Goal: Information Seeking & Learning: Compare options

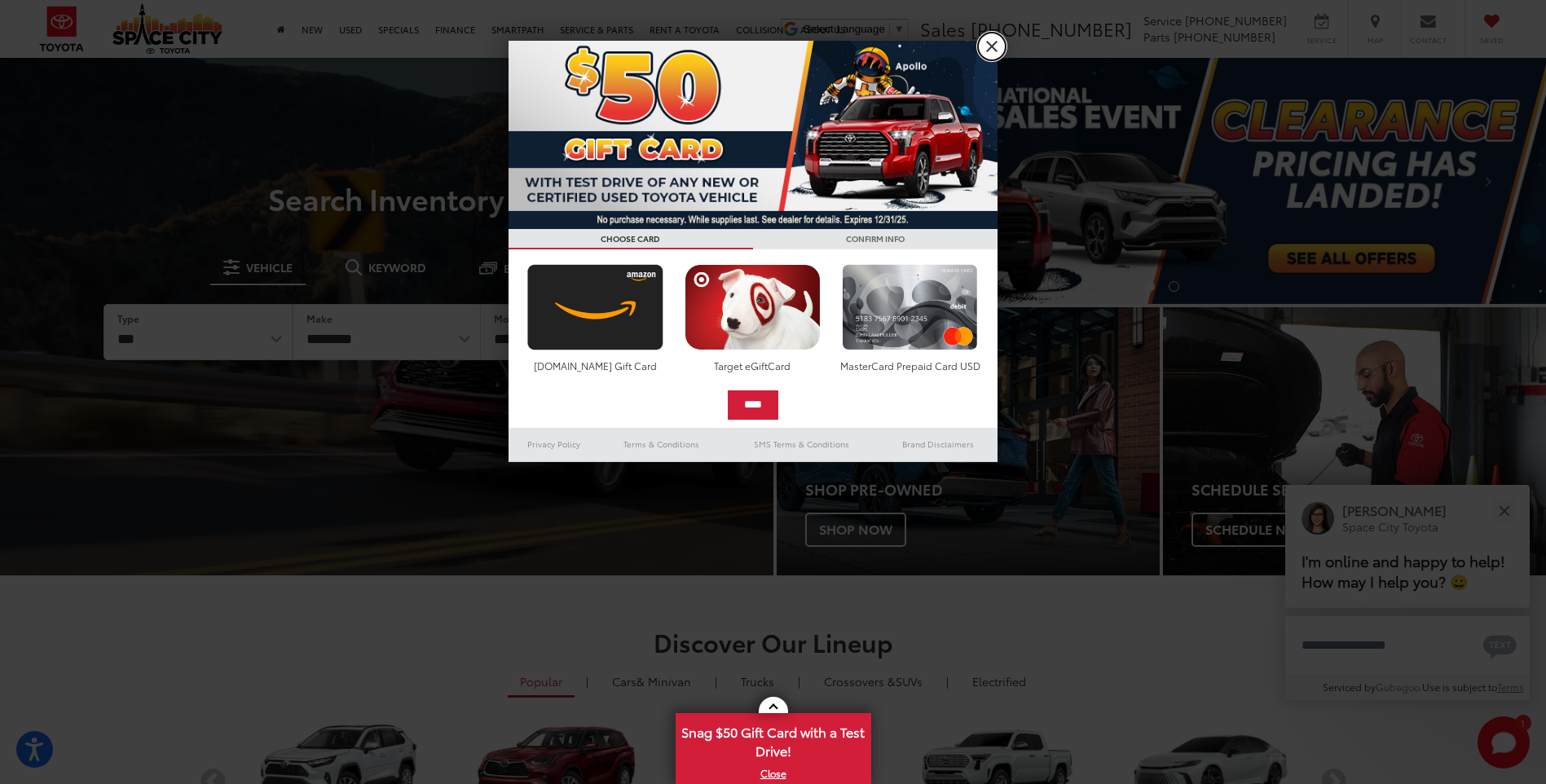
click at [991, 41] on link "X" at bounding box center [991, 46] width 28 height 28
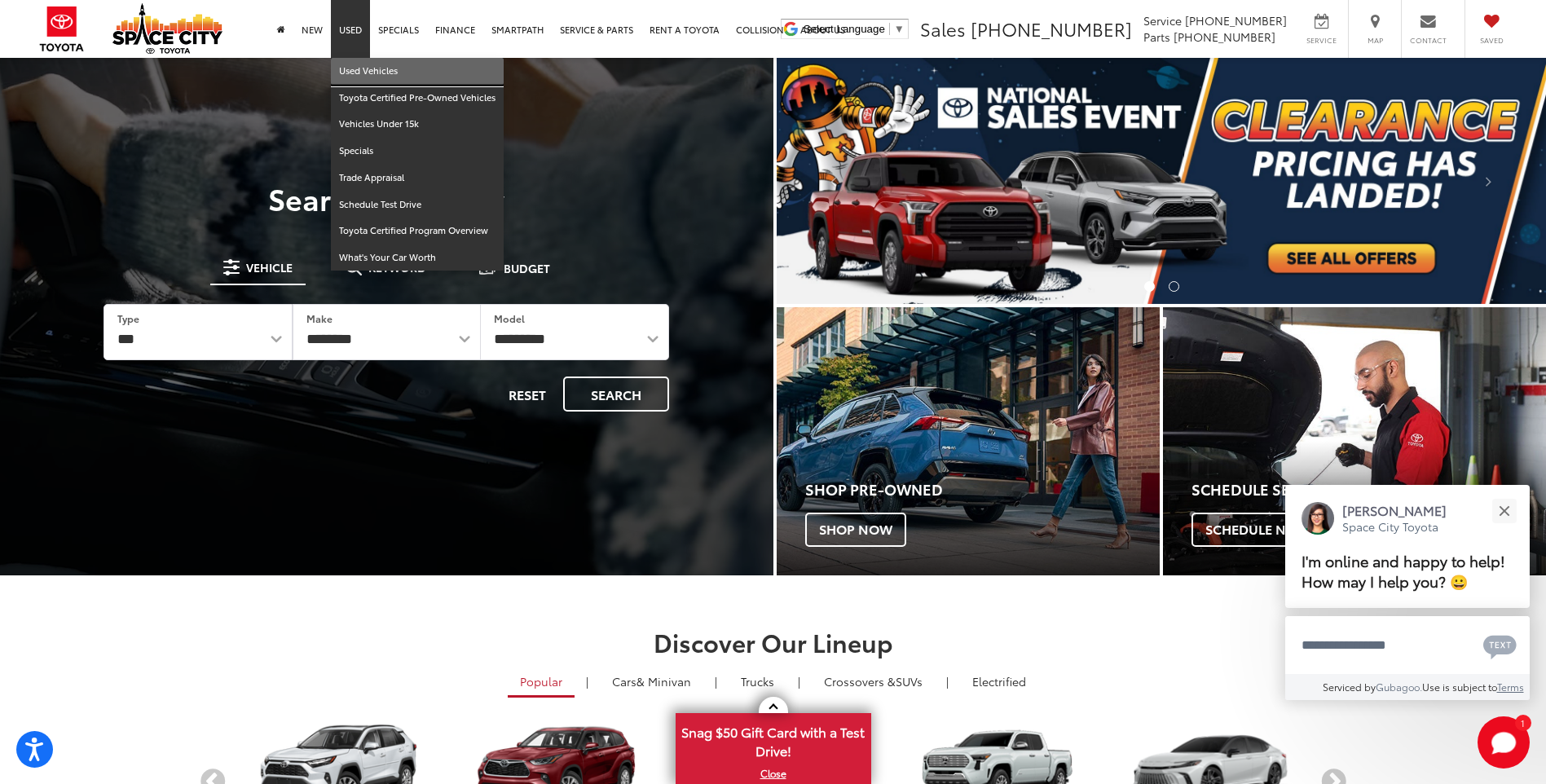
click at [359, 72] on link "Used Vehicles" at bounding box center [417, 72] width 173 height 27
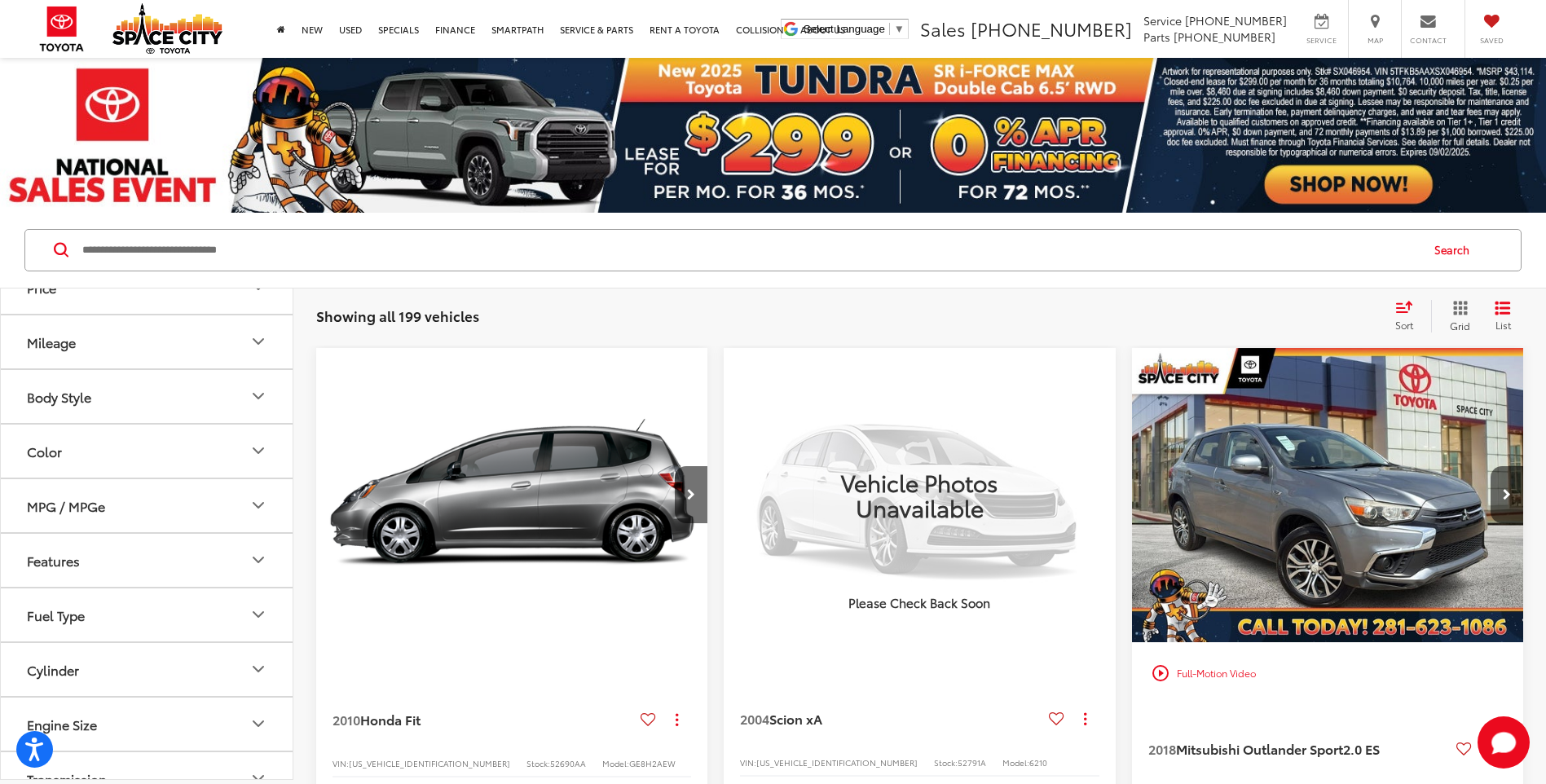
scroll to position [163, 0]
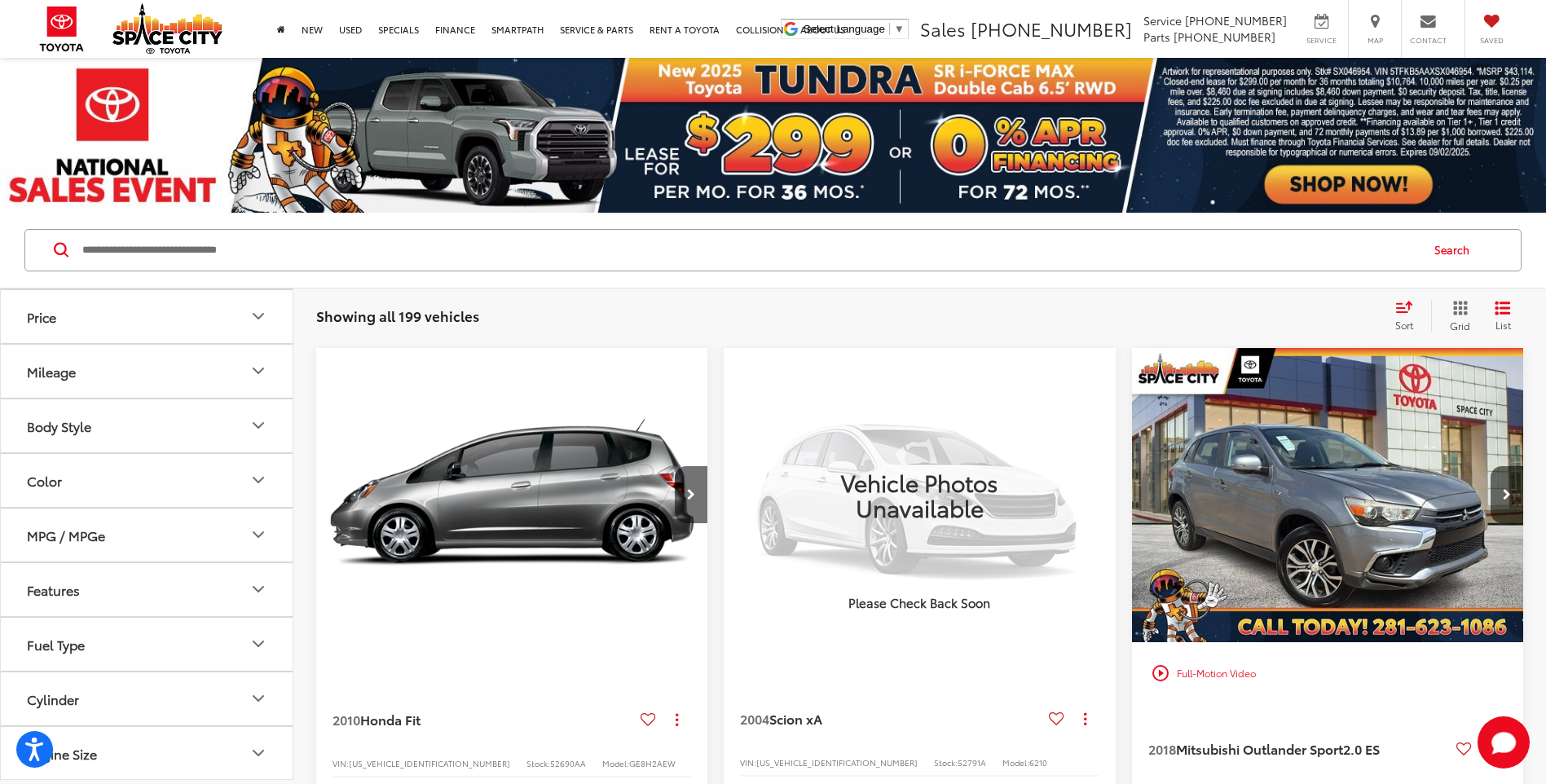
click at [260, 370] on icon "Mileage" at bounding box center [258, 371] width 19 height 19
drag, startPoint x: 275, startPoint y: 469, endPoint x: 79, endPoint y: 467, distance: 196.0
click at [79, 467] on div at bounding box center [76, 463] width 13 height 13
type input "*****"
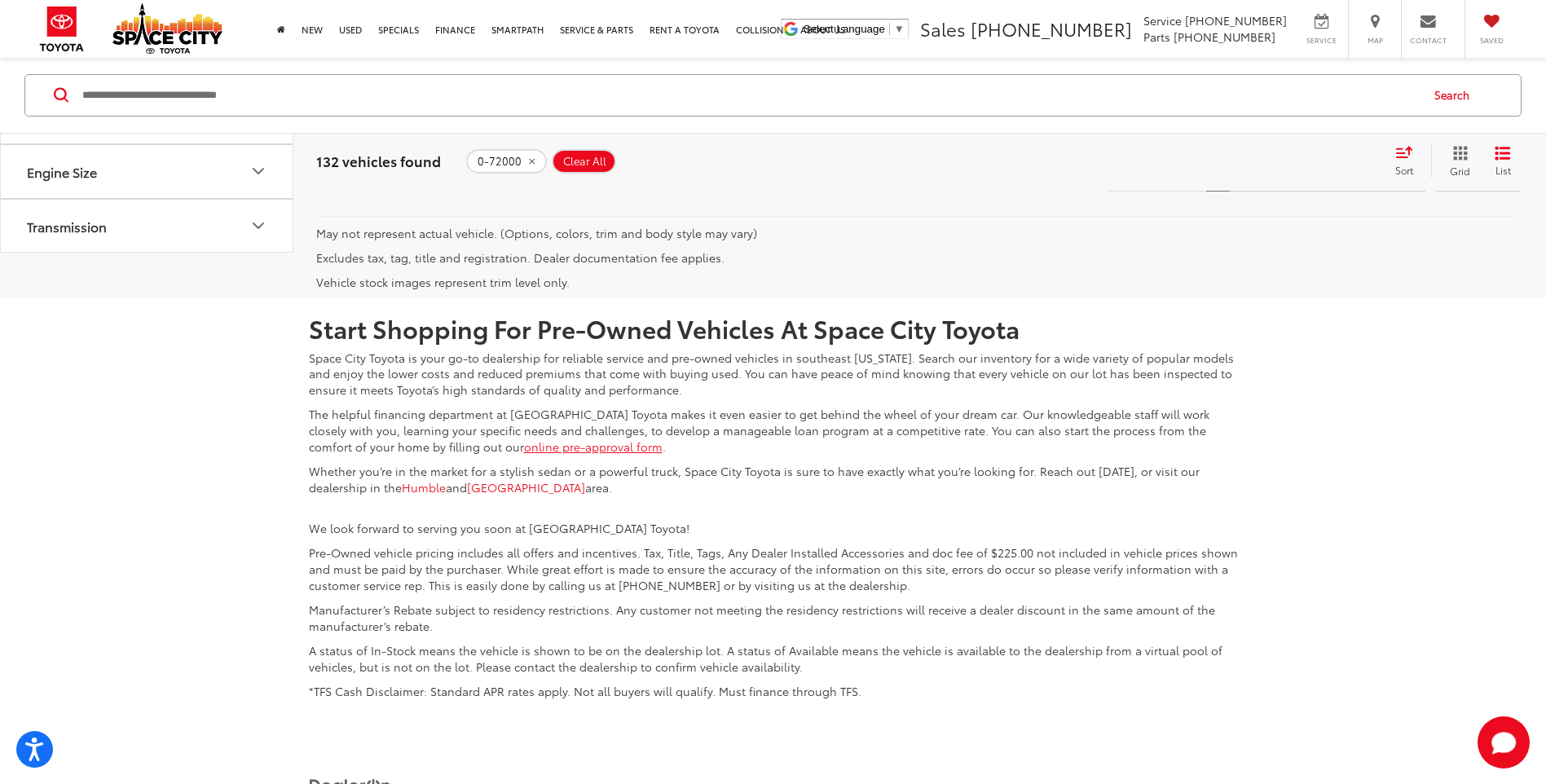
scroll to position [4075, 0]
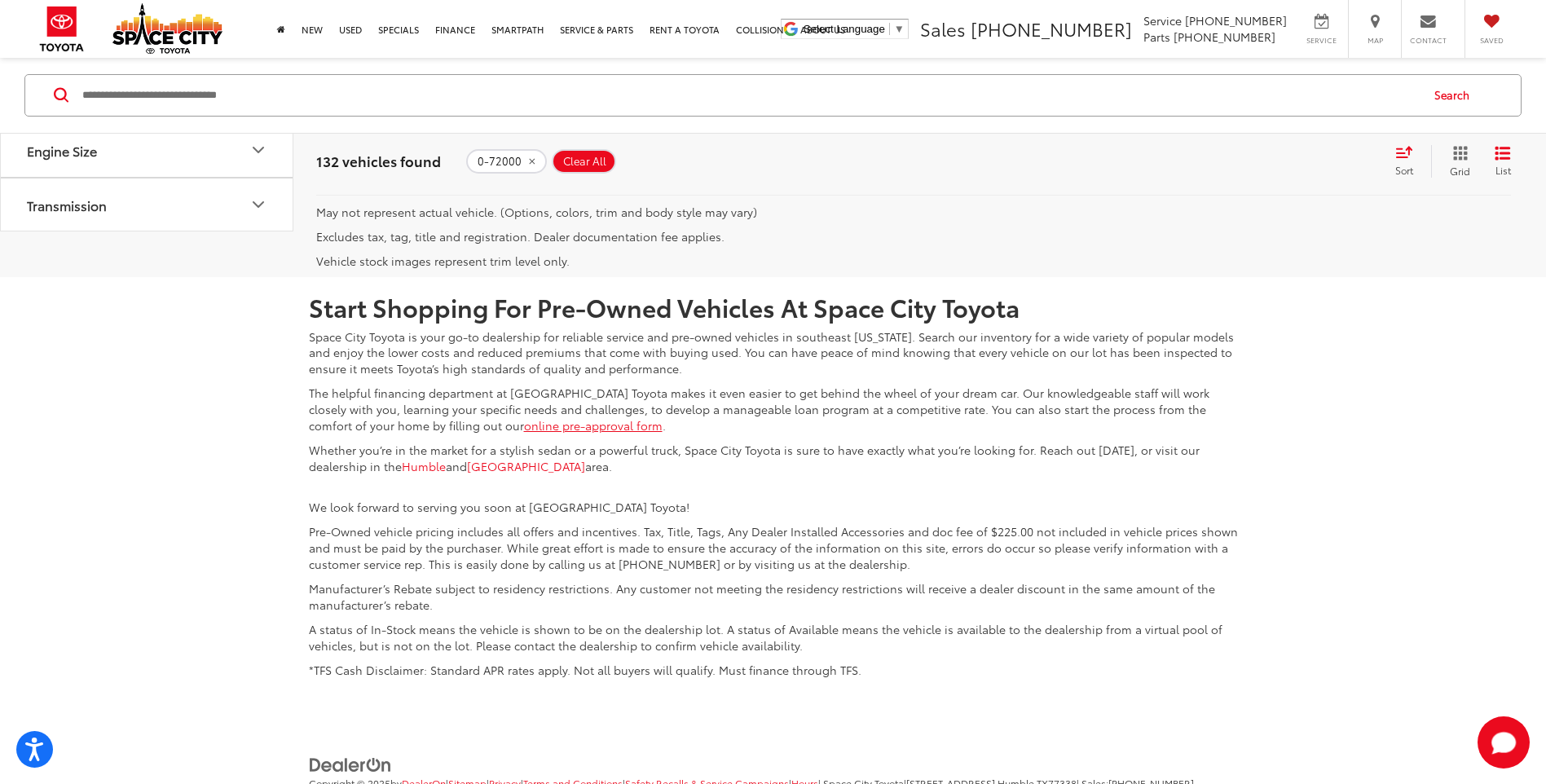
click at [1341, 170] on link "Next" at bounding box center [1352, 156] width 50 height 29
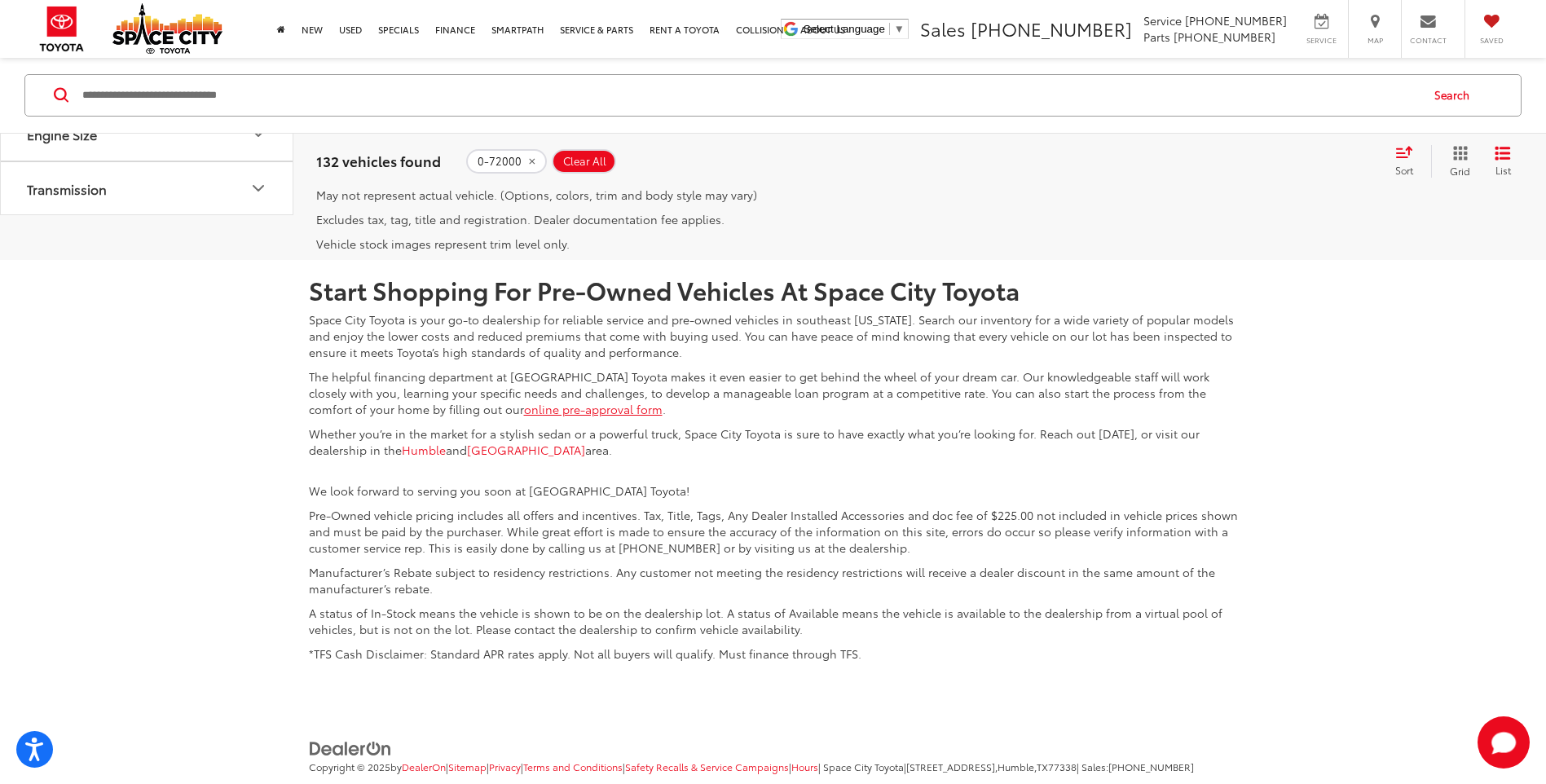
scroll to position [4148, 0]
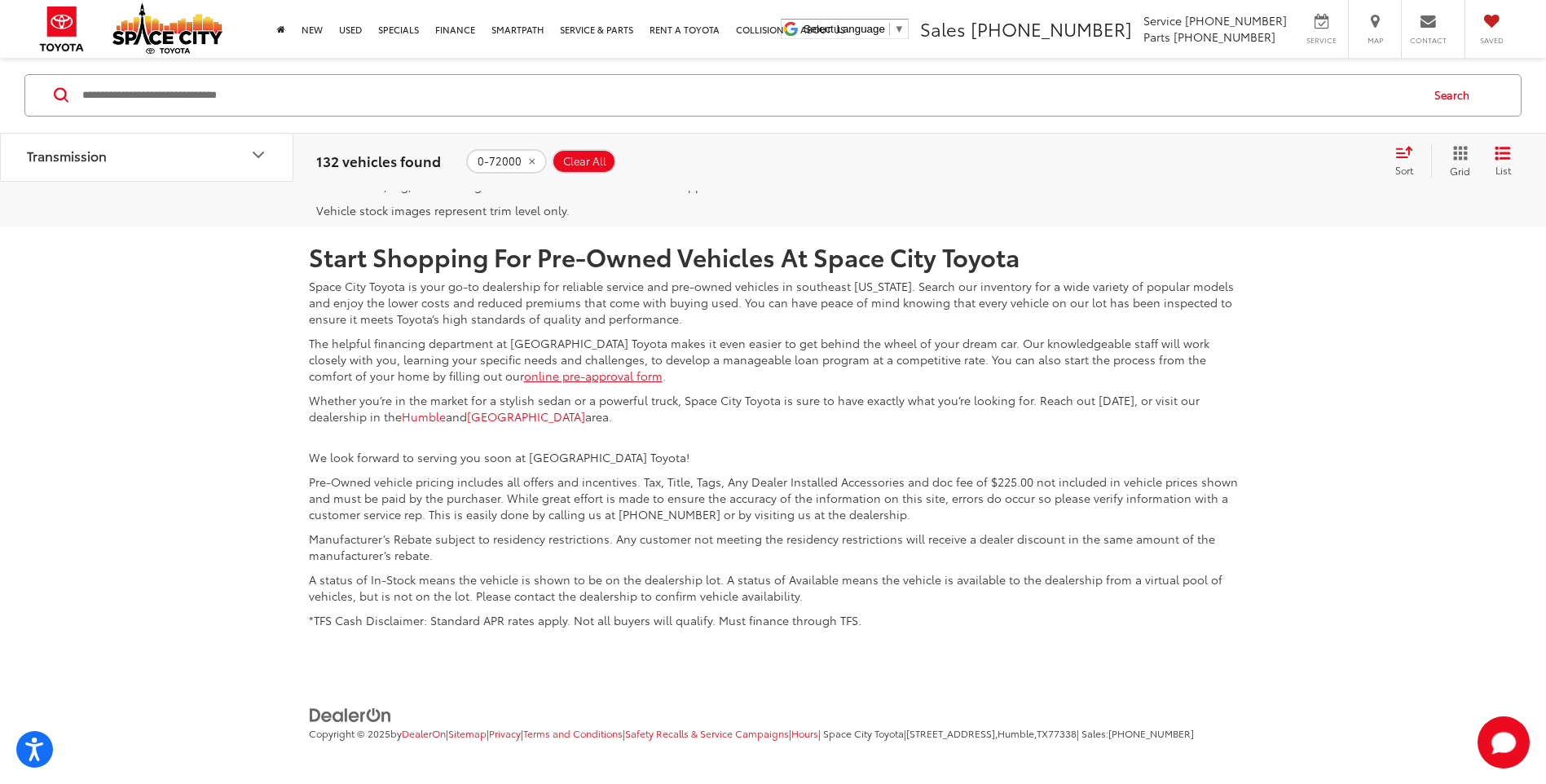
click at [1332, 120] on link "Next" at bounding box center [1352, 105] width 50 height 29
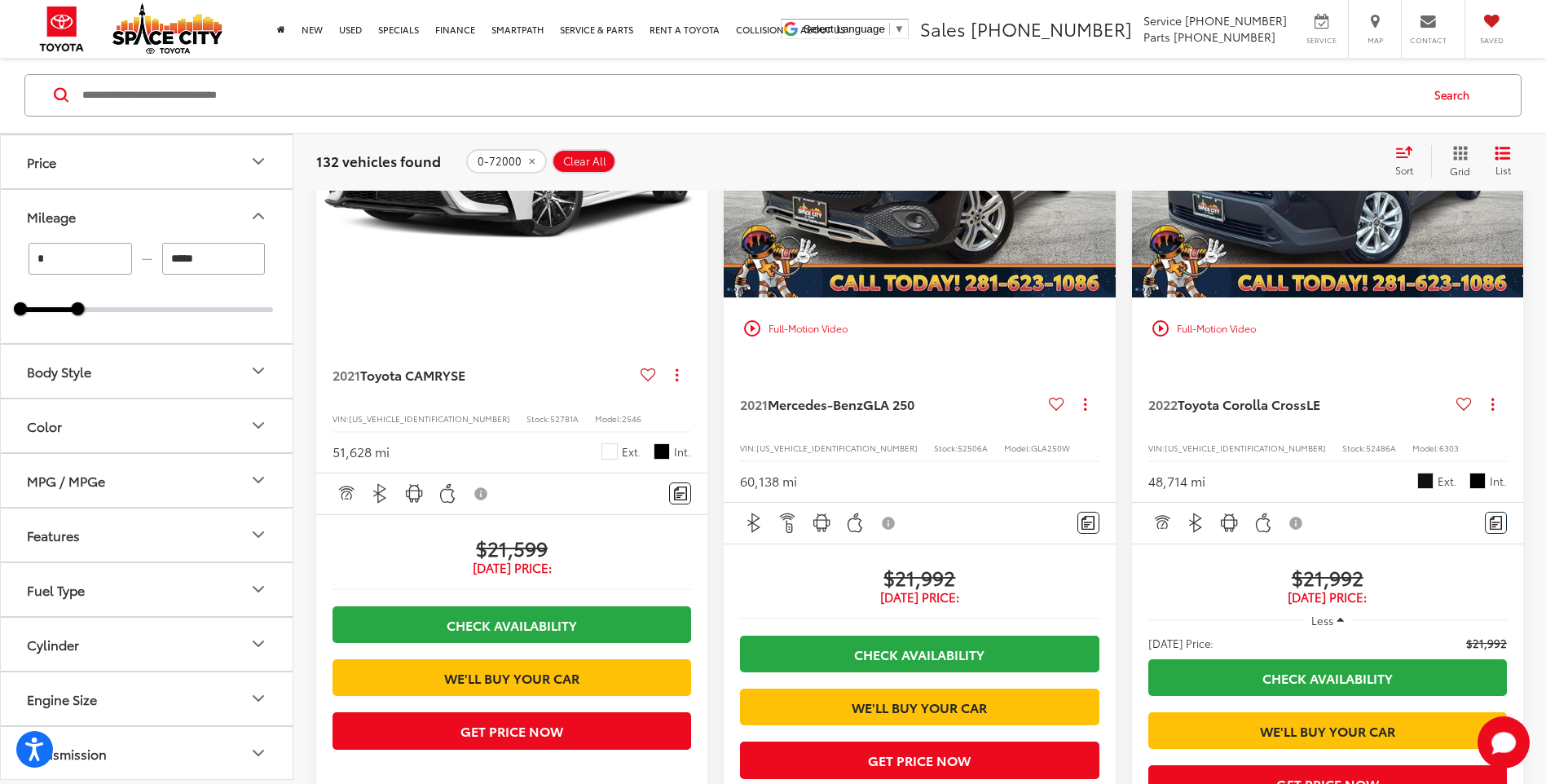
scroll to position [2111, 0]
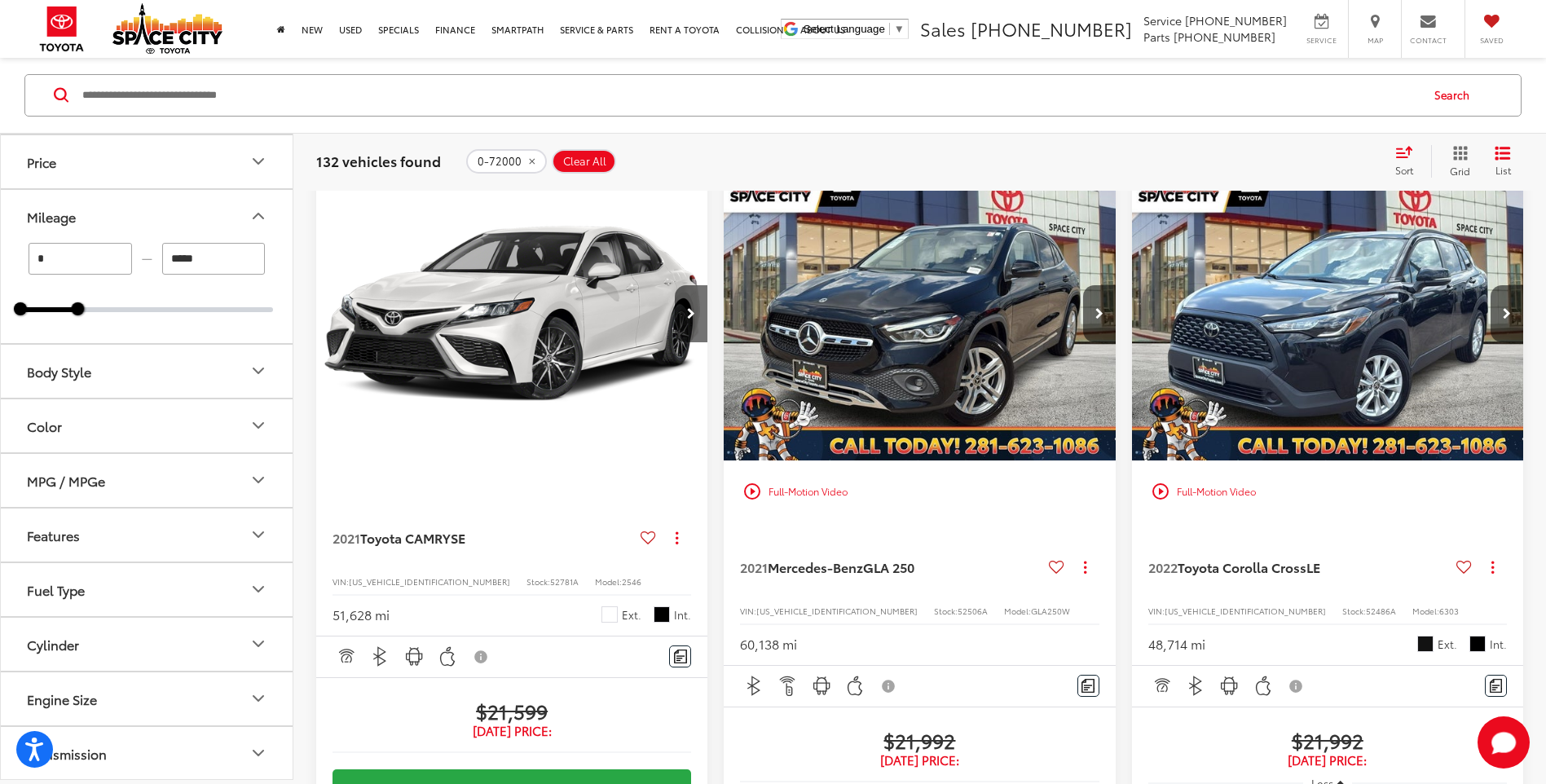
click at [946, 418] on img "2021 Mercedes-Benz GLA GLA 250 0" at bounding box center [920, 314] width 394 height 295
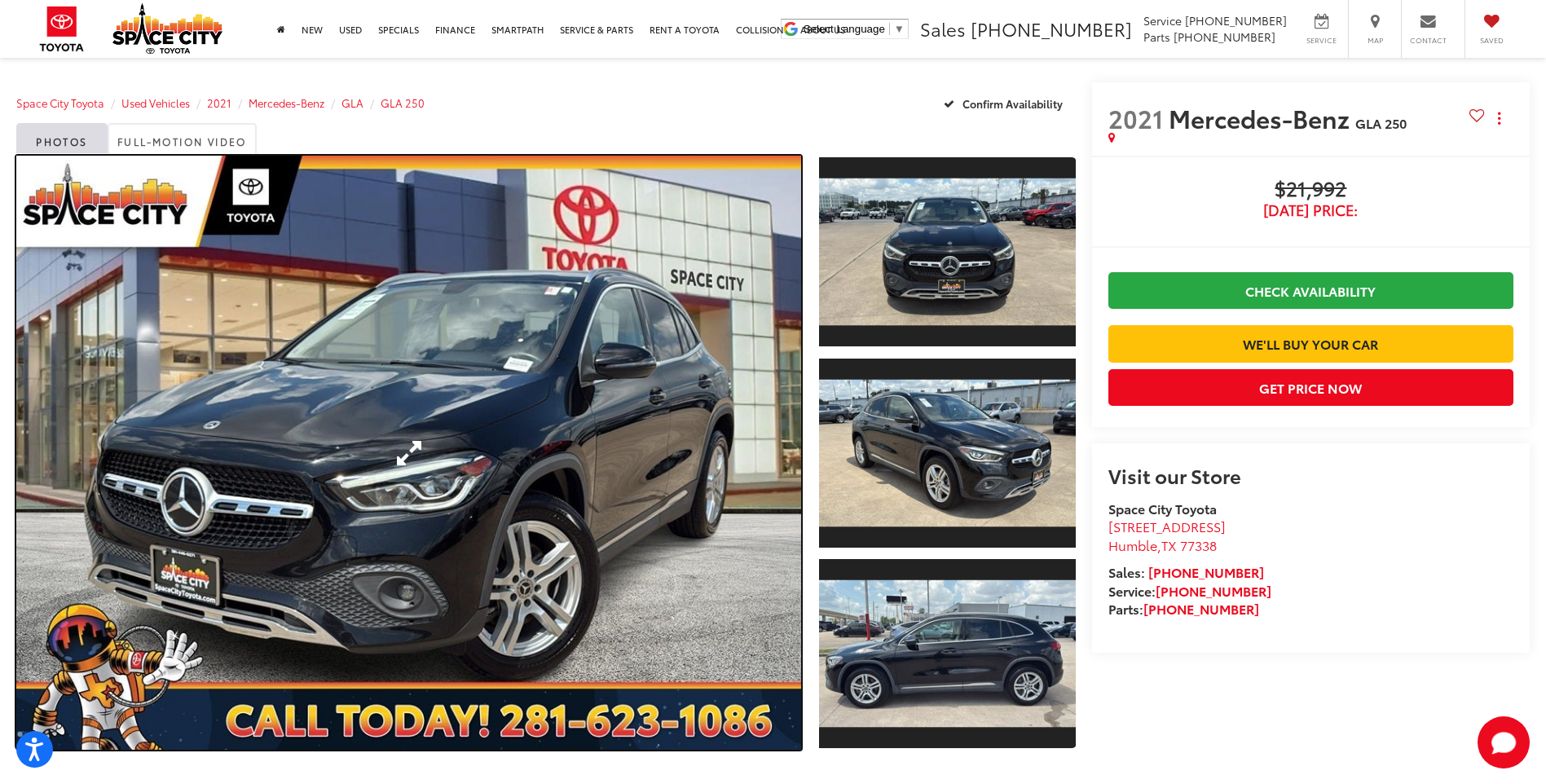
click at [521, 434] on link "Expand Photo 0" at bounding box center [409, 453] width 785 height 594
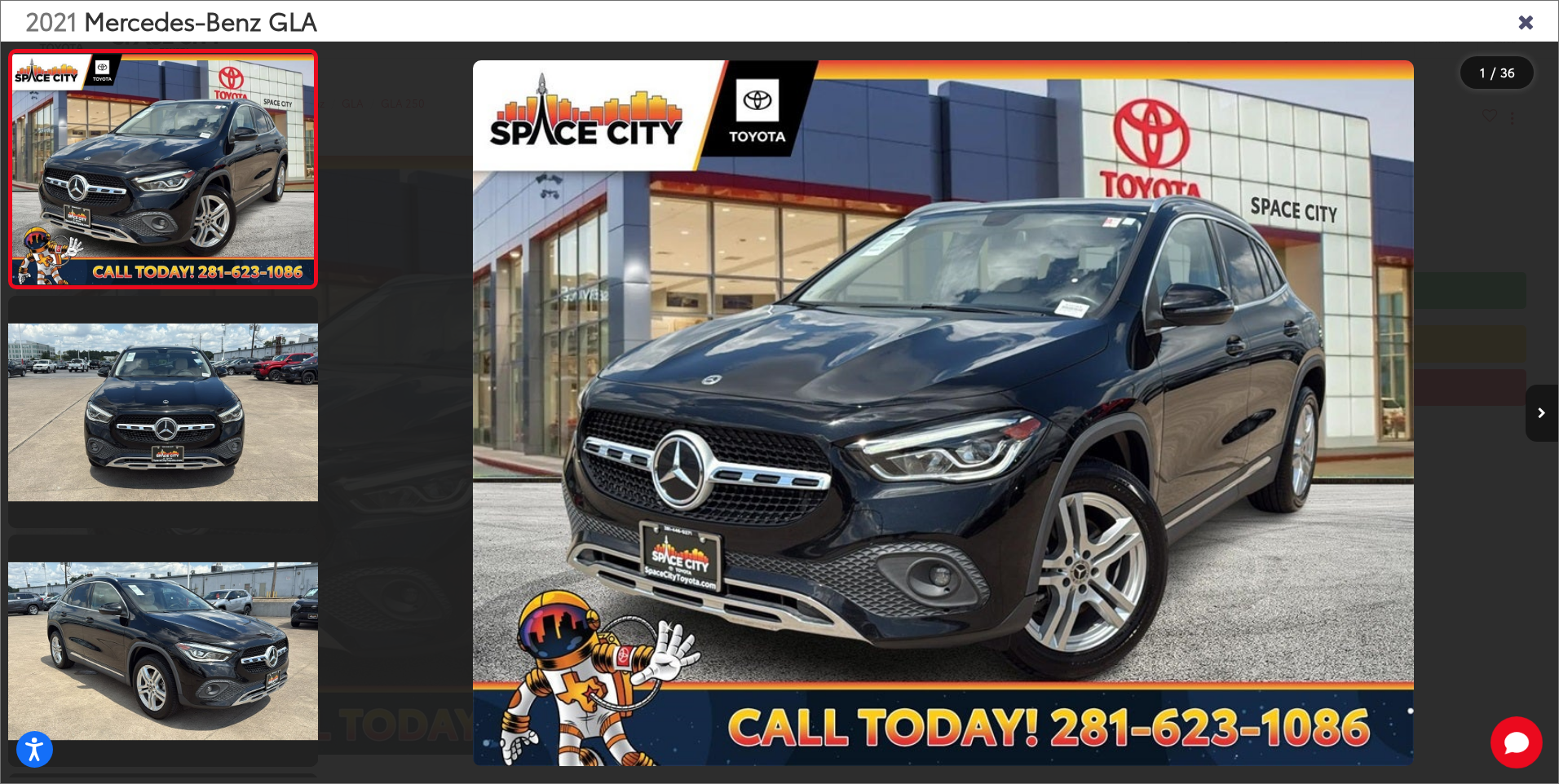
click at [1541, 413] on icon "Next image" at bounding box center [1542, 413] width 8 height 12
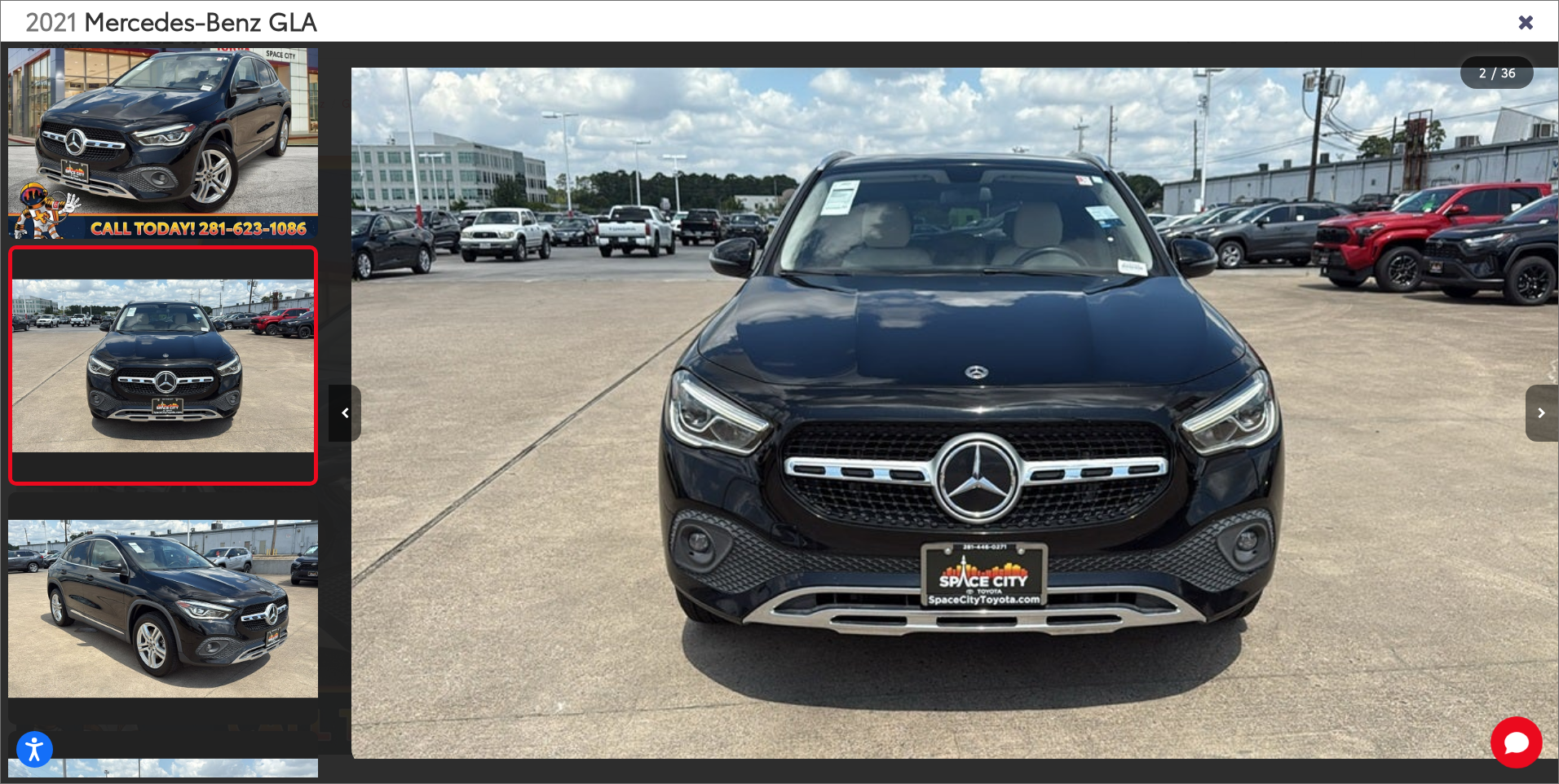
scroll to position [0, 1230]
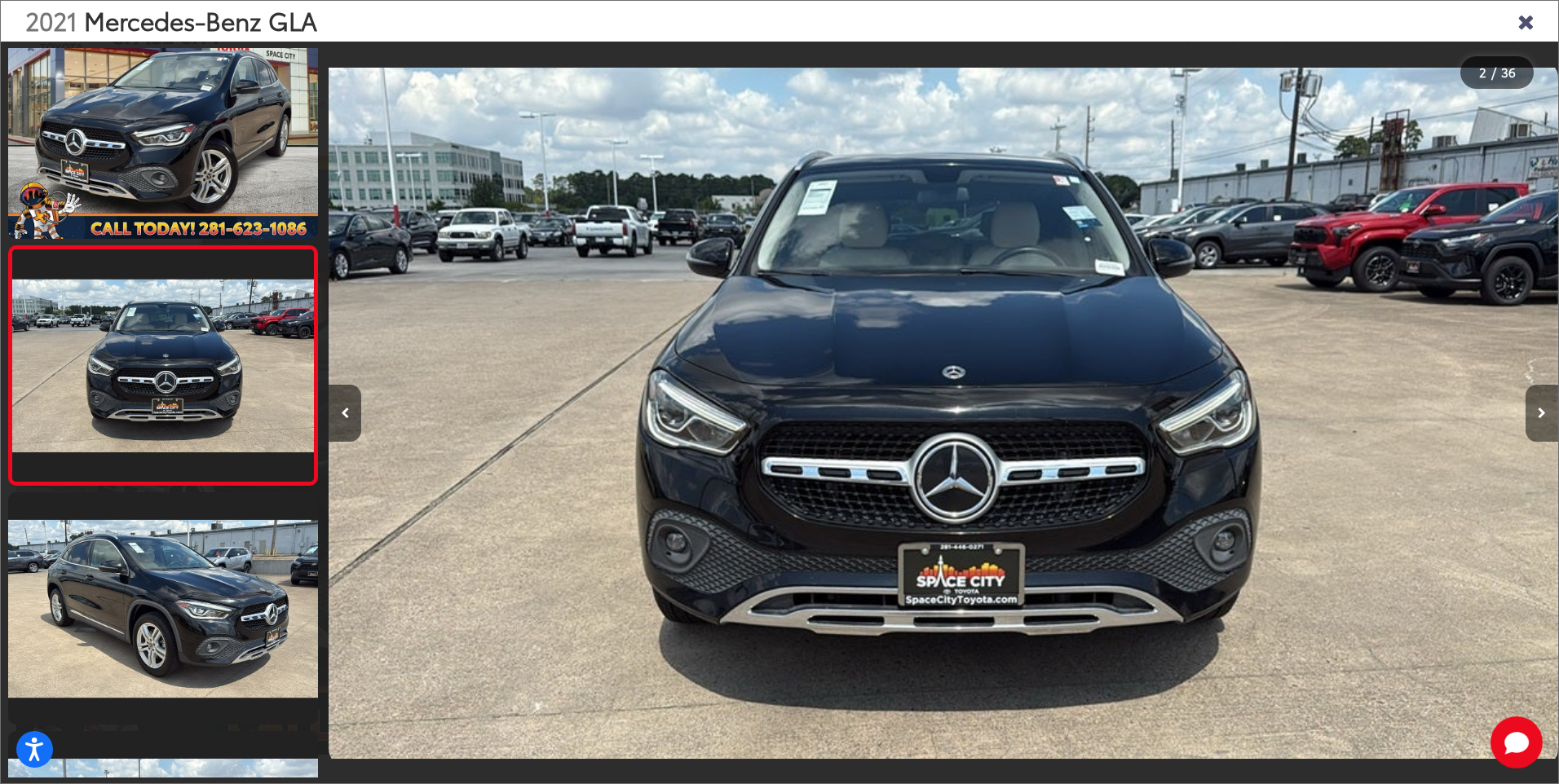
click at [1541, 413] on icon "Next image" at bounding box center [1542, 413] width 8 height 12
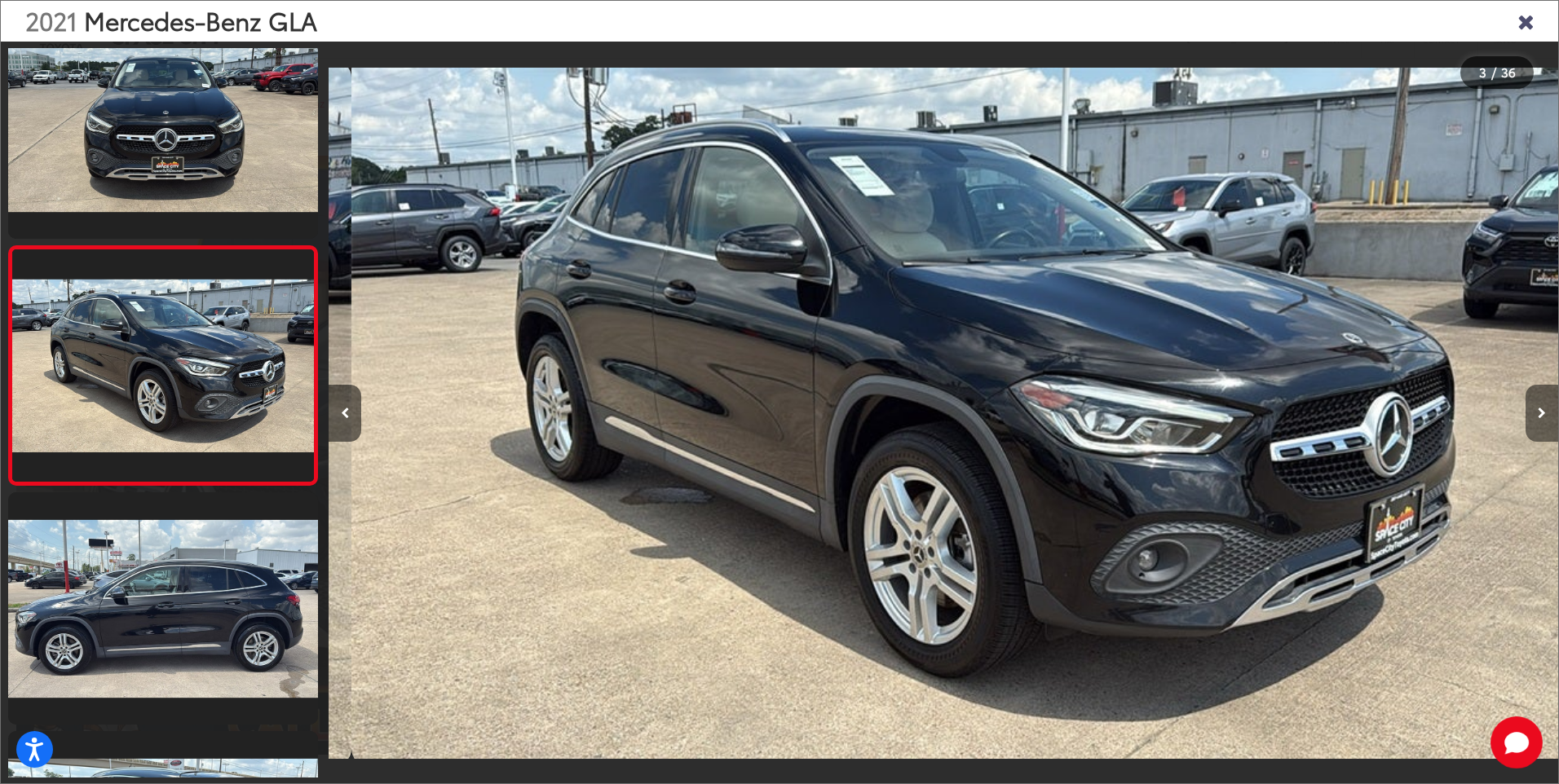
scroll to position [0, 2460]
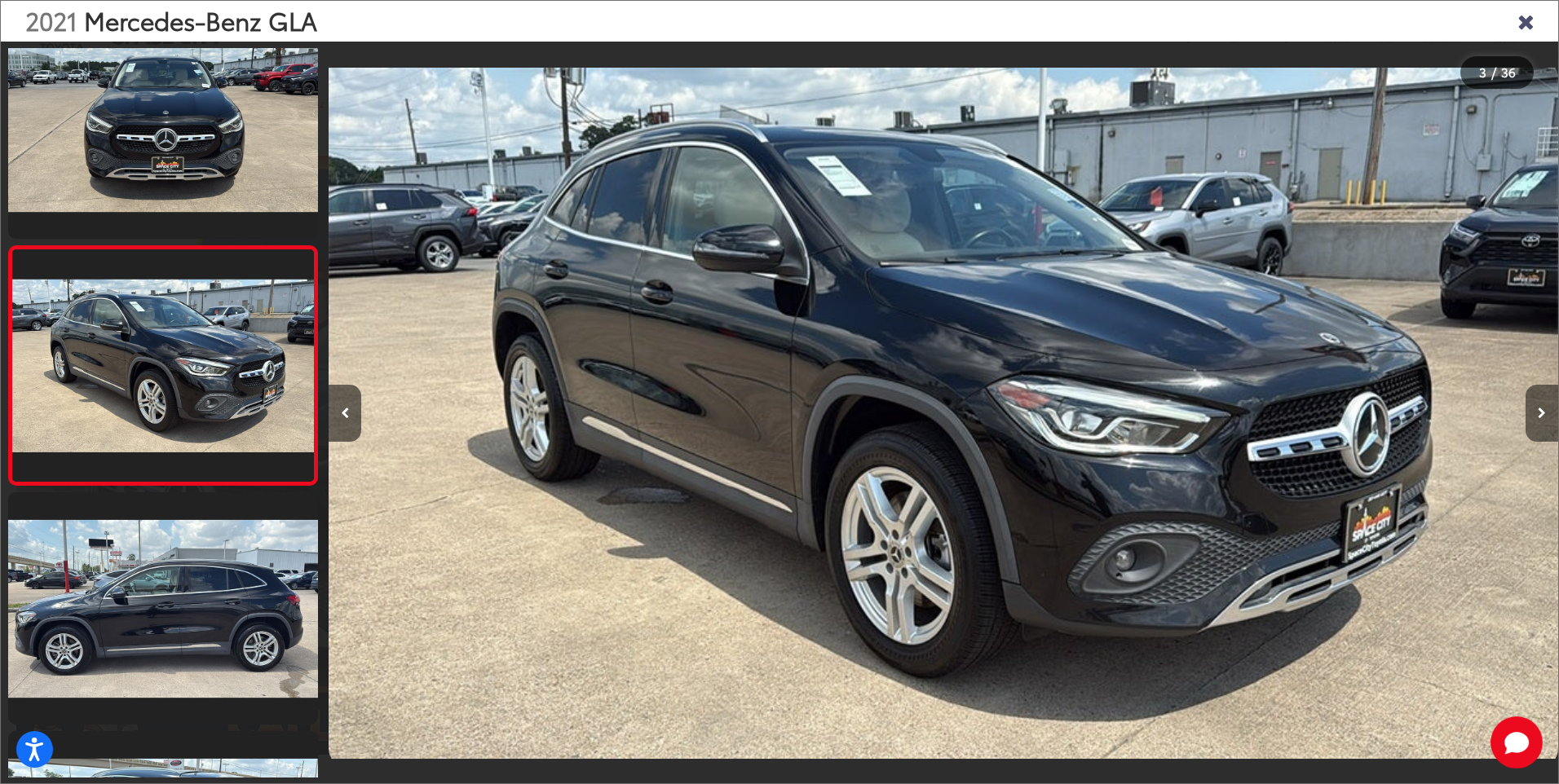
click at [1541, 413] on icon "Next image" at bounding box center [1542, 413] width 8 height 12
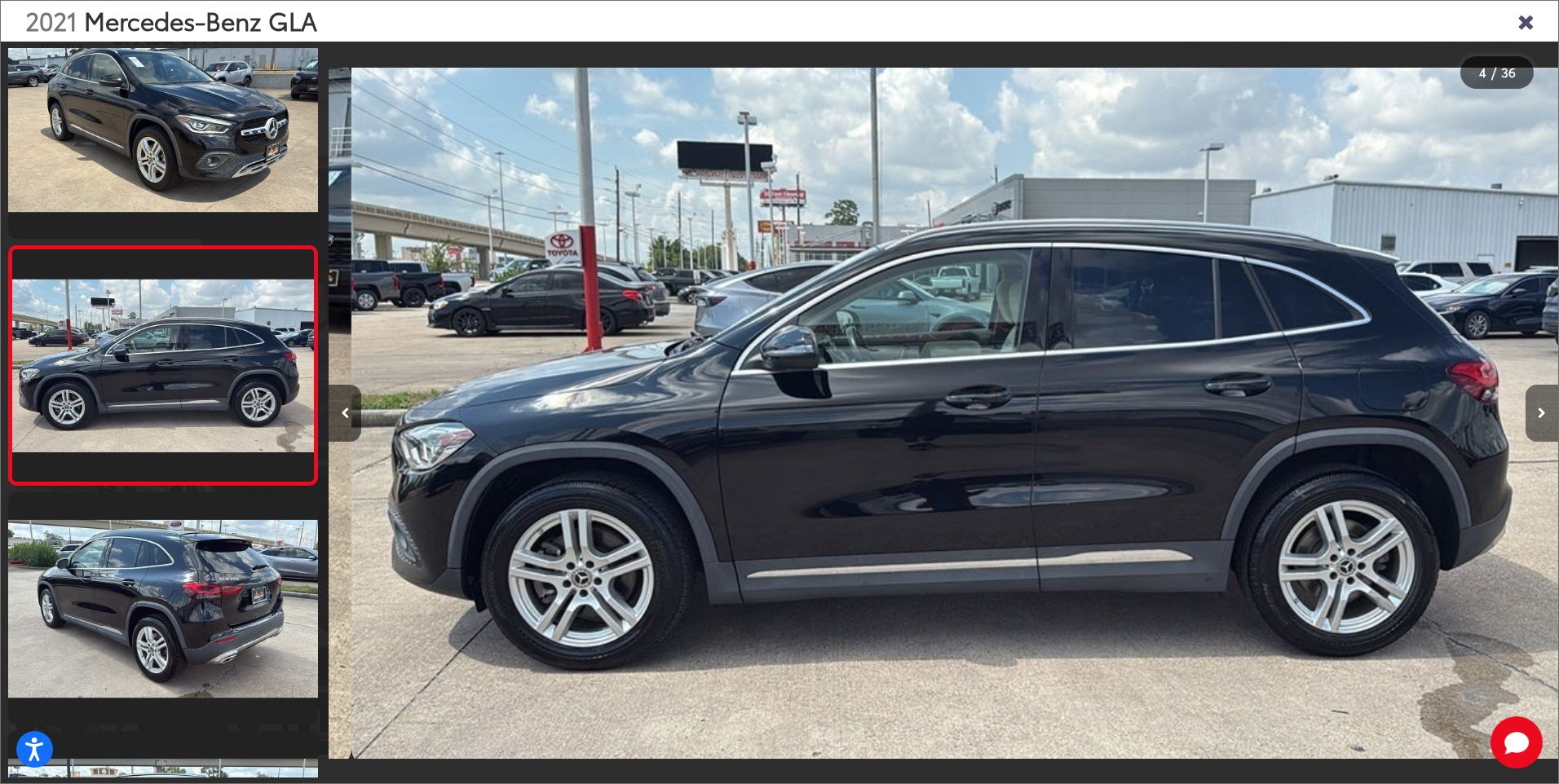
scroll to position [0, 3689]
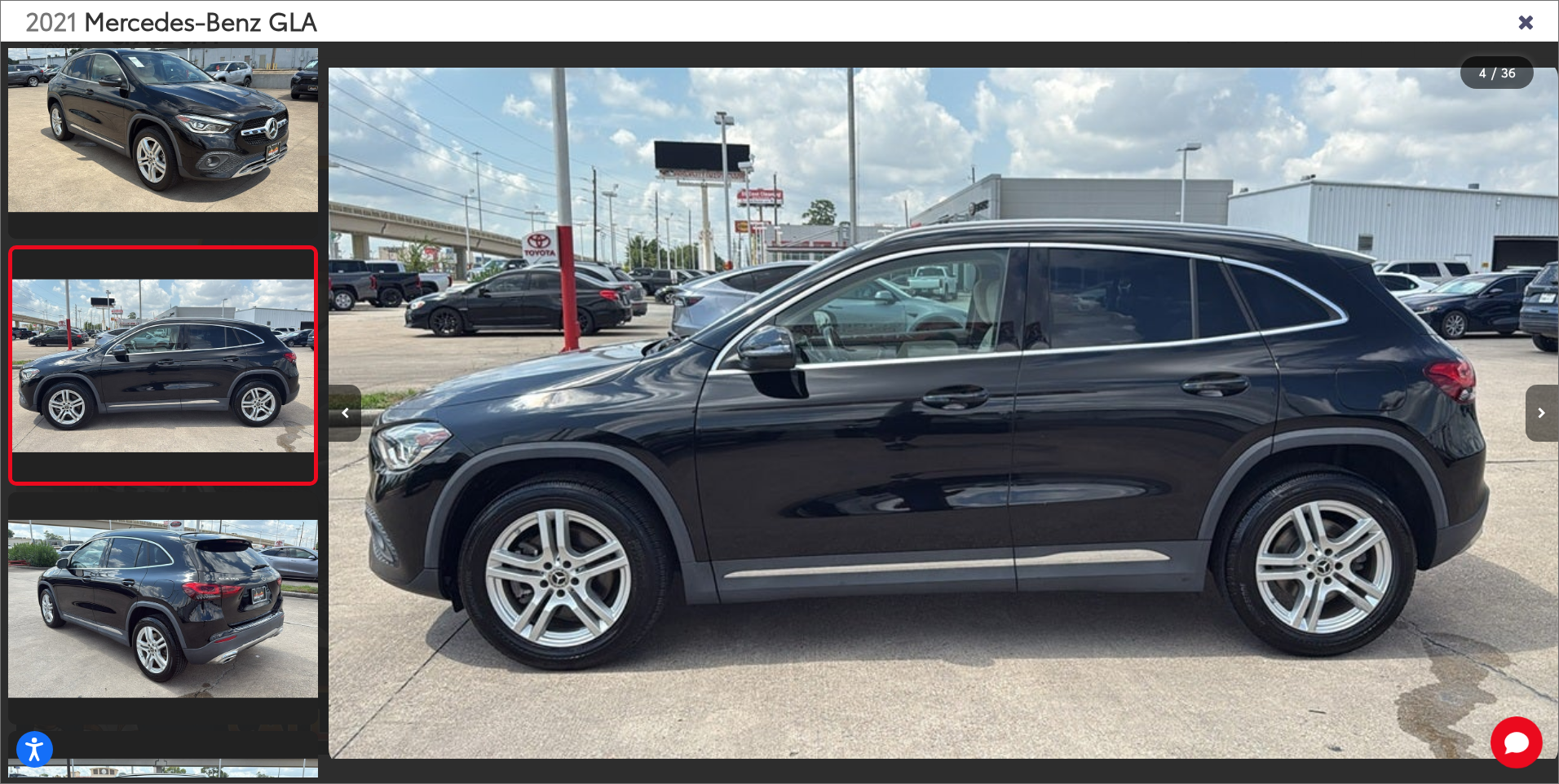
click at [1541, 413] on icon "Next image" at bounding box center [1542, 413] width 8 height 12
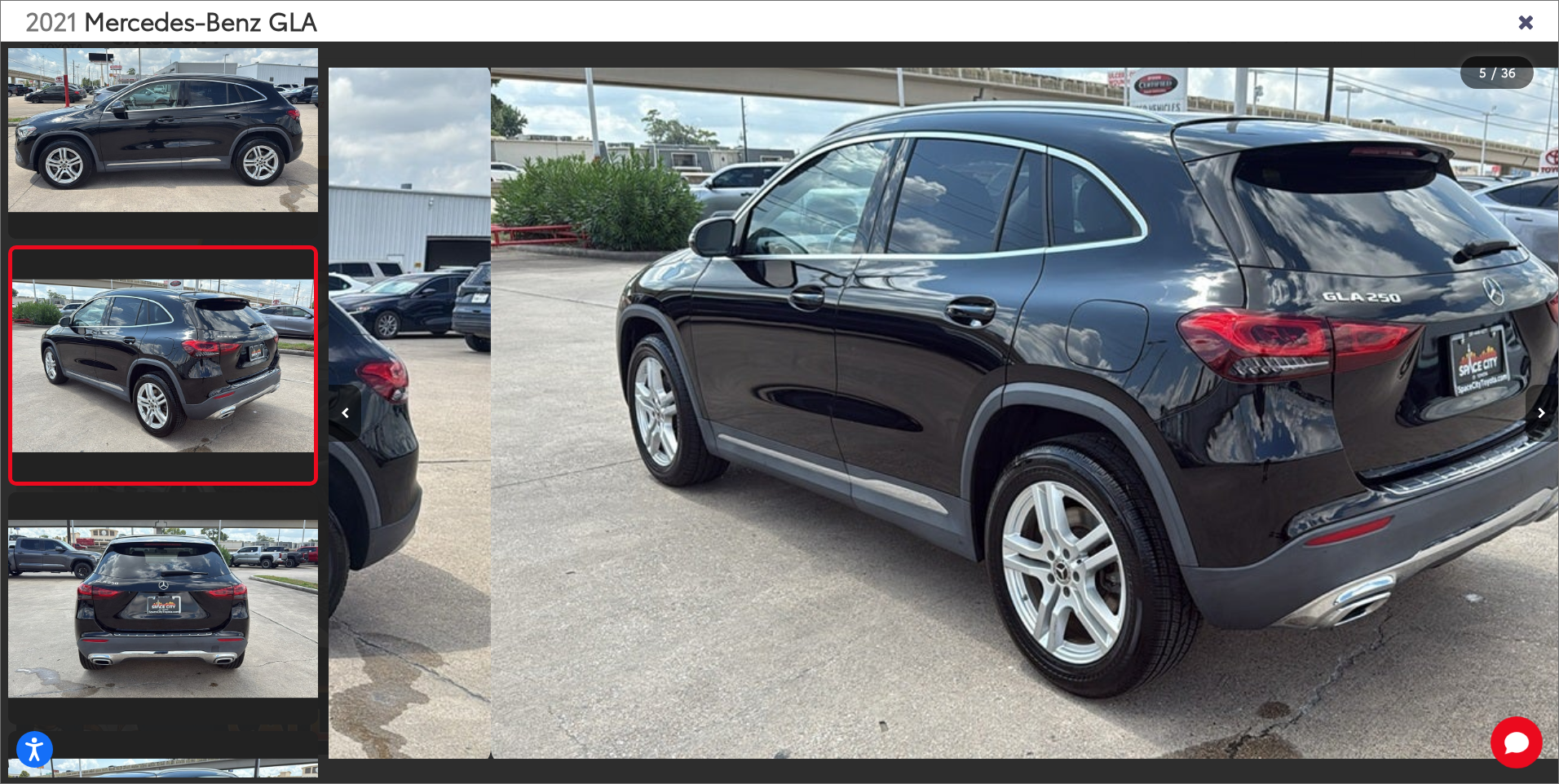
scroll to position [0, 4918]
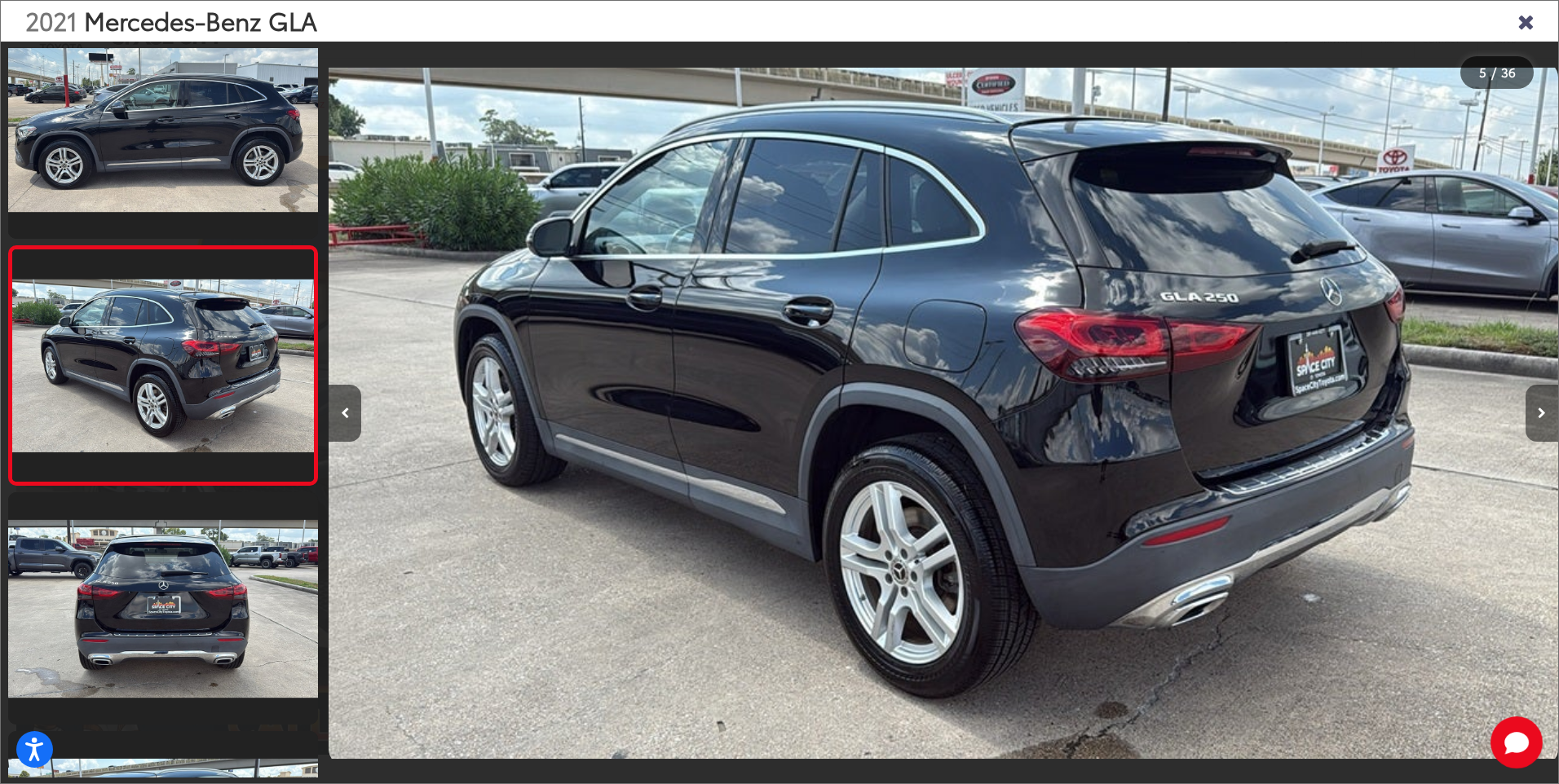
click at [1541, 413] on icon "Next image" at bounding box center [1542, 413] width 8 height 12
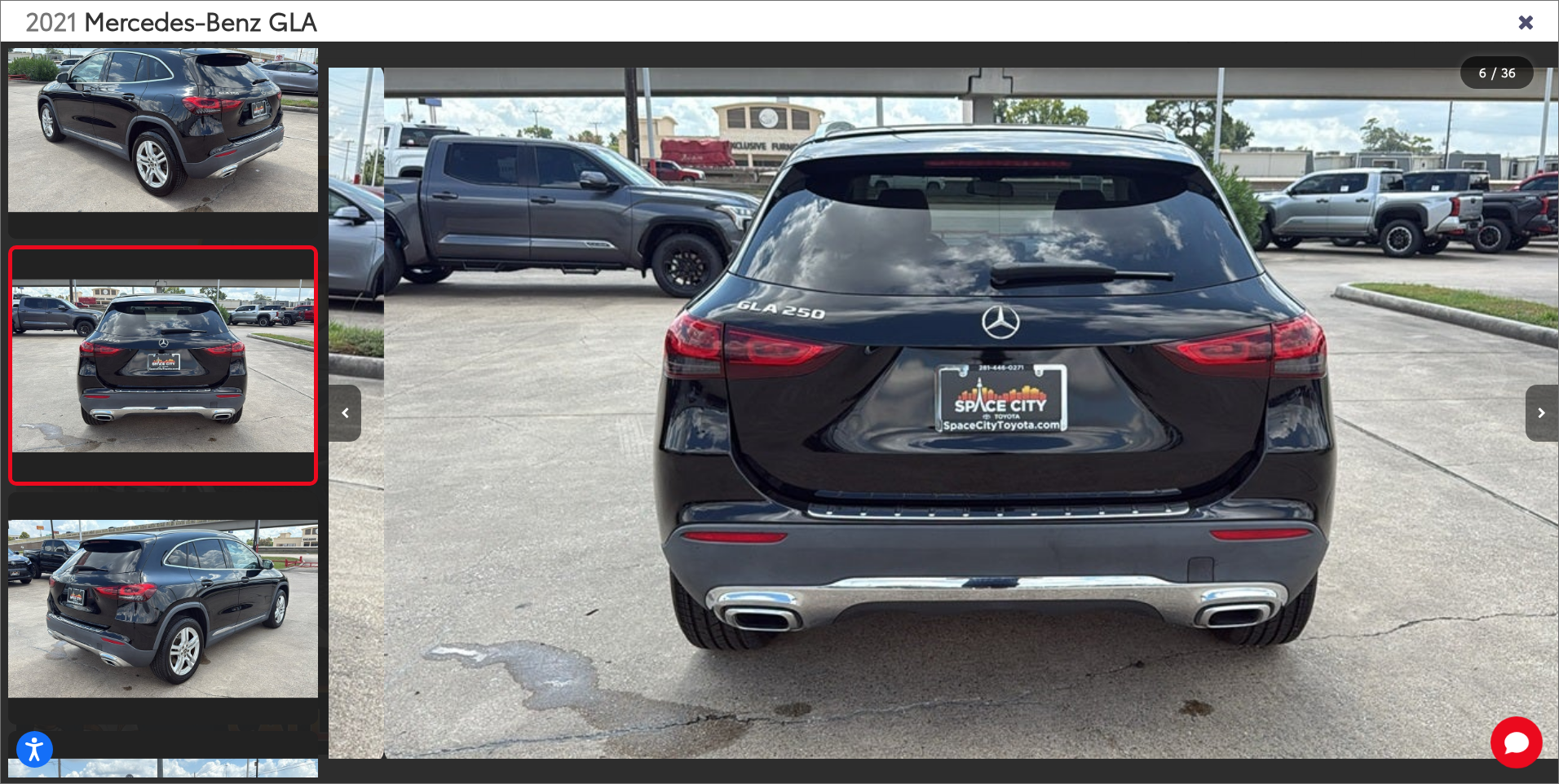
scroll to position [0, 6148]
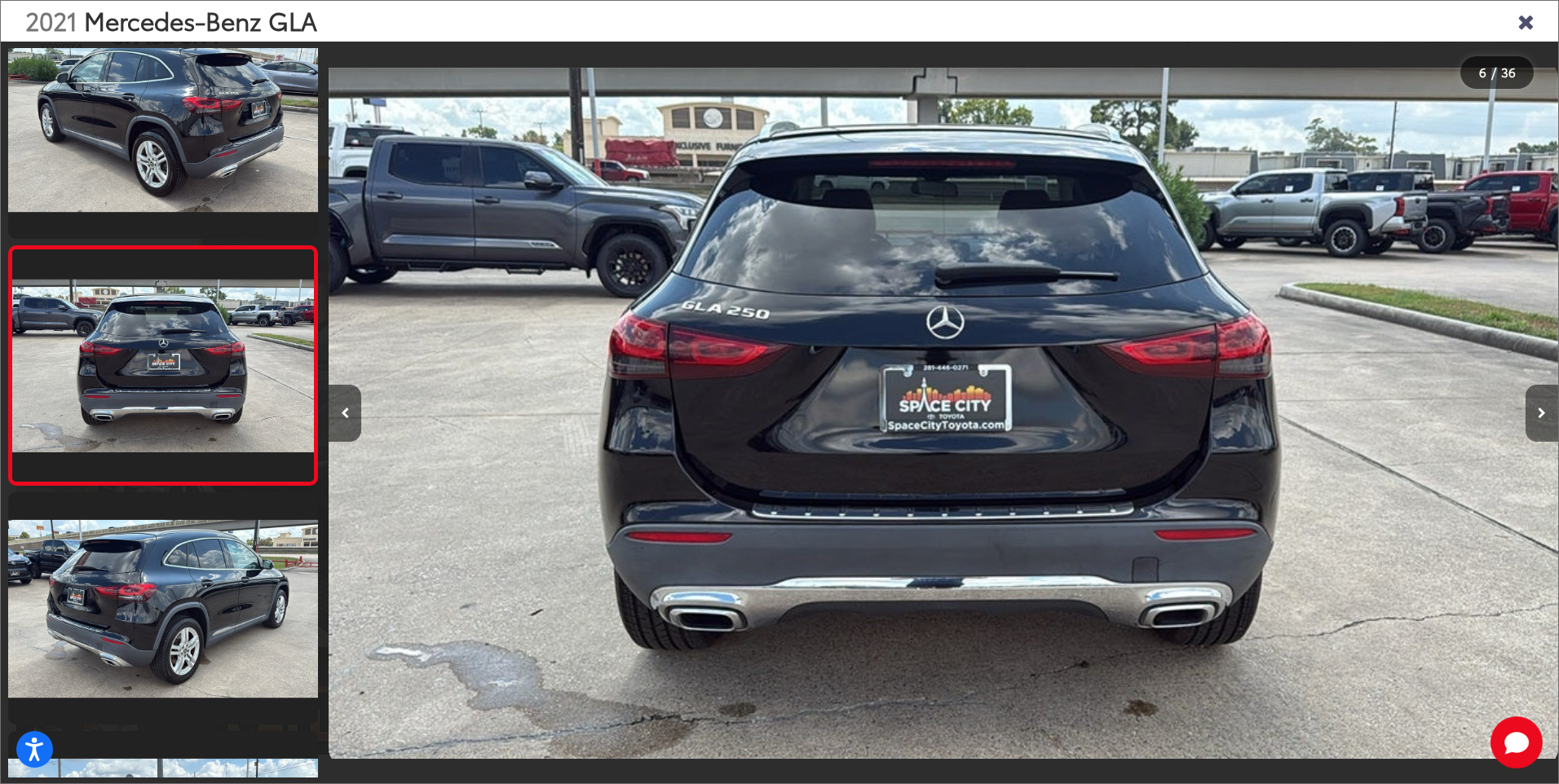
click at [1540, 412] on icon "Next image" at bounding box center [1542, 413] width 8 height 12
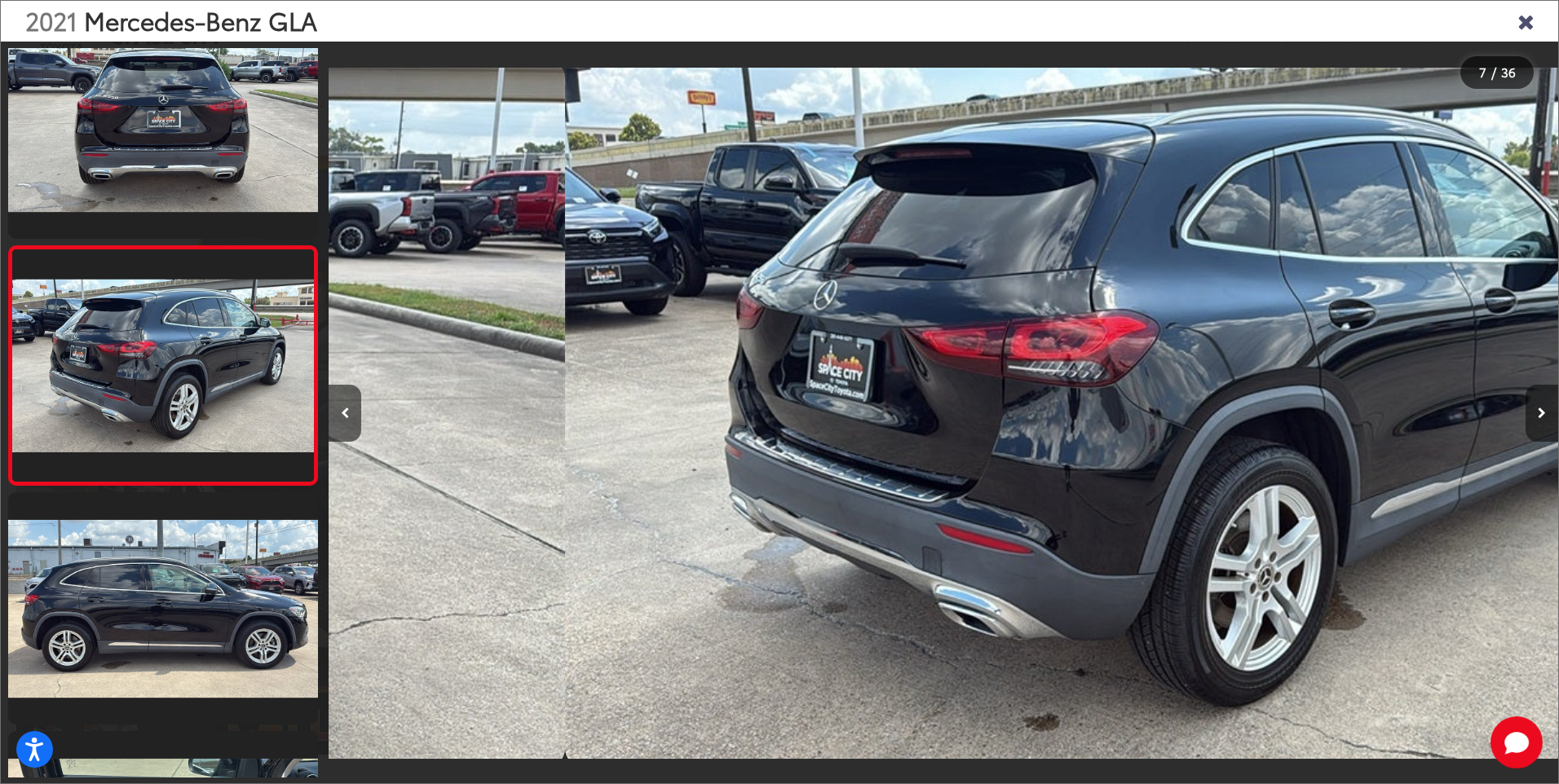
scroll to position [0, 7378]
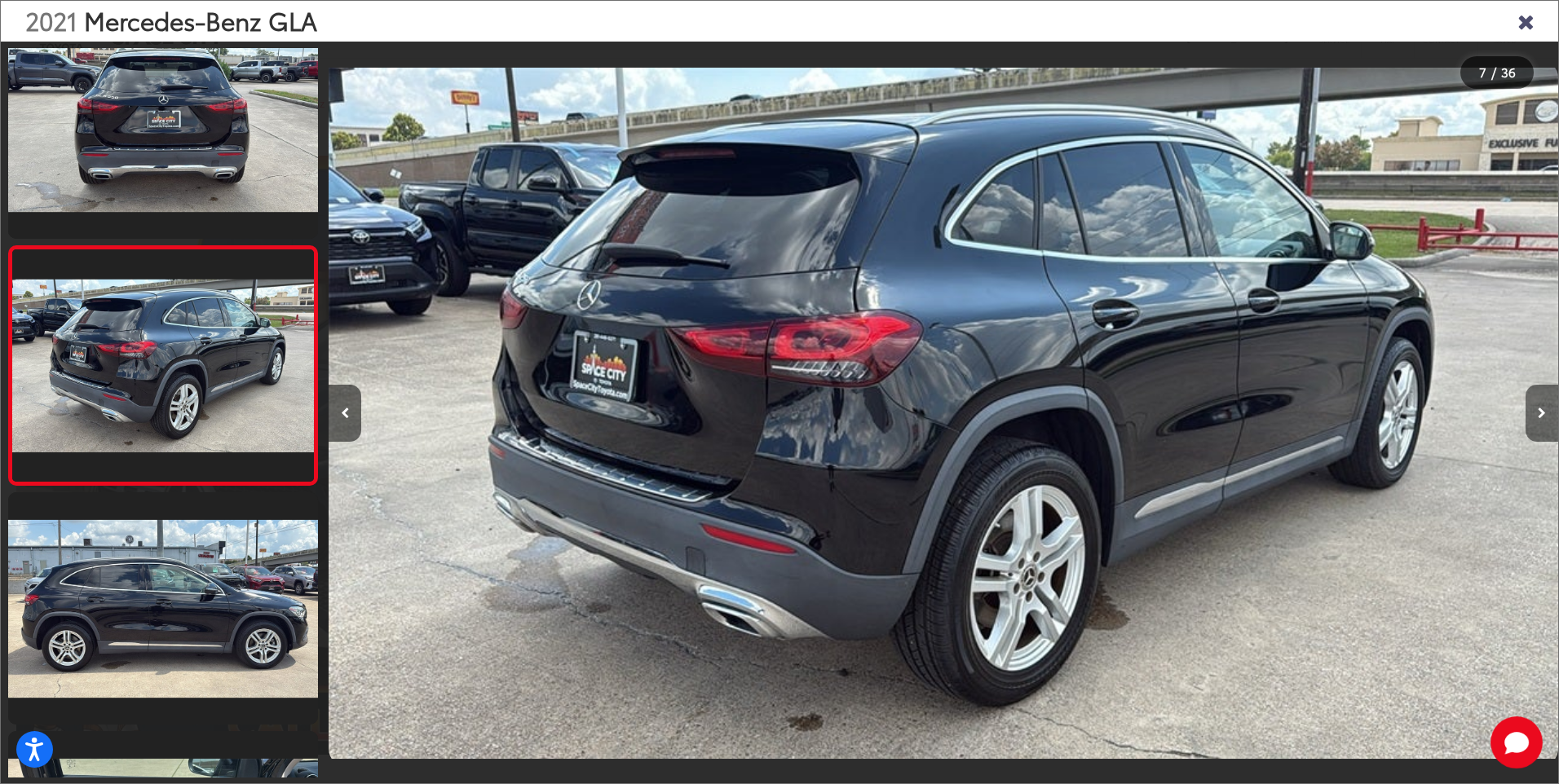
click at [1540, 412] on icon "Next image" at bounding box center [1542, 413] width 8 height 12
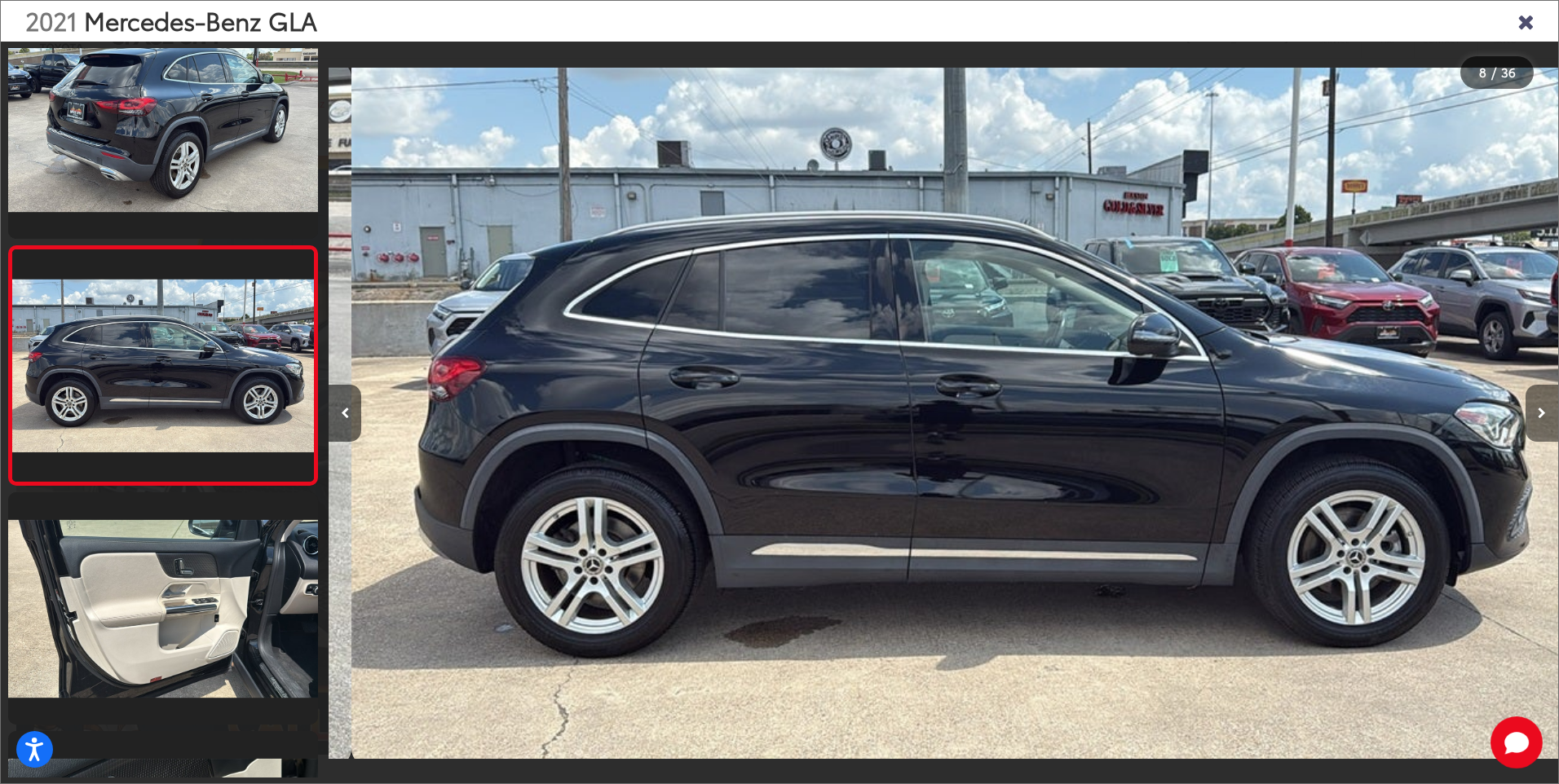
scroll to position [0, 8607]
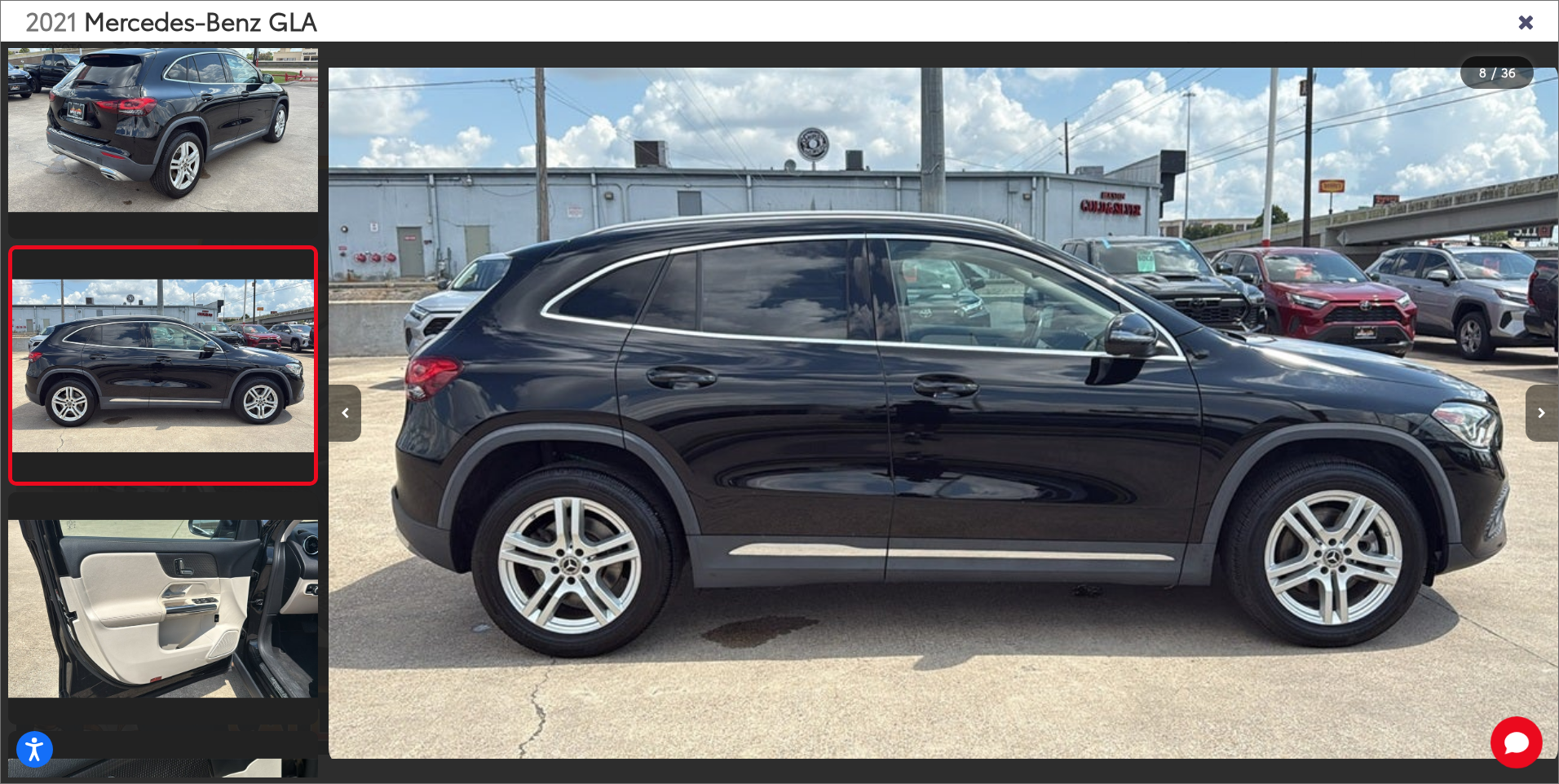
click at [1540, 412] on icon "Next image" at bounding box center [1542, 413] width 8 height 12
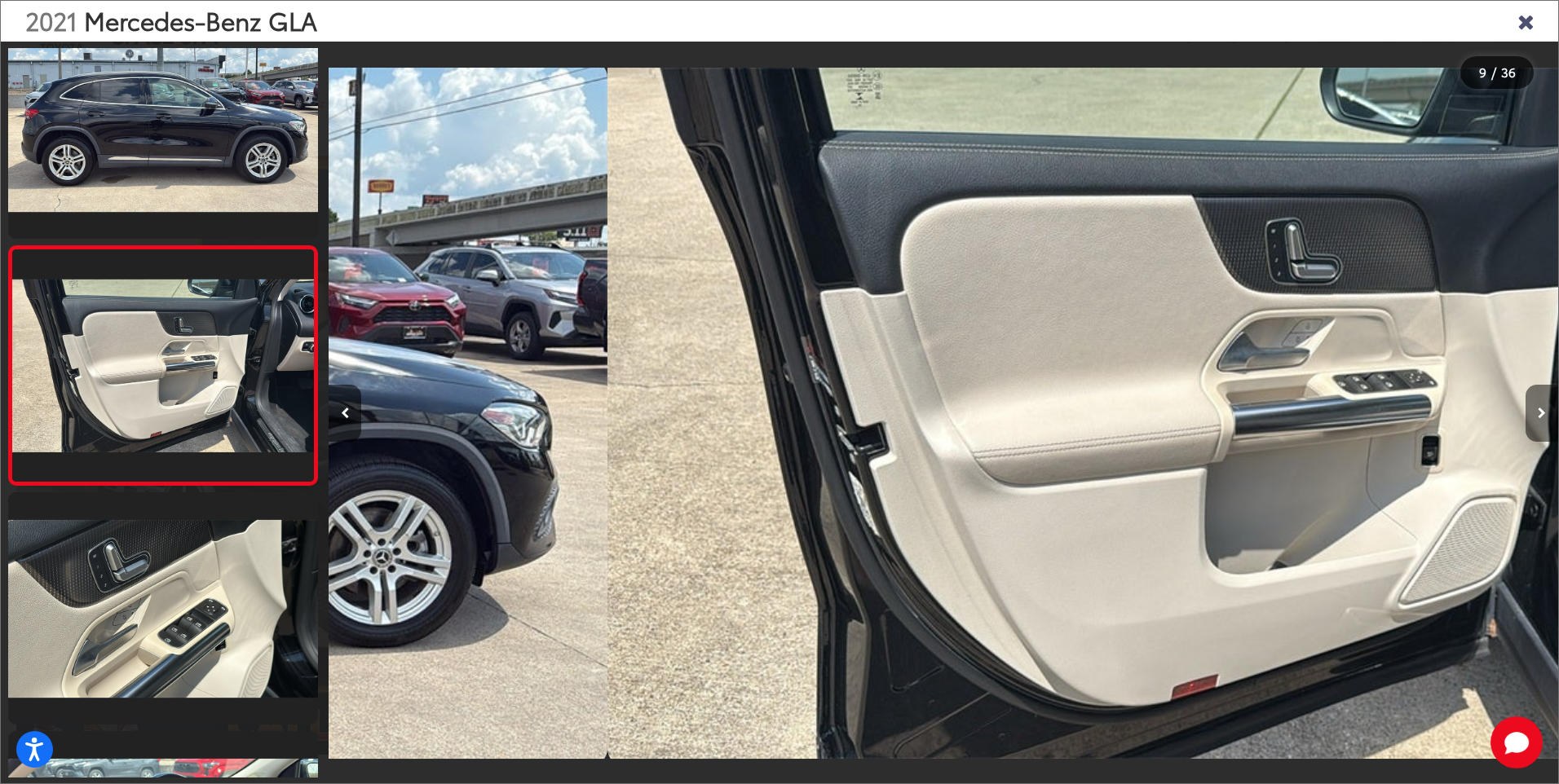
scroll to position [0, 9837]
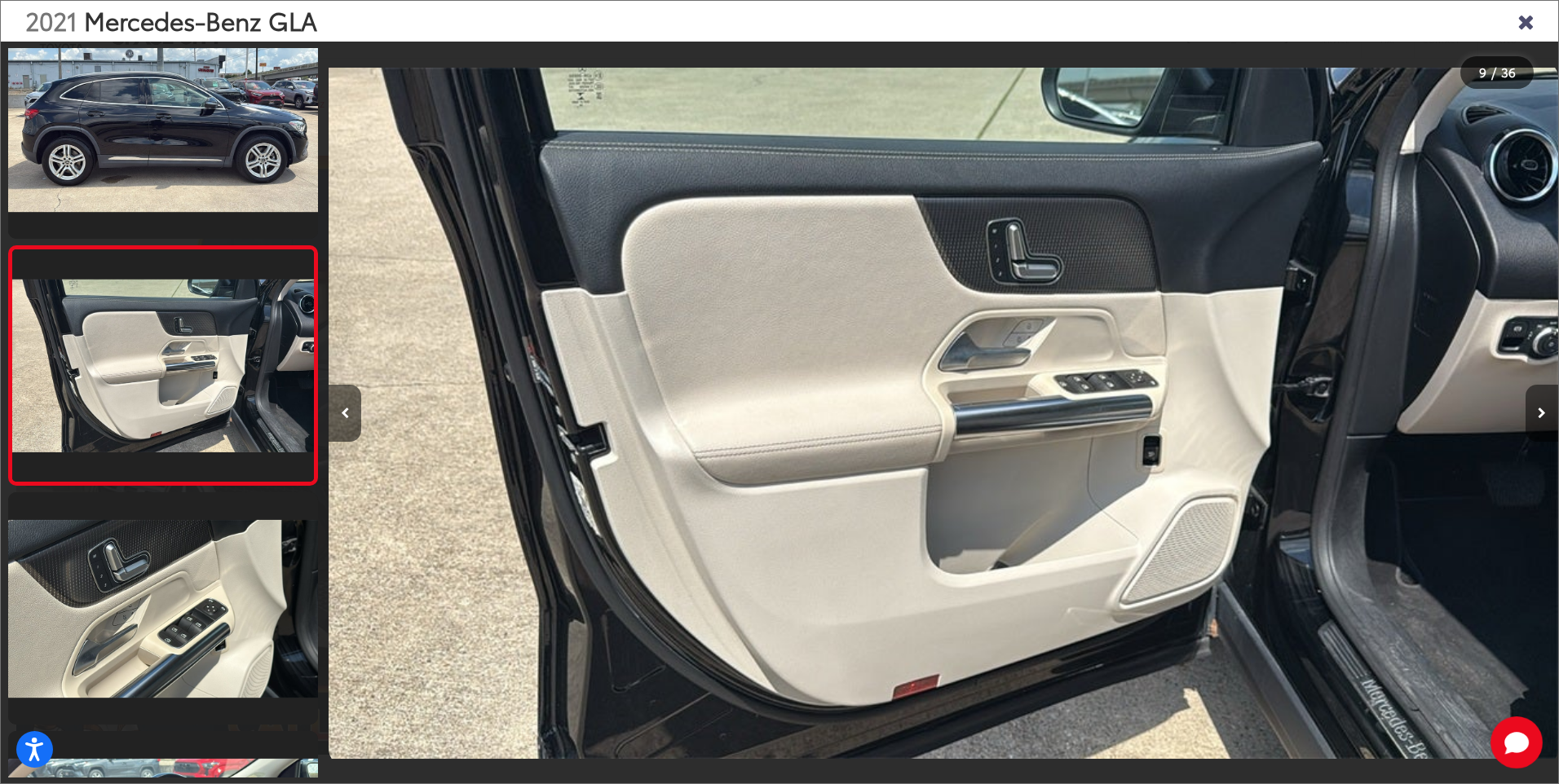
click at [1540, 412] on icon "Next image" at bounding box center [1542, 413] width 8 height 12
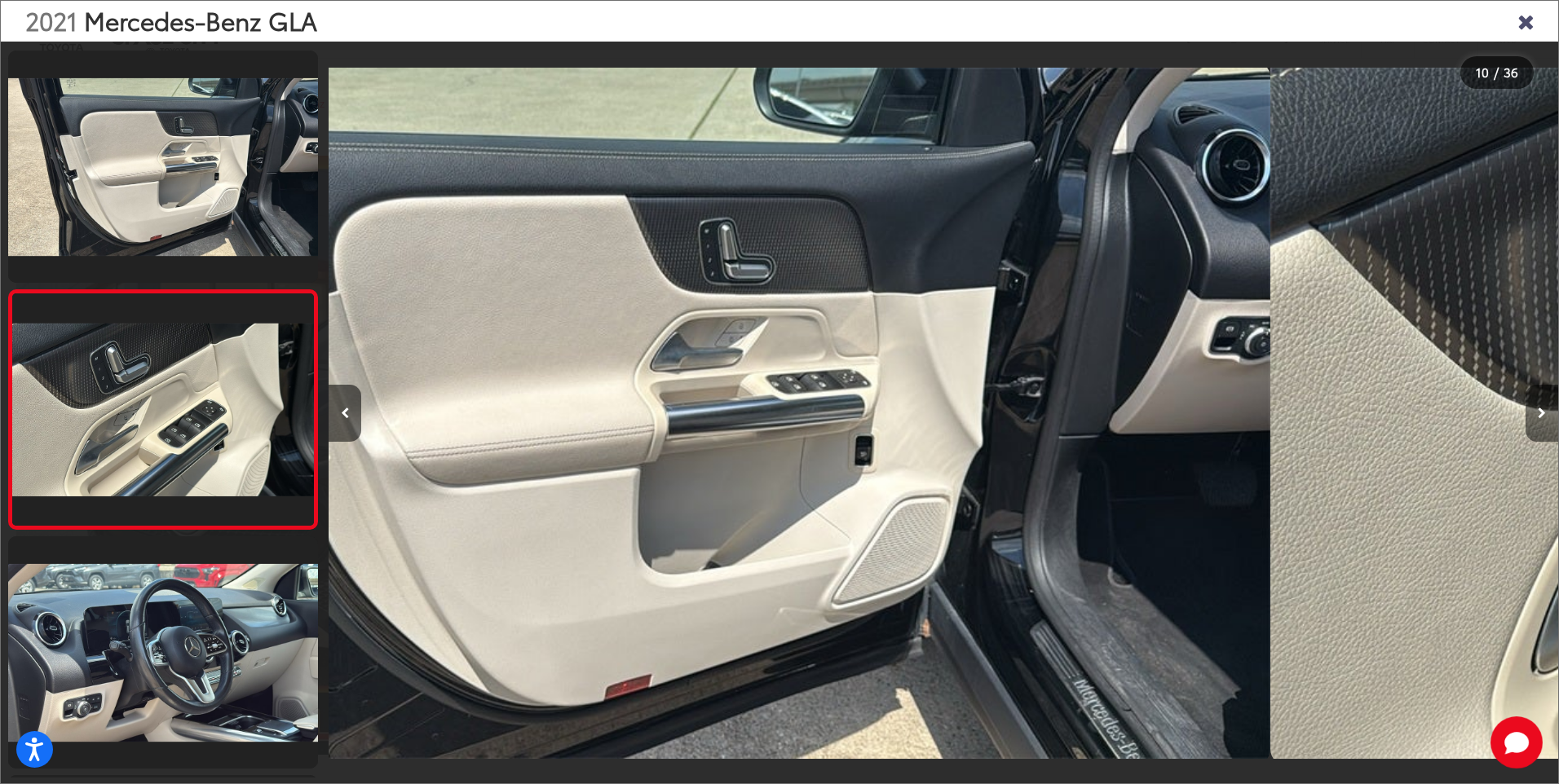
scroll to position [0, 0]
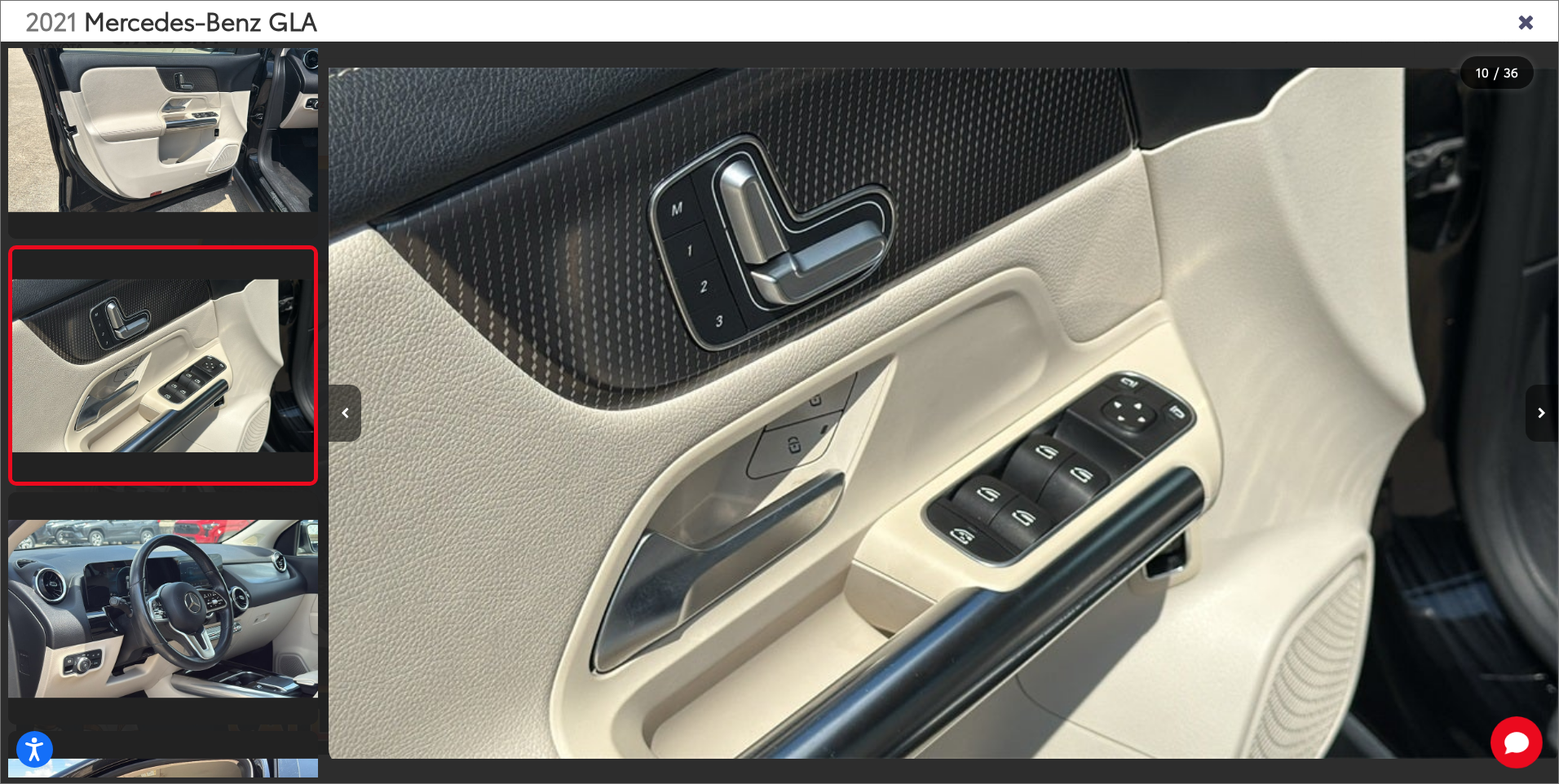
click at [1540, 412] on icon "Next image" at bounding box center [1542, 413] width 8 height 12
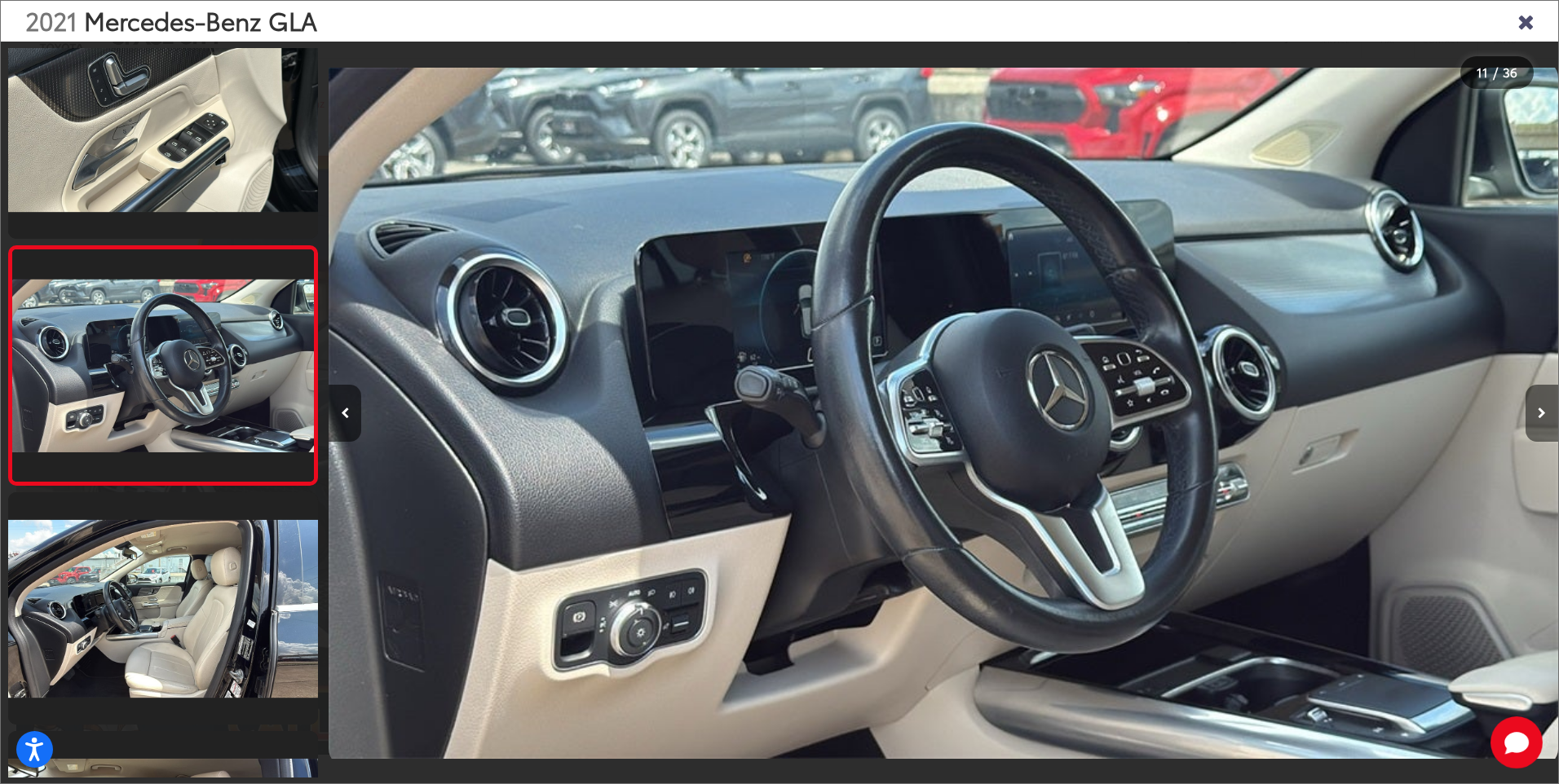
click at [1540, 412] on icon "Next image" at bounding box center [1542, 413] width 8 height 12
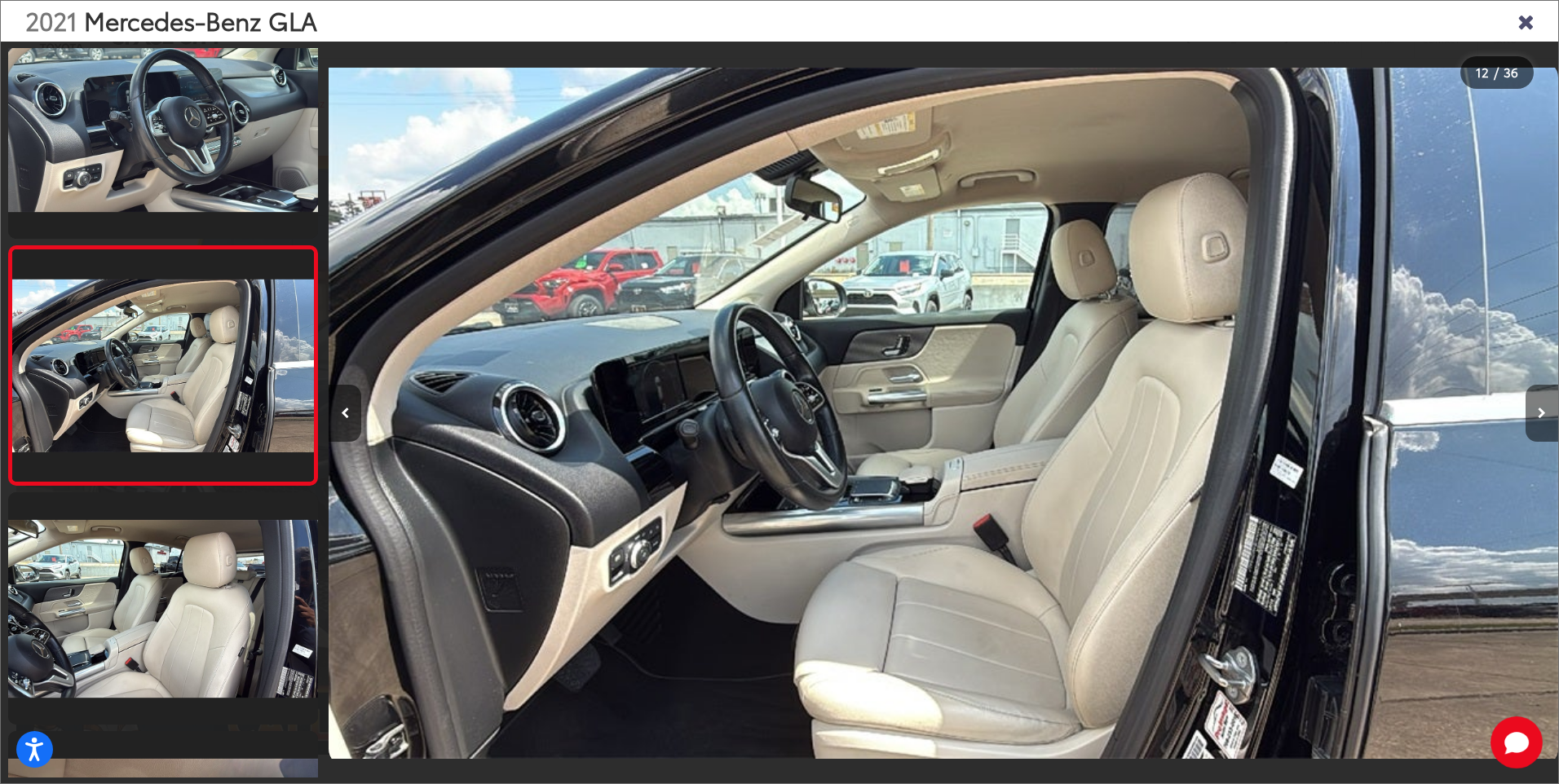
click at [1540, 412] on icon "Next image" at bounding box center [1542, 413] width 8 height 12
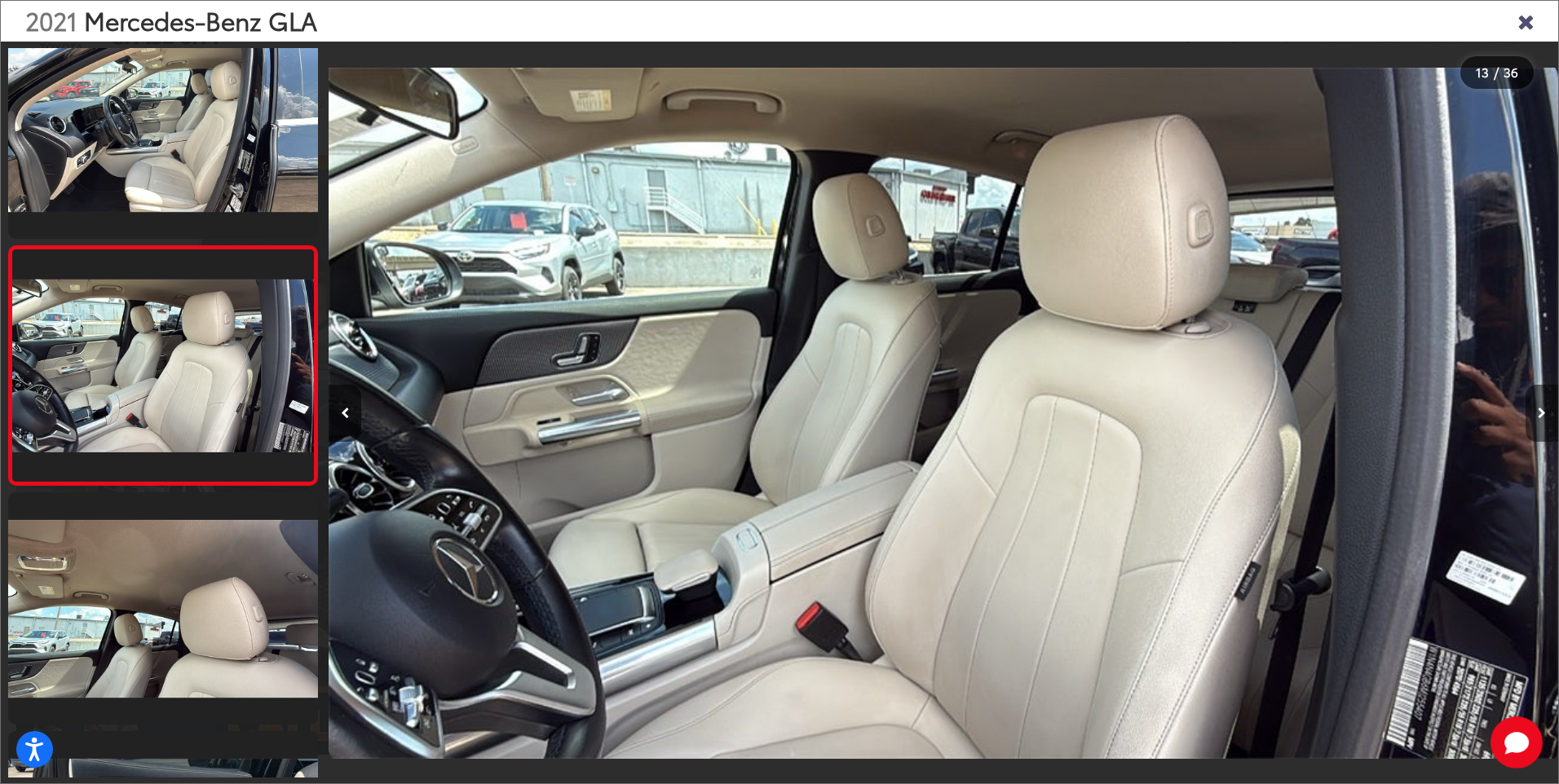
click at [1540, 412] on icon "Next image" at bounding box center [1542, 413] width 8 height 12
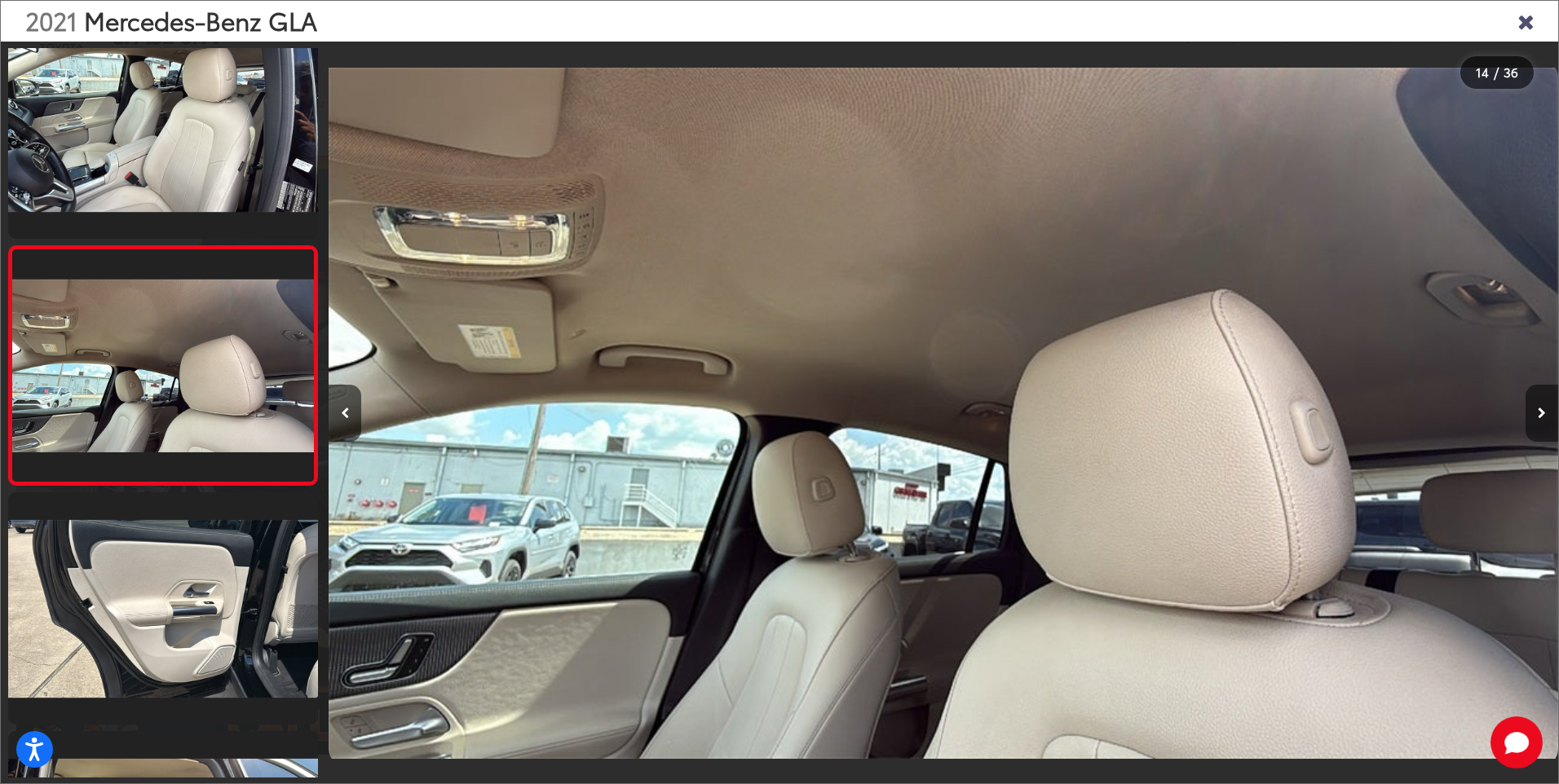
click at [1540, 412] on icon "Next image" at bounding box center [1542, 413] width 8 height 12
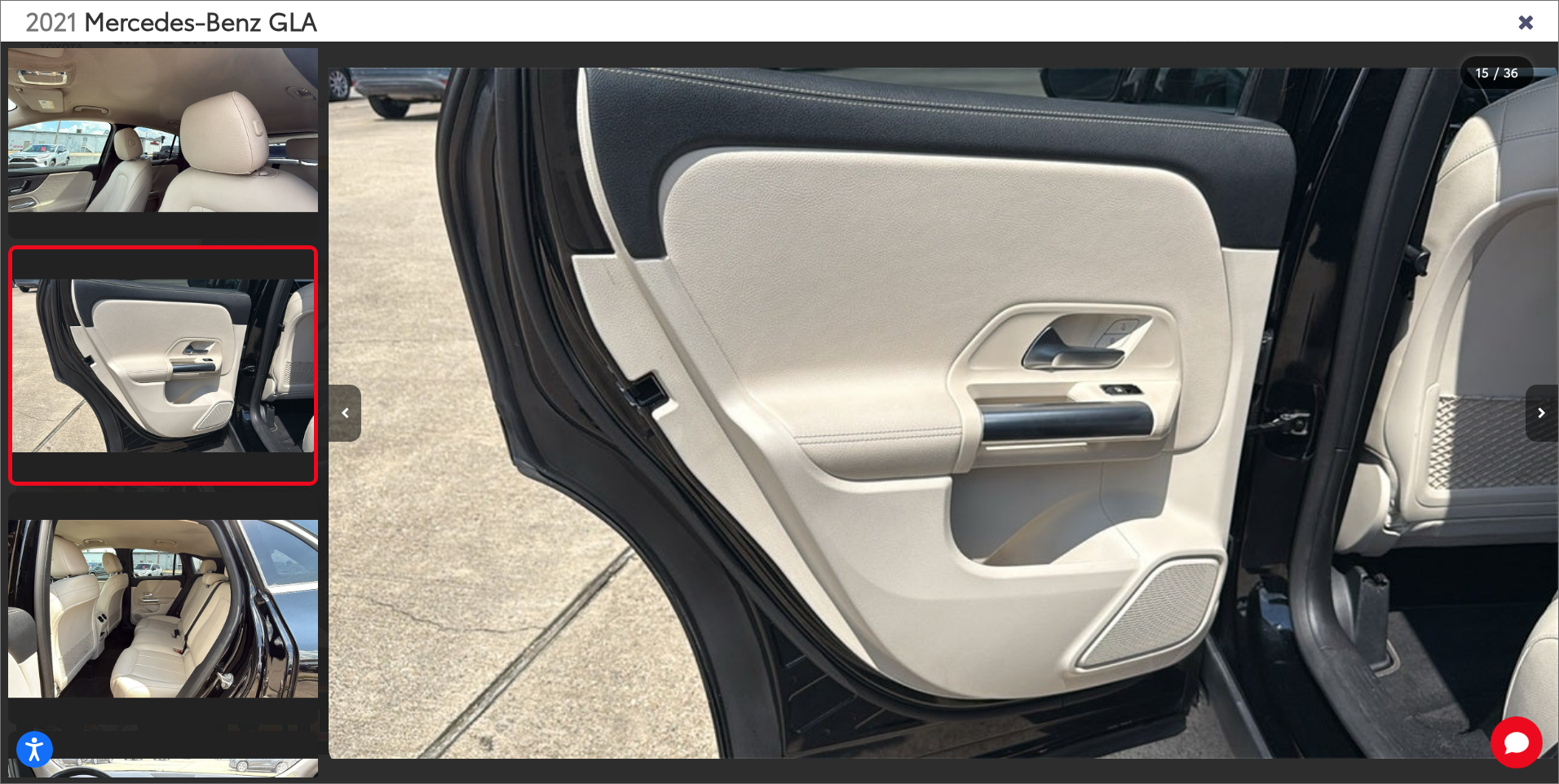
click at [1540, 412] on icon "Next image" at bounding box center [1542, 413] width 8 height 12
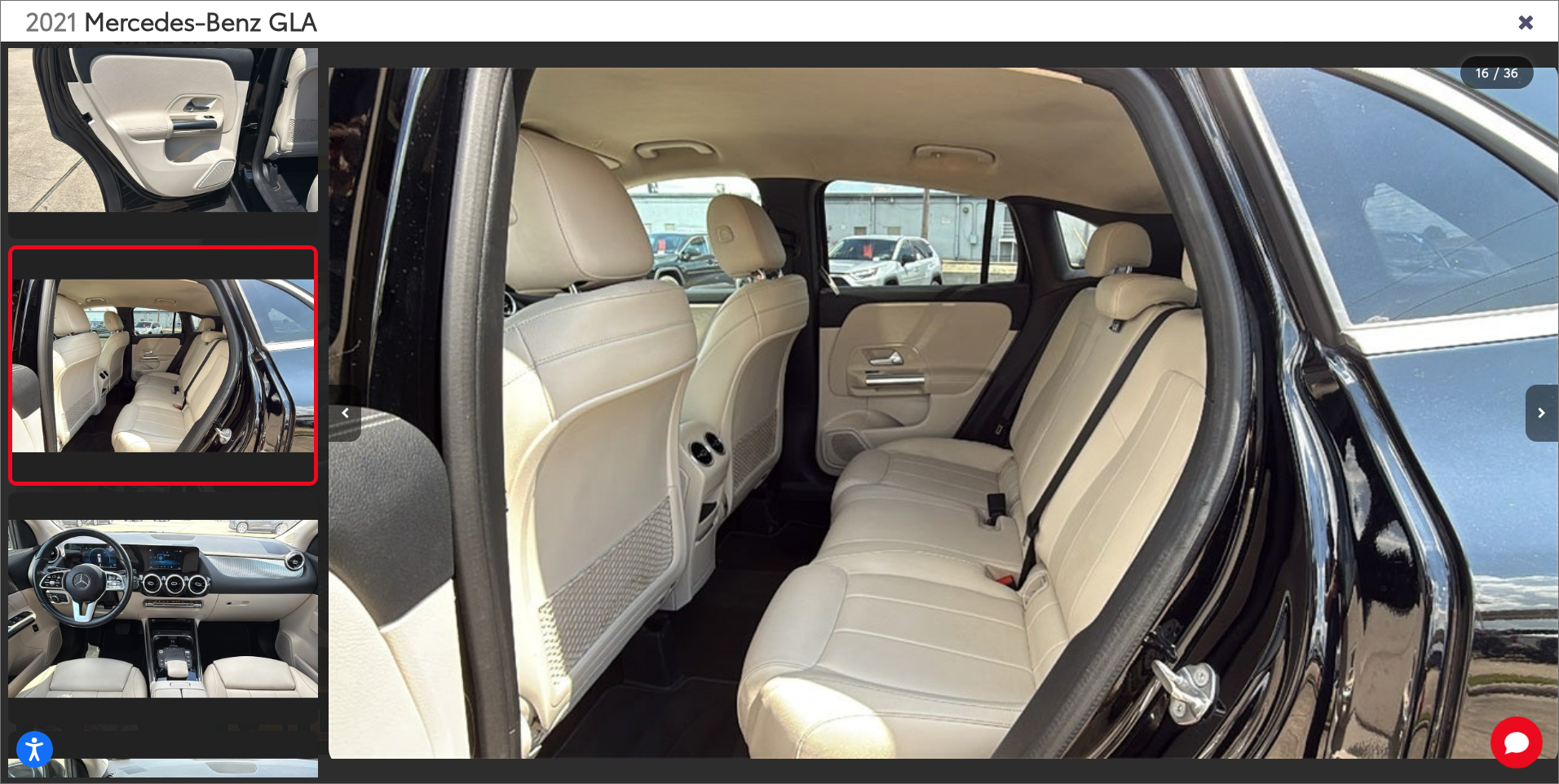
click at [1540, 412] on icon "Next image" at bounding box center [1542, 413] width 8 height 12
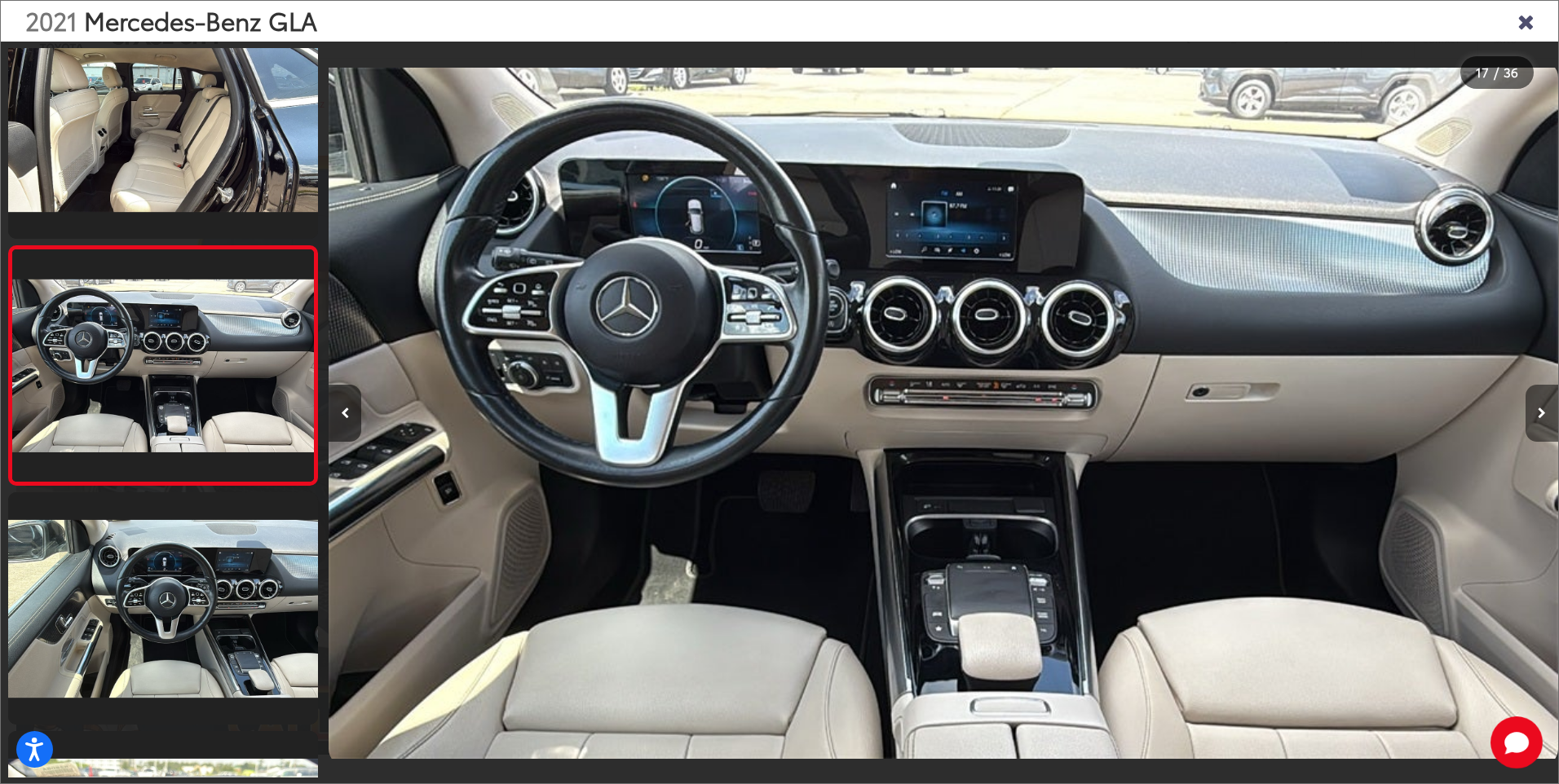
click at [1540, 412] on icon "Next image" at bounding box center [1542, 413] width 8 height 12
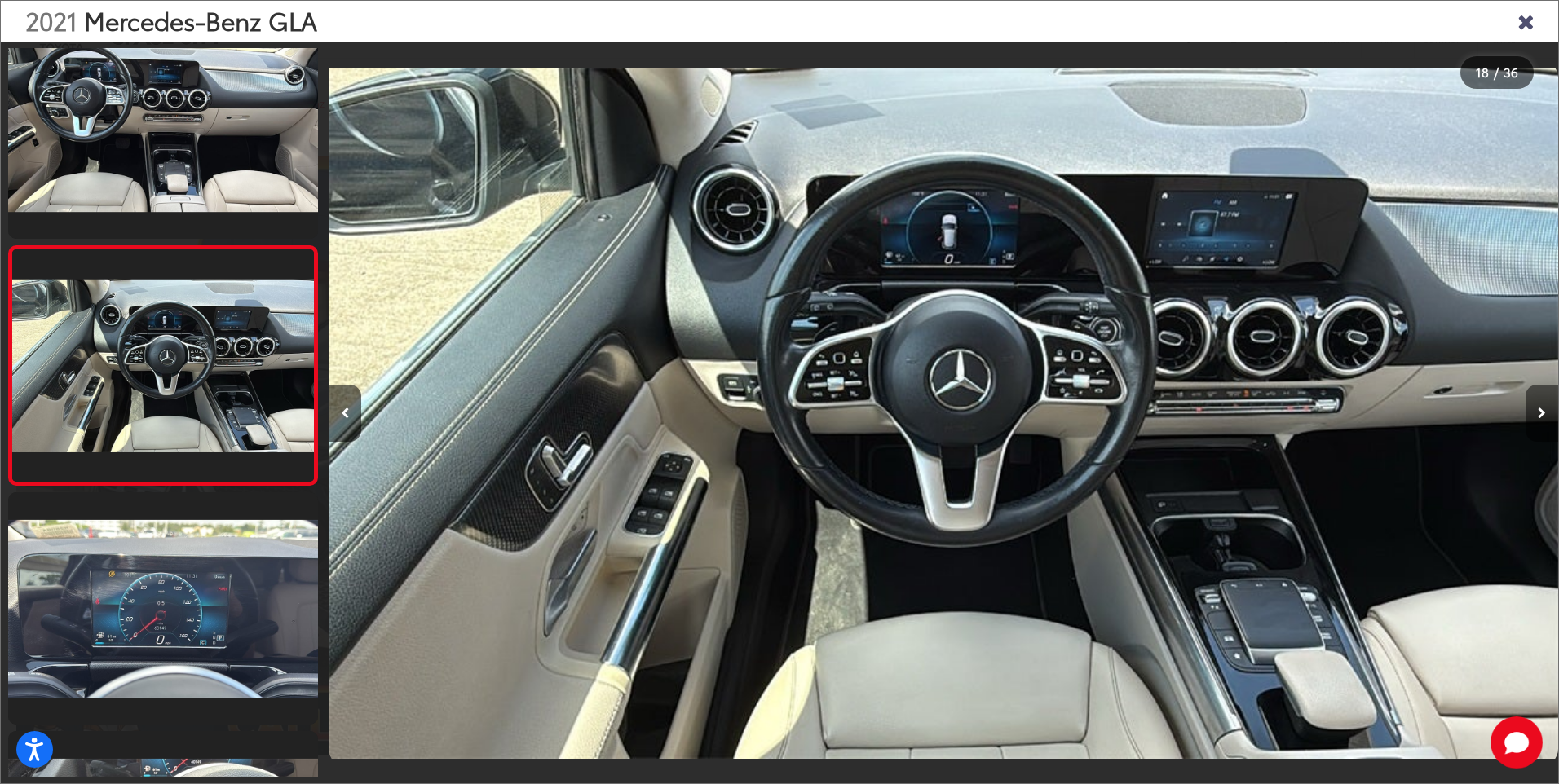
click at [1540, 412] on icon "Next image" at bounding box center [1542, 413] width 8 height 12
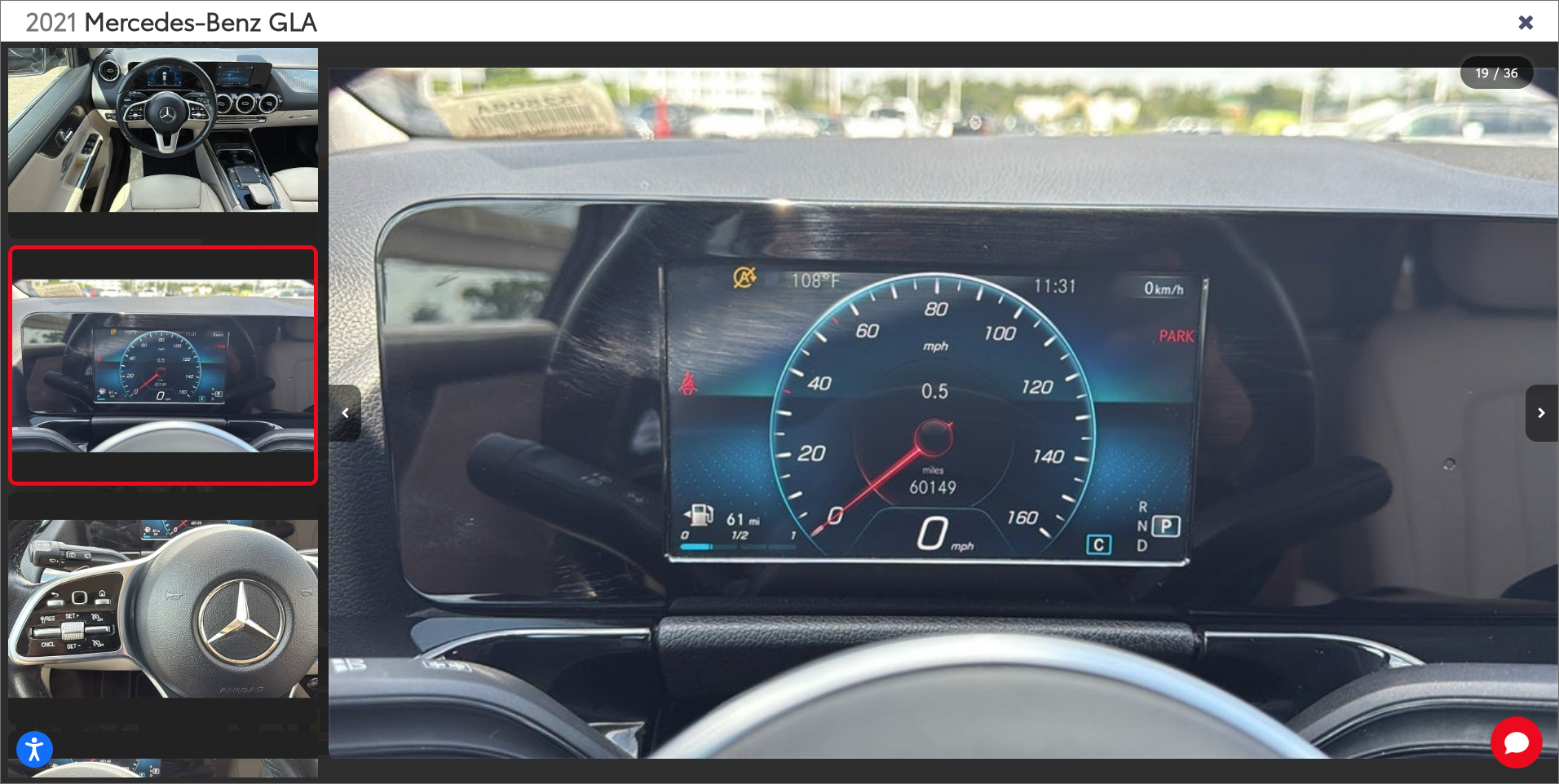
click at [1540, 412] on icon "Next image" at bounding box center [1542, 413] width 8 height 12
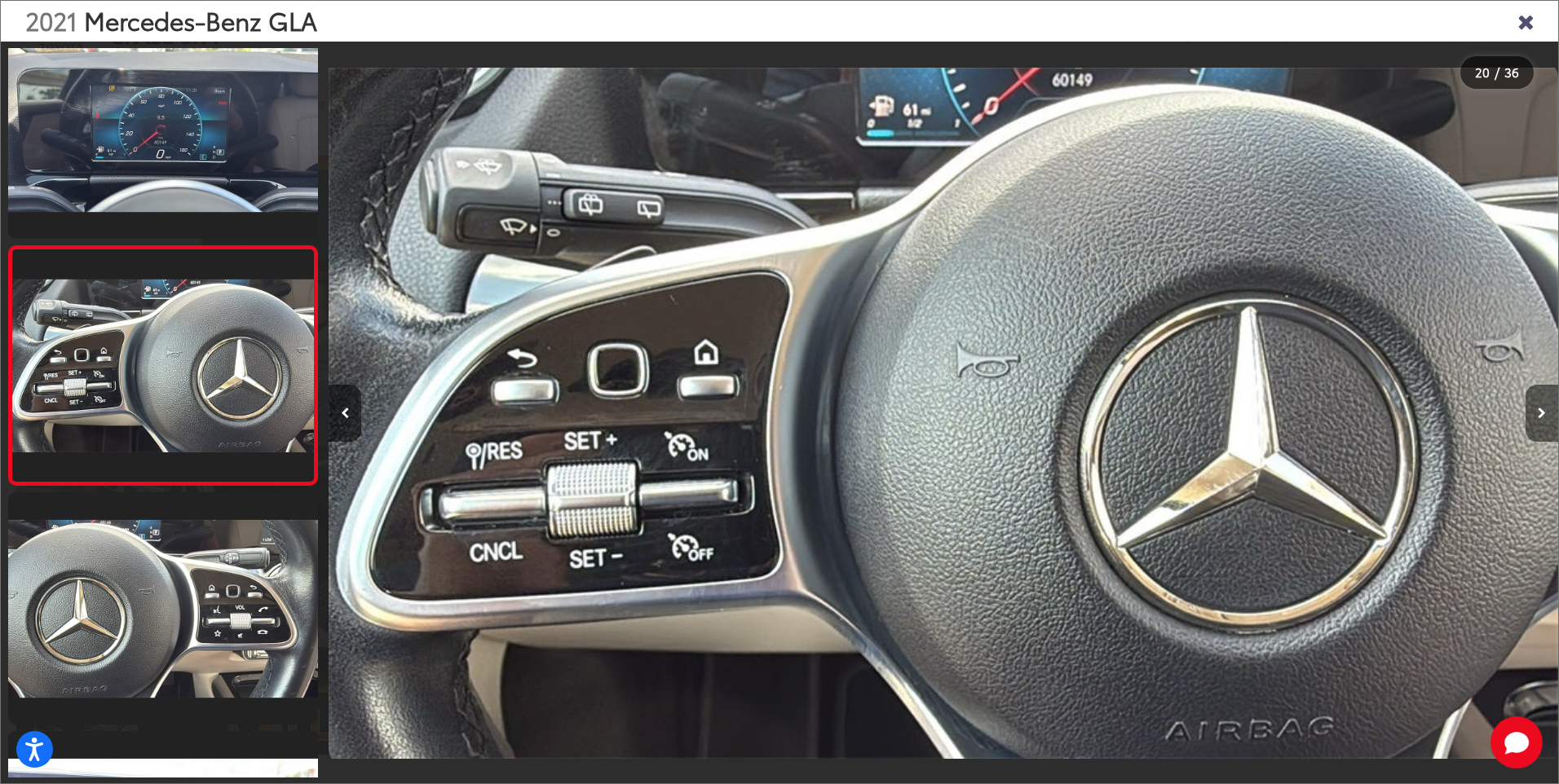
click at [1540, 412] on icon "Next image" at bounding box center [1542, 413] width 8 height 12
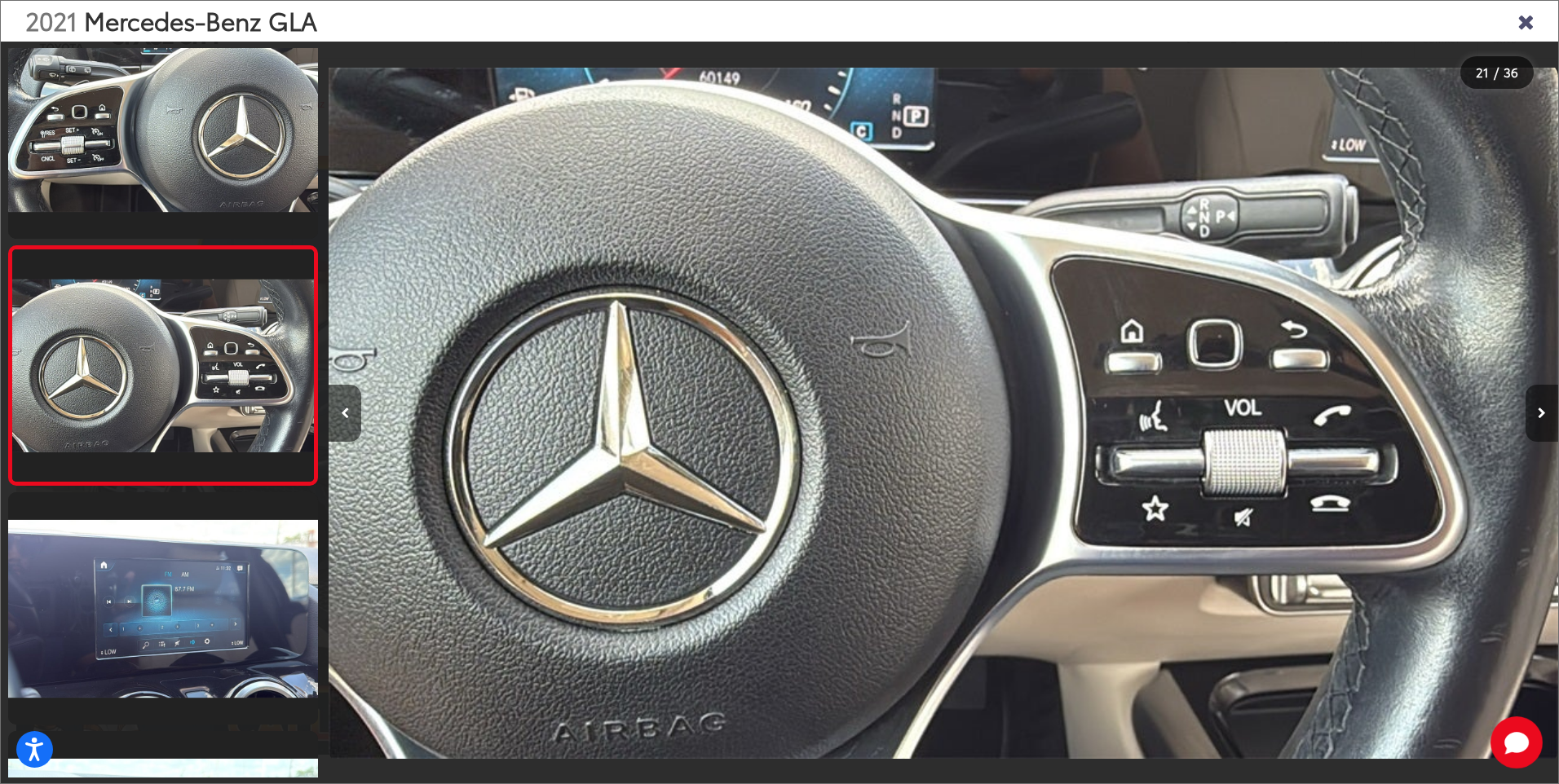
click at [1540, 412] on icon "Next image" at bounding box center [1542, 413] width 8 height 12
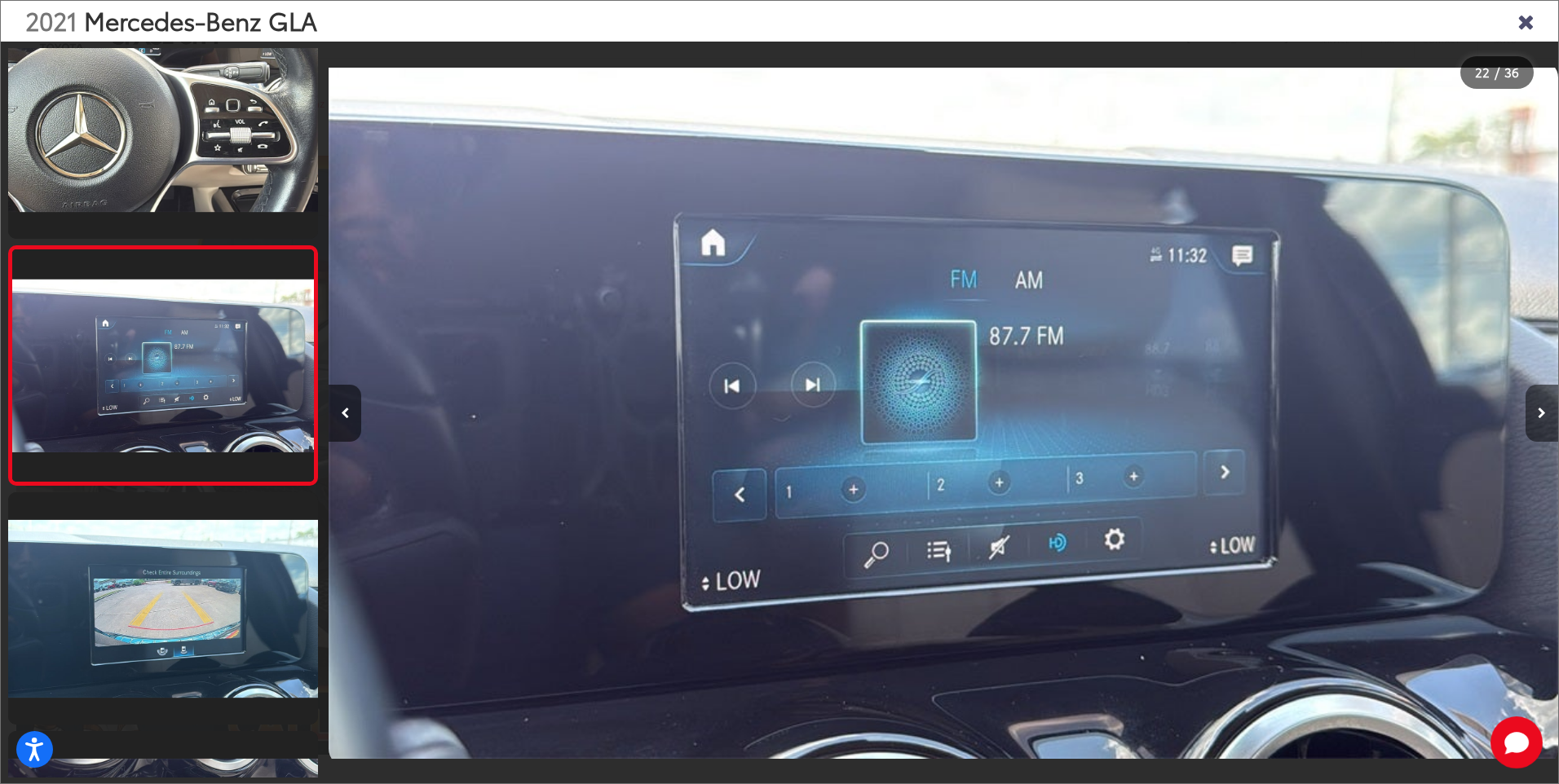
click at [1540, 412] on icon "Next image" at bounding box center [1542, 413] width 8 height 12
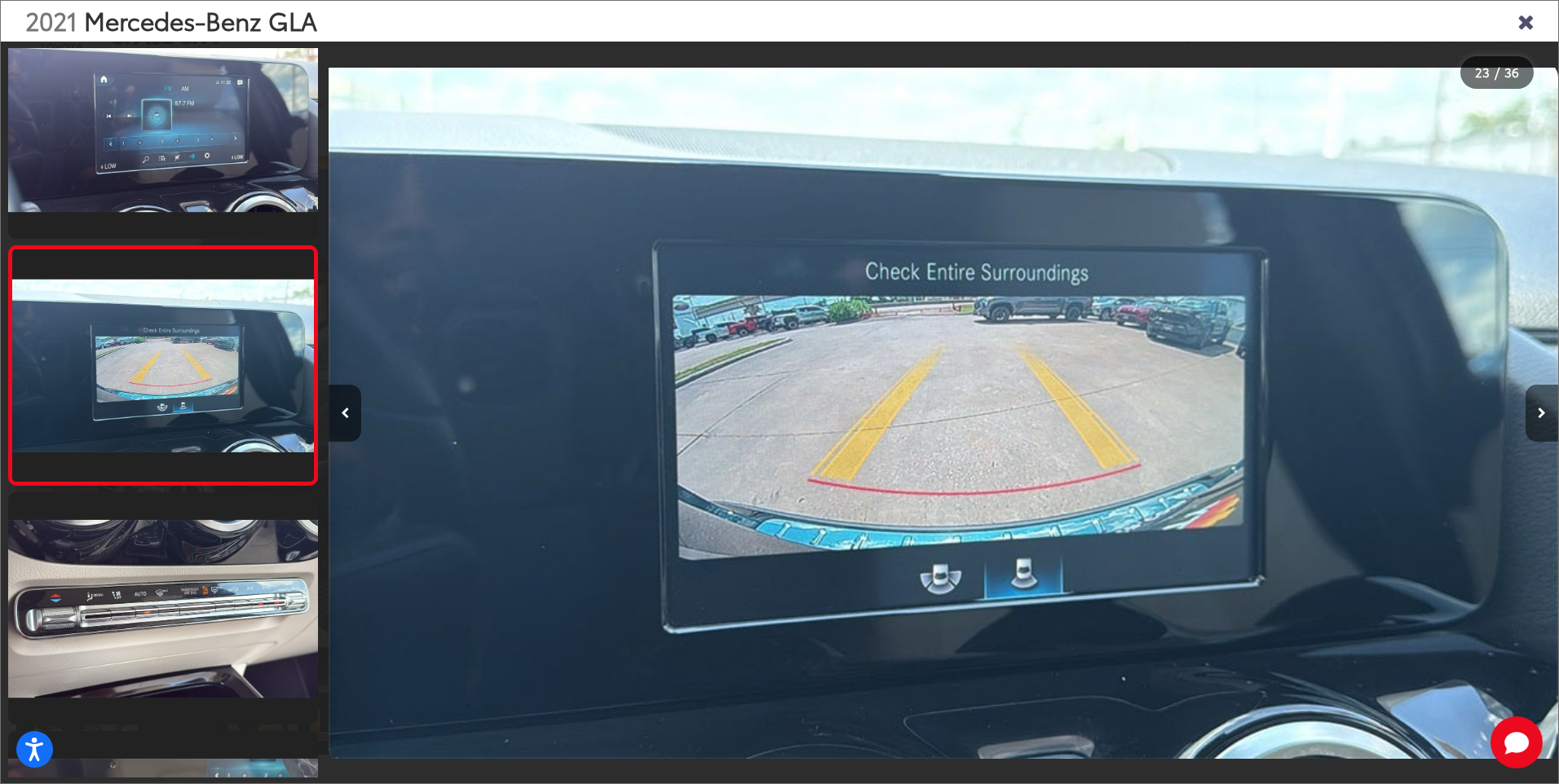
click at [1539, 412] on icon "Next image" at bounding box center [1542, 413] width 8 height 12
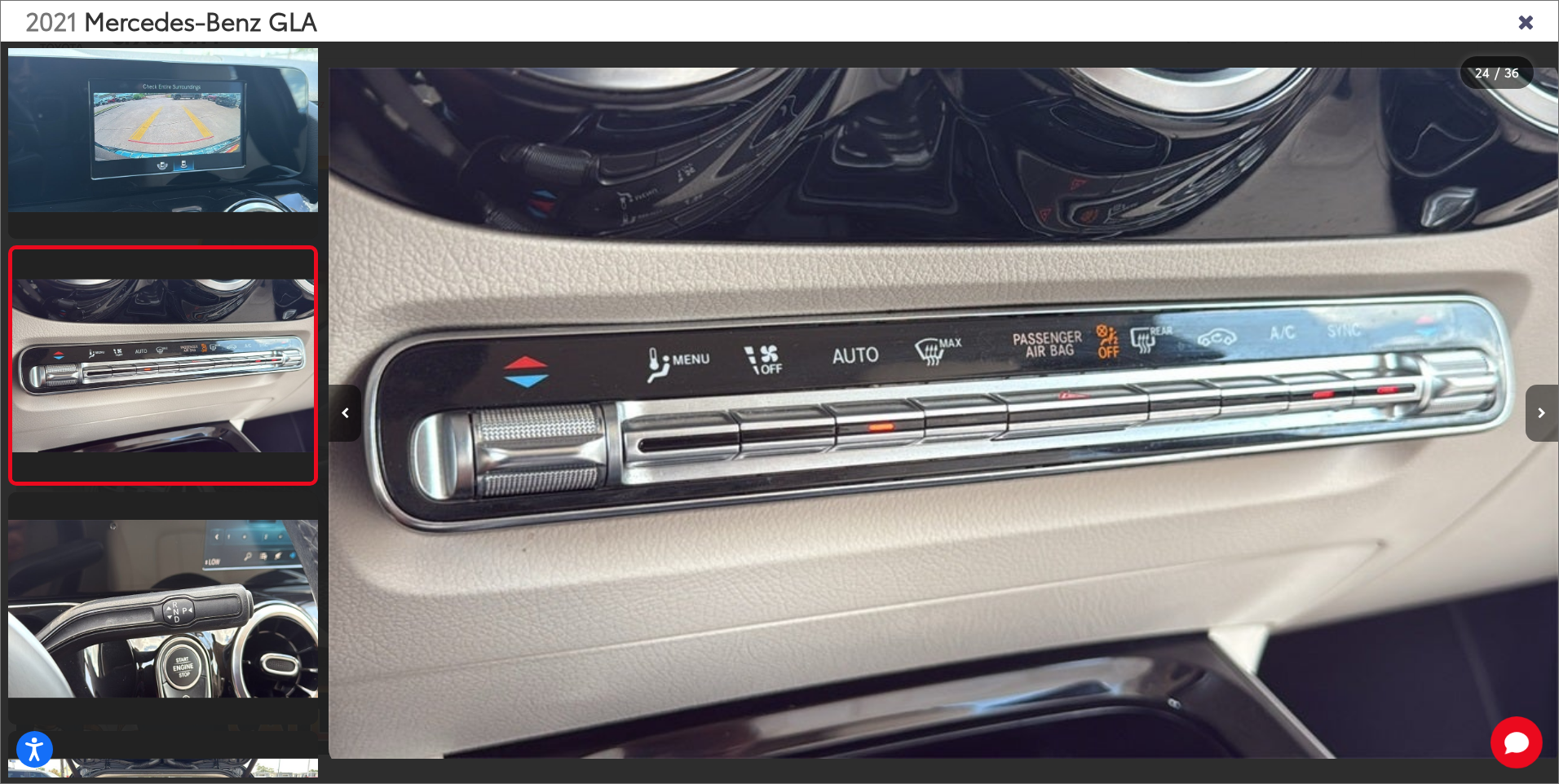
click at [1539, 411] on icon "Next image" at bounding box center [1542, 413] width 8 height 12
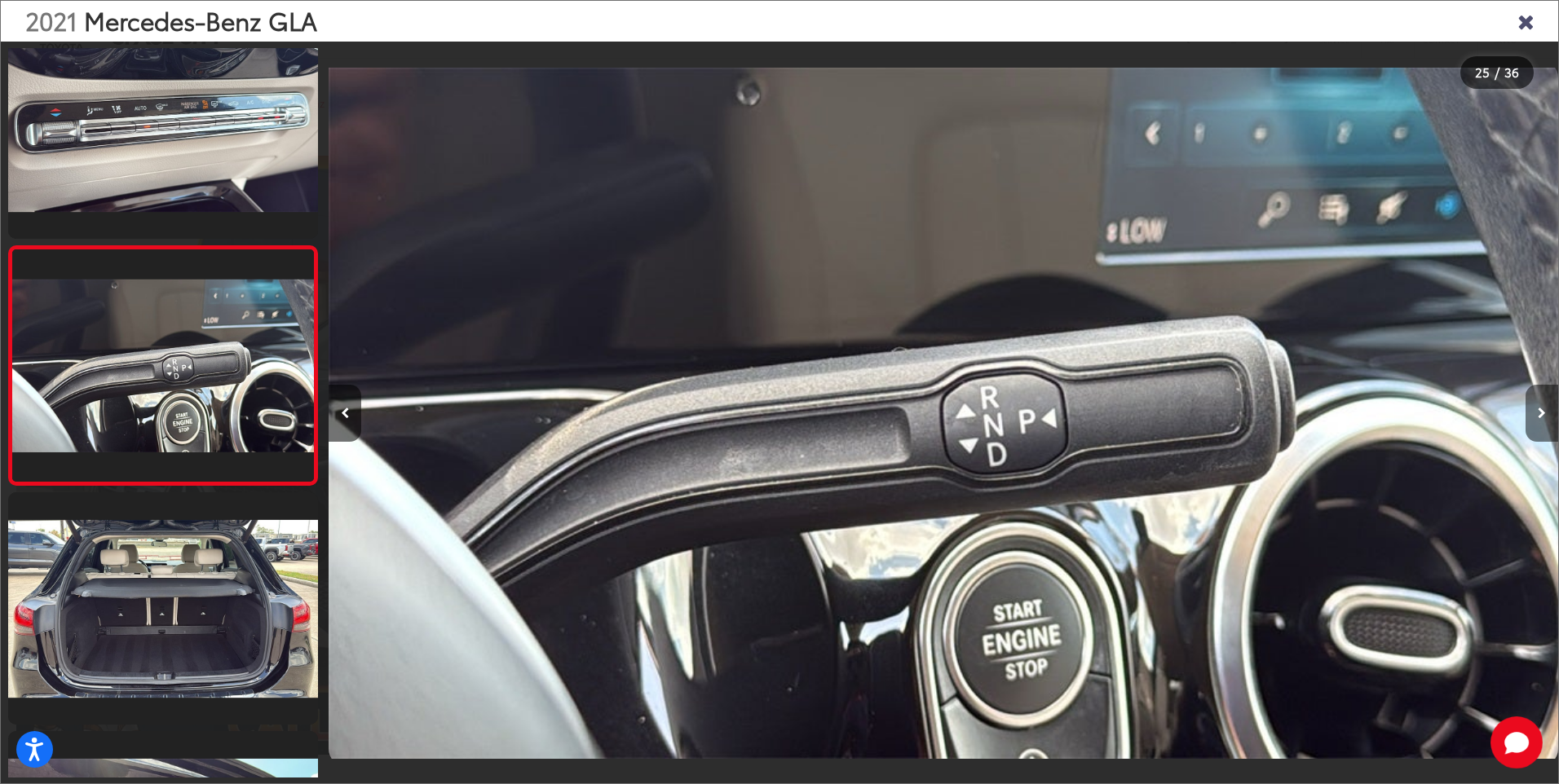
click at [1539, 411] on icon "Next image" at bounding box center [1542, 413] width 8 height 12
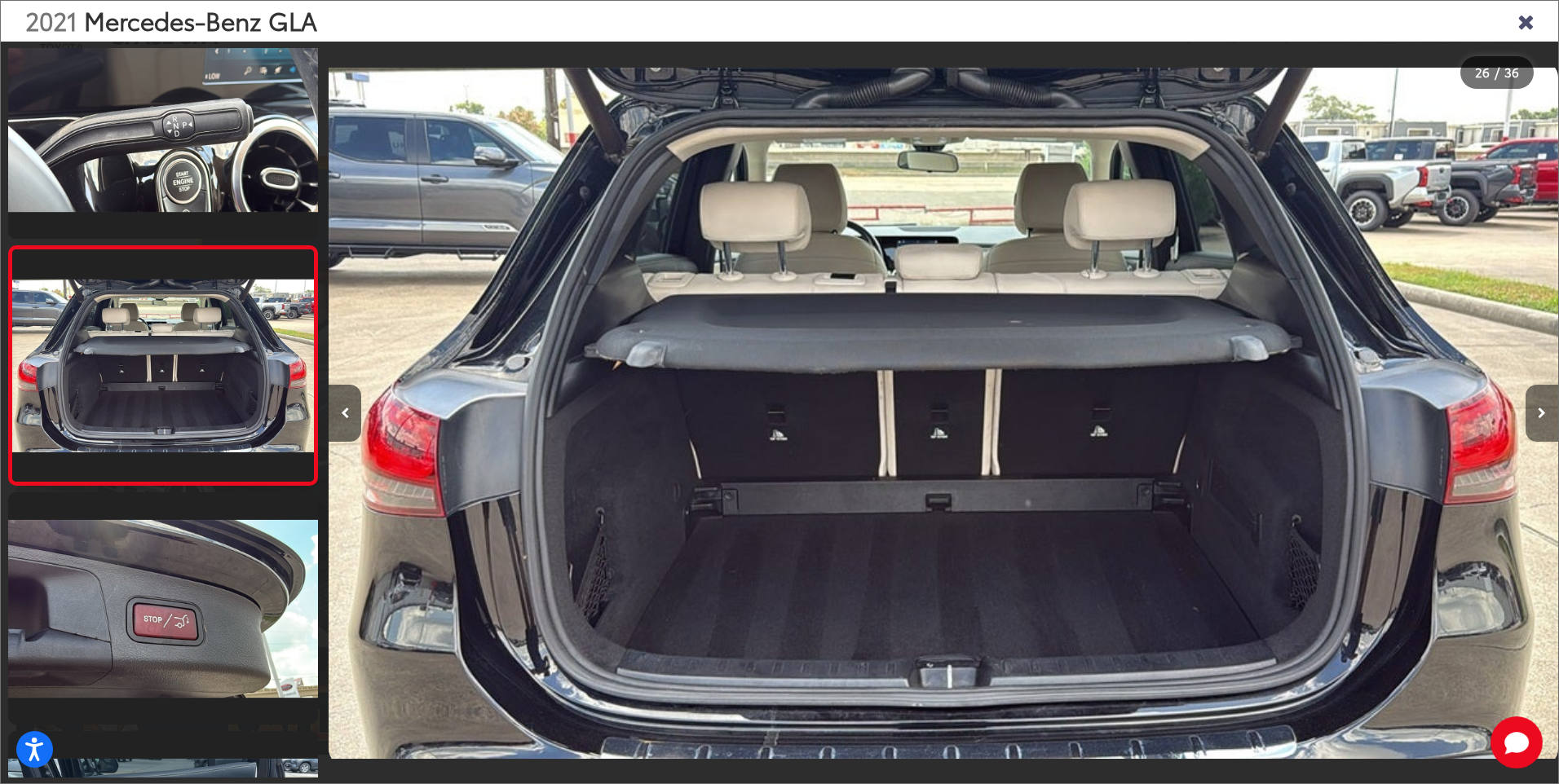
click at [1539, 411] on icon "Next image" at bounding box center [1542, 413] width 8 height 12
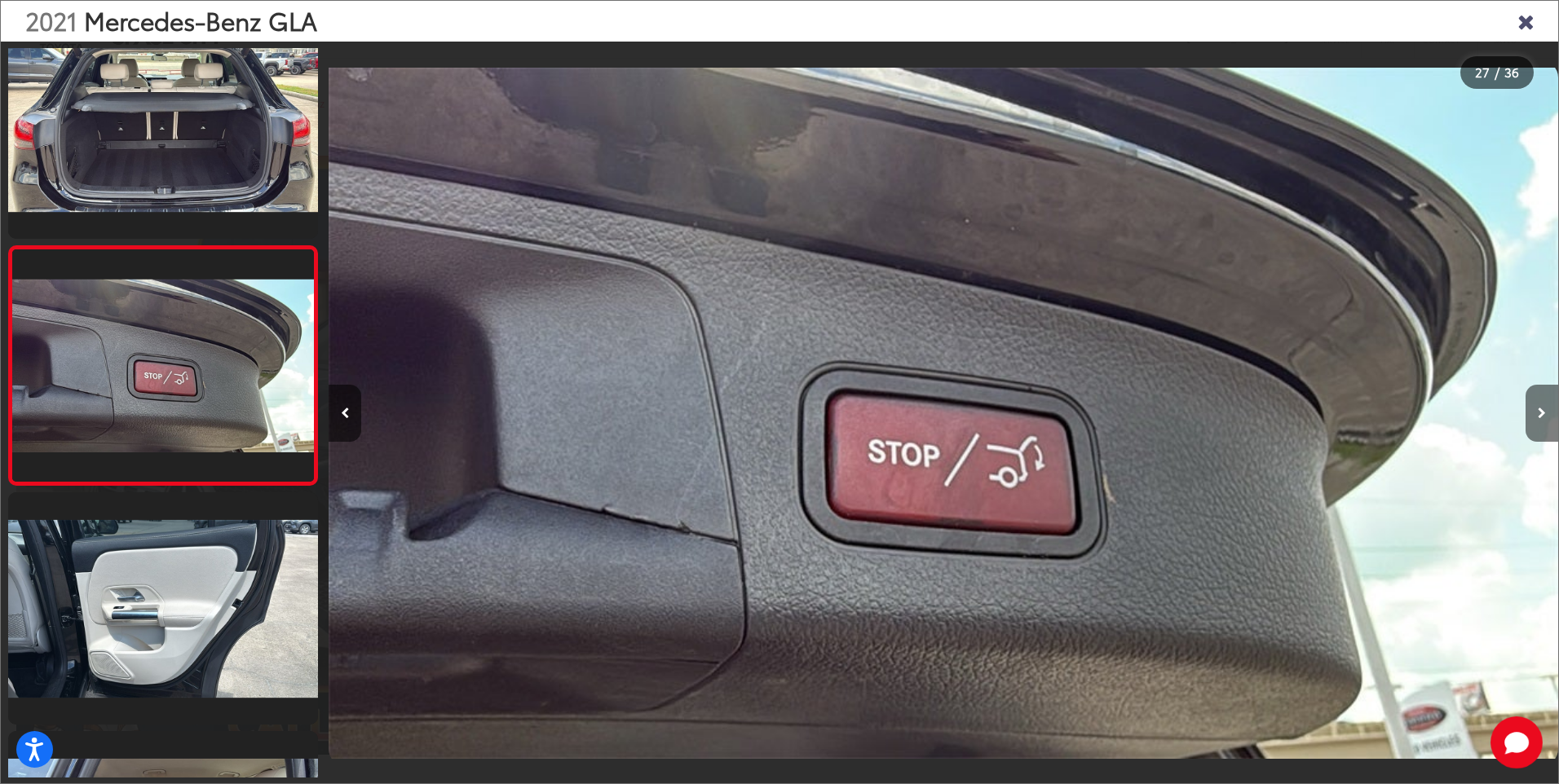
click at [1539, 411] on icon "Next image" at bounding box center [1542, 413] width 8 height 12
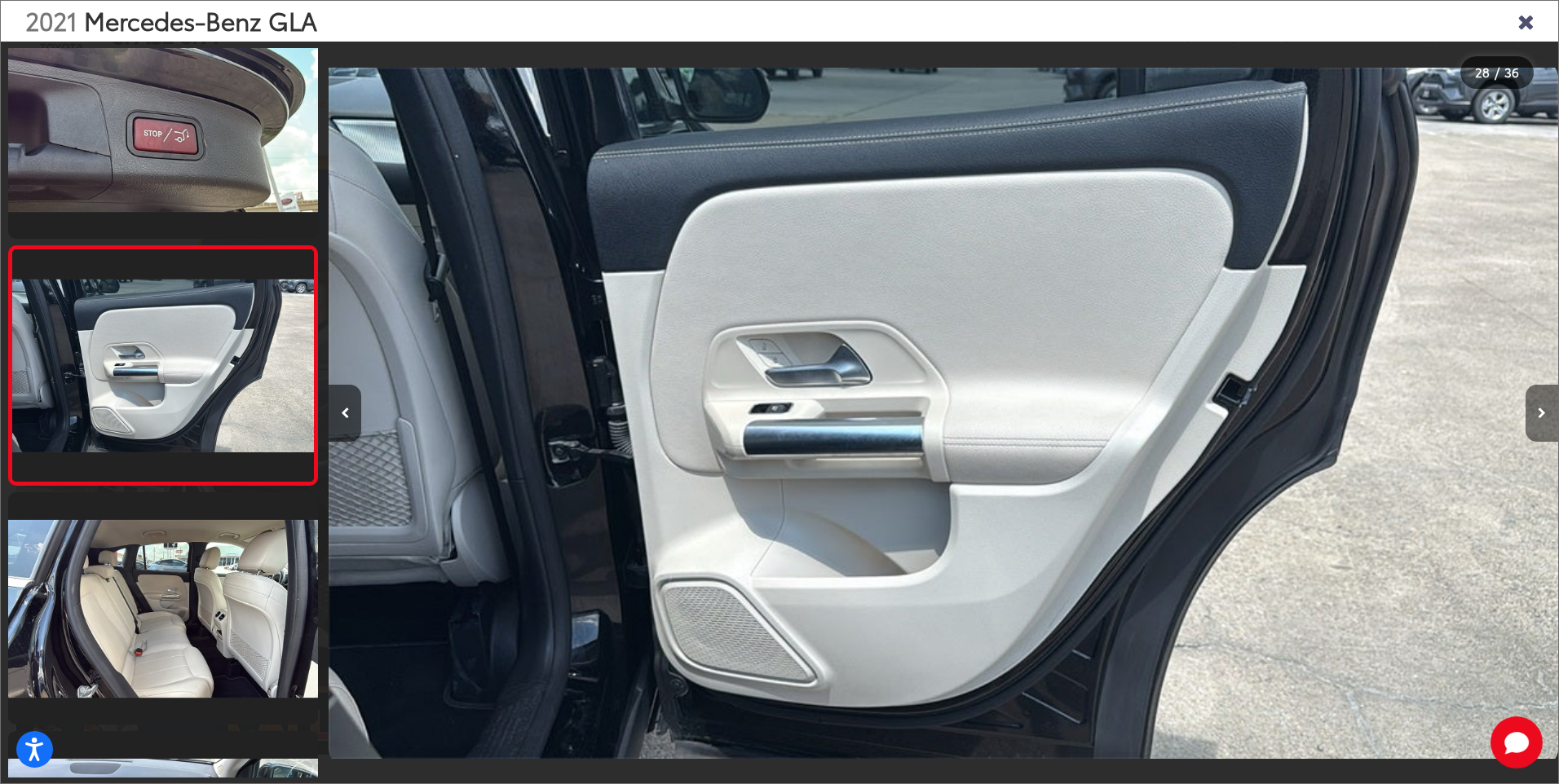
click at [1539, 411] on icon "Next image" at bounding box center [1542, 413] width 8 height 12
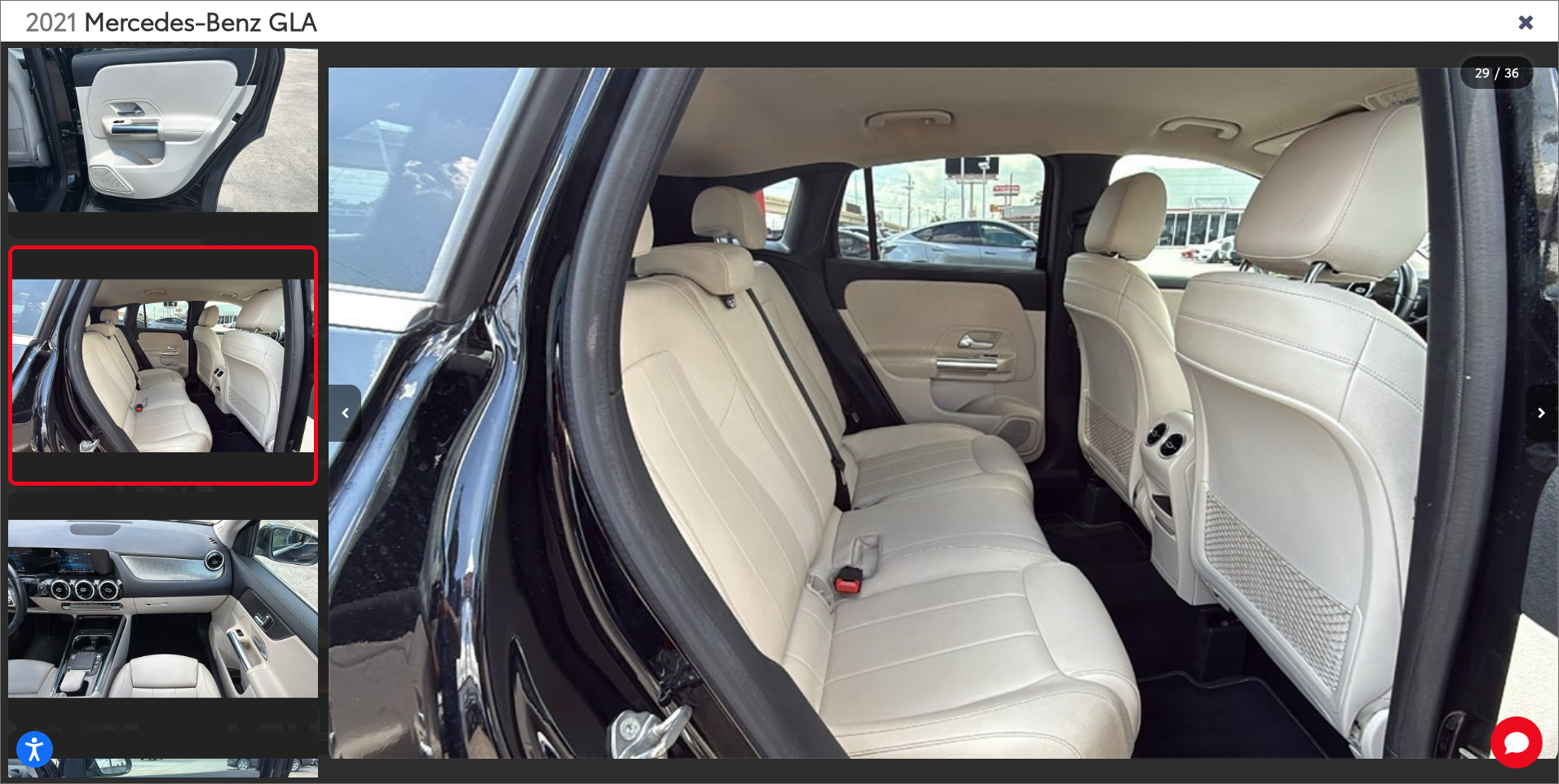
click at [1539, 411] on icon "Next image" at bounding box center [1542, 413] width 8 height 12
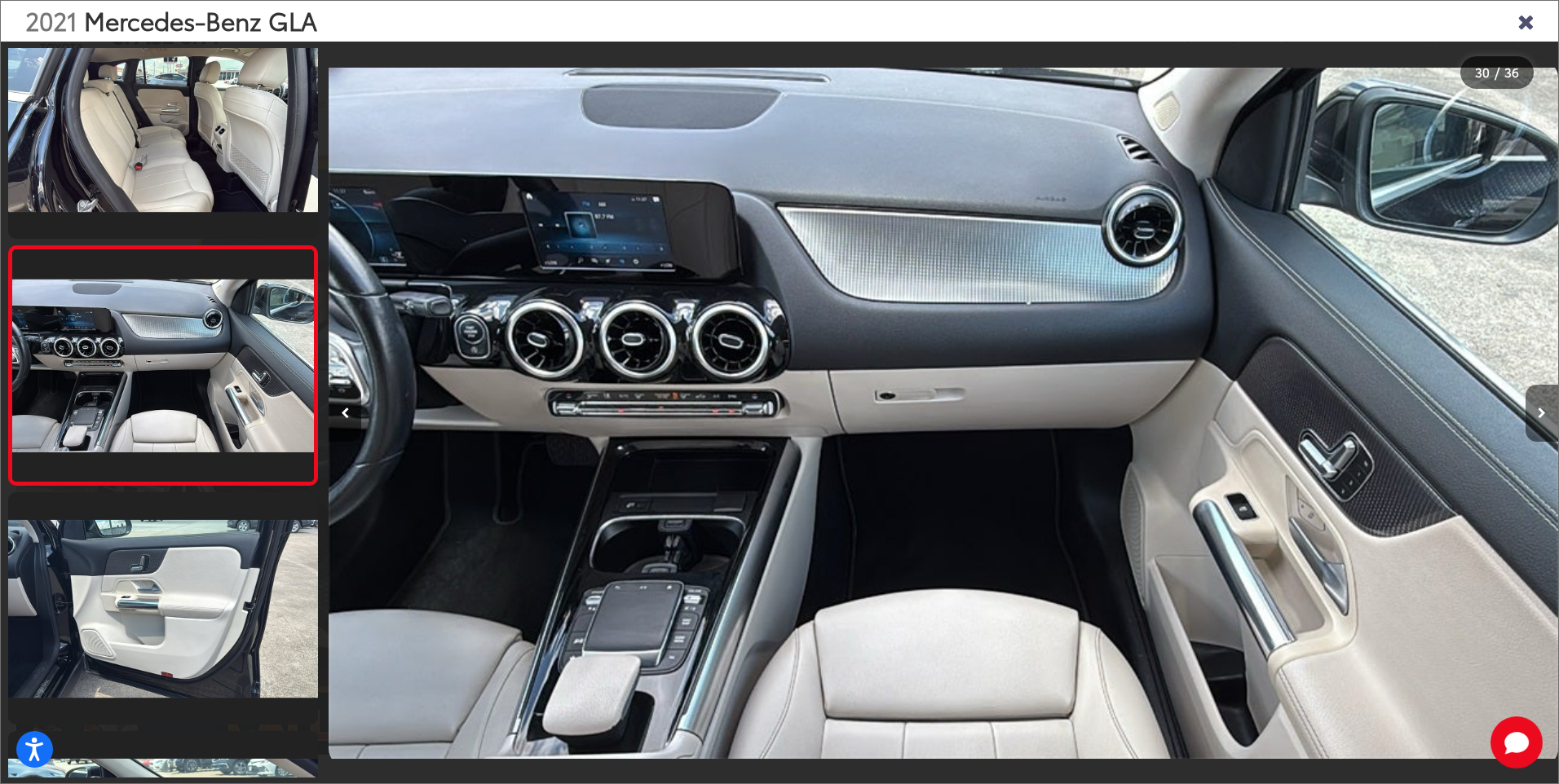
click at [1539, 411] on icon "Next image" at bounding box center [1542, 413] width 8 height 12
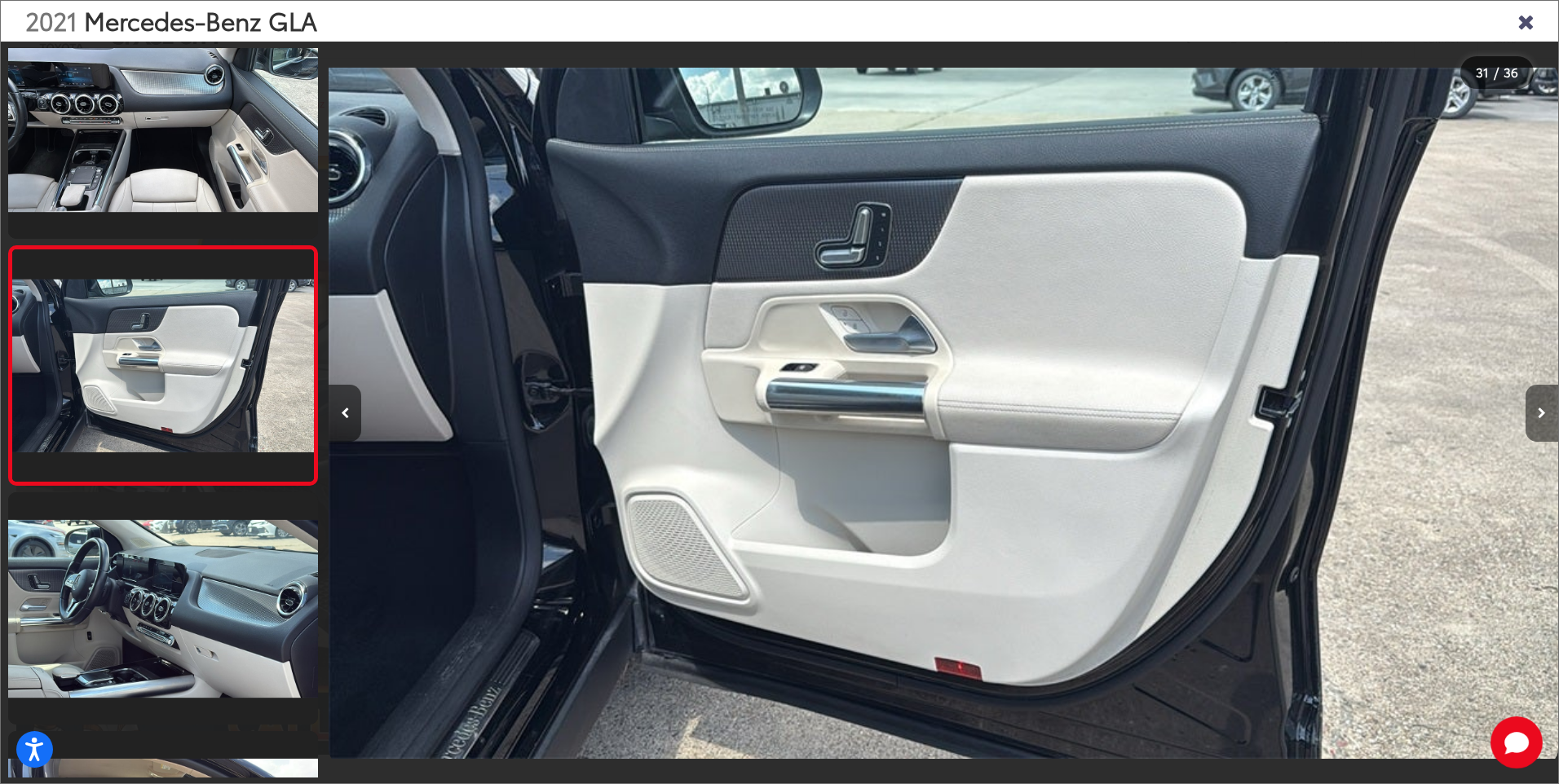
click at [1539, 411] on icon "Next image" at bounding box center [1542, 413] width 8 height 12
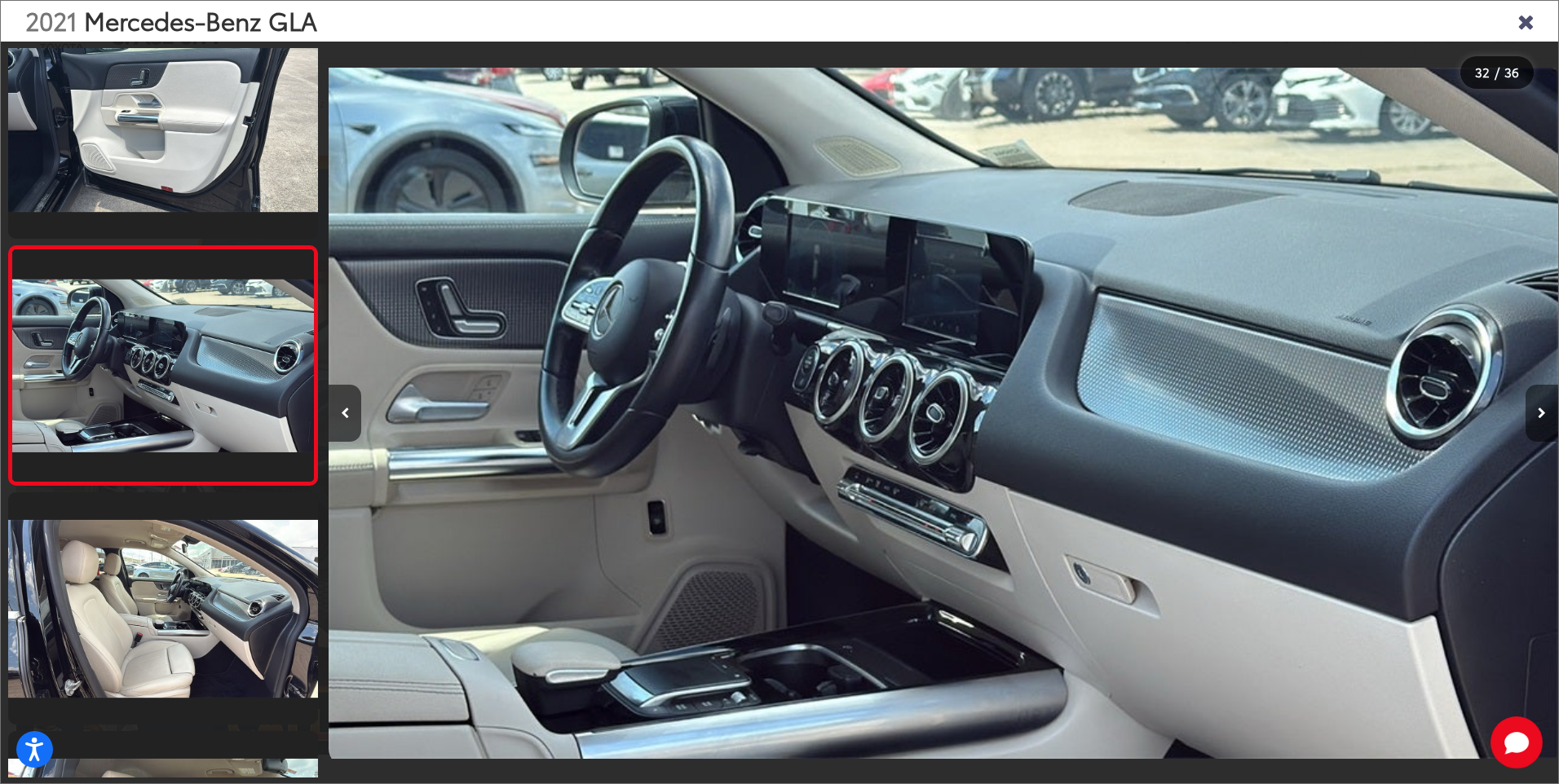
click at [1539, 411] on icon "Next image" at bounding box center [1542, 413] width 8 height 12
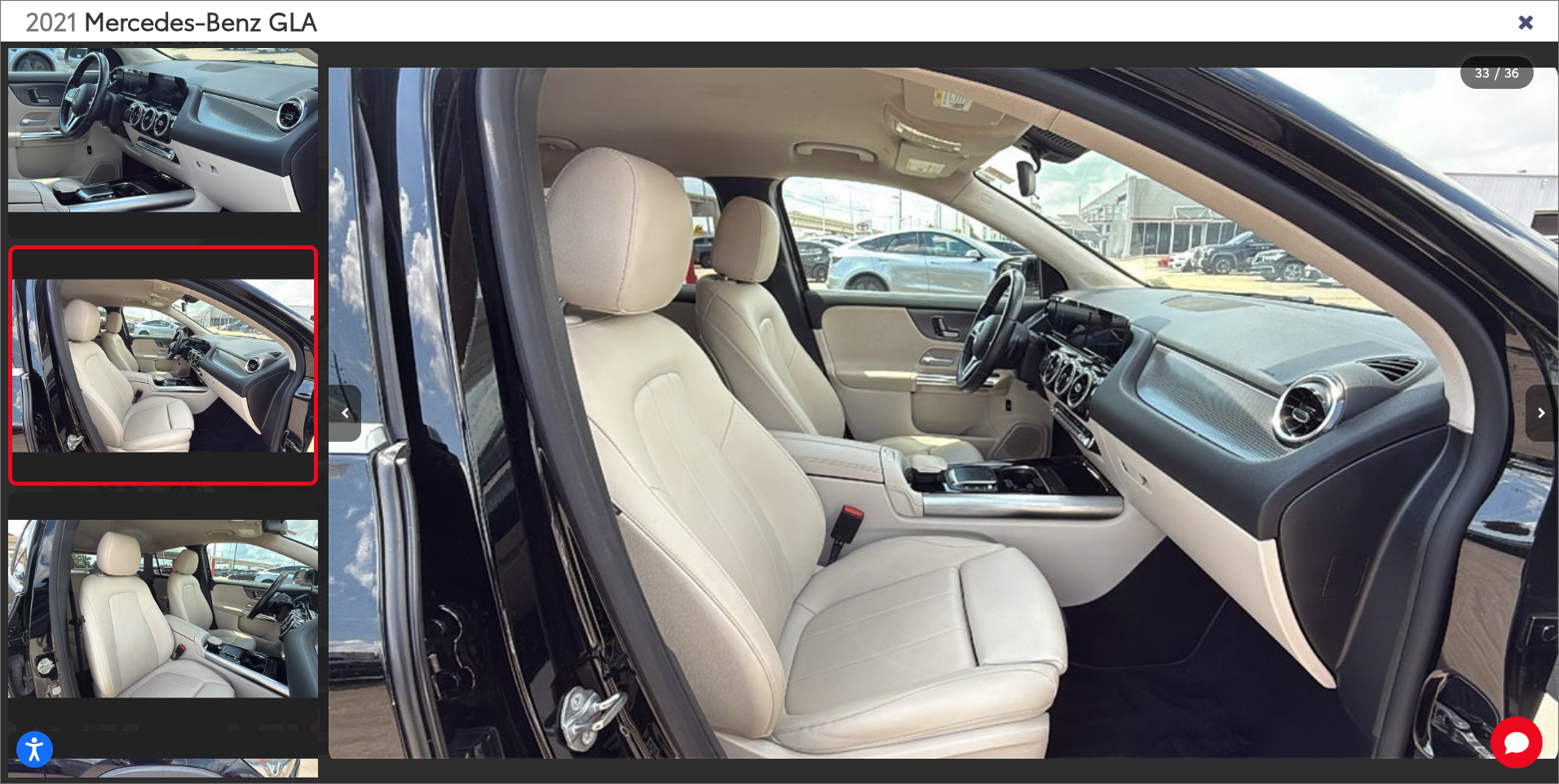
click at [1539, 411] on icon "Next image" at bounding box center [1542, 413] width 8 height 12
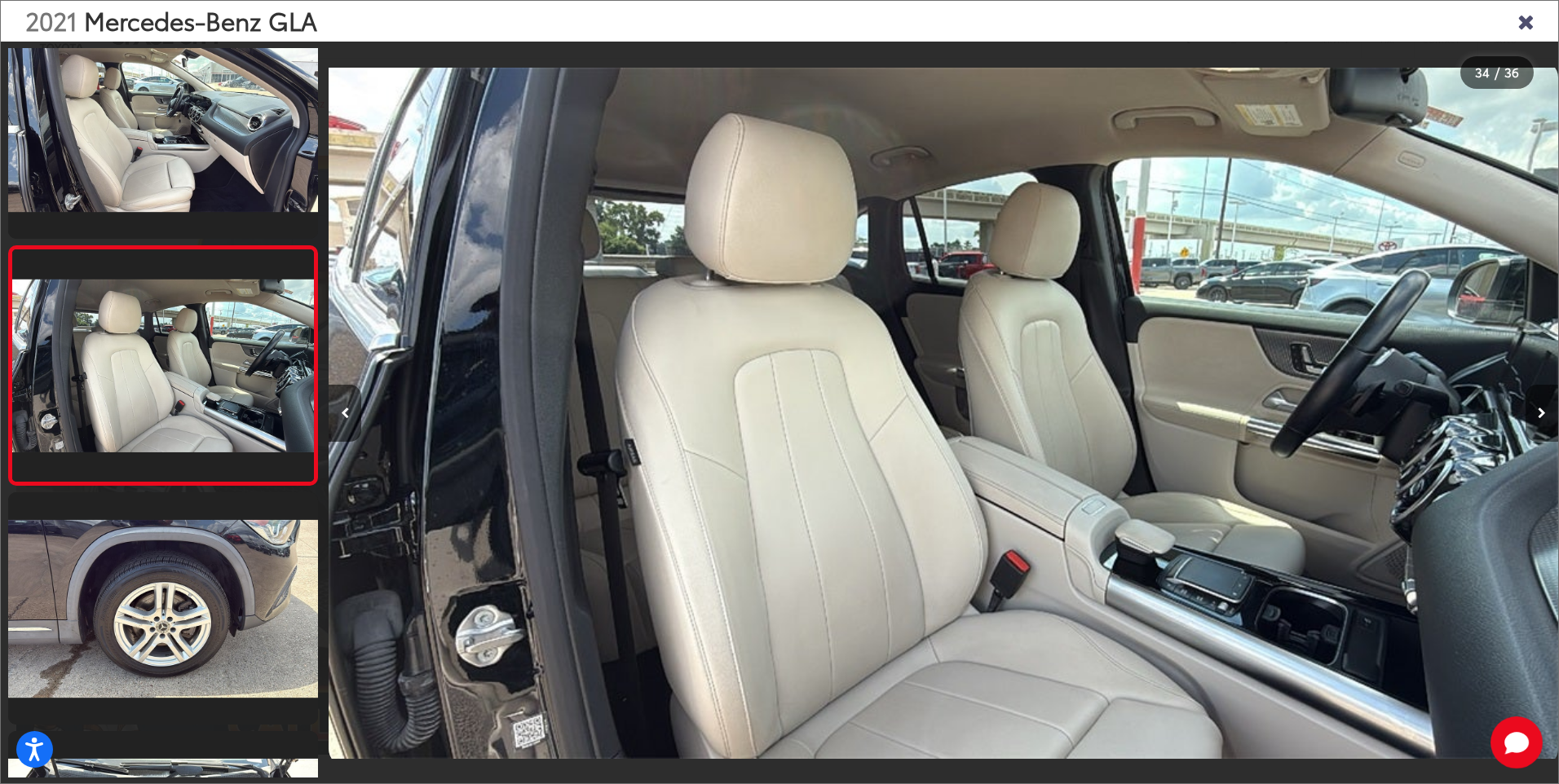
click at [1538, 411] on icon "Next image" at bounding box center [1542, 413] width 8 height 12
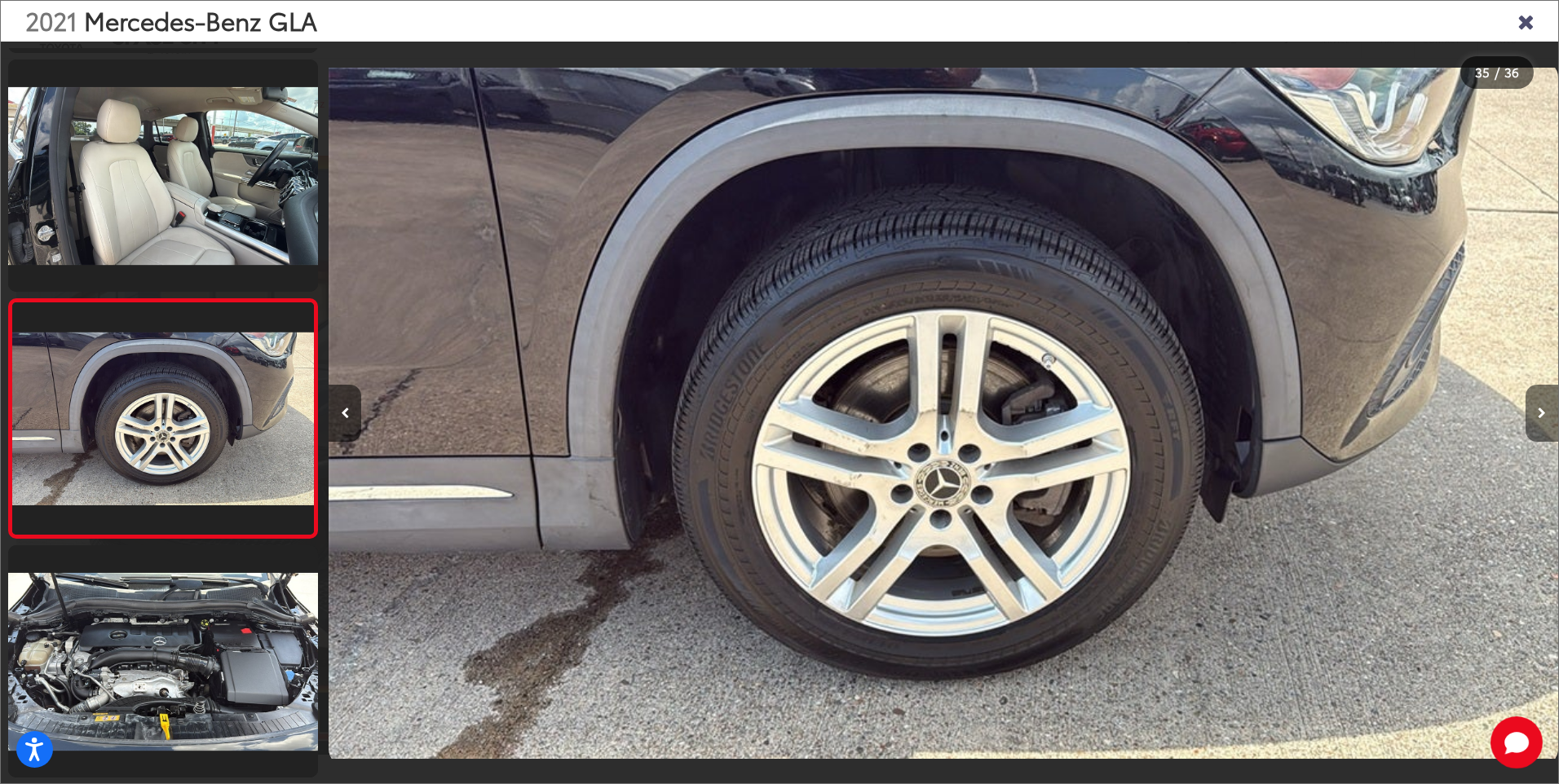
click at [1538, 411] on icon "Next image" at bounding box center [1542, 413] width 8 height 12
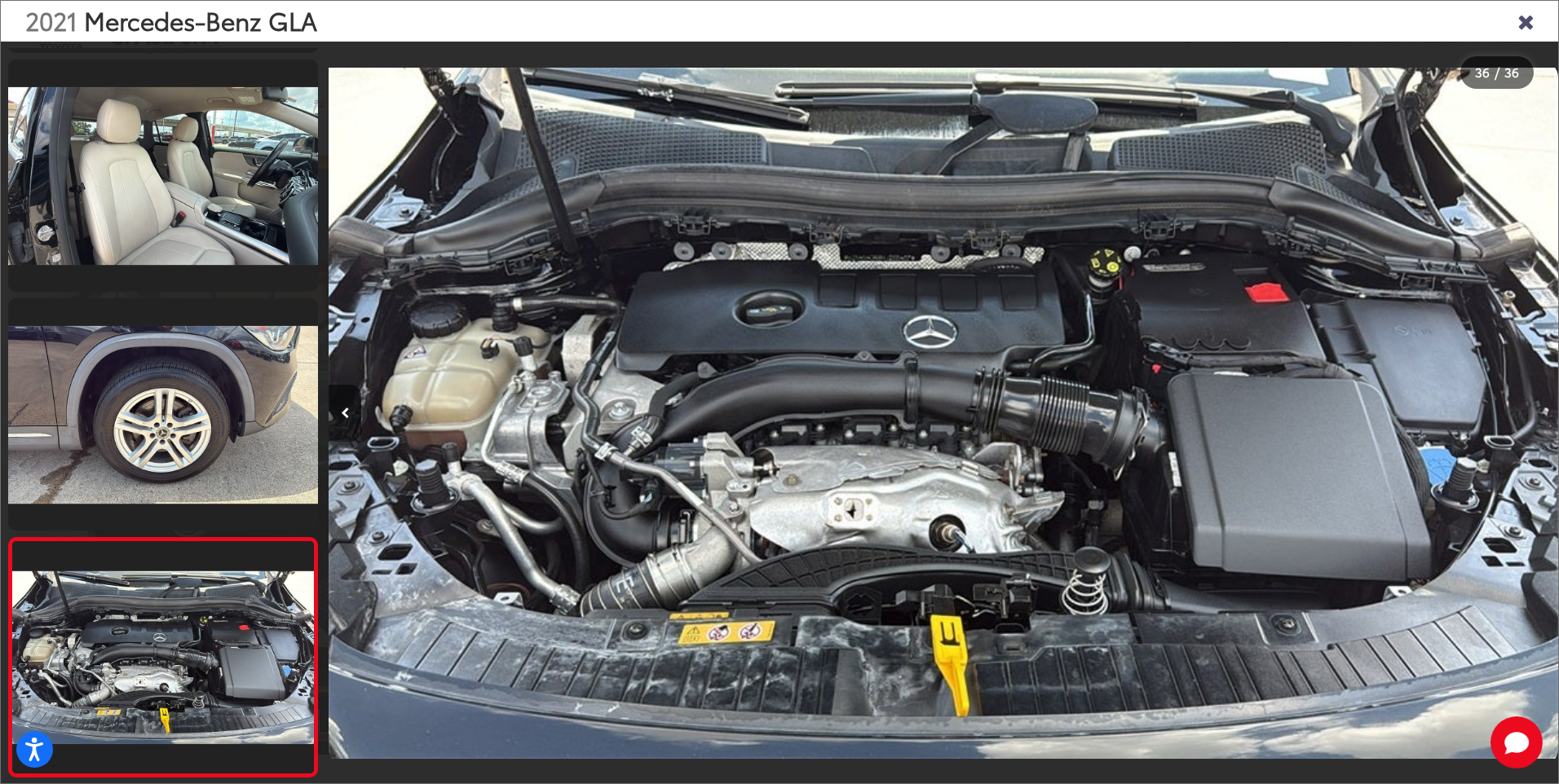
click at [1520, 22] on icon "Close gallery" at bounding box center [1525, 20] width 16 height 21
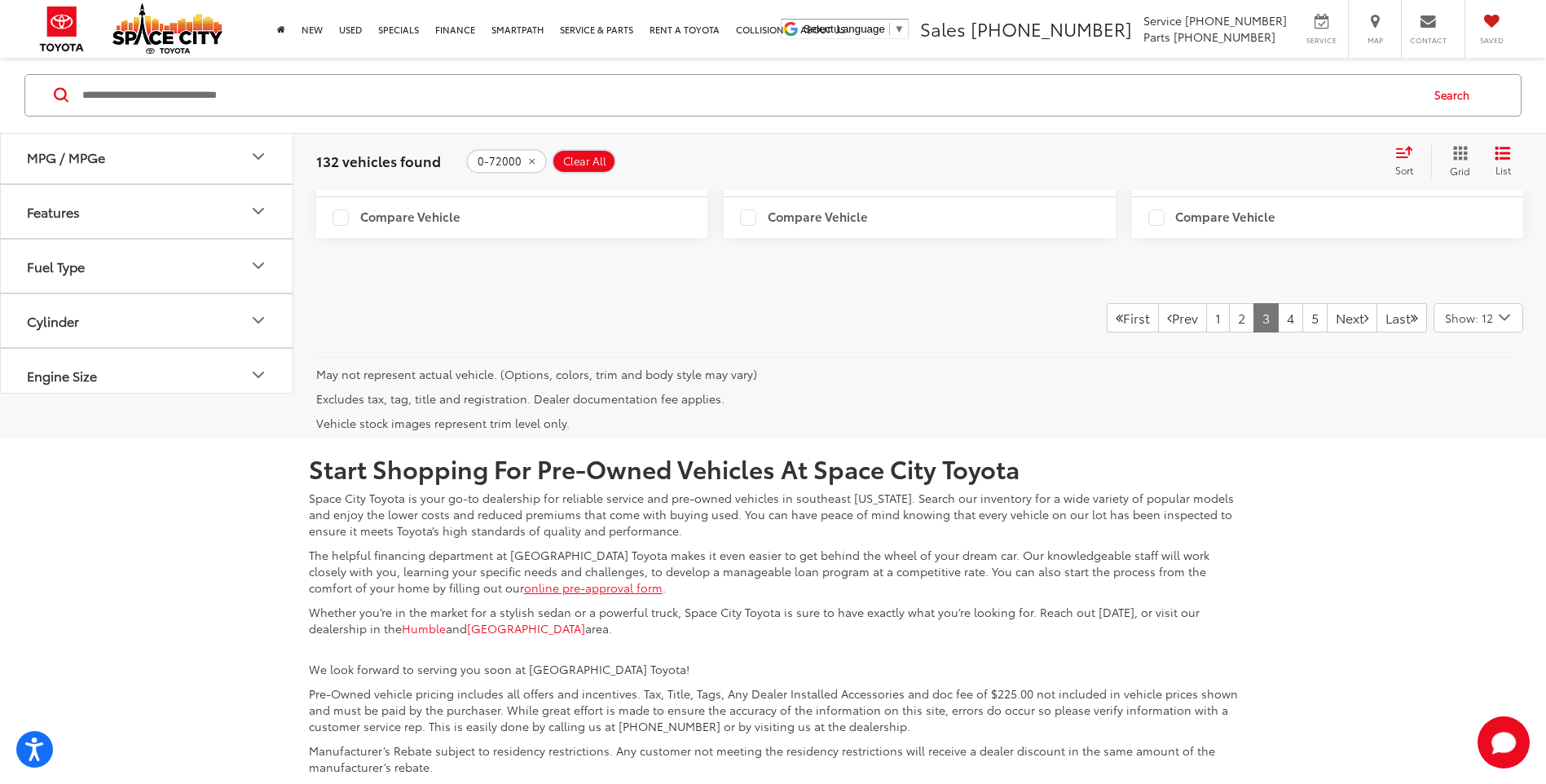
scroll to position [4230, 0]
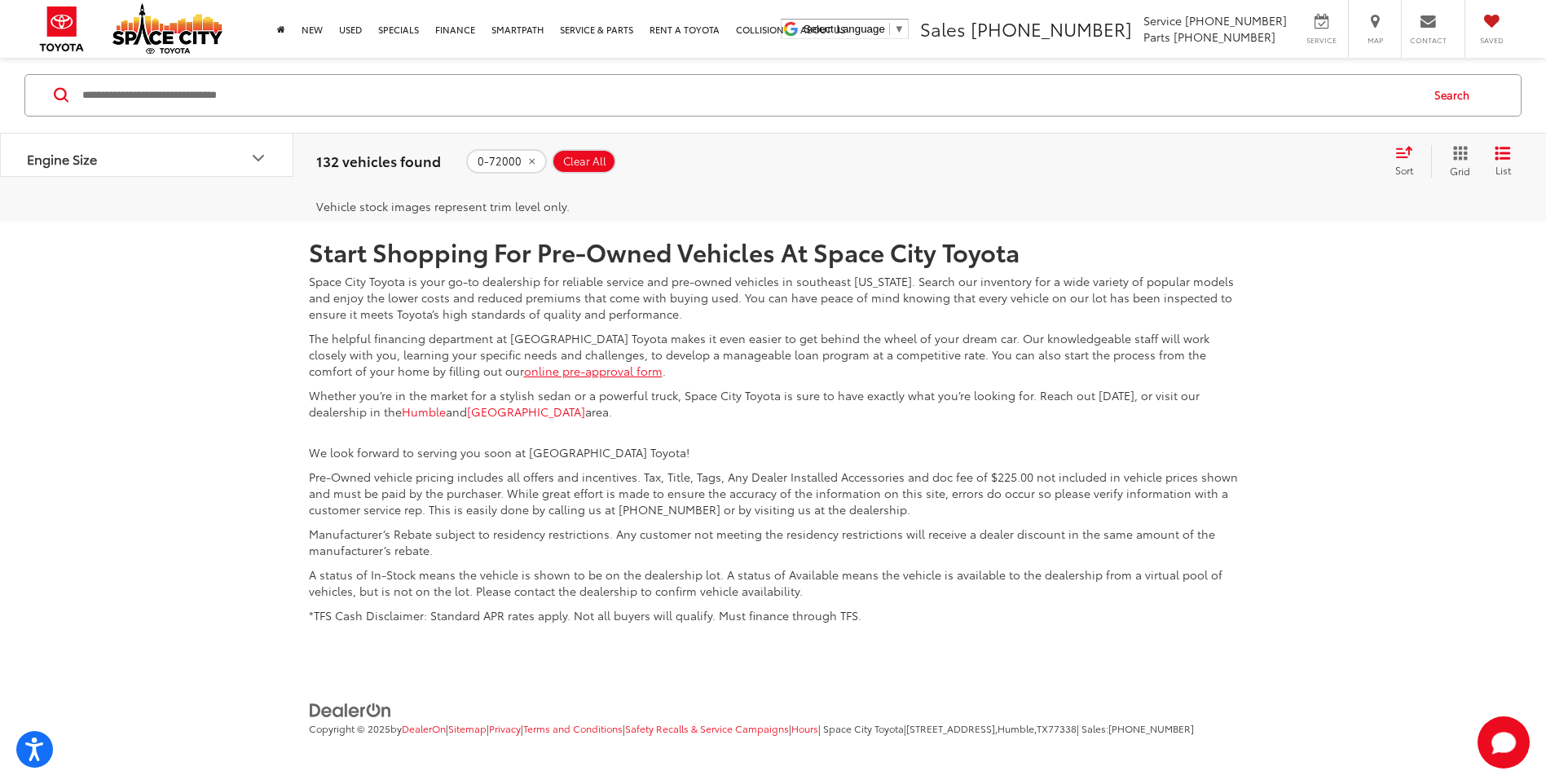
click at [1334, 116] on link "Next" at bounding box center [1352, 101] width 50 height 29
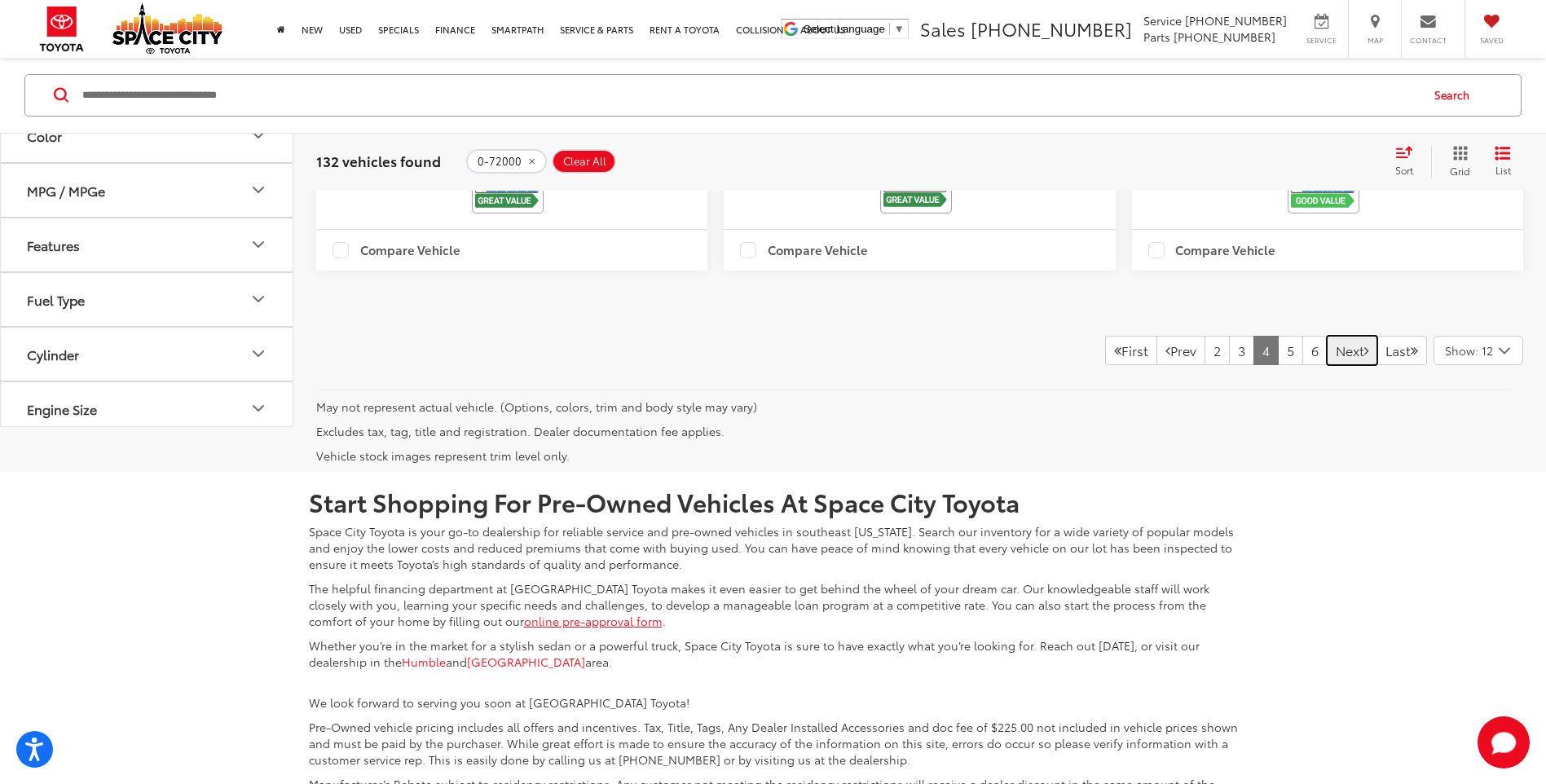
scroll to position [3905, 0]
click at [1327, 364] on link "Next" at bounding box center [1352, 349] width 50 height 29
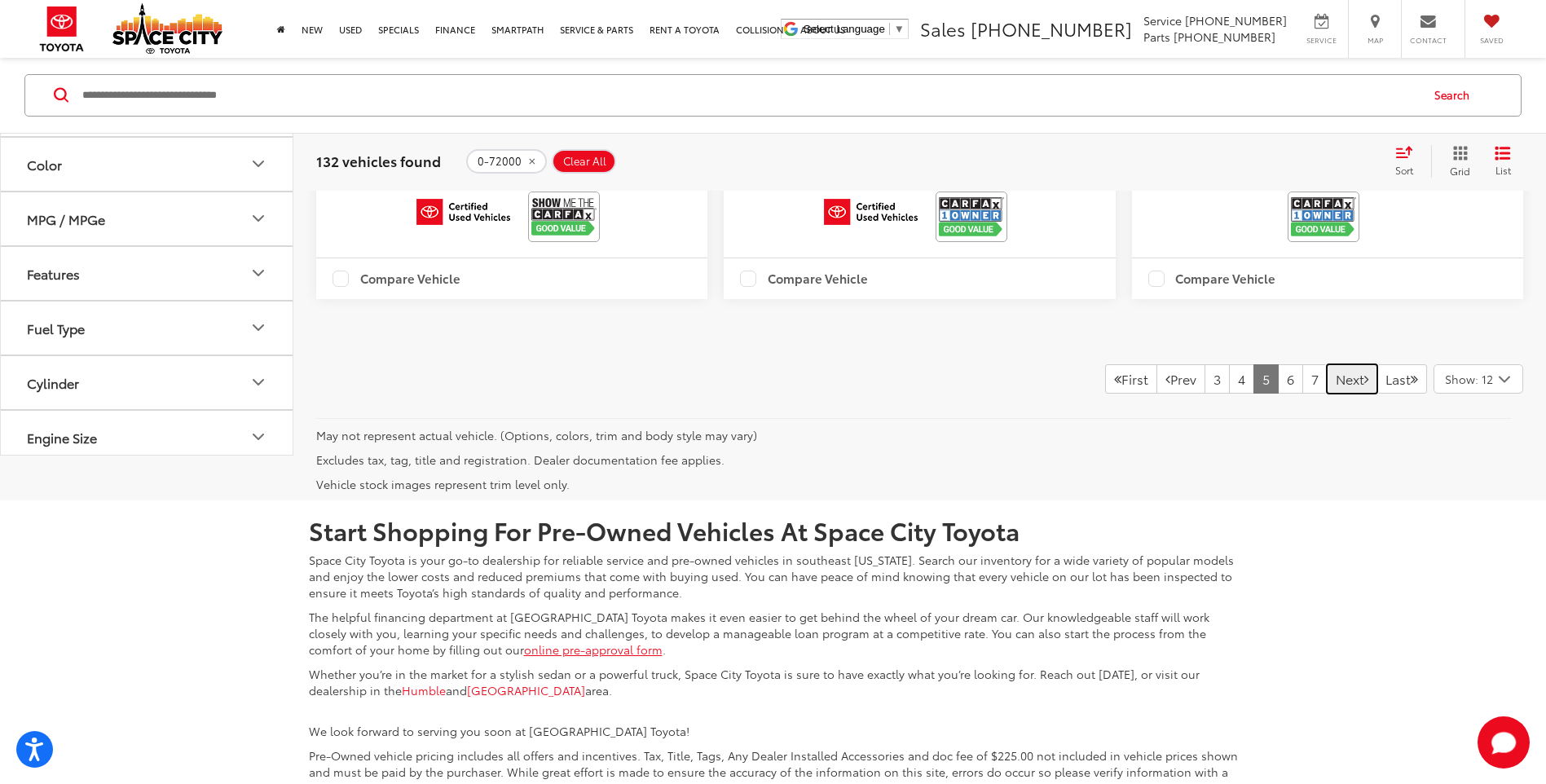
scroll to position [3905, 0]
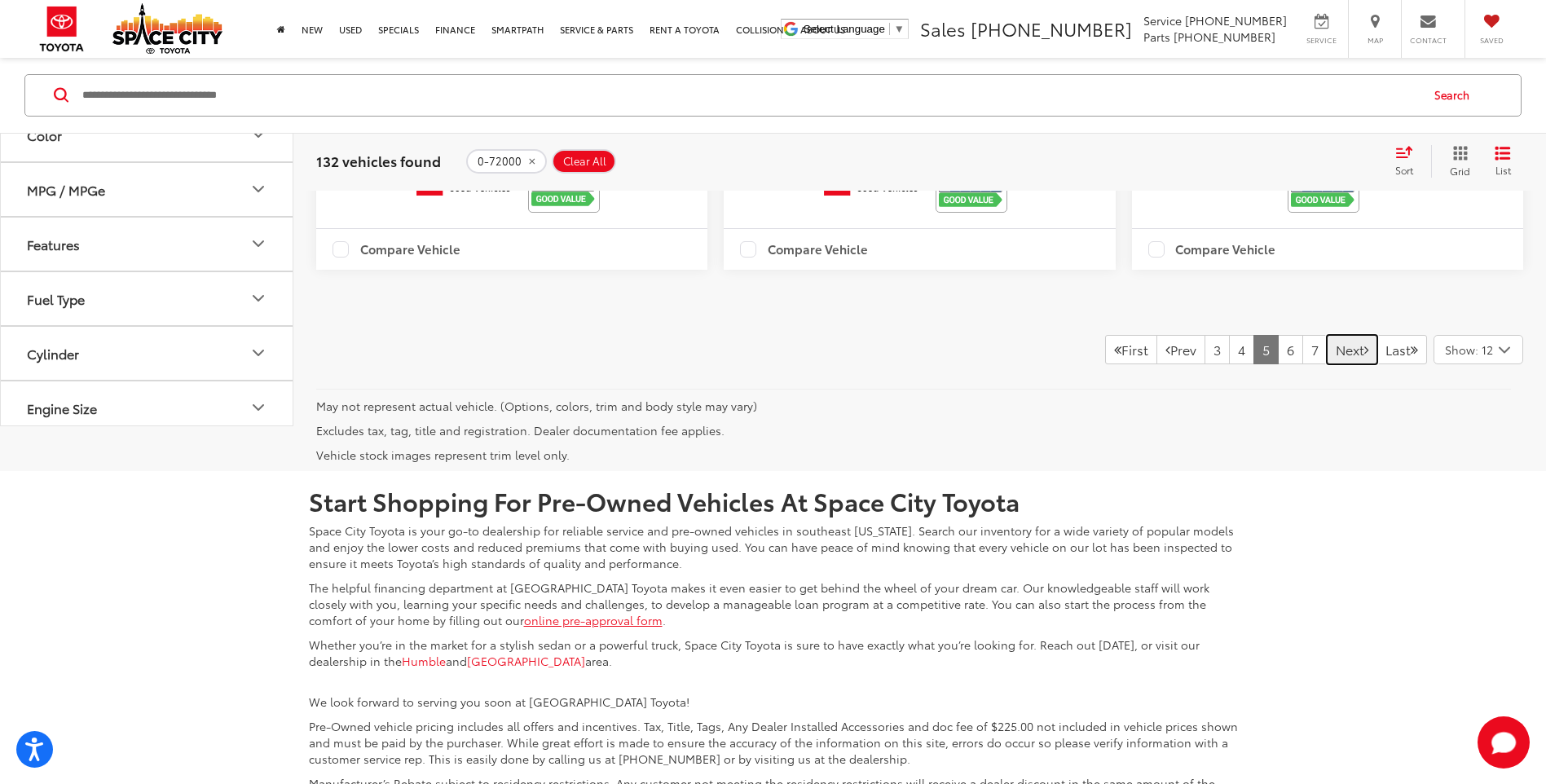
click at [1329, 364] on link "Next" at bounding box center [1352, 349] width 50 height 29
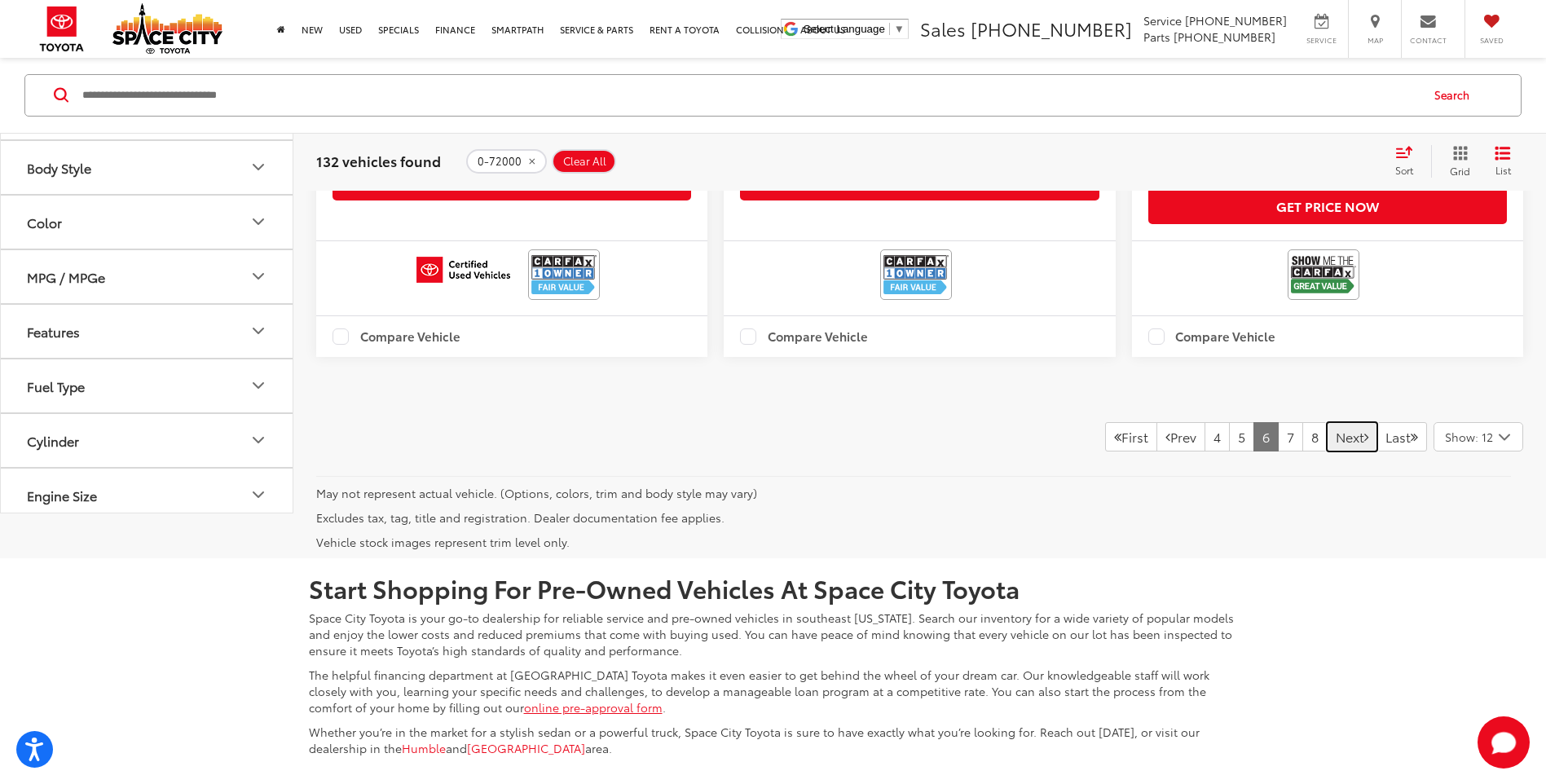
scroll to position [3905, 0]
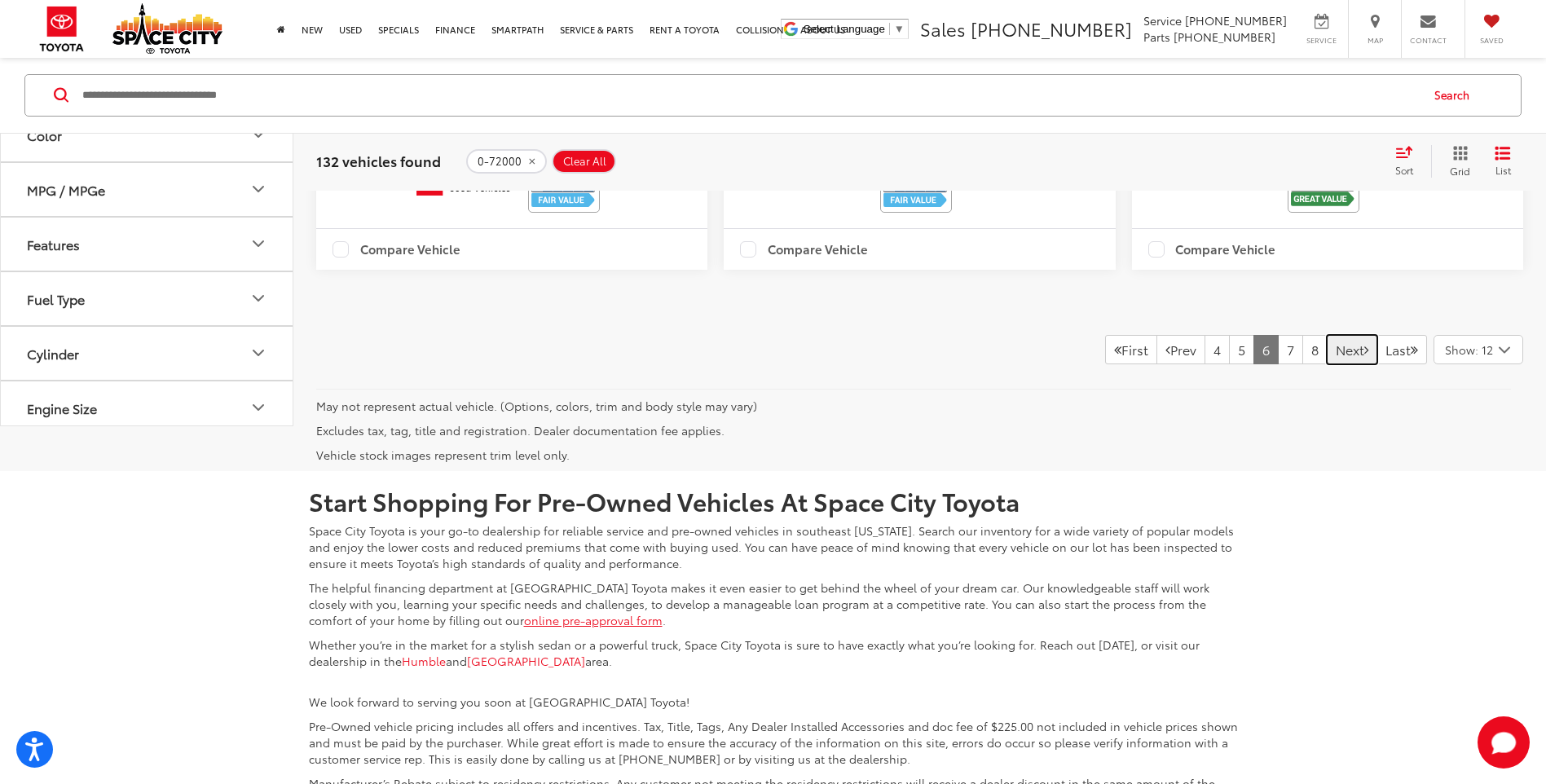
click at [1332, 364] on link "Next" at bounding box center [1352, 349] width 50 height 29
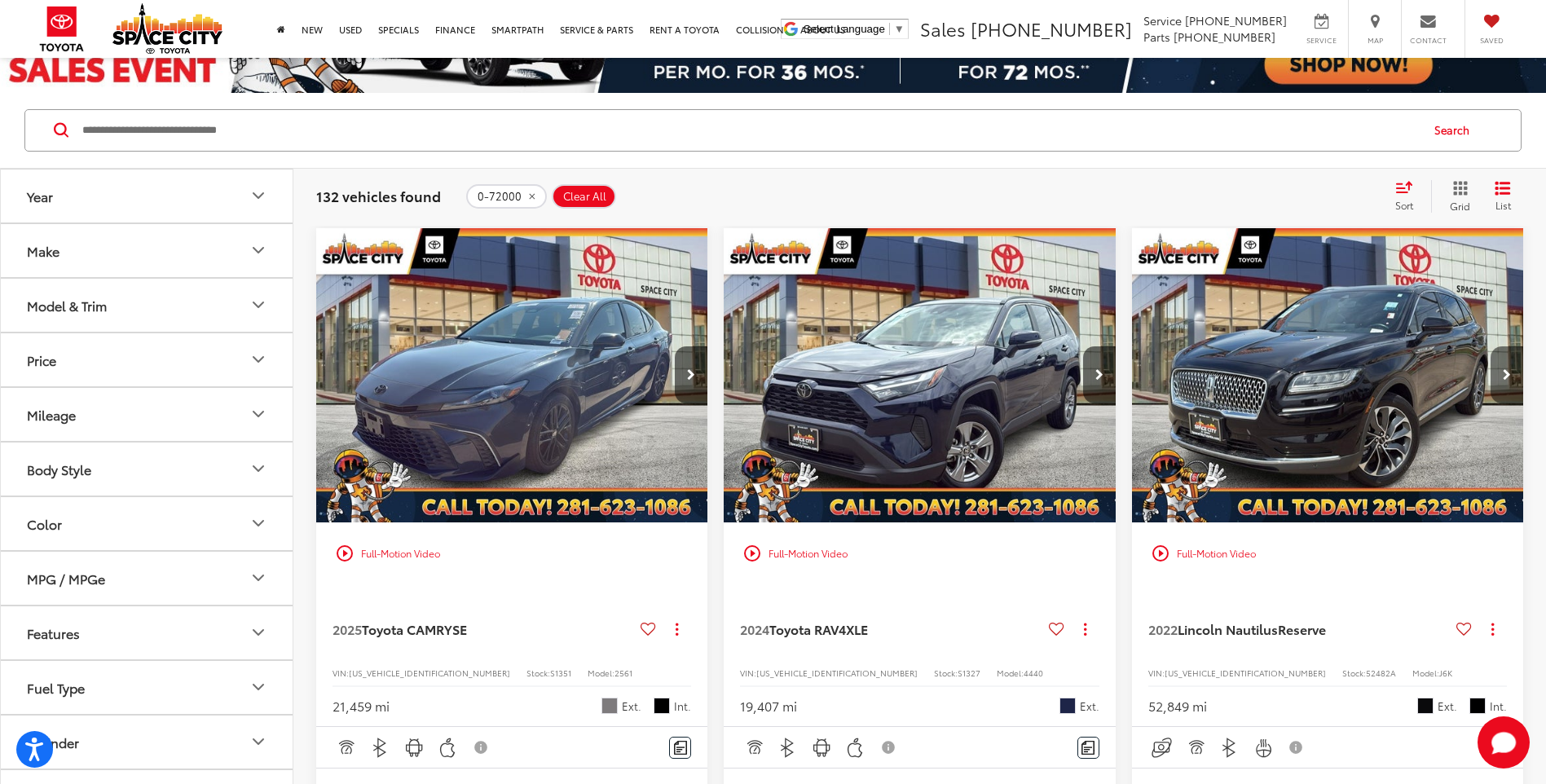
scroll to position [155, 0]
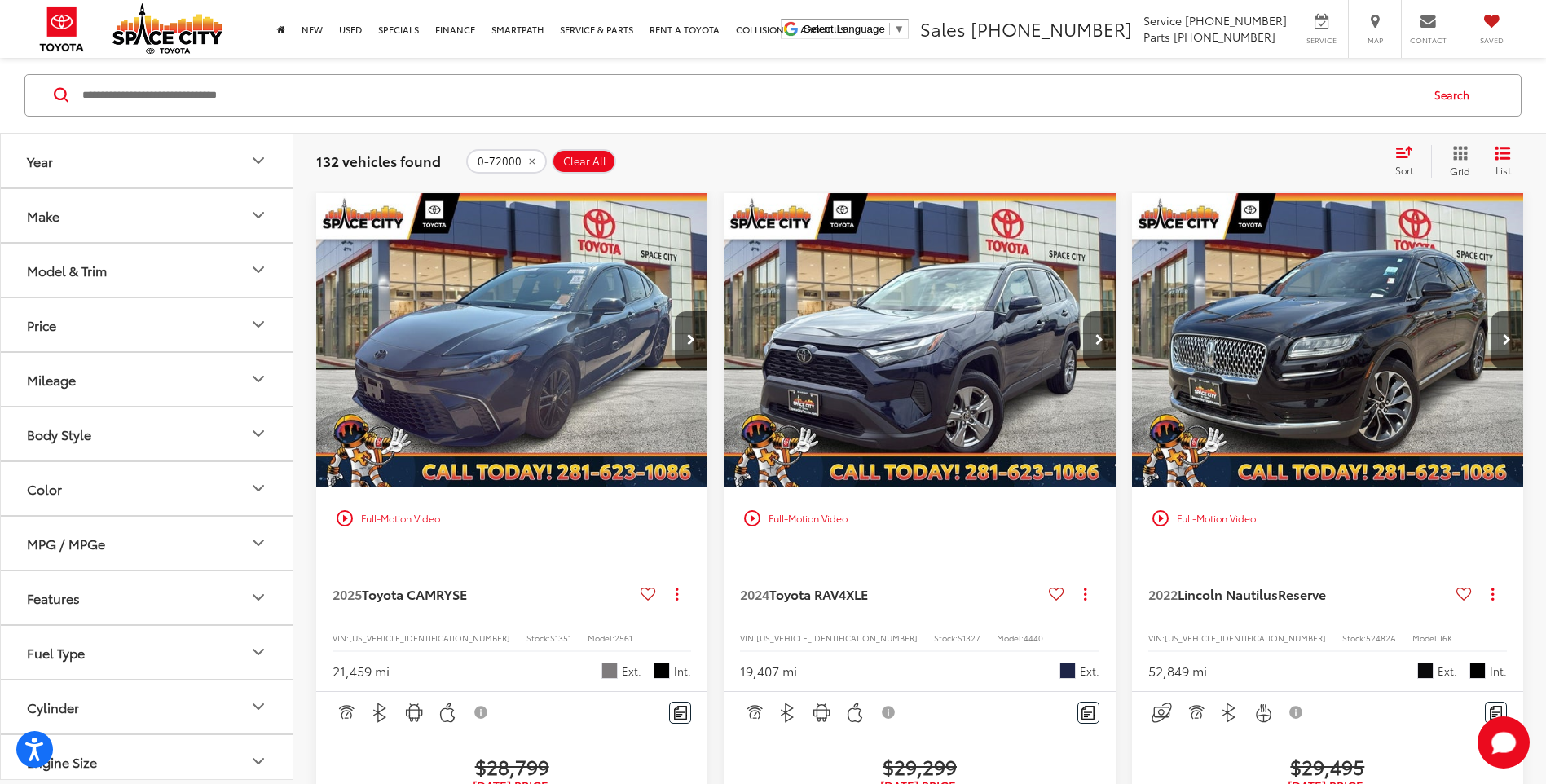
click at [1330, 369] on img "2022 Lincoln Nautilus Reserve 0" at bounding box center [1328, 342] width 394 height 296
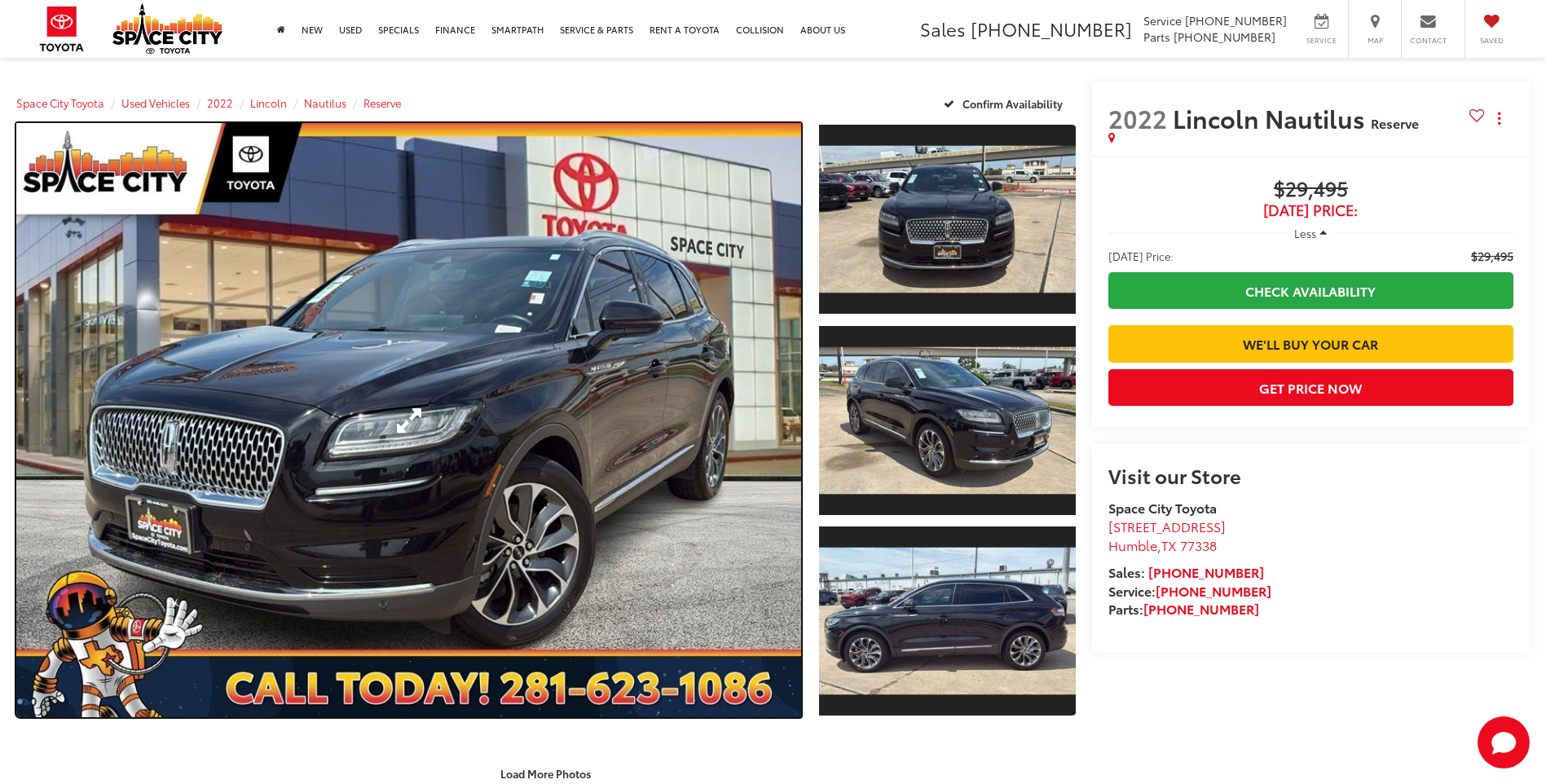
click at [457, 428] on link "Expand Photo 0" at bounding box center [409, 420] width 785 height 594
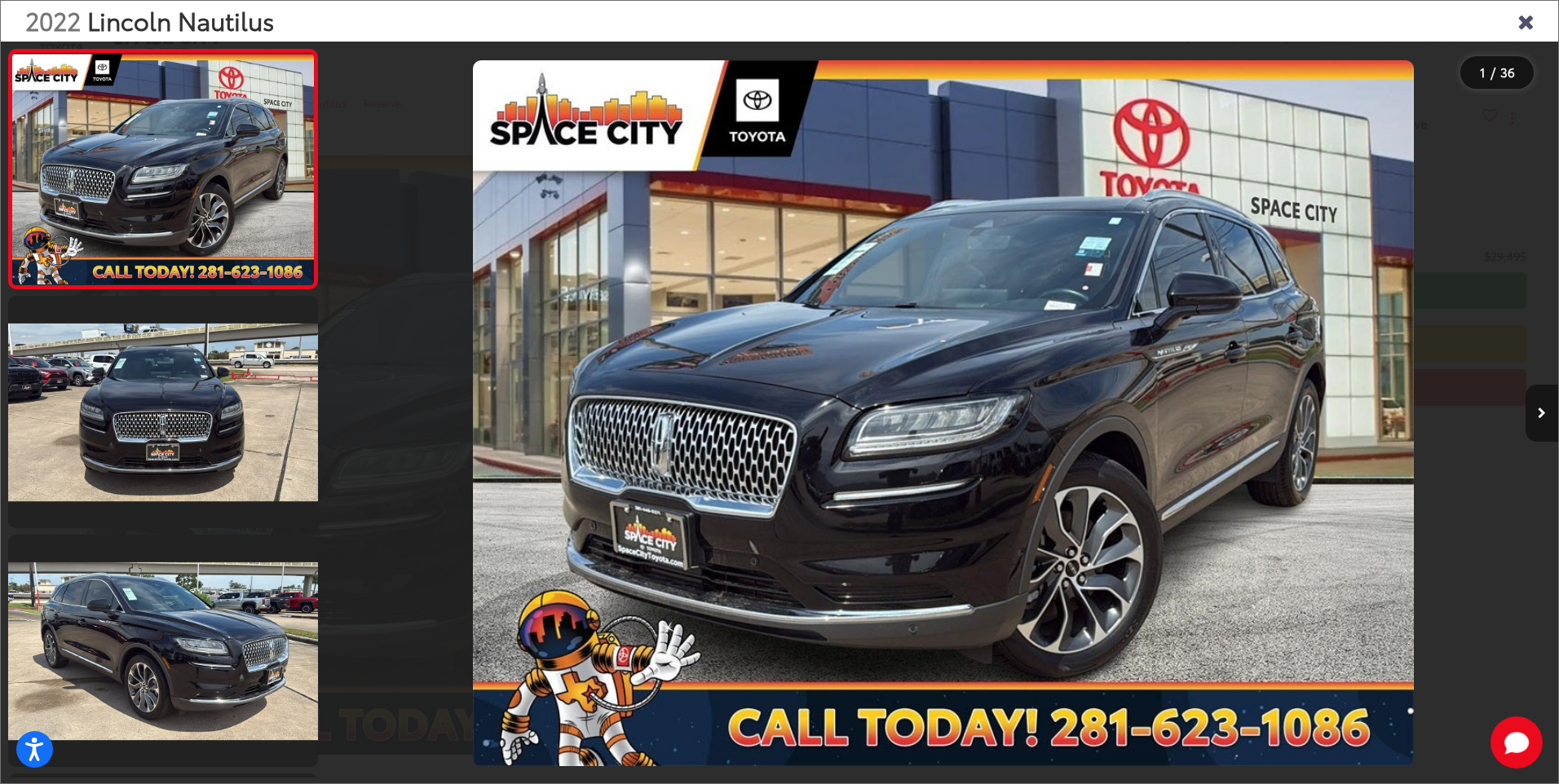
click at [1539, 411] on icon "Next image" at bounding box center [1542, 413] width 8 height 12
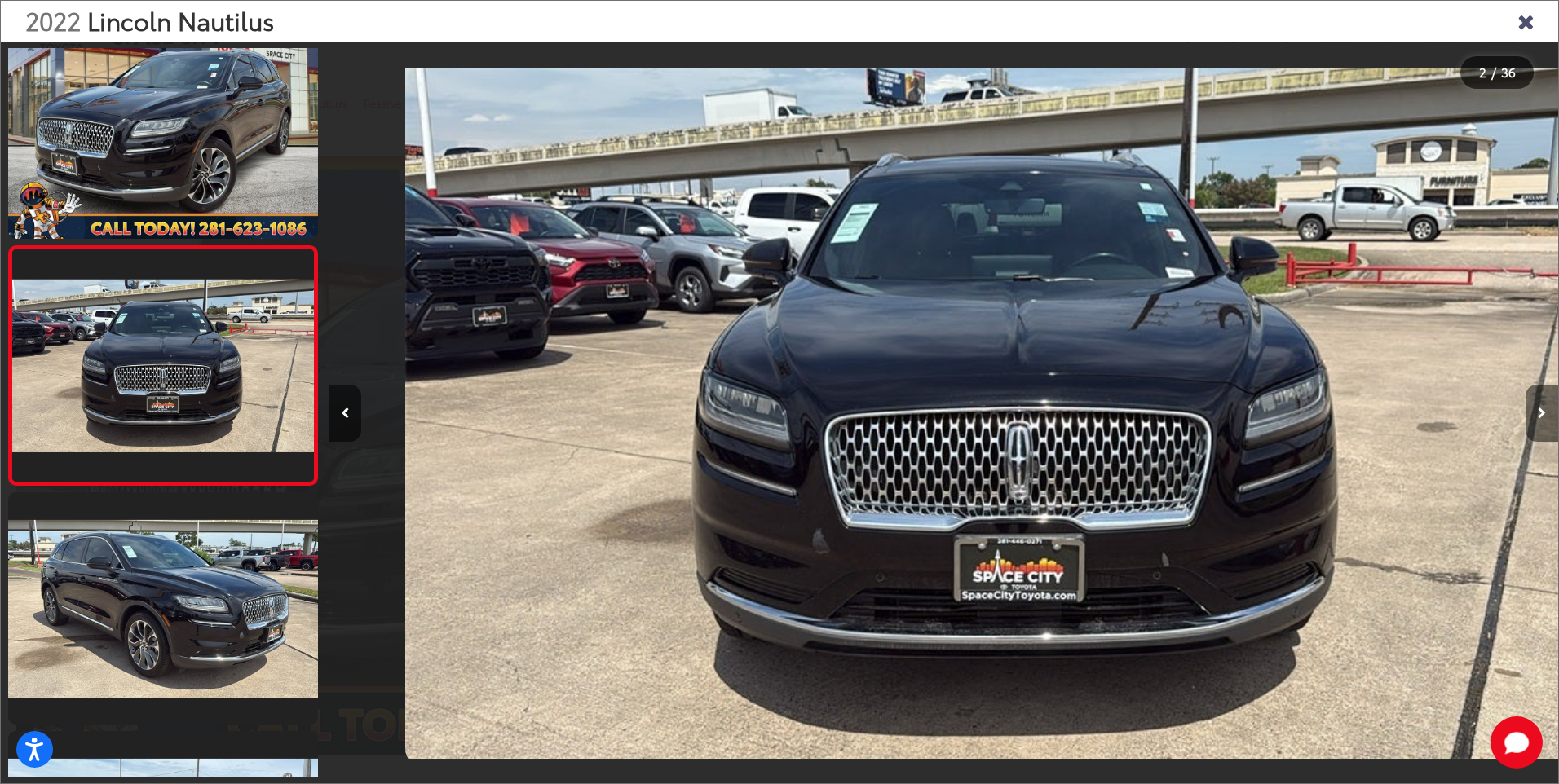
scroll to position [0, 1230]
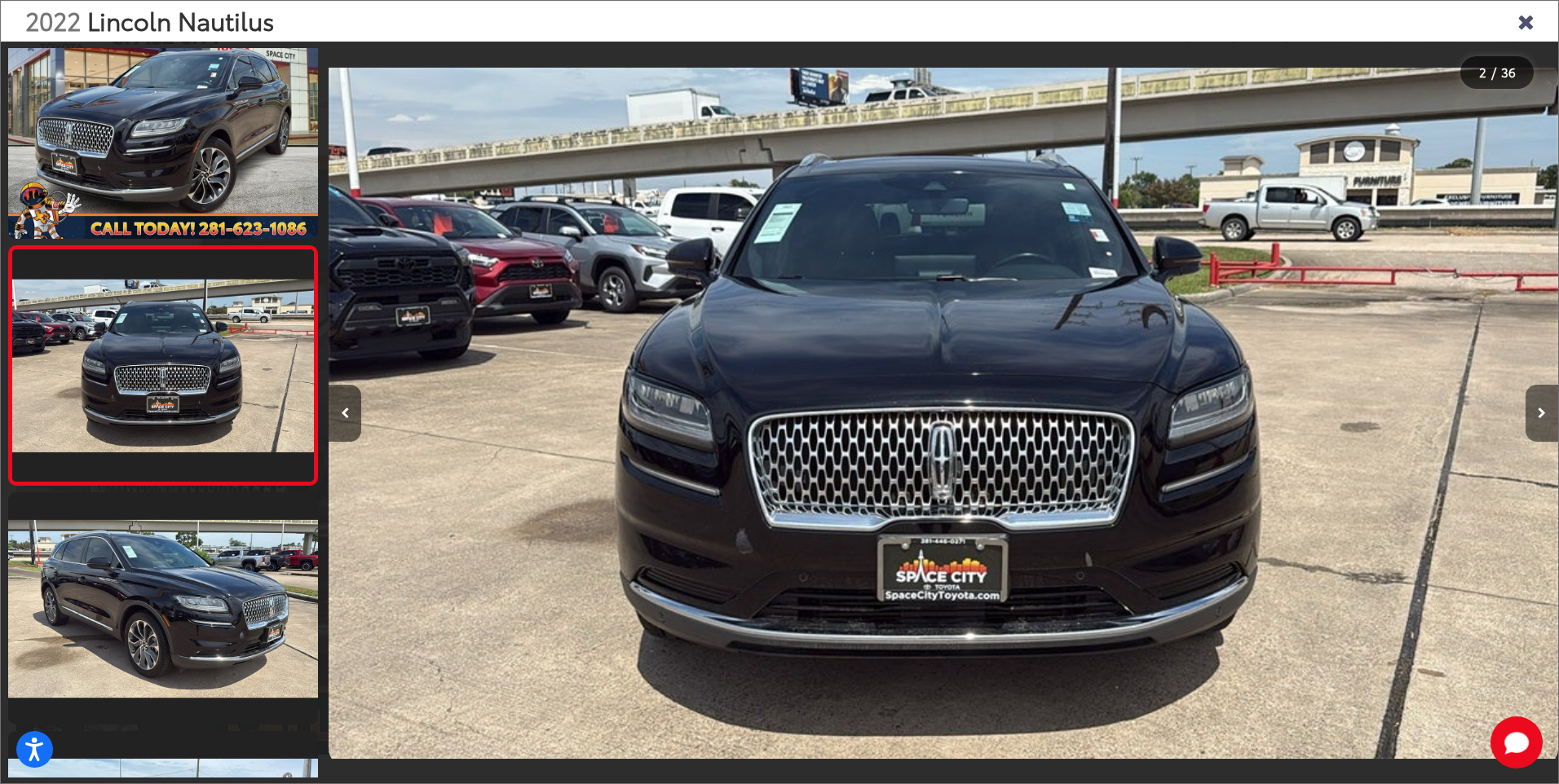
click at [1539, 411] on icon "Next image" at bounding box center [1542, 413] width 8 height 12
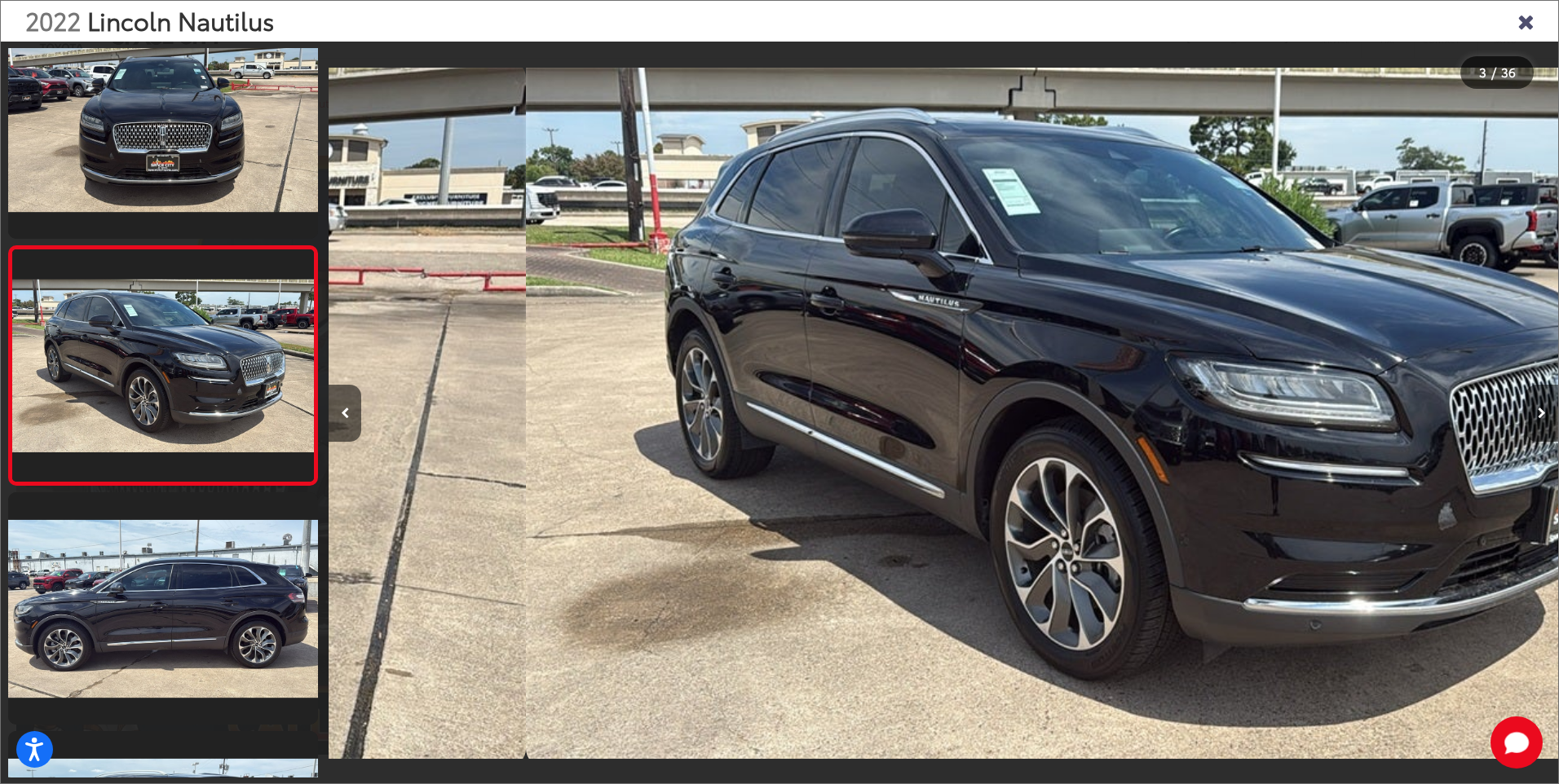
scroll to position [0, 2460]
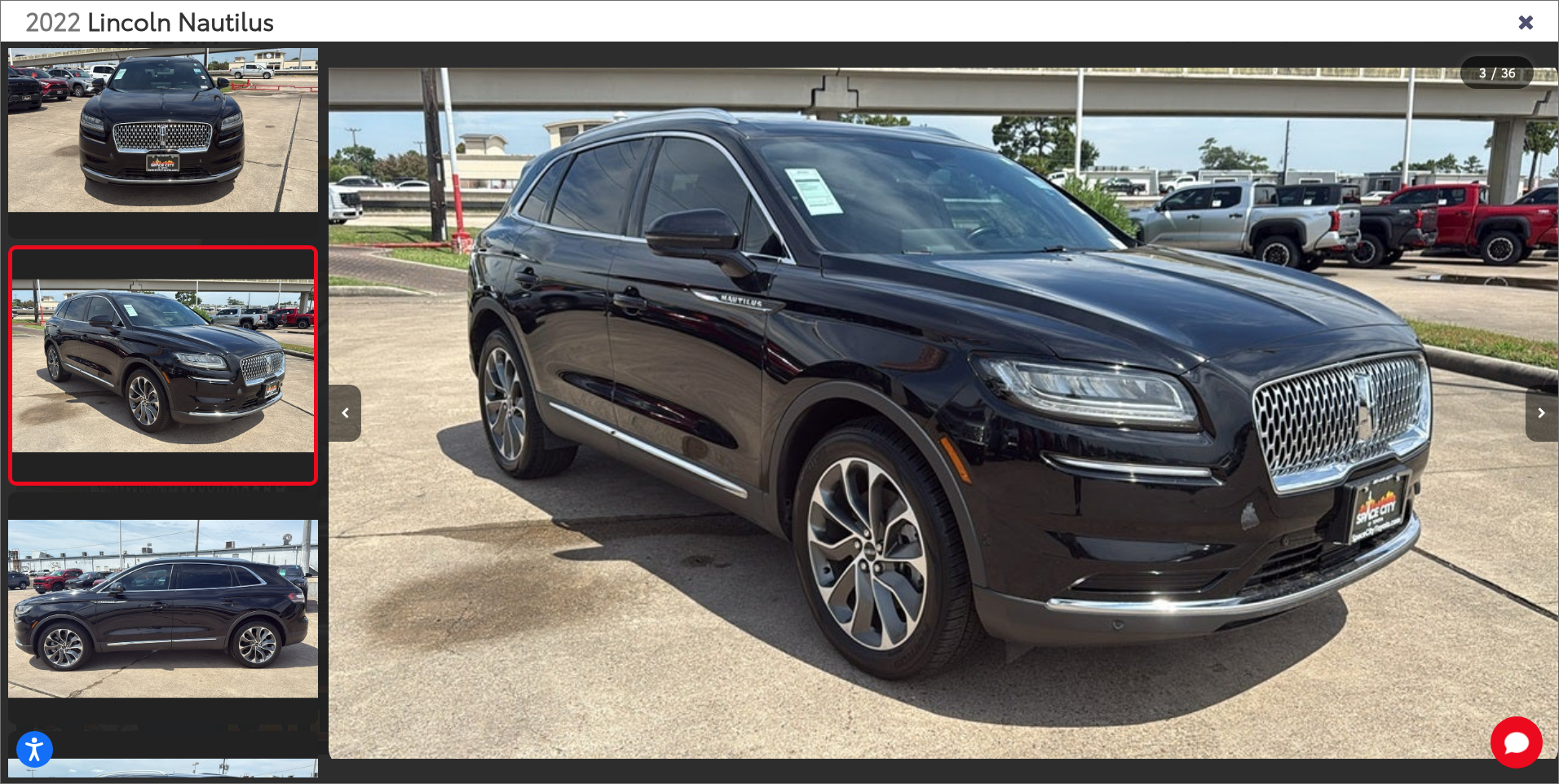
click at [1539, 411] on icon "Next image" at bounding box center [1542, 413] width 8 height 12
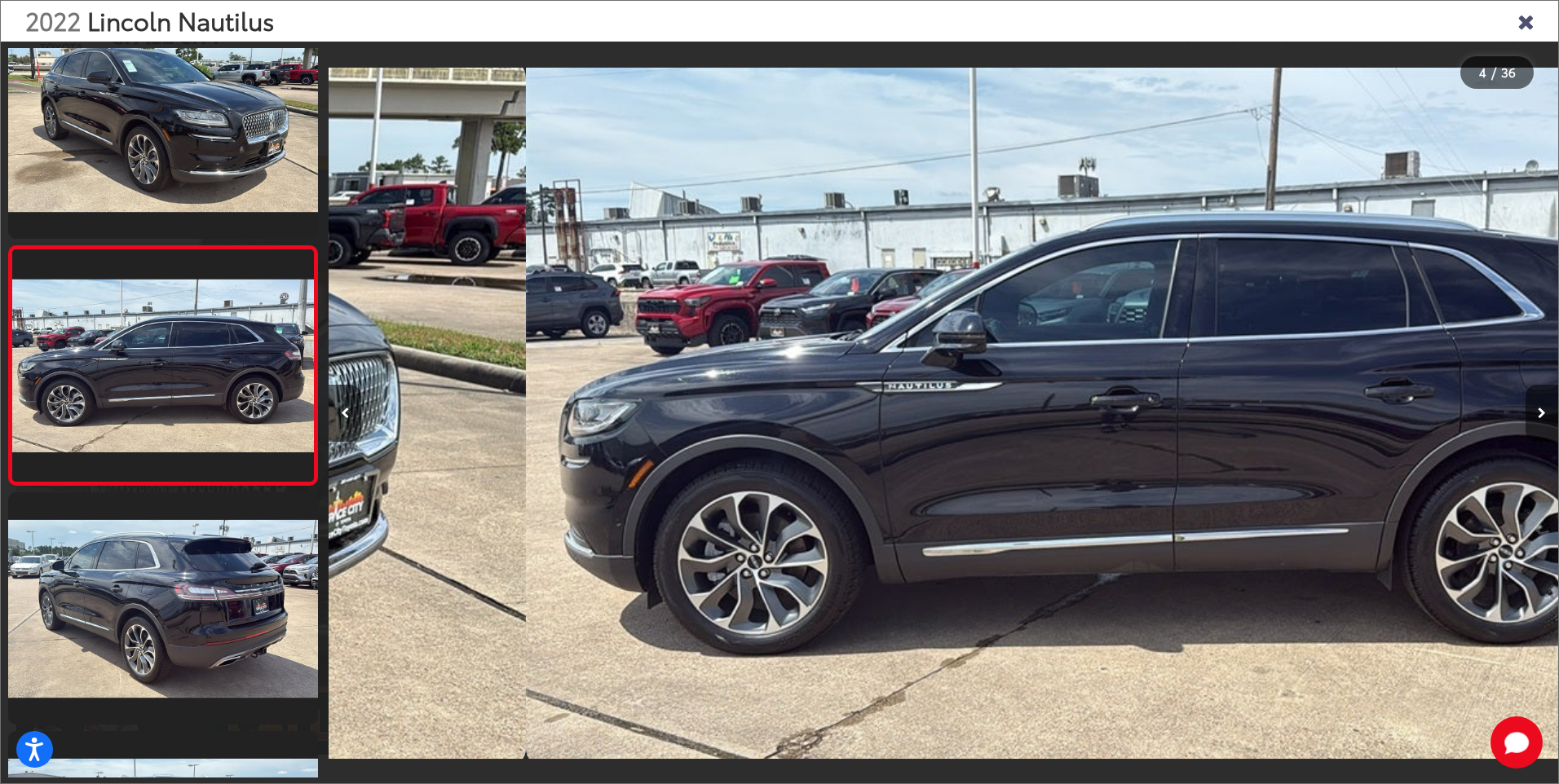
scroll to position [0, 3689]
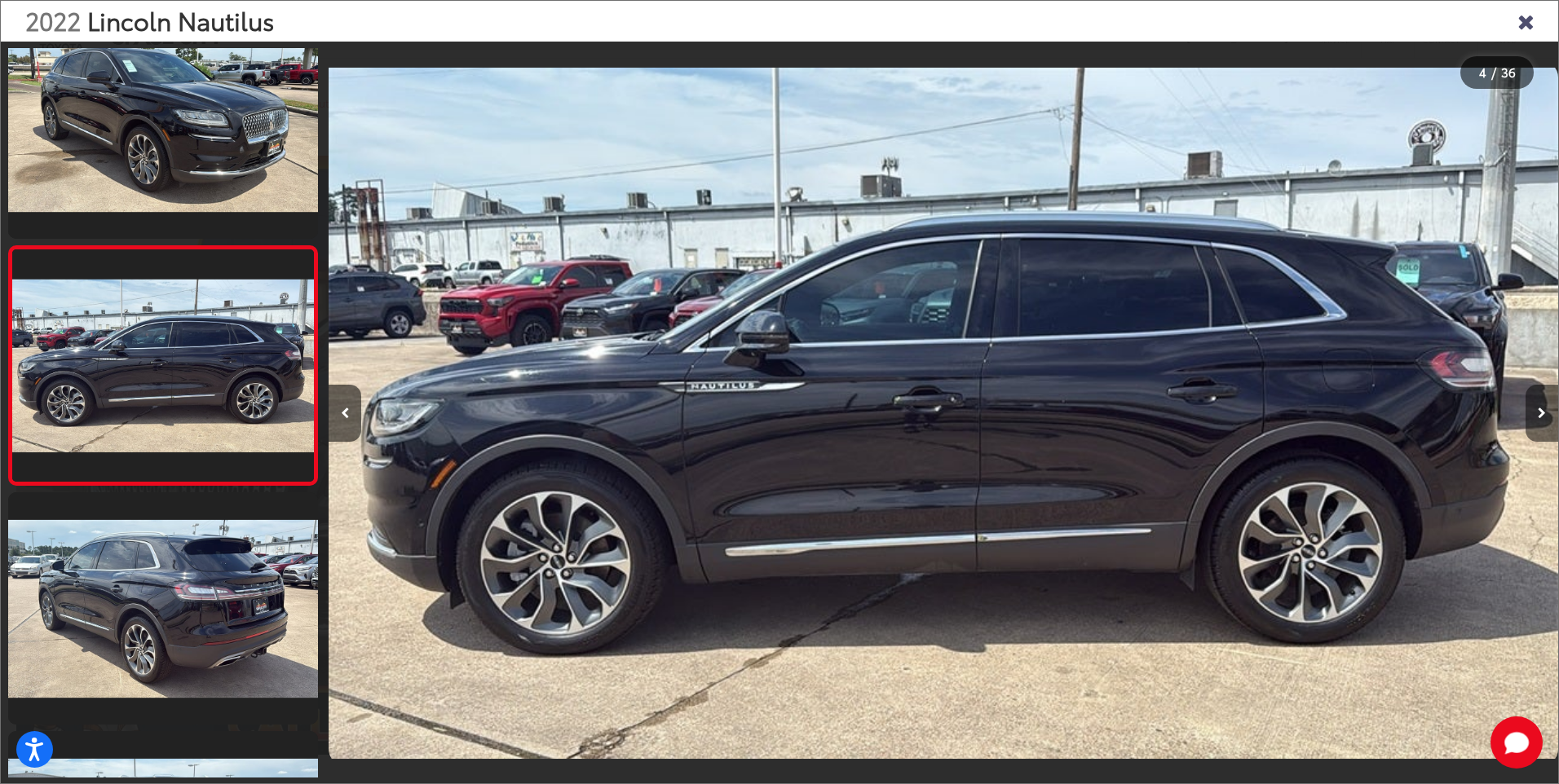
click at [1539, 411] on icon "Next image" at bounding box center [1542, 413] width 8 height 12
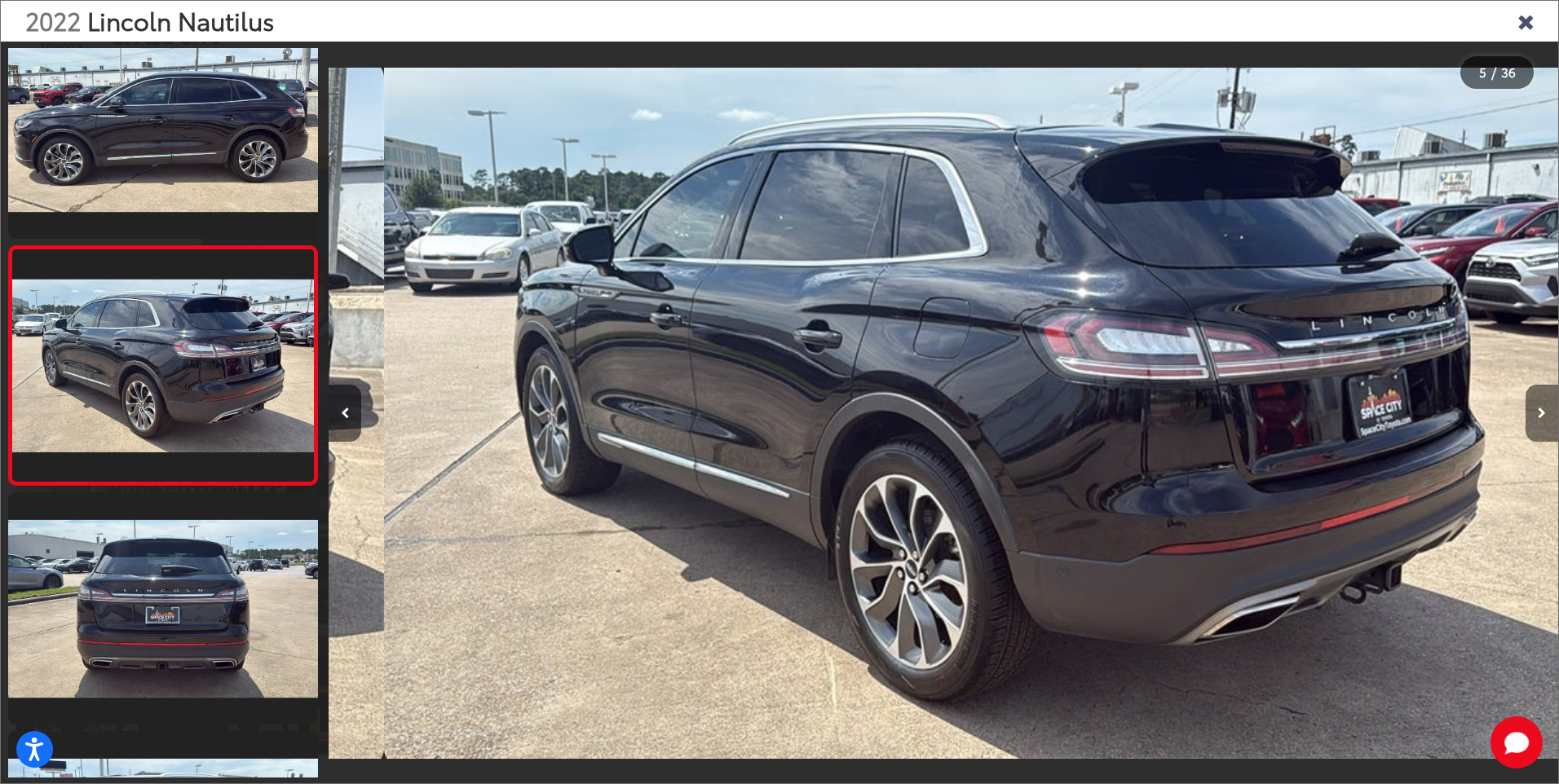
scroll to position [0, 4918]
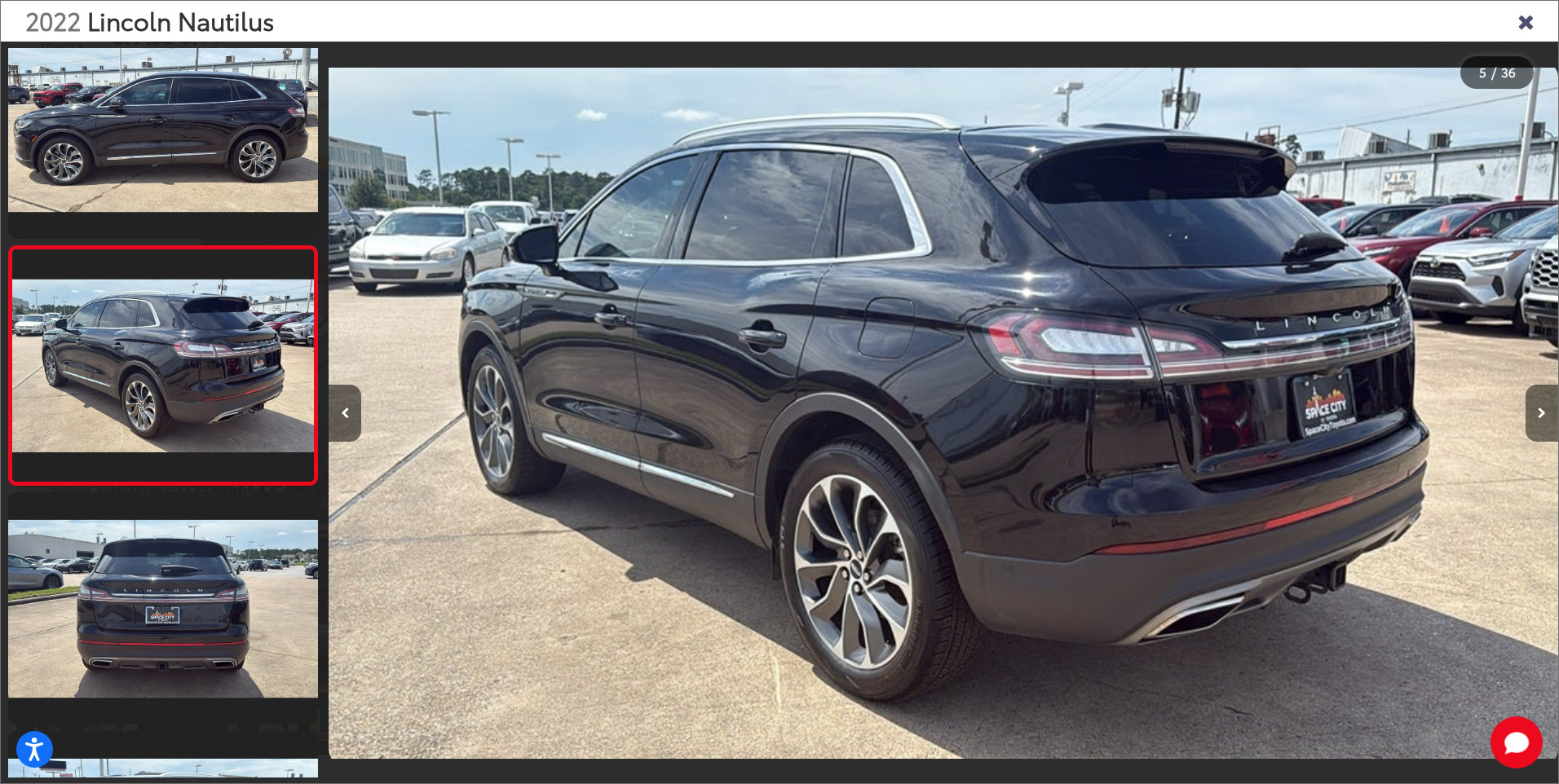
click at [1539, 411] on icon "Next image" at bounding box center [1542, 413] width 8 height 12
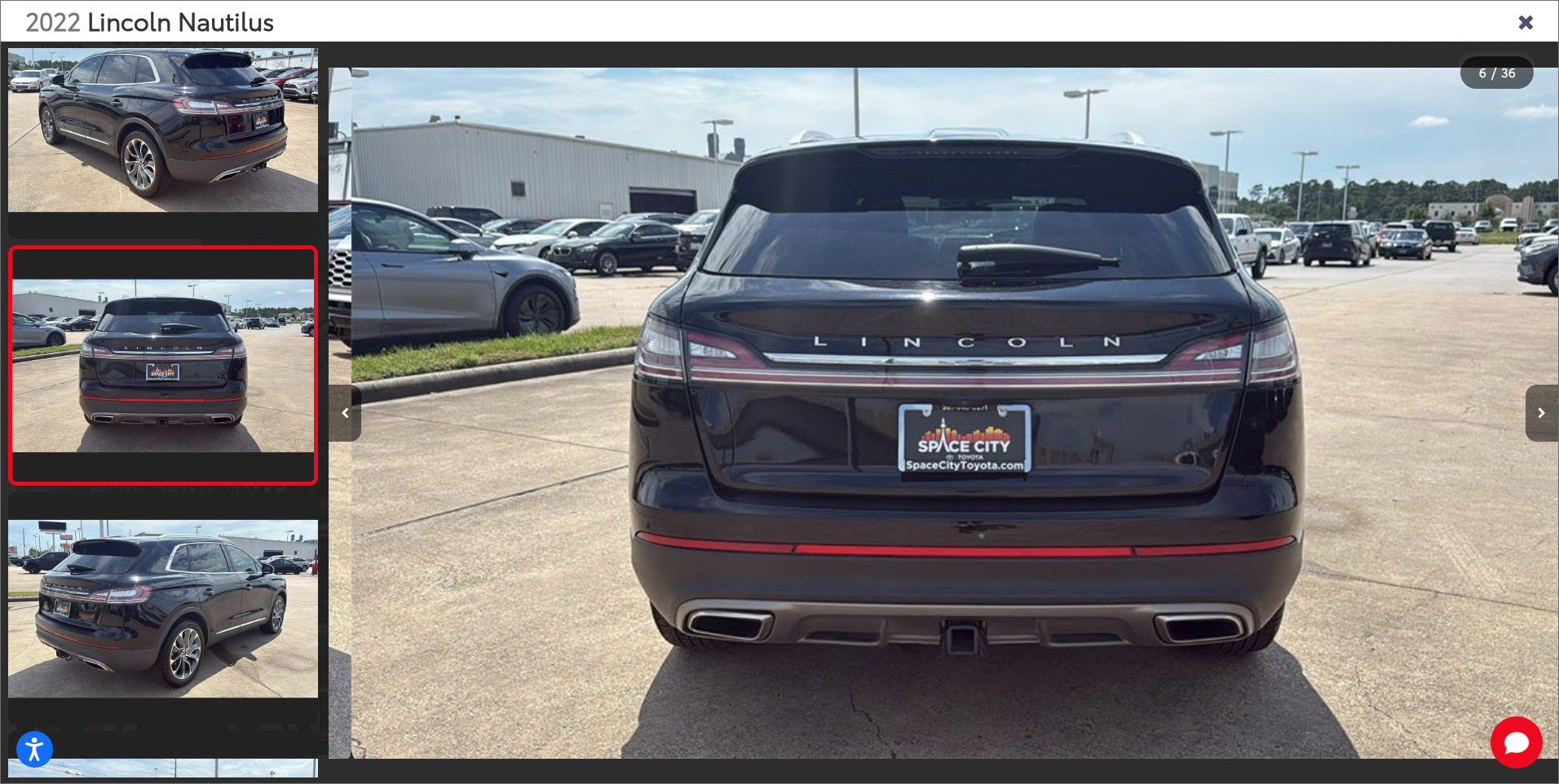
scroll to position [0, 6148]
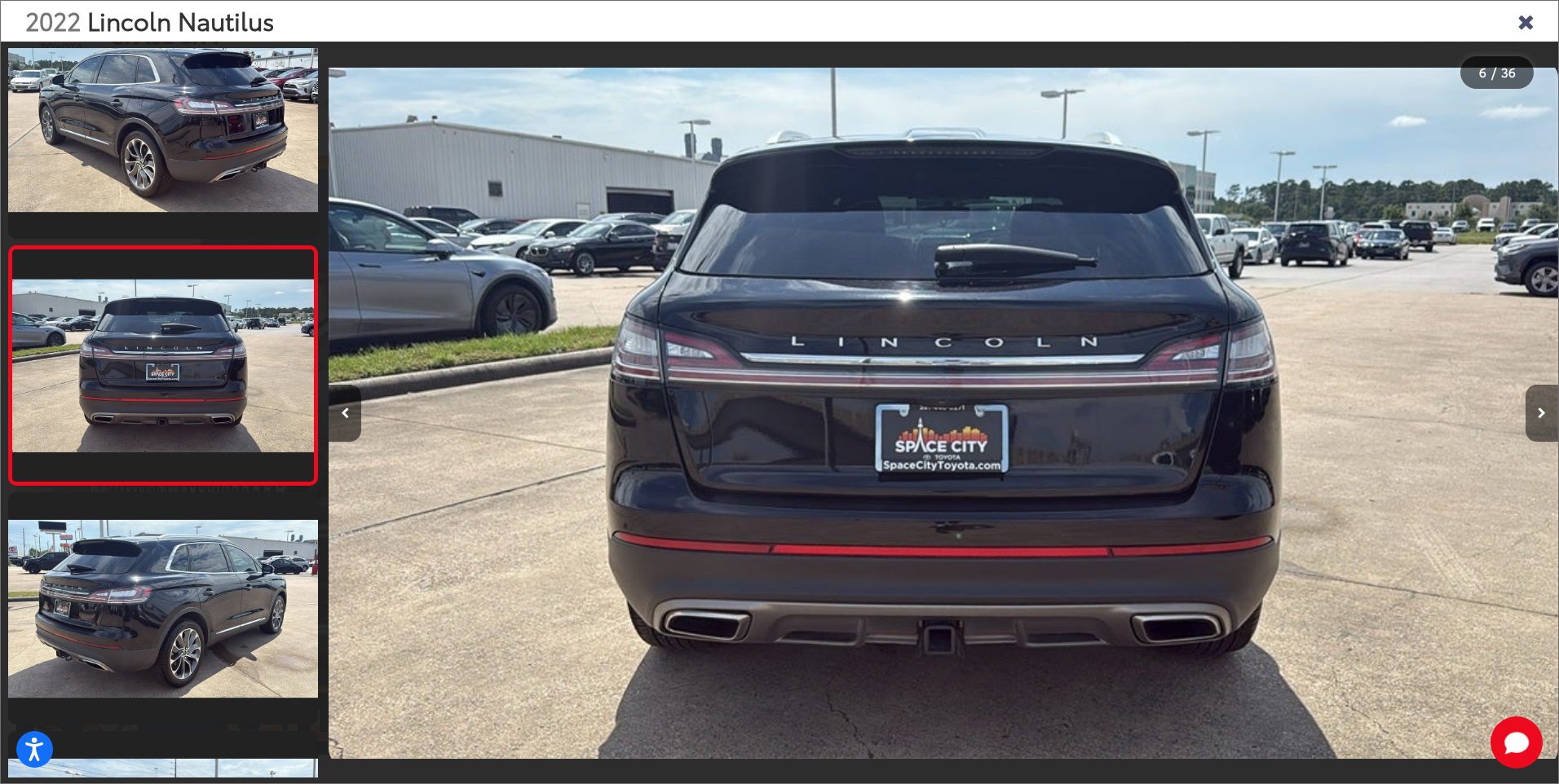
click at [1539, 411] on icon "Next image" at bounding box center [1542, 413] width 8 height 12
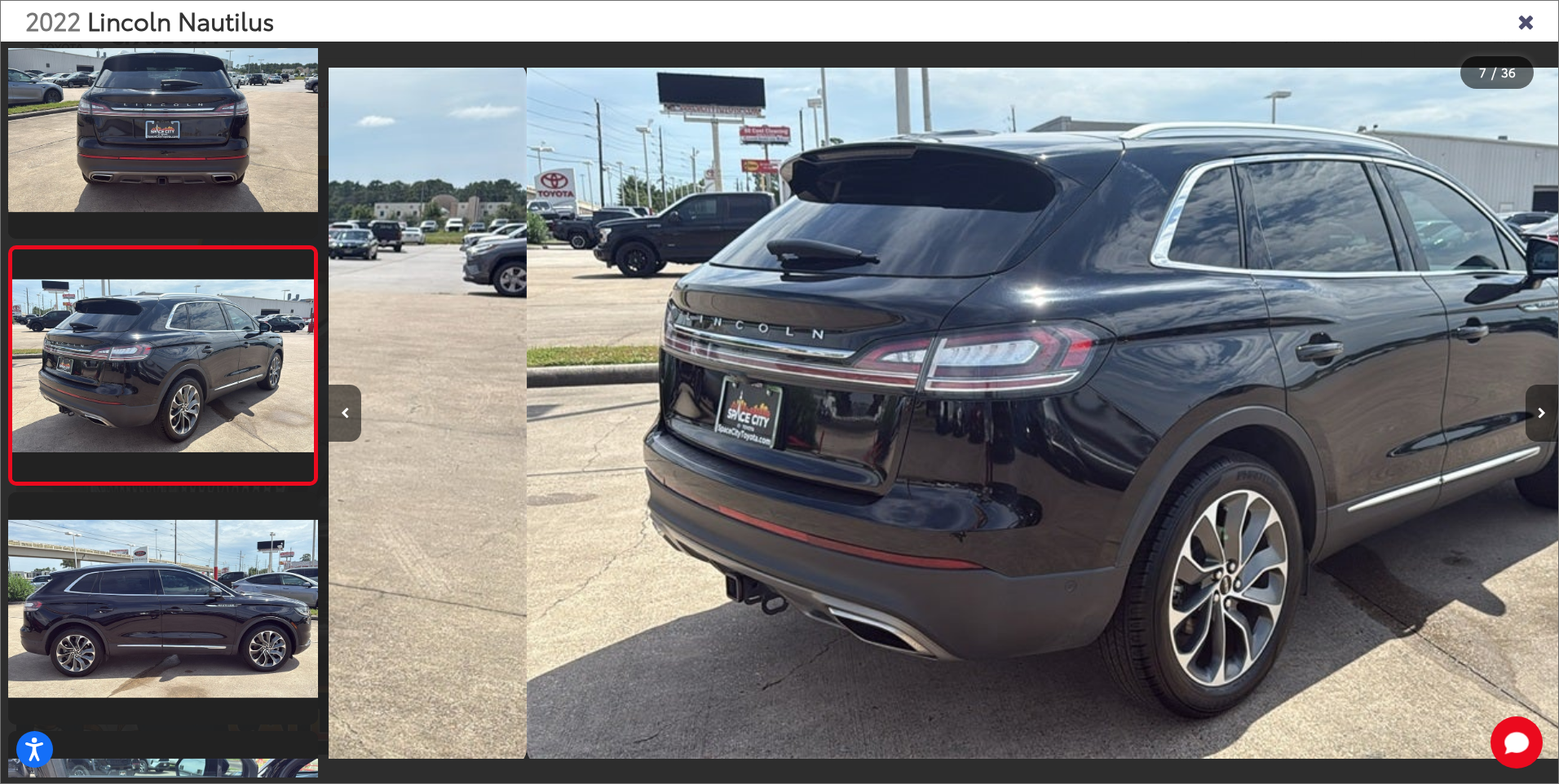
scroll to position [0, 7378]
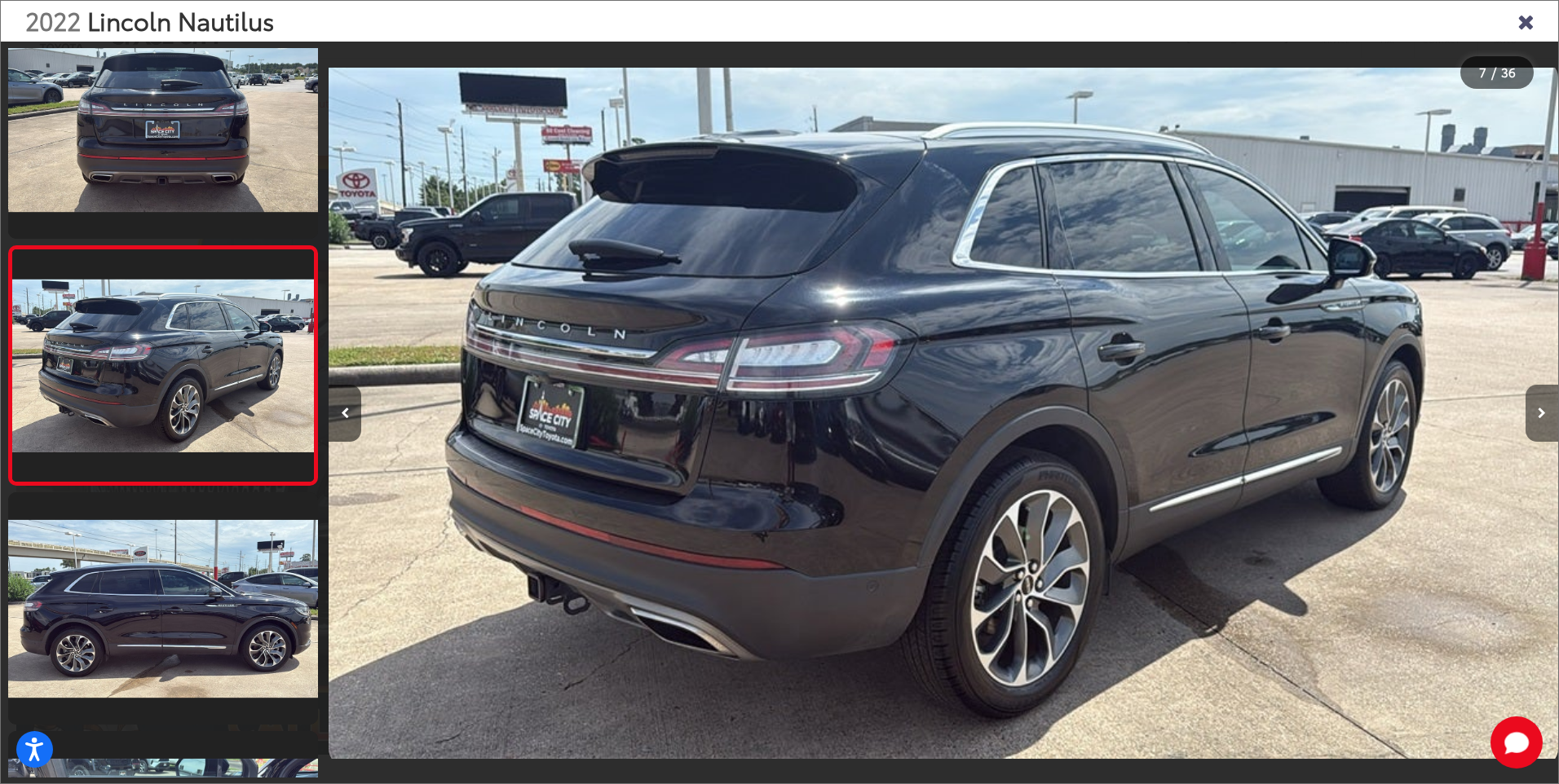
click at [1539, 411] on icon "Next image" at bounding box center [1542, 413] width 8 height 12
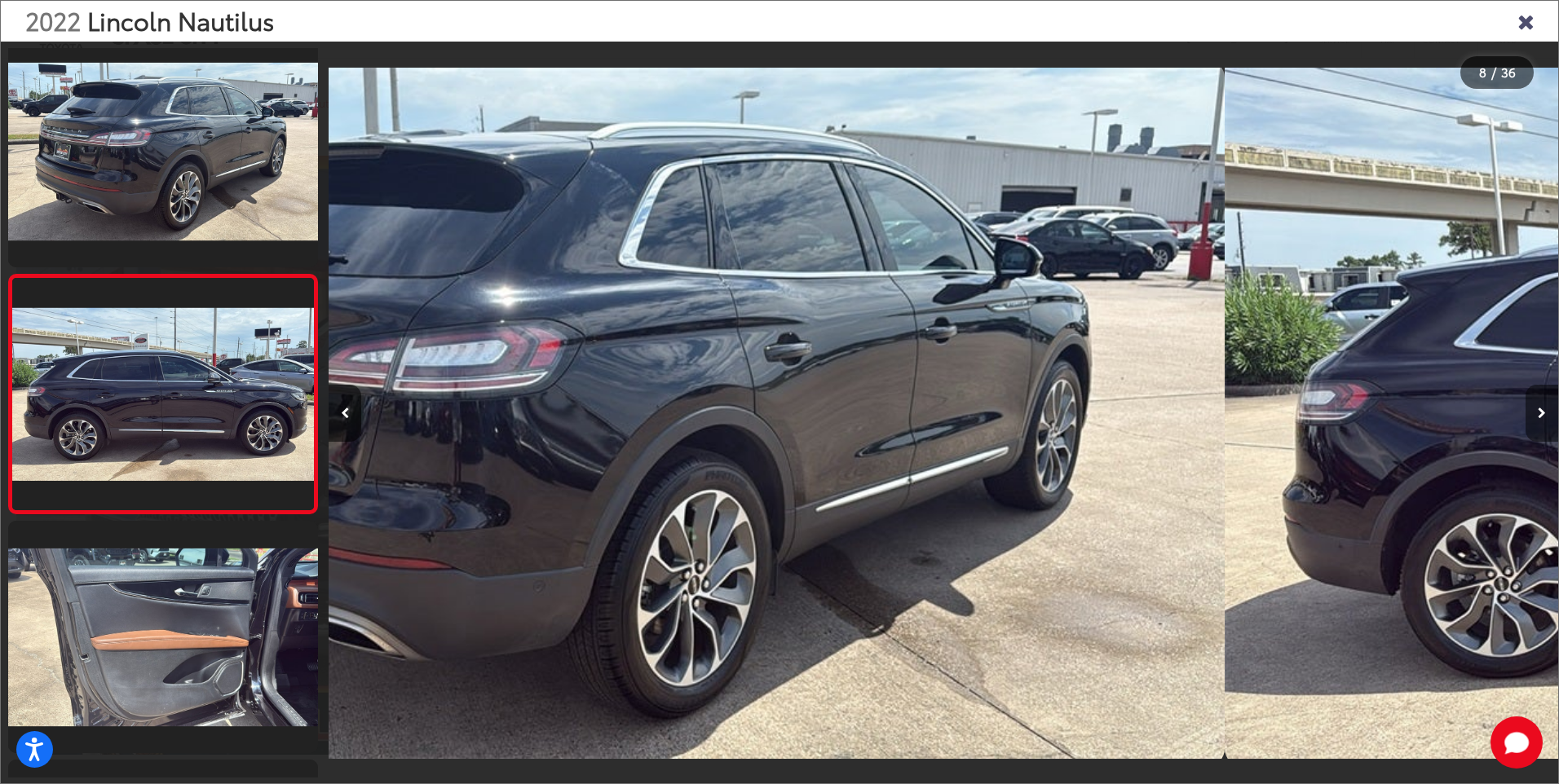
scroll to position [0, 0]
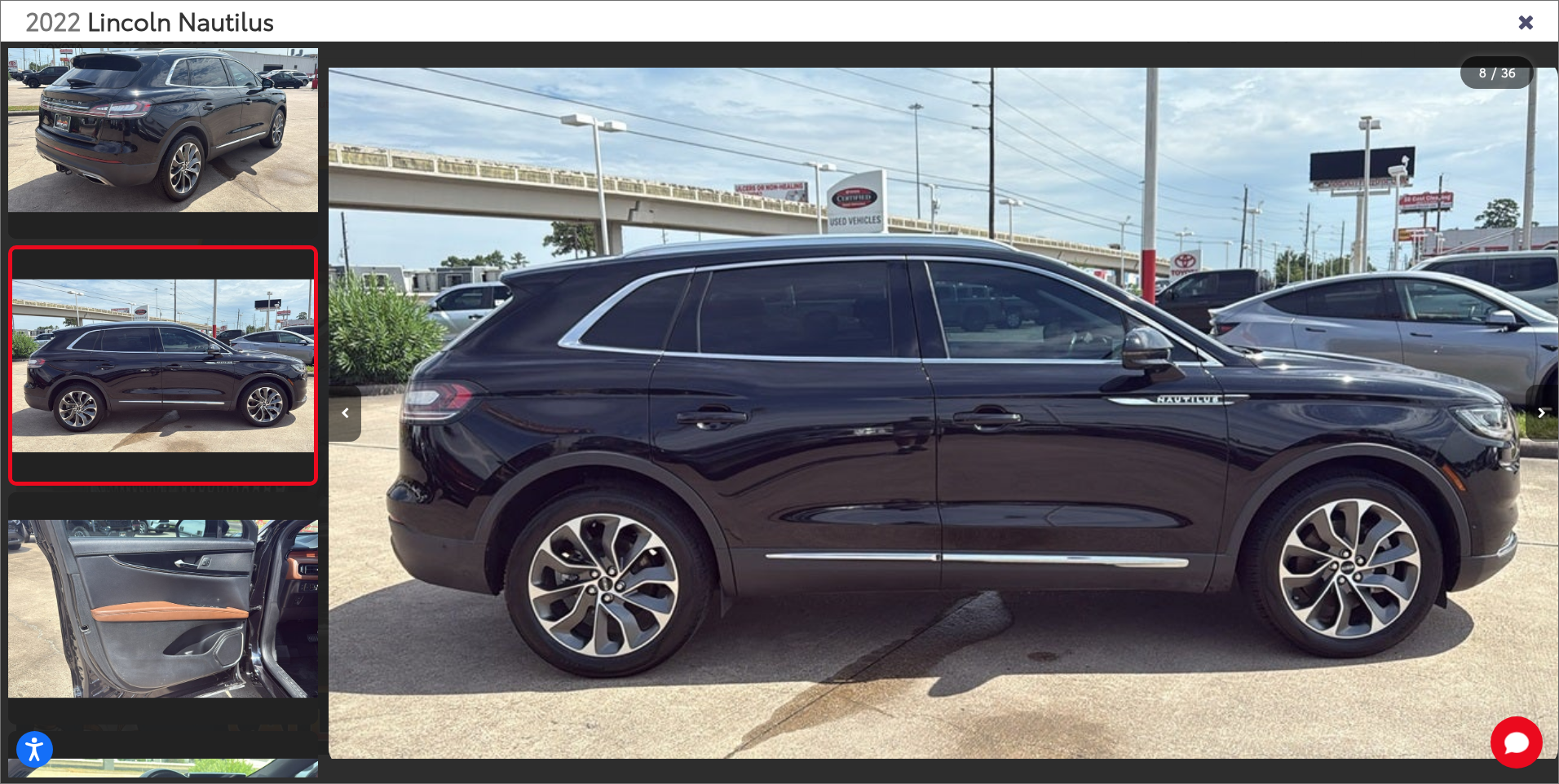
click at [1539, 411] on icon "Next image" at bounding box center [1542, 413] width 8 height 12
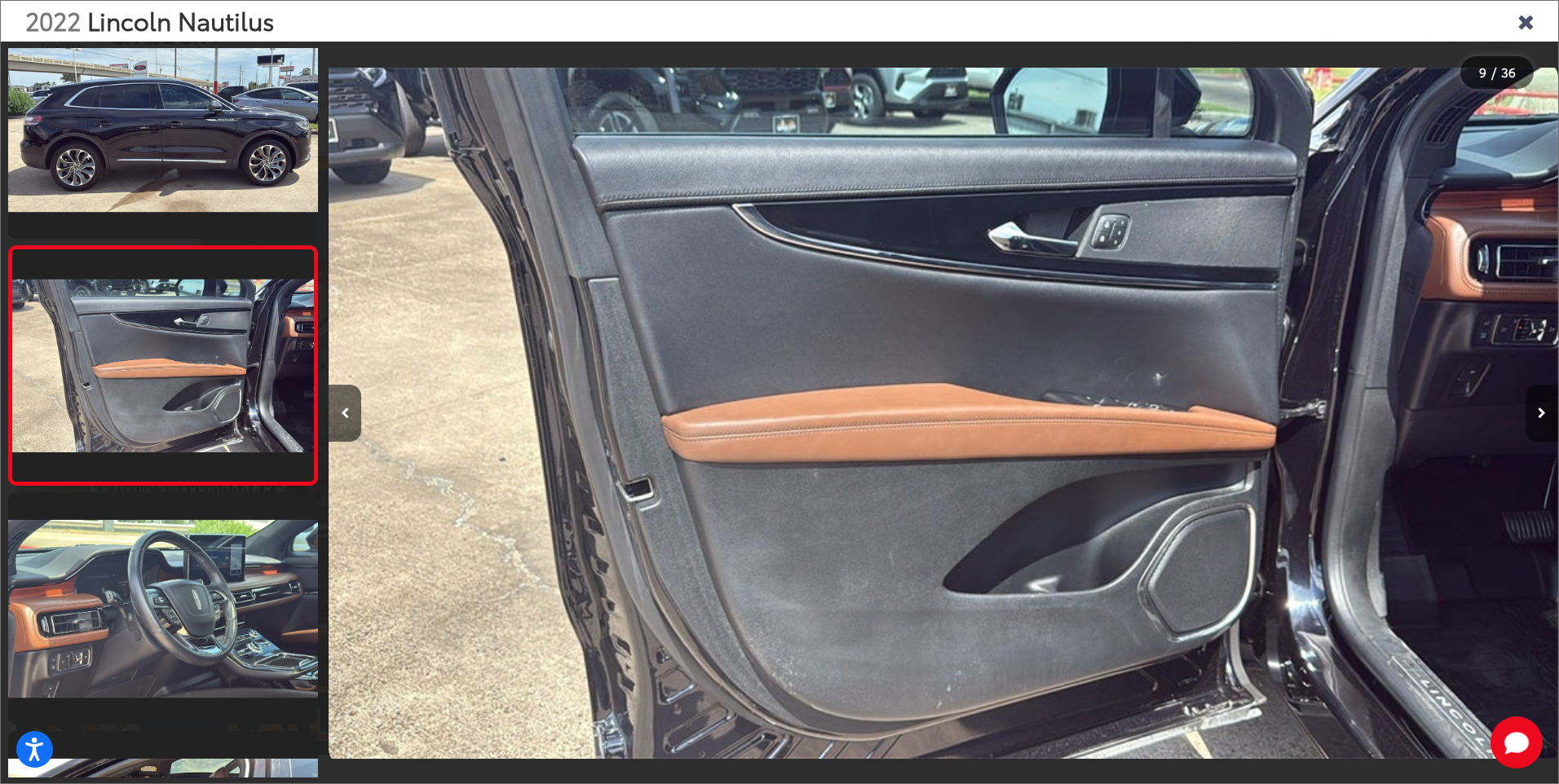
click at [1539, 410] on icon "Next image" at bounding box center [1542, 413] width 8 height 12
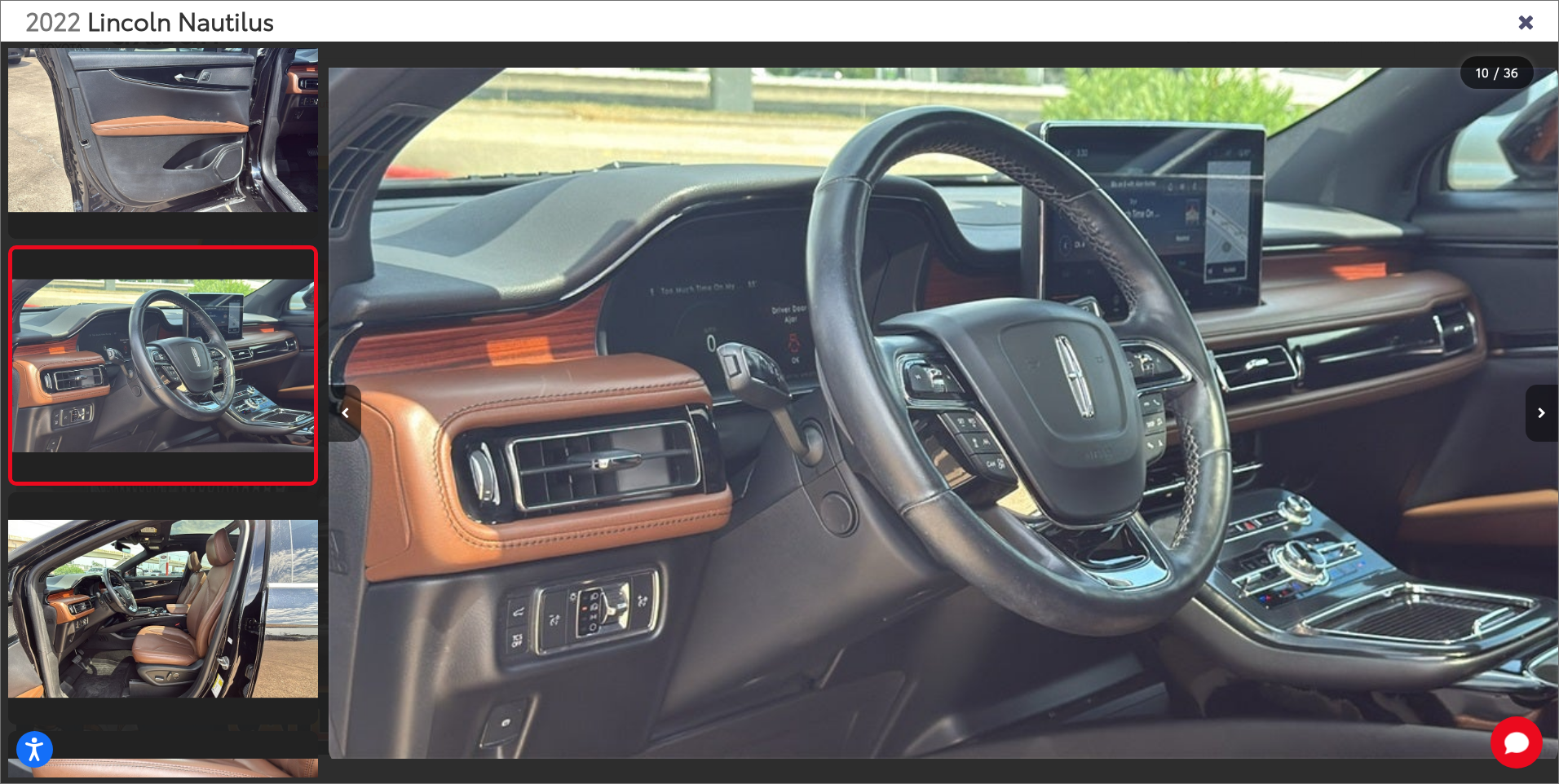
click at [1540, 408] on icon "Next image" at bounding box center [1542, 413] width 8 height 12
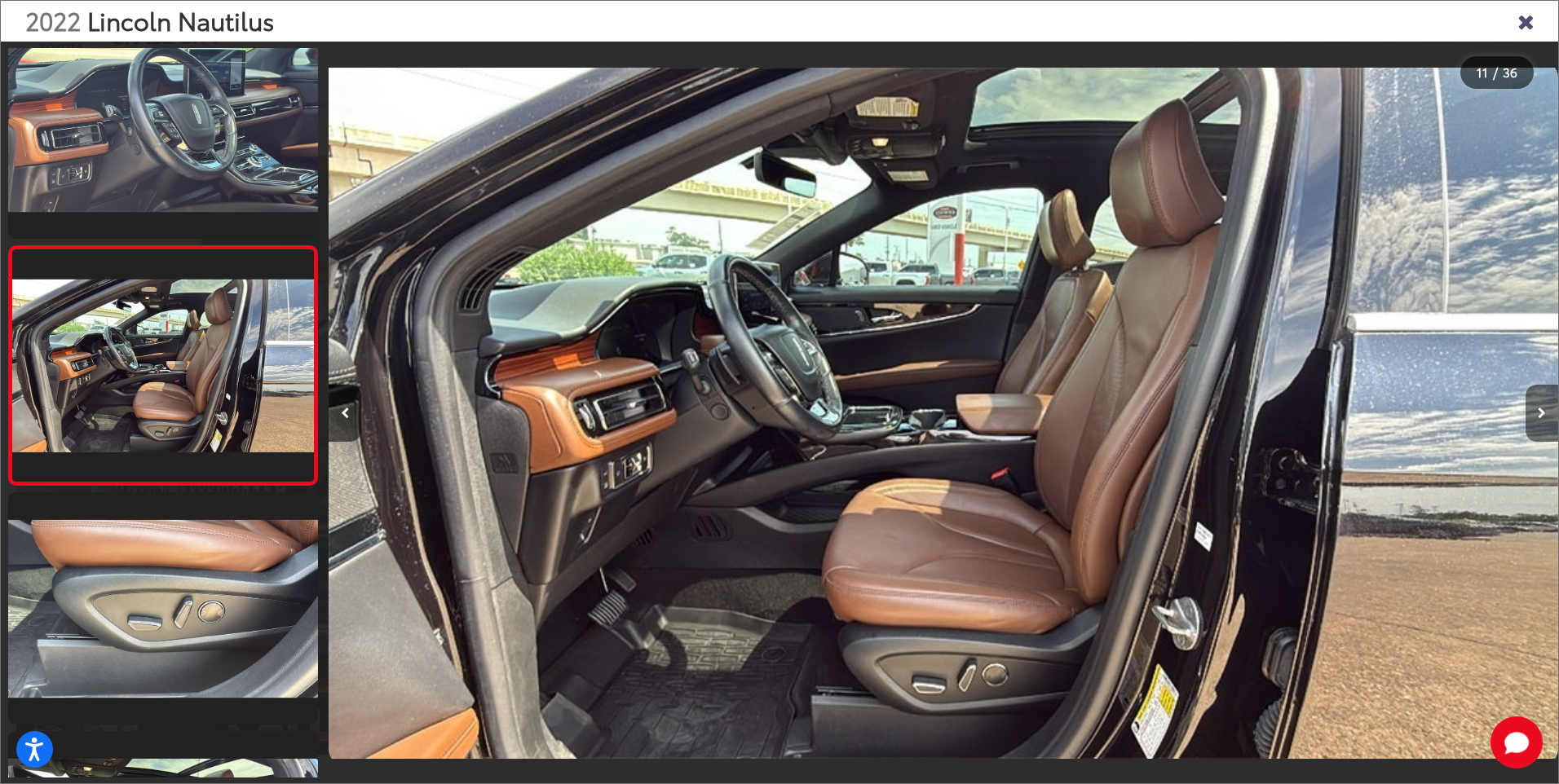
click at [1540, 407] on icon "Next image" at bounding box center [1542, 413] width 8 height 12
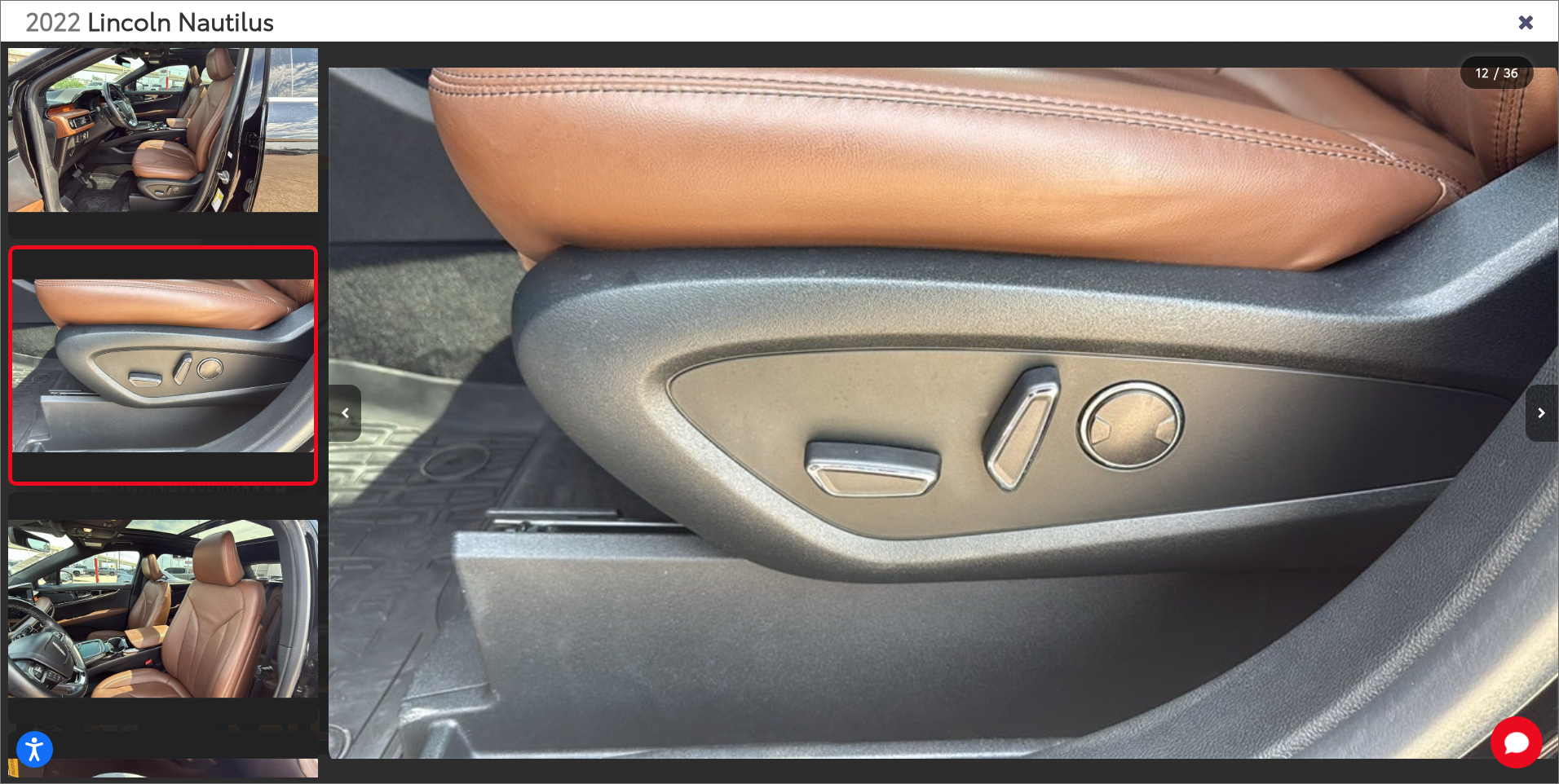
click at [1540, 407] on icon "Next image" at bounding box center [1542, 413] width 8 height 12
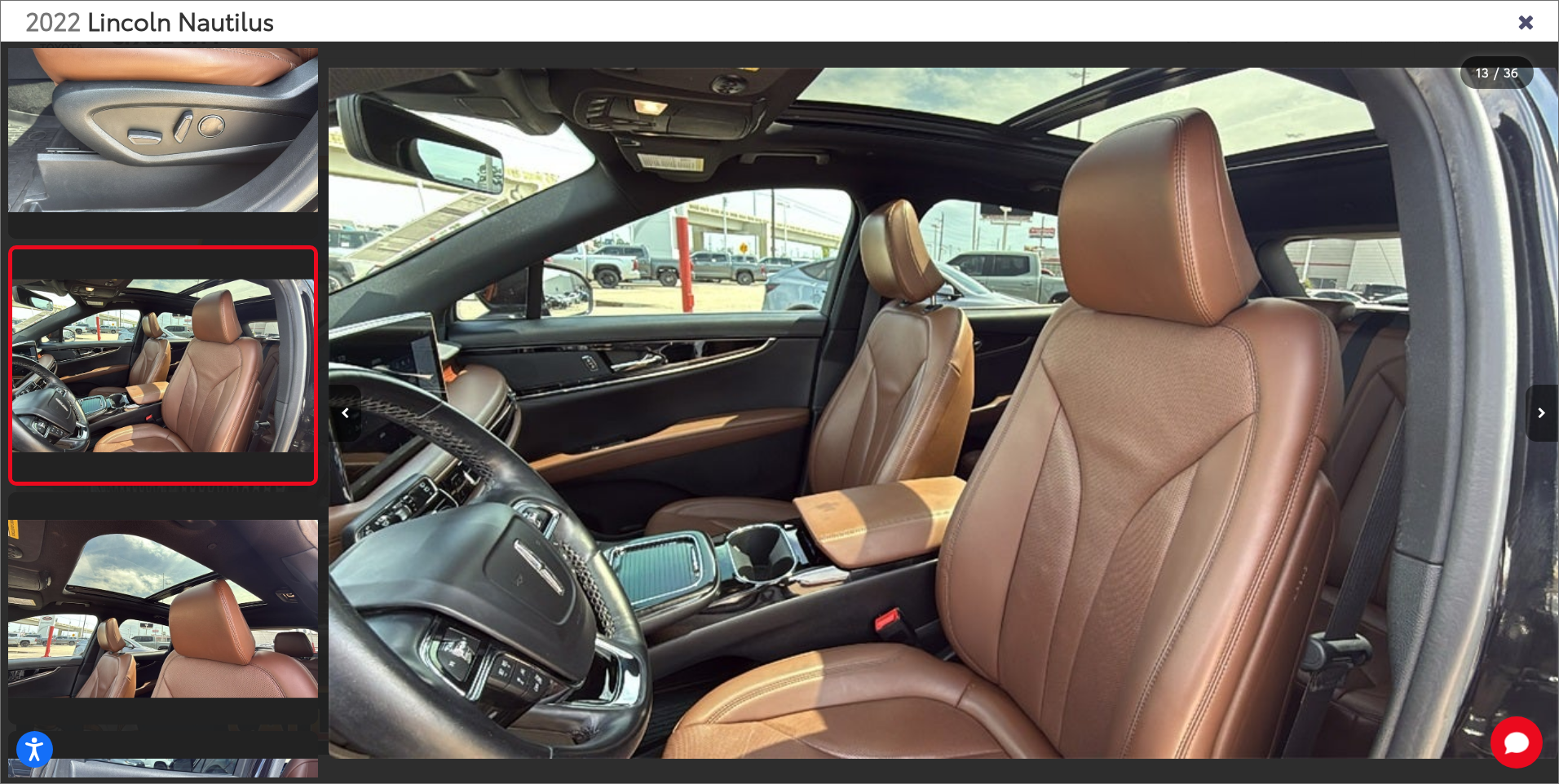
click at [1540, 407] on button "Next image" at bounding box center [1543, 412] width 33 height 57
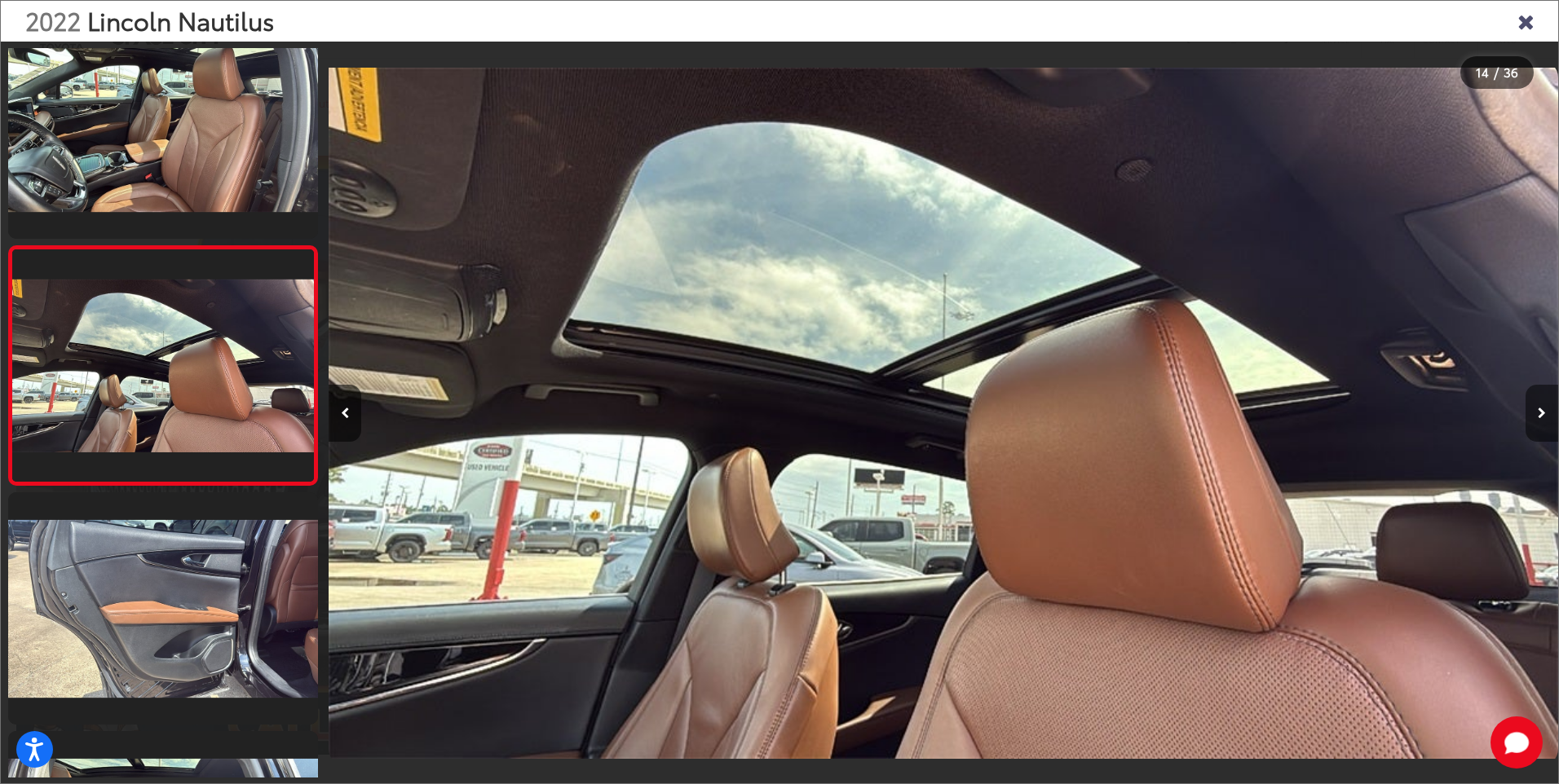
click at [1540, 406] on button "Next image" at bounding box center [1543, 412] width 33 height 57
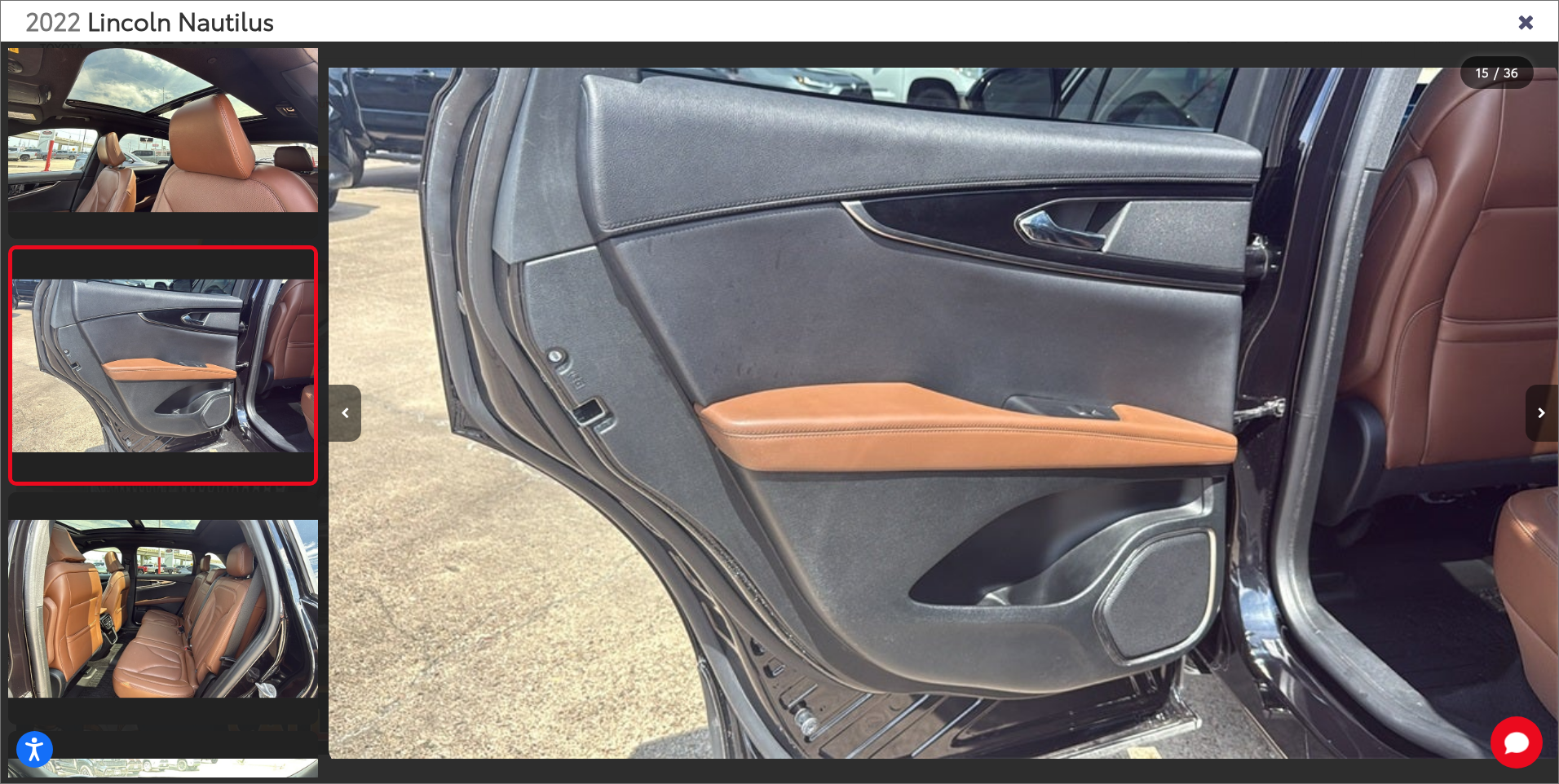
click at [1540, 406] on button "Next image" at bounding box center [1543, 412] width 33 height 57
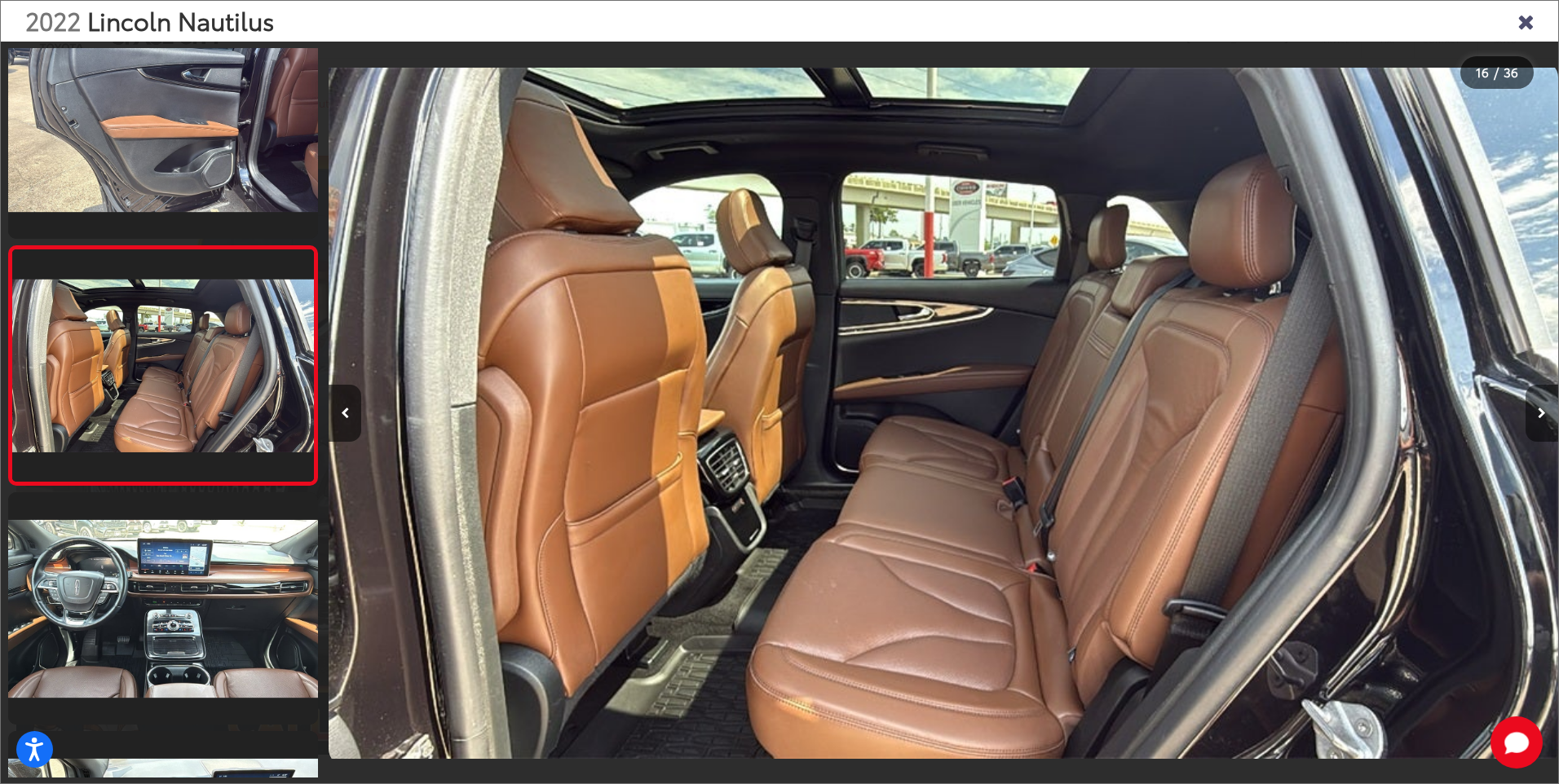
click at [1541, 405] on button "Next image" at bounding box center [1543, 412] width 33 height 57
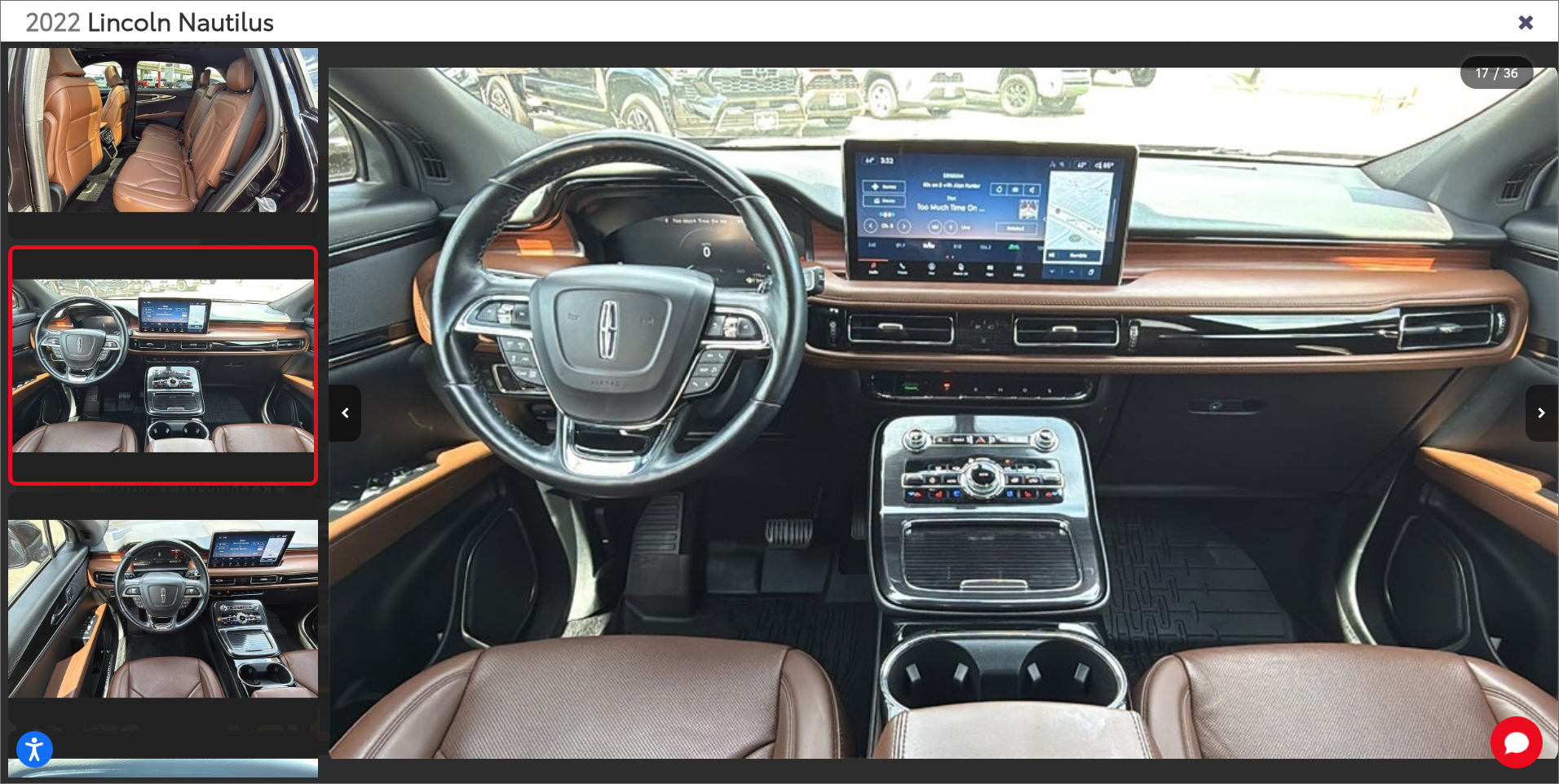
click at [1541, 403] on button "Next image" at bounding box center [1543, 412] width 33 height 57
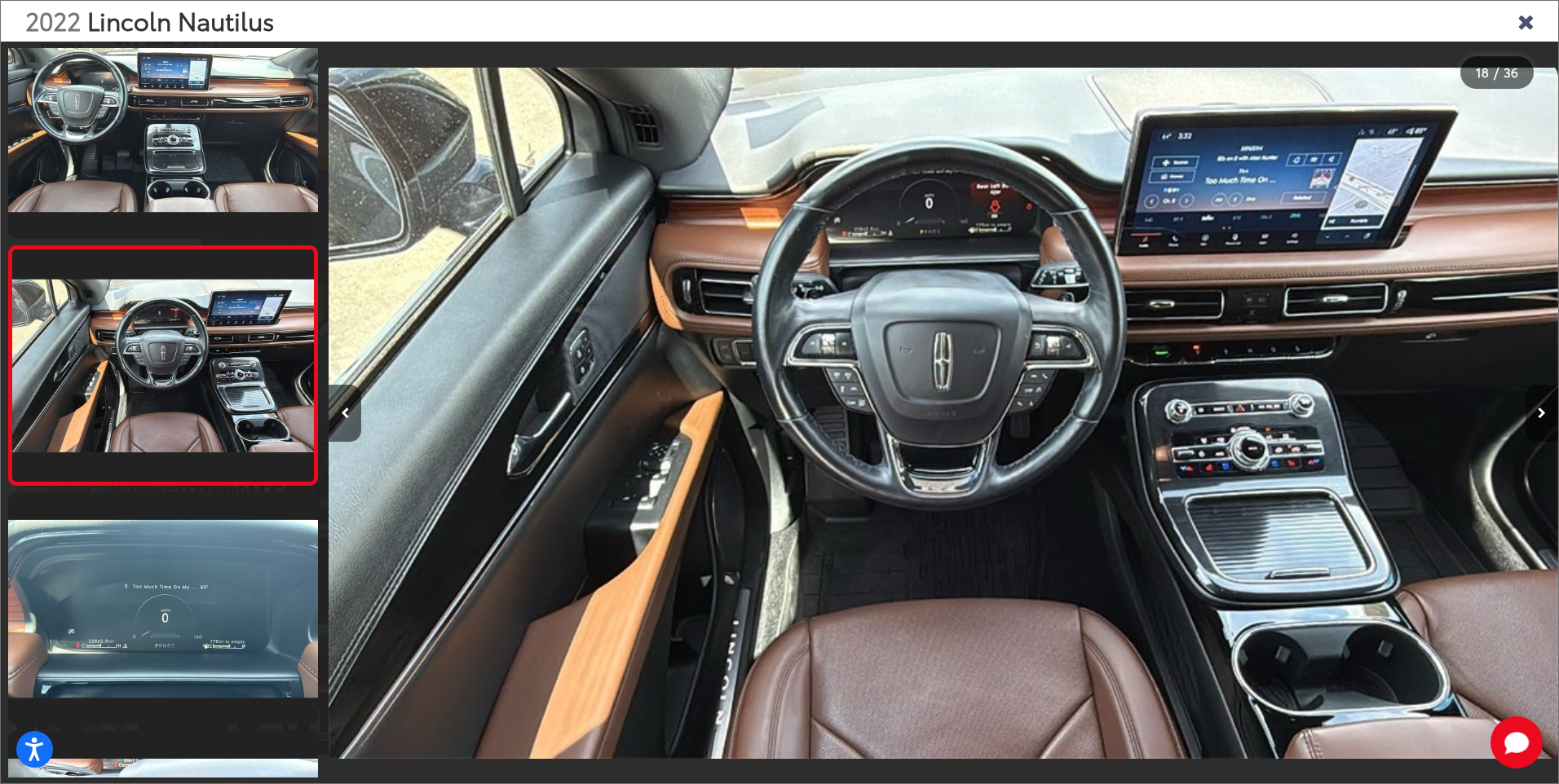
click at [1541, 409] on icon "Next image" at bounding box center [1542, 413] width 8 height 12
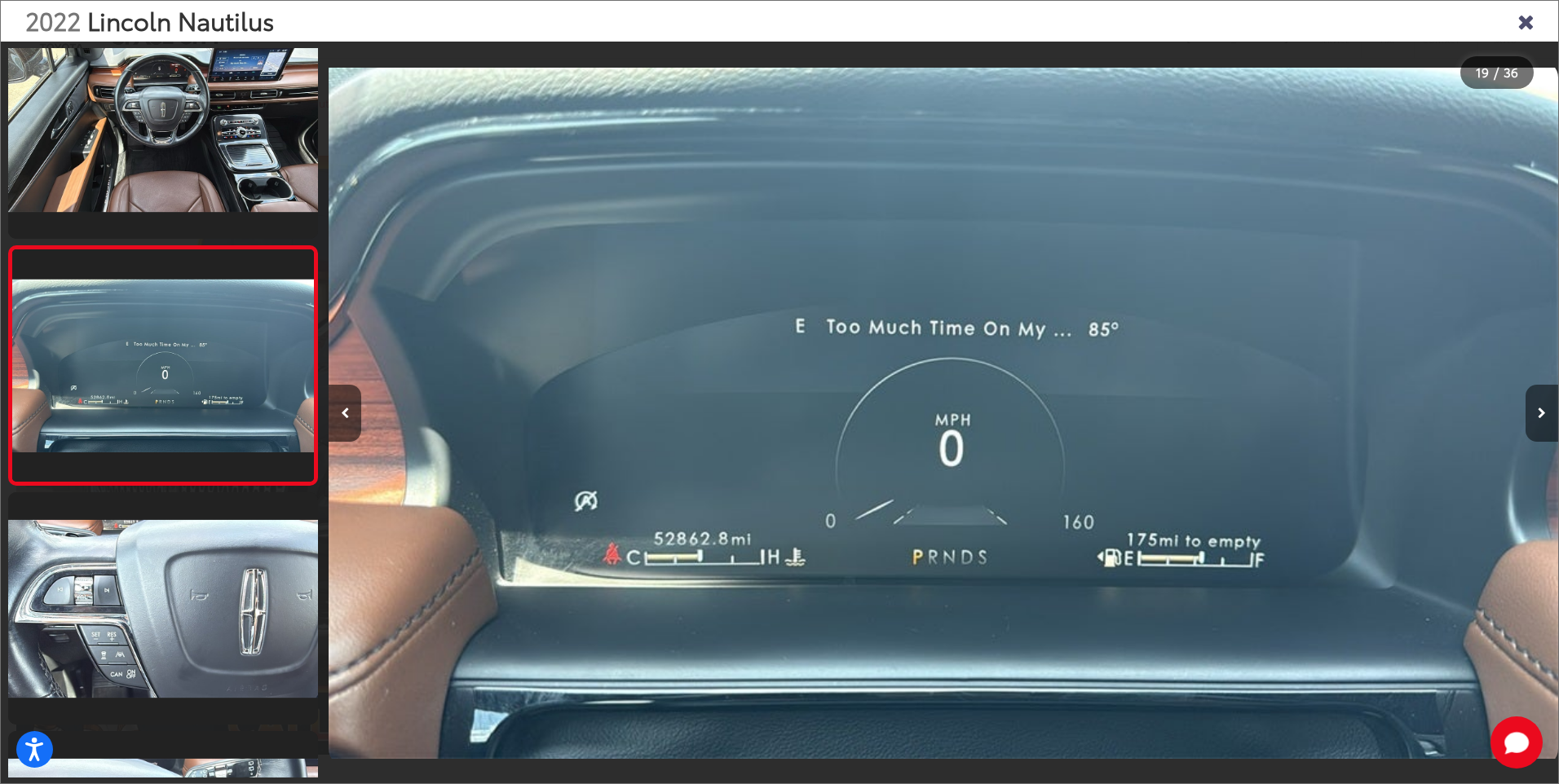
click at [1541, 408] on icon "Next image" at bounding box center [1542, 413] width 8 height 12
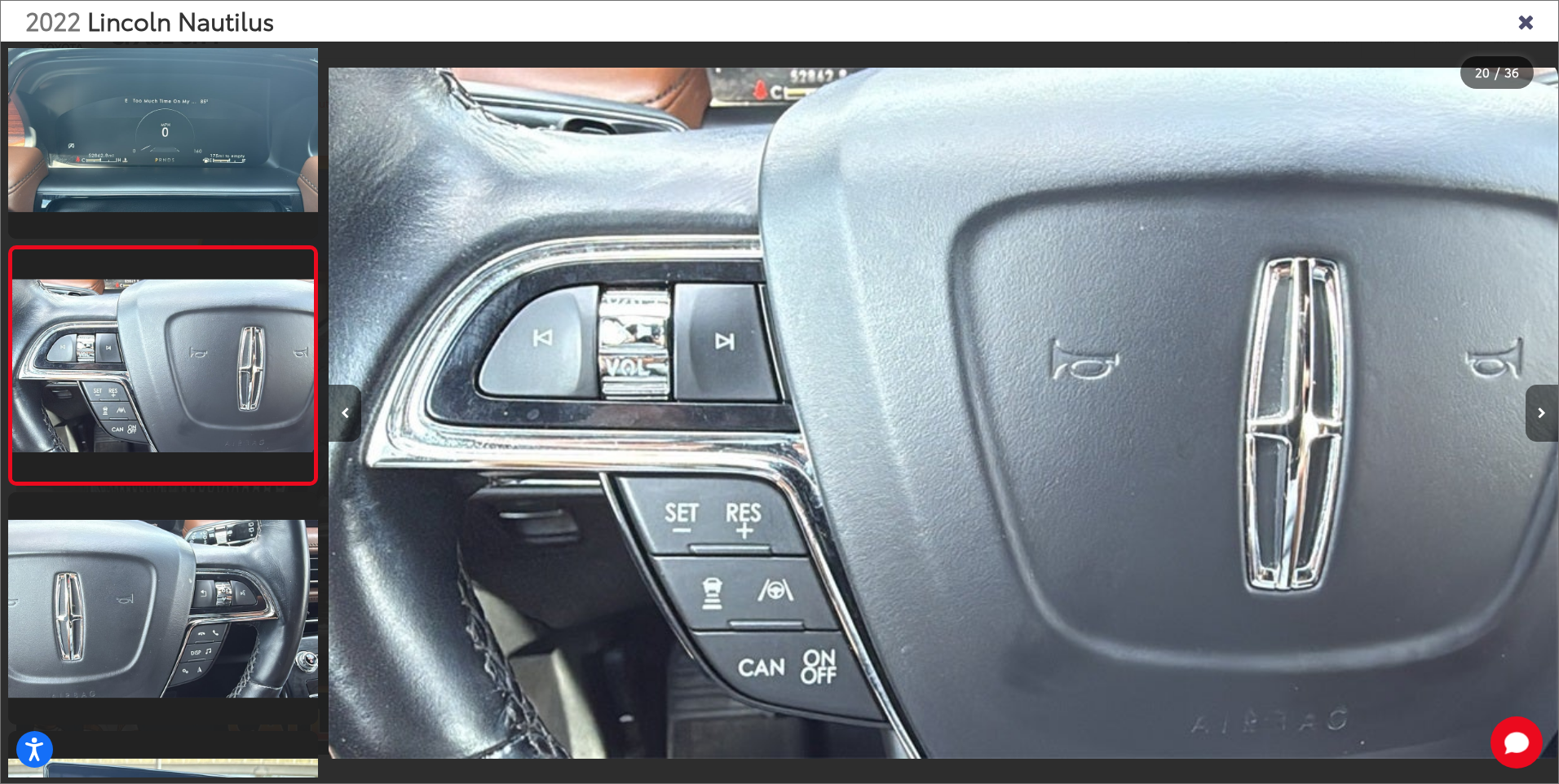
click at [1541, 408] on icon "Next image" at bounding box center [1542, 413] width 8 height 12
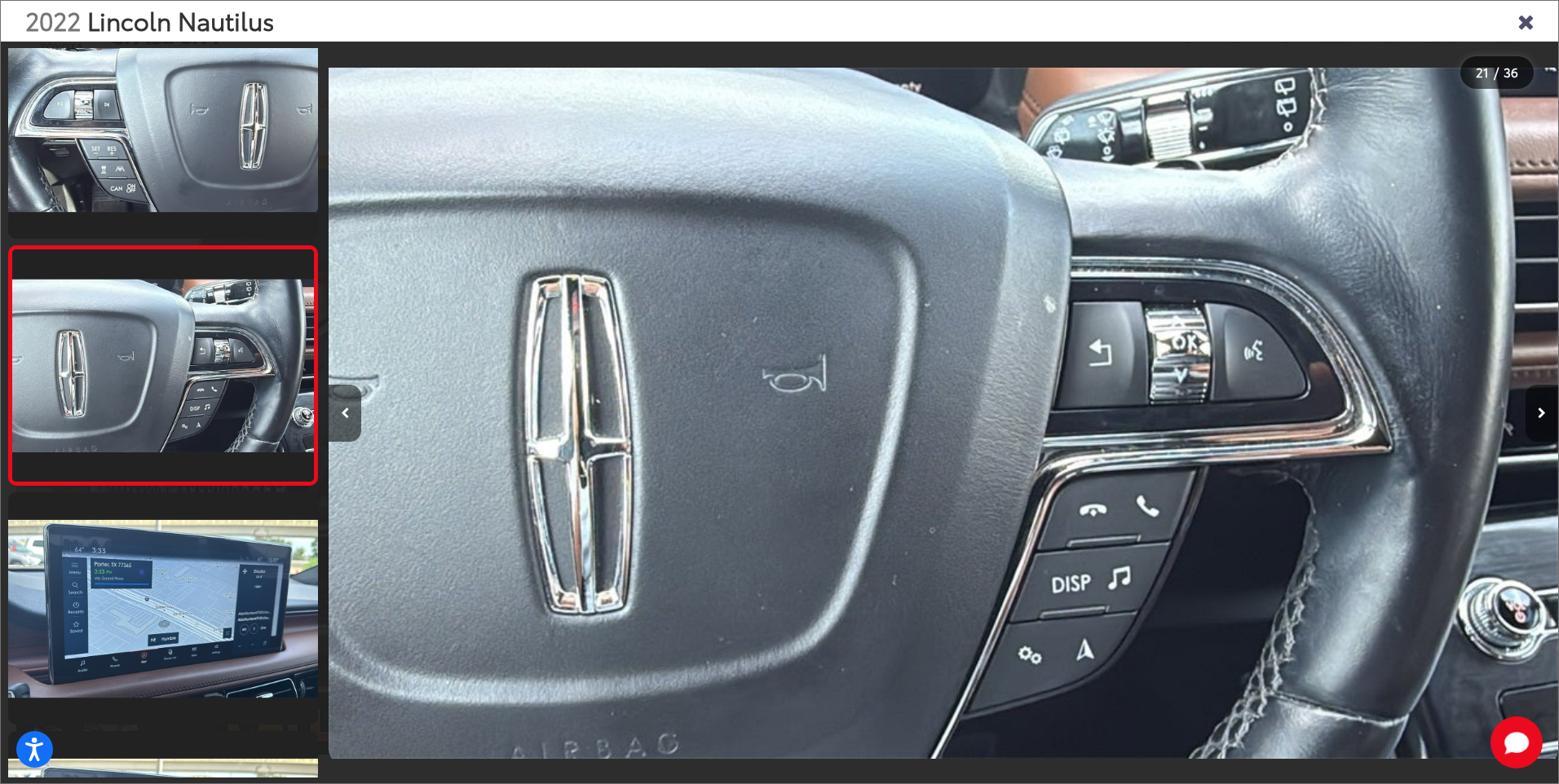
click at [1541, 408] on icon "Next image" at bounding box center [1542, 413] width 8 height 12
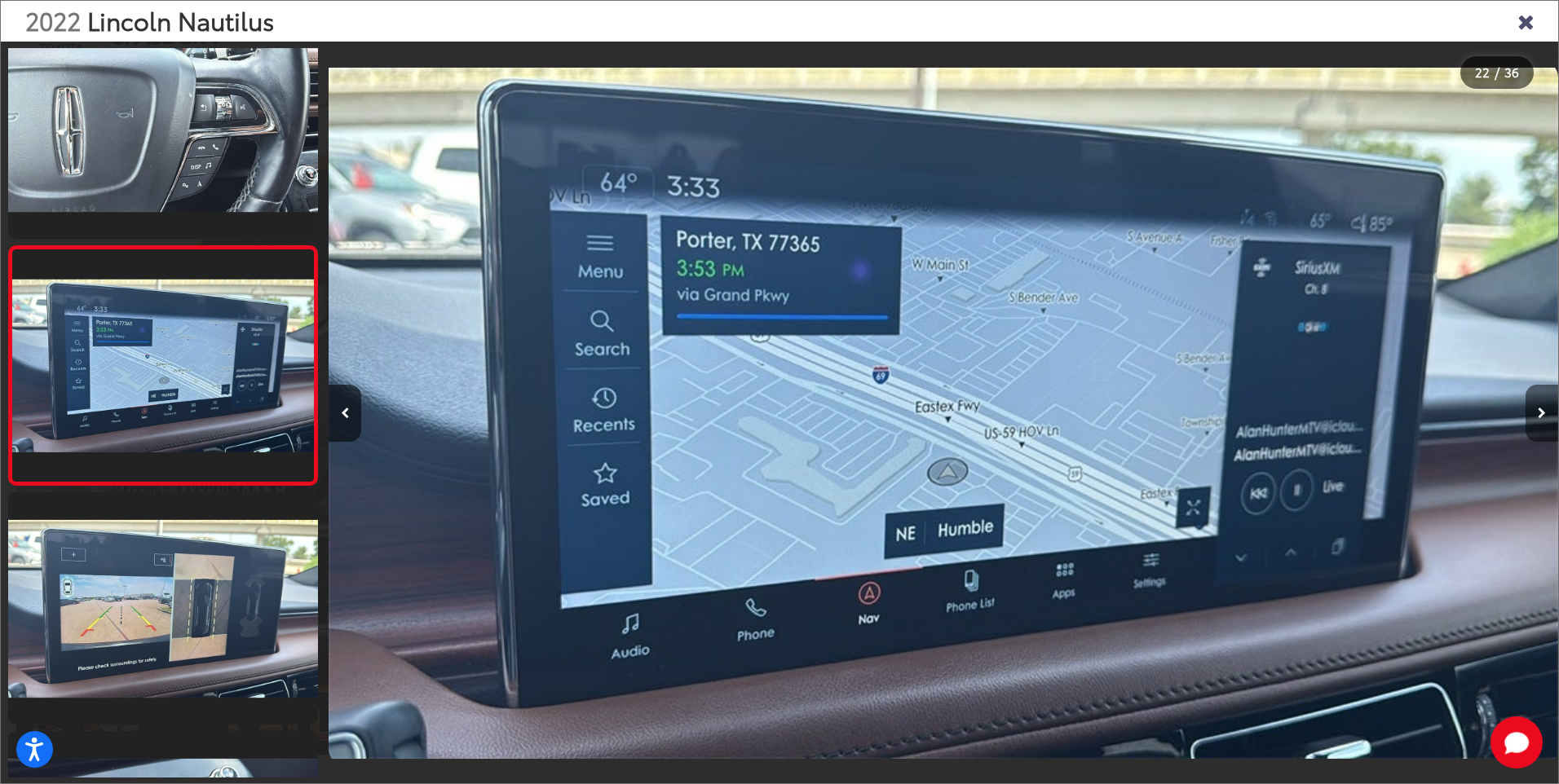
click at [1541, 407] on button "Next image" at bounding box center [1543, 412] width 33 height 57
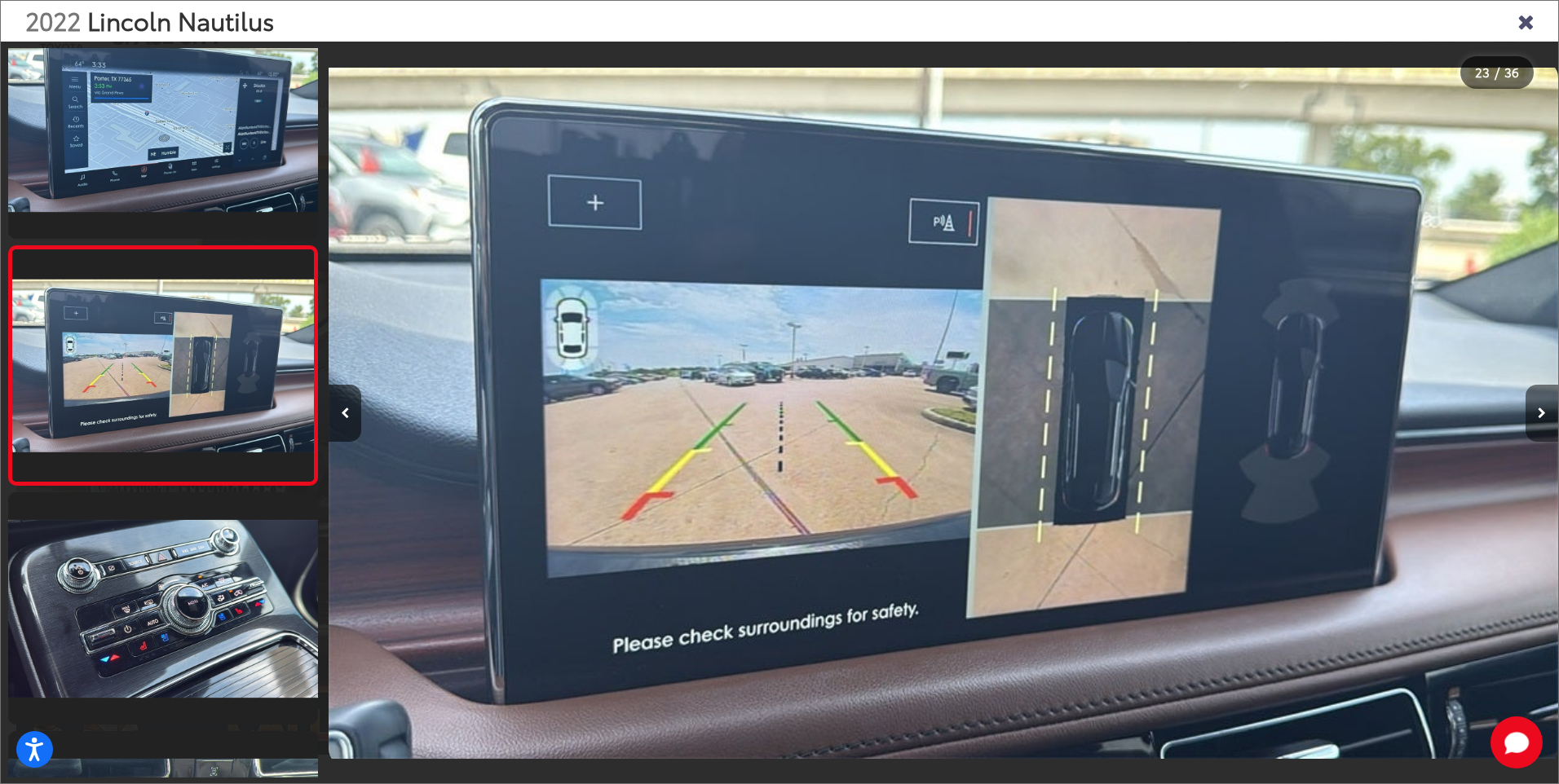
click at [1543, 405] on button "Next image" at bounding box center [1543, 412] width 33 height 57
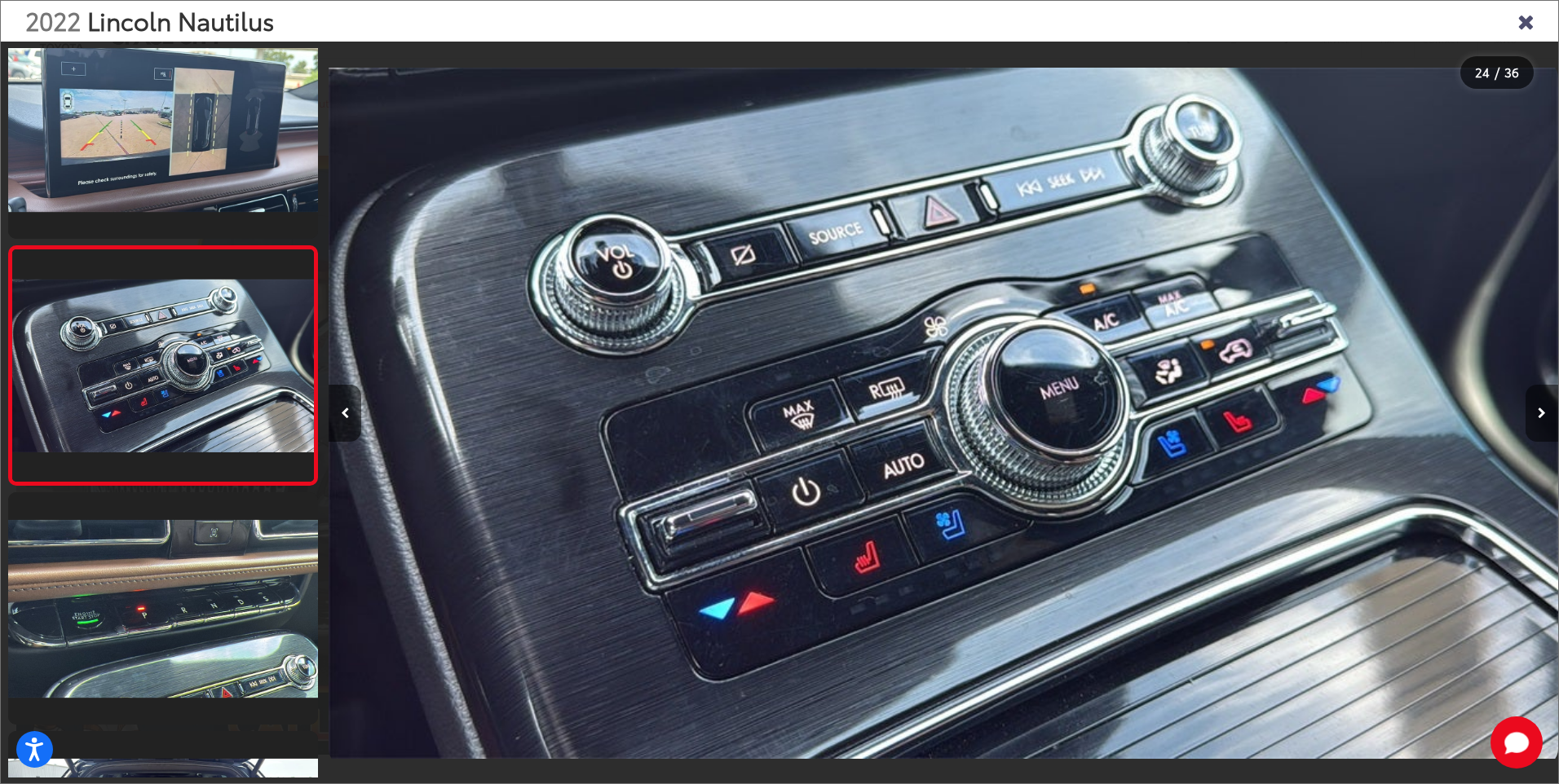
click at [1543, 406] on button "Next image" at bounding box center [1543, 412] width 33 height 57
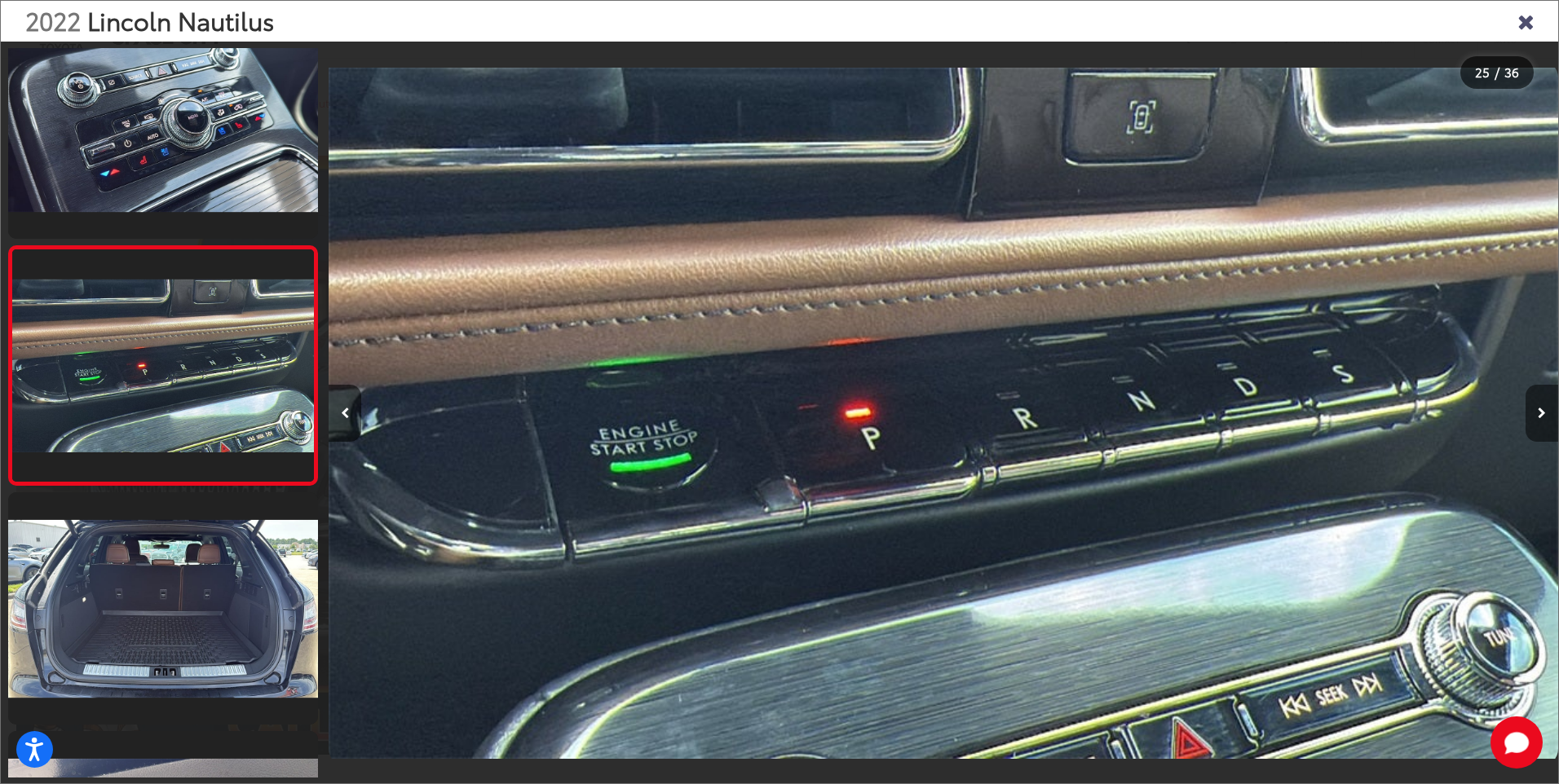
click at [1543, 406] on button "Next image" at bounding box center [1543, 412] width 33 height 57
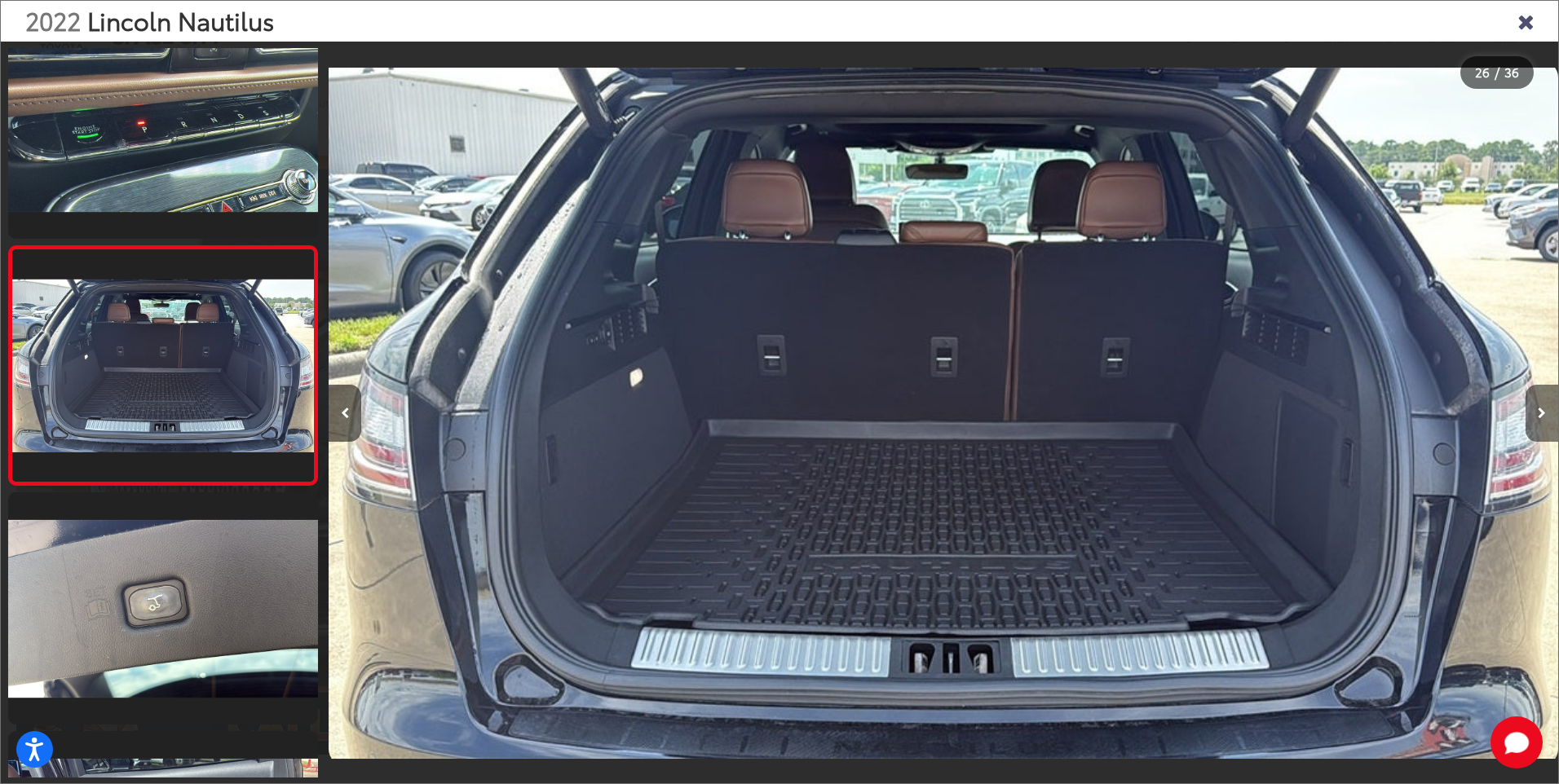
click at [1544, 406] on button "Next image" at bounding box center [1543, 412] width 33 height 57
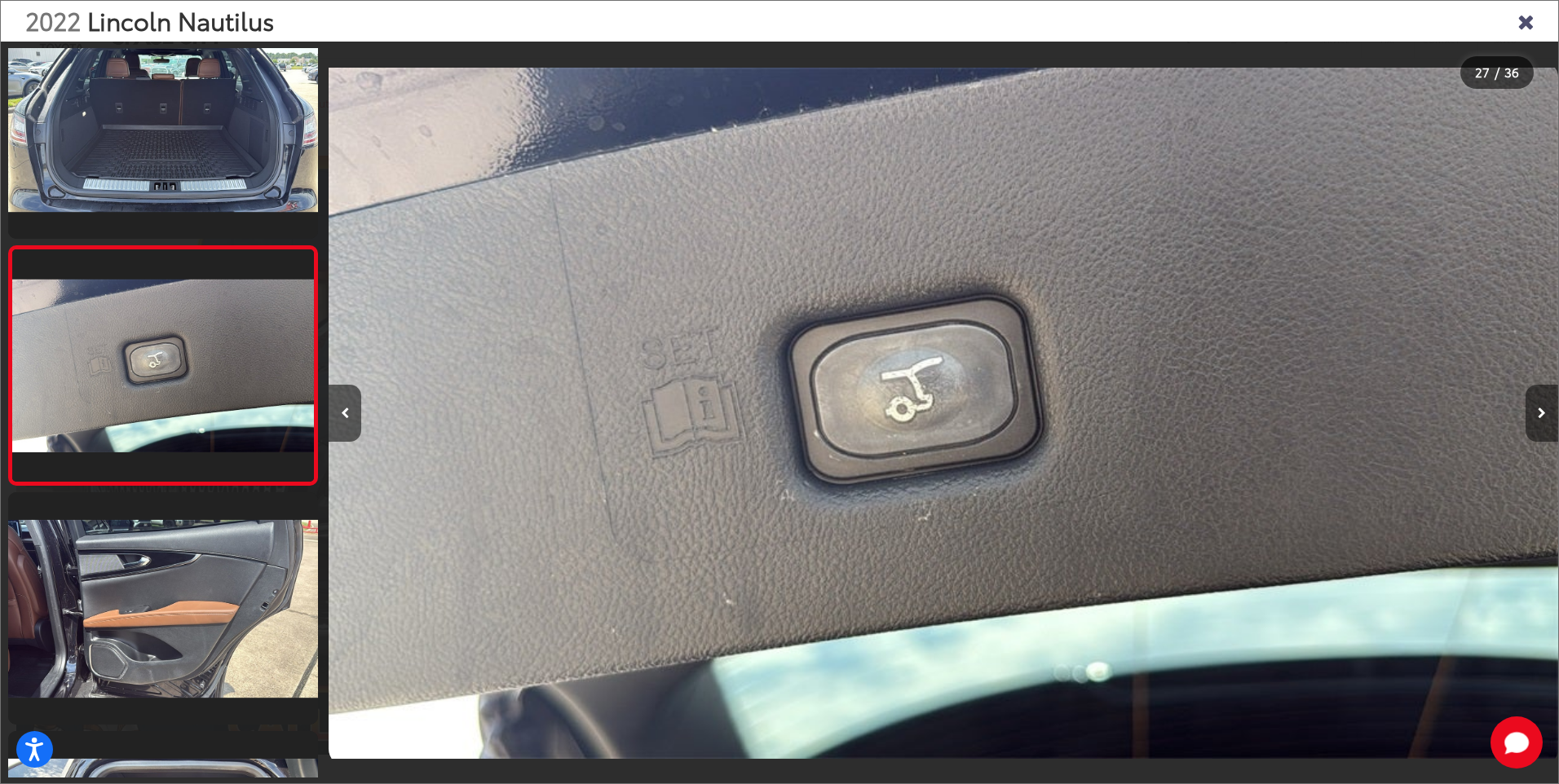
click at [1544, 406] on button "Next image" at bounding box center [1543, 412] width 33 height 57
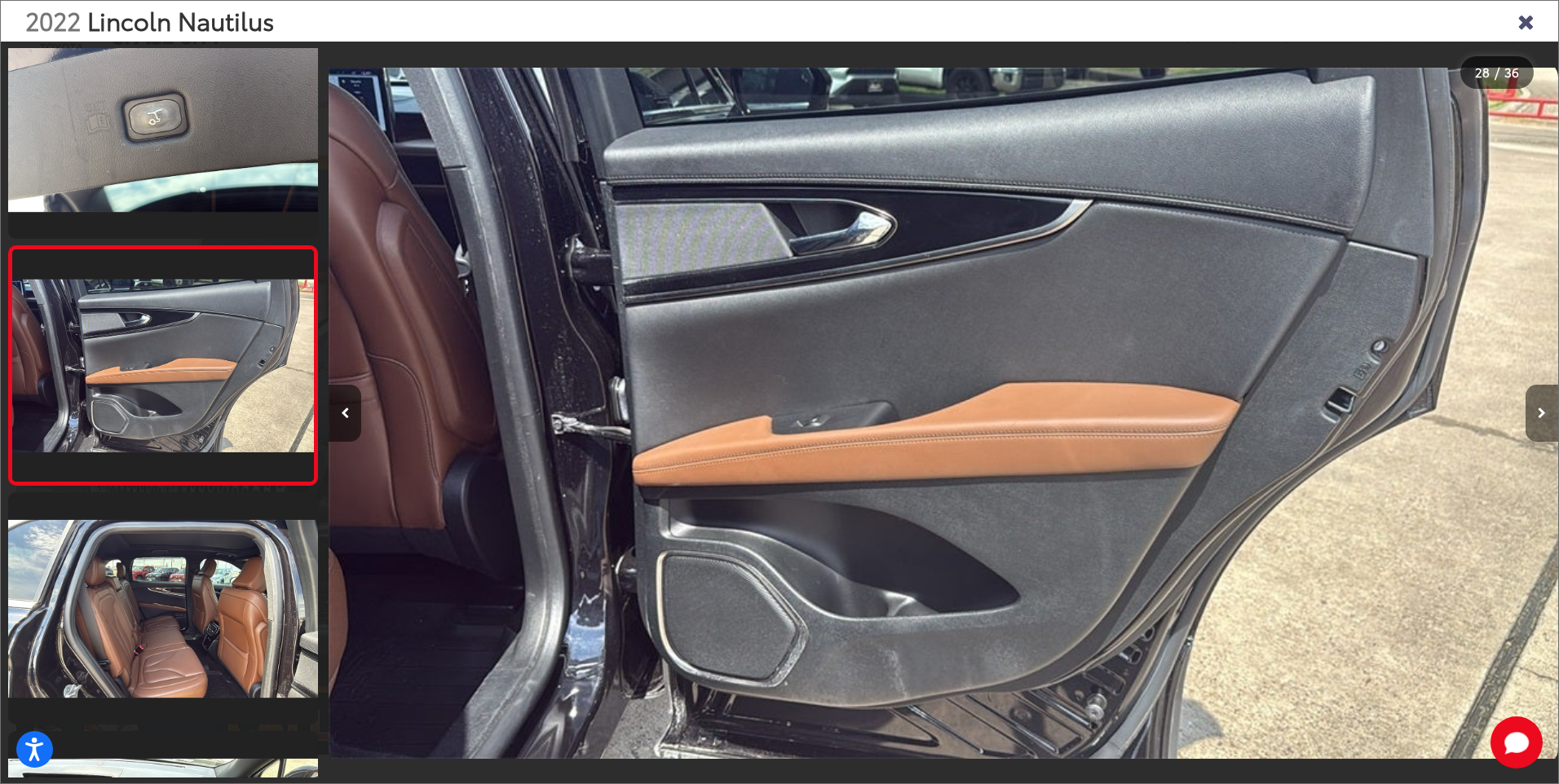
click at [1544, 406] on button "Next image" at bounding box center [1543, 412] width 33 height 57
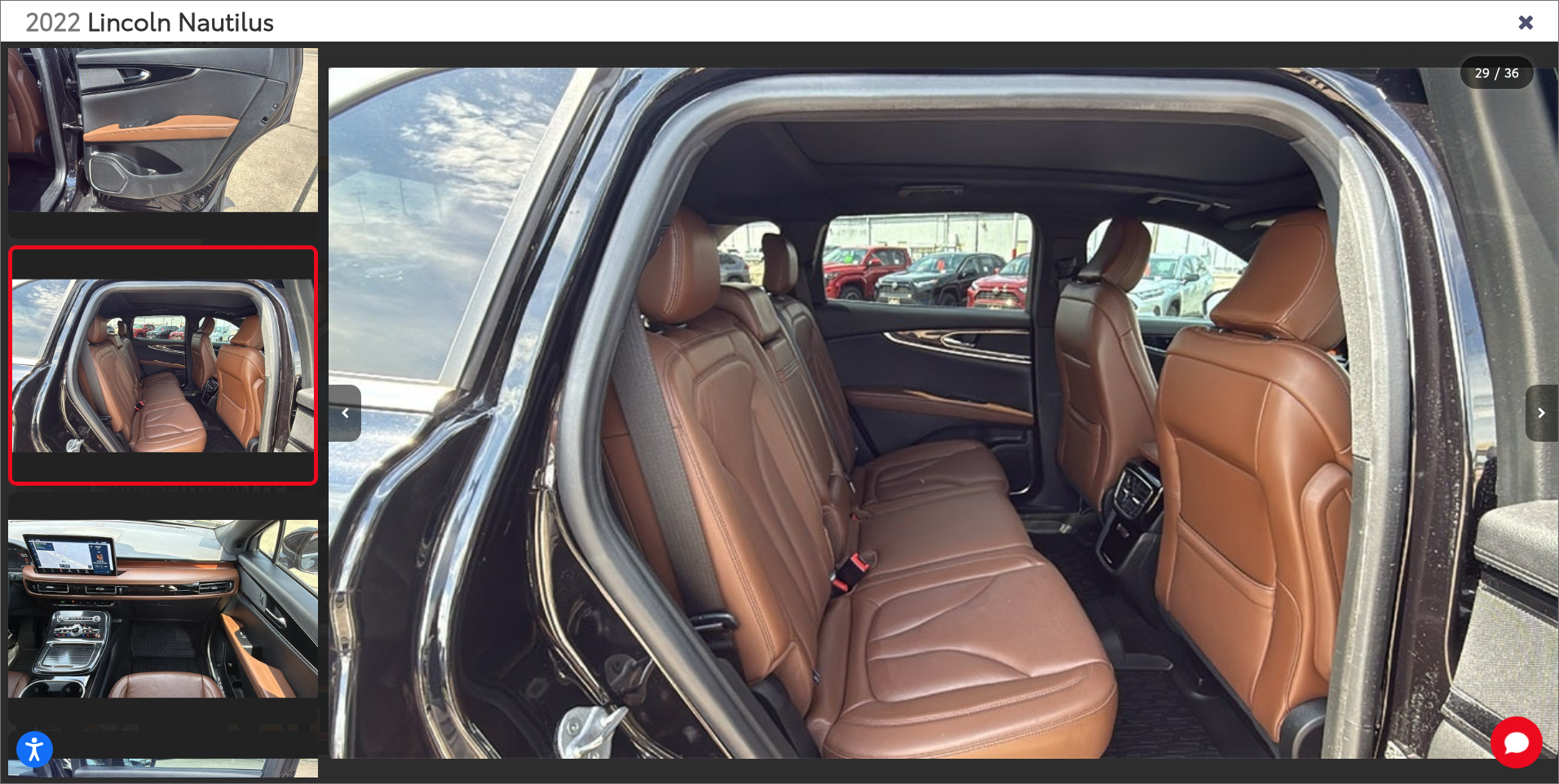
click at [1544, 406] on button "Next image" at bounding box center [1543, 412] width 33 height 57
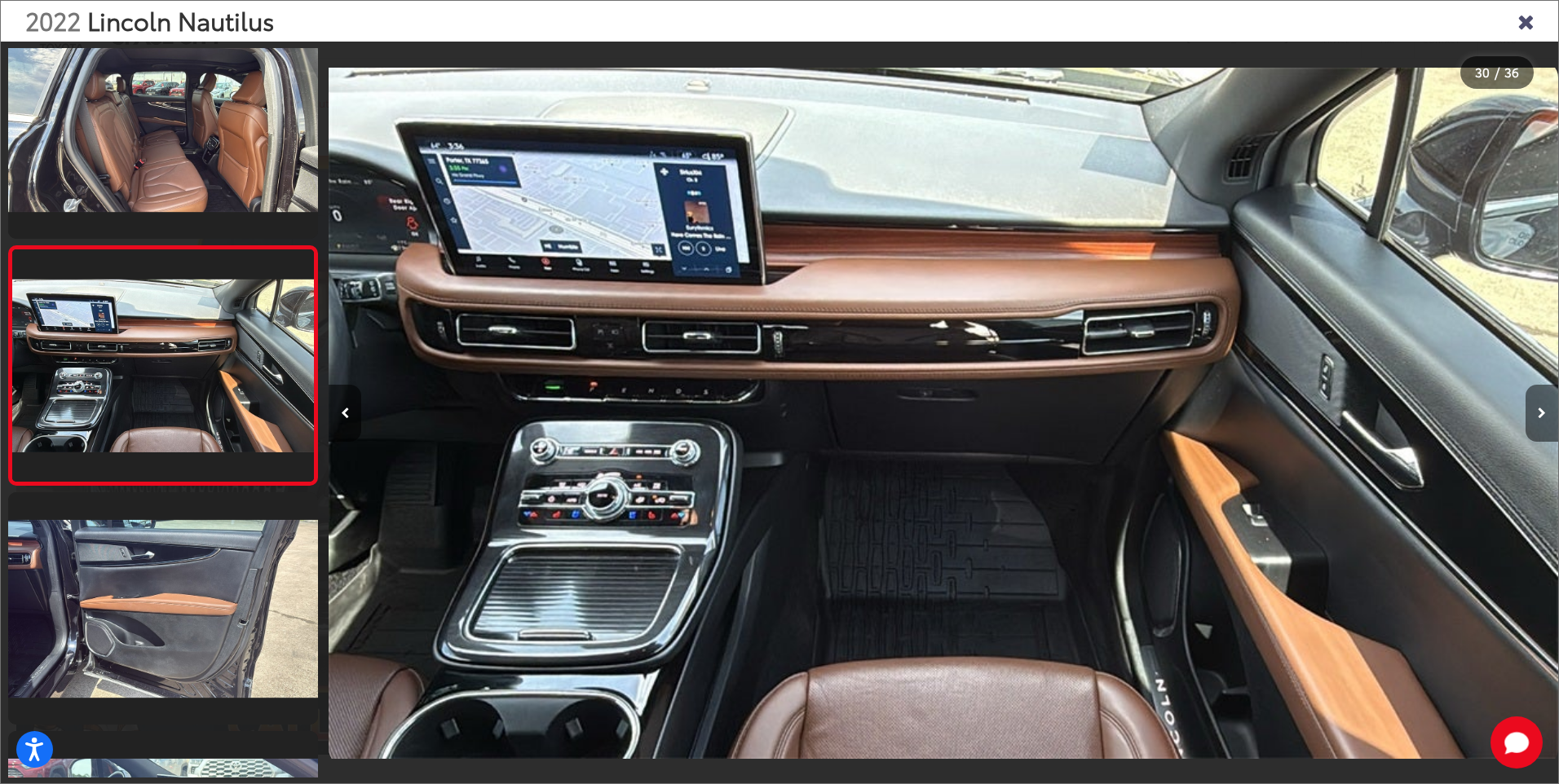
click at [1542, 413] on icon "Next image" at bounding box center [1542, 413] width 8 height 12
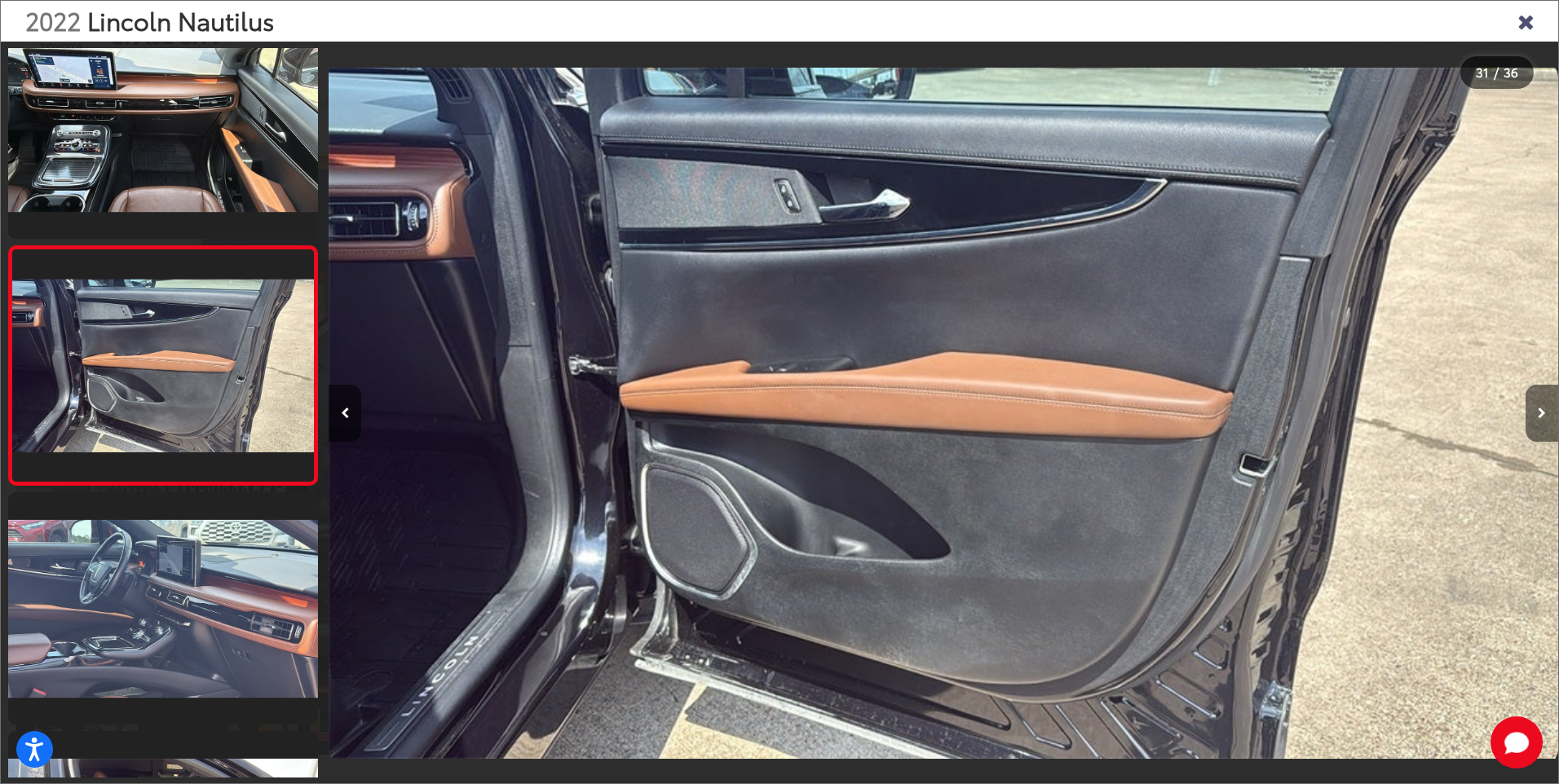
click at [1542, 414] on icon "Next image" at bounding box center [1542, 413] width 8 height 12
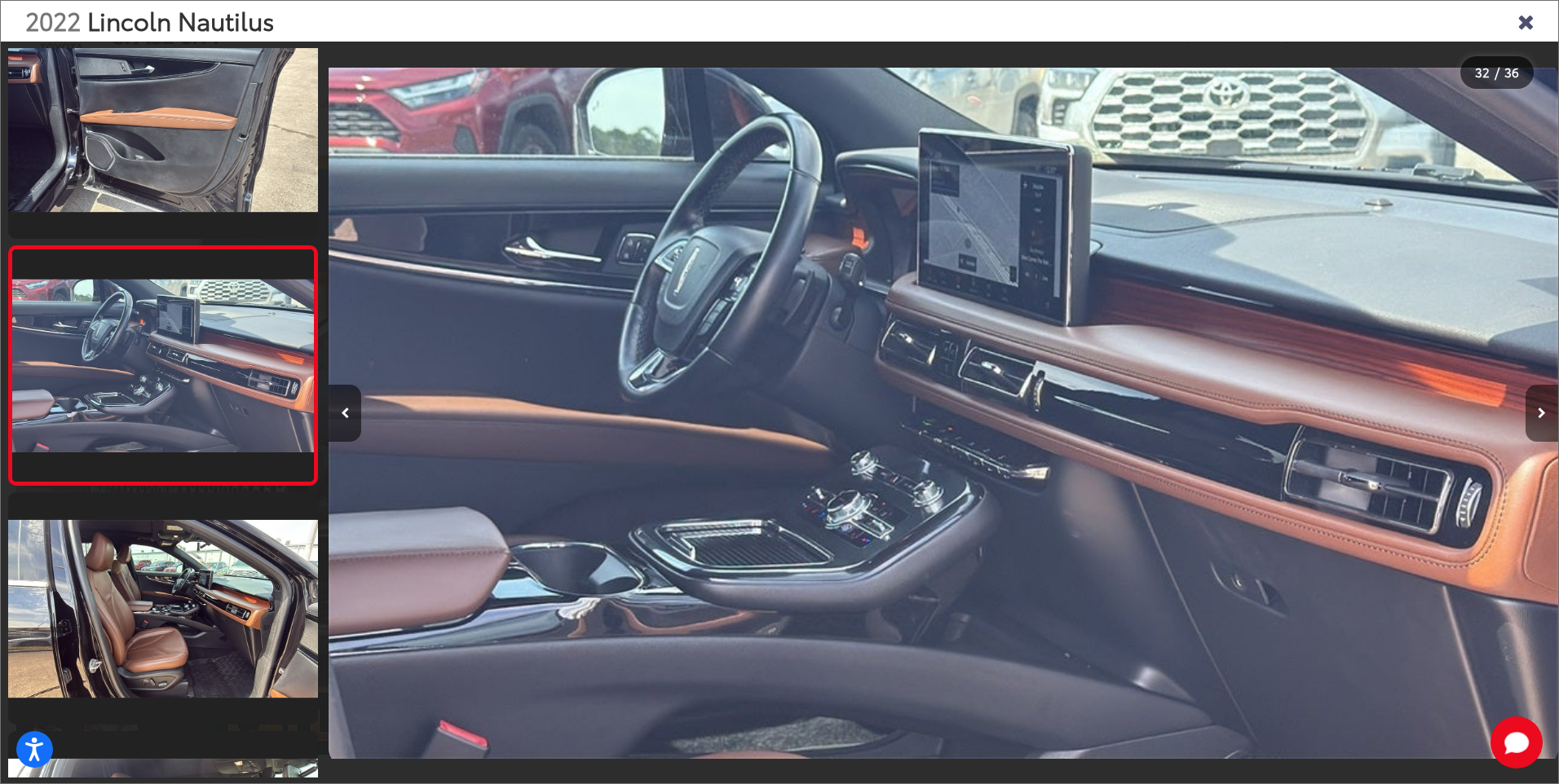
click at [1542, 415] on icon "Next image" at bounding box center [1542, 413] width 8 height 12
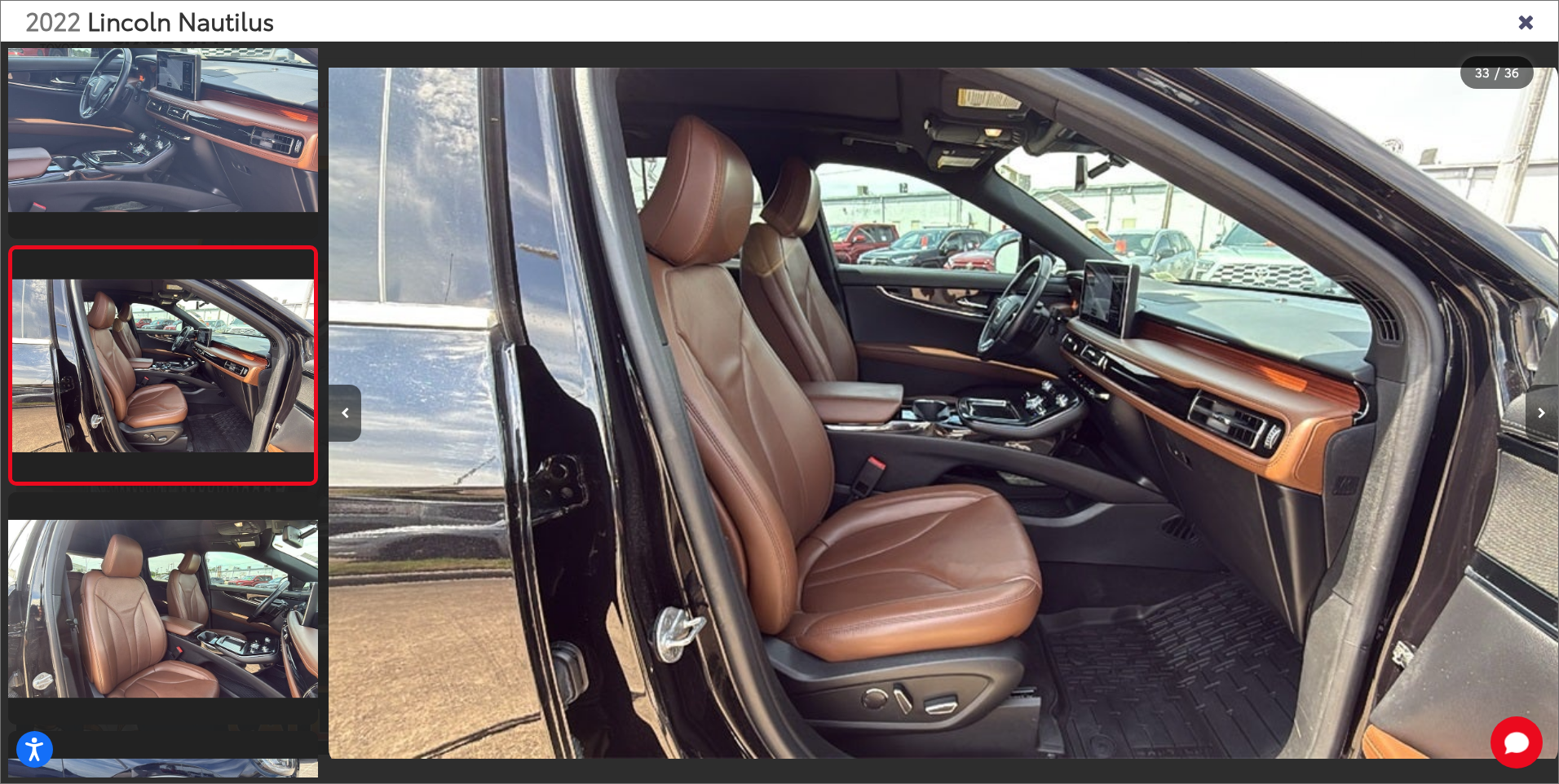
click at [1542, 415] on icon "Next image" at bounding box center [1542, 413] width 8 height 12
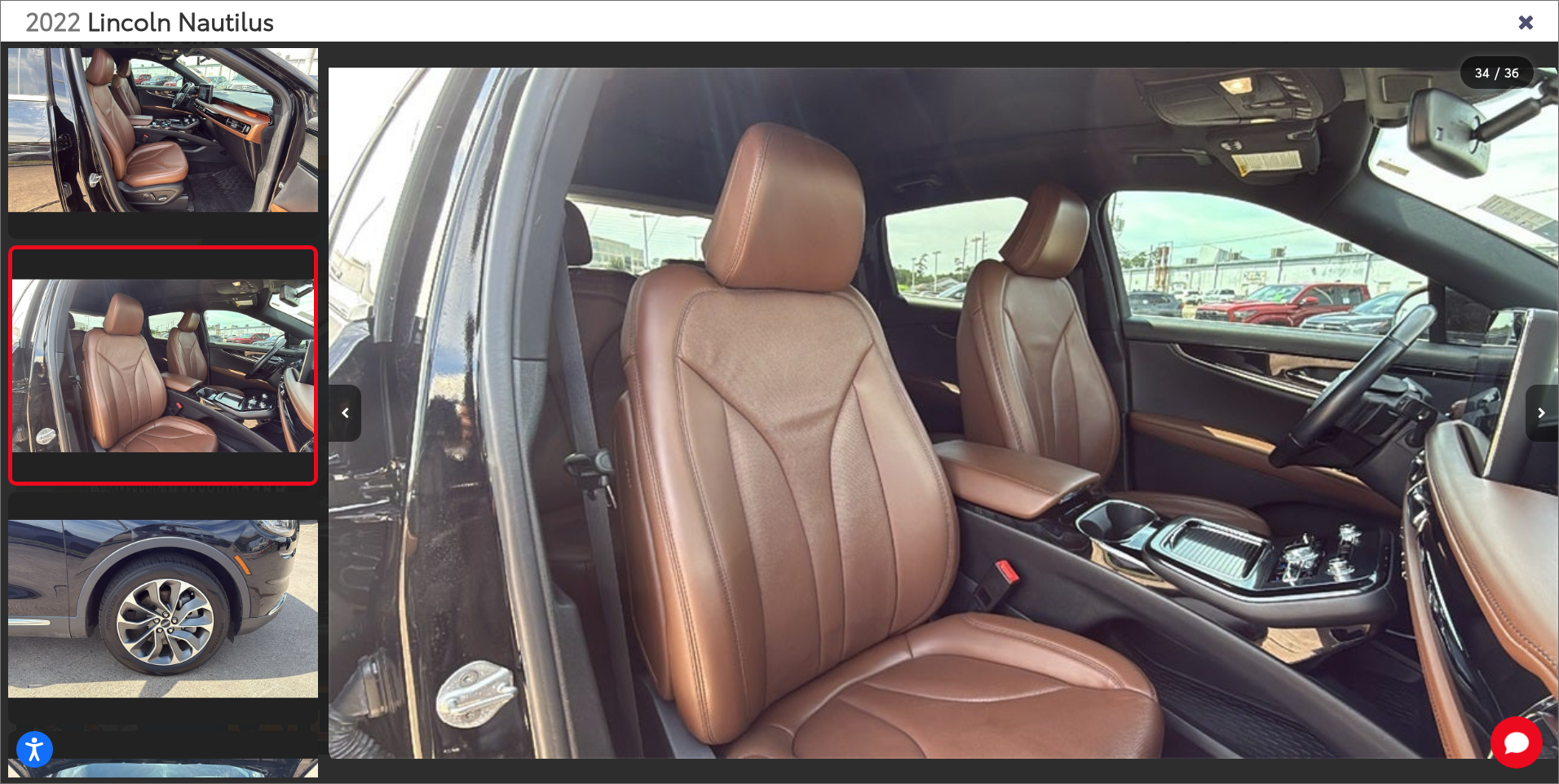
click at [1542, 415] on icon "Next image" at bounding box center [1542, 413] width 8 height 12
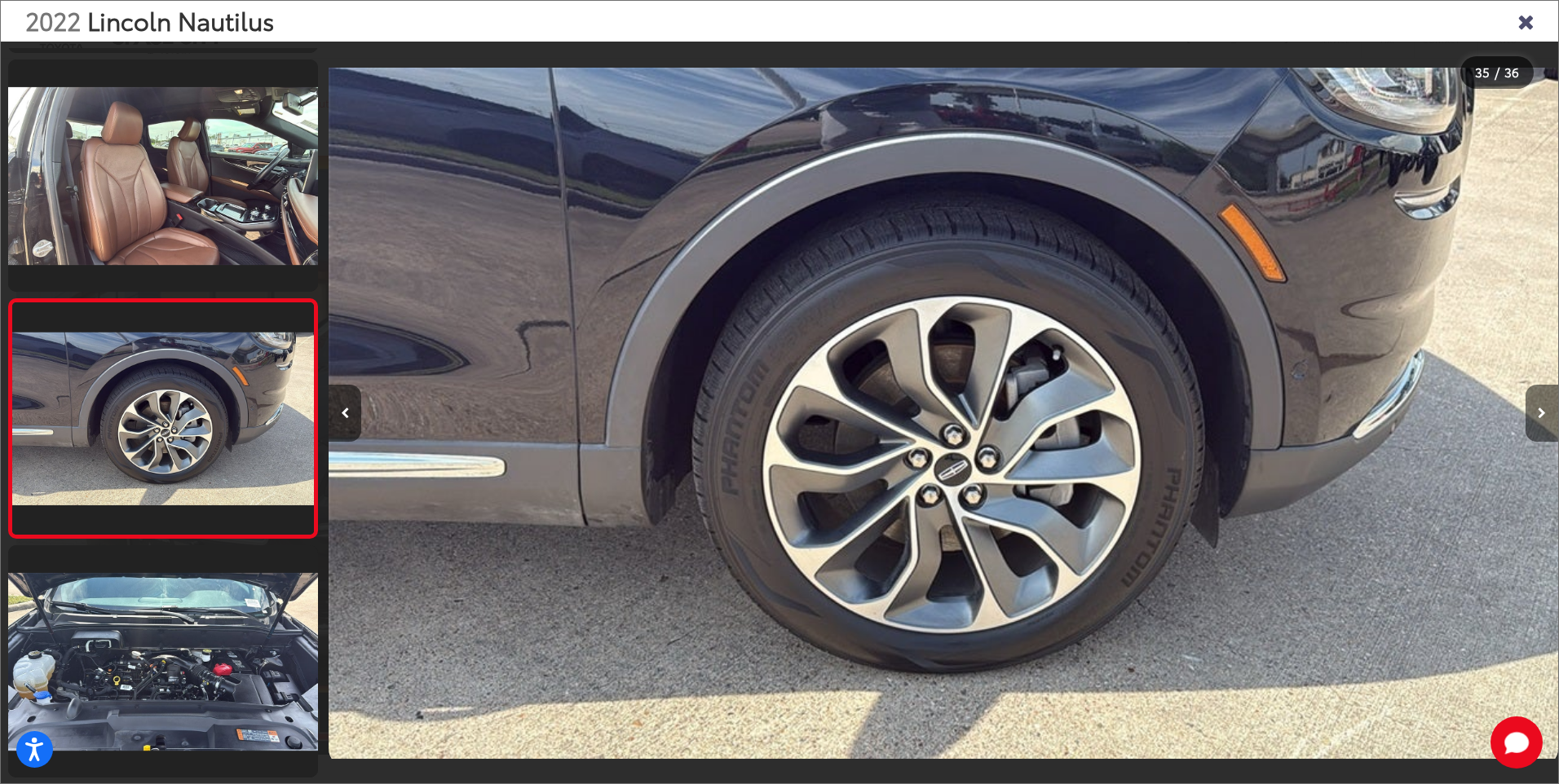
click at [1542, 415] on icon "Next image" at bounding box center [1542, 413] width 8 height 12
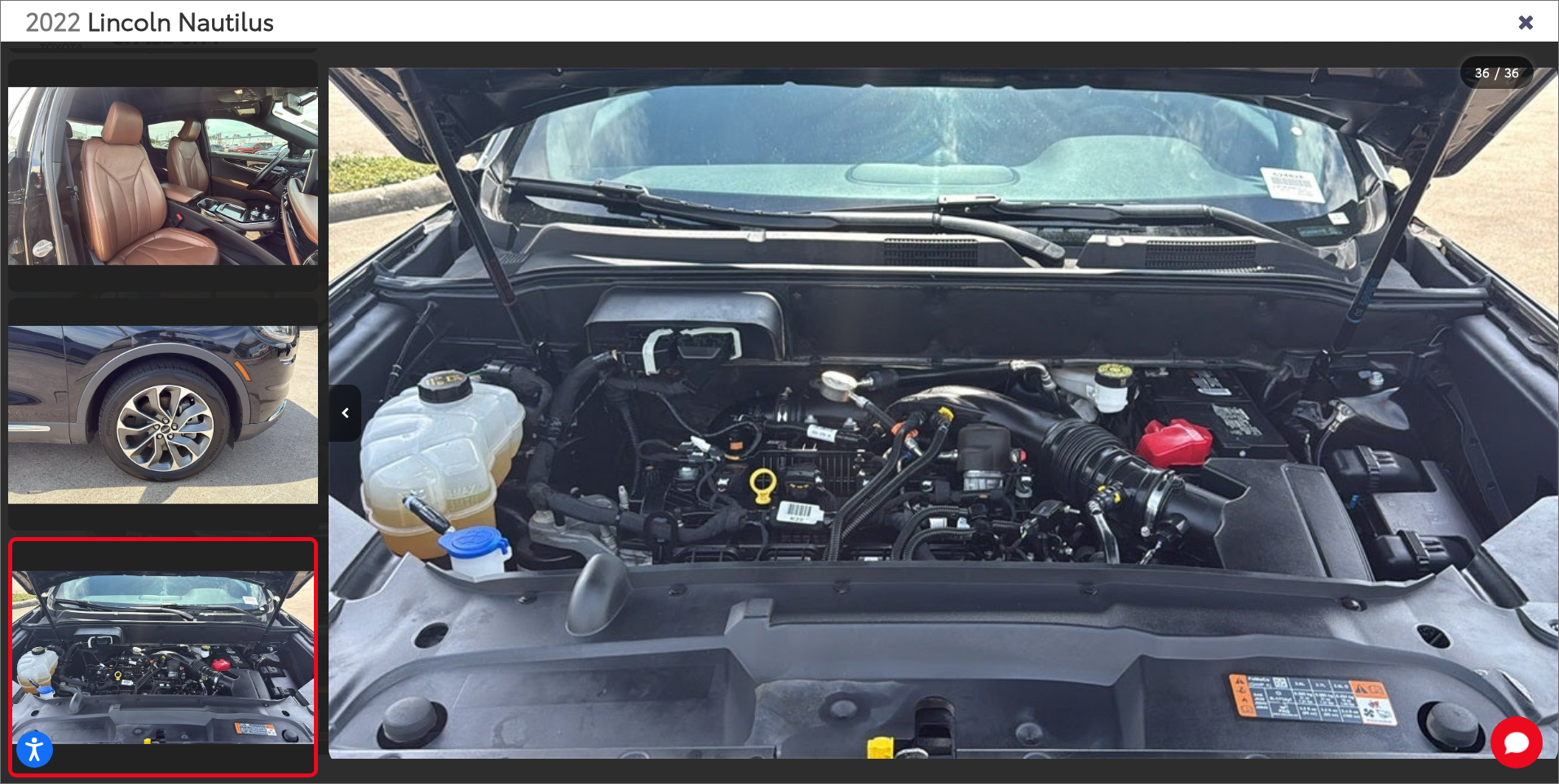
click at [1525, 22] on icon "Close gallery" at bounding box center [1525, 20] width 16 height 21
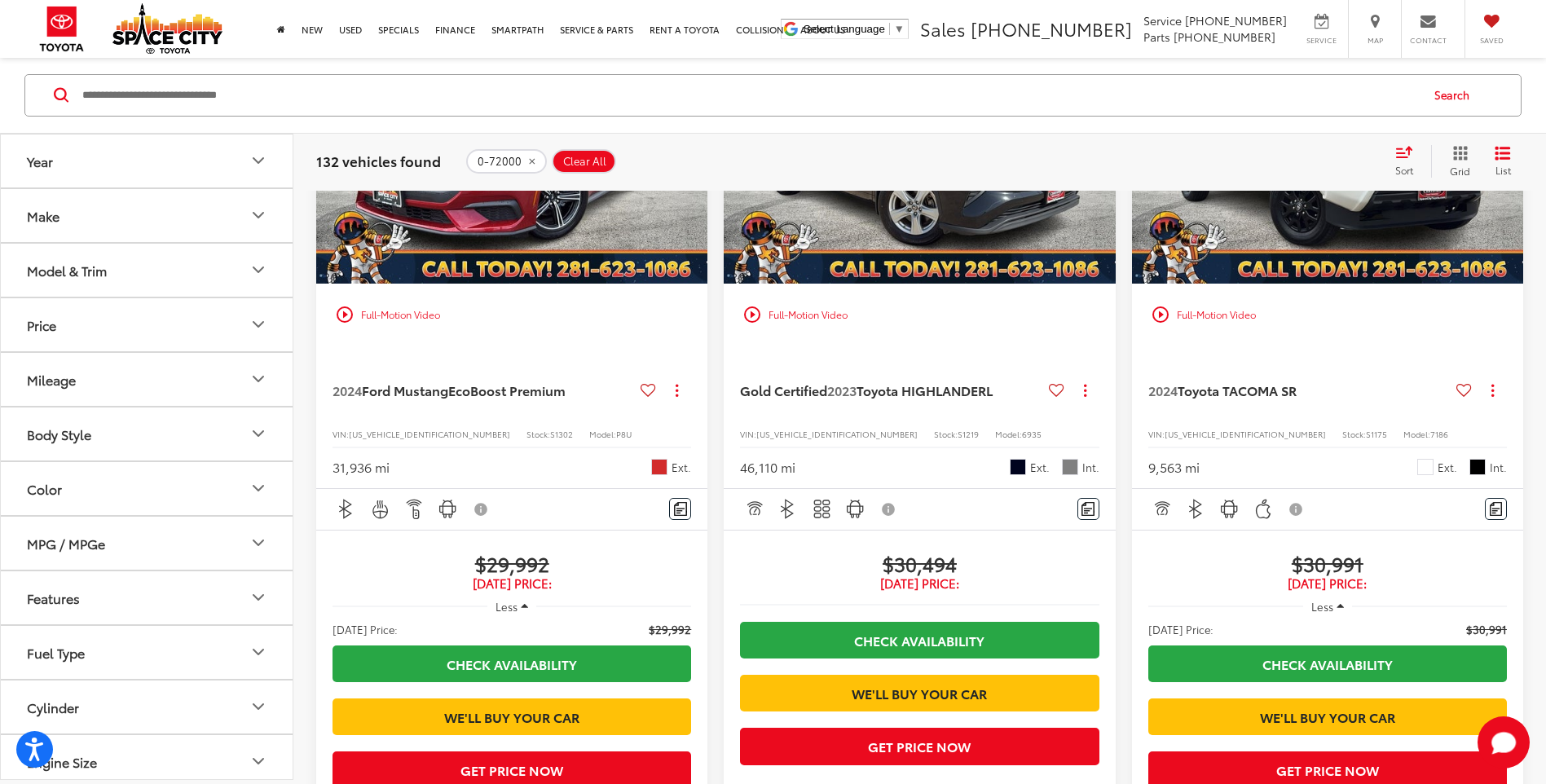
scroll to position [1215, 0]
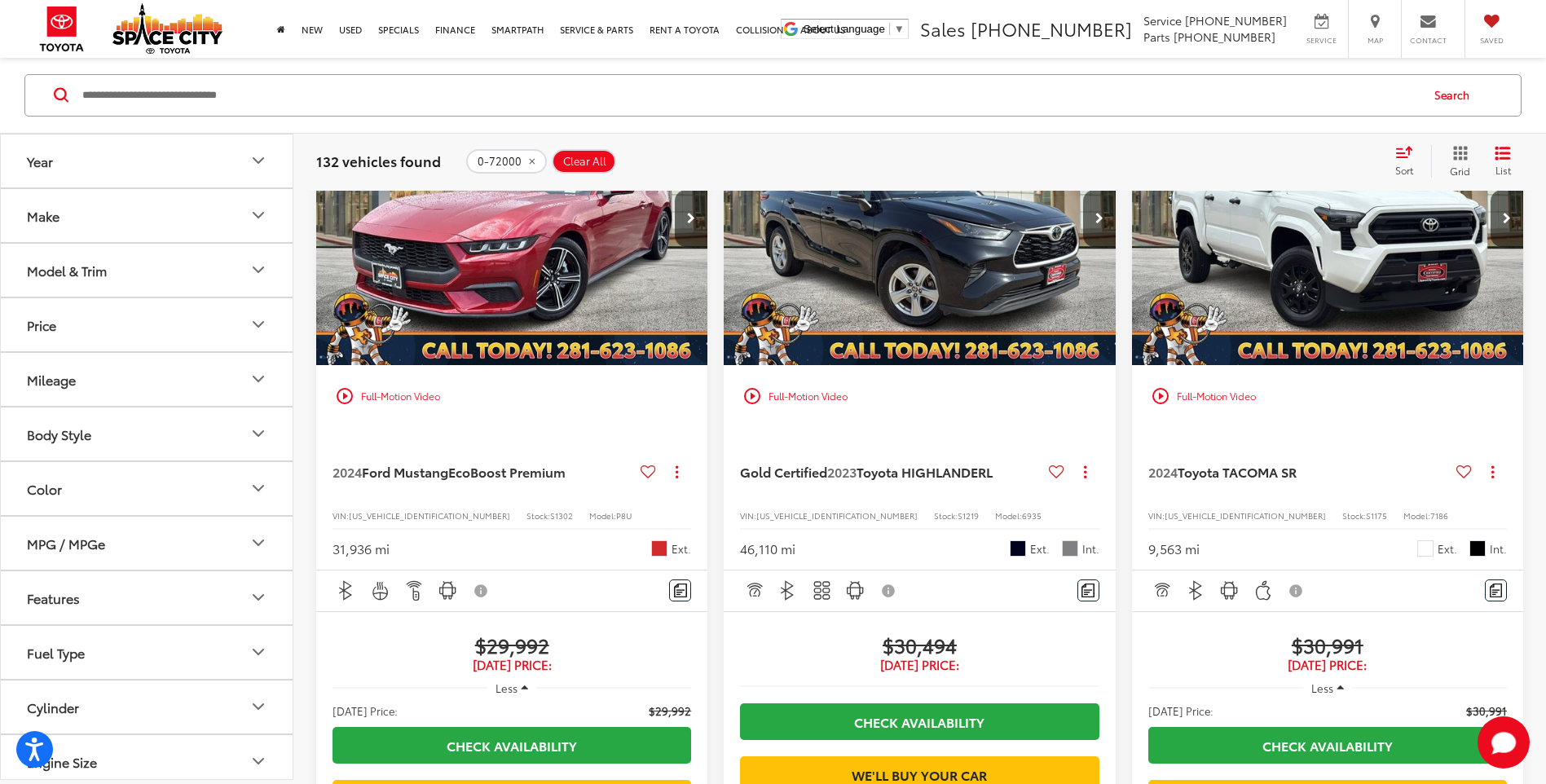
click at [1279, 315] on img "2024 Toyota TACOMA SR SR 0" at bounding box center [1328, 219] width 394 height 296
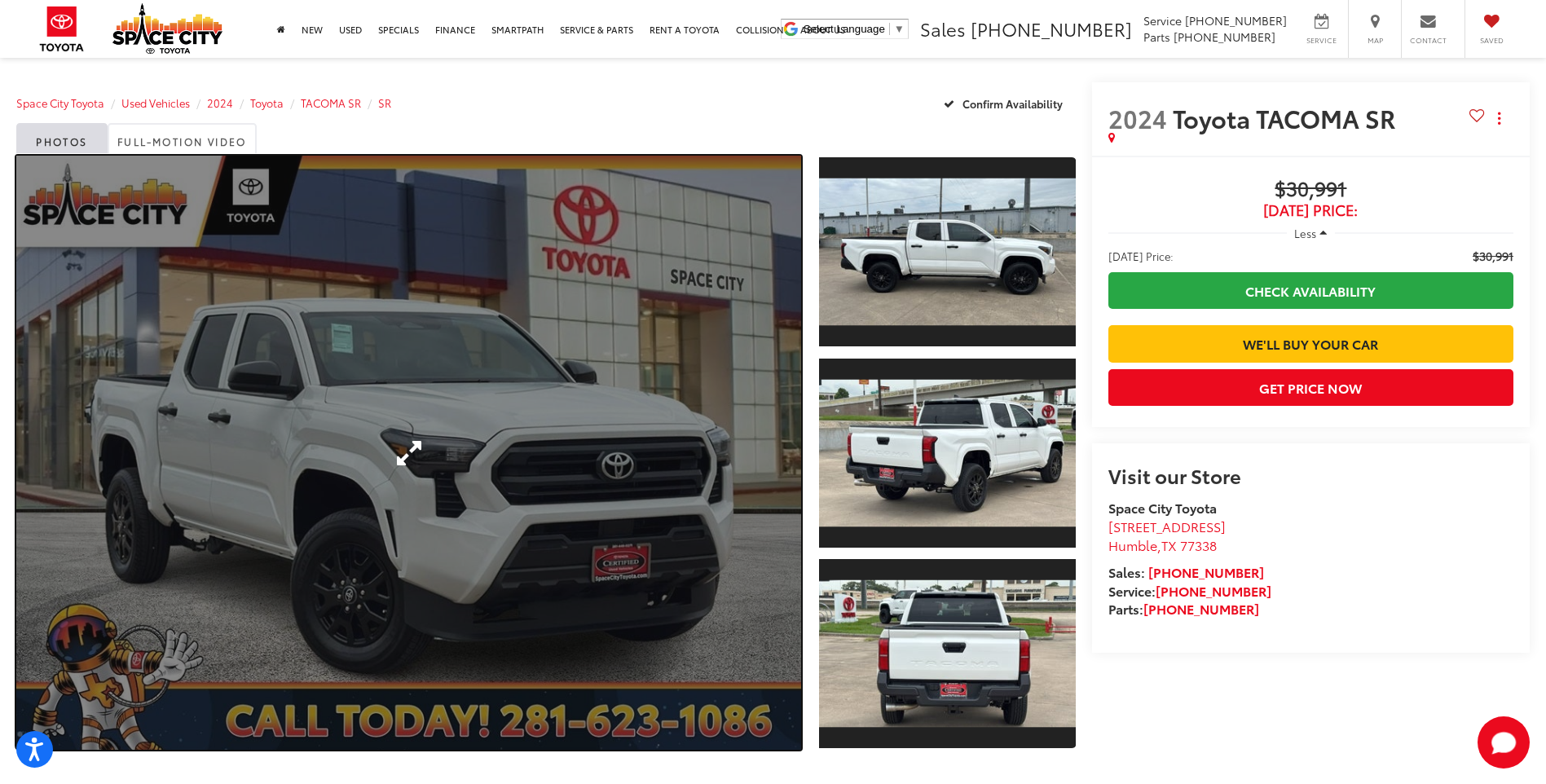
click at [376, 384] on link "Expand Photo 0" at bounding box center [409, 453] width 785 height 594
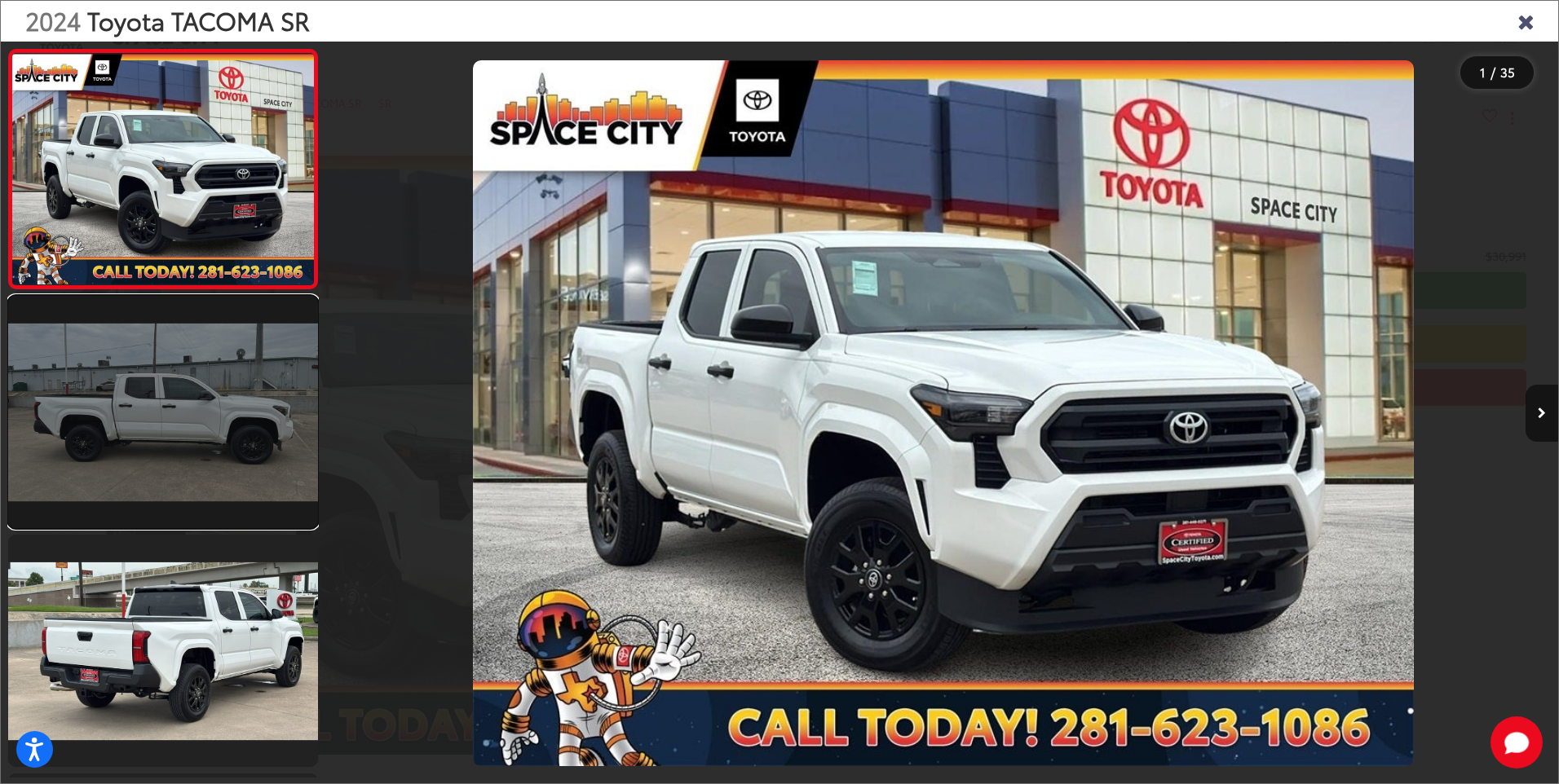
click at [186, 416] on link at bounding box center [163, 412] width 310 height 232
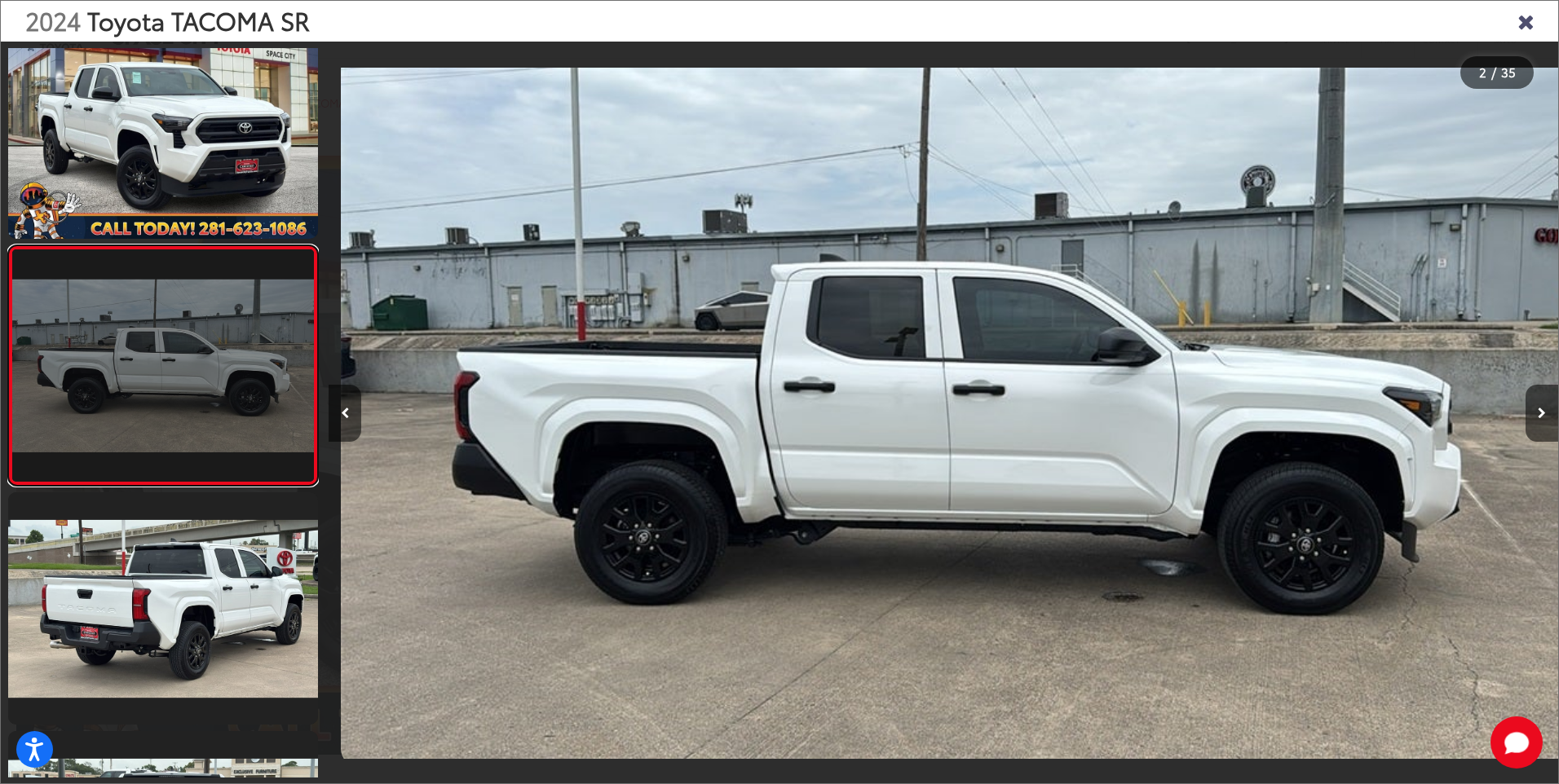
scroll to position [0, 1230]
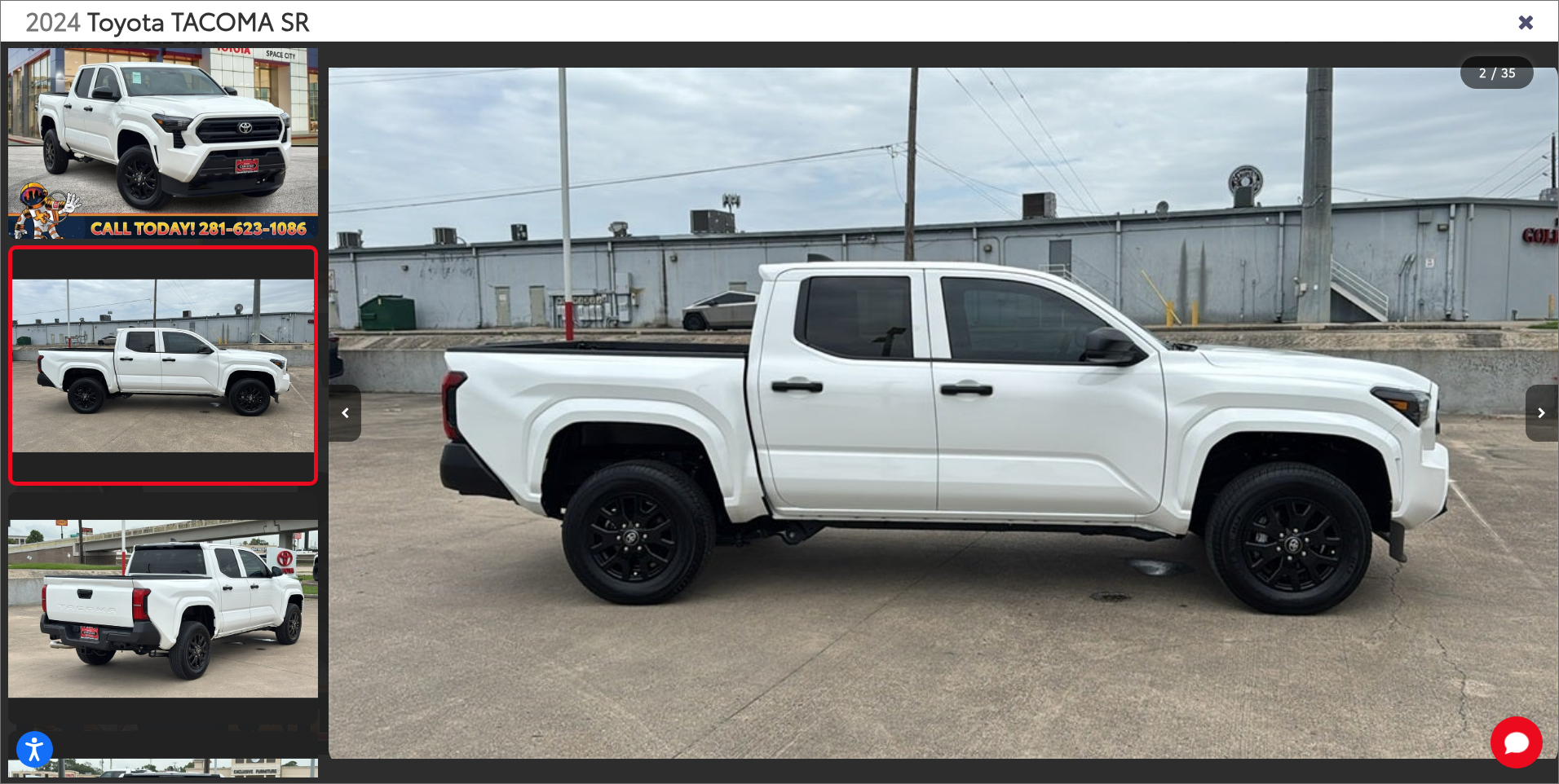
click at [1542, 410] on icon "Next image" at bounding box center [1542, 413] width 8 height 12
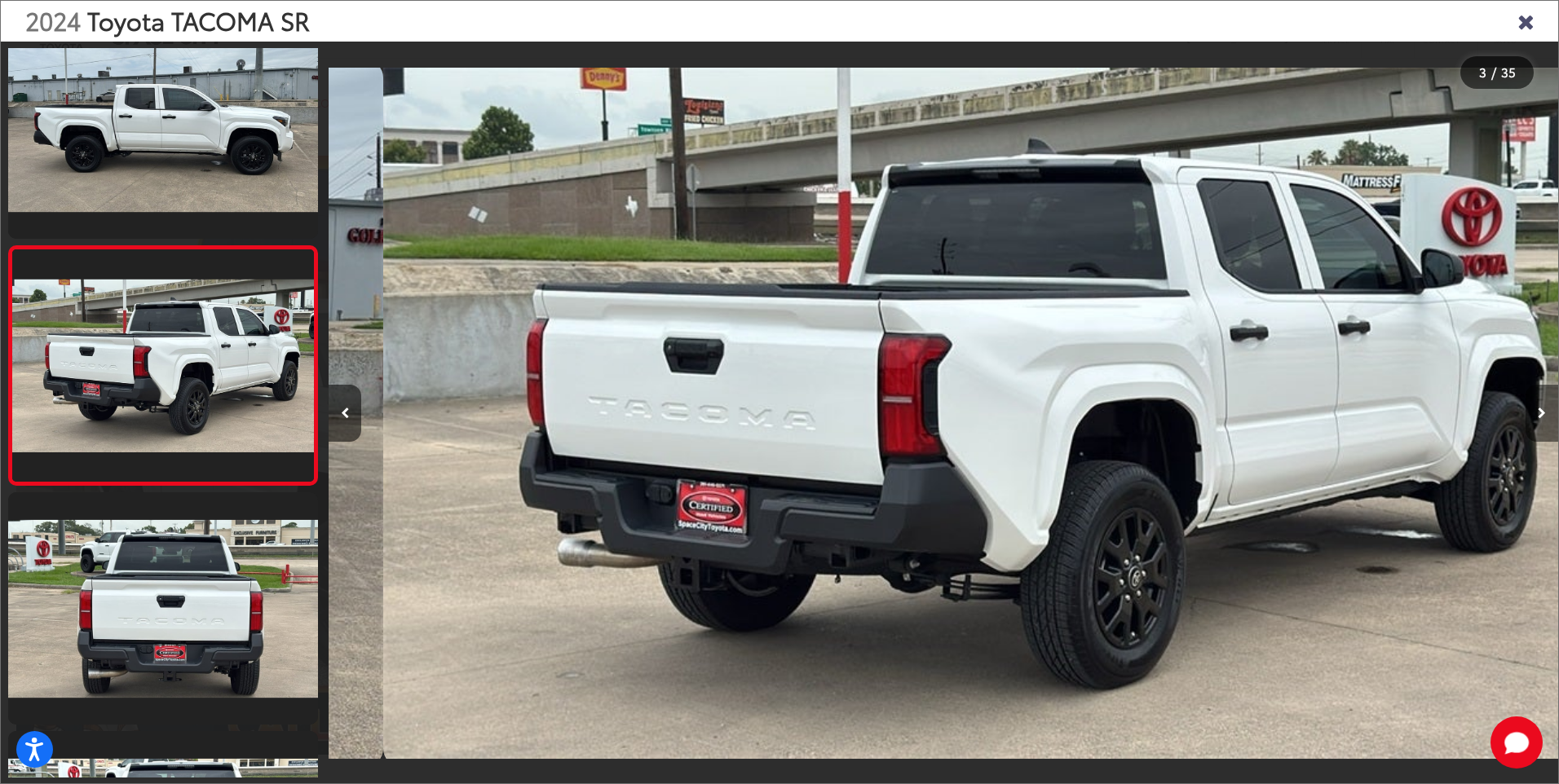
scroll to position [0, 2460]
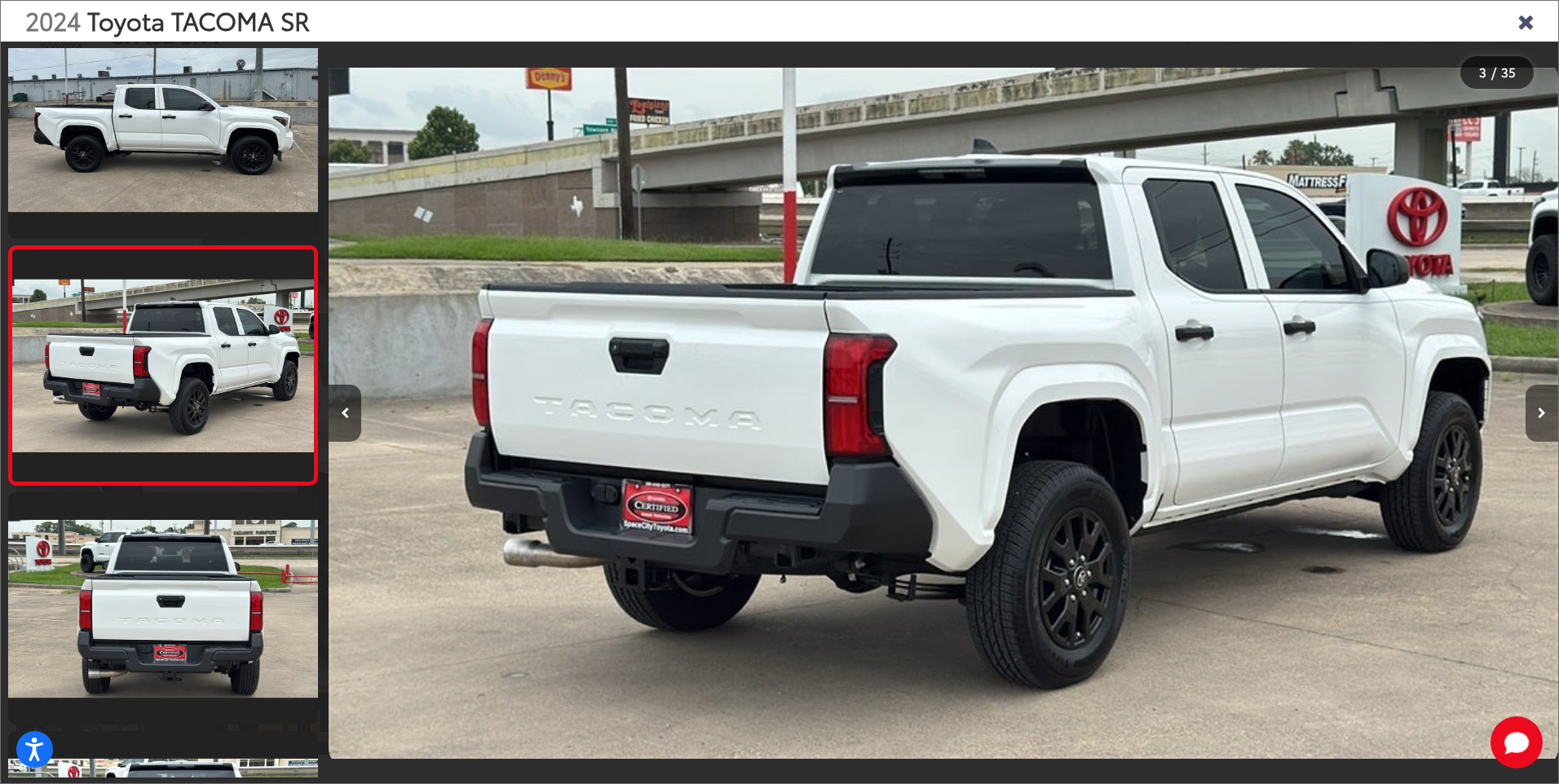
click at [1541, 413] on icon "Next image" at bounding box center [1542, 413] width 8 height 12
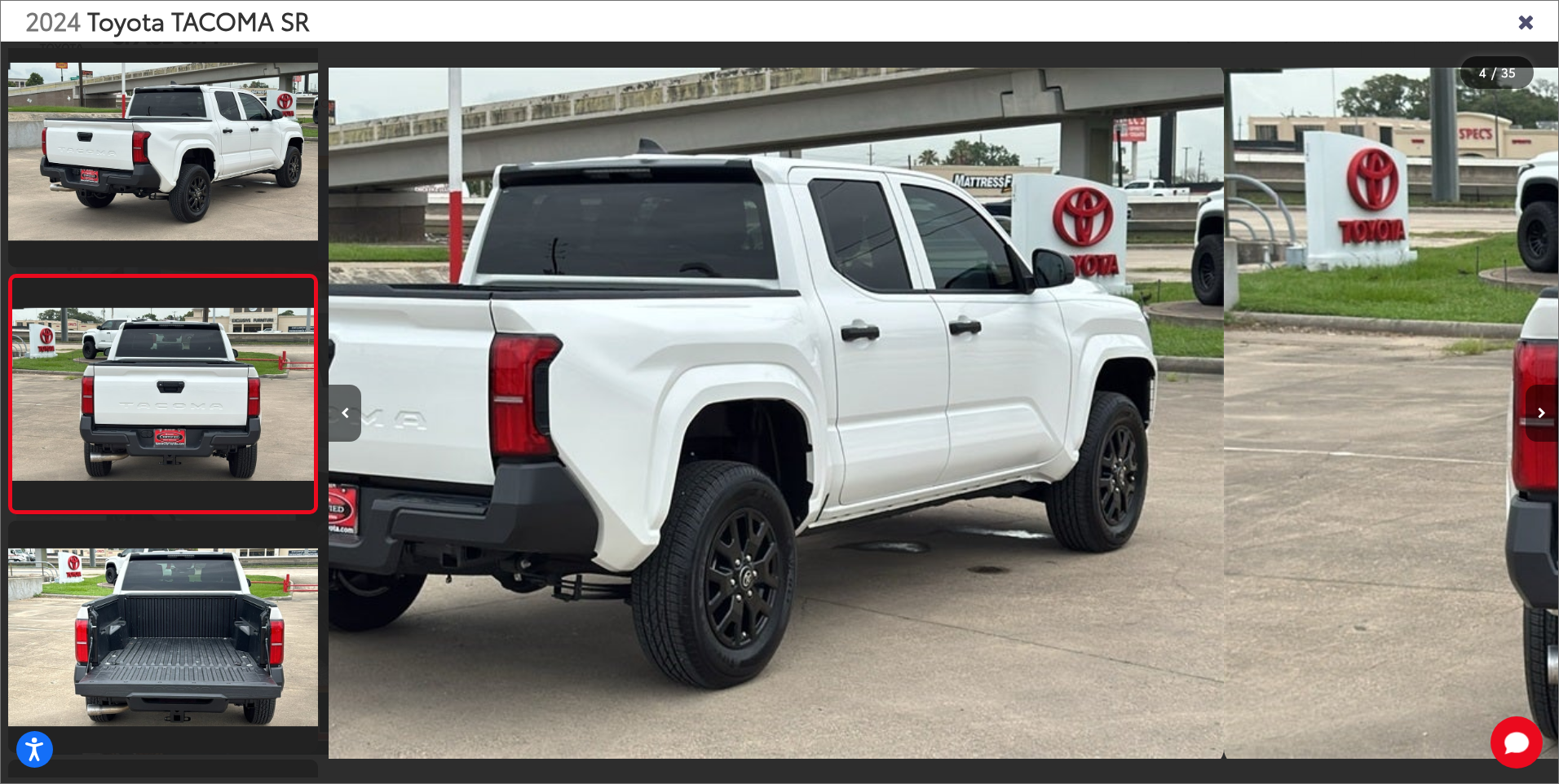
scroll to position [520, 0]
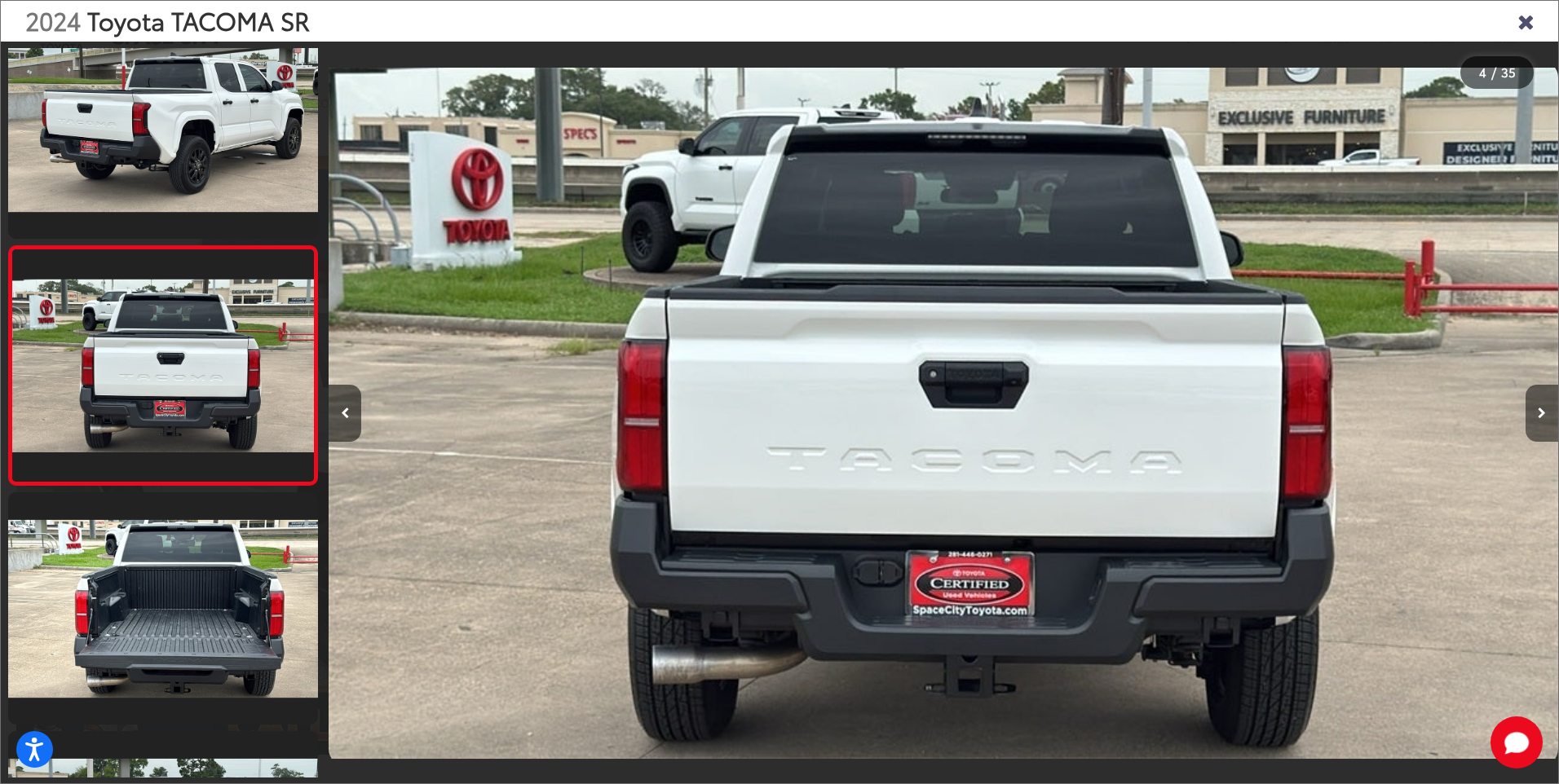
click at [1538, 416] on icon "Next image" at bounding box center [1542, 413] width 8 height 12
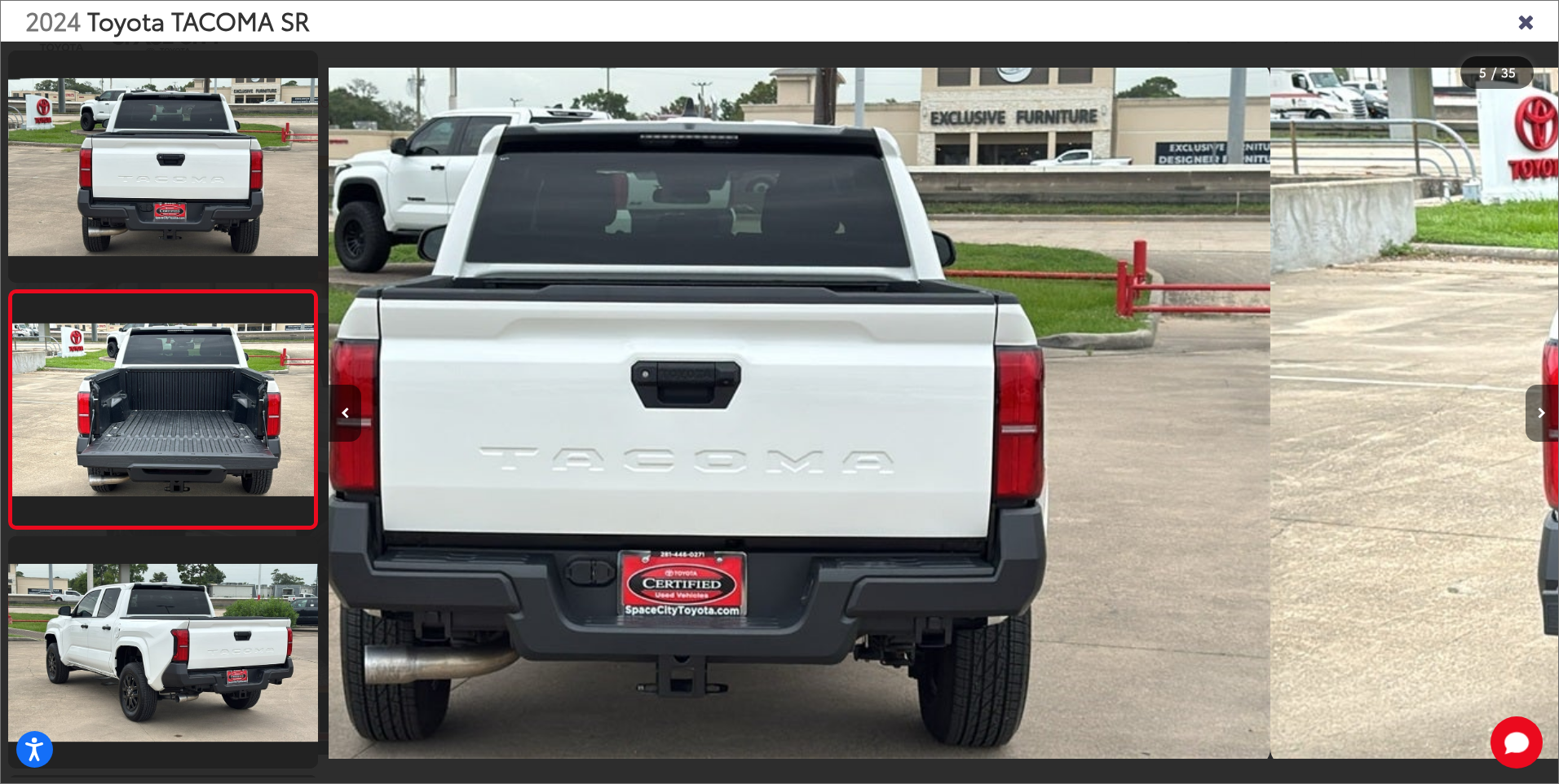
scroll to position [759, 0]
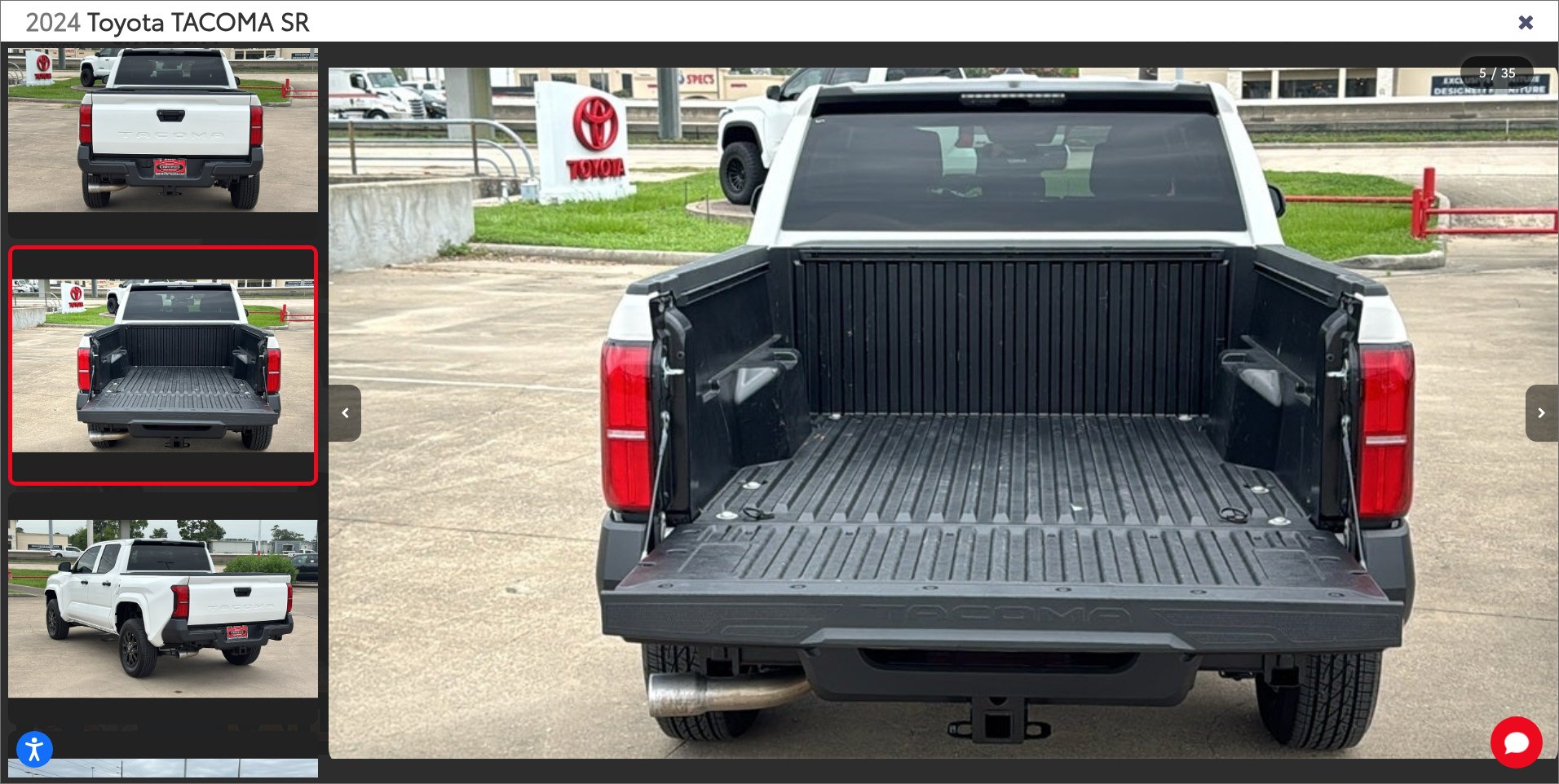
click at [1538, 416] on icon "Next image" at bounding box center [1542, 413] width 8 height 12
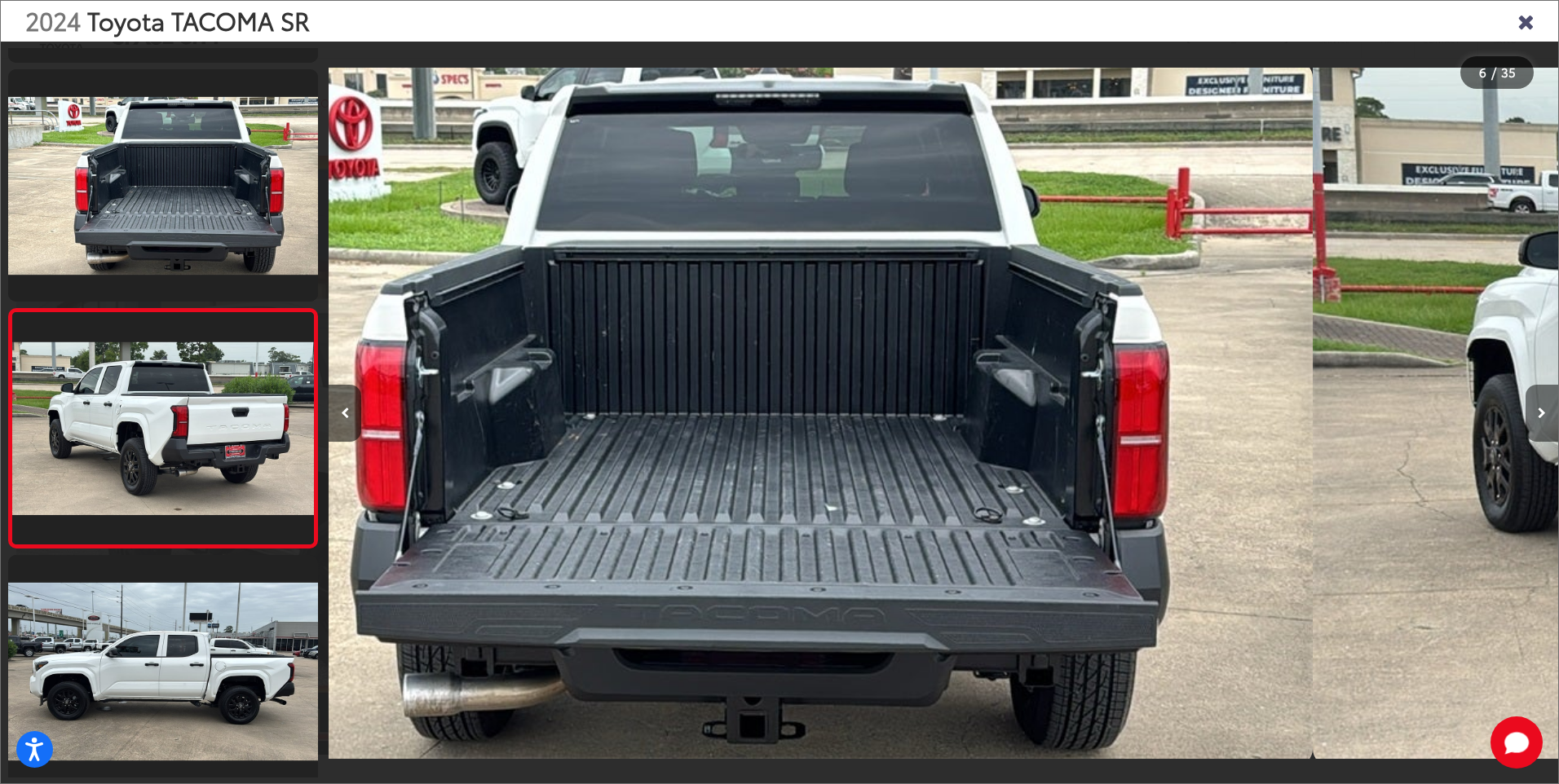
scroll to position [998, 0]
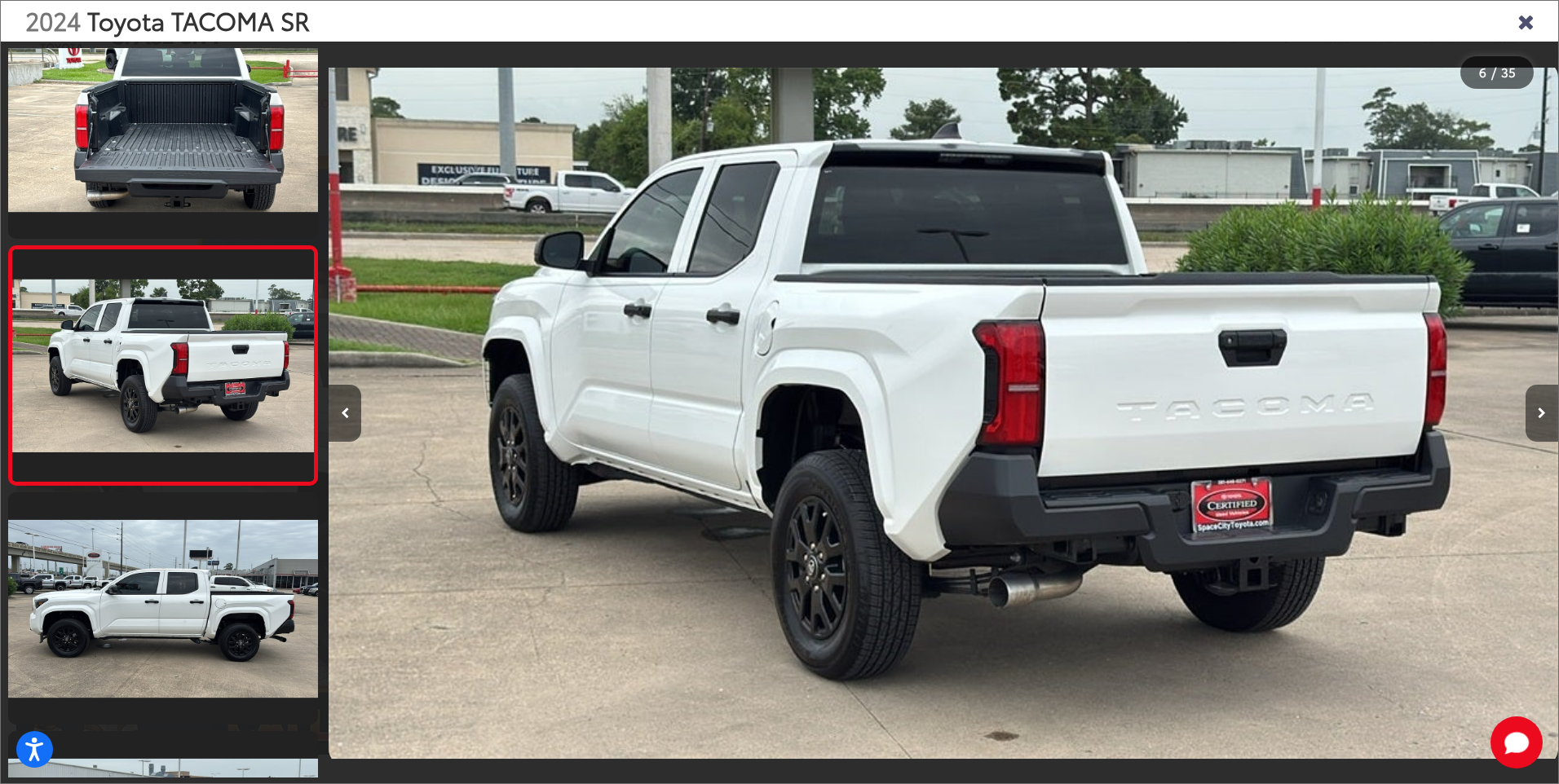
click at [1536, 417] on button "Next image" at bounding box center [1543, 412] width 33 height 57
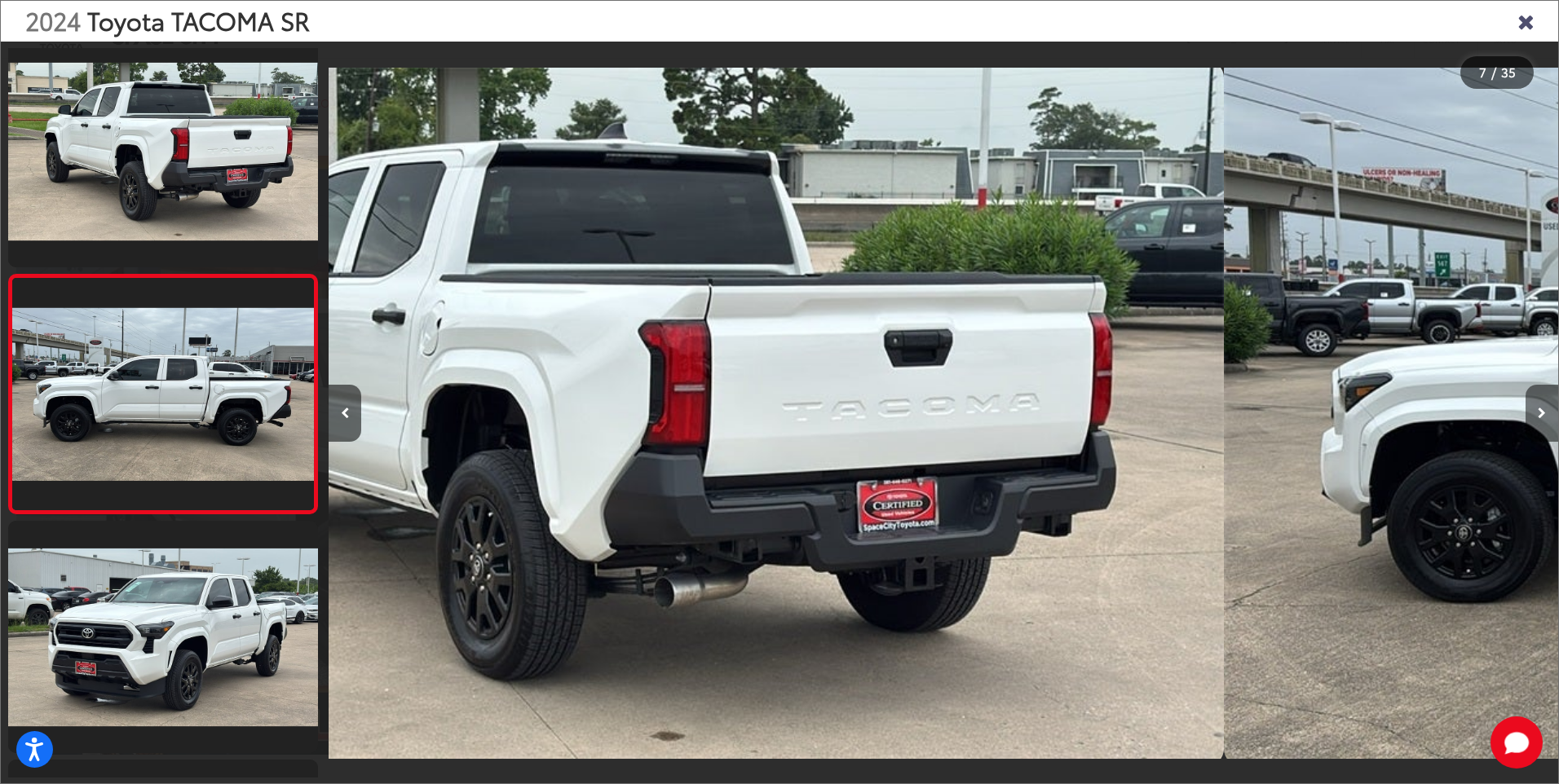
scroll to position [1236, 0]
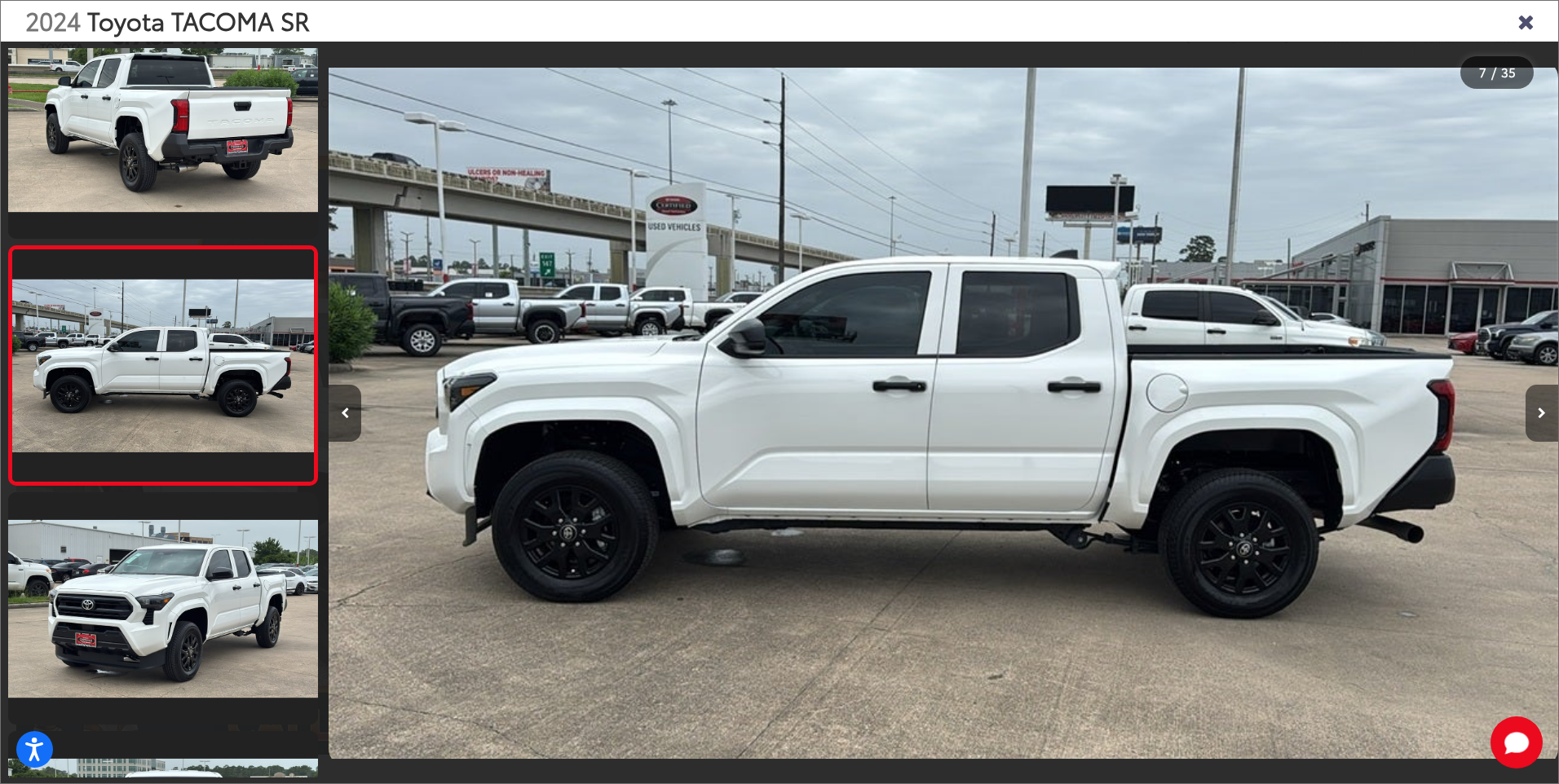
click at [1536, 418] on button "Next image" at bounding box center [1543, 412] width 33 height 57
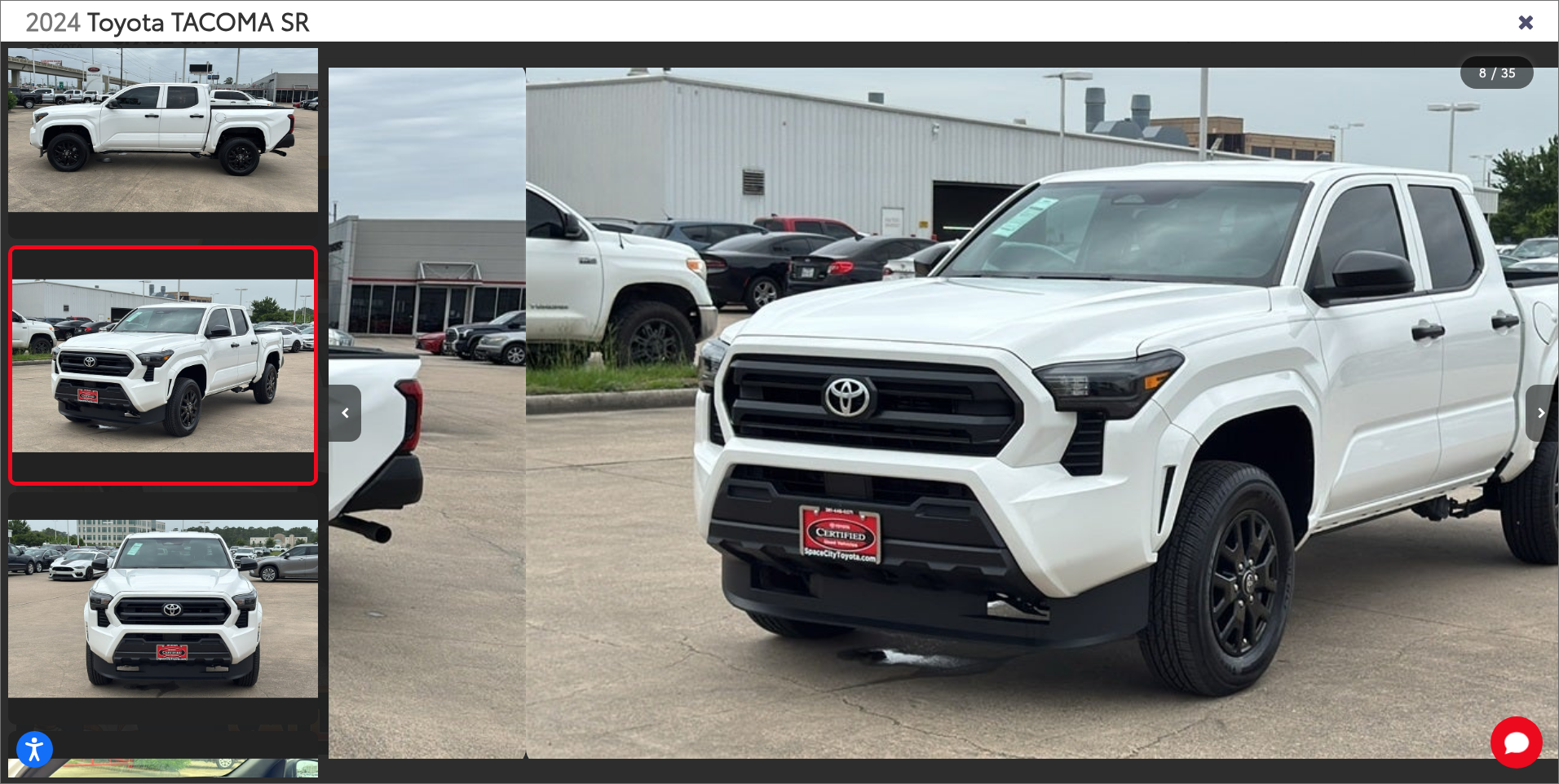
scroll to position [0, 8607]
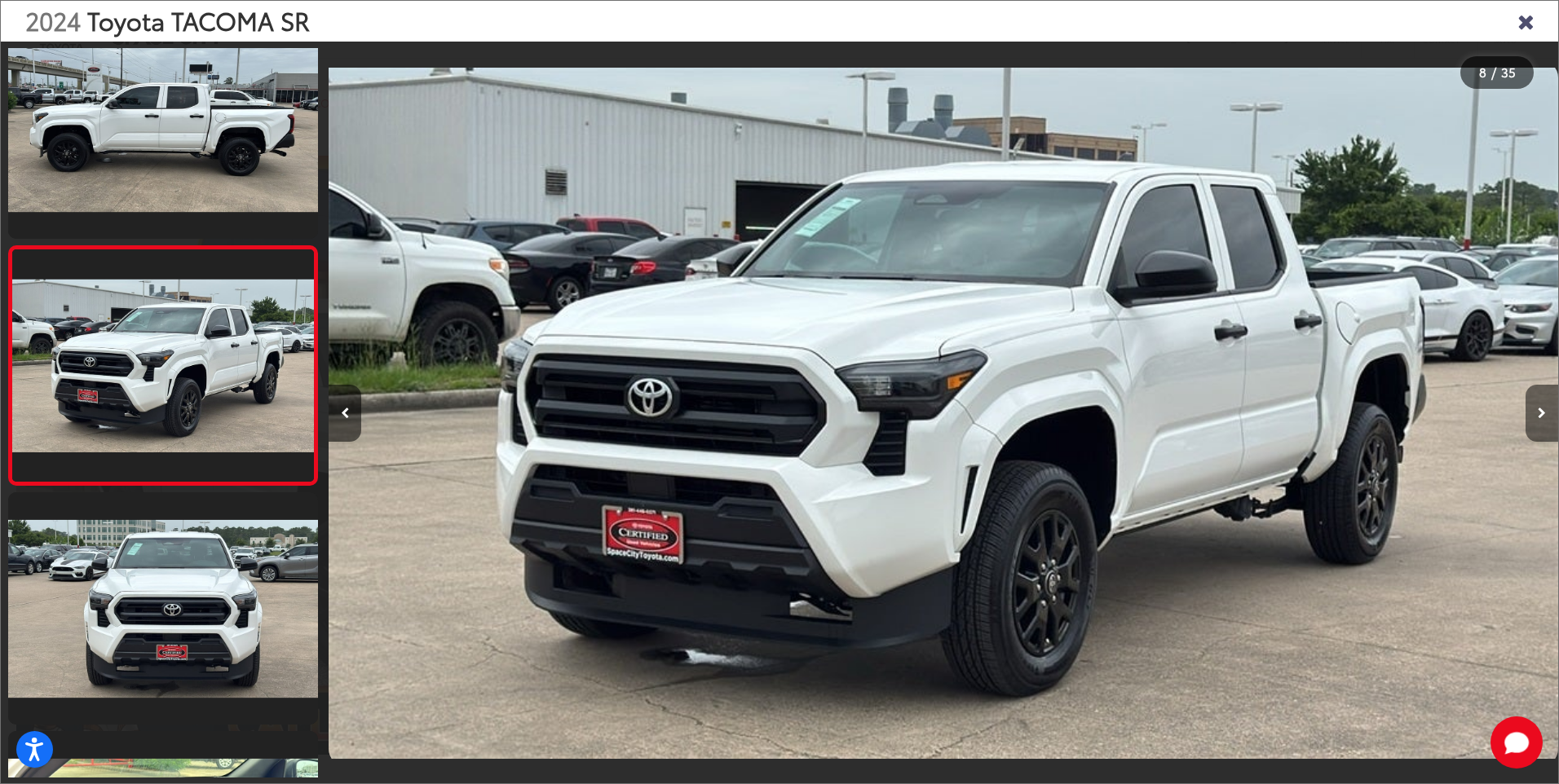
click at [1536, 421] on button "Next image" at bounding box center [1543, 412] width 33 height 57
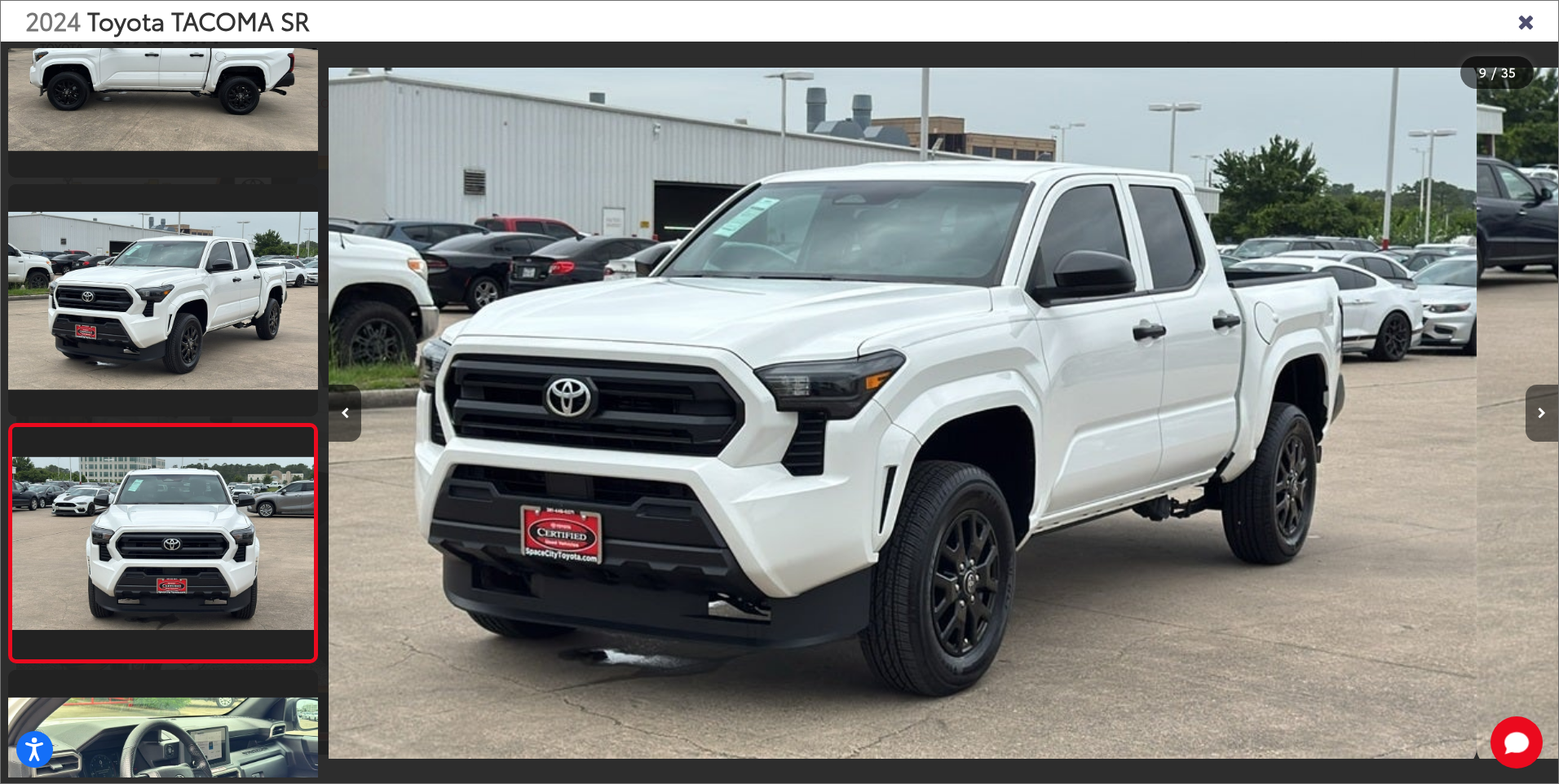
scroll to position [0, 0]
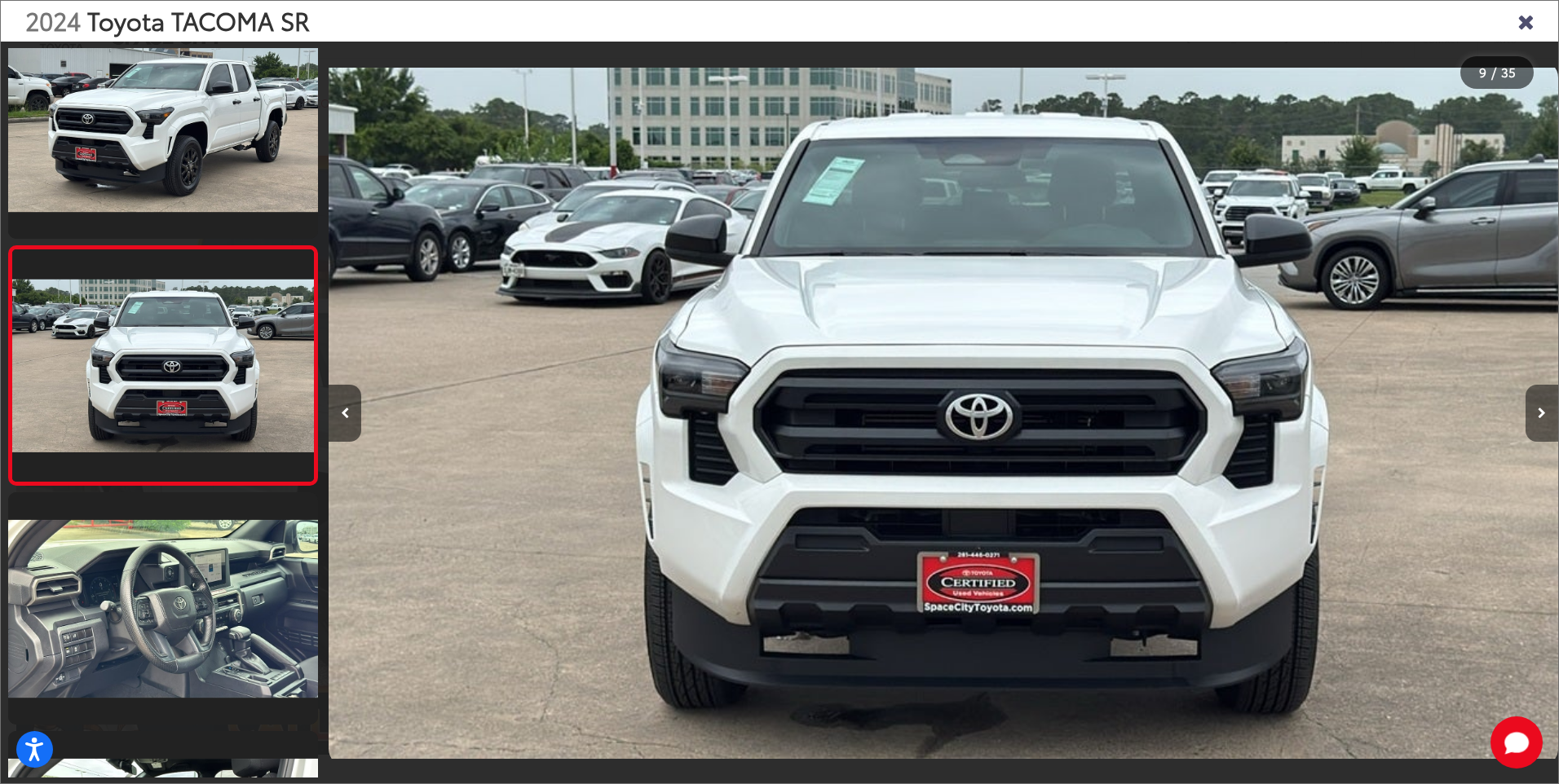
click at [1535, 422] on button "Next image" at bounding box center [1543, 412] width 33 height 57
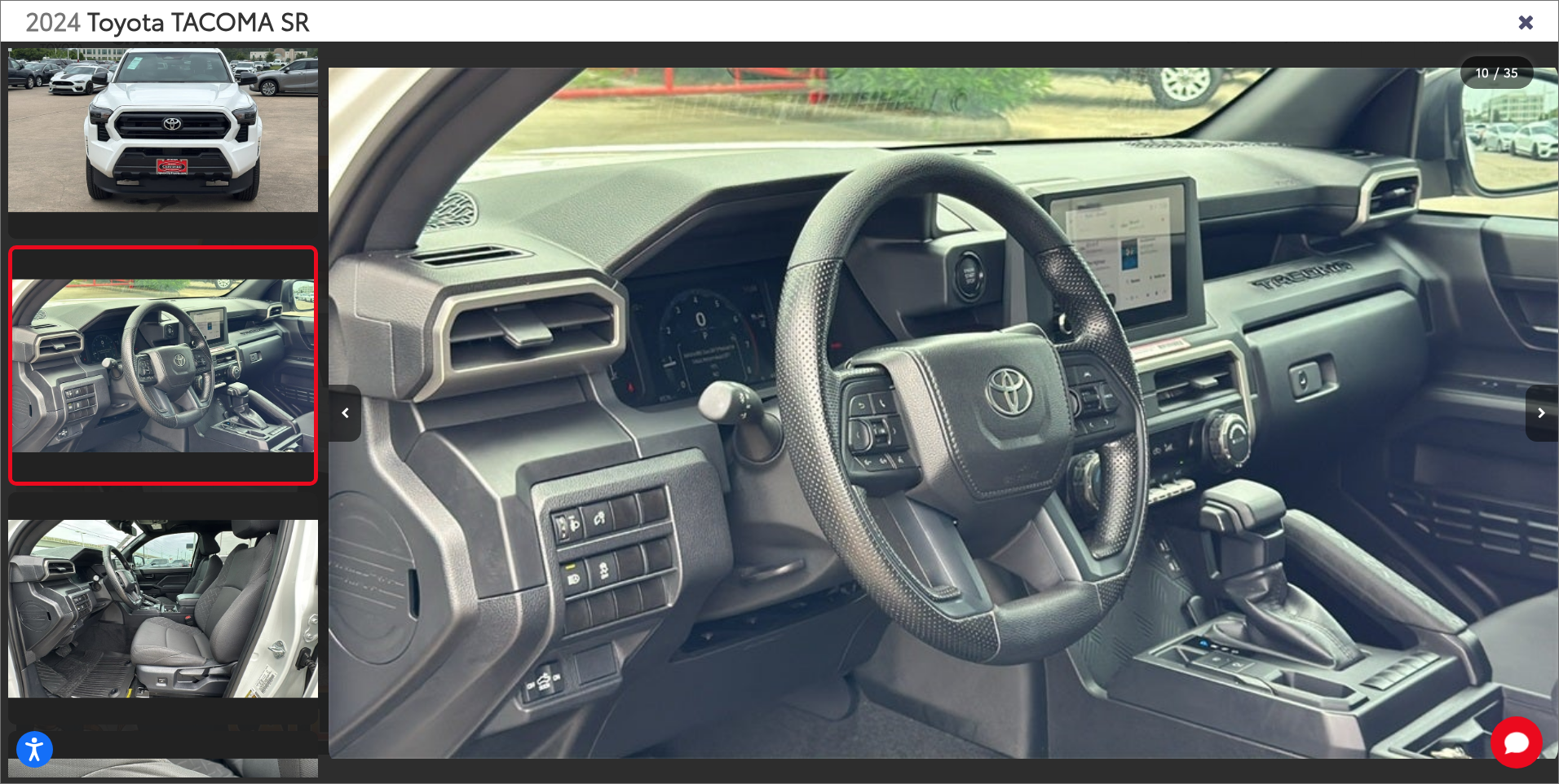
click at [1542, 415] on icon "Next image" at bounding box center [1542, 413] width 8 height 12
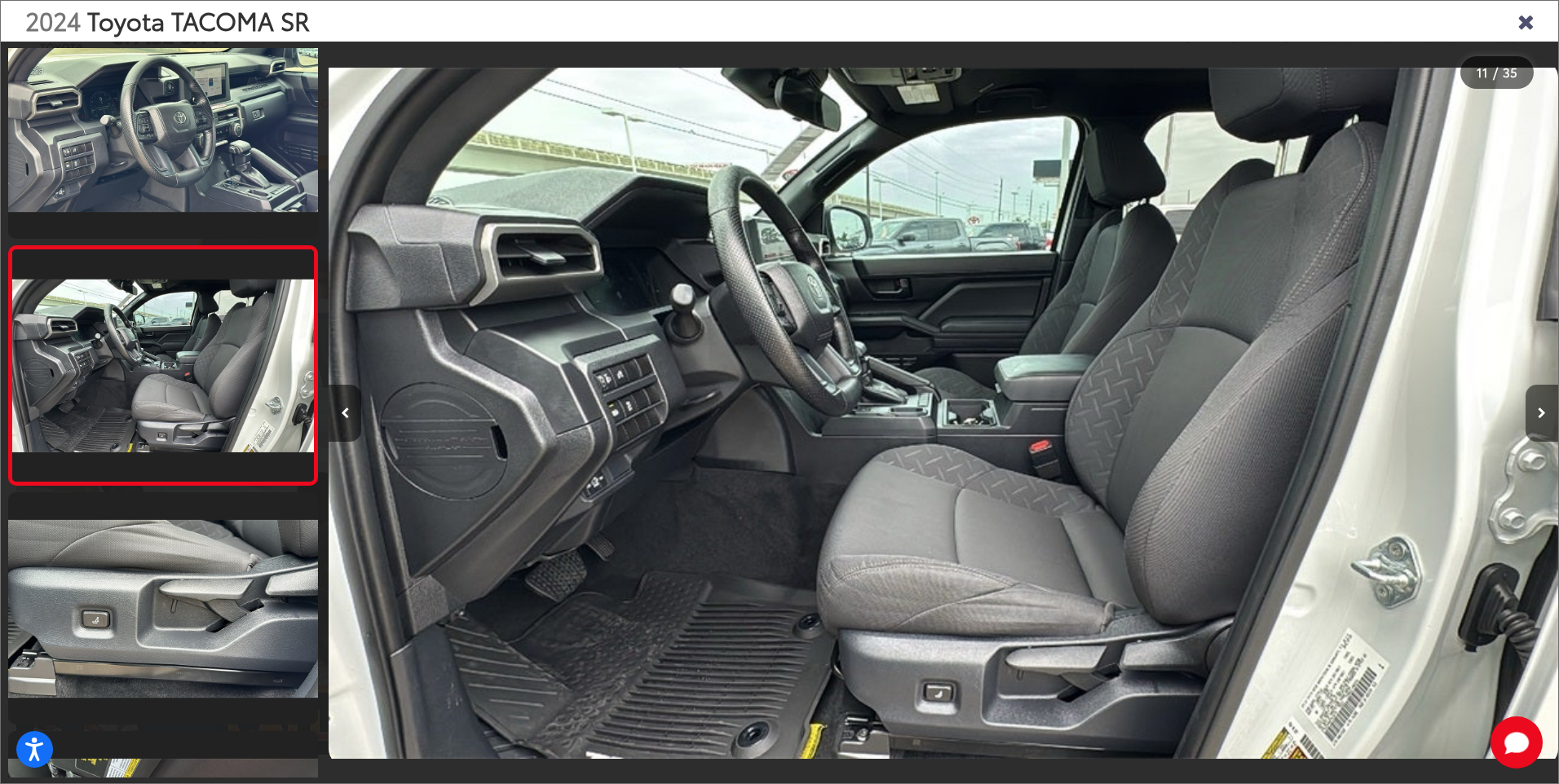
click at [1543, 412] on icon "Next image" at bounding box center [1542, 413] width 8 height 12
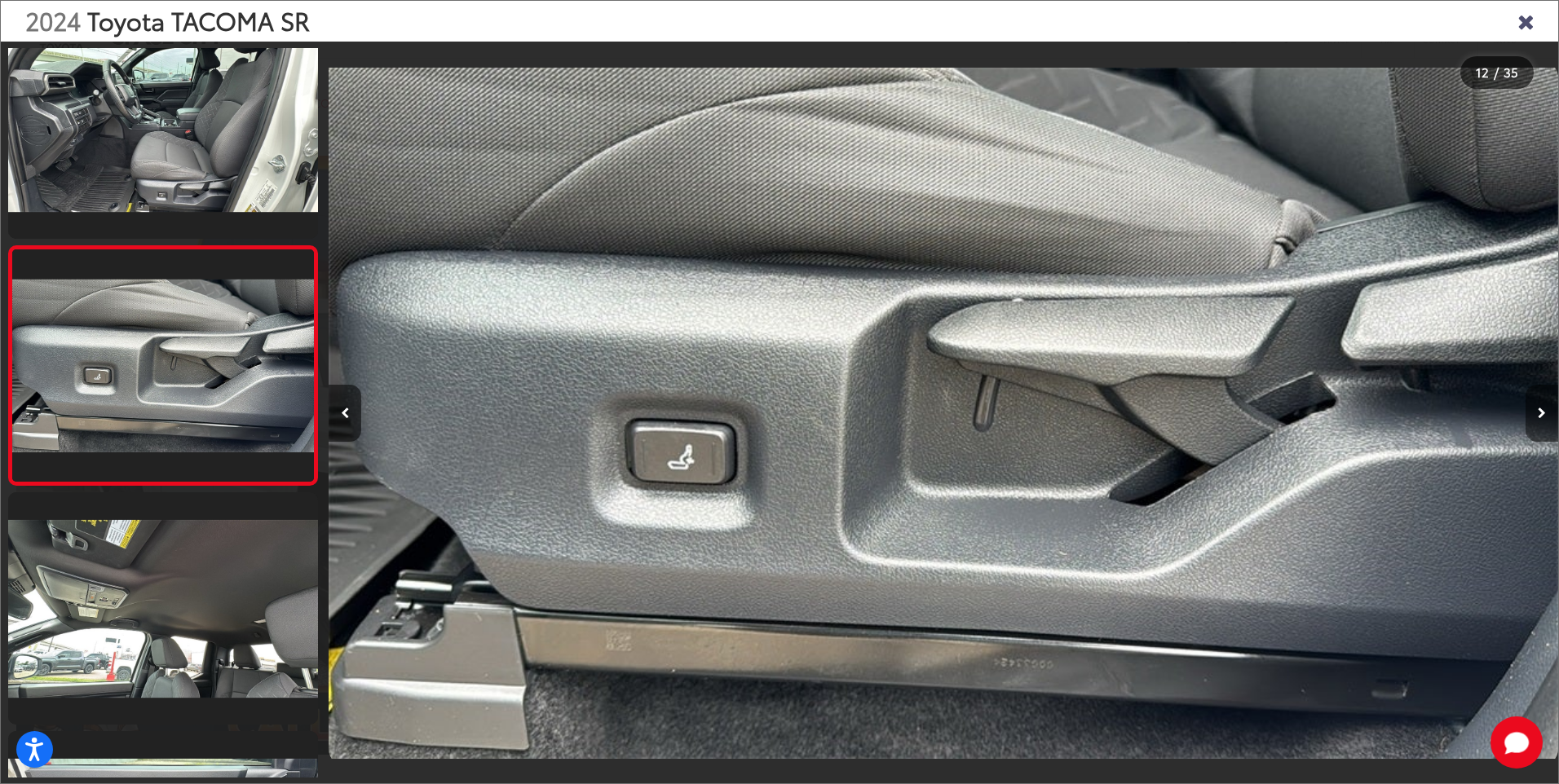
click at [1542, 413] on icon "Next image" at bounding box center [1542, 413] width 8 height 12
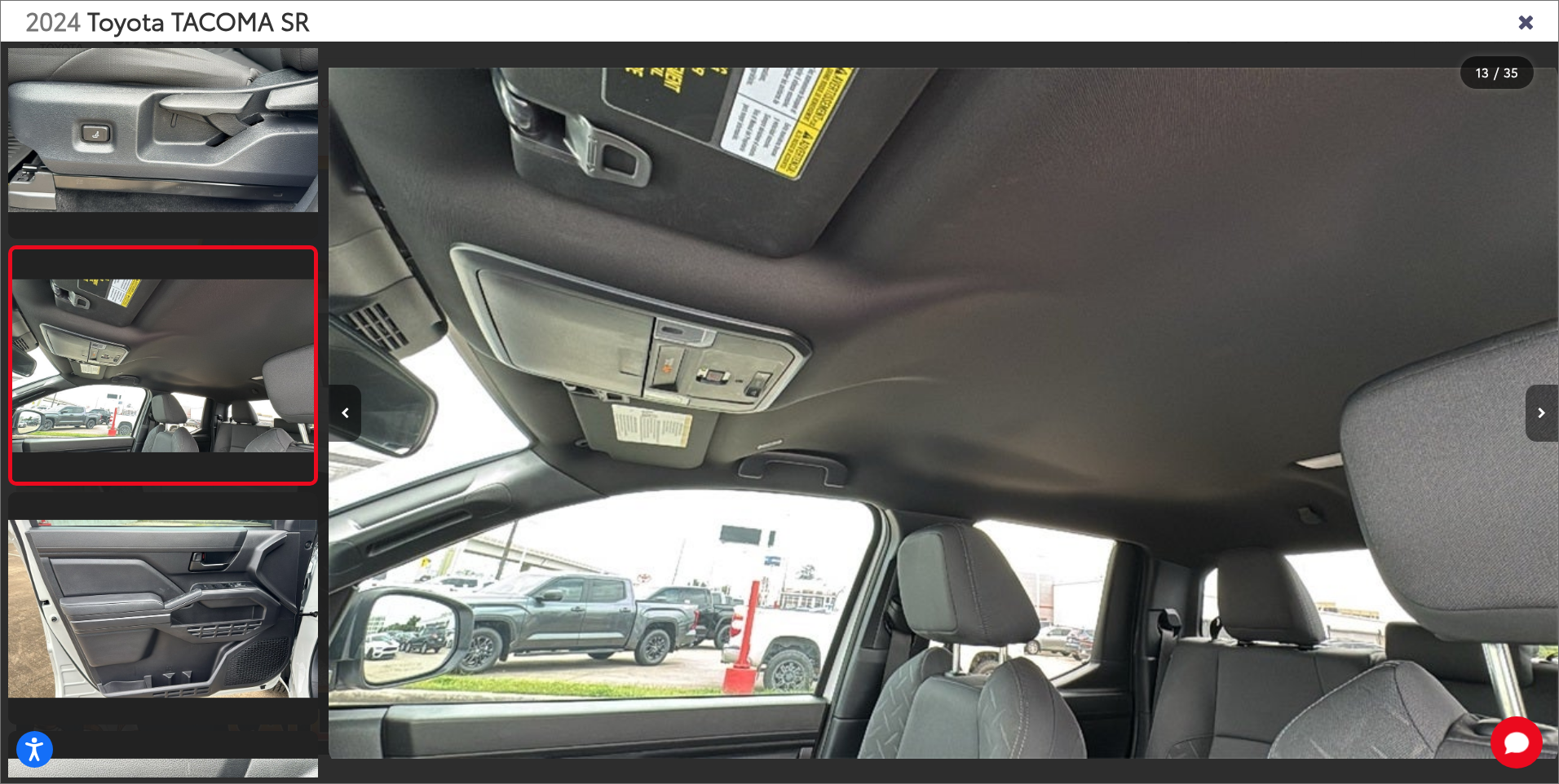
click at [1542, 413] on icon "Next image" at bounding box center [1542, 413] width 8 height 12
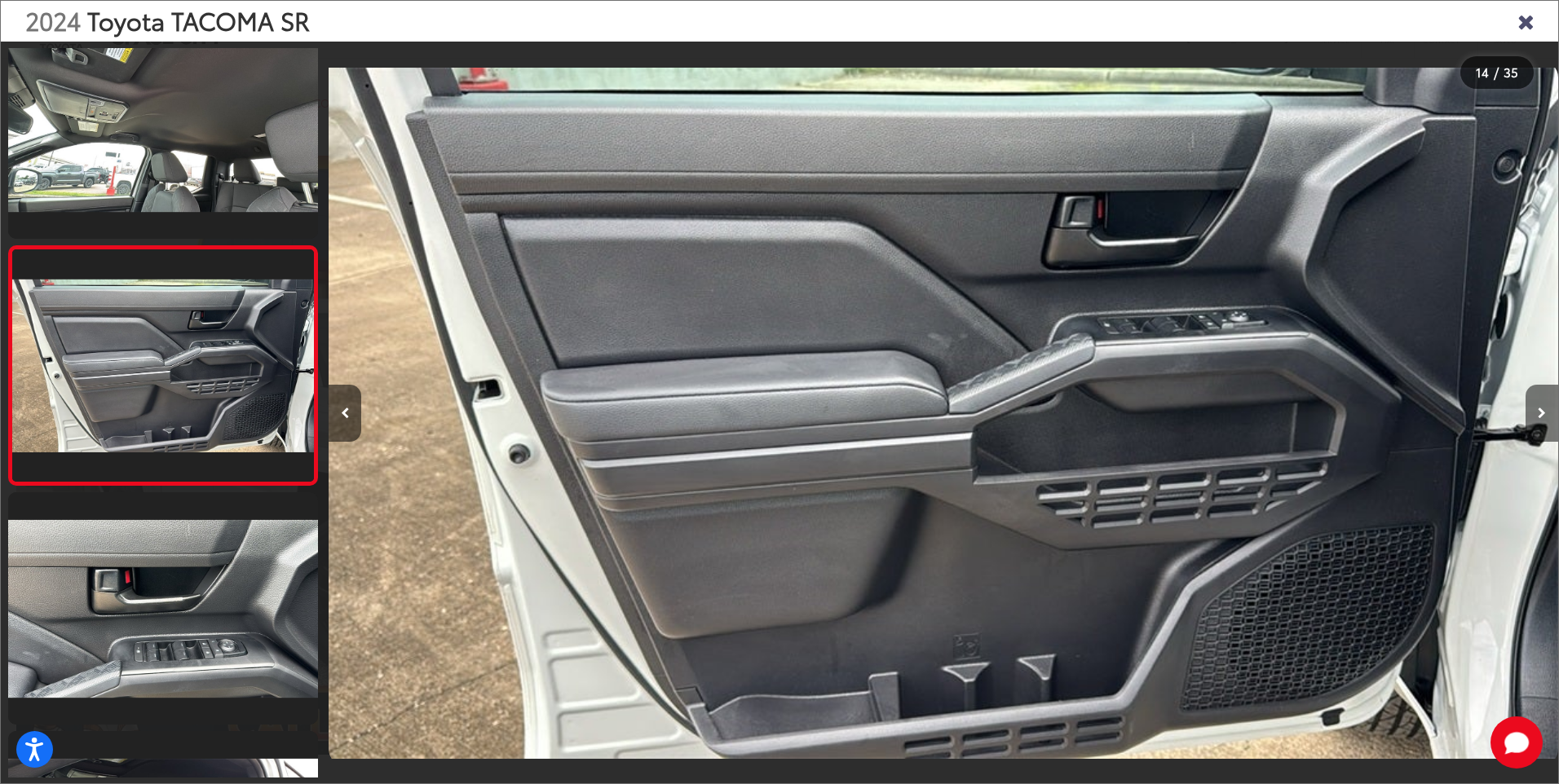
click at [1542, 413] on icon "Next image" at bounding box center [1542, 413] width 8 height 12
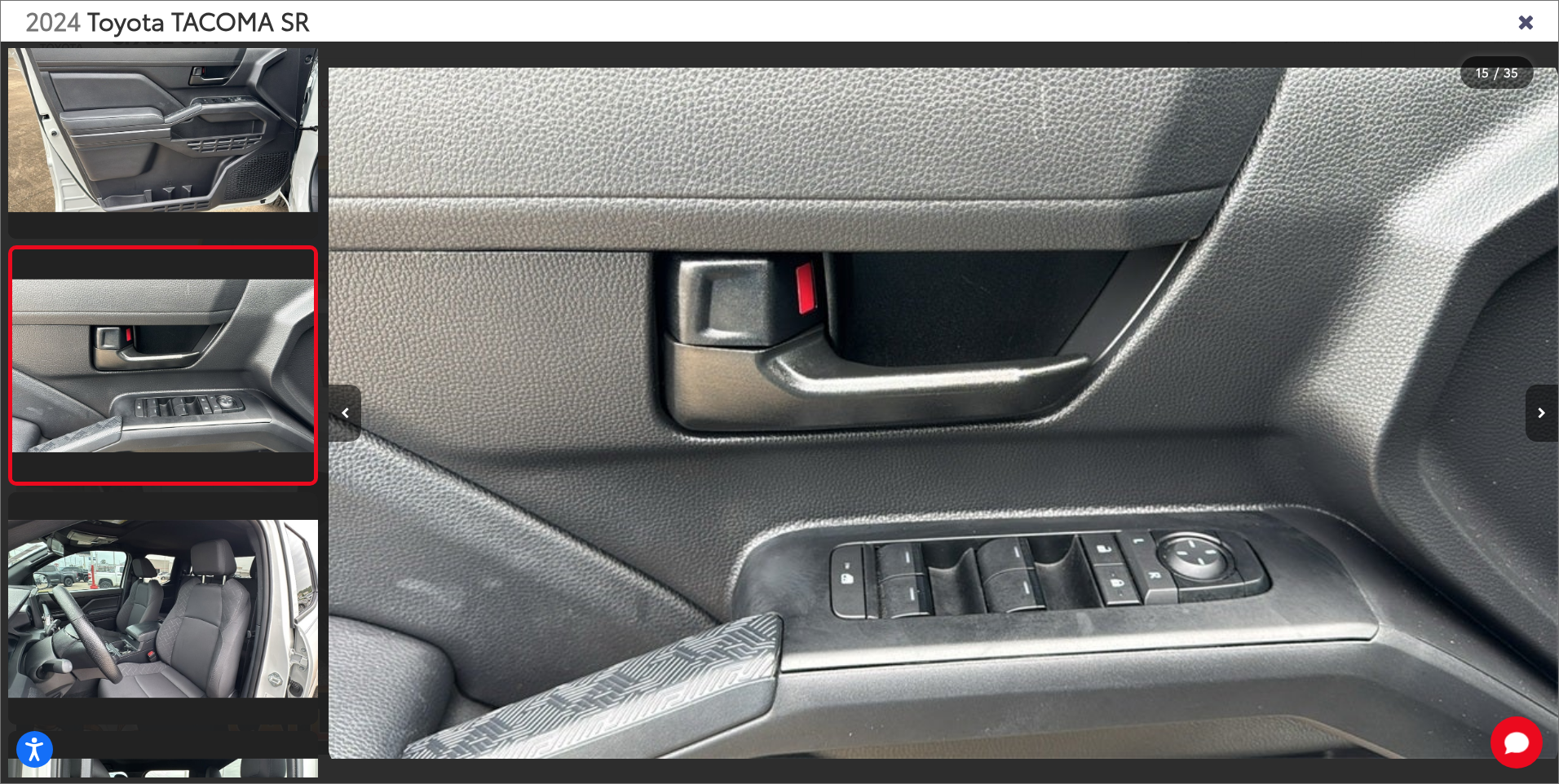
click at [1542, 414] on icon "Next image" at bounding box center [1542, 413] width 8 height 12
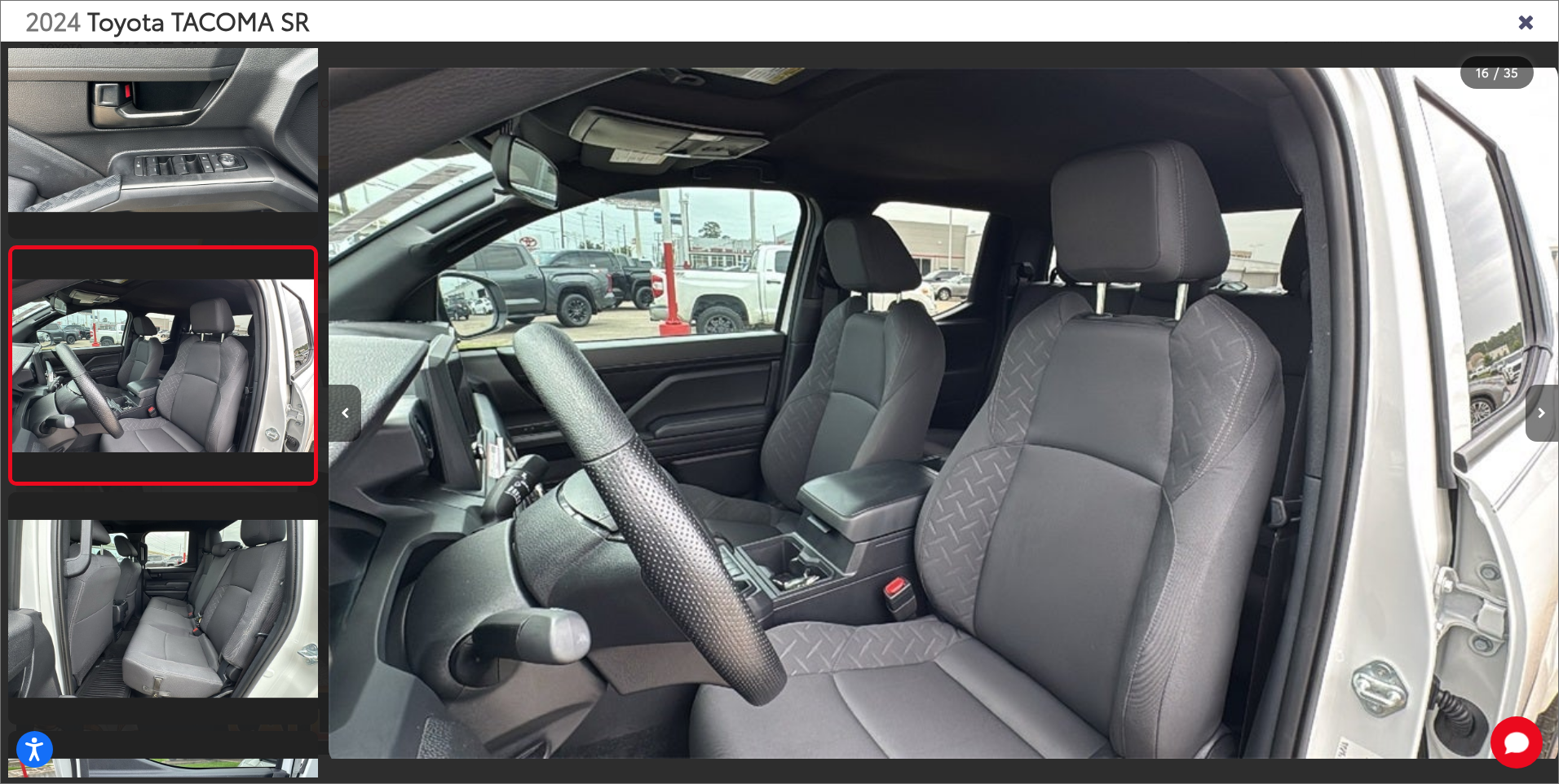
click at [1542, 414] on icon "Next image" at bounding box center [1542, 413] width 8 height 12
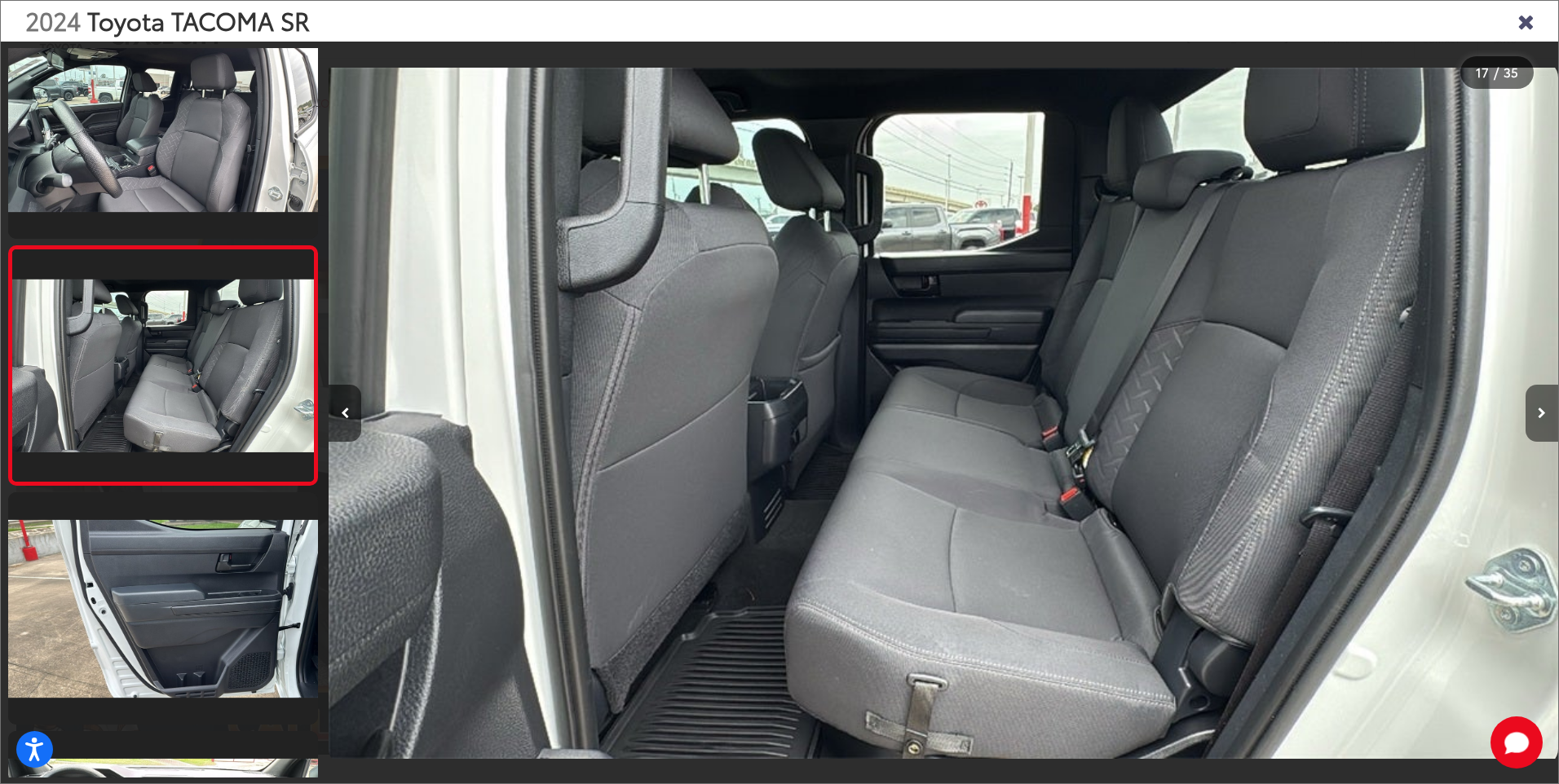
click at [1542, 415] on icon "Next image" at bounding box center [1542, 413] width 8 height 12
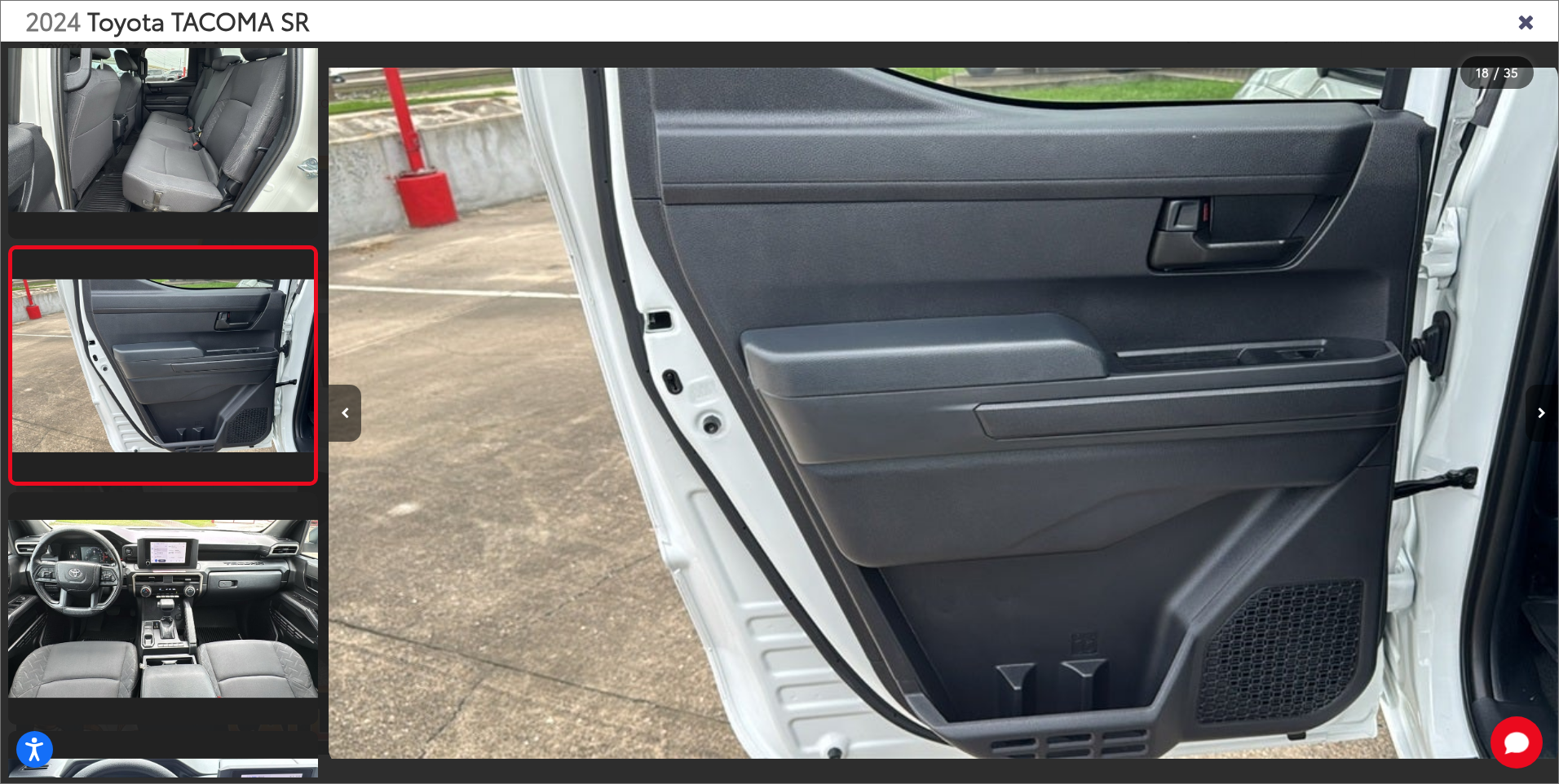
click at [1542, 415] on icon "Next image" at bounding box center [1542, 413] width 8 height 12
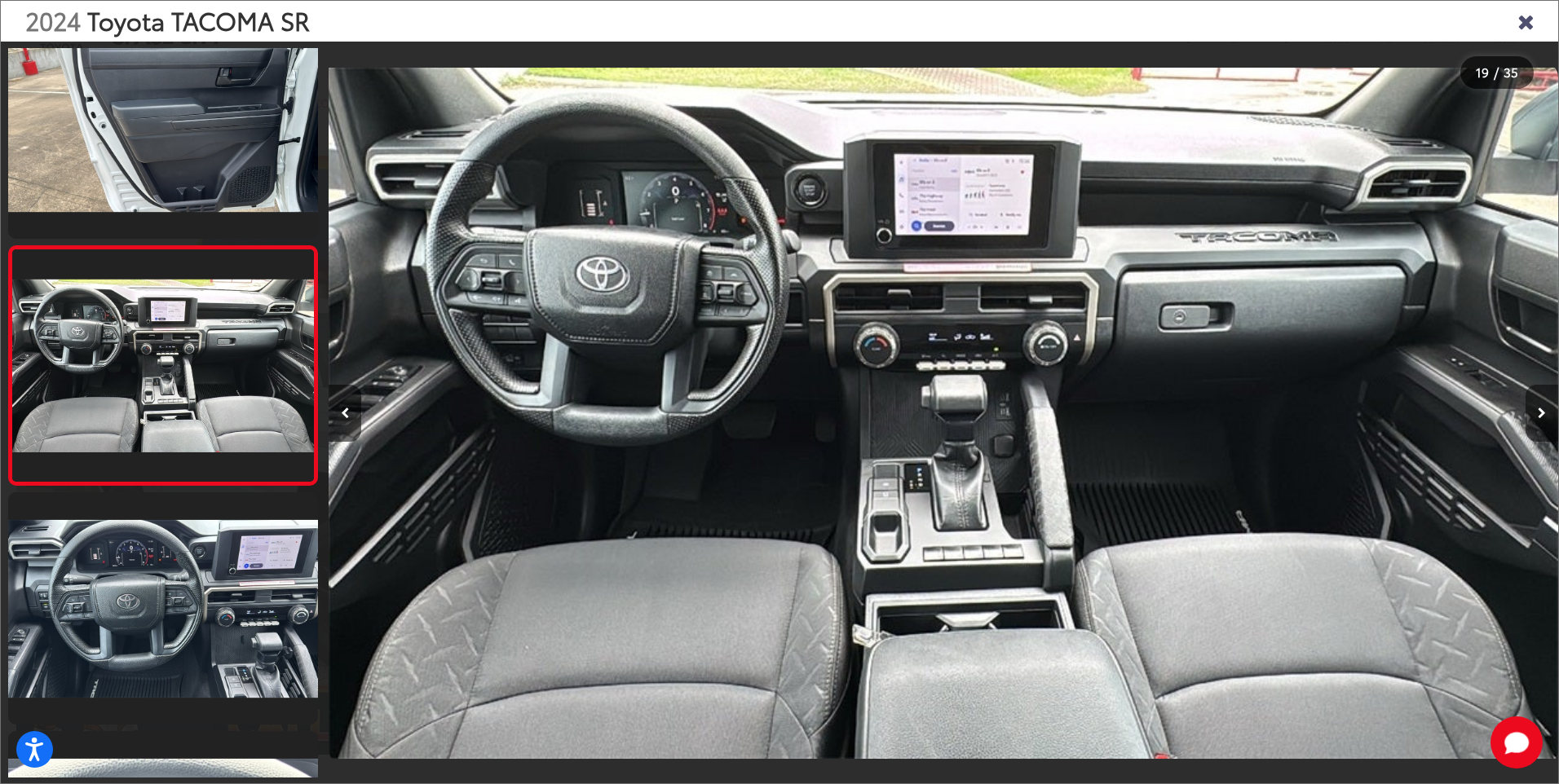
click at [1542, 415] on icon "Next image" at bounding box center [1542, 413] width 8 height 12
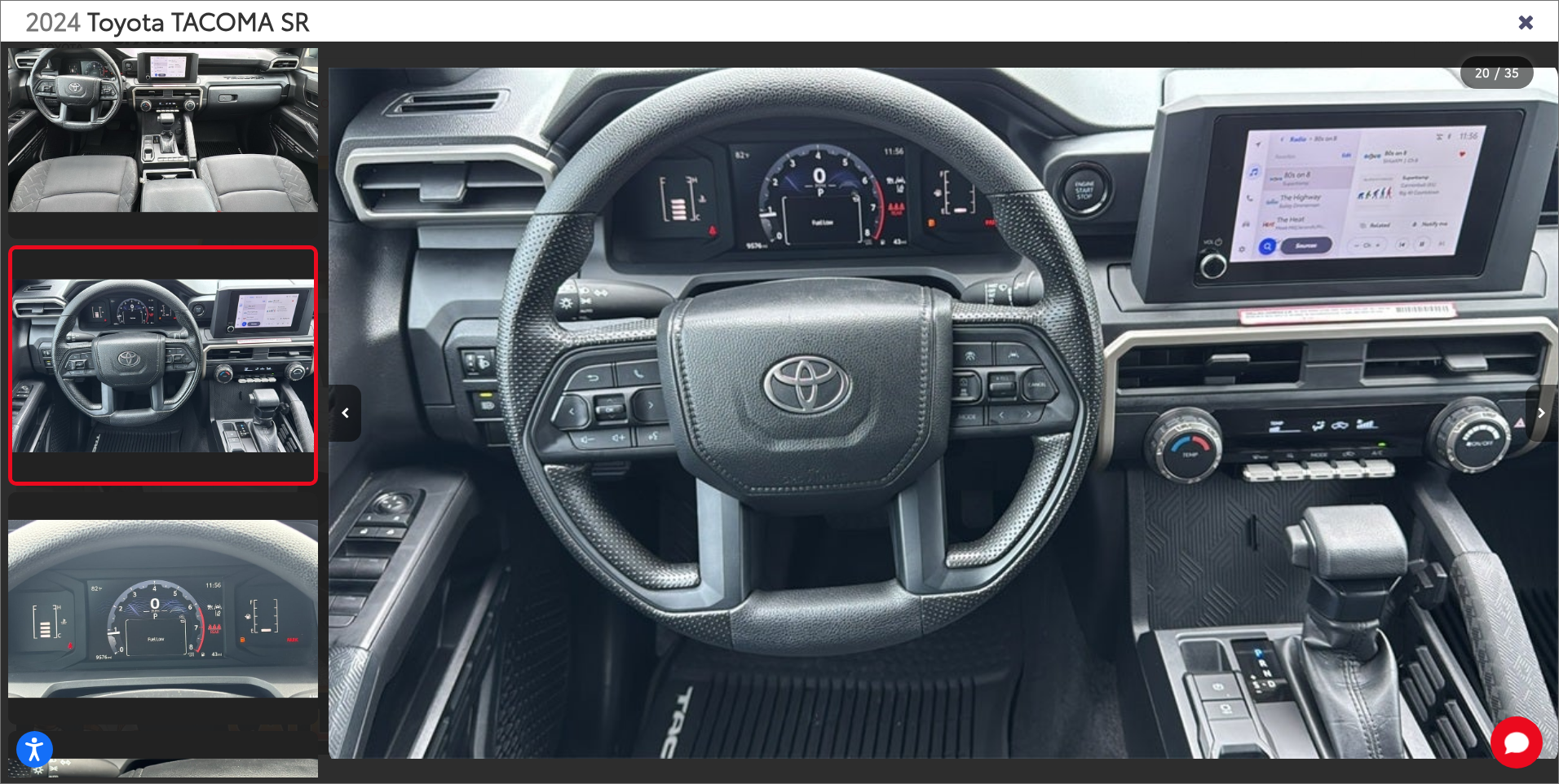
click at [1540, 415] on icon "Next image" at bounding box center [1542, 413] width 8 height 12
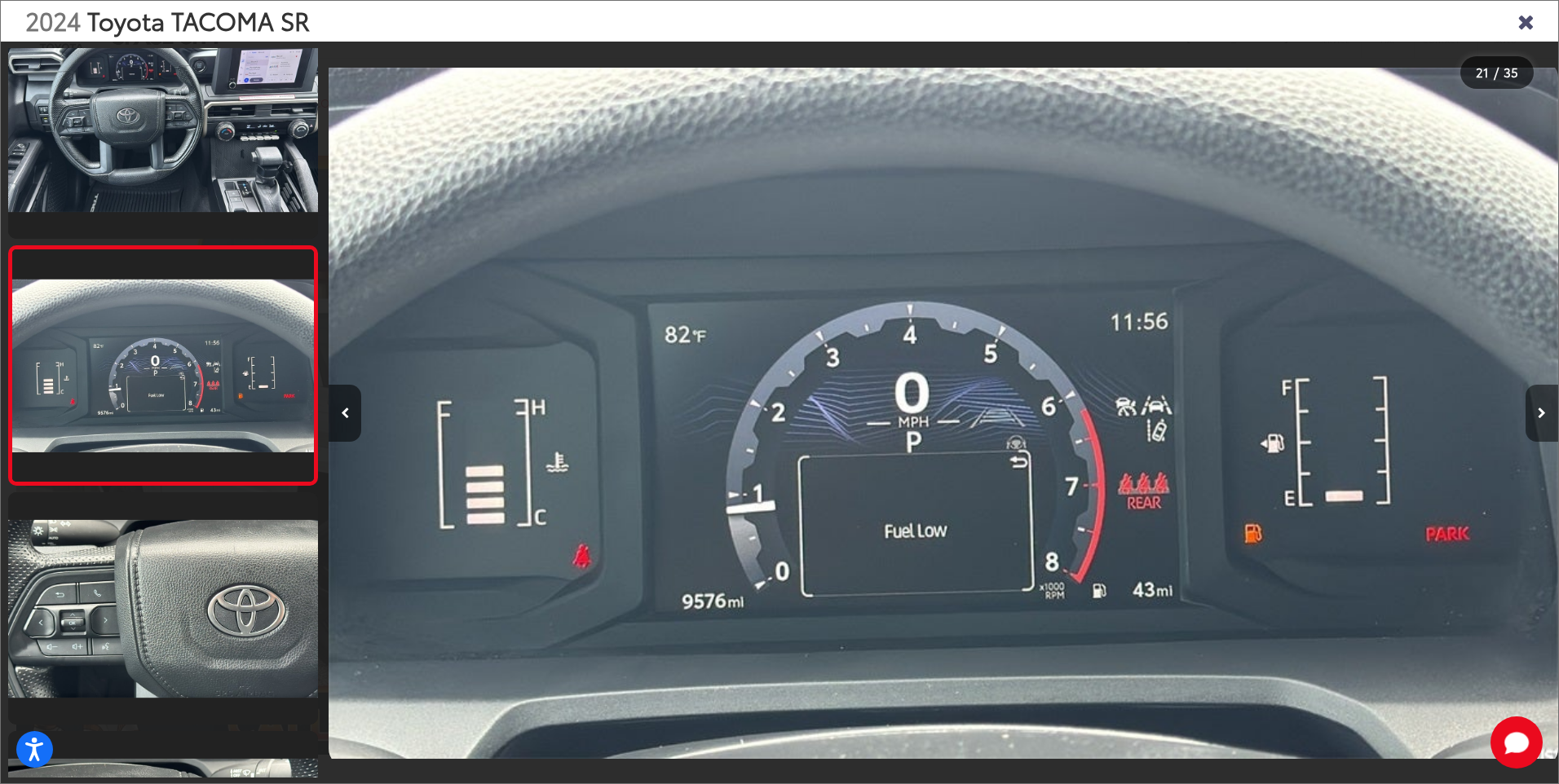
click at [1540, 415] on icon "Next image" at bounding box center [1542, 413] width 8 height 12
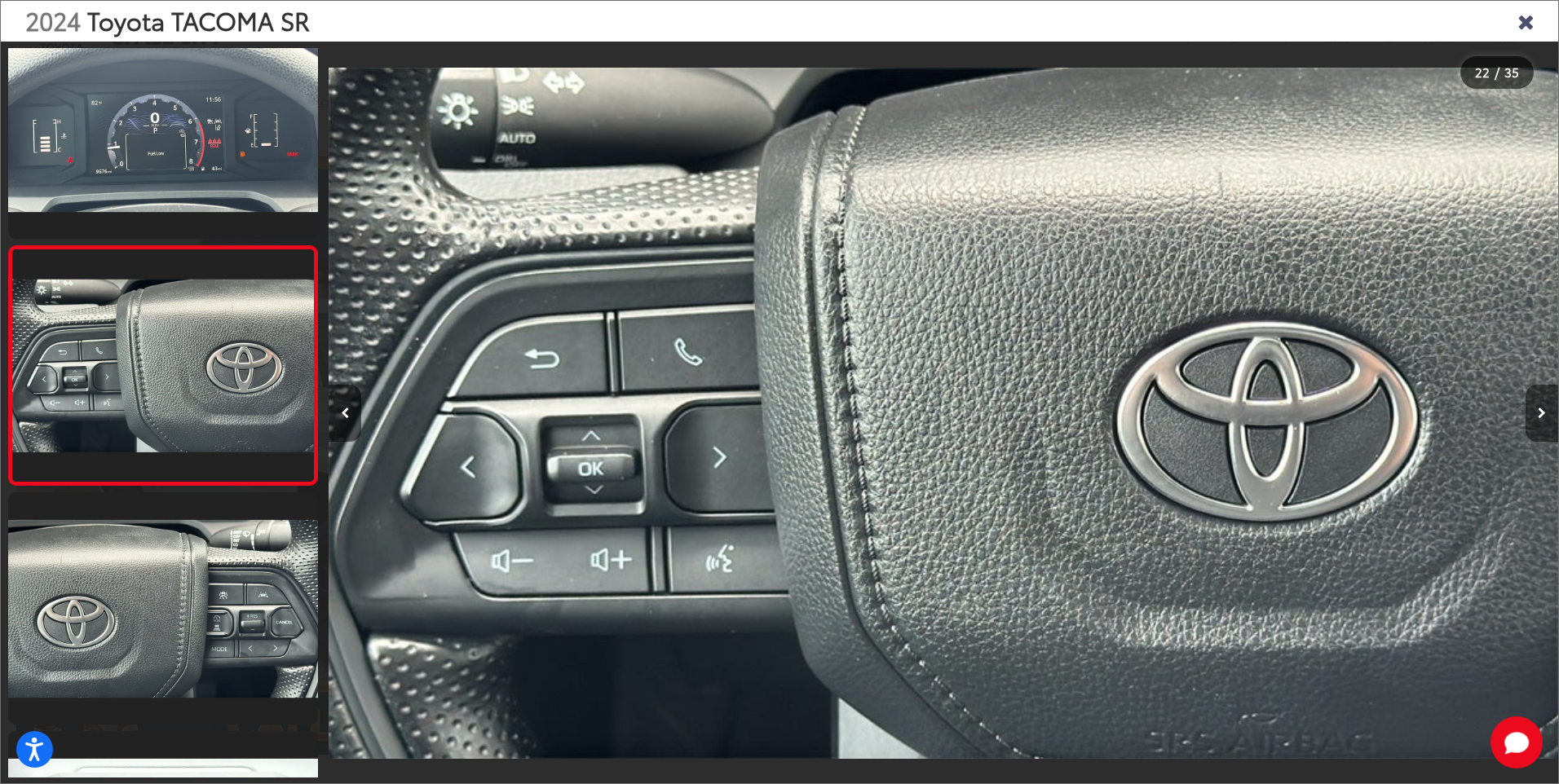
click at [1540, 415] on icon "Next image" at bounding box center [1542, 413] width 8 height 12
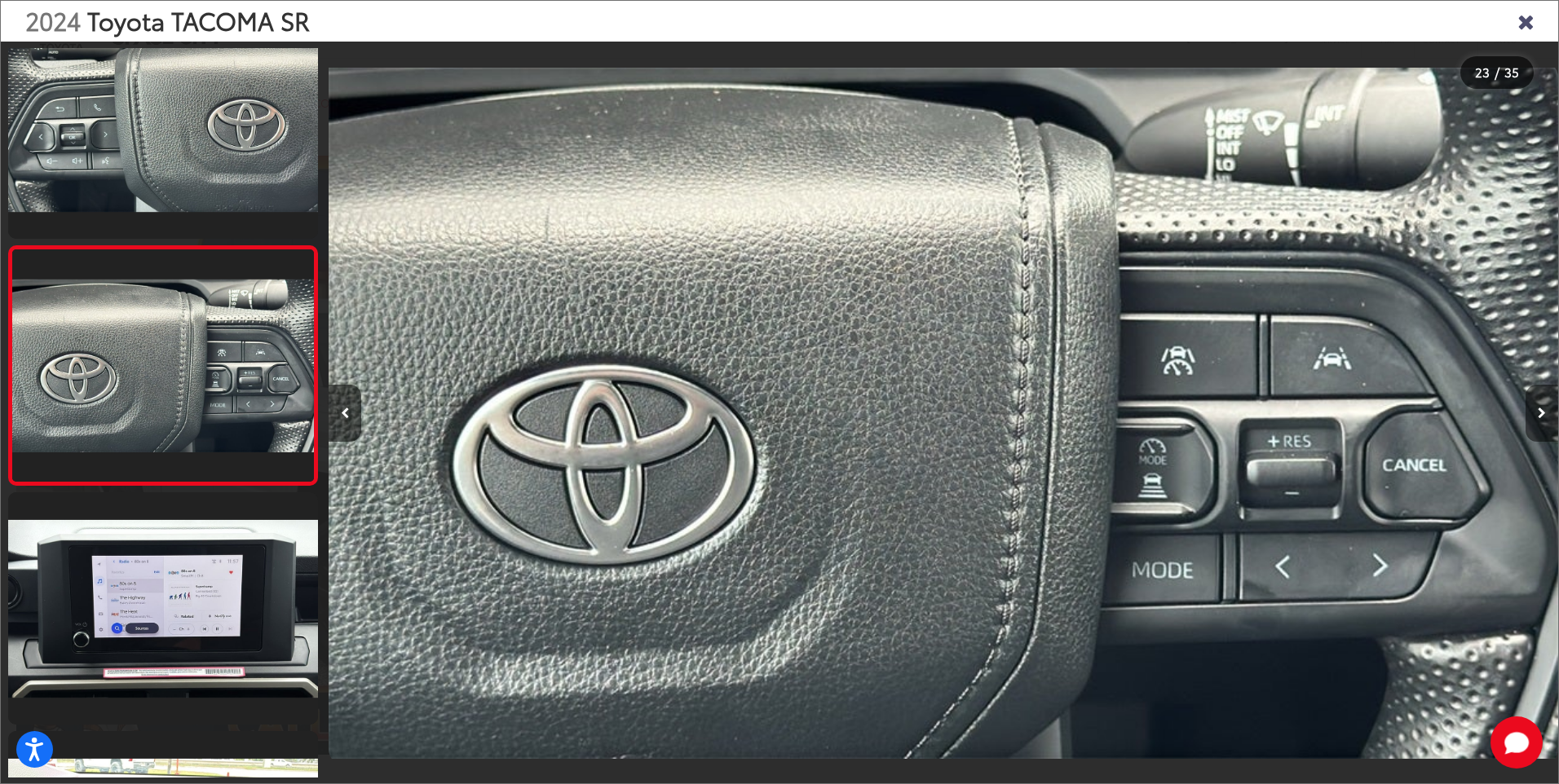
click at [1540, 415] on icon "Next image" at bounding box center [1542, 413] width 8 height 12
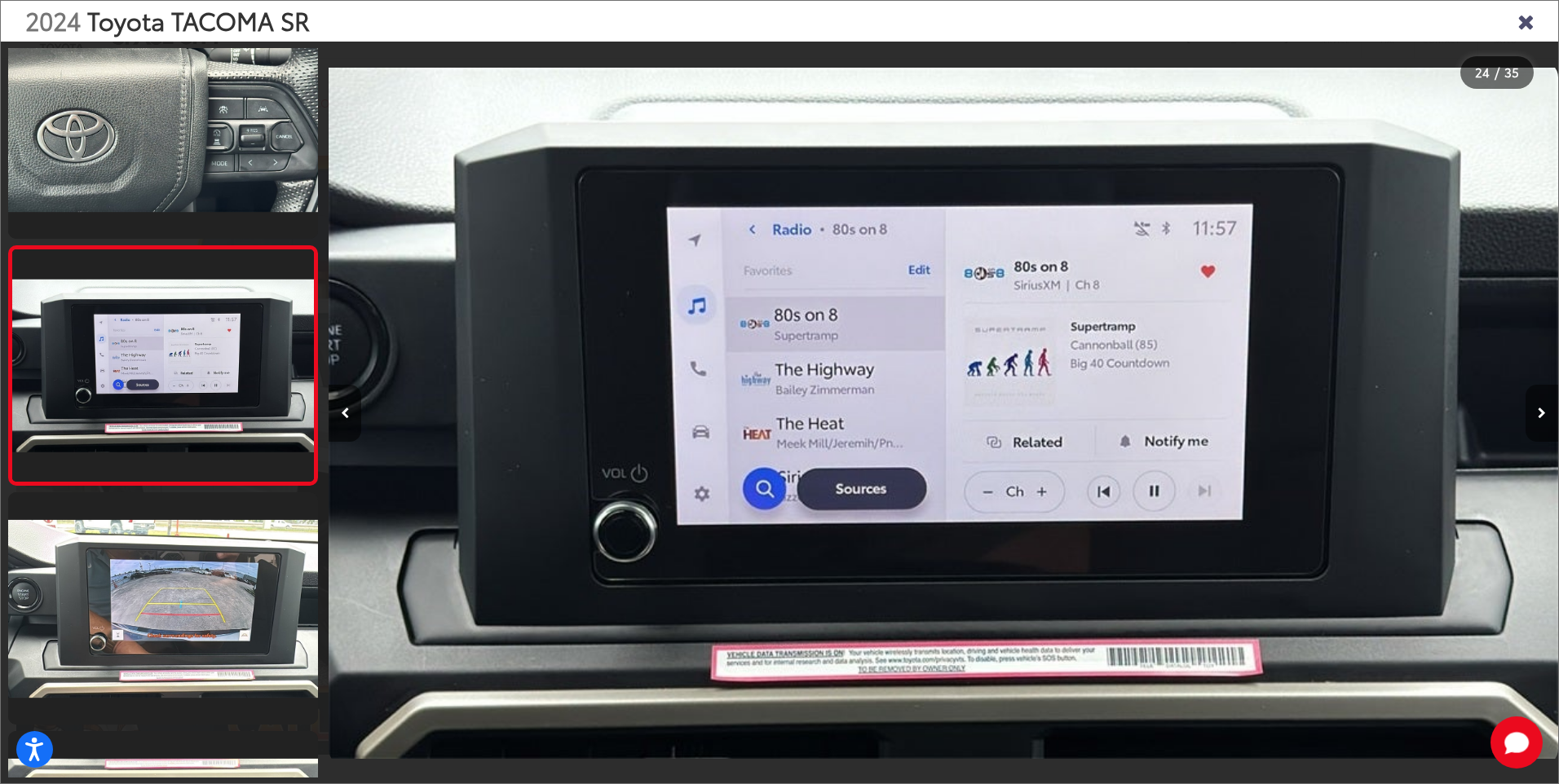
click at [1539, 417] on icon "Next image" at bounding box center [1542, 413] width 8 height 12
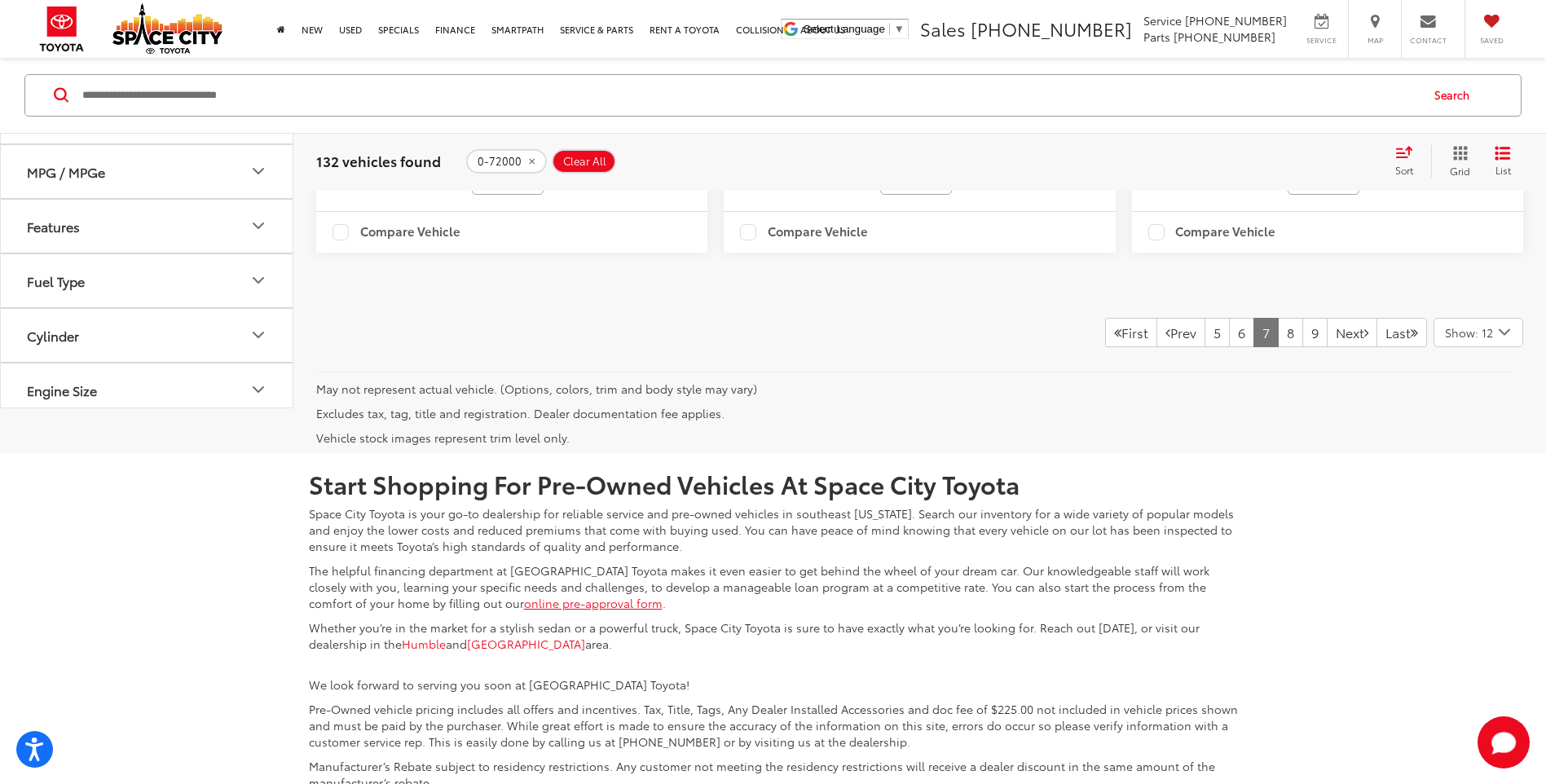
scroll to position [3905, 0]
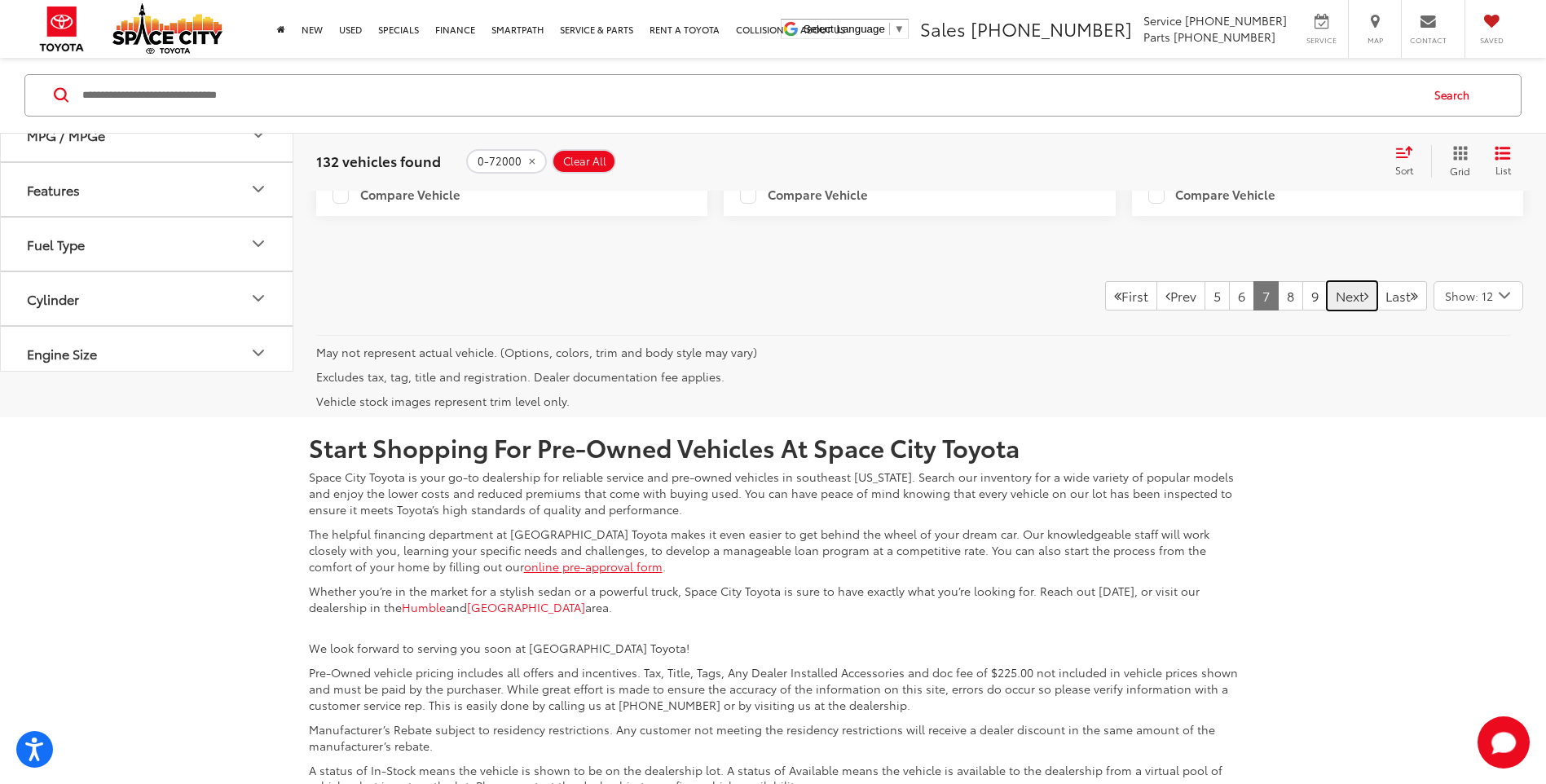
click at [1336, 311] on link "Next" at bounding box center [1352, 296] width 50 height 29
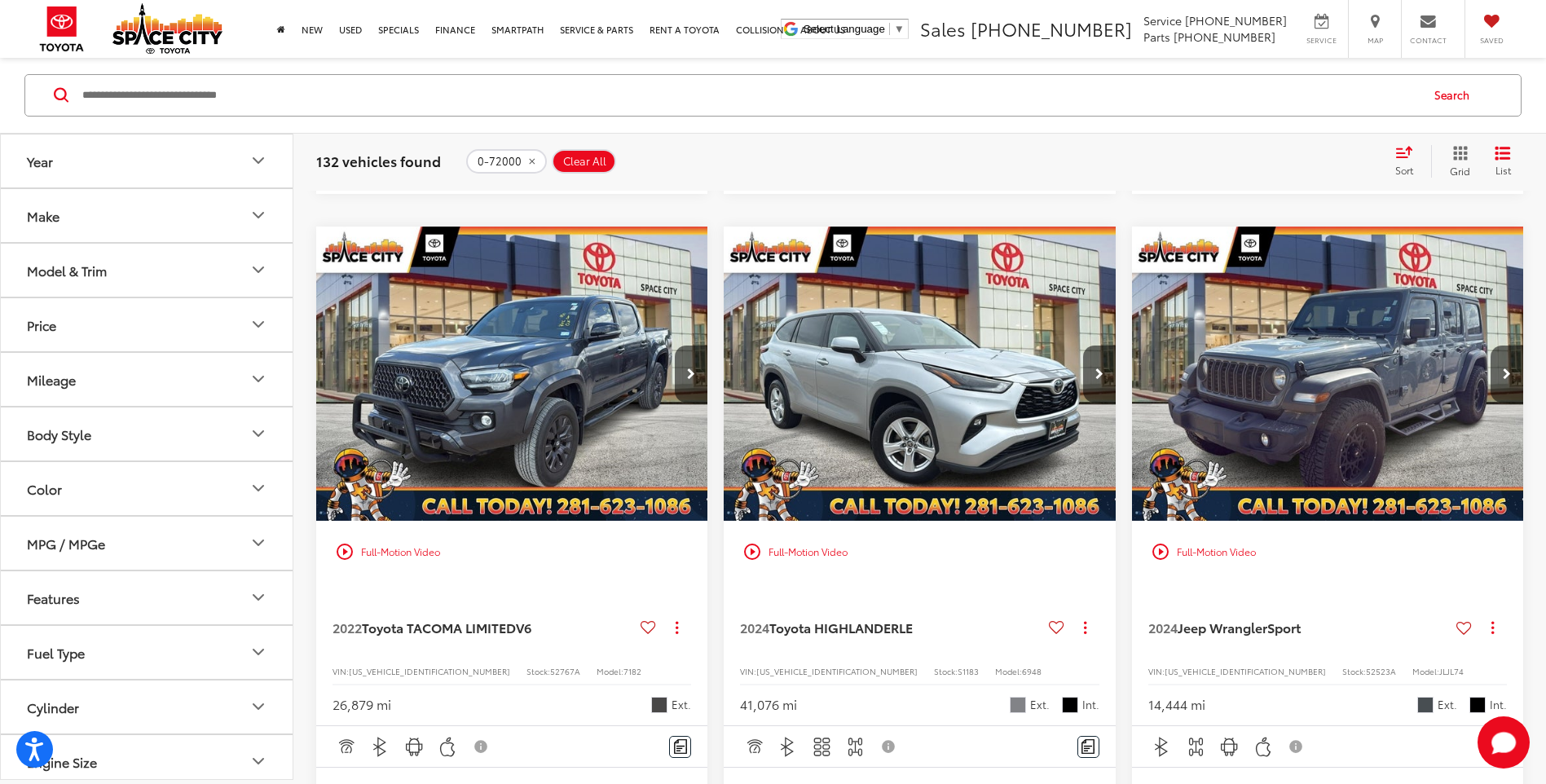
scroll to position [1051, 0]
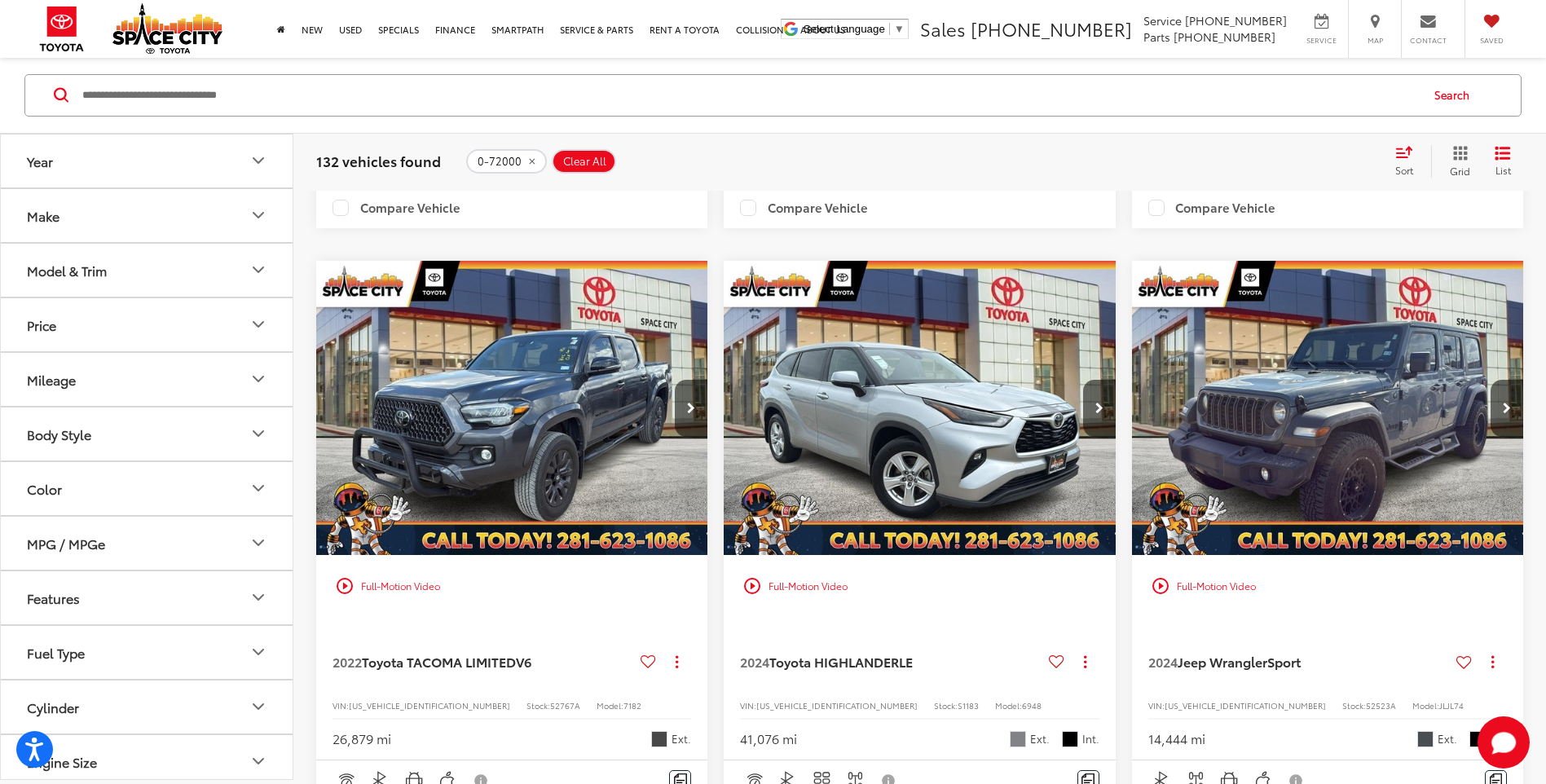
click at [505, 467] on img "2022 Toyota TACOMA LIMITED V6 0" at bounding box center [512, 407] width 394 height 295
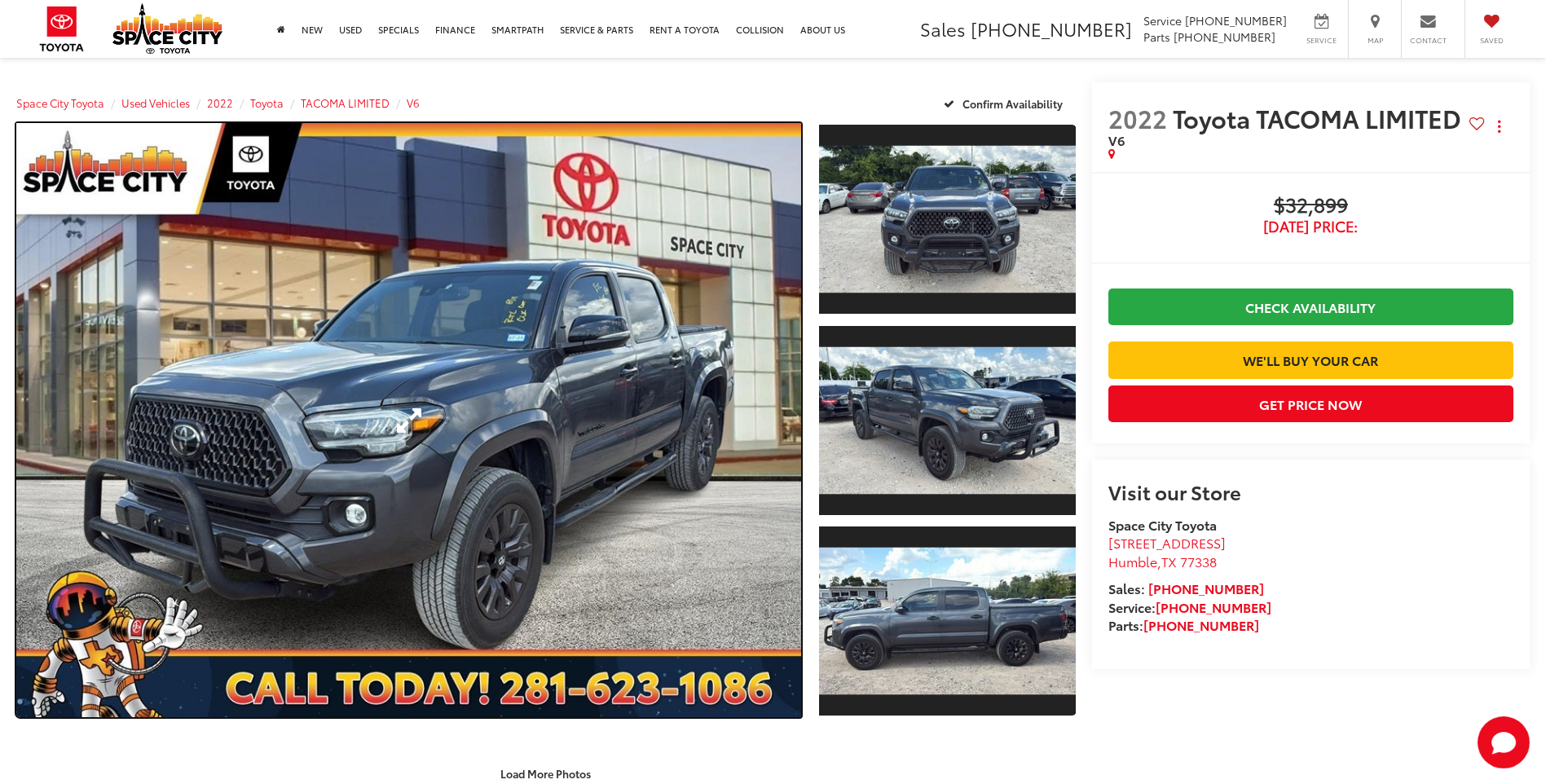
click at [555, 412] on link "Expand Photo 0" at bounding box center [409, 420] width 785 height 594
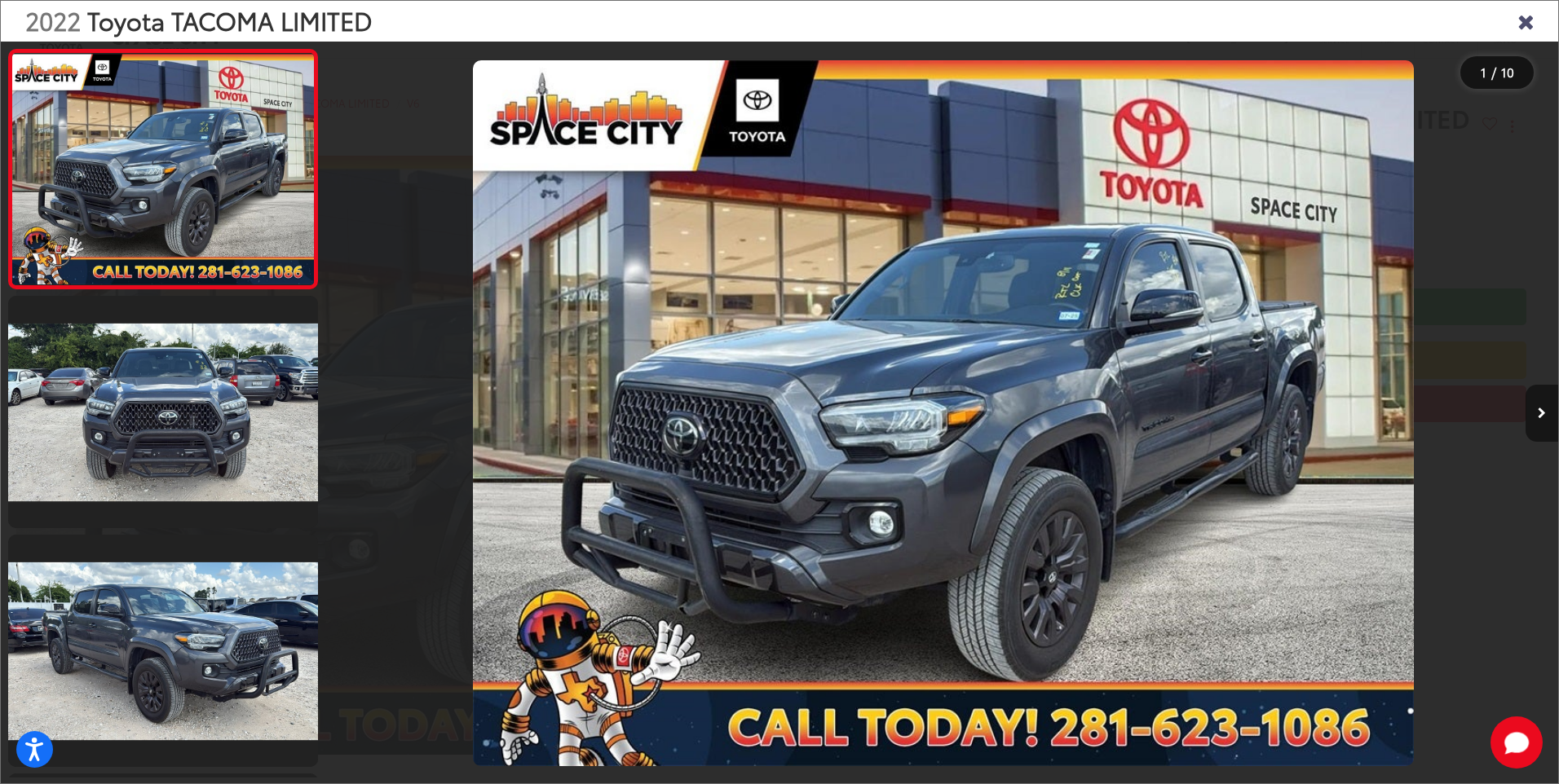
click at [1541, 411] on icon "Next image" at bounding box center [1542, 413] width 8 height 12
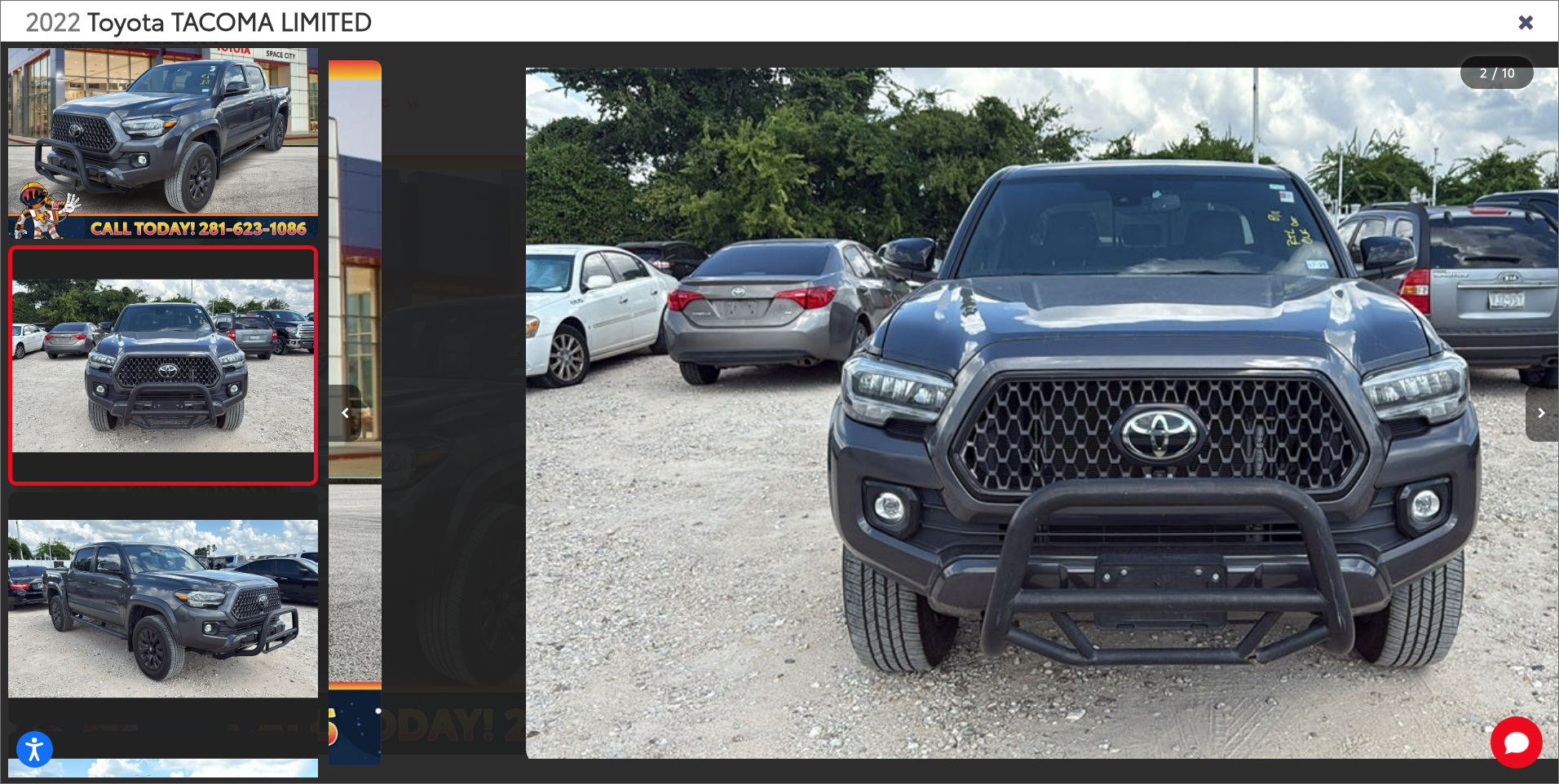
scroll to position [0, 1230]
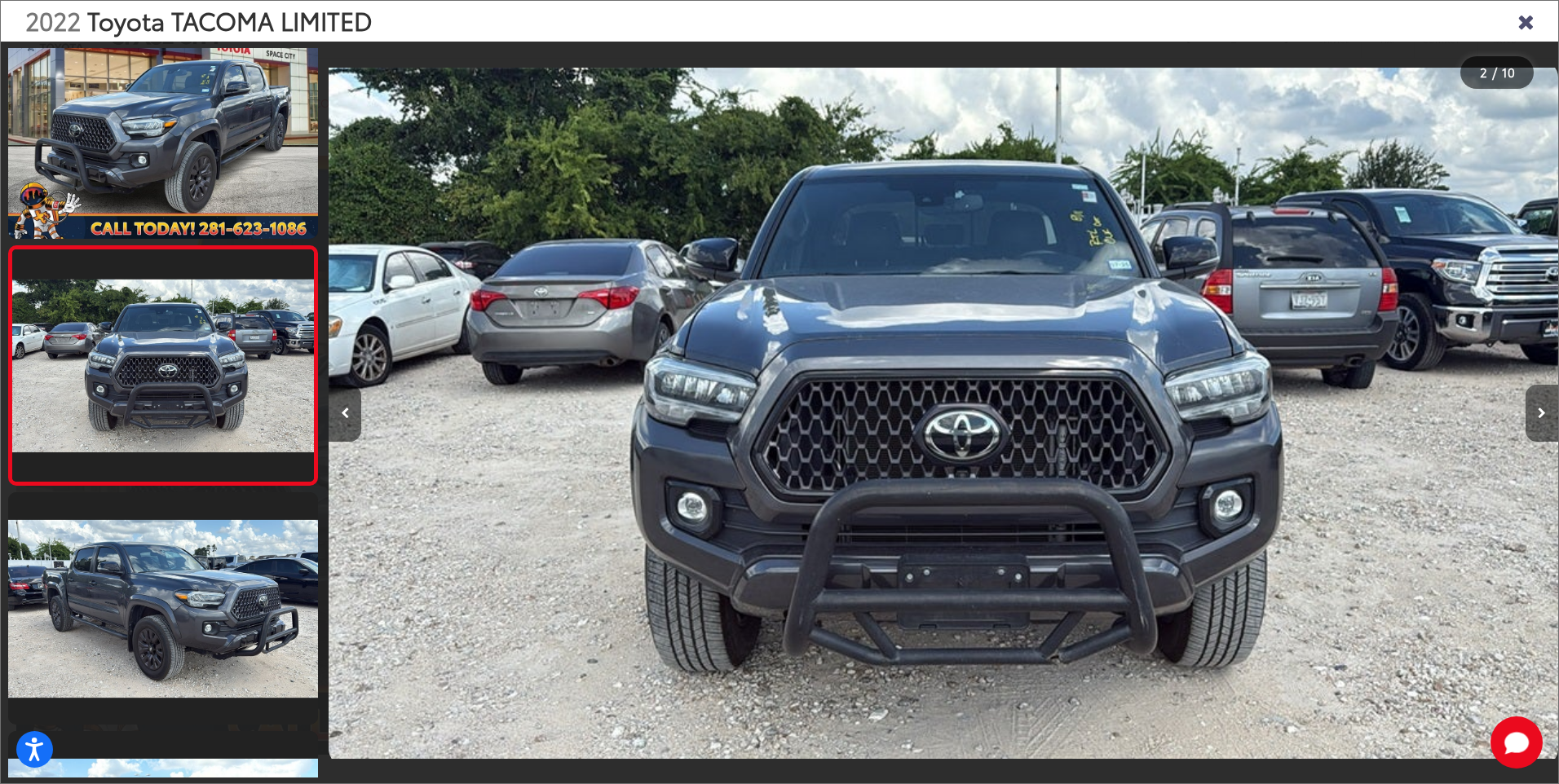
click at [1541, 411] on icon "Next image" at bounding box center [1542, 413] width 8 height 12
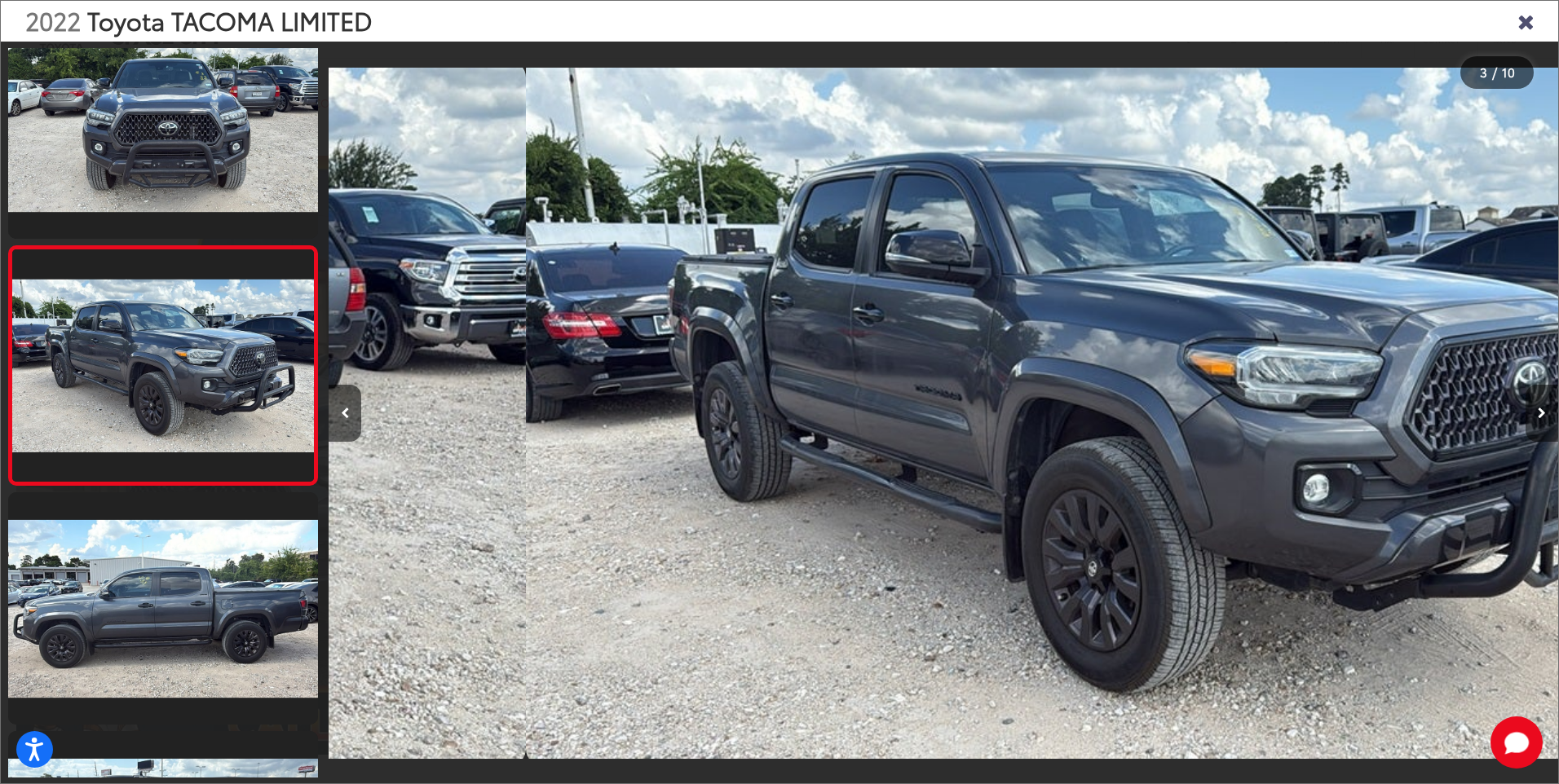
scroll to position [0, 2460]
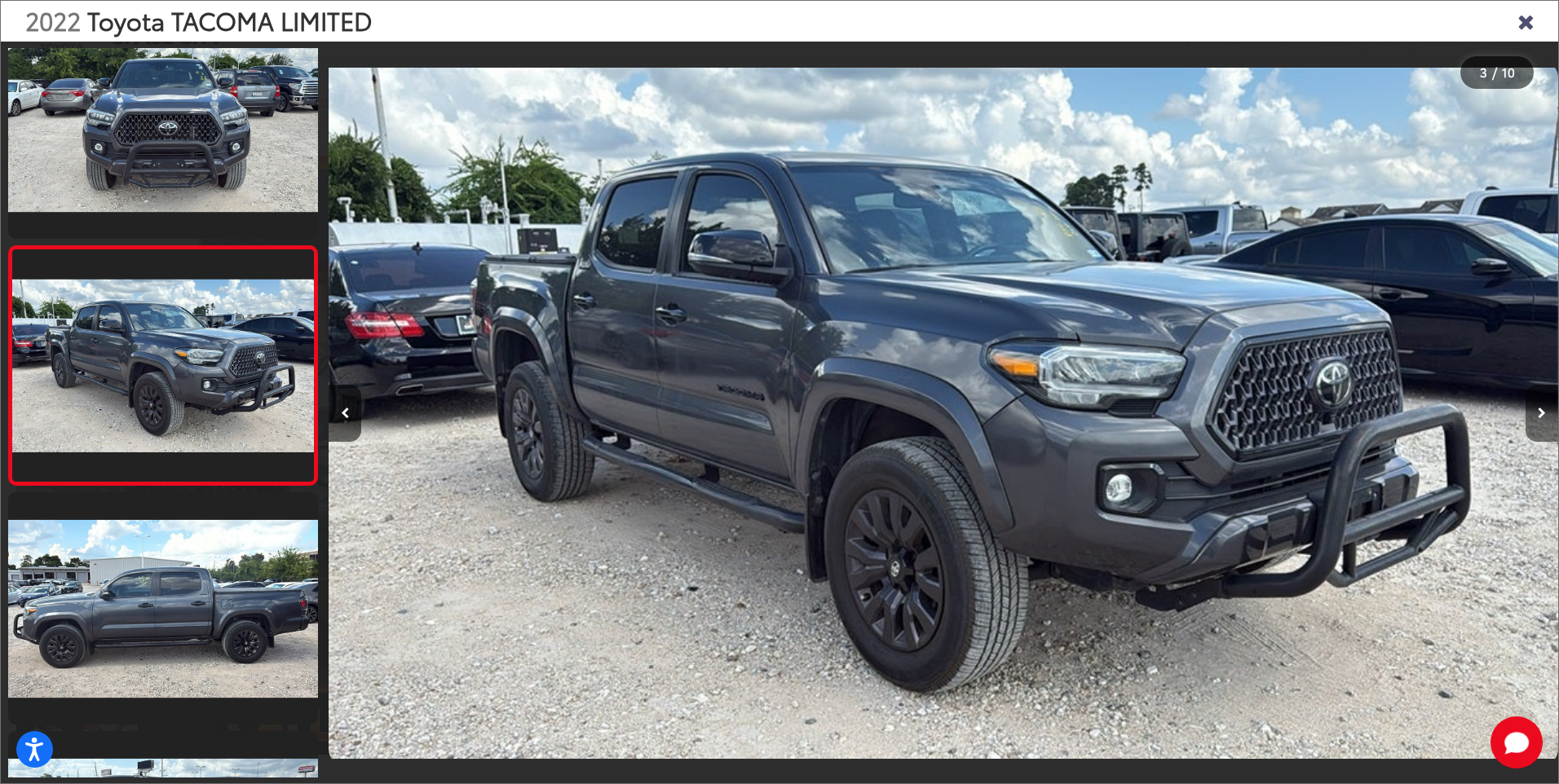
click at [1541, 411] on icon "Next image" at bounding box center [1542, 413] width 8 height 12
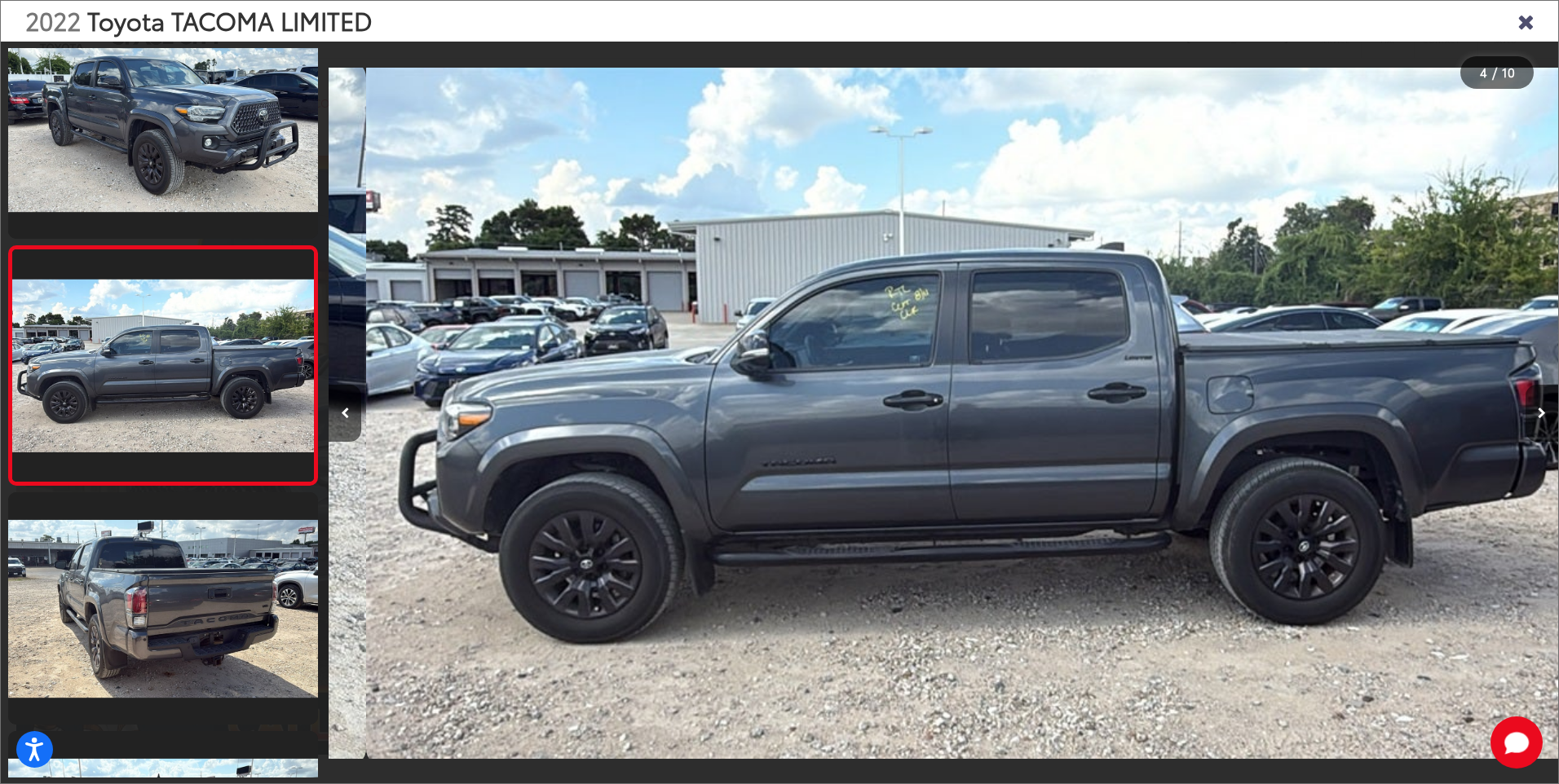
scroll to position [0, 3689]
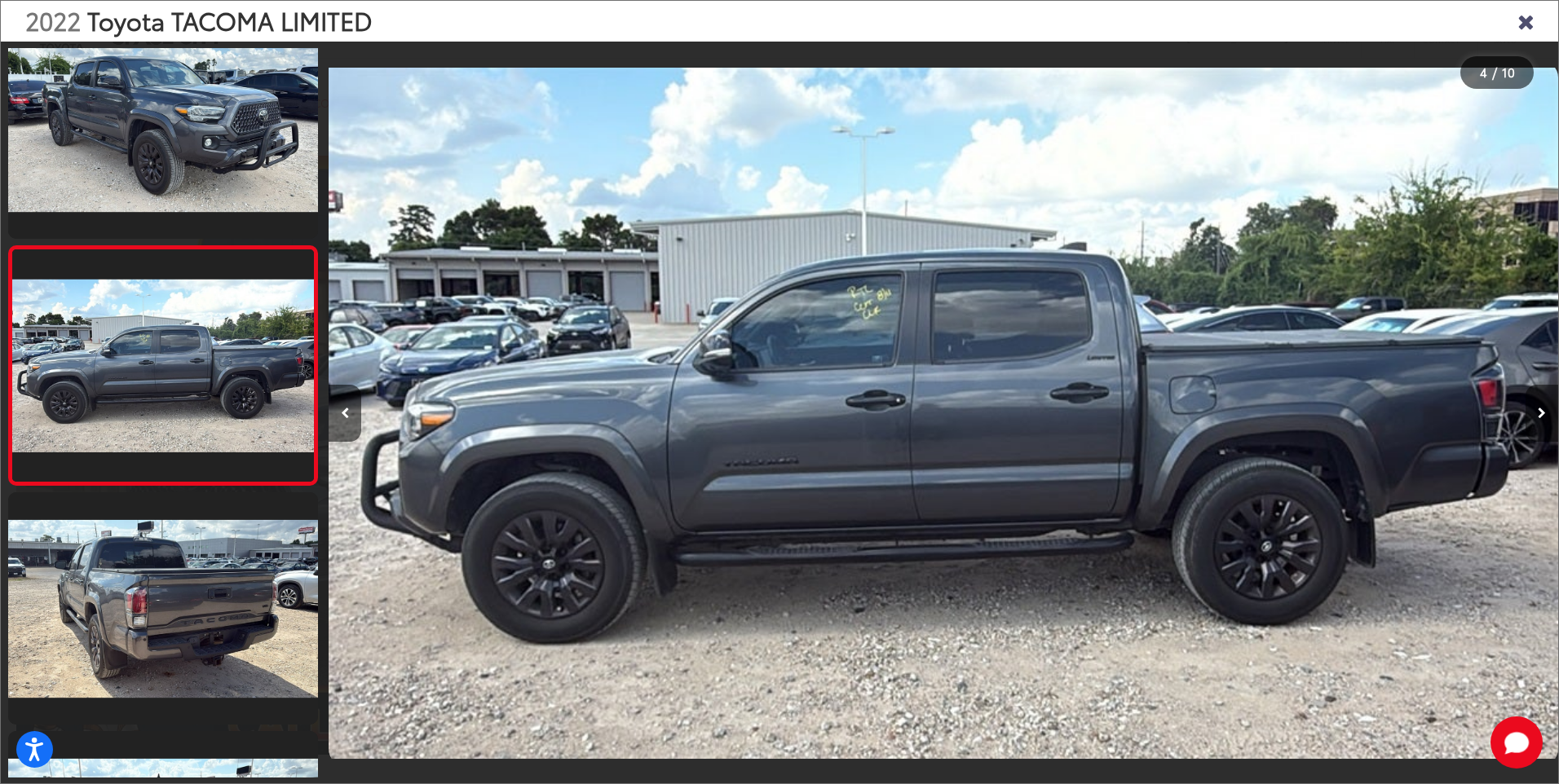
click at [1540, 411] on icon "Next image" at bounding box center [1542, 413] width 8 height 12
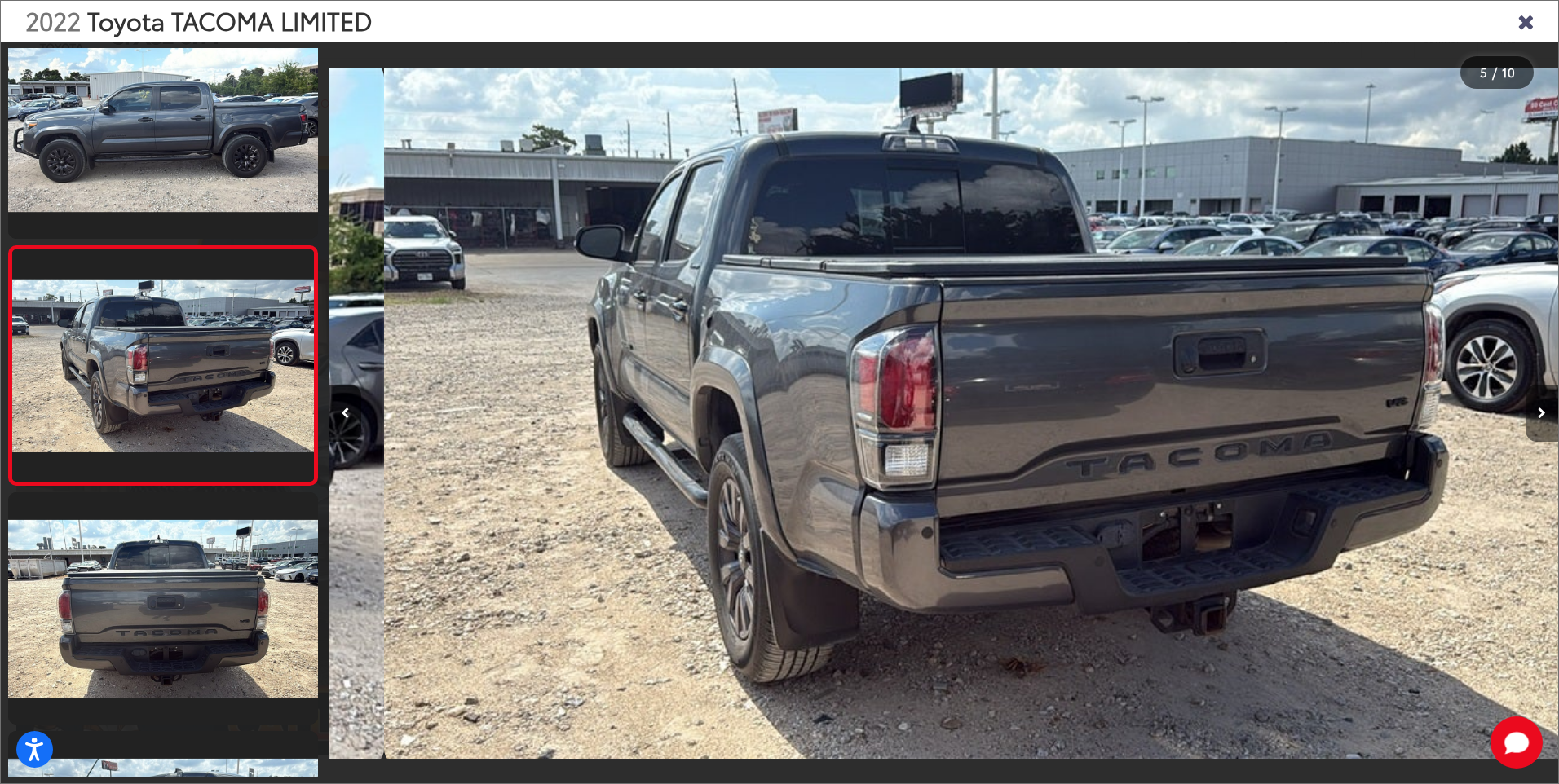
scroll to position [0, 4918]
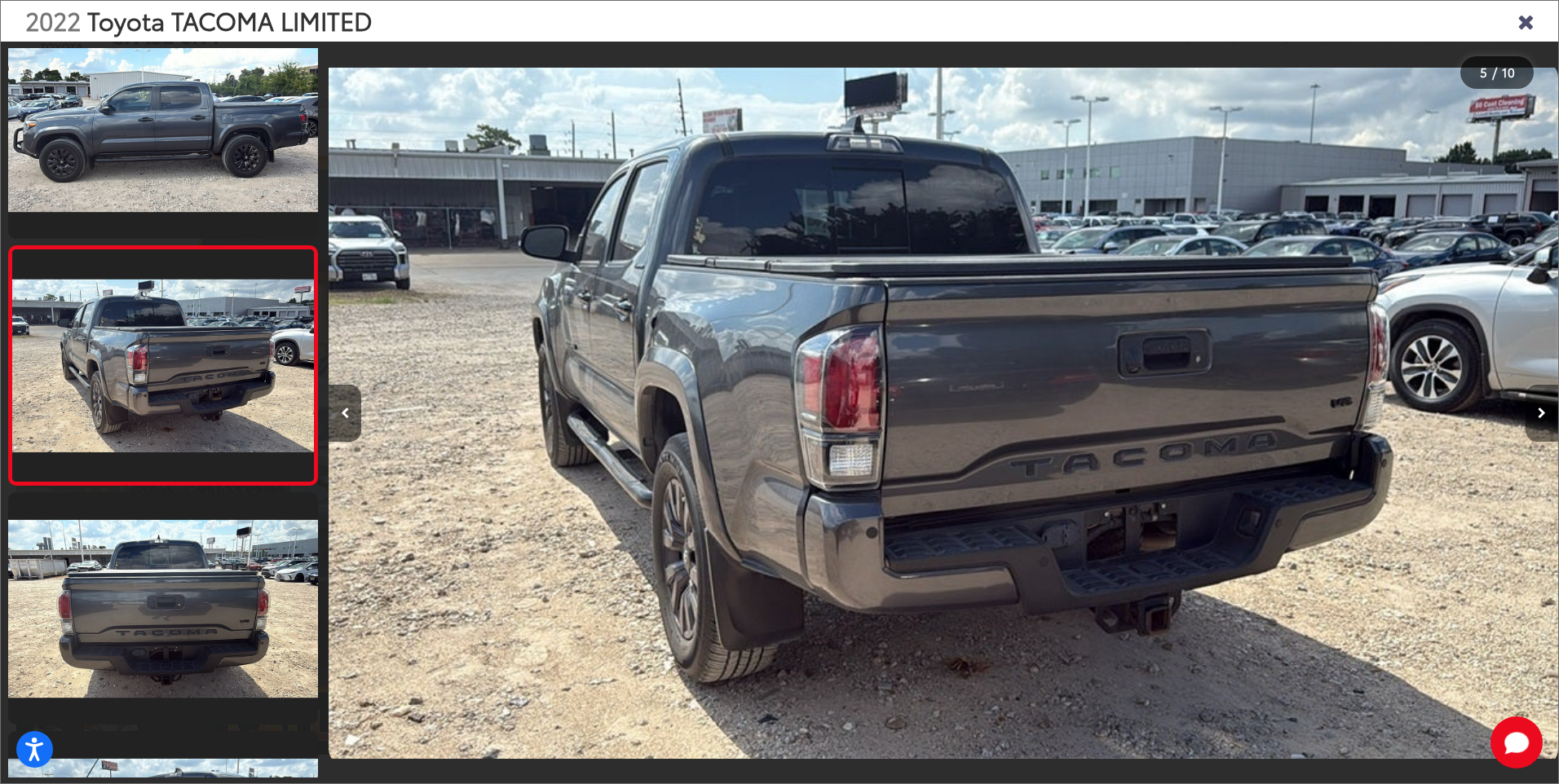
click at [1540, 411] on icon "Next image" at bounding box center [1542, 413] width 8 height 12
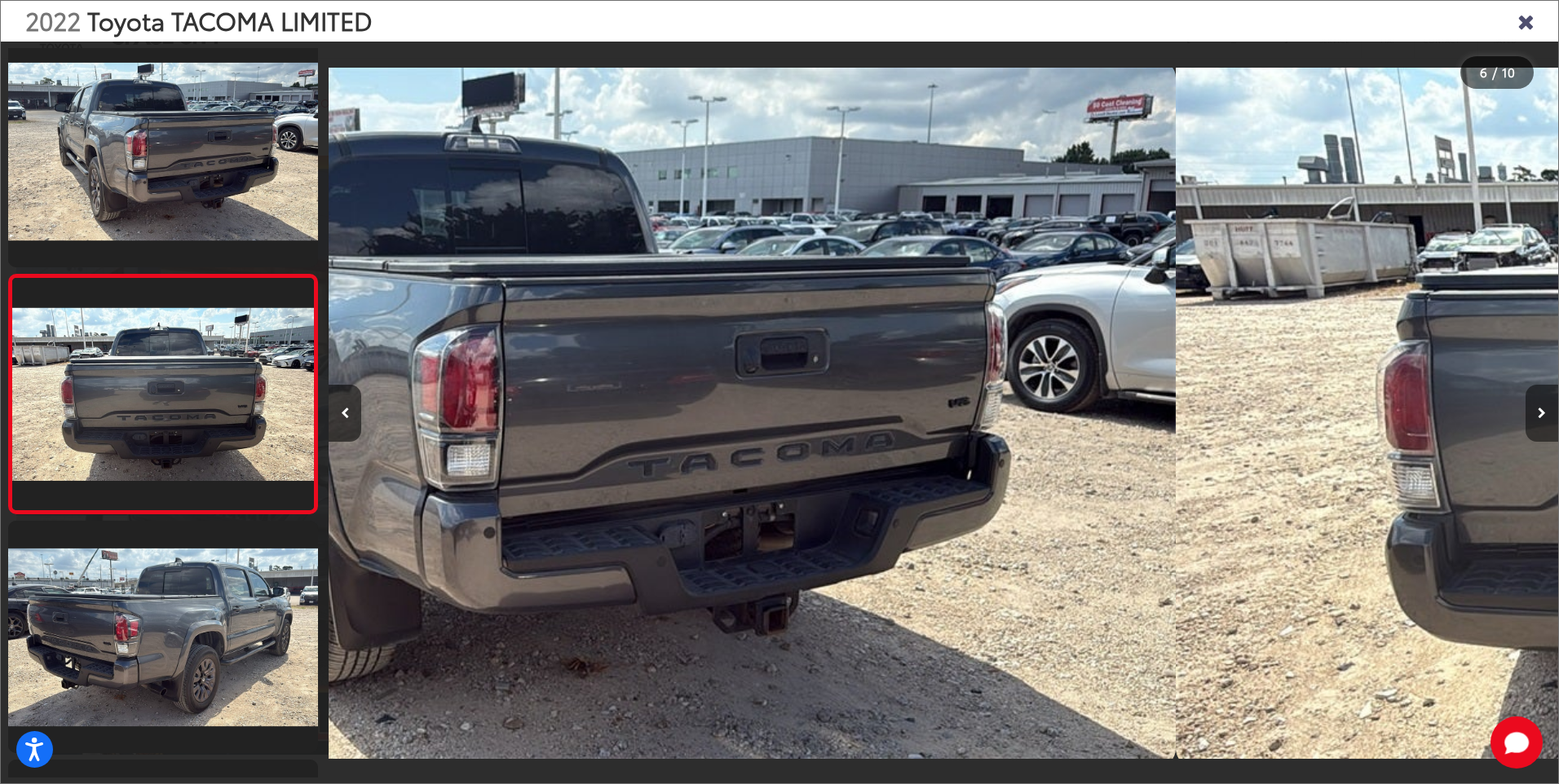
scroll to position [998, 0]
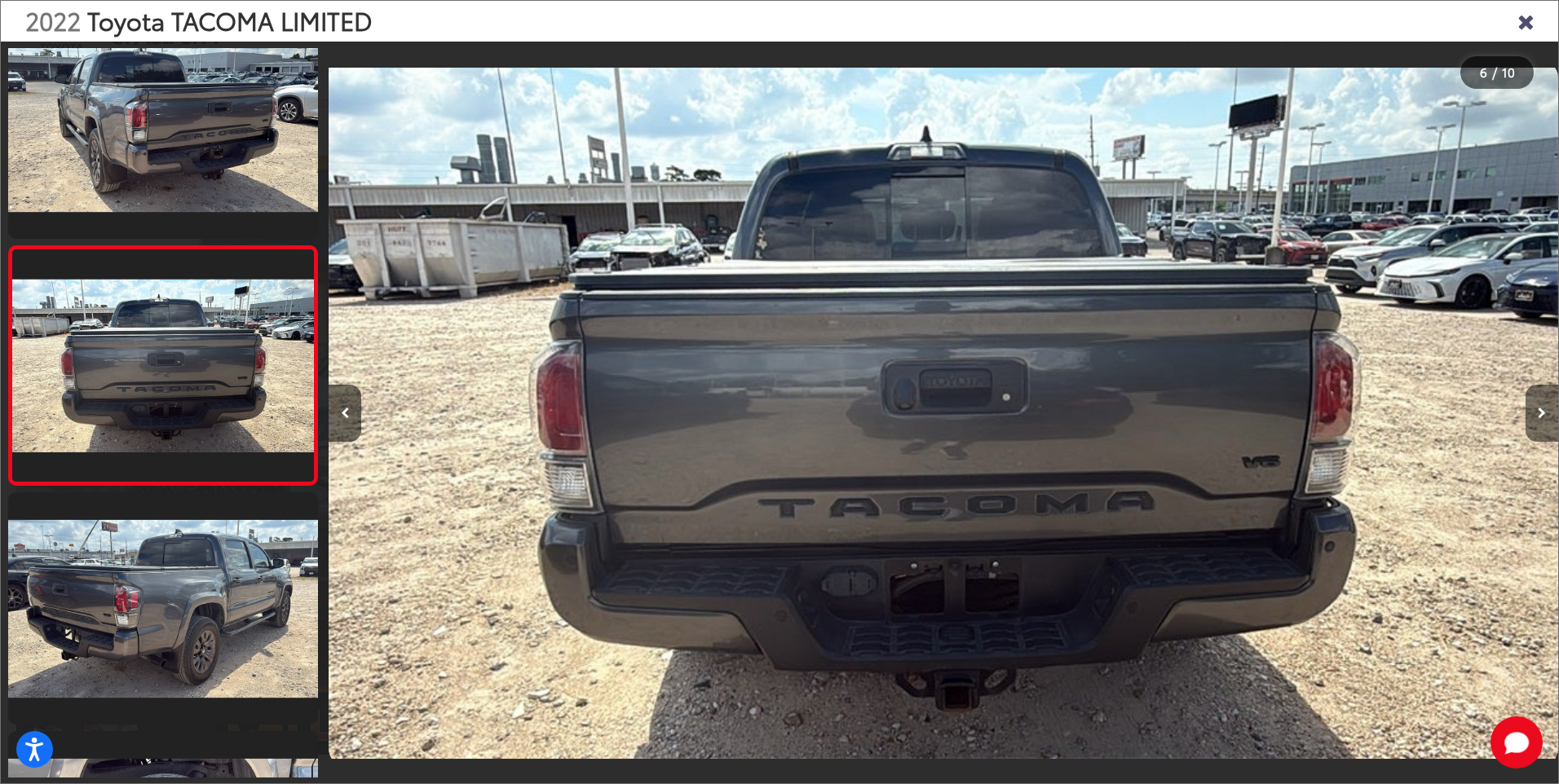
click at [1539, 411] on icon "Next image" at bounding box center [1542, 413] width 8 height 12
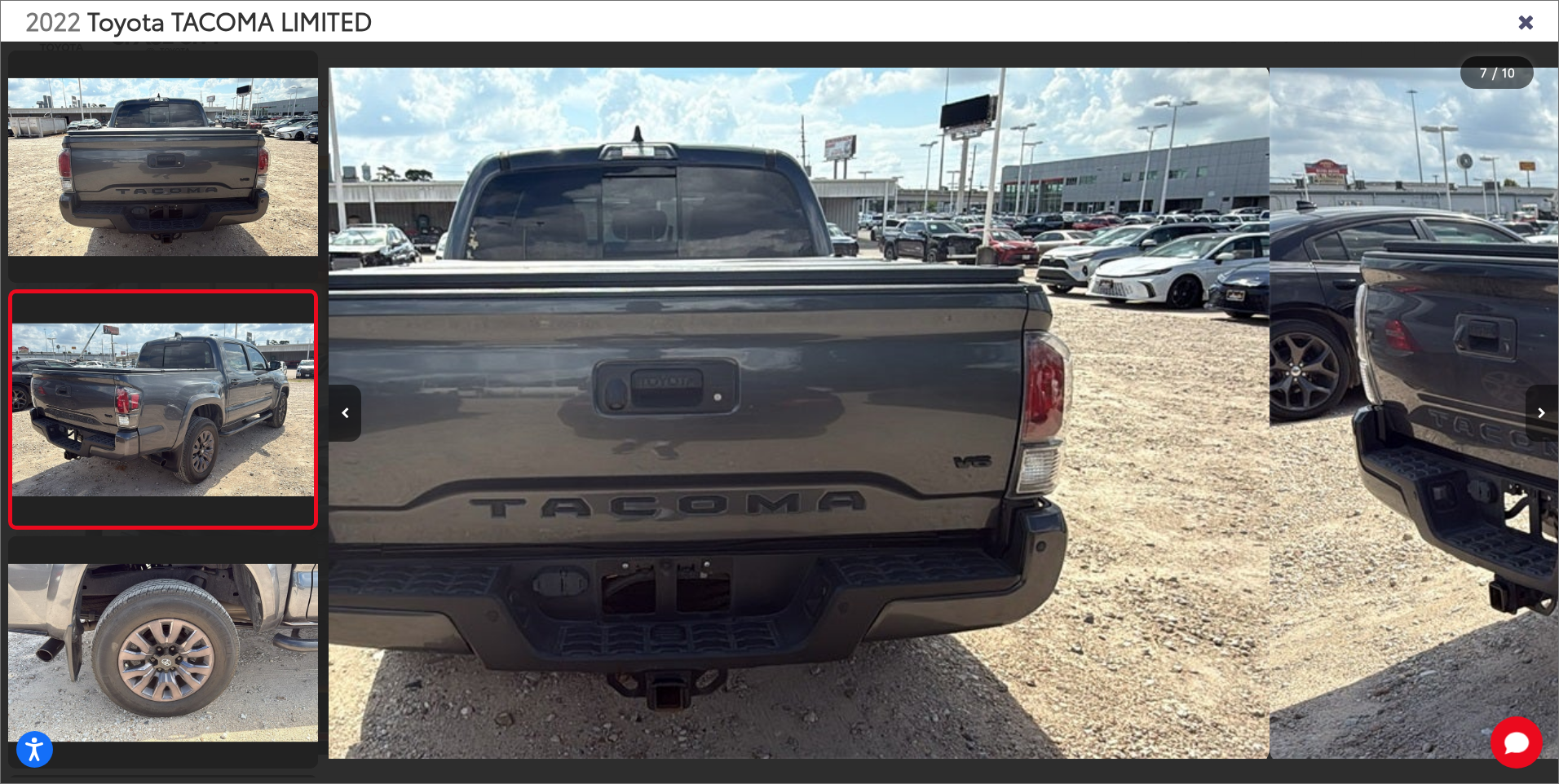
scroll to position [1236, 0]
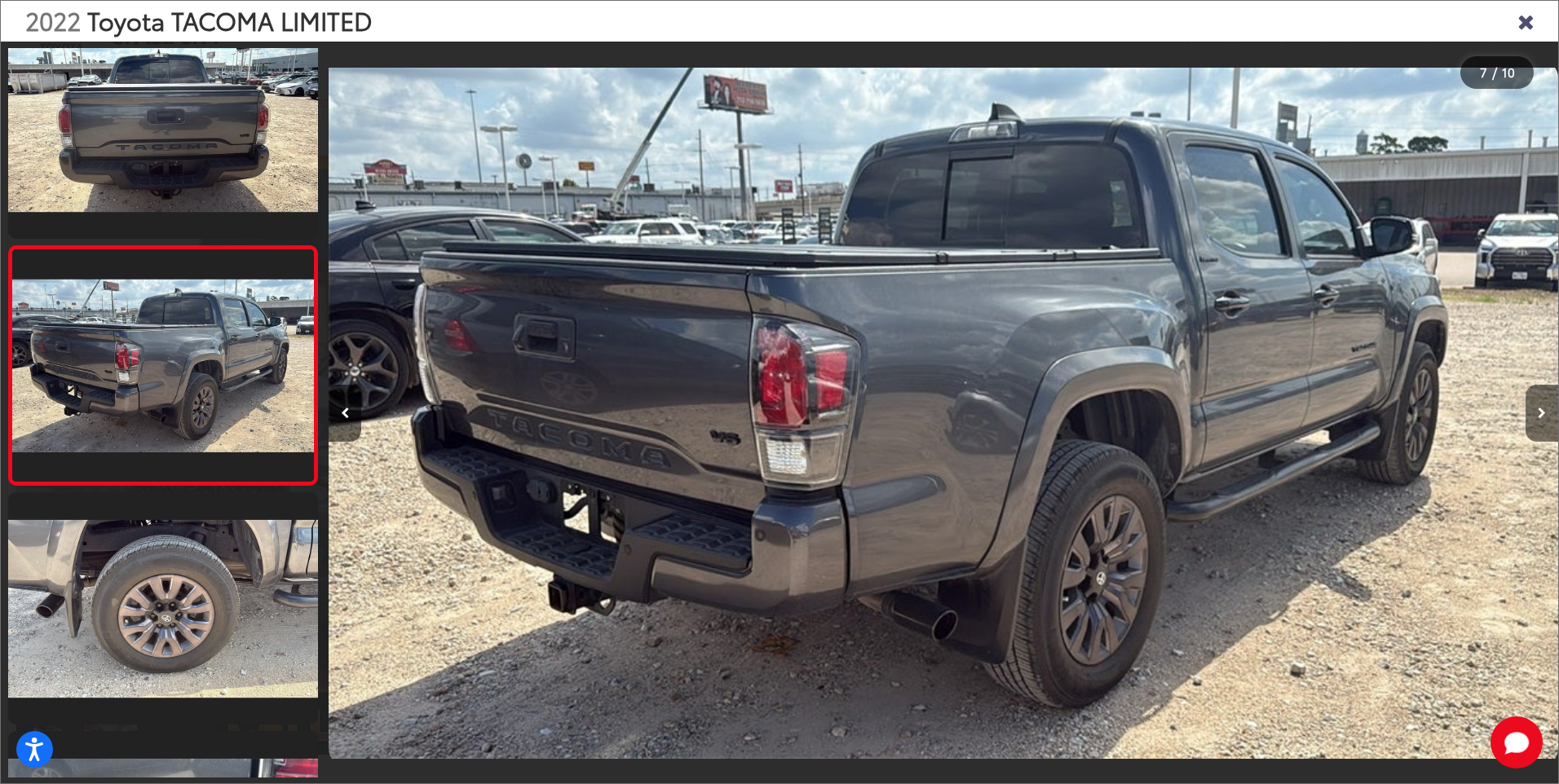
click at [1539, 411] on icon "Next image" at bounding box center [1542, 413] width 8 height 12
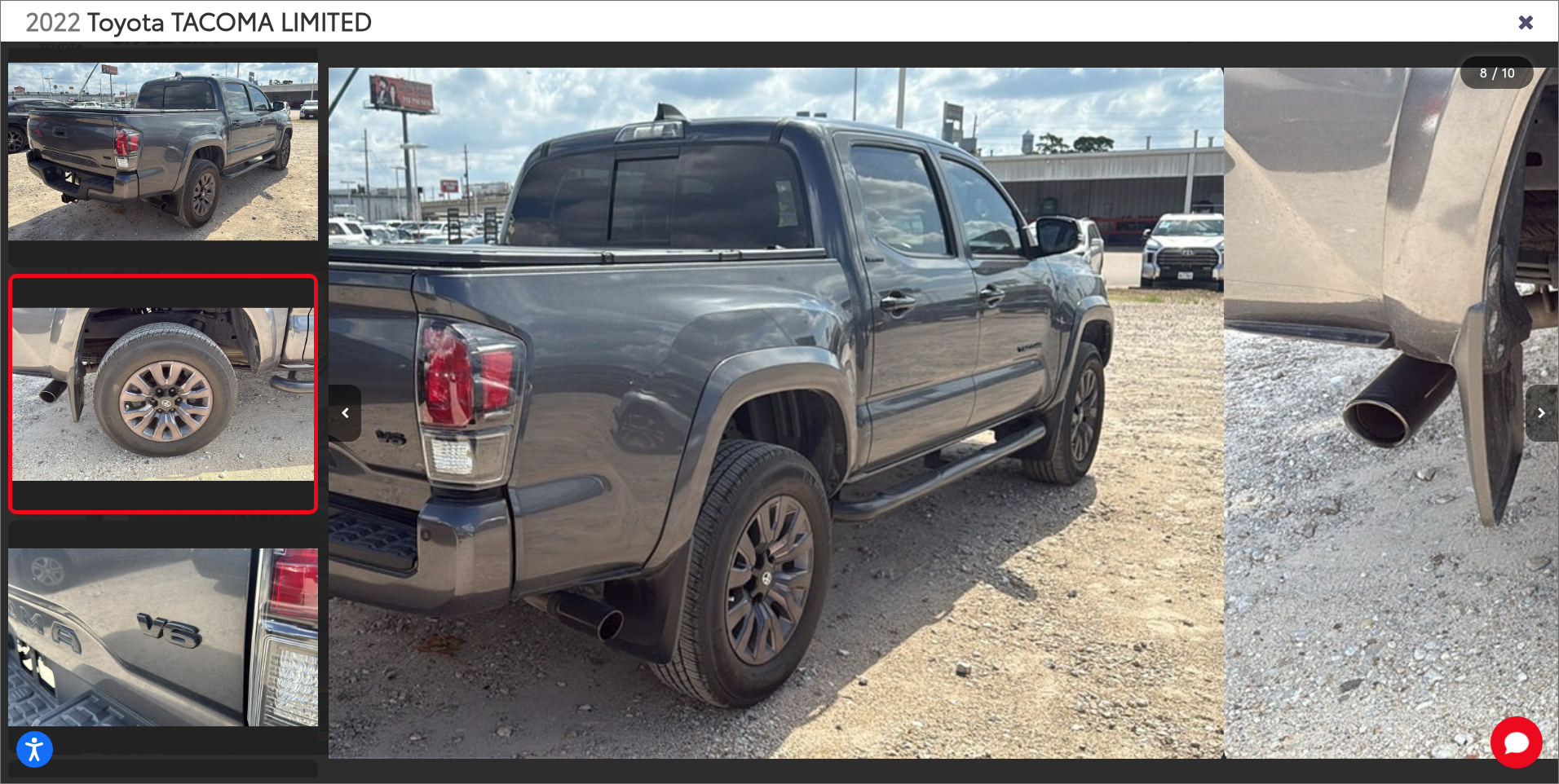
scroll to position [0, 0]
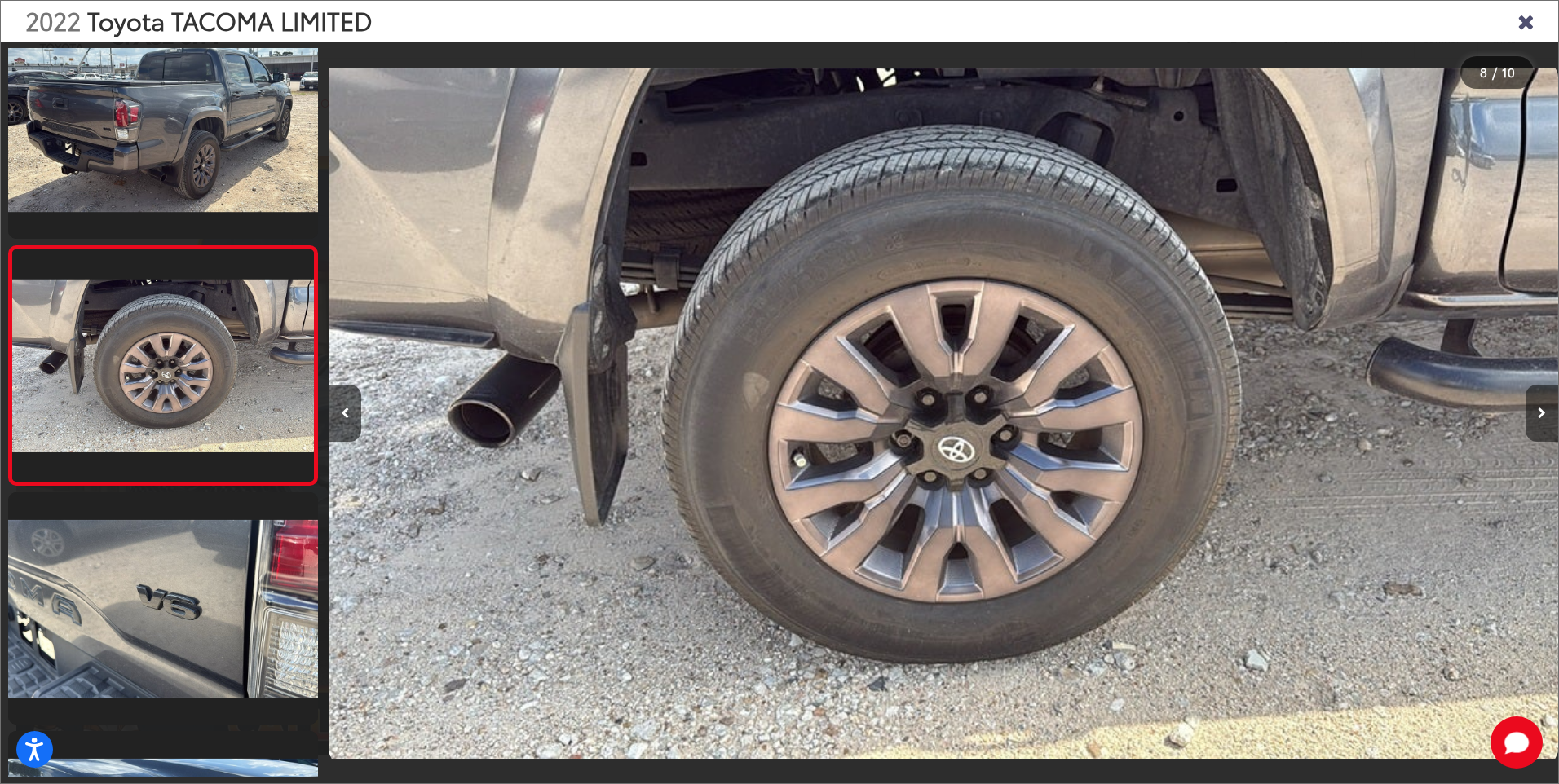
click at [1539, 411] on icon "Next image" at bounding box center [1542, 413] width 8 height 12
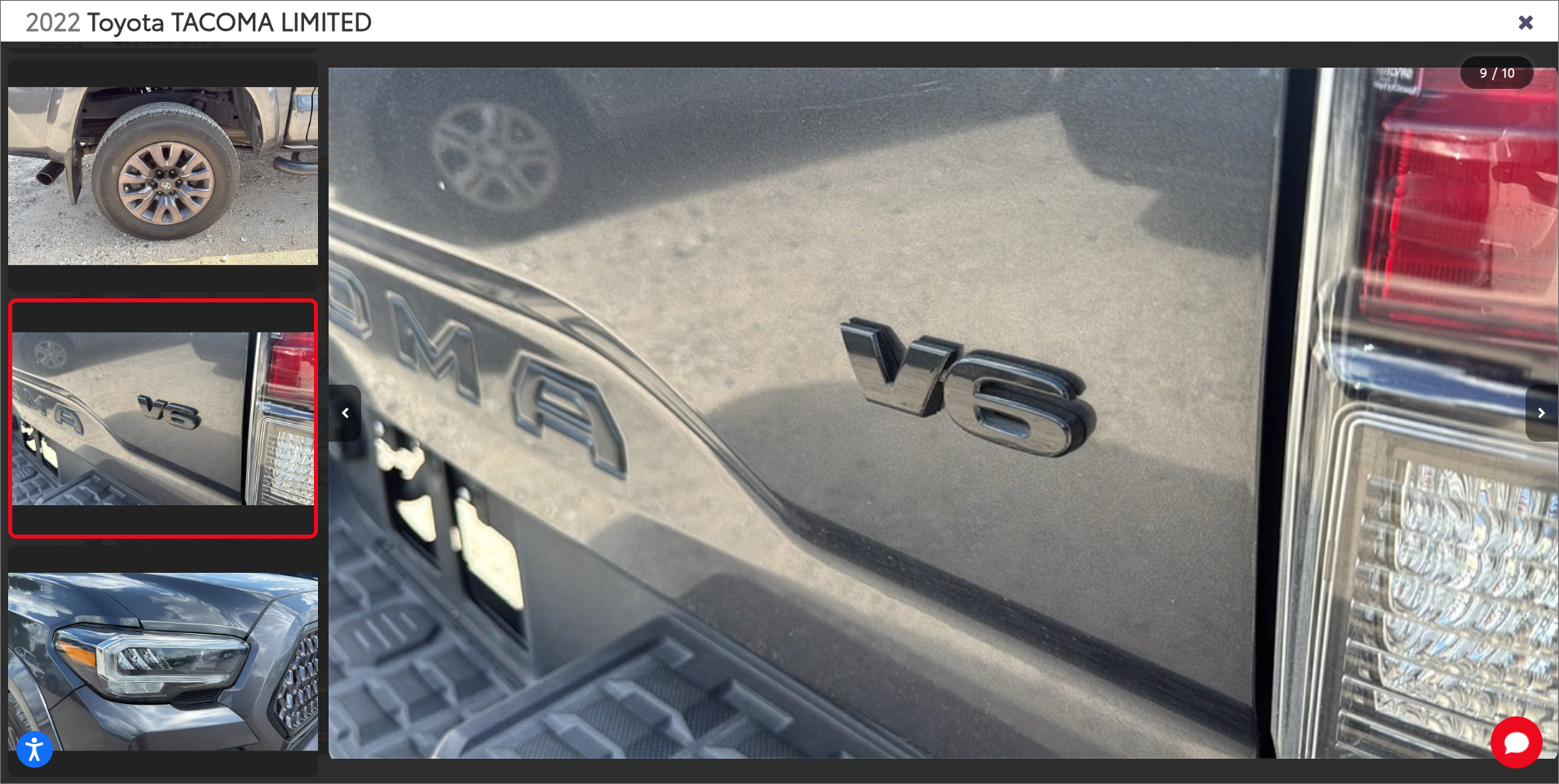
click at [1538, 411] on icon "Next image" at bounding box center [1542, 413] width 8 height 12
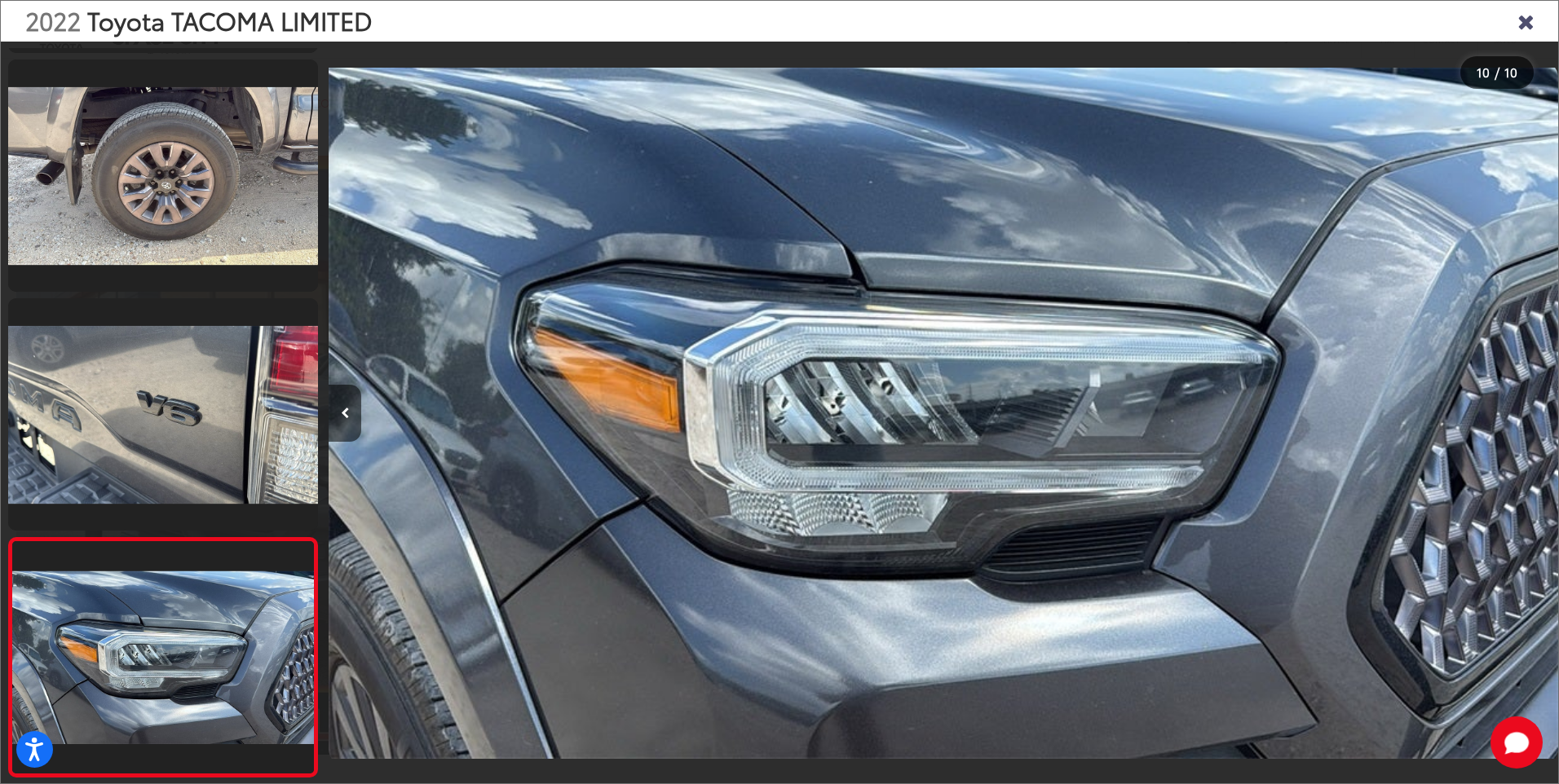
click at [1537, 411] on div at bounding box center [1404, 413] width 307 height 743
click at [1525, 25] on icon "Close gallery" at bounding box center [1525, 20] width 16 height 21
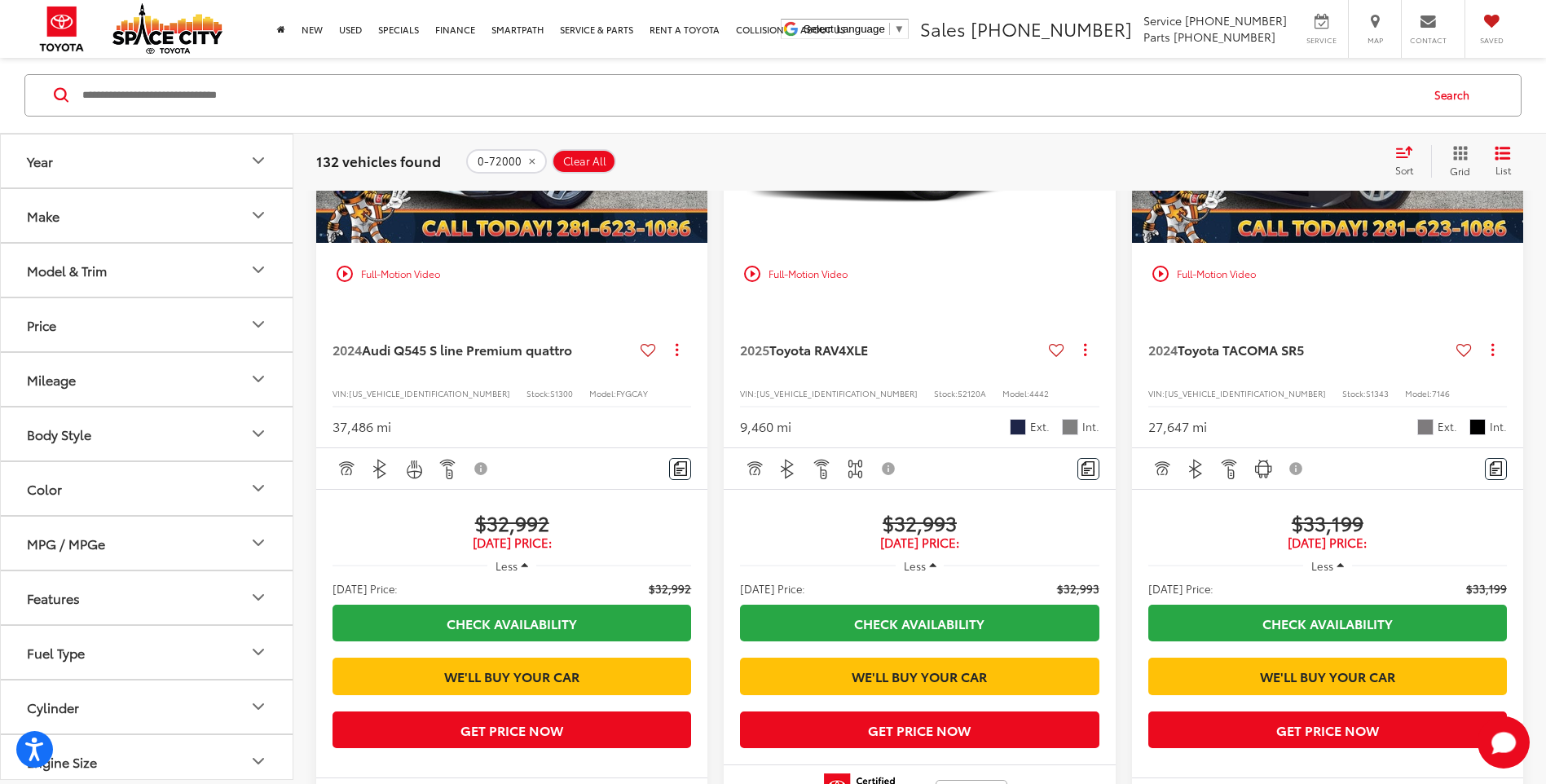
scroll to position [2192, 0]
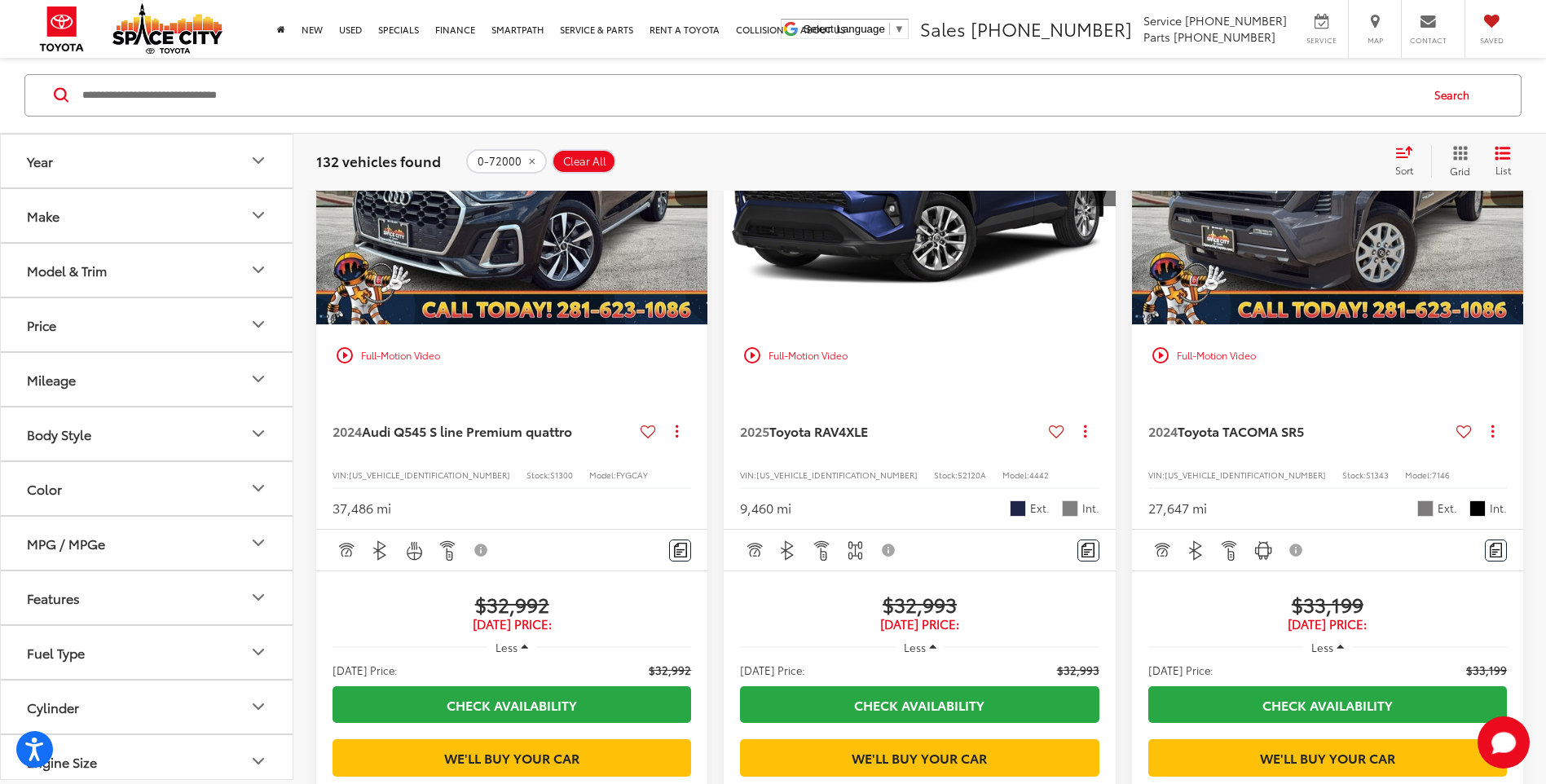
click at [1325, 326] on img "2024 Toyota TACOMA SR5 SR5 0" at bounding box center [1328, 178] width 394 height 296
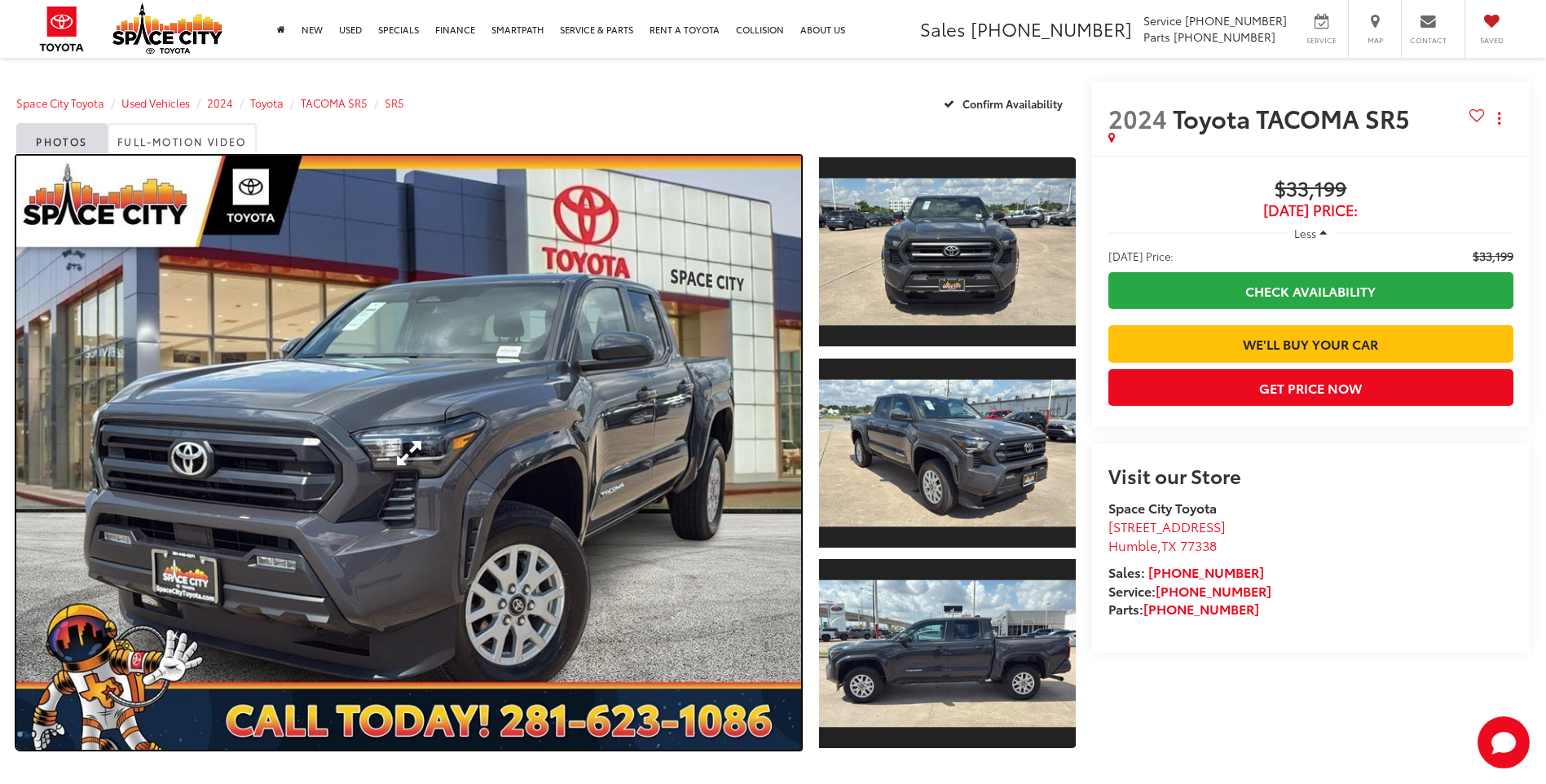
click at [539, 407] on link "Expand Photo 0" at bounding box center [409, 453] width 785 height 594
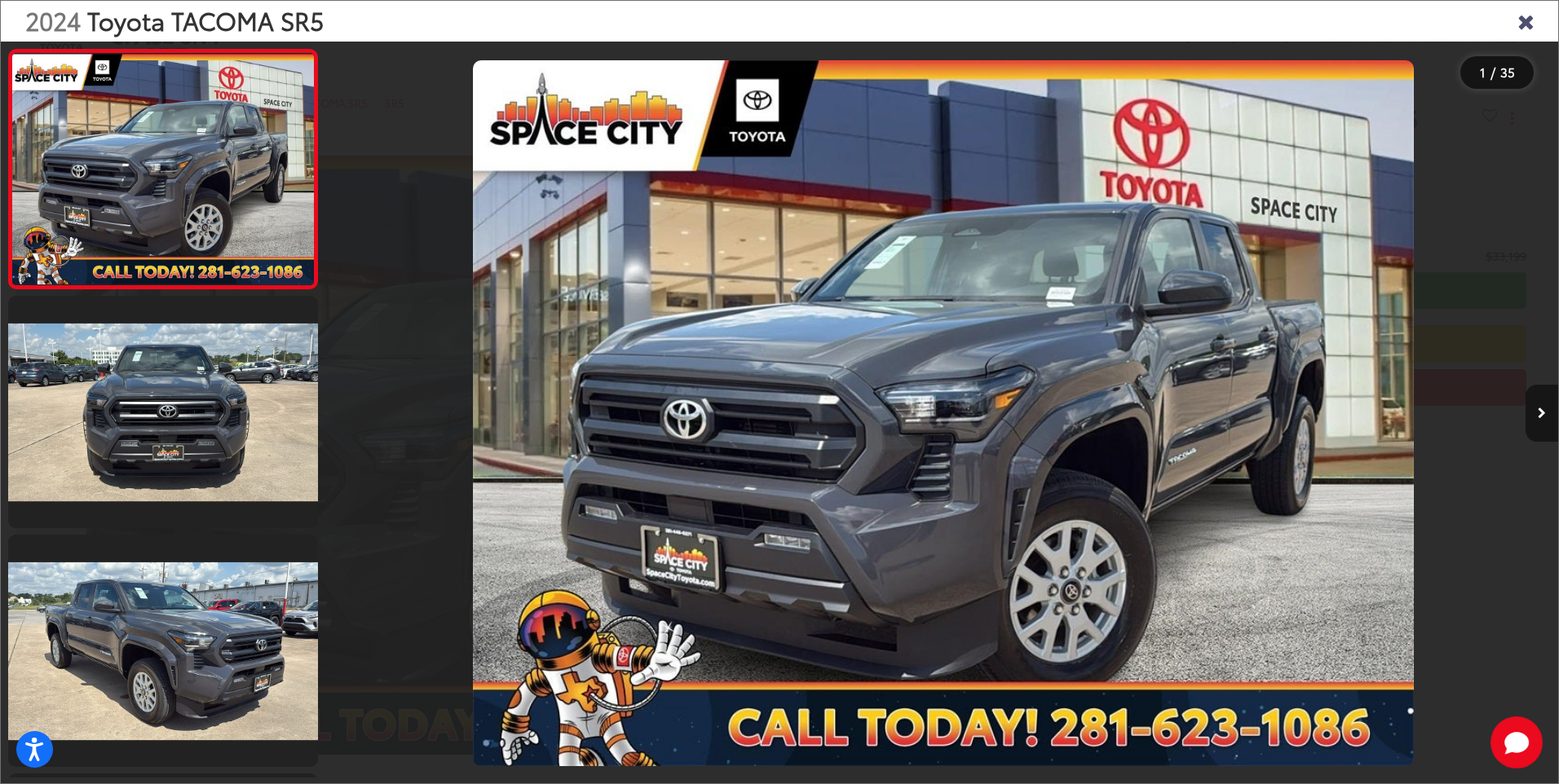
click at [1539, 407] on button "Next image" at bounding box center [1543, 412] width 33 height 57
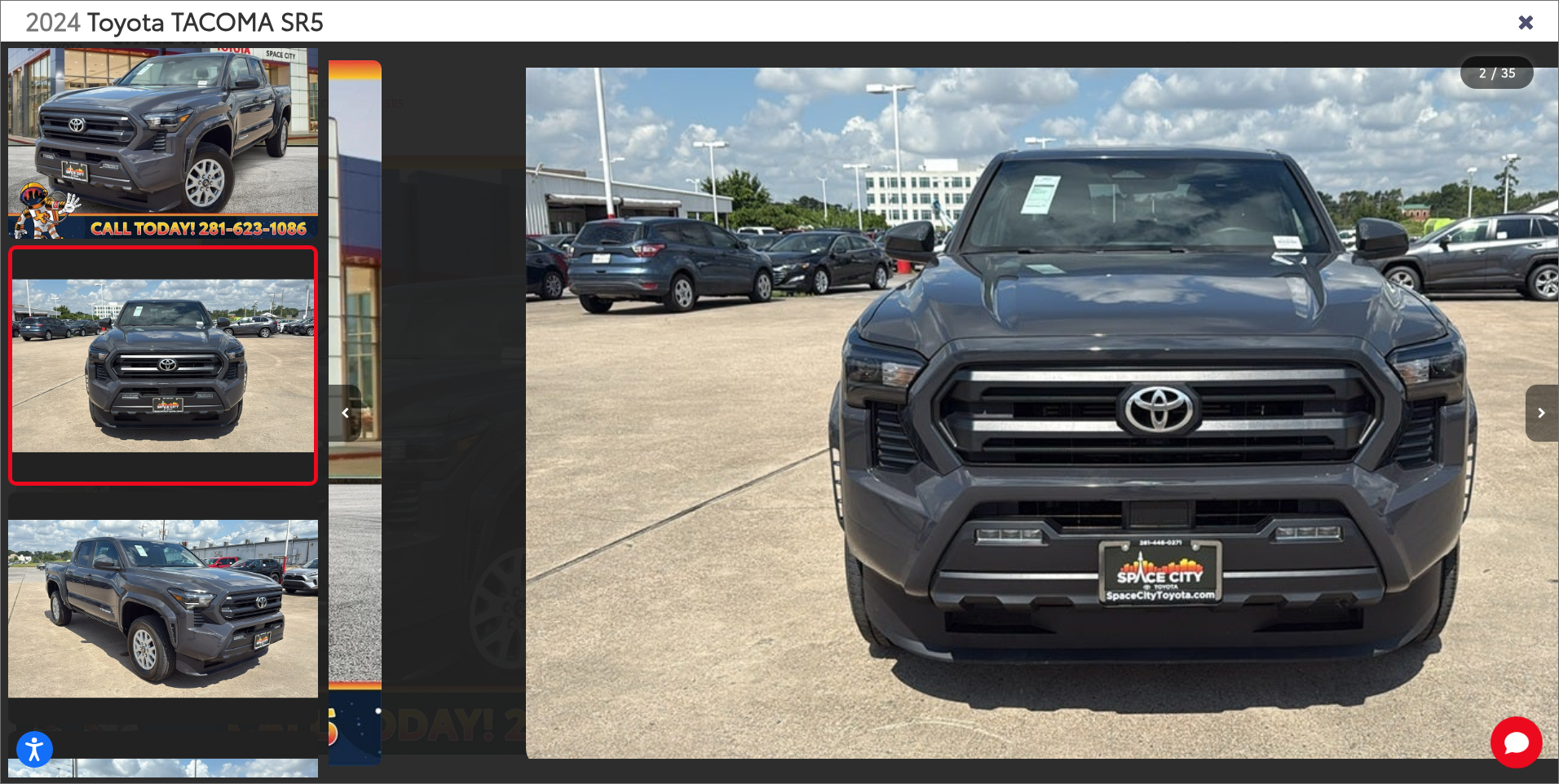
scroll to position [0, 1230]
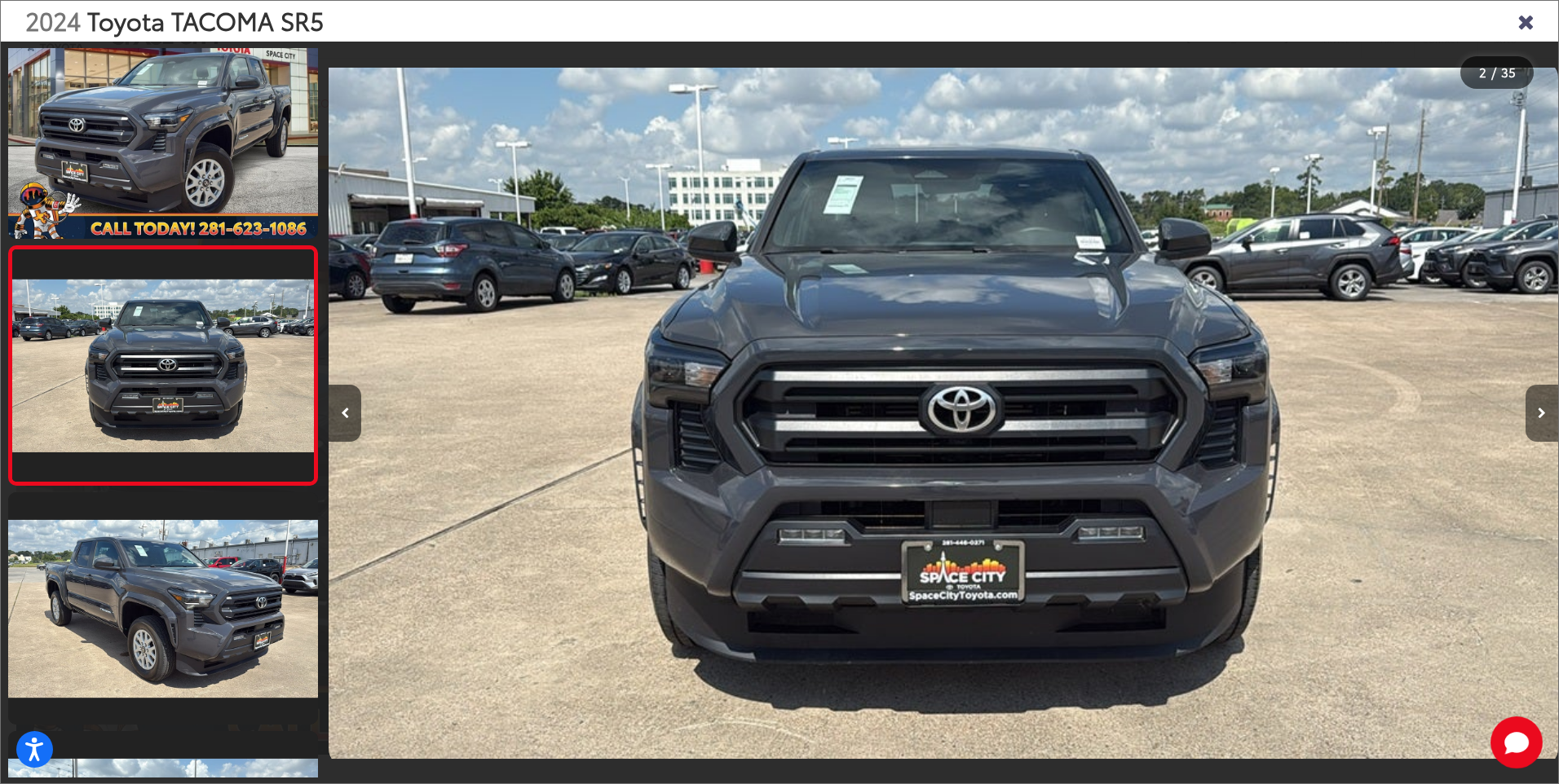
click at [1541, 410] on icon "Next image" at bounding box center [1542, 413] width 8 height 12
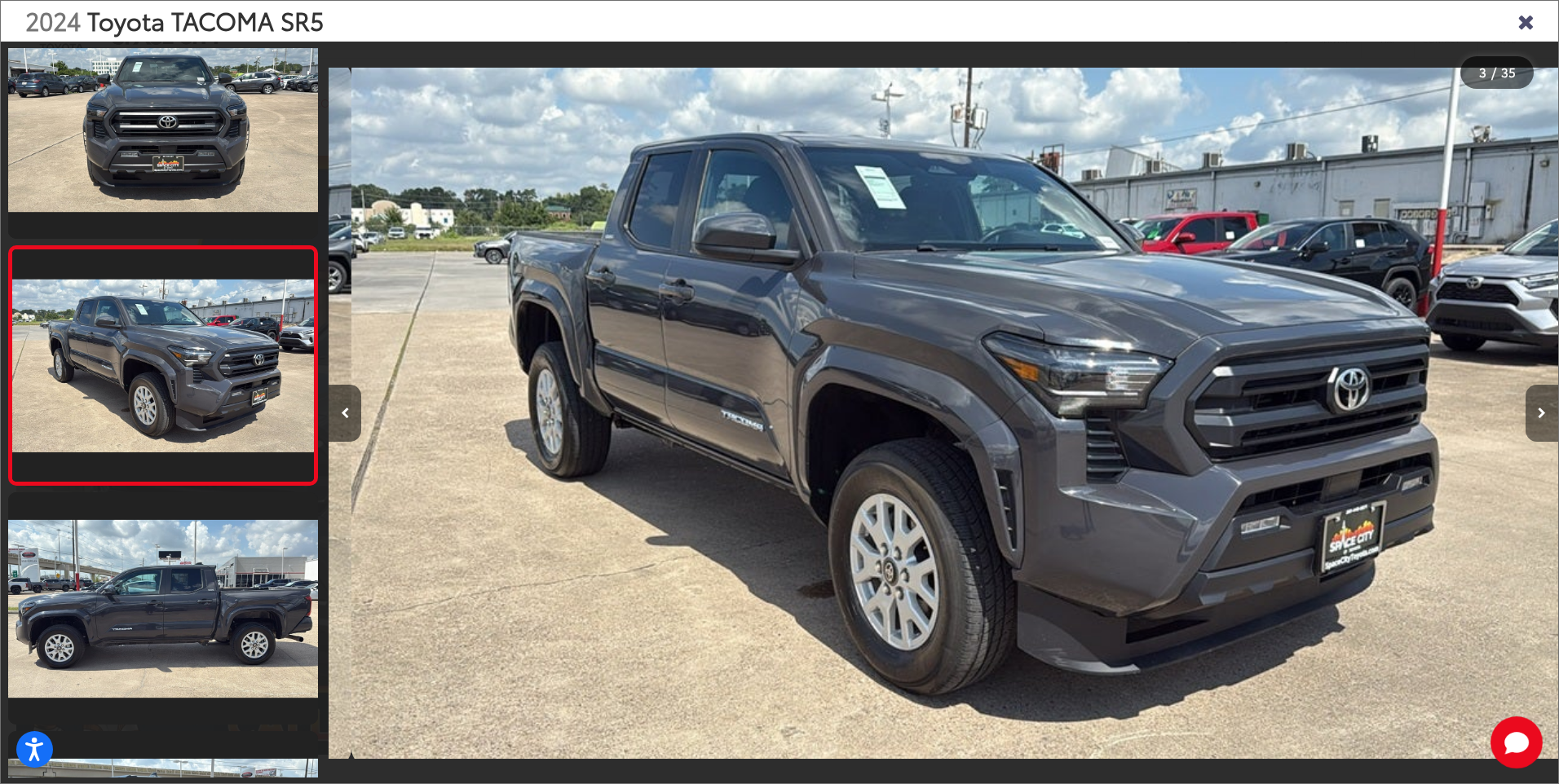
scroll to position [0, 2460]
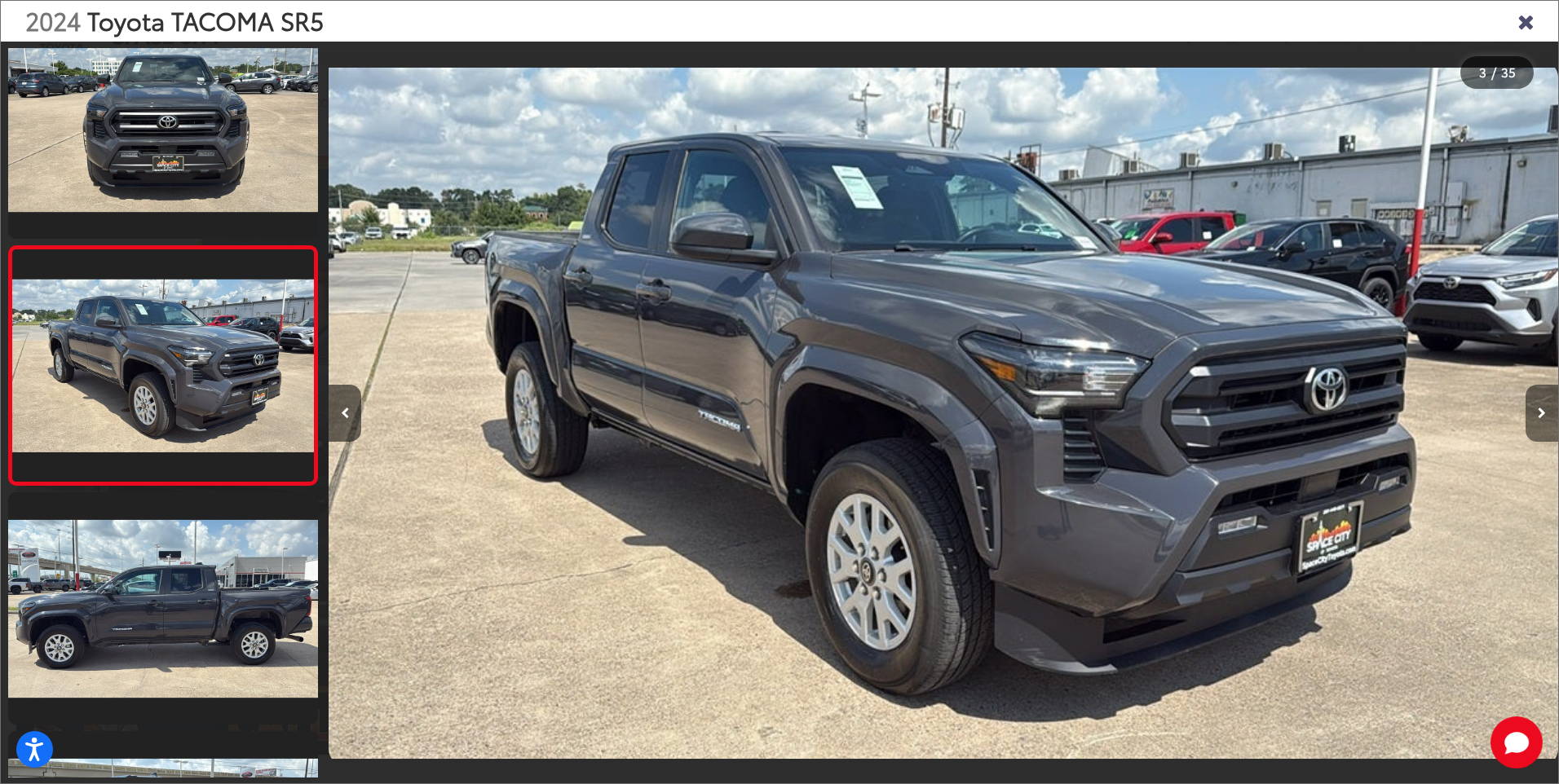
click at [1541, 410] on icon "Next image" at bounding box center [1542, 413] width 8 height 12
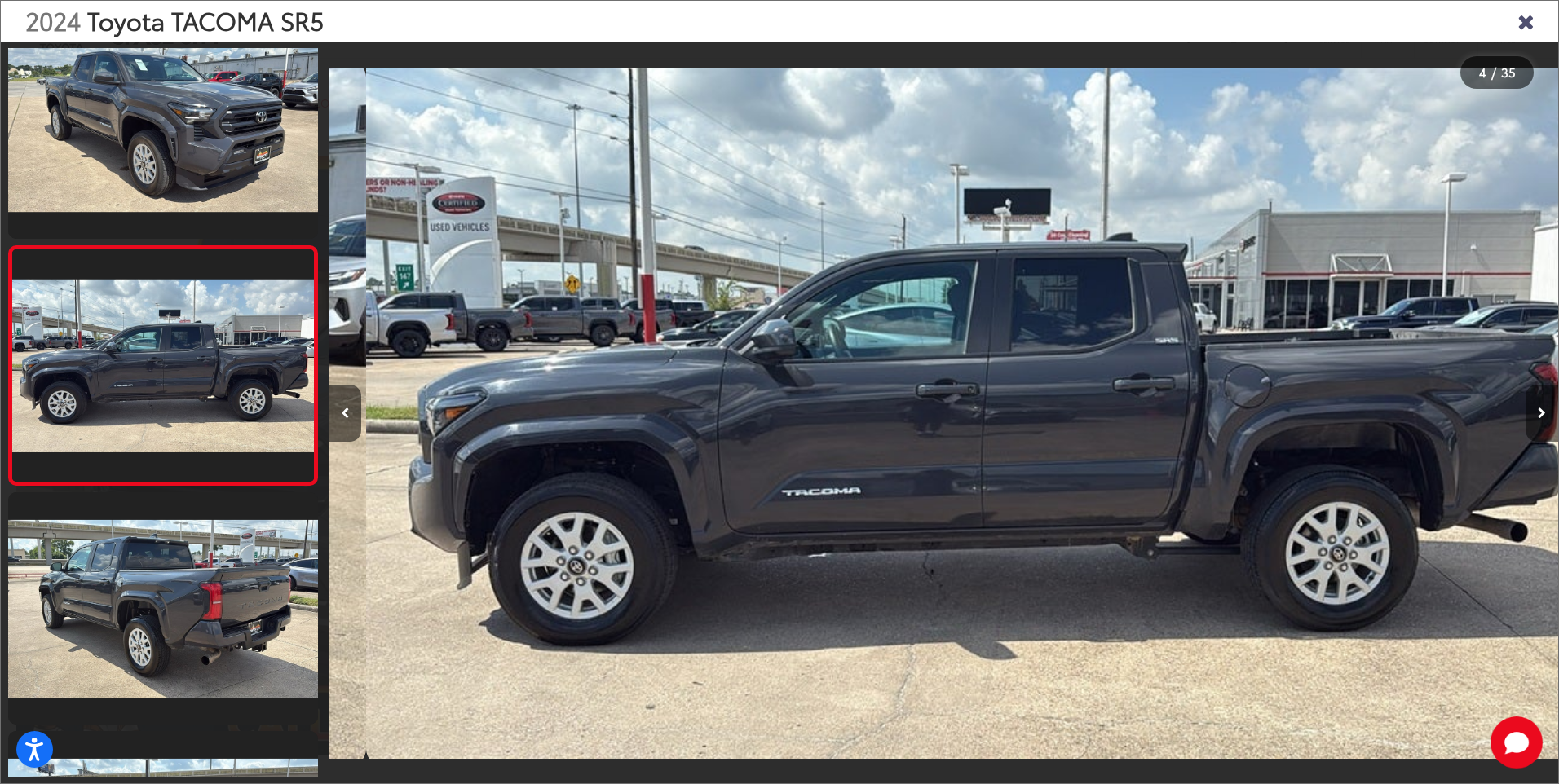
scroll to position [0, 3689]
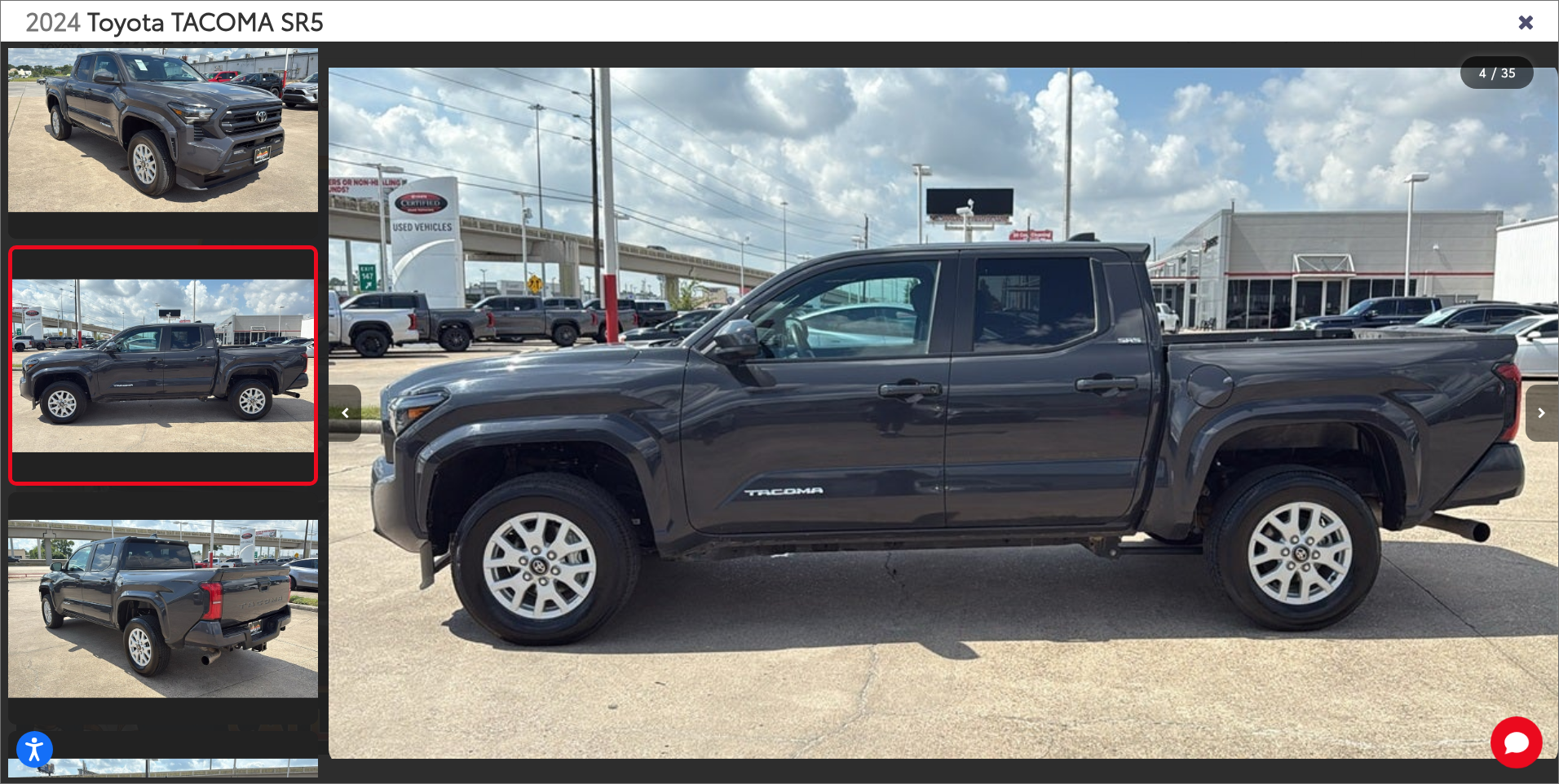
click at [1542, 411] on icon "Next image" at bounding box center [1542, 413] width 8 height 12
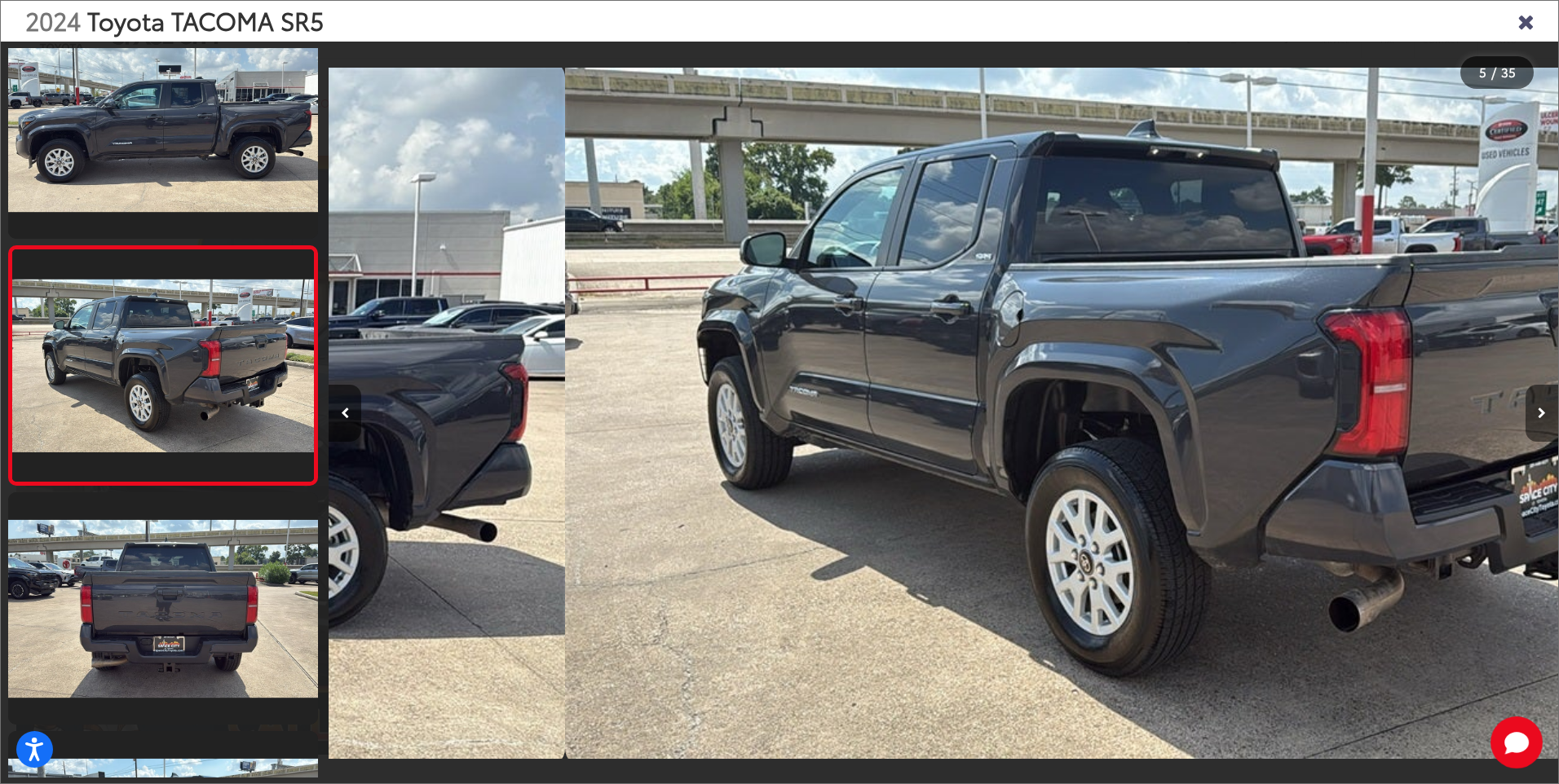
scroll to position [0, 4918]
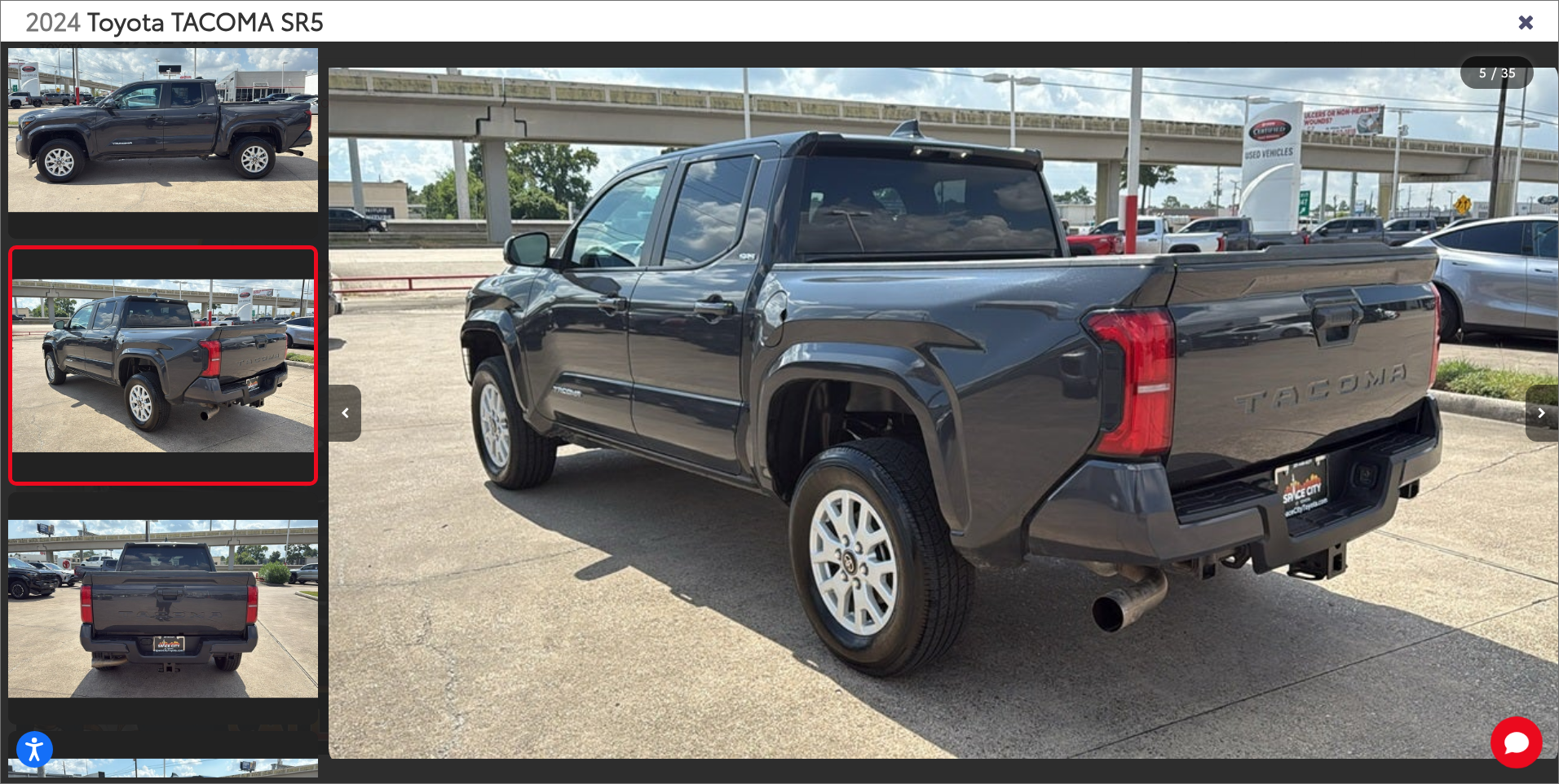
click at [1542, 411] on icon "Next image" at bounding box center [1542, 413] width 8 height 12
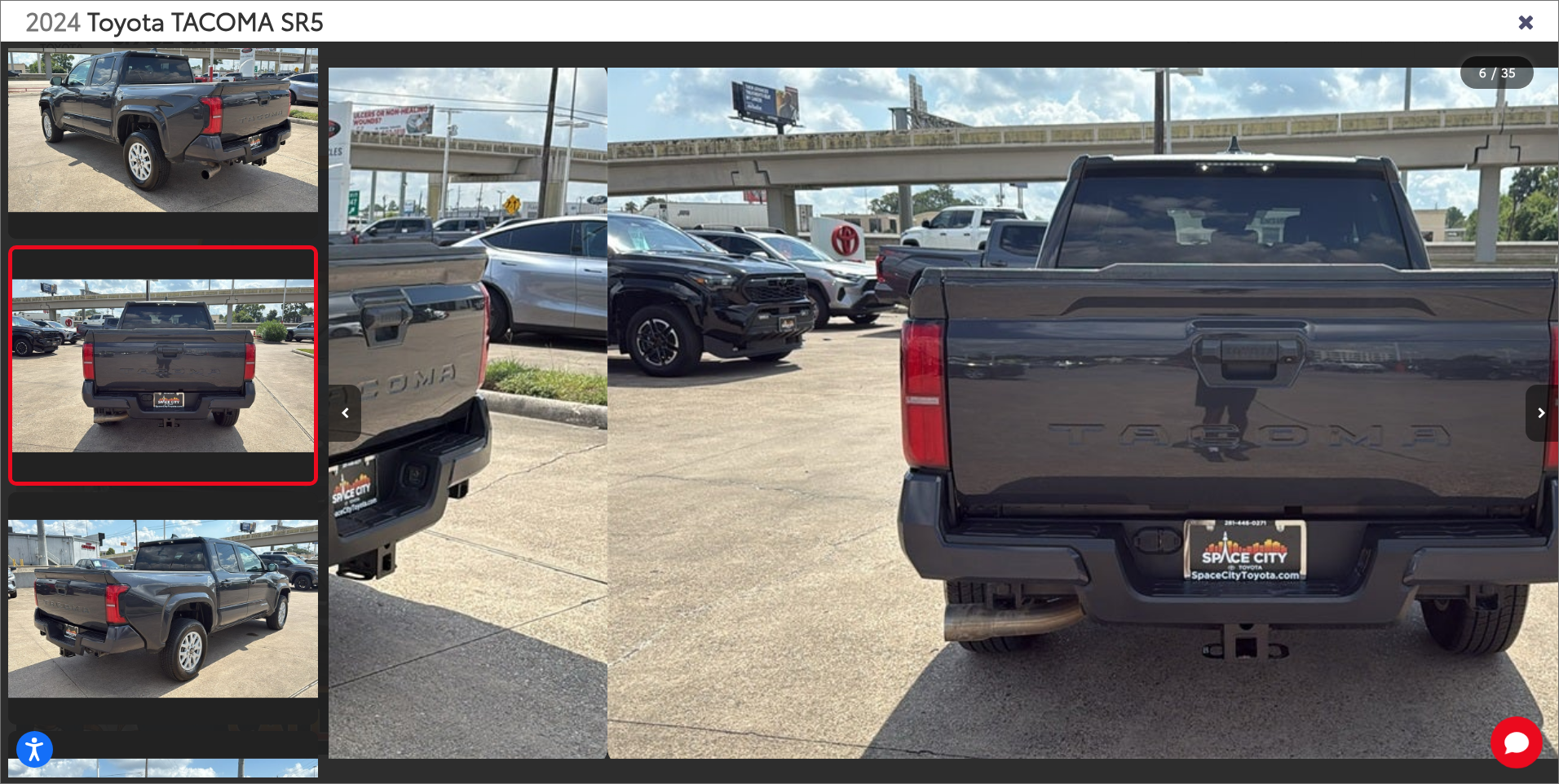
scroll to position [0, 6148]
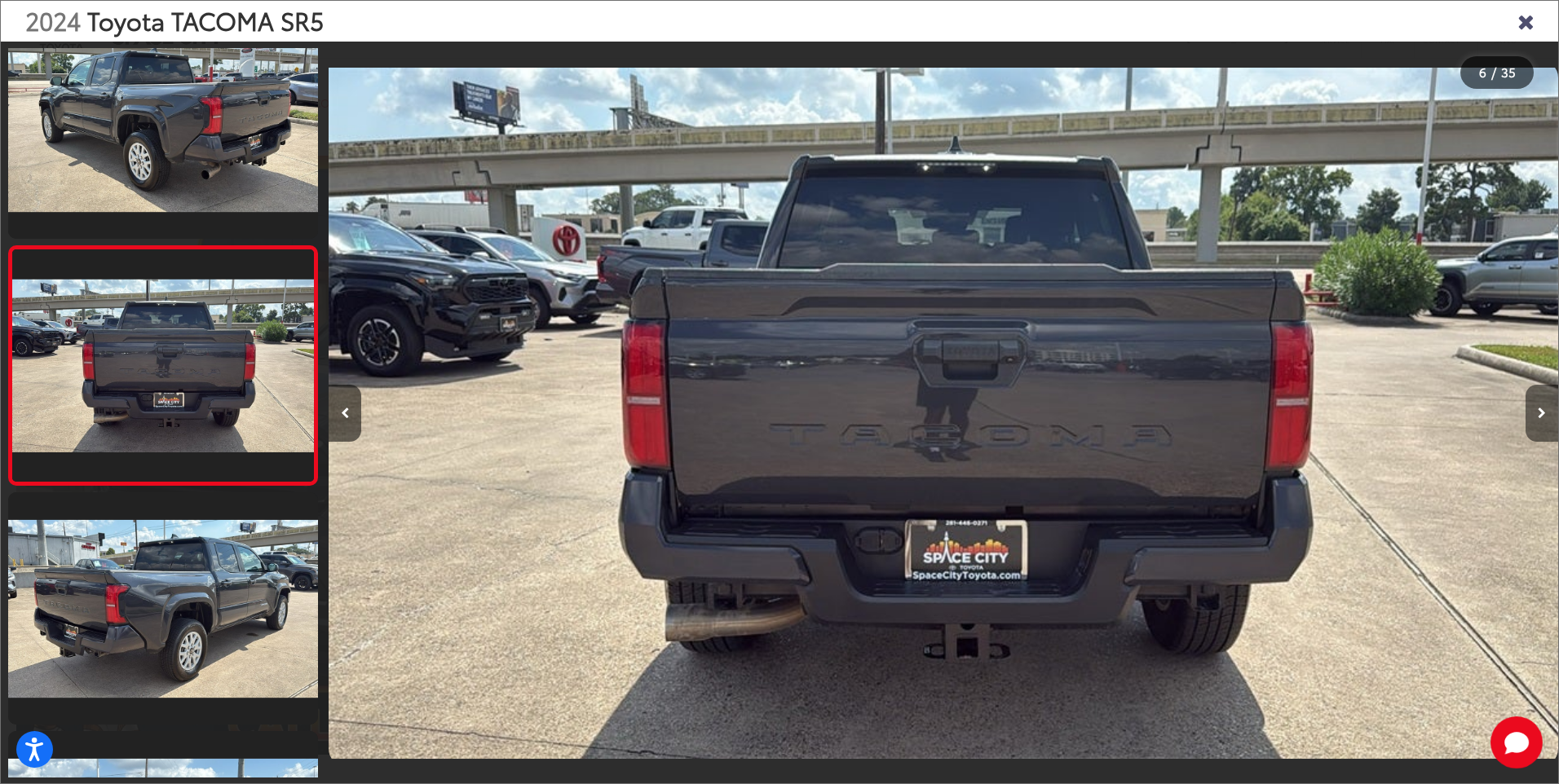
click at [1542, 411] on icon "Next image" at bounding box center [1542, 413] width 8 height 12
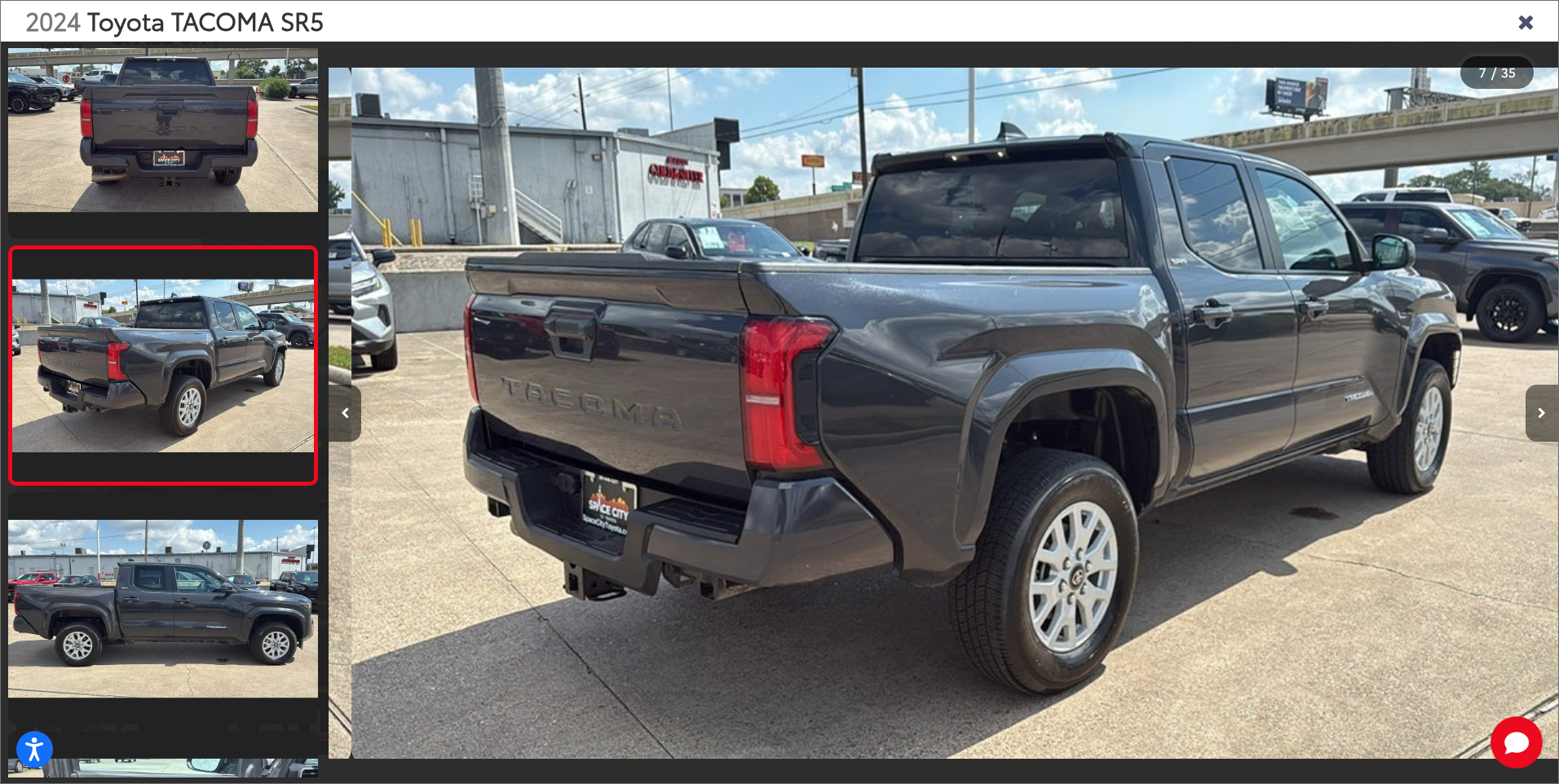
scroll to position [0, 7378]
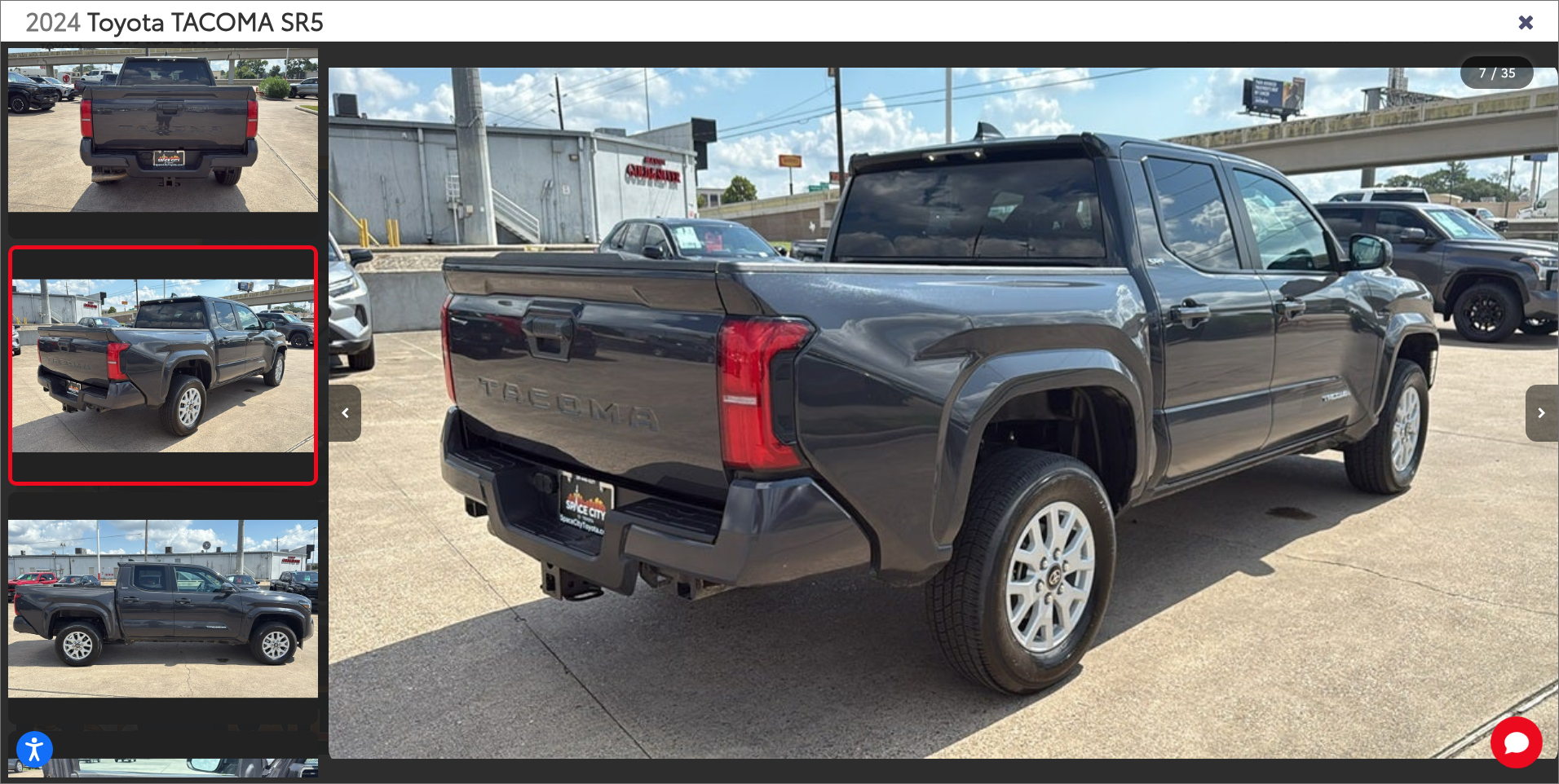
click at [1542, 410] on icon "Next image" at bounding box center [1542, 413] width 8 height 12
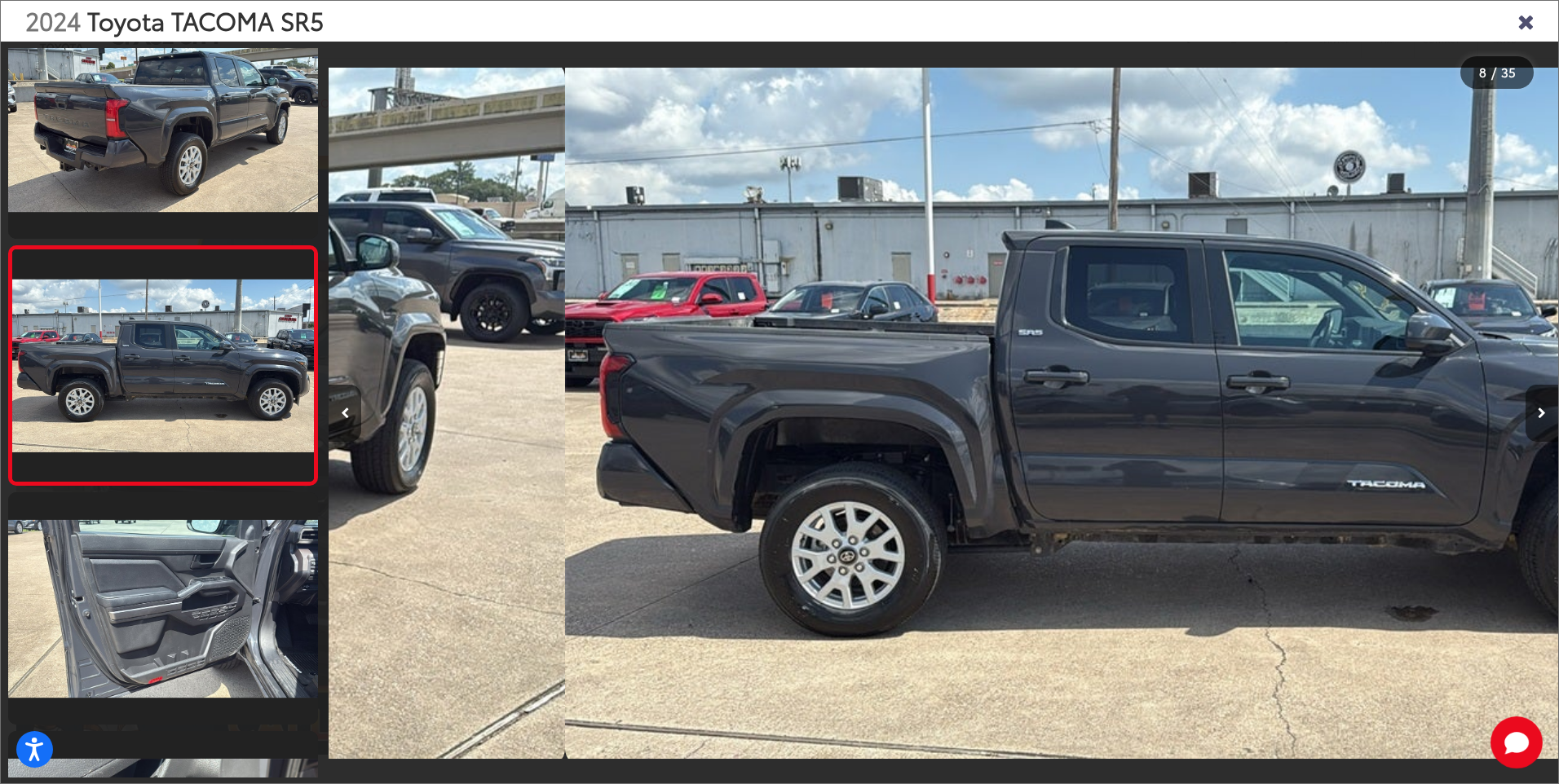
scroll to position [0, 8607]
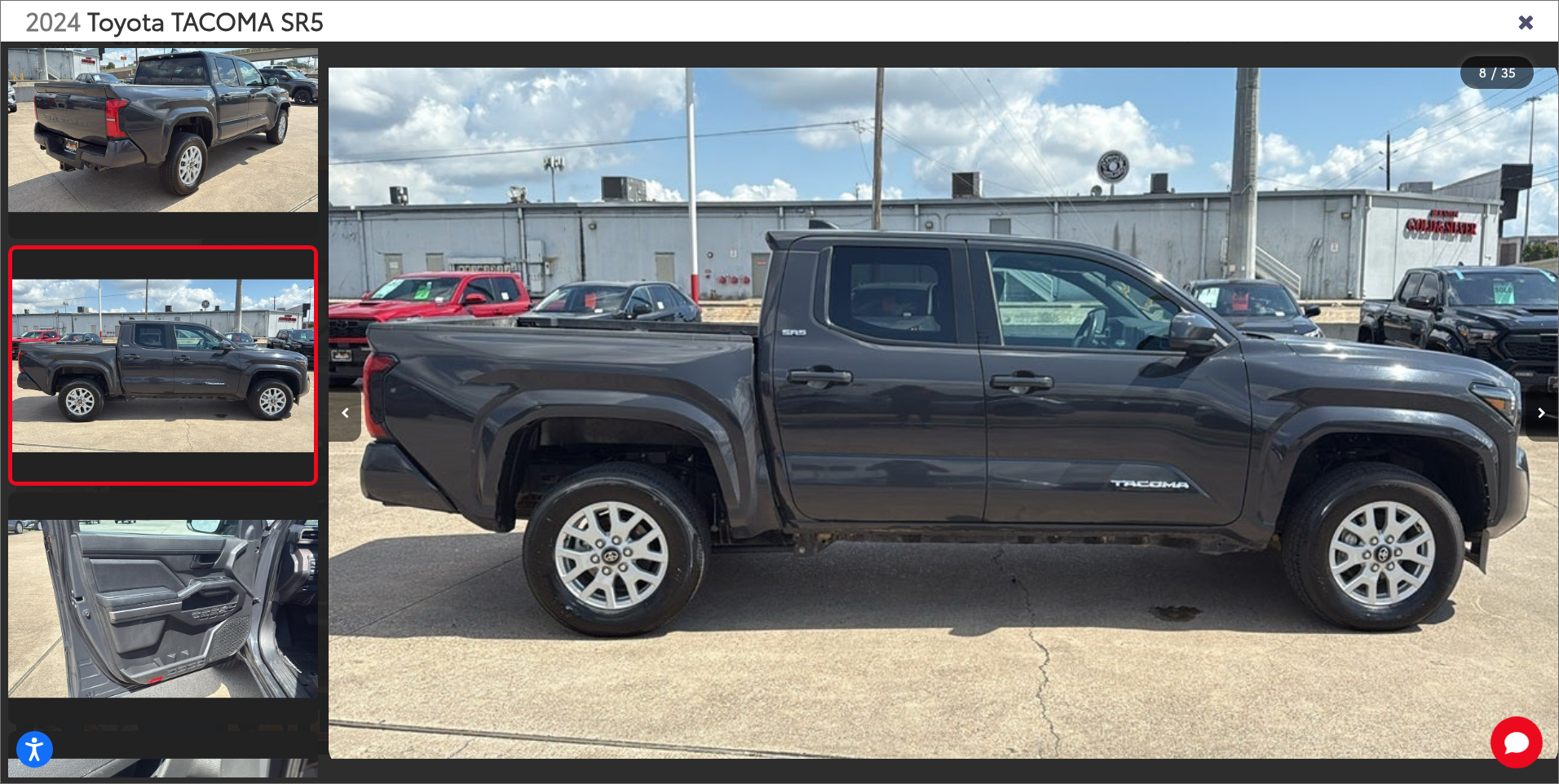
click at [1542, 410] on icon "Next image" at bounding box center [1542, 413] width 8 height 12
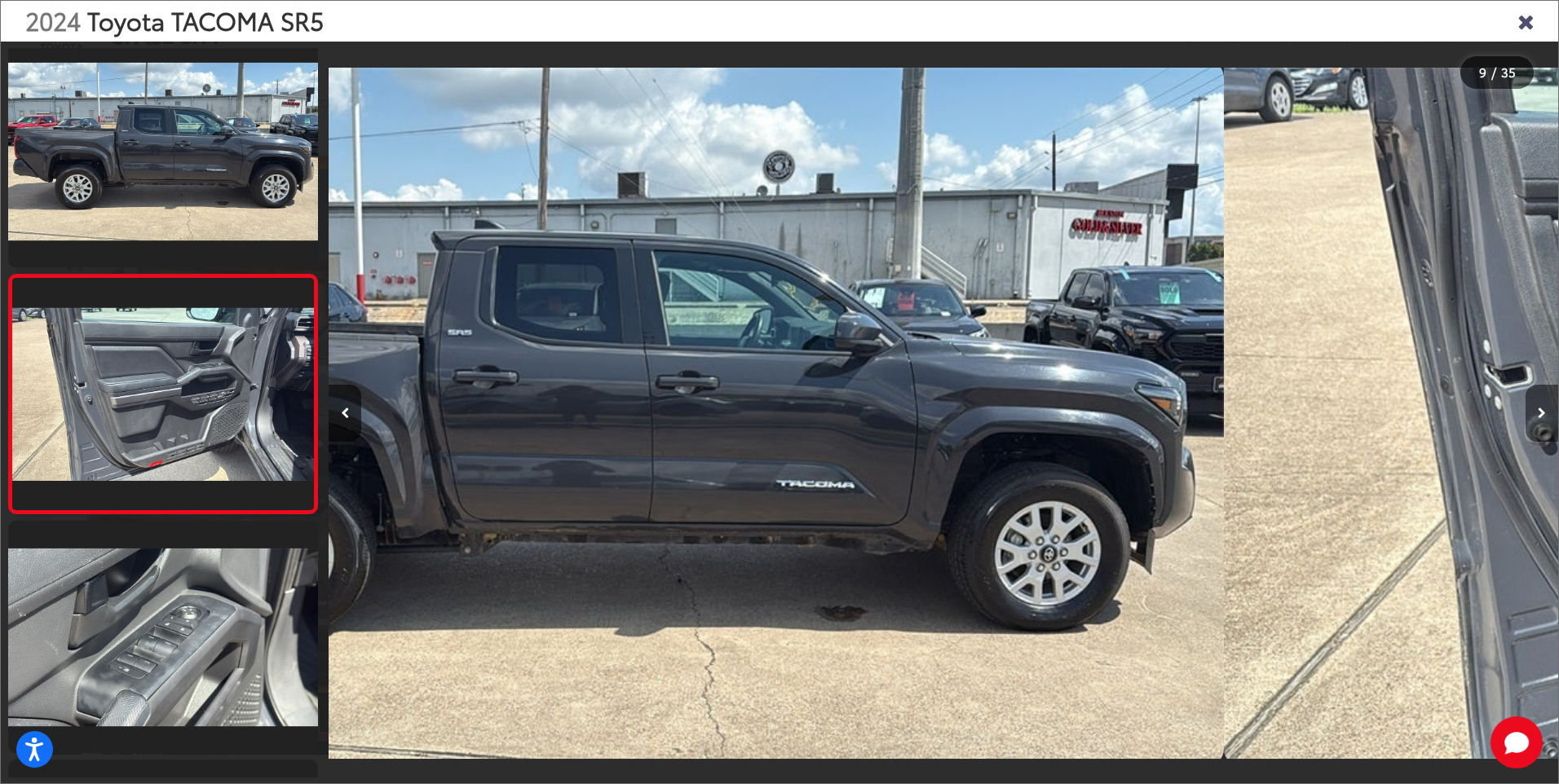
scroll to position [1714, 0]
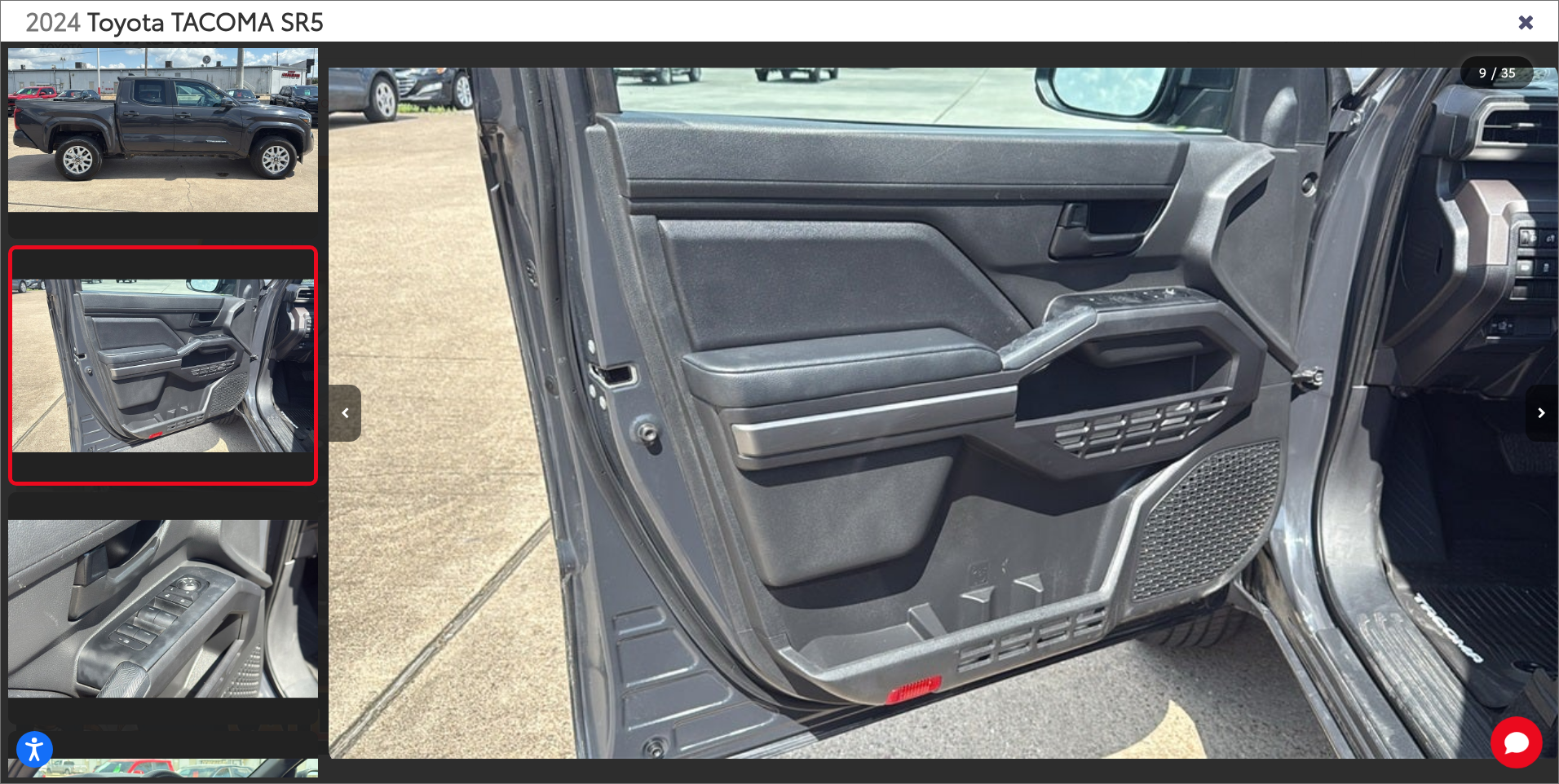
click at [1542, 410] on icon "Next image" at bounding box center [1542, 413] width 8 height 12
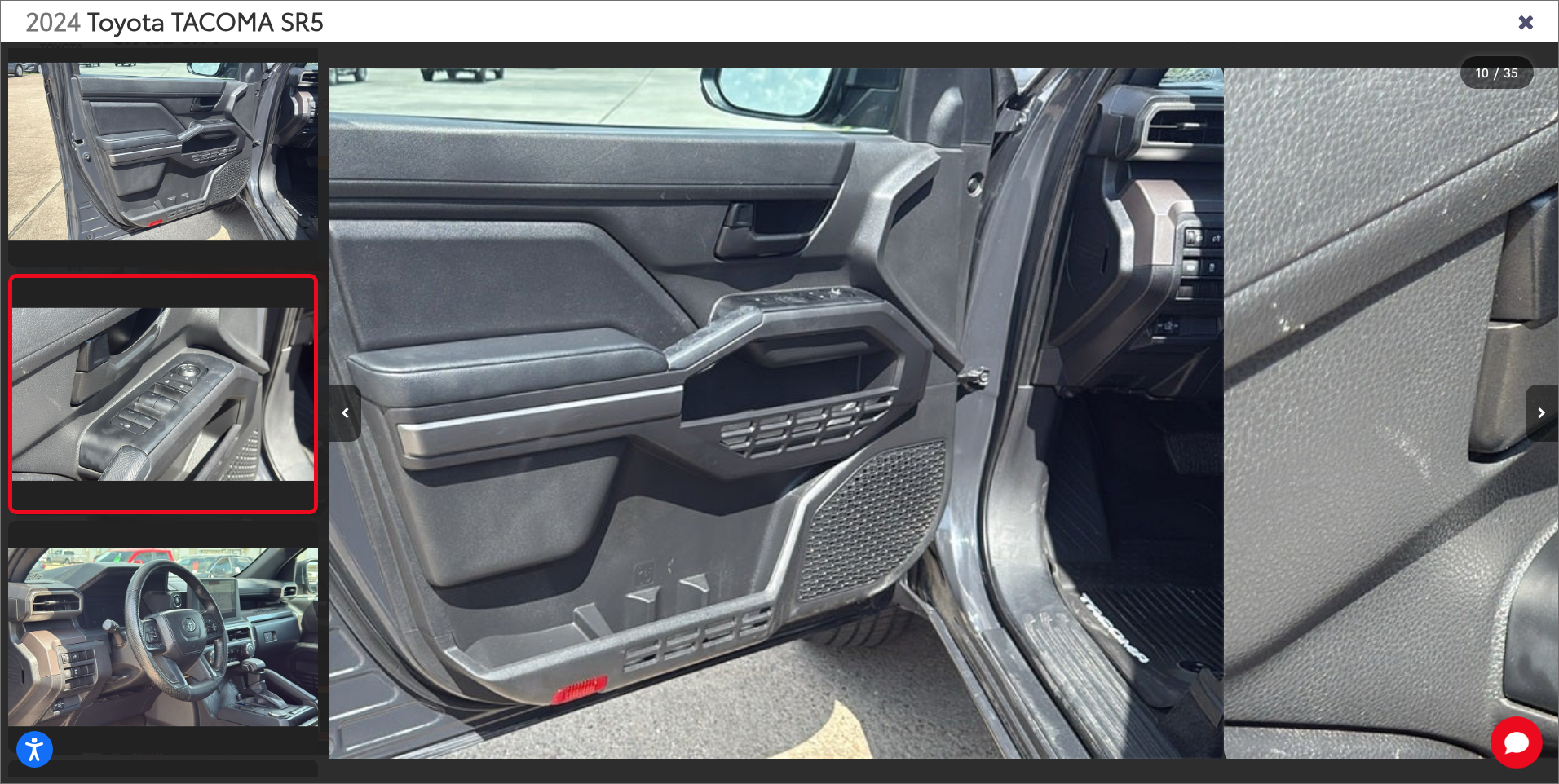
scroll to position [1953, 0]
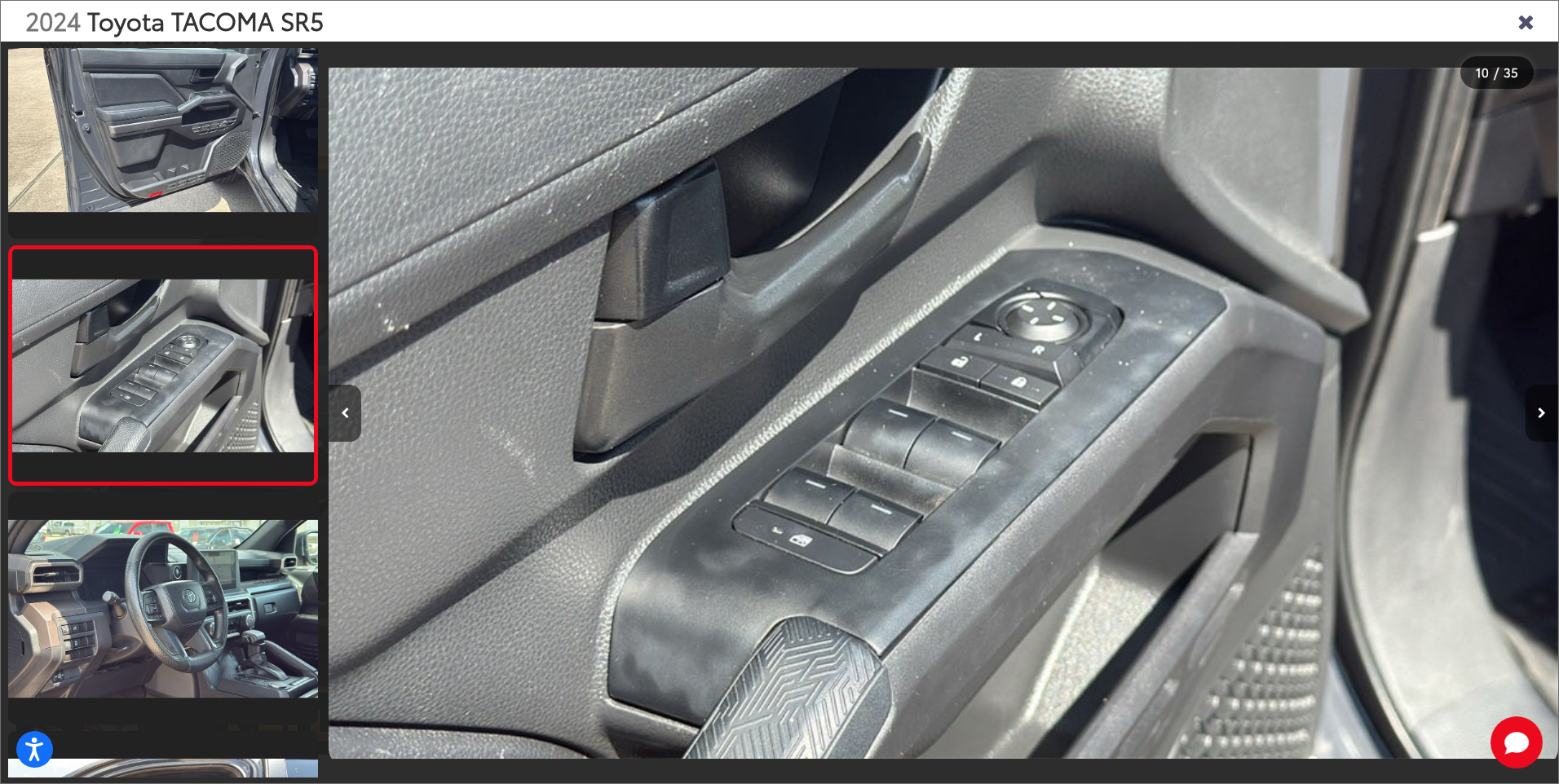
click at [1542, 410] on icon "Next image" at bounding box center [1542, 413] width 8 height 12
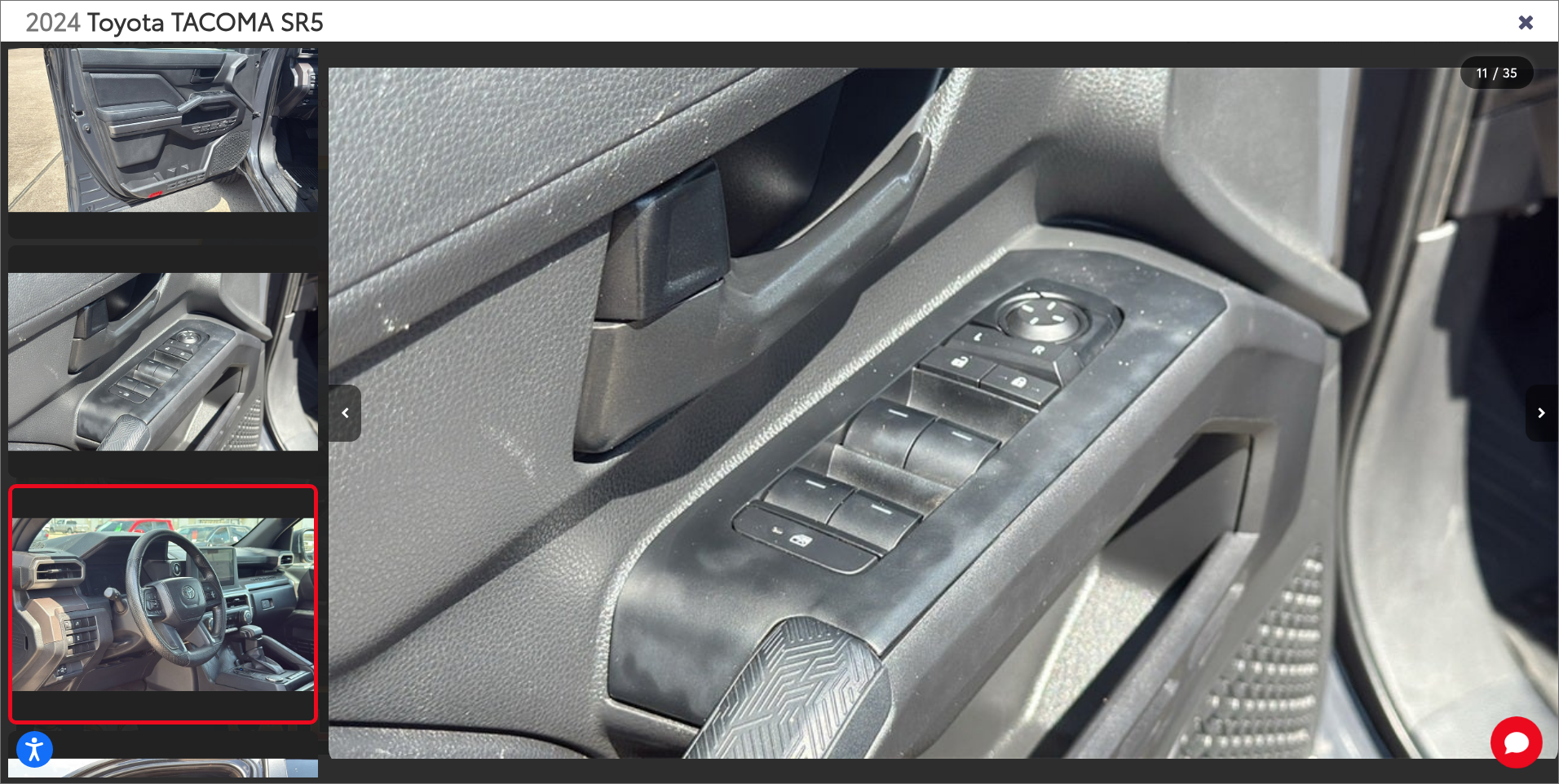
scroll to position [0, 0]
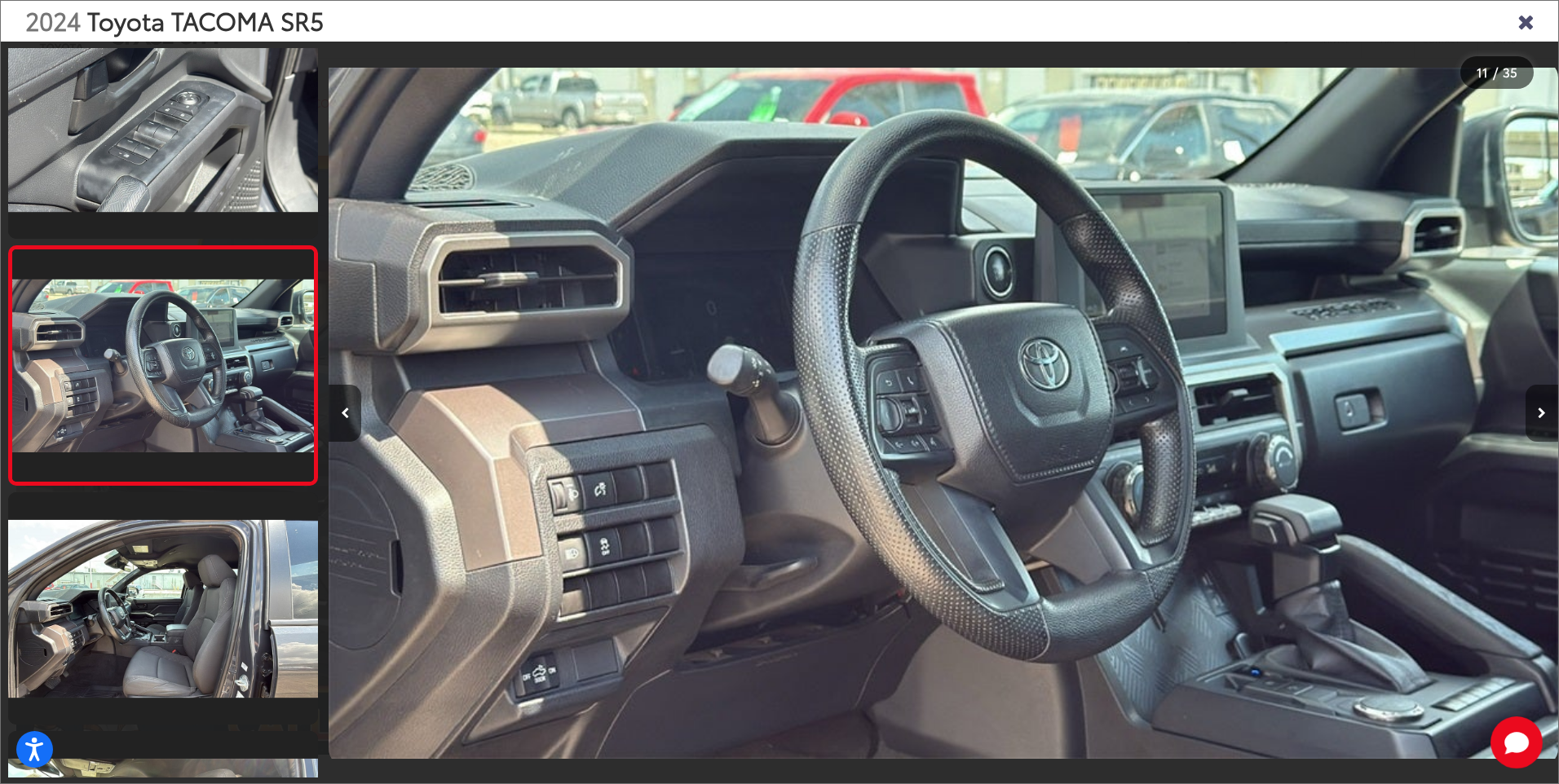
click at [1542, 410] on icon "Next image" at bounding box center [1542, 413] width 8 height 12
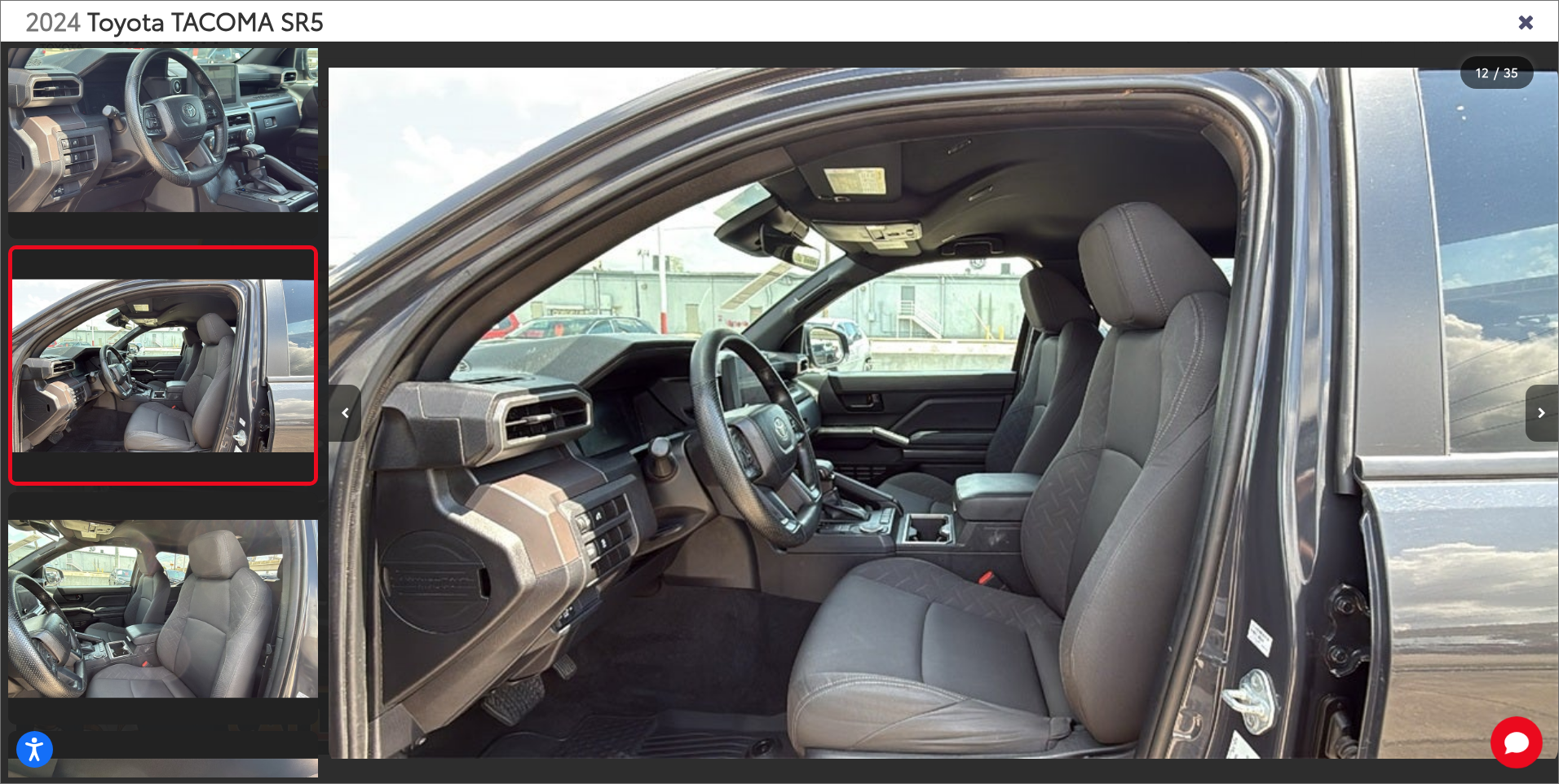
click at [1543, 410] on icon "Next image" at bounding box center [1542, 413] width 8 height 12
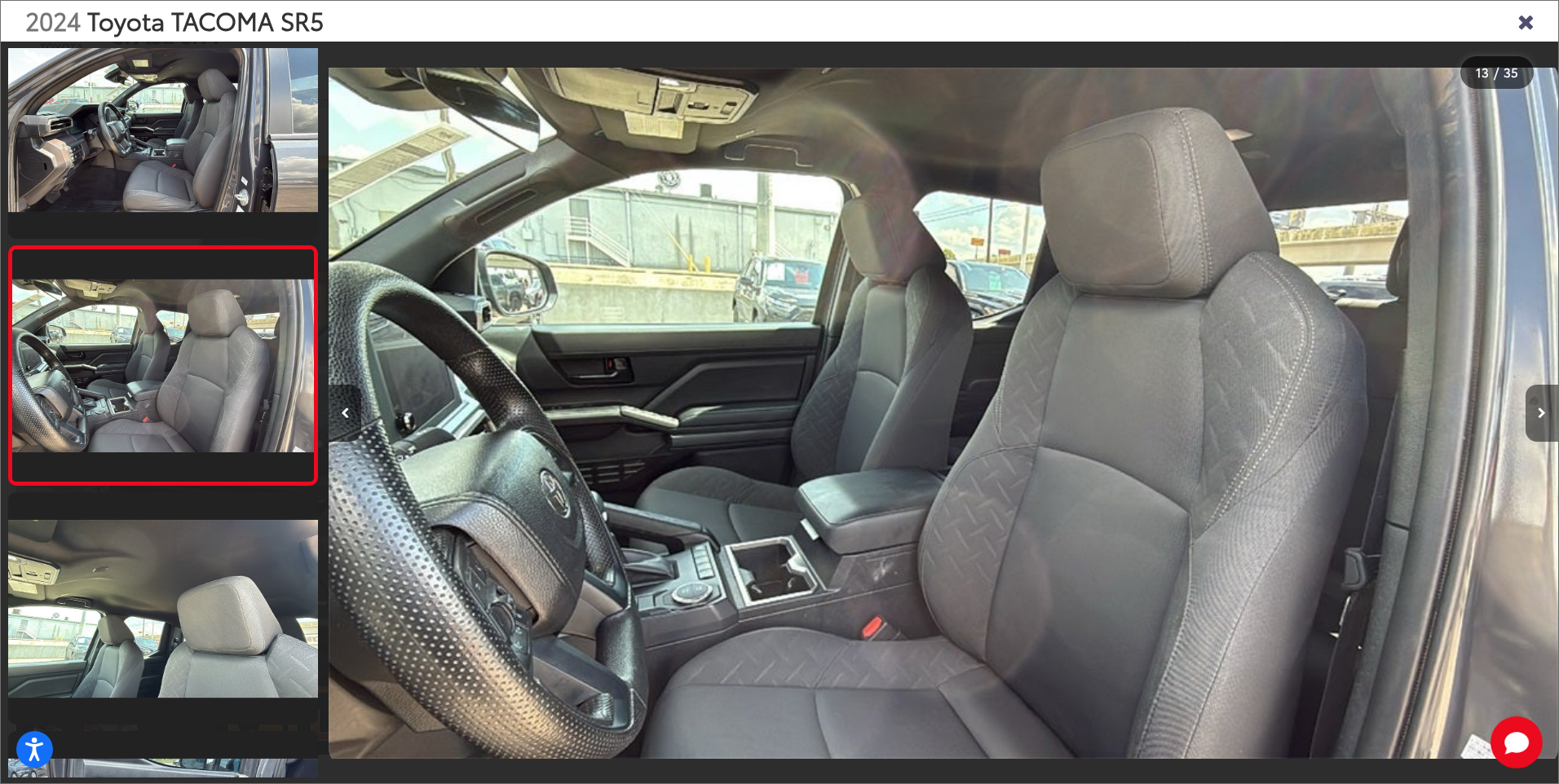
click at [1543, 410] on icon "Next image" at bounding box center [1542, 413] width 8 height 12
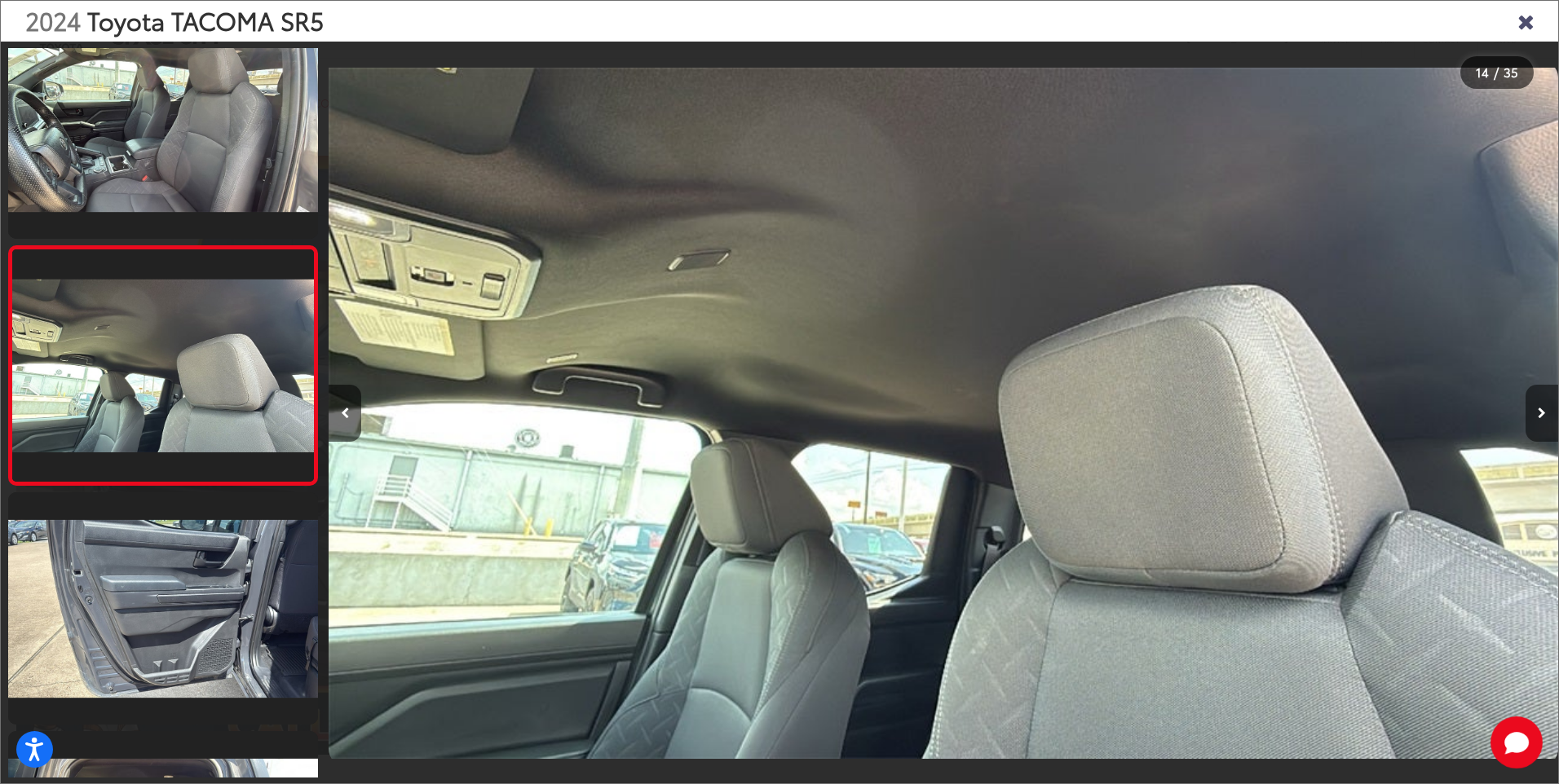
click at [1543, 410] on icon "Next image" at bounding box center [1542, 413] width 8 height 12
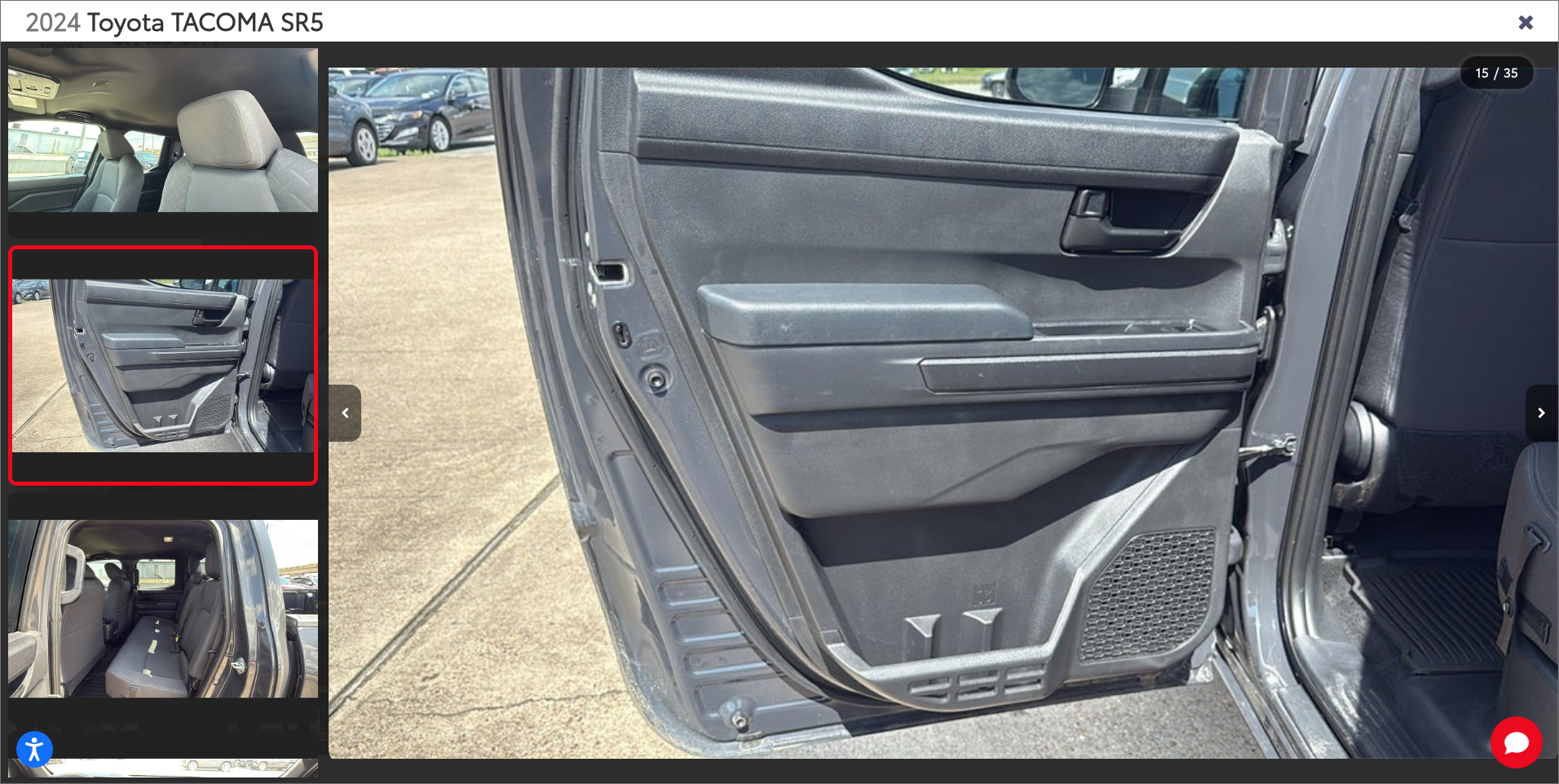
click at [1543, 410] on icon "Next image" at bounding box center [1542, 413] width 8 height 12
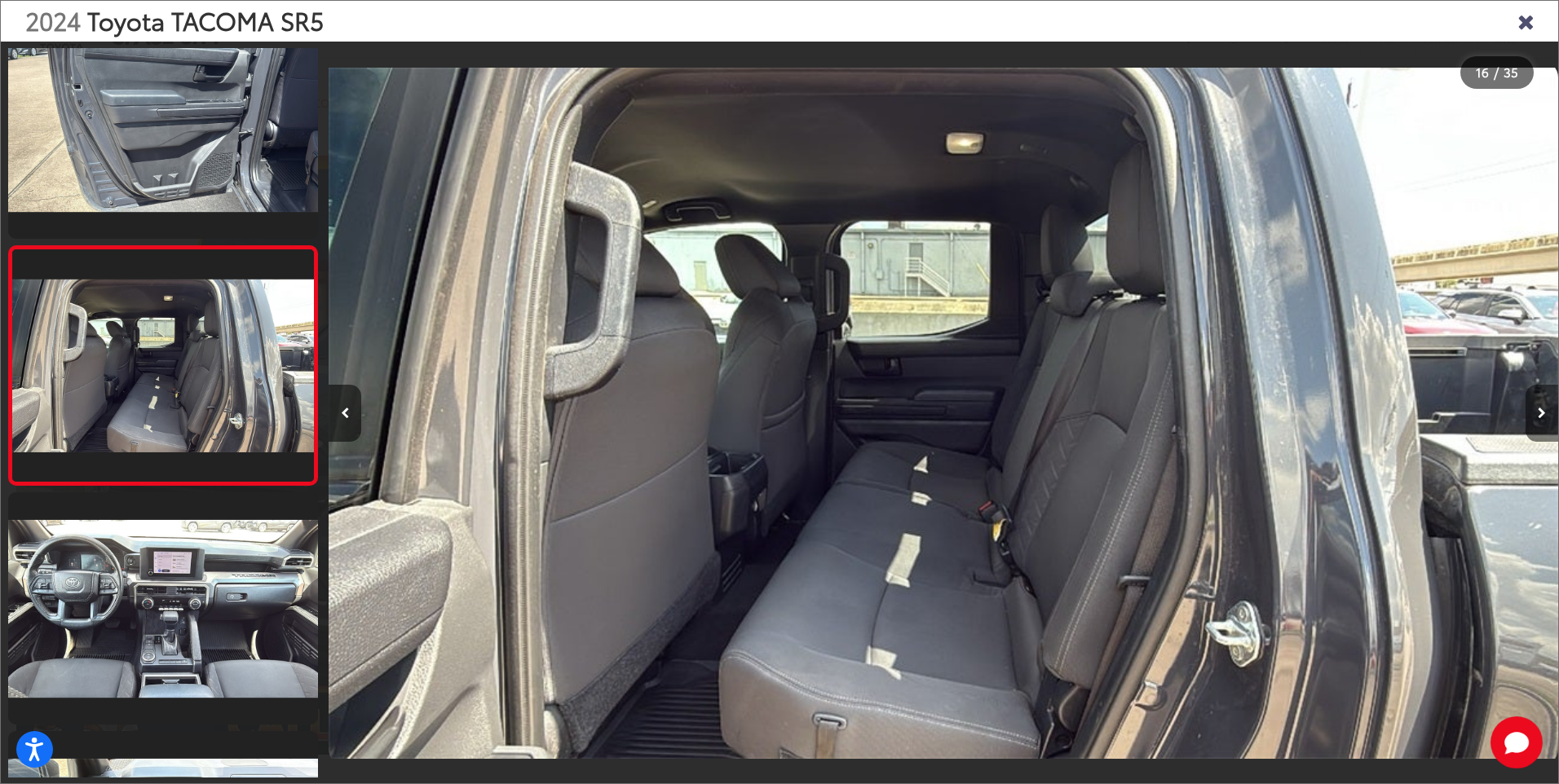
click at [1543, 410] on icon "Next image" at bounding box center [1542, 413] width 8 height 12
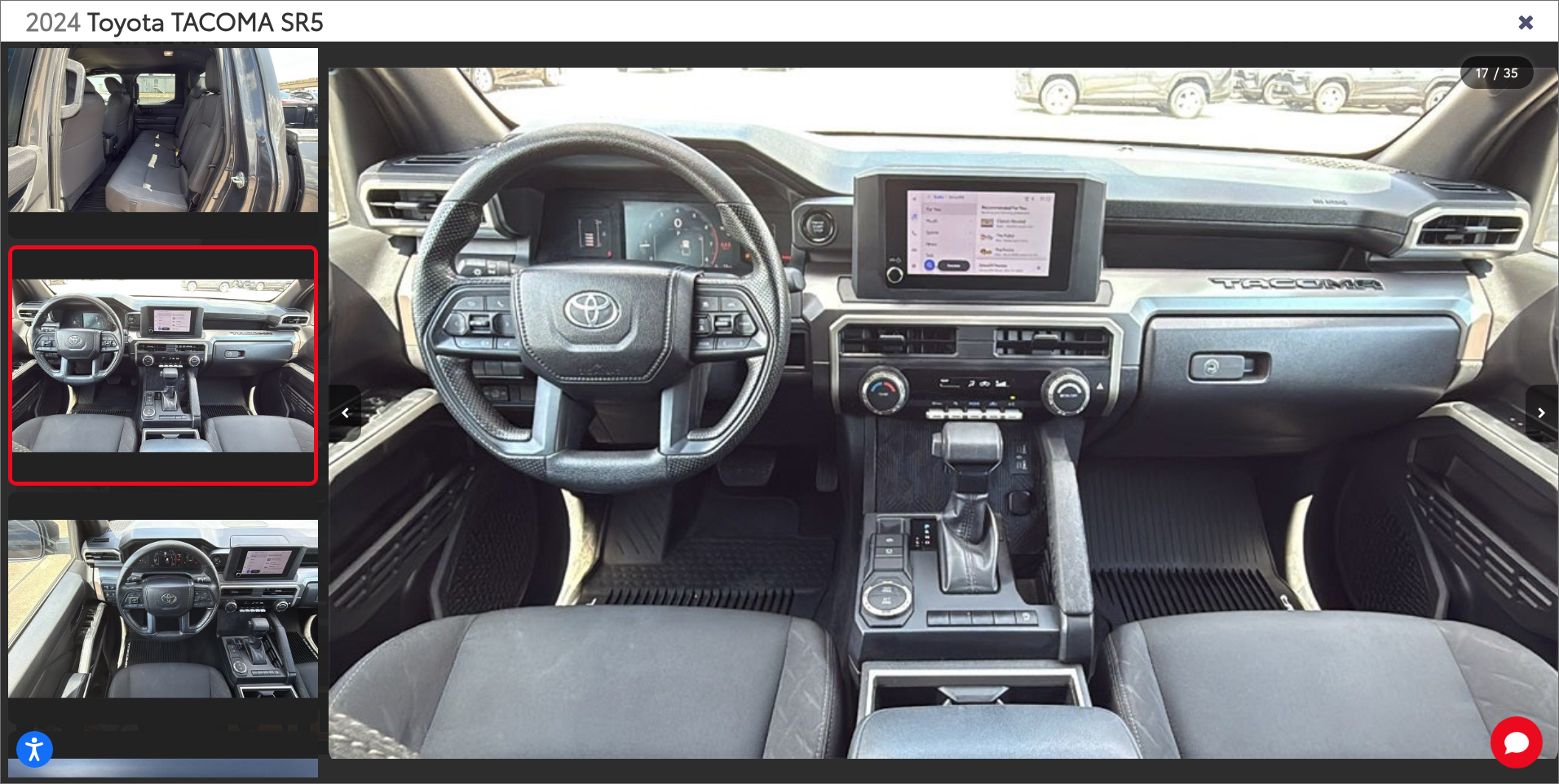
click at [1543, 410] on icon "Next image" at bounding box center [1542, 413] width 8 height 12
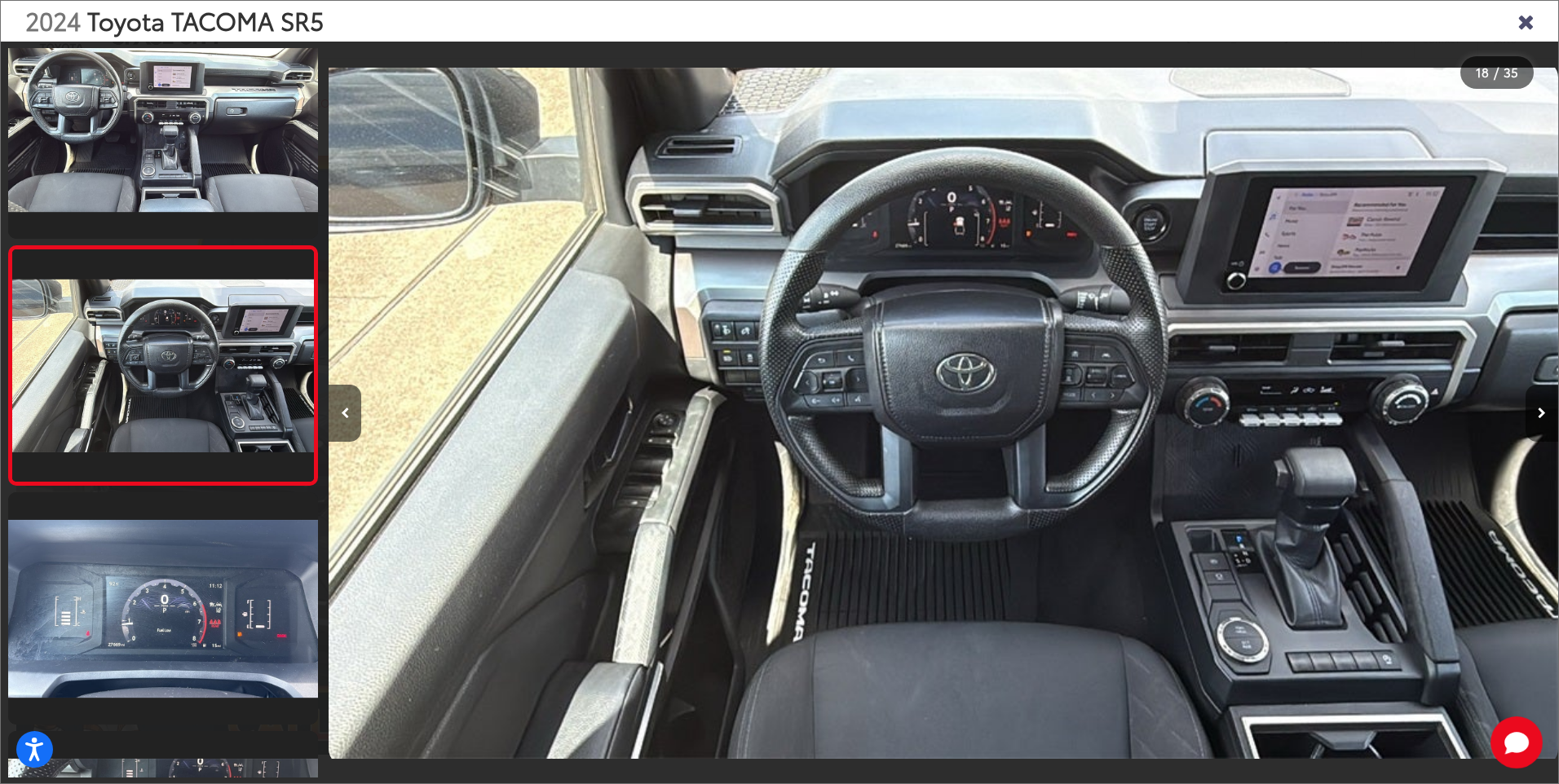
click at [1532, 20] on icon "Close gallery" at bounding box center [1525, 20] width 16 height 21
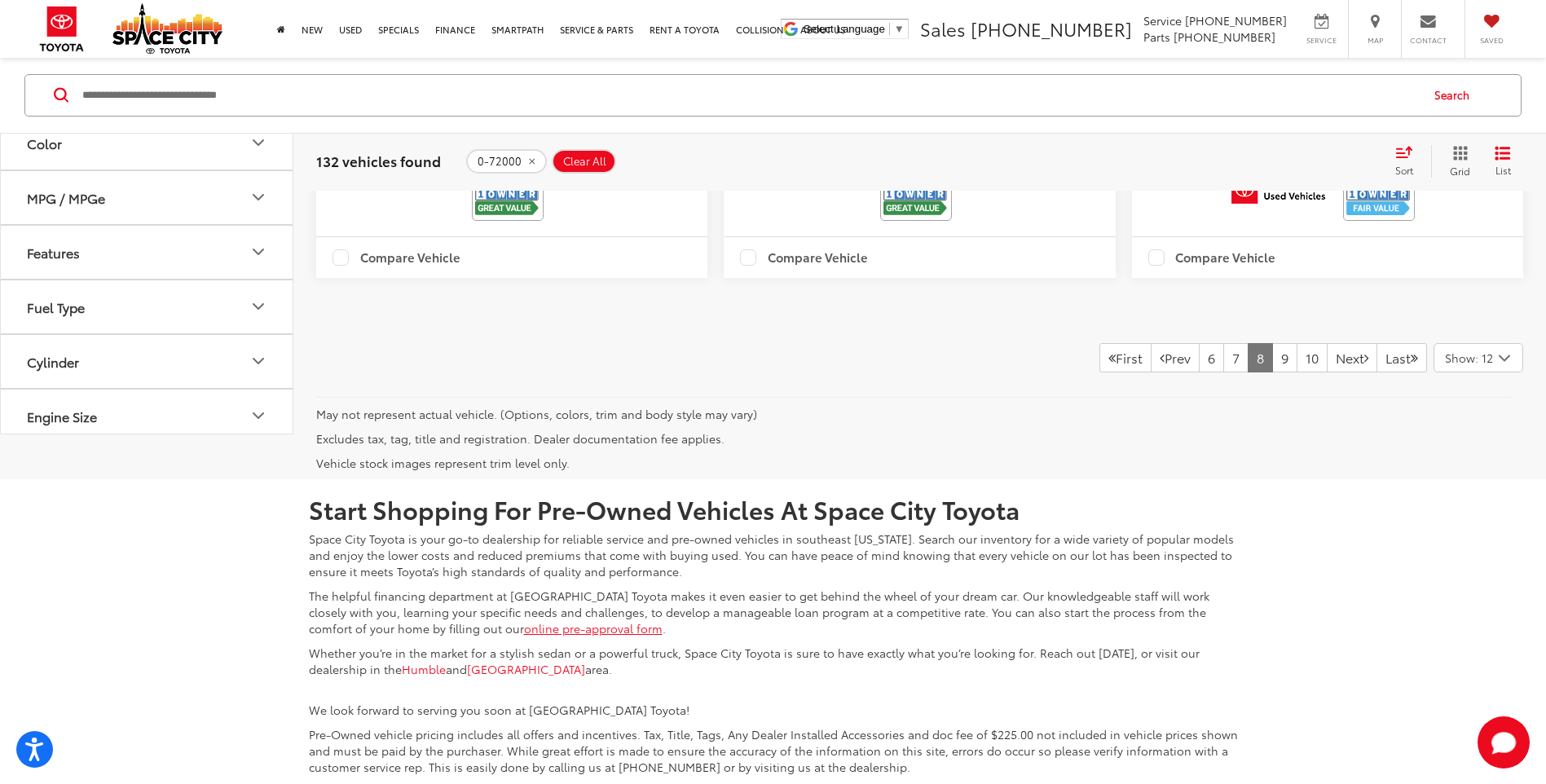
scroll to position [3986, 0]
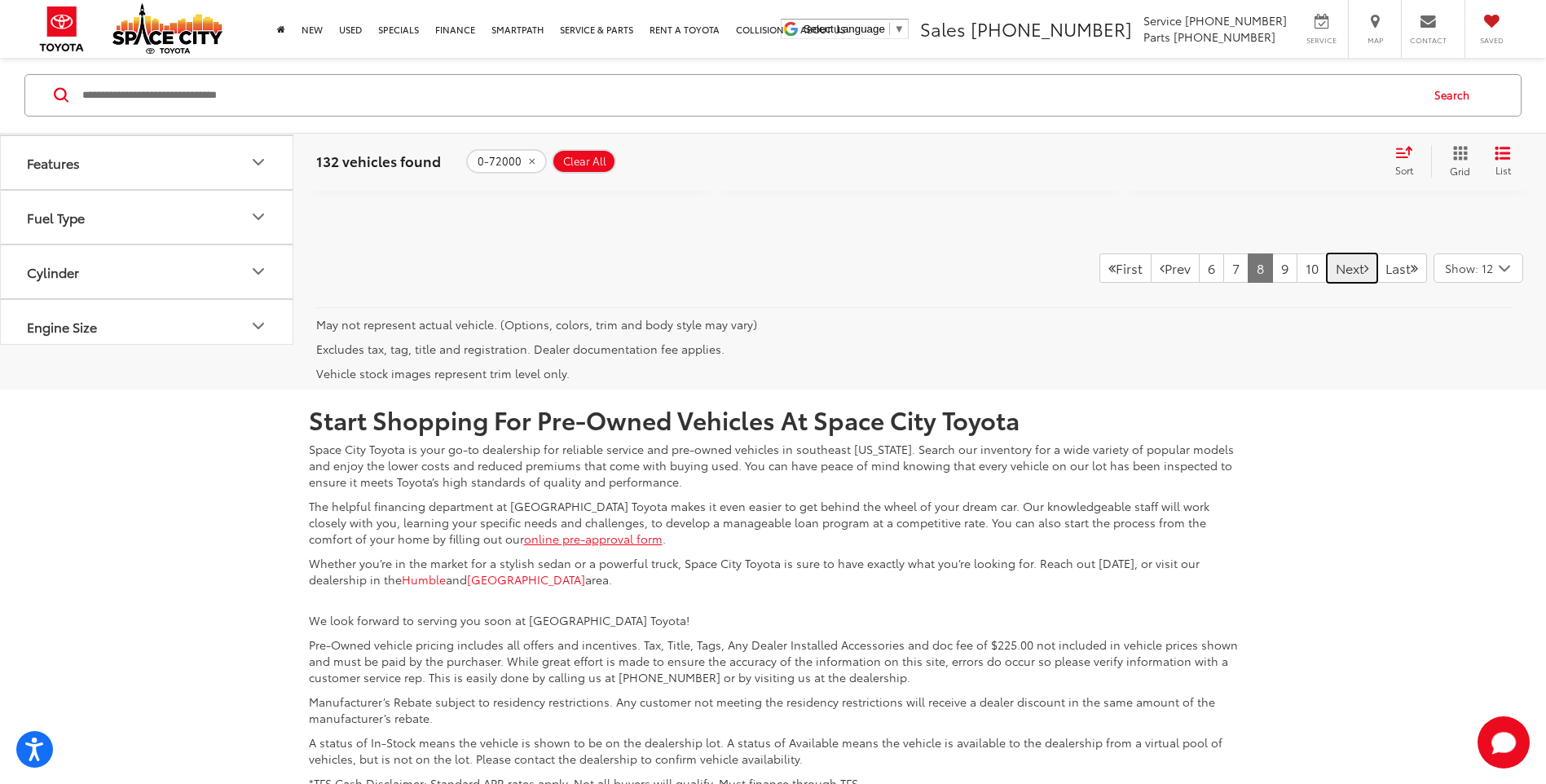
click at [1334, 283] on link "Next" at bounding box center [1352, 268] width 50 height 29
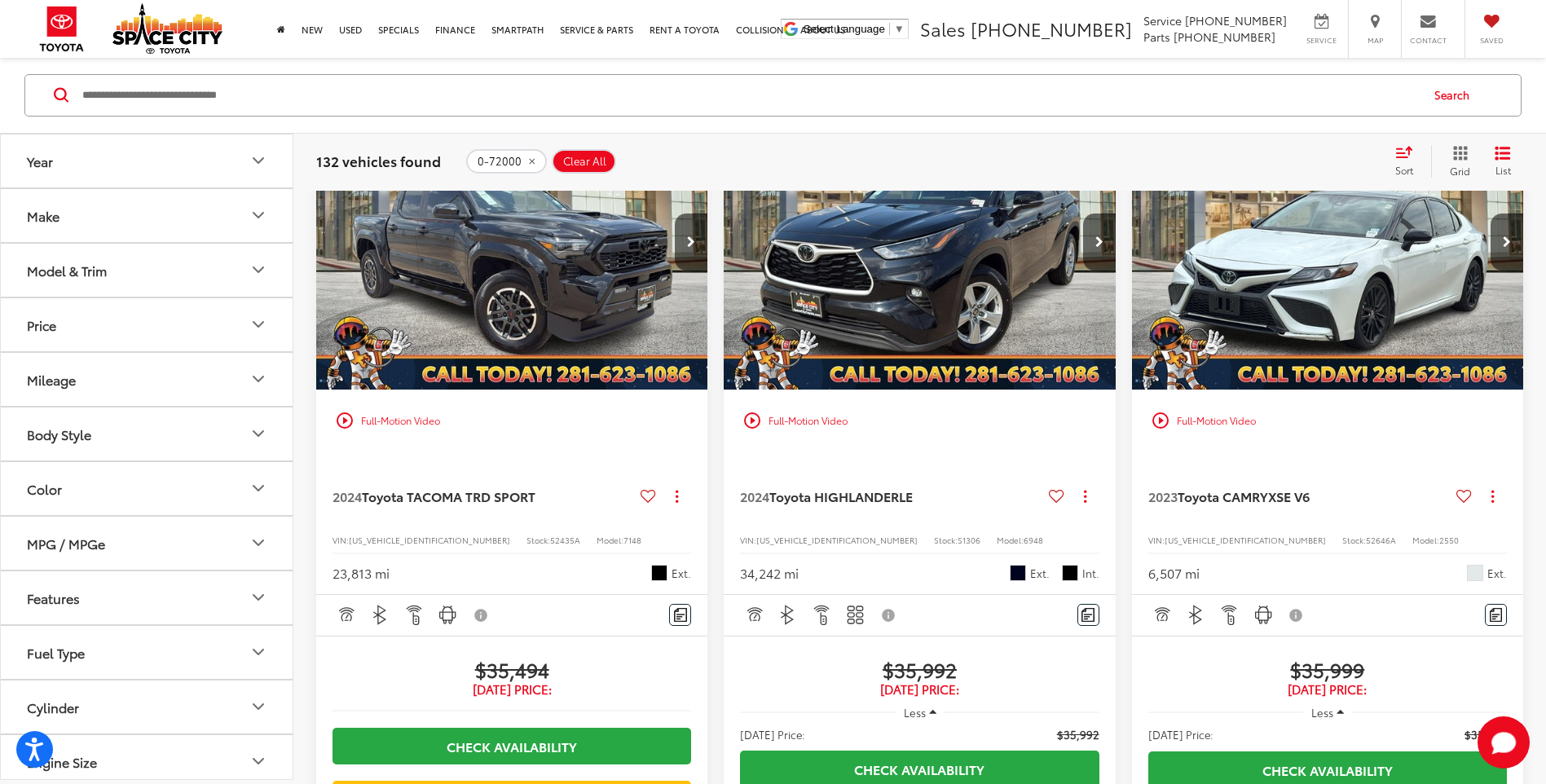
scroll to position [1215, 0]
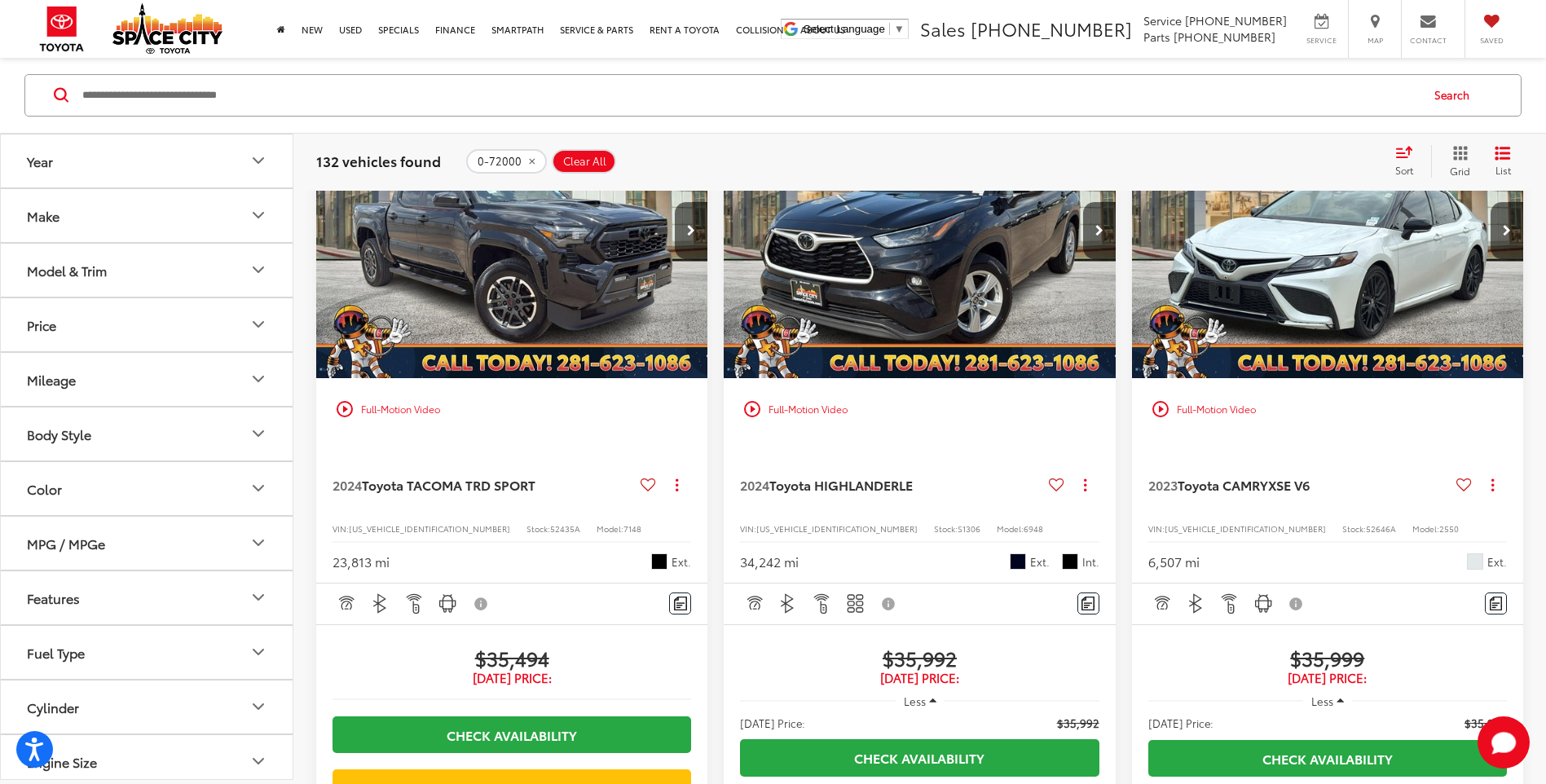
click at [467, 313] on img "2024 Toyota TACOMA TRD SPORT TRD Sport 0" at bounding box center [512, 231] width 394 height 295
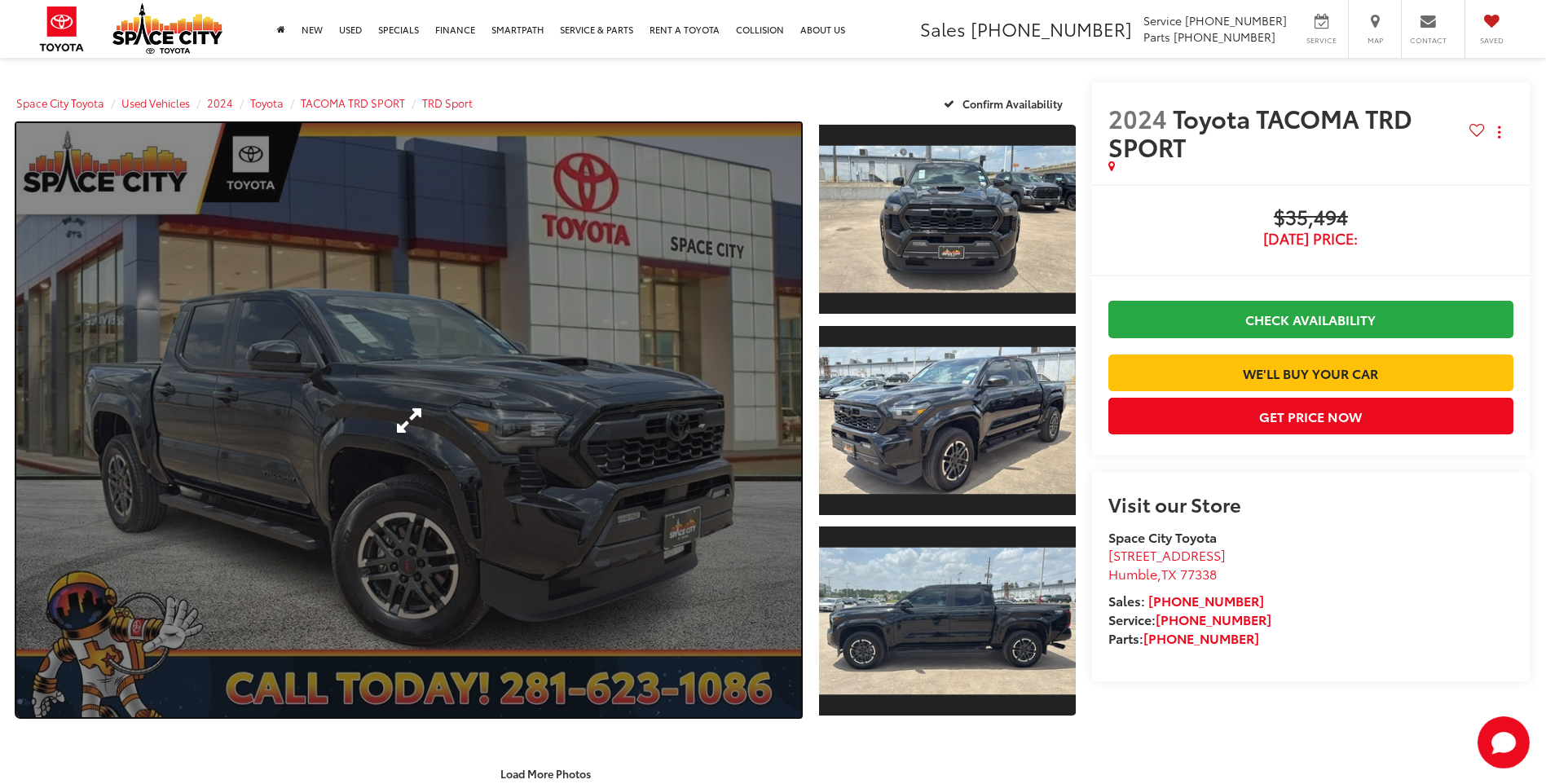
drag, startPoint x: 453, startPoint y: 439, endPoint x: 453, endPoint y: 429, distance: 10.0
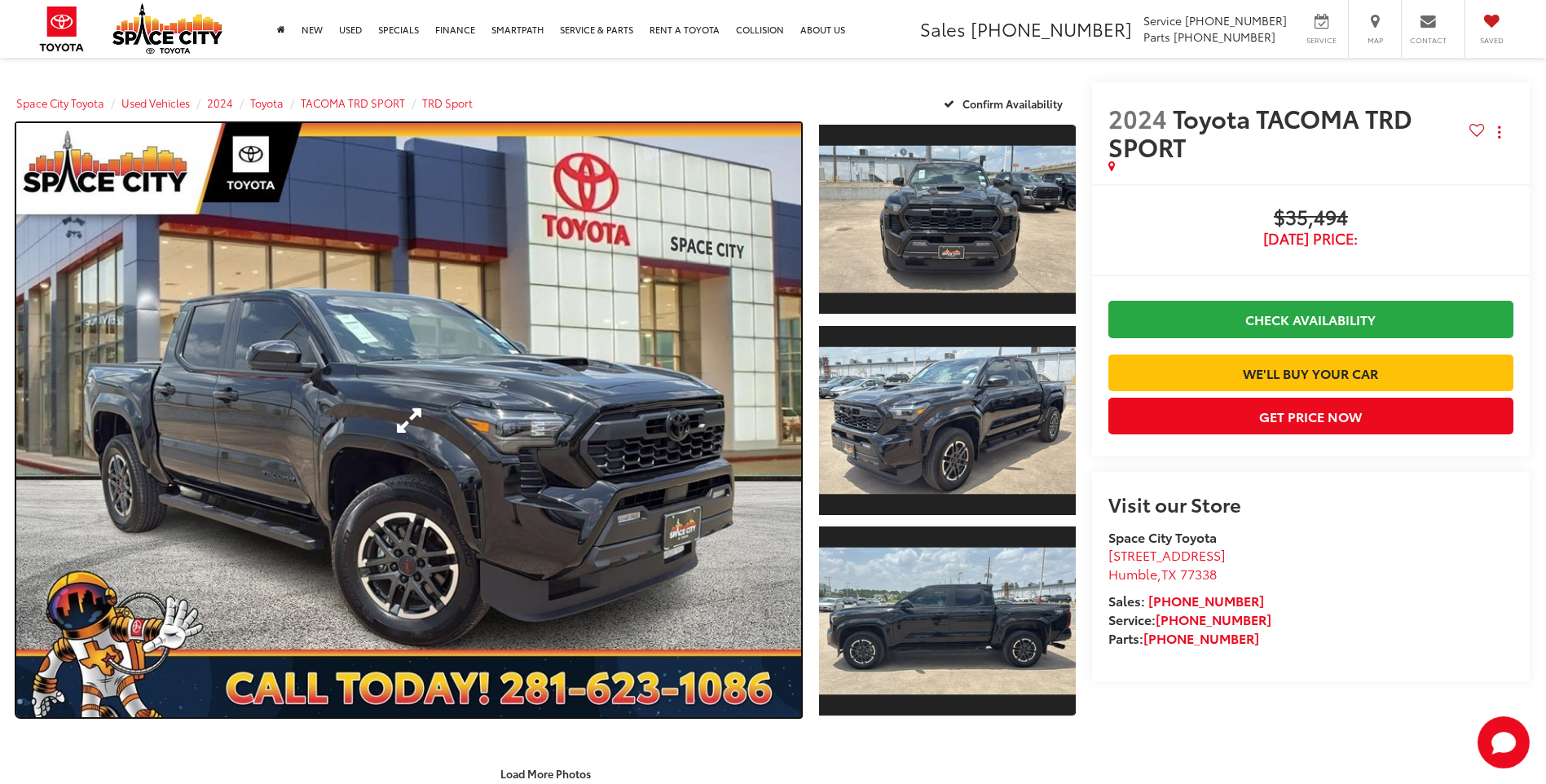
click at [453, 437] on link "Expand Photo 0" at bounding box center [409, 420] width 785 height 594
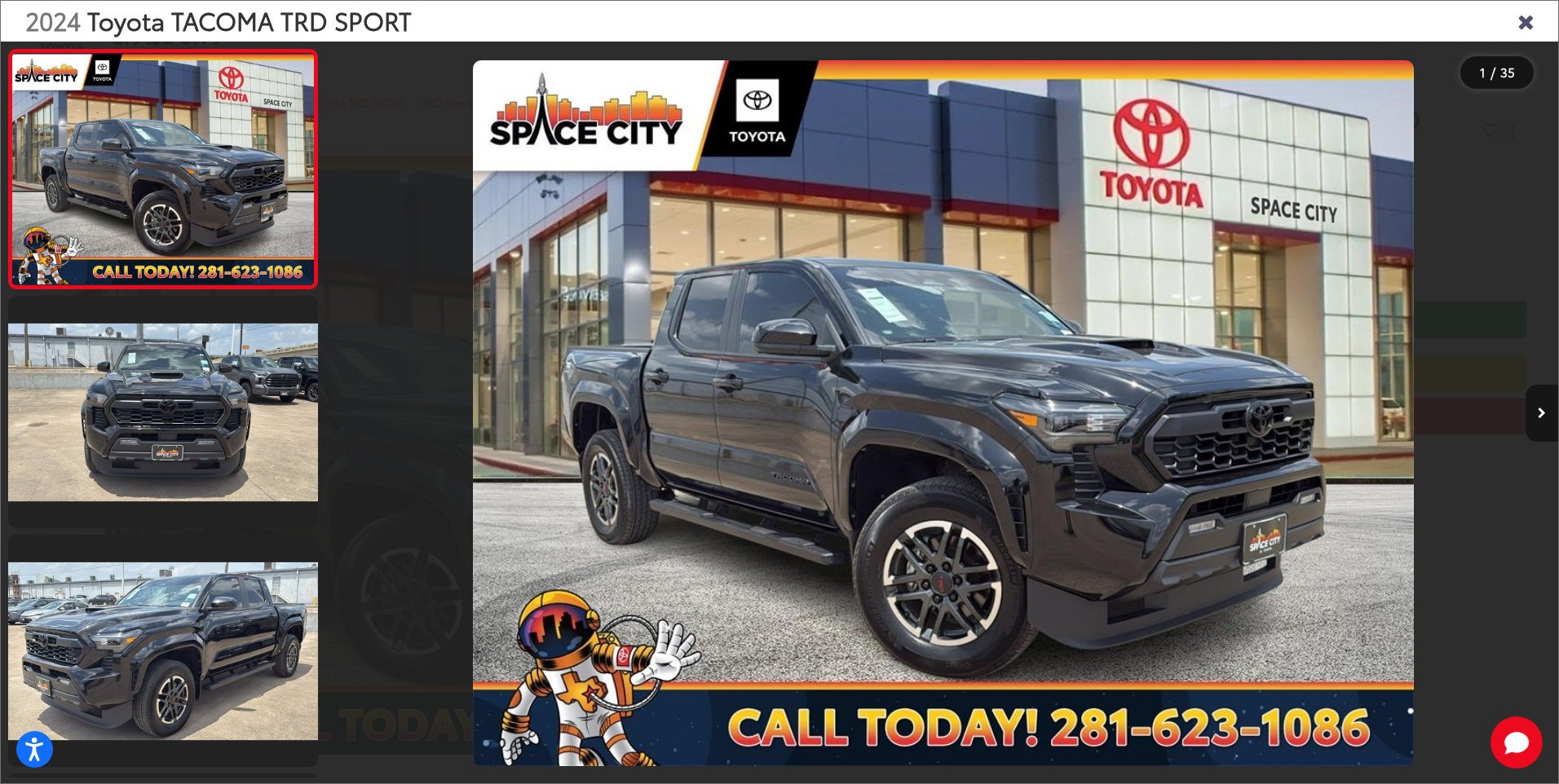
click at [1540, 411] on icon "Next image" at bounding box center [1542, 413] width 8 height 12
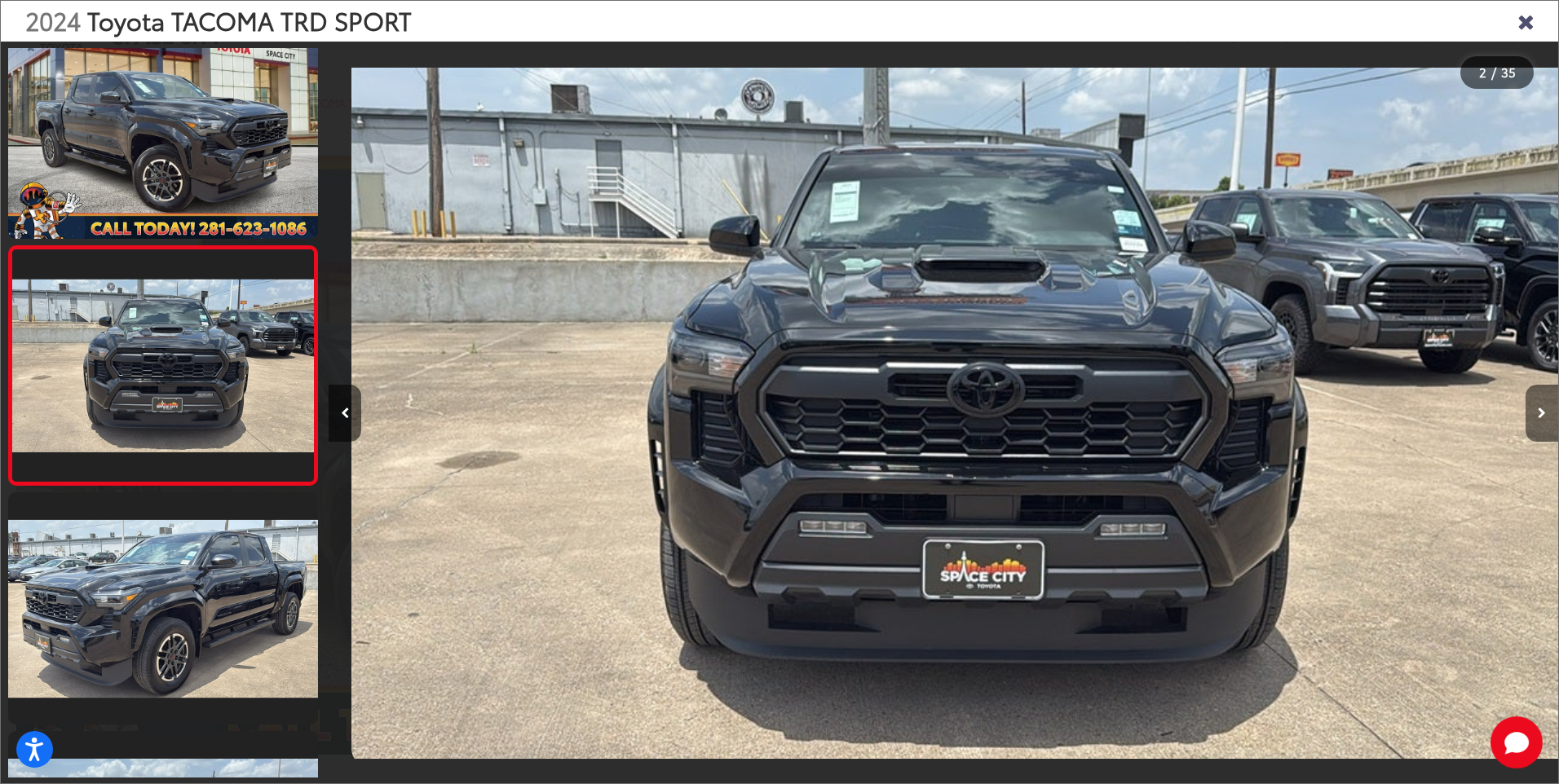
scroll to position [0, 1230]
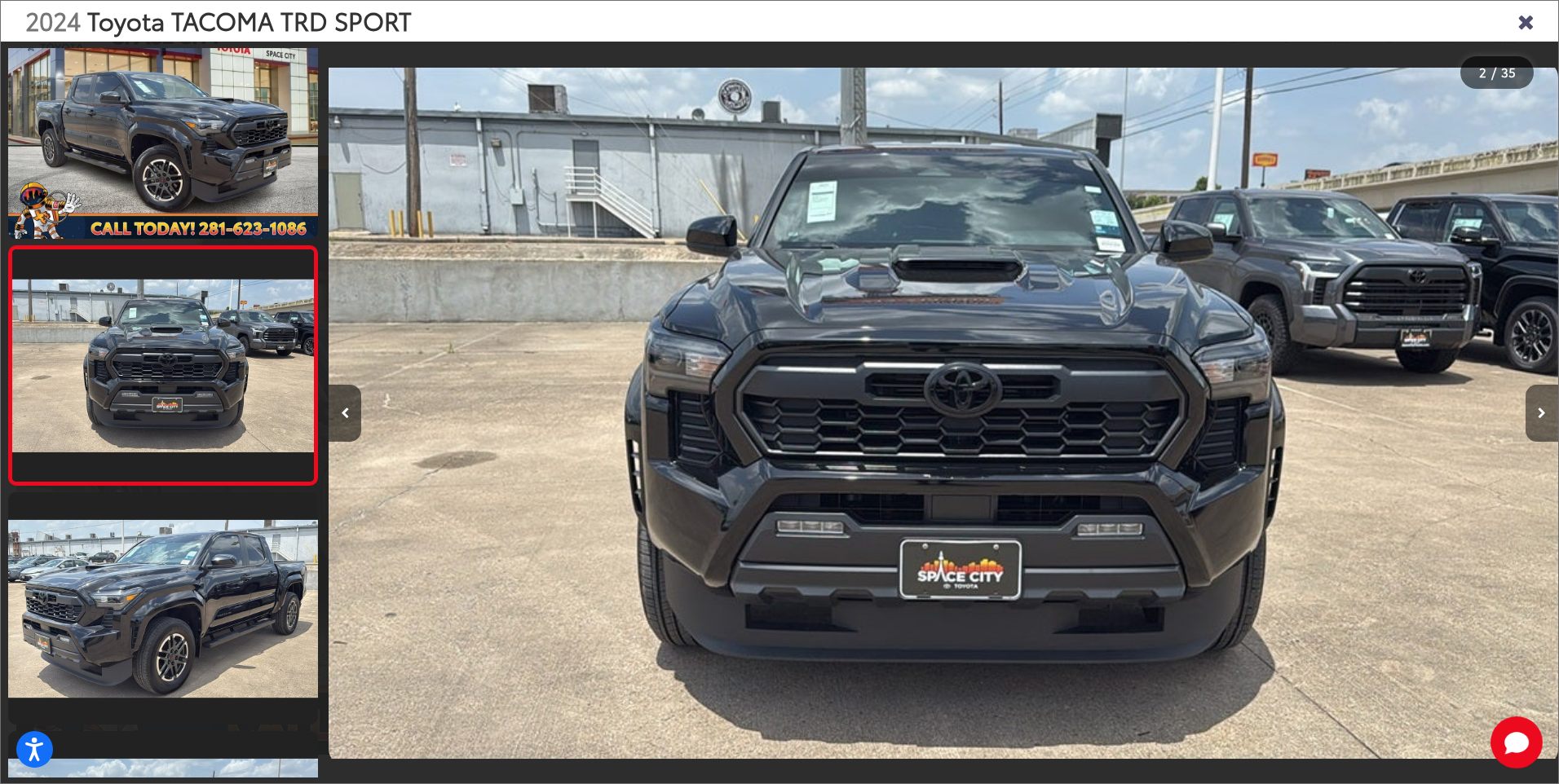
click at [1540, 410] on icon "Next image" at bounding box center [1542, 413] width 8 height 12
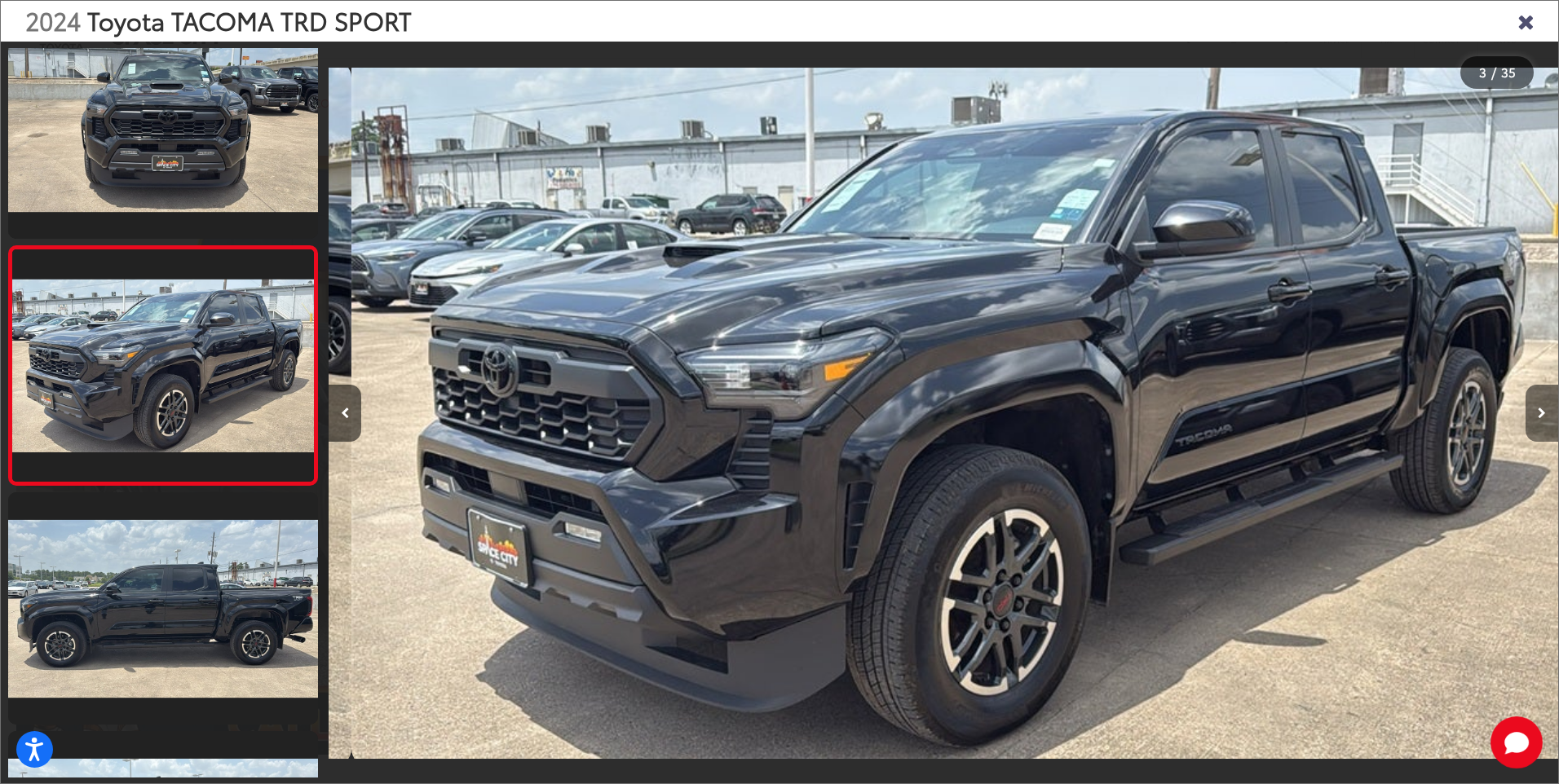
scroll to position [0, 2460]
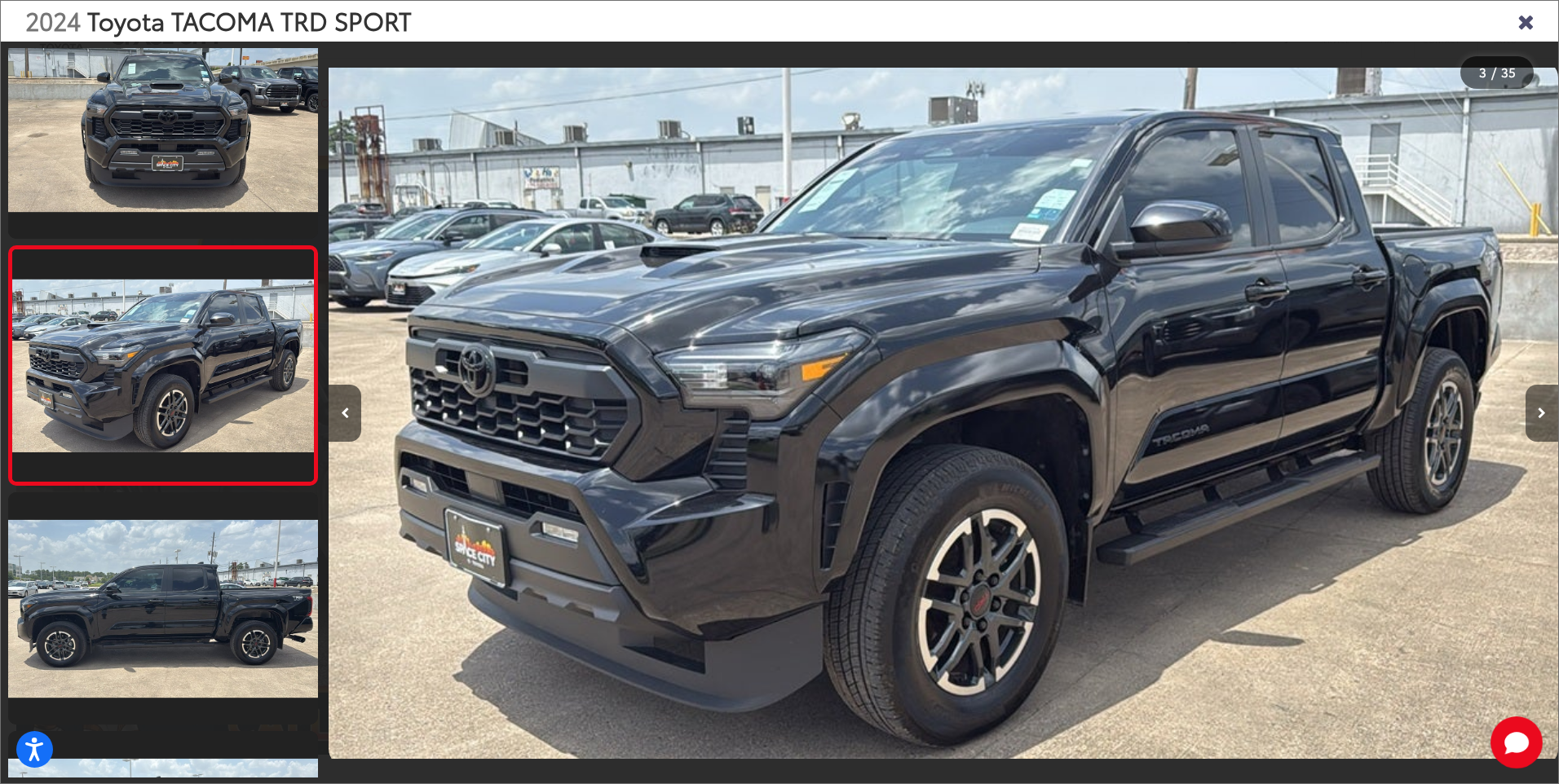
click at [1540, 410] on icon "Next image" at bounding box center [1542, 413] width 8 height 12
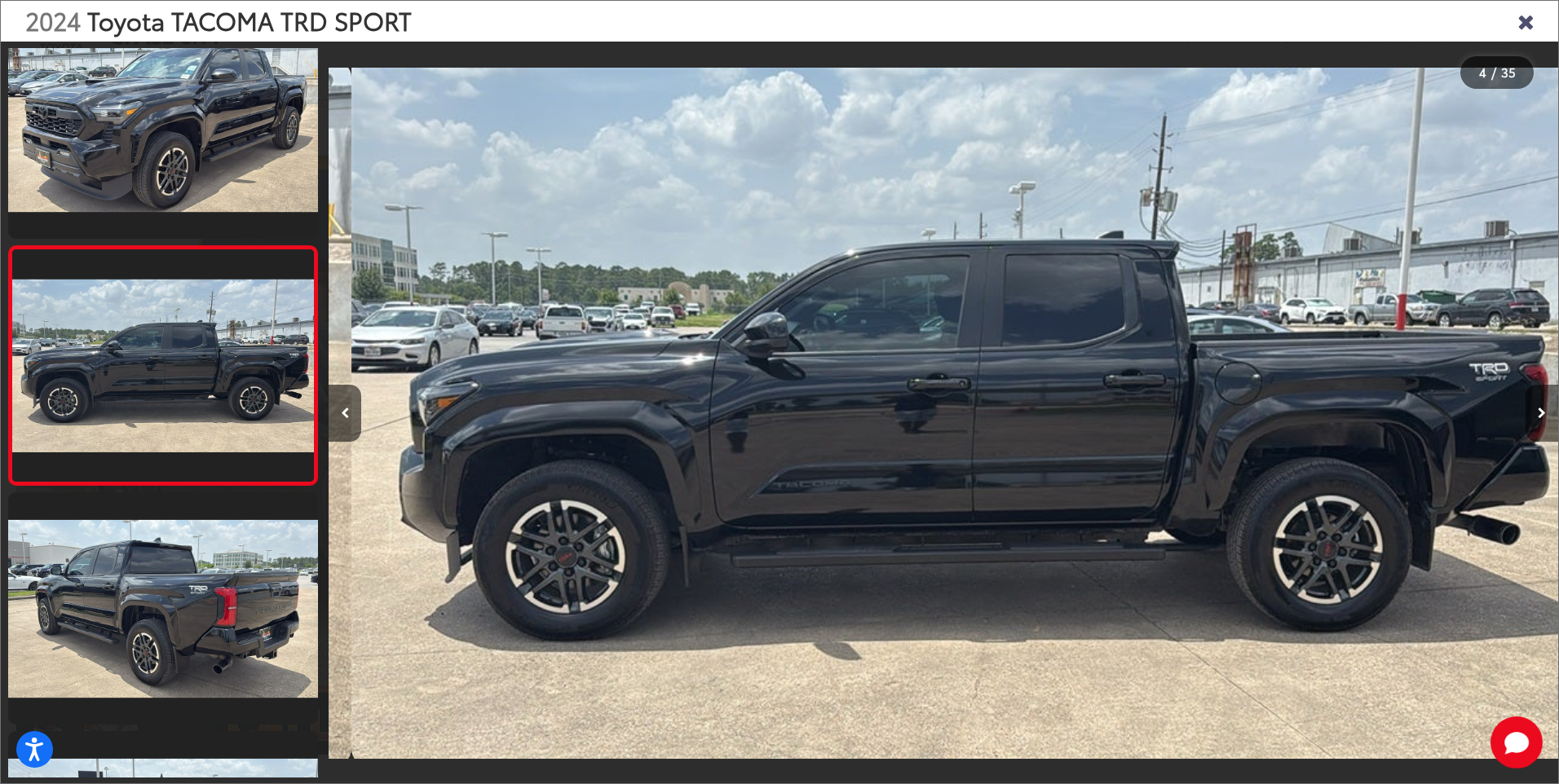
scroll to position [0, 3689]
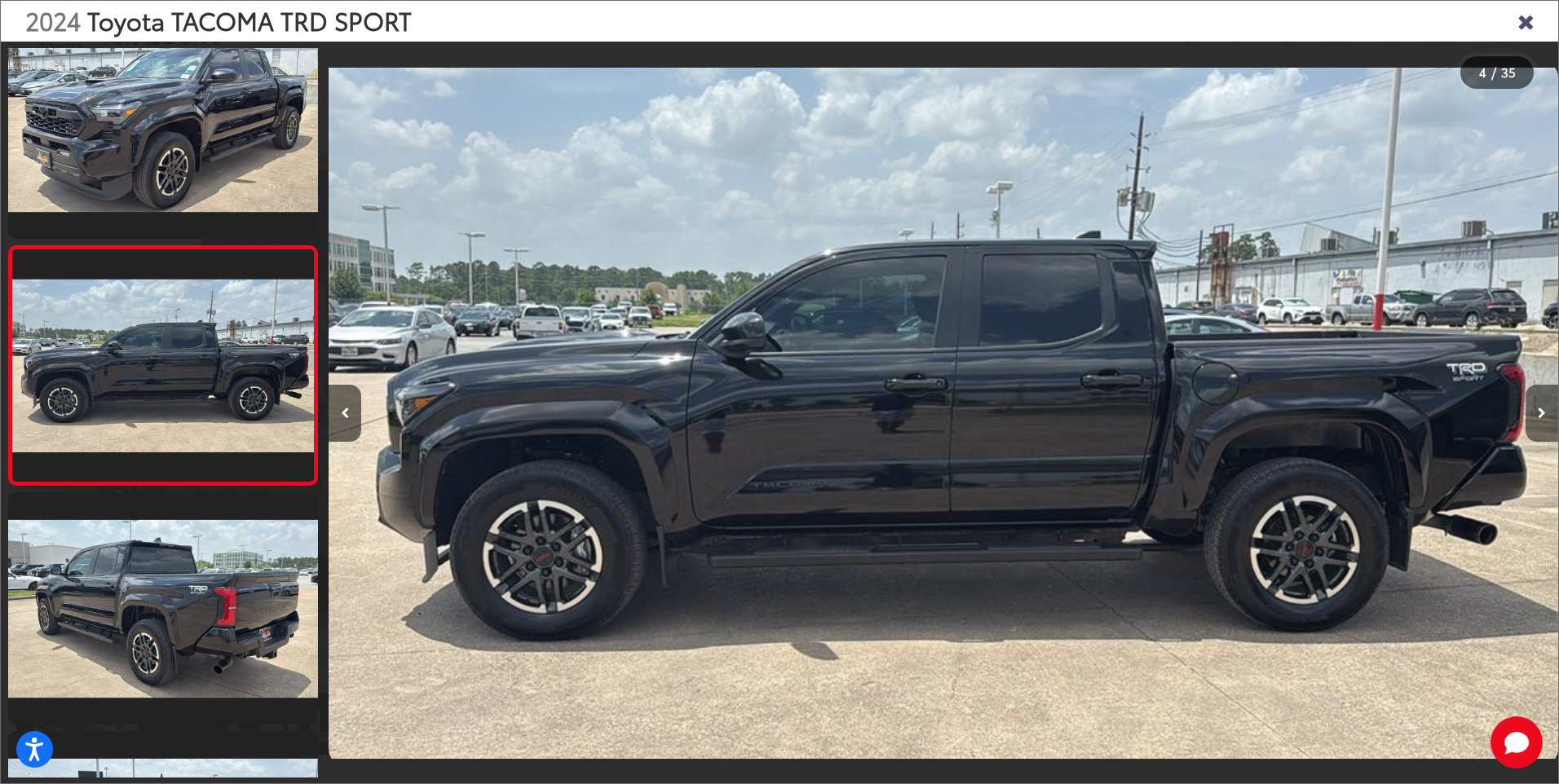
click at [1542, 410] on icon "Next image" at bounding box center [1542, 413] width 8 height 12
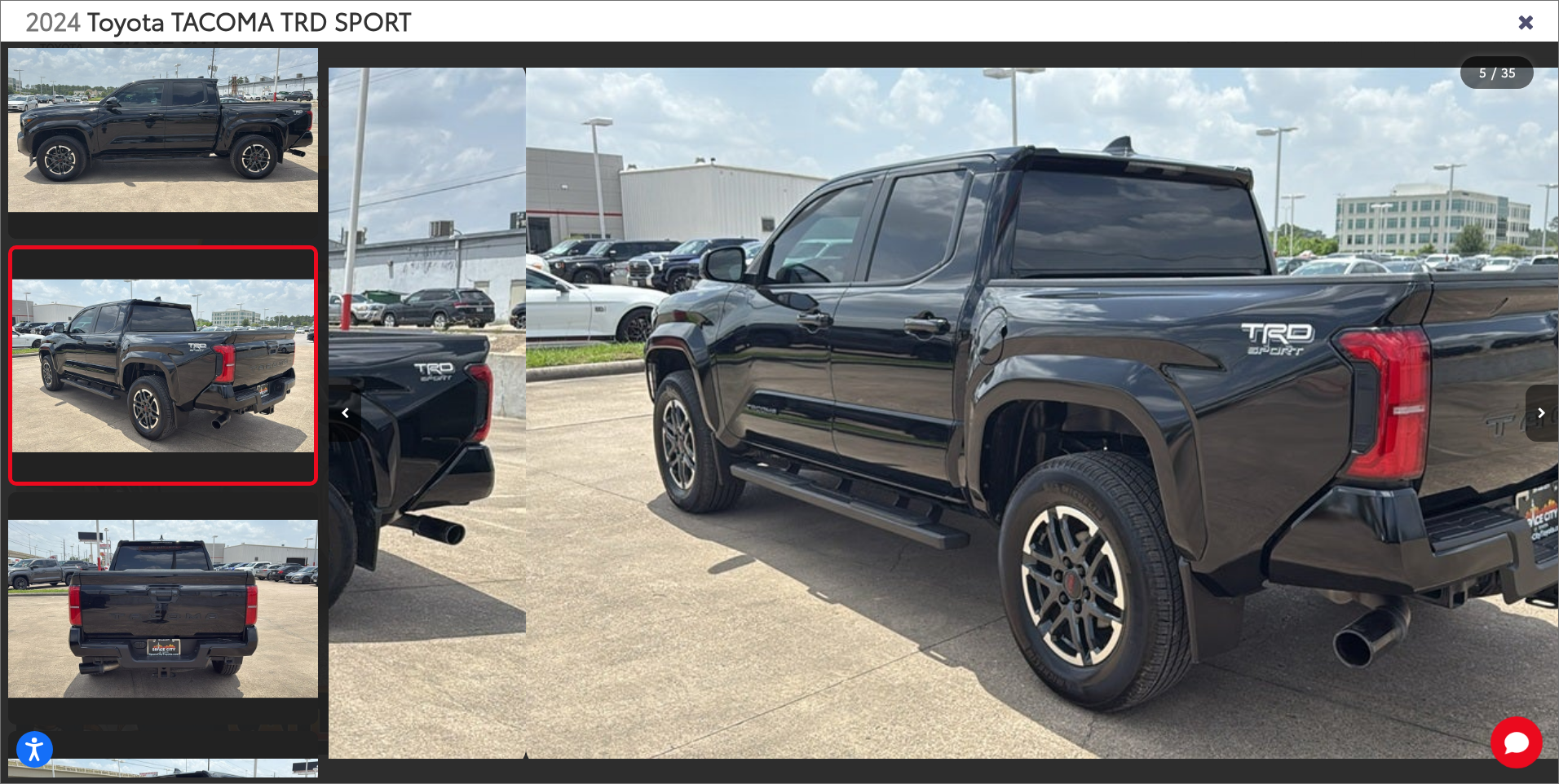
scroll to position [0, 4918]
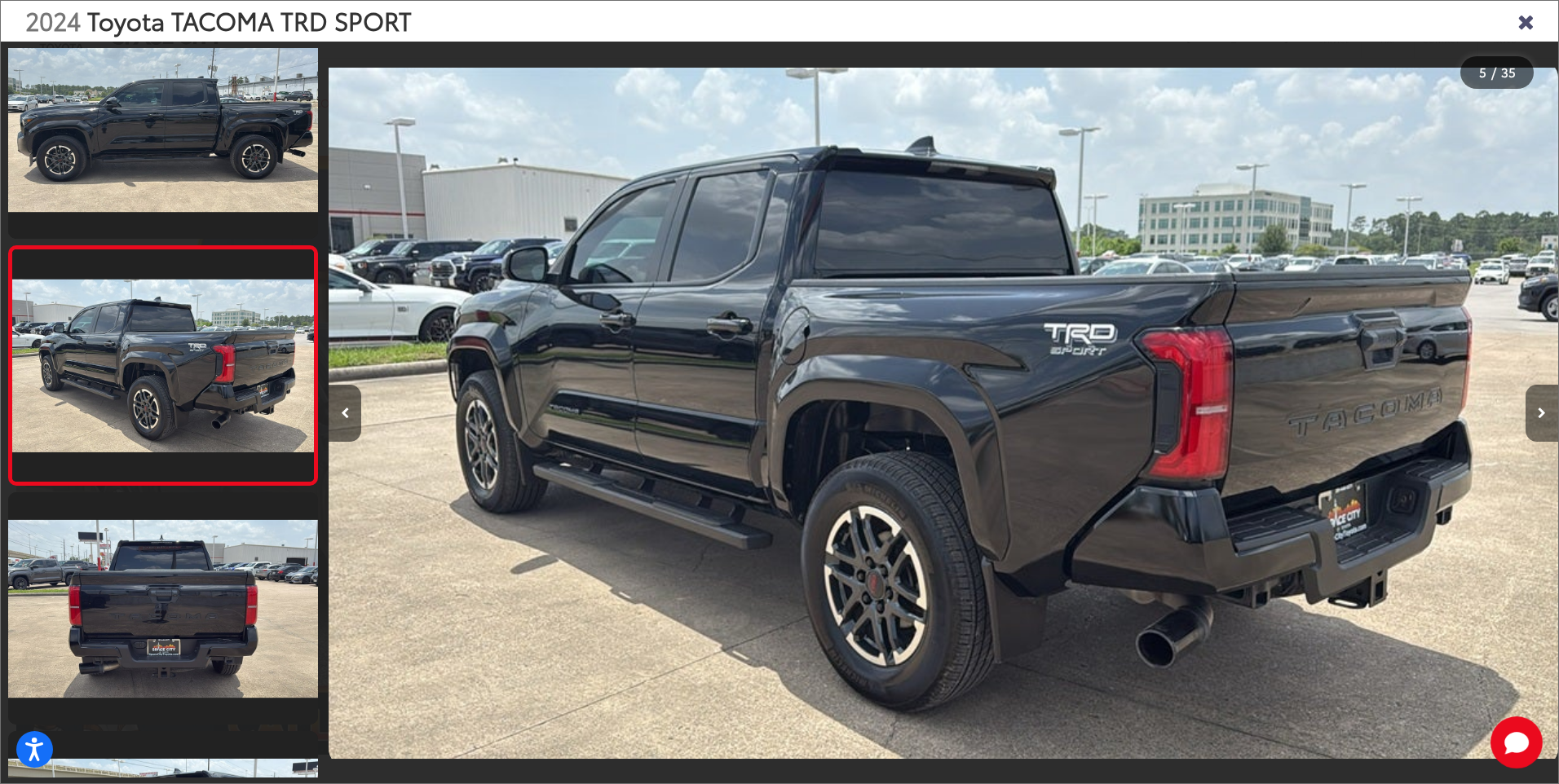
click at [1543, 411] on icon "Next image" at bounding box center [1542, 413] width 8 height 12
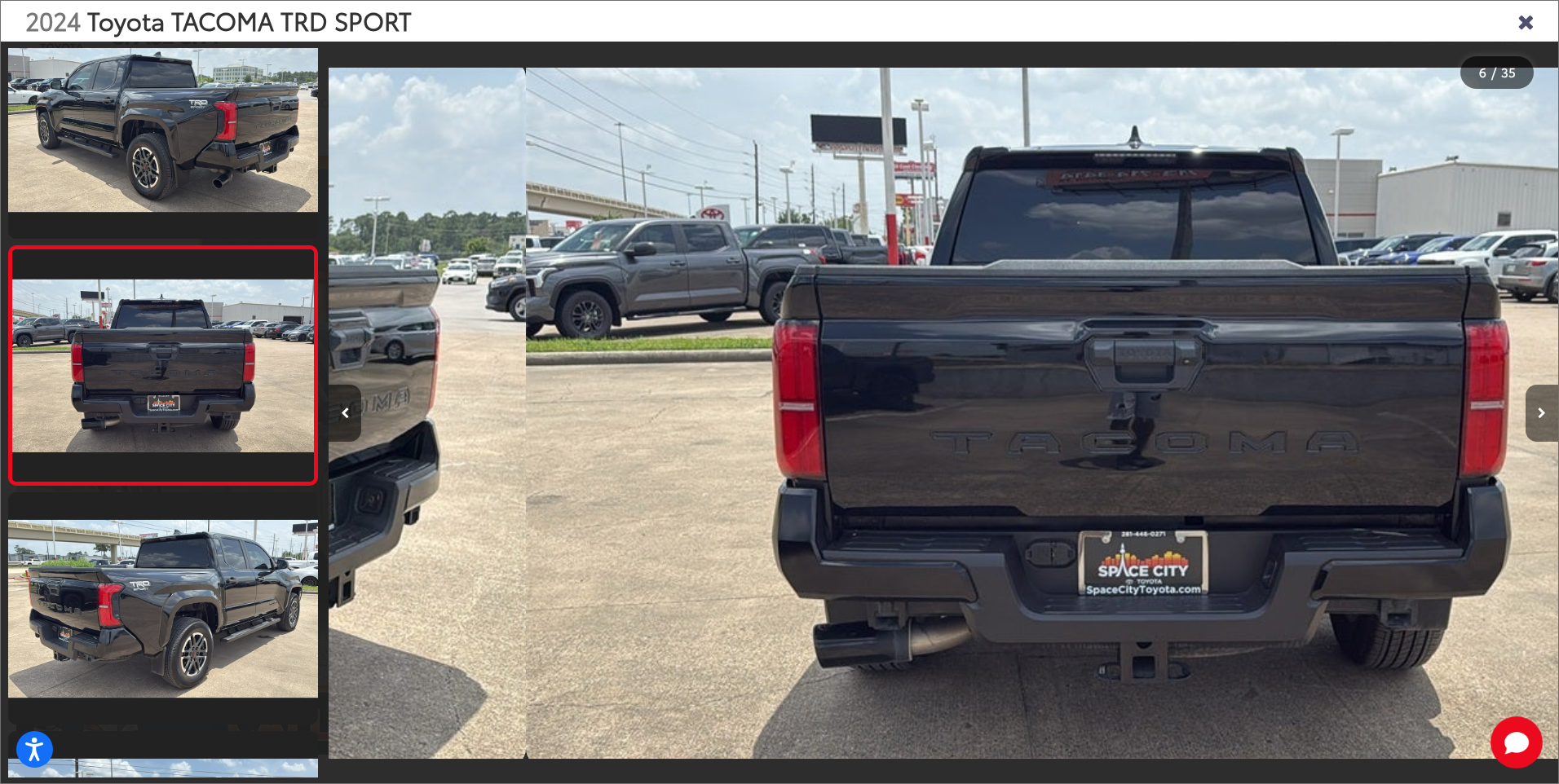
scroll to position [0, 6148]
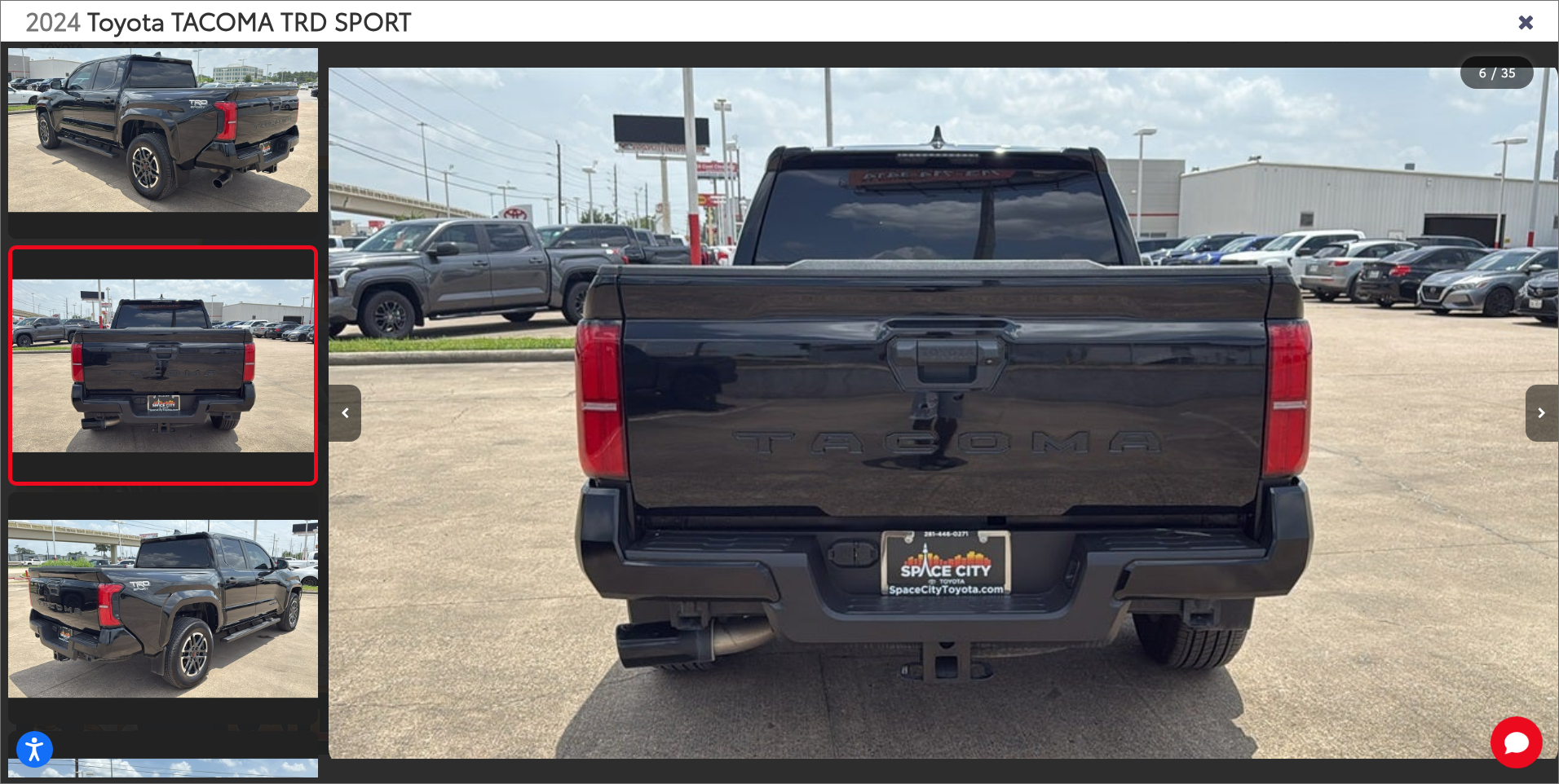
click at [1543, 411] on icon "Next image" at bounding box center [1542, 413] width 8 height 12
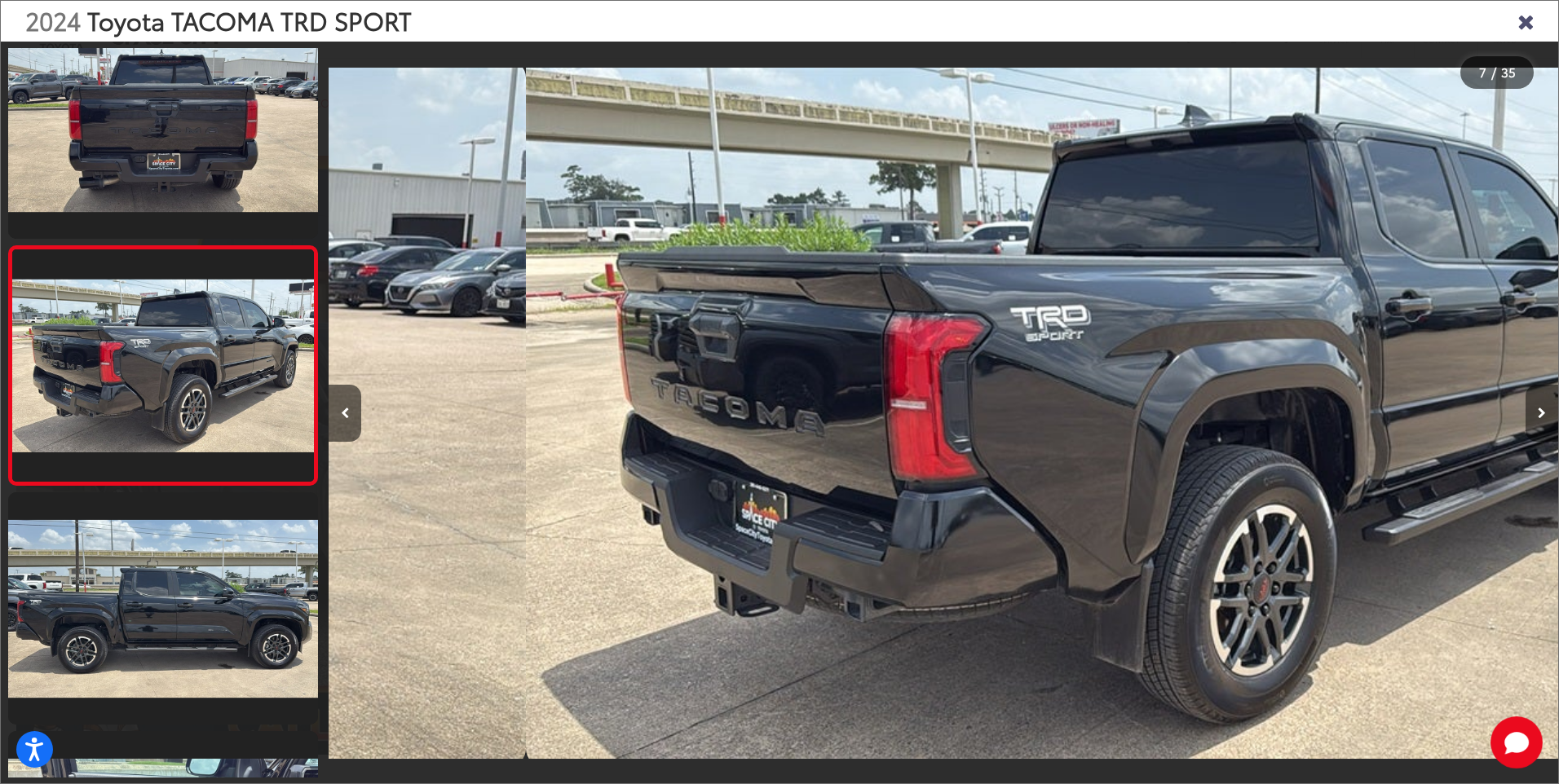
scroll to position [0, 7378]
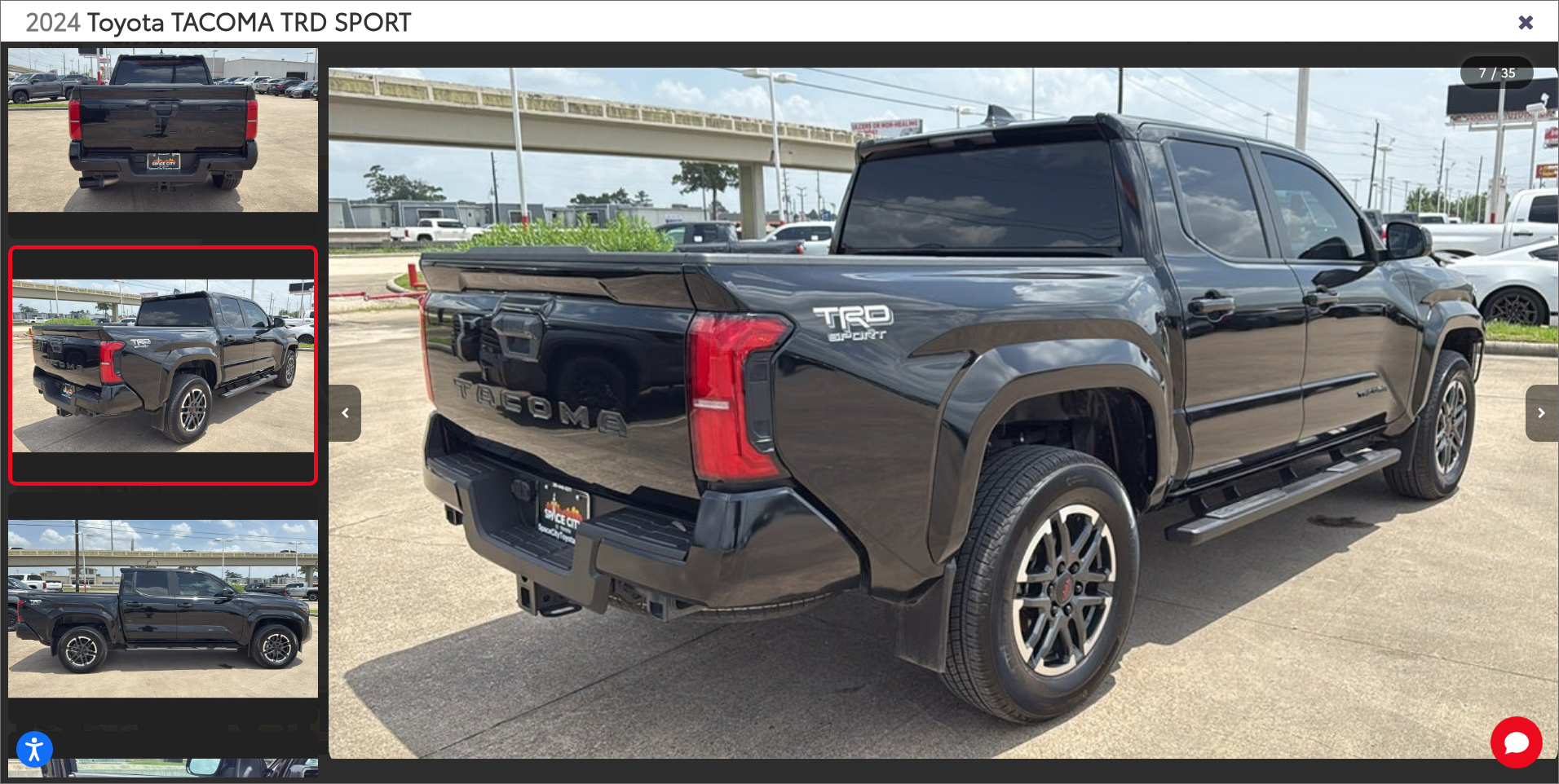
click at [1543, 411] on icon "Next image" at bounding box center [1542, 413] width 8 height 12
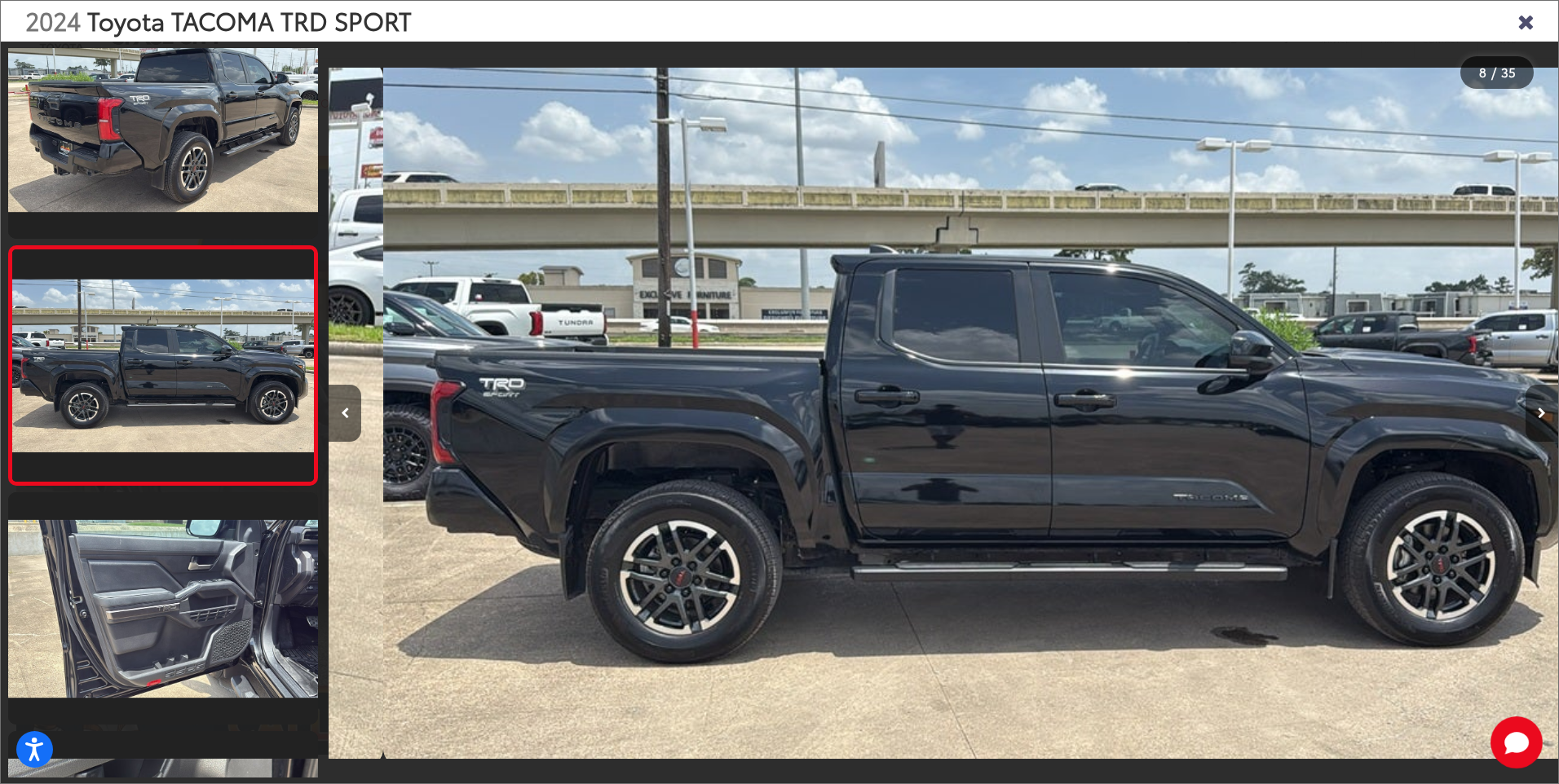
scroll to position [0, 8607]
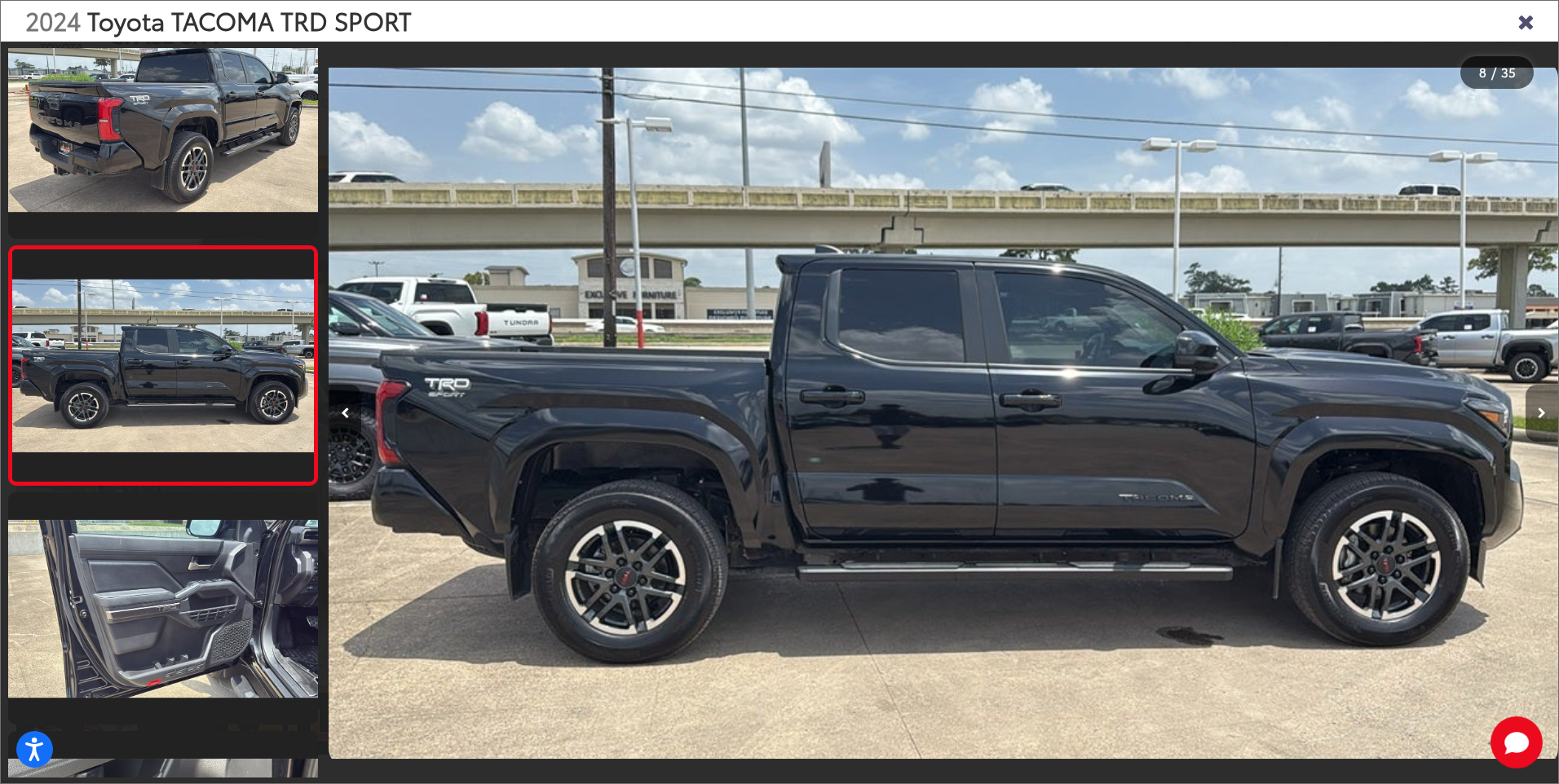
click at [1543, 411] on icon "Next image" at bounding box center [1542, 413] width 8 height 12
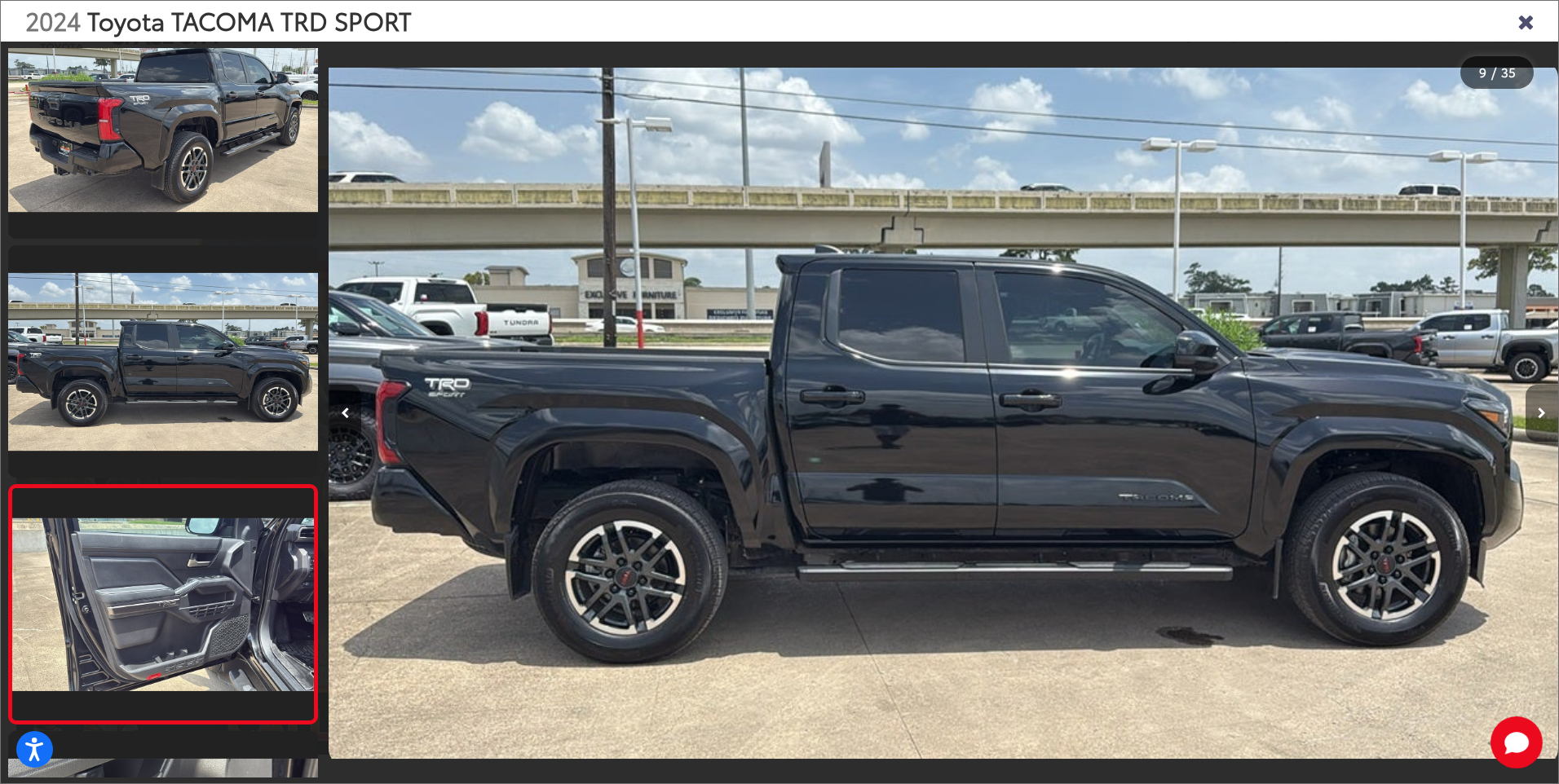
scroll to position [0, 0]
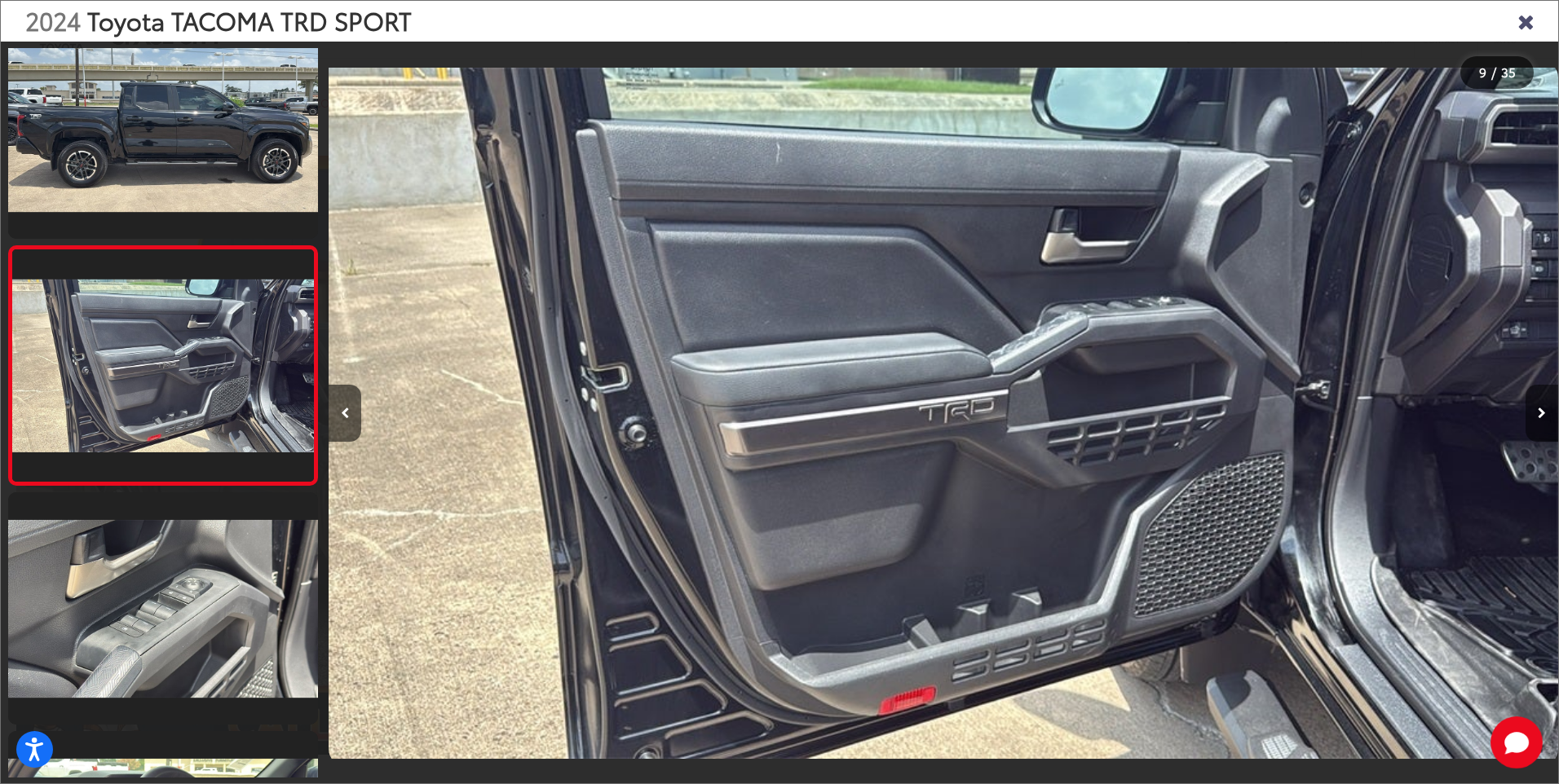
click at [1543, 411] on icon "Next image" at bounding box center [1542, 413] width 8 height 12
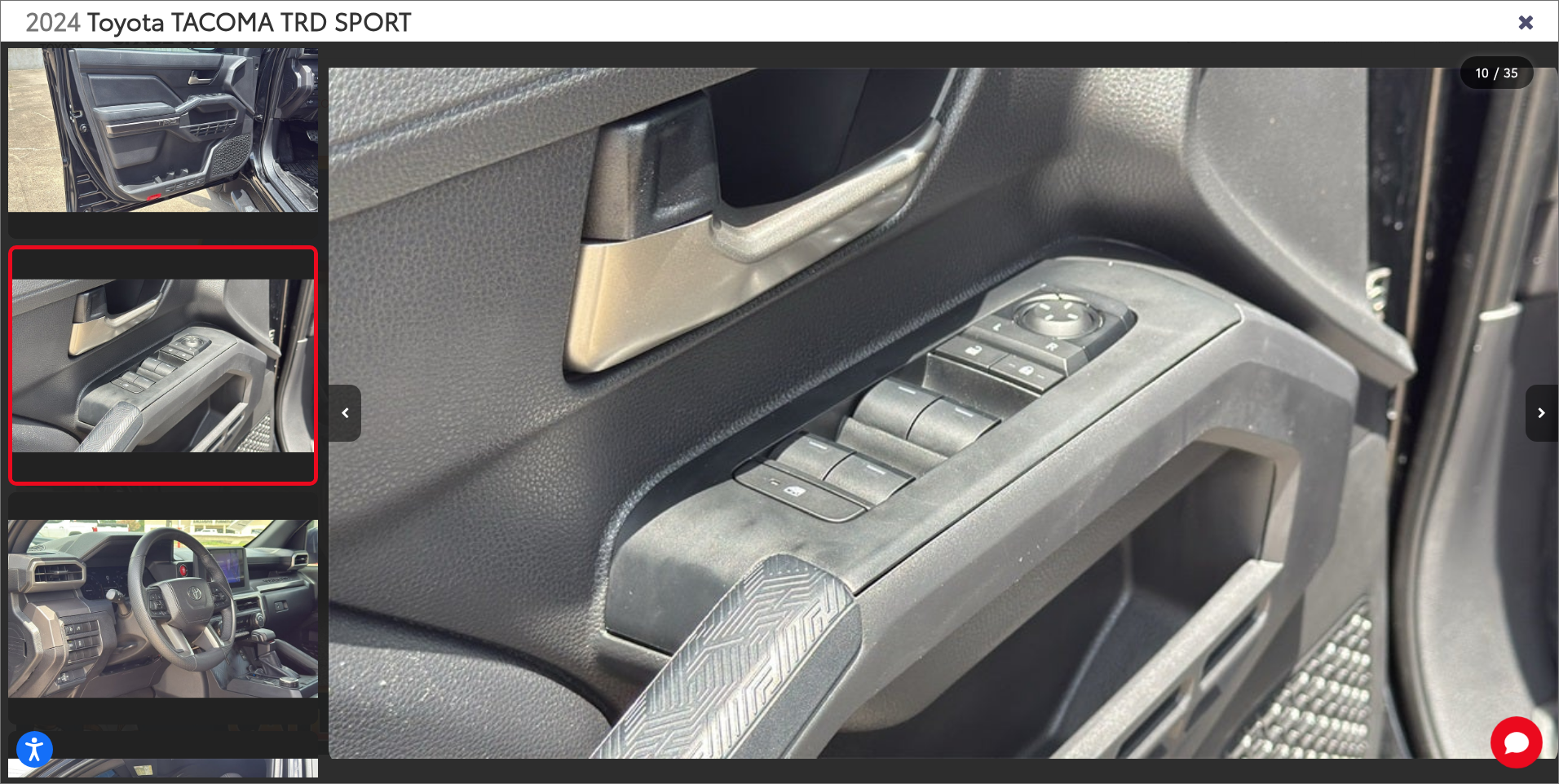
click at [1543, 411] on icon "Next image" at bounding box center [1542, 413] width 8 height 12
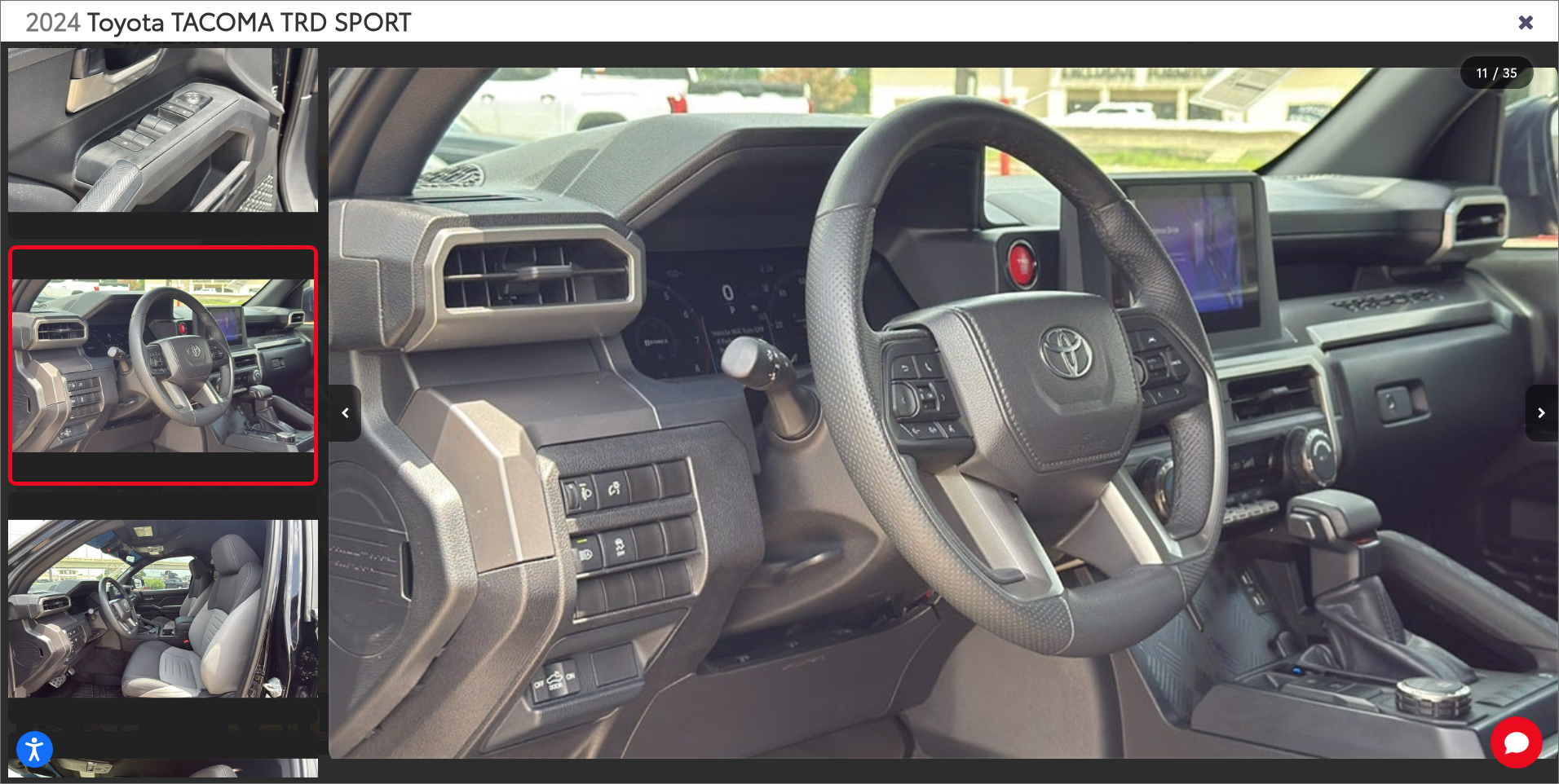
click at [1543, 411] on icon "Next image" at bounding box center [1542, 413] width 8 height 12
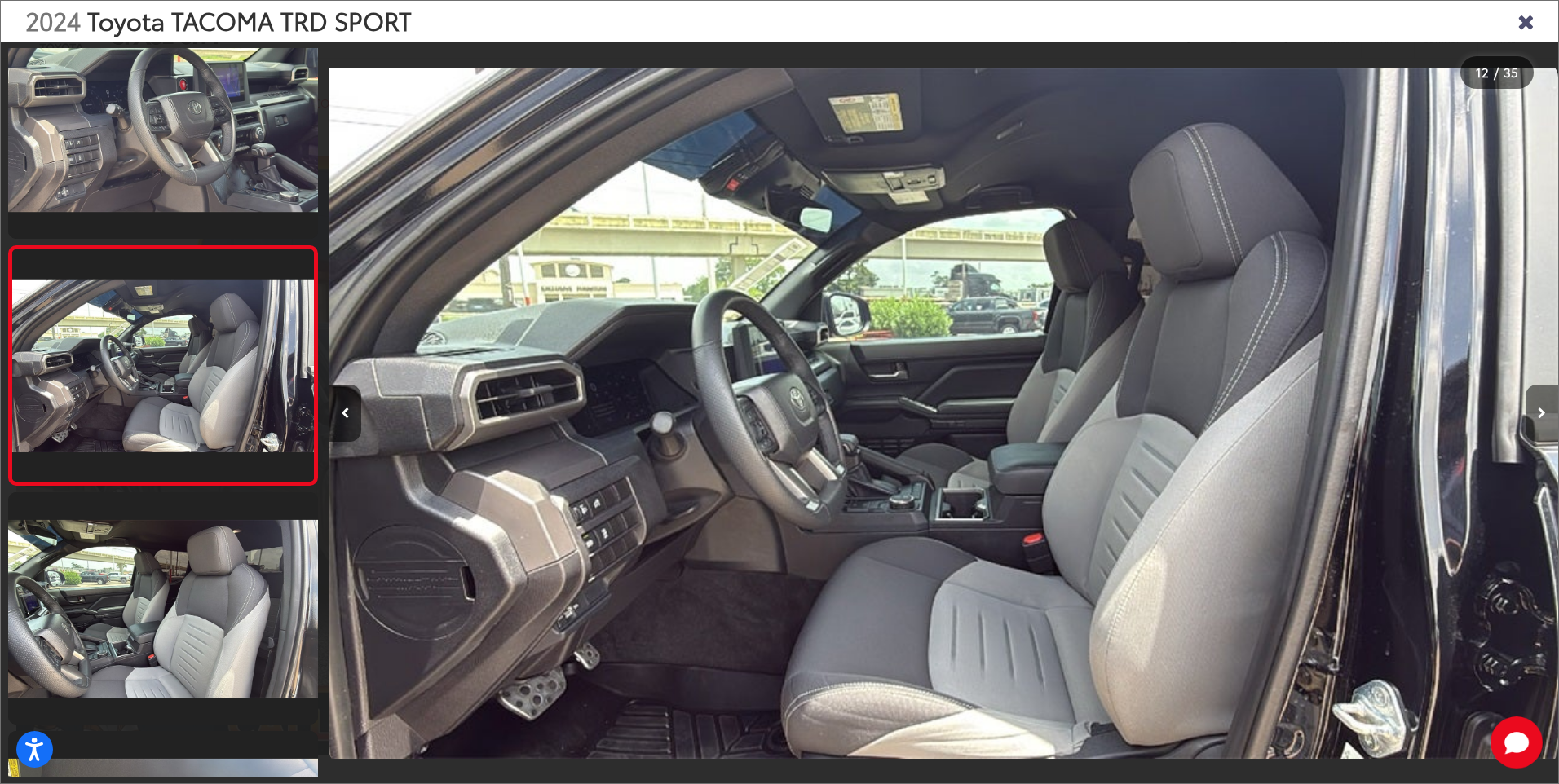
click at [1542, 411] on icon "Next image" at bounding box center [1542, 413] width 8 height 12
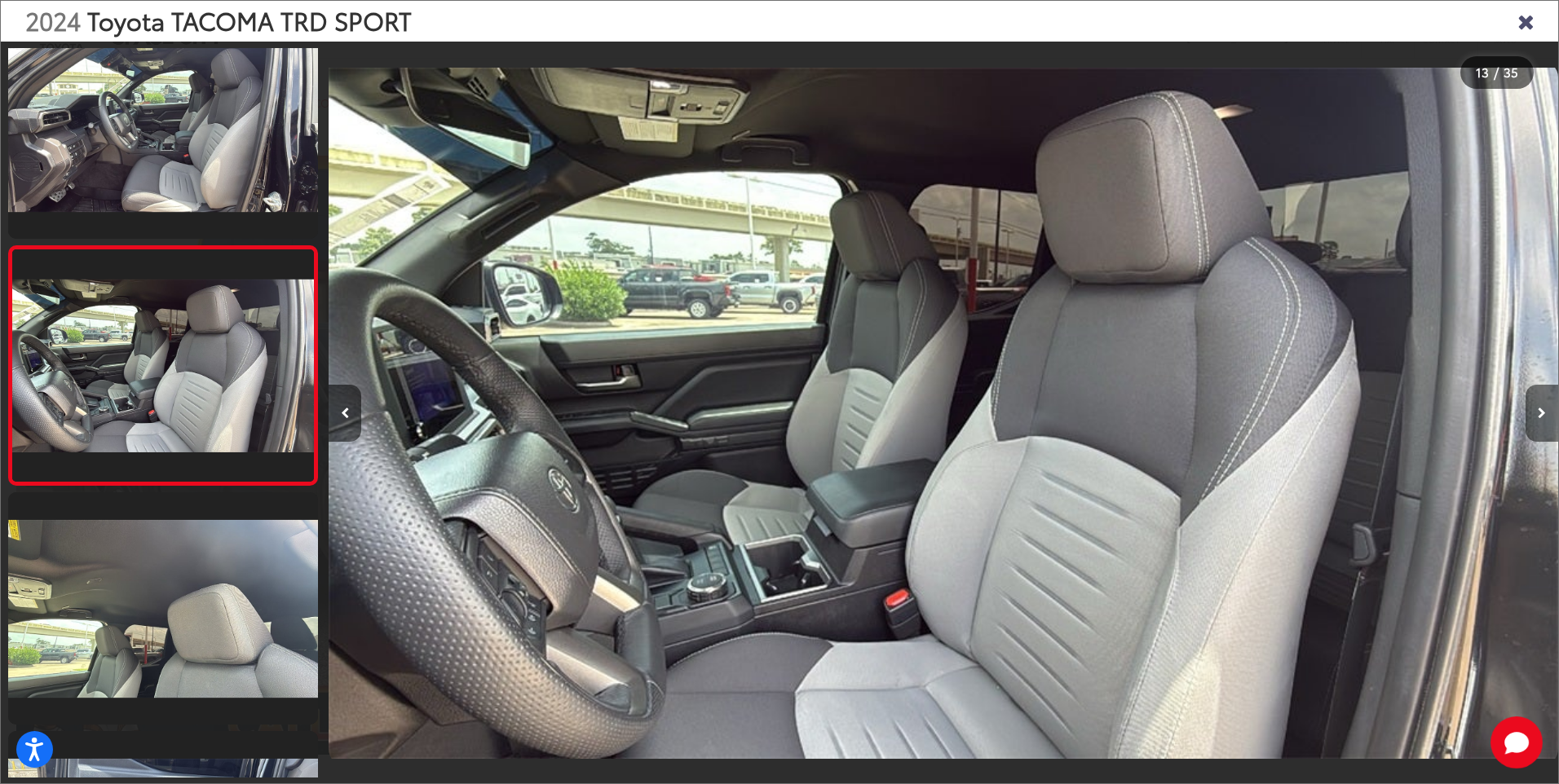
click at [1542, 411] on icon "Next image" at bounding box center [1542, 413] width 8 height 12
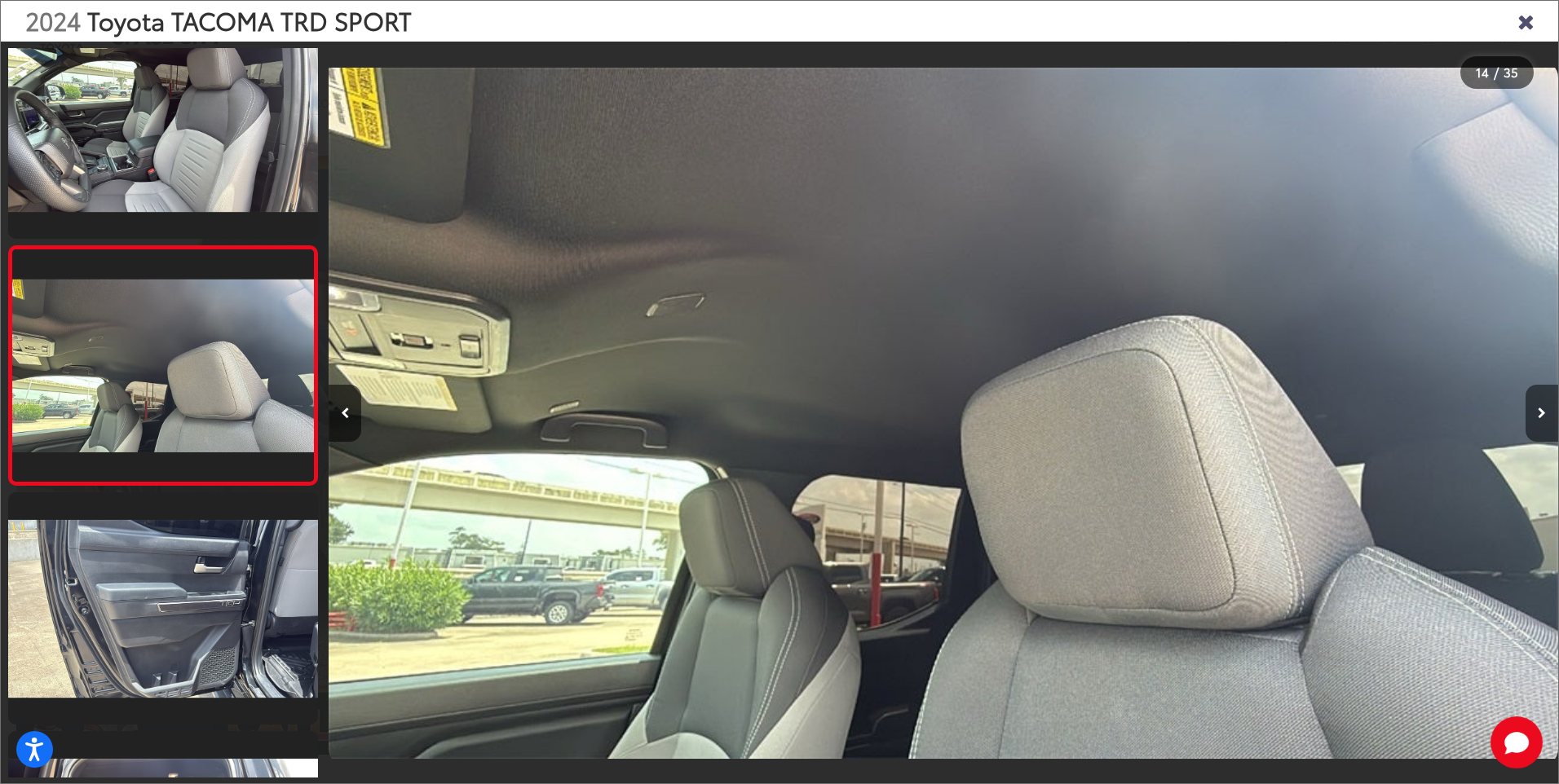
click at [1542, 411] on icon "Next image" at bounding box center [1542, 413] width 8 height 12
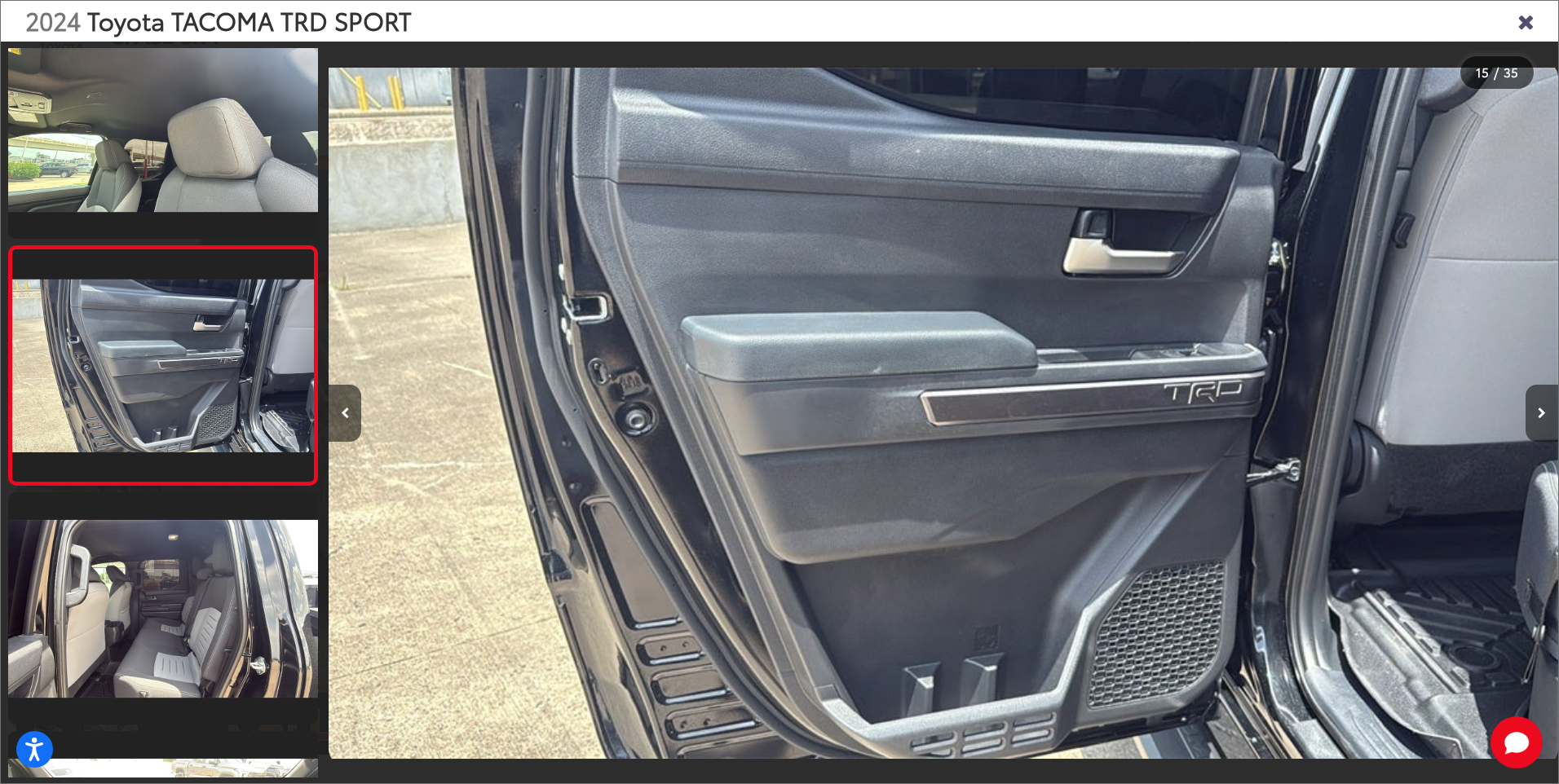
click at [1542, 411] on icon "Next image" at bounding box center [1542, 413] width 8 height 12
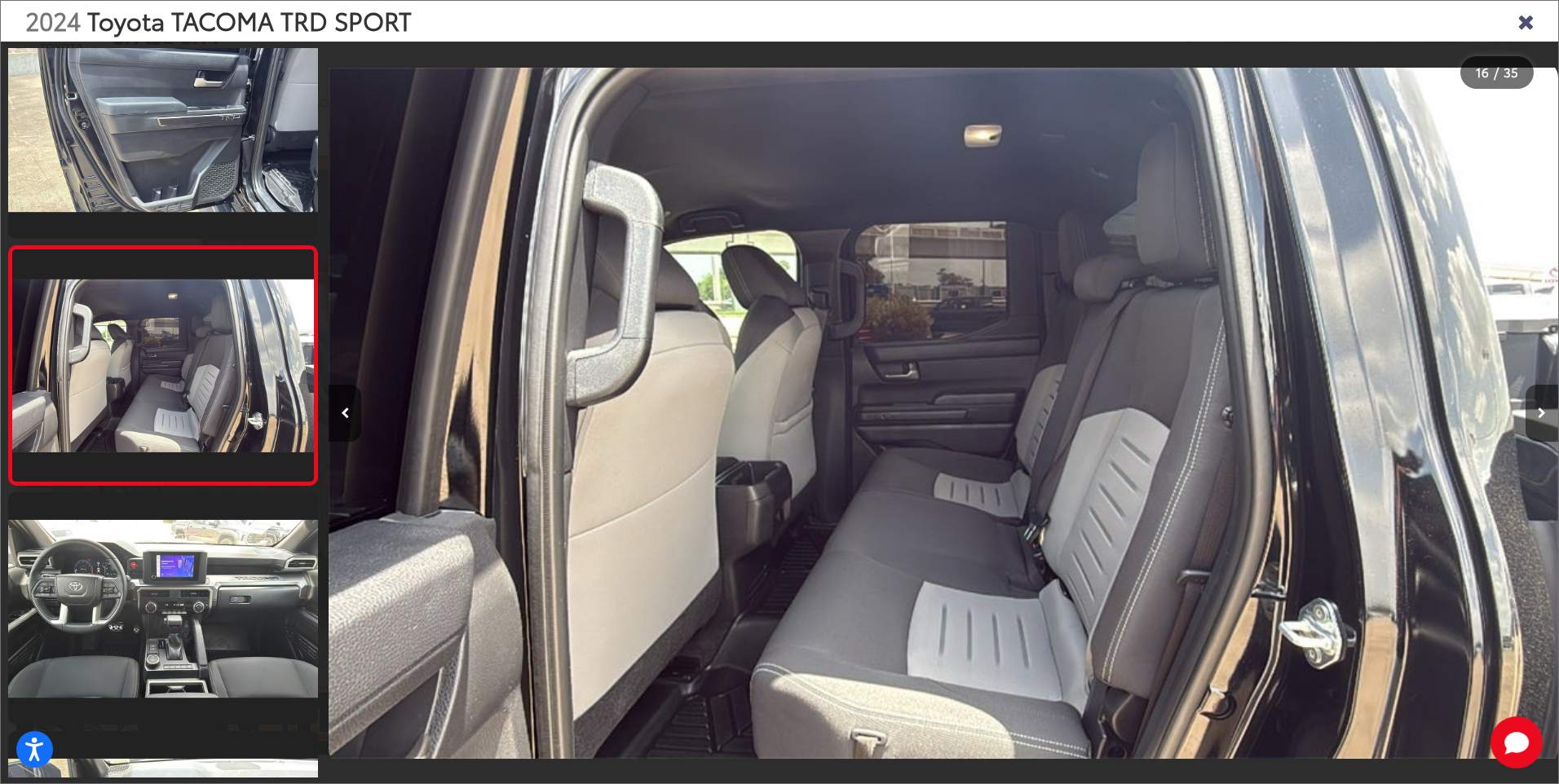
click at [1542, 411] on icon "Next image" at bounding box center [1542, 413] width 8 height 12
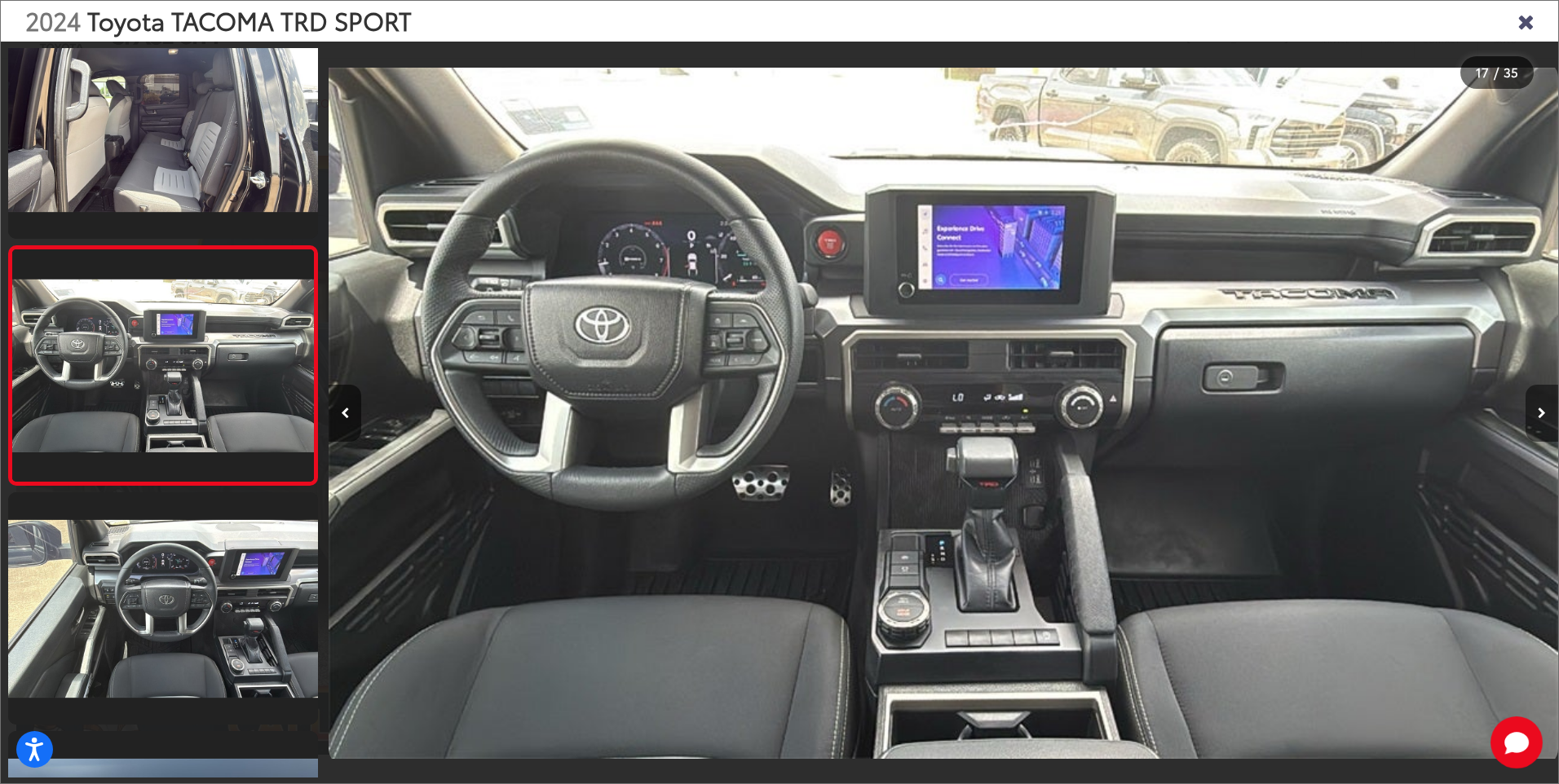
click at [1542, 411] on icon "Next image" at bounding box center [1542, 413] width 8 height 12
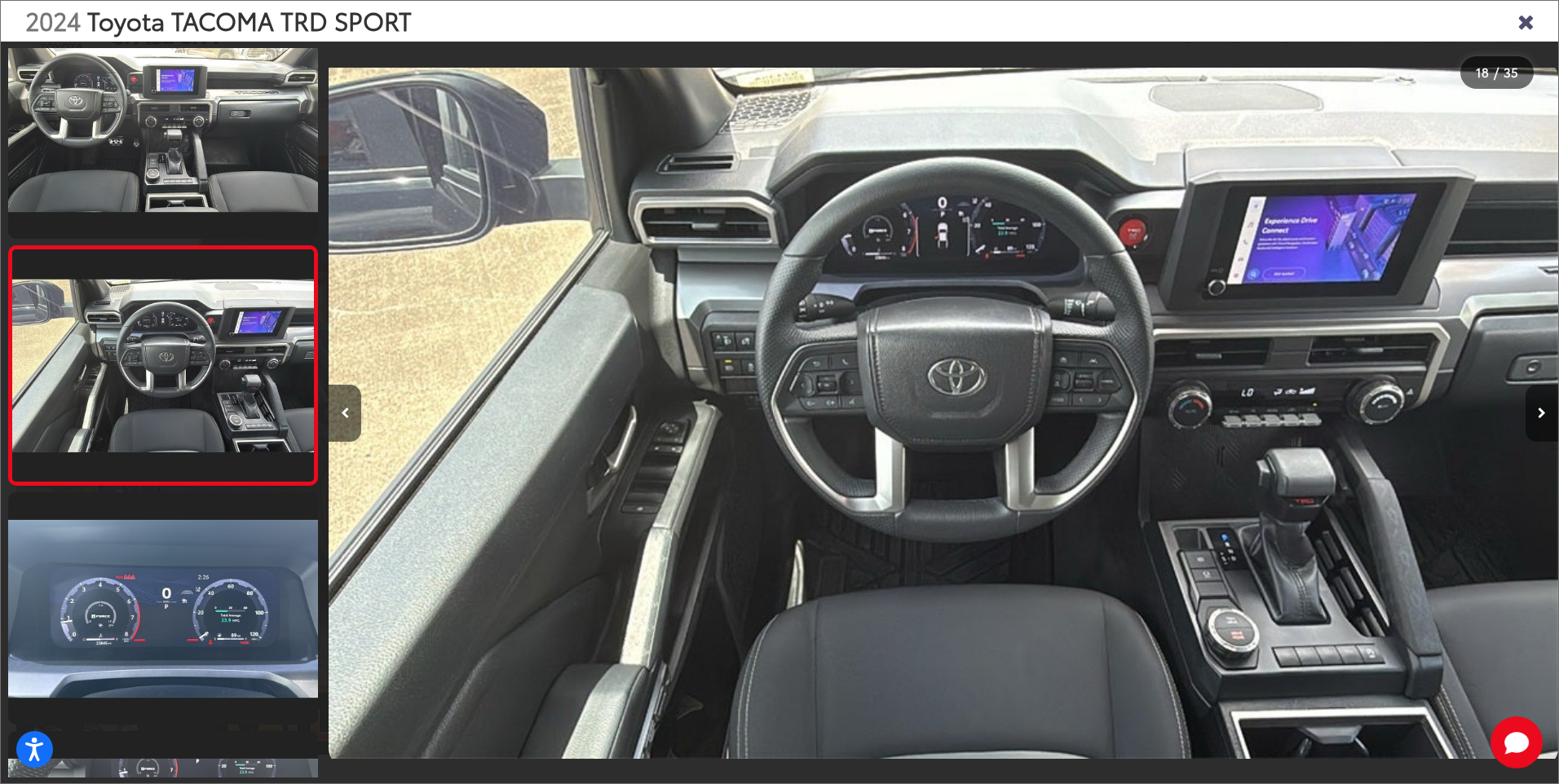
click at [1542, 411] on icon "Next image" at bounding box center [1542, 413] width 8 height 12
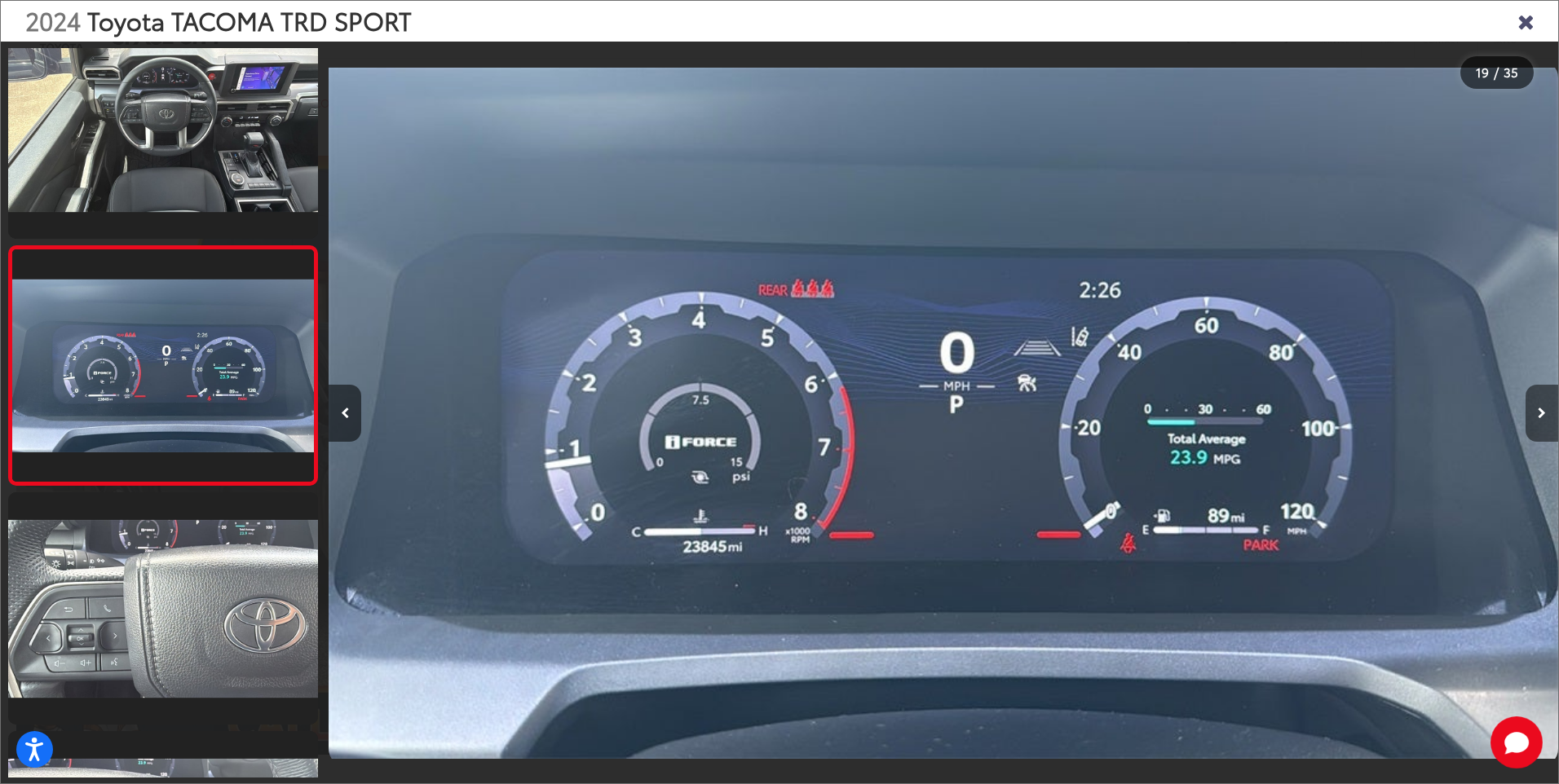
click at [1542, 411] on icon "Next image" at bounding box center [1542, 413] width 8 height 12
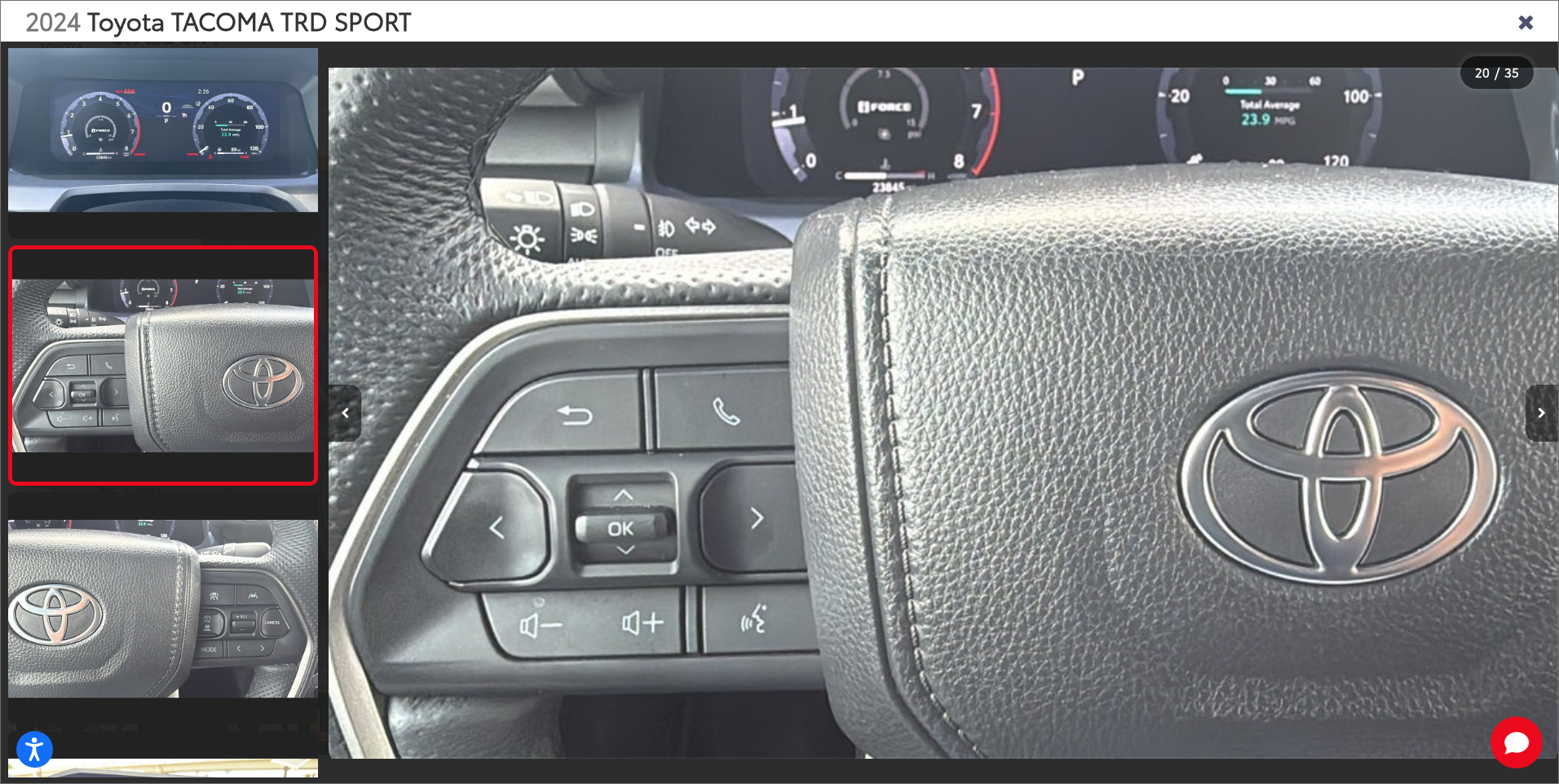
click at [1542, 411] on icon "Next image" at bounding box center [1542, 413] width 8 height 12
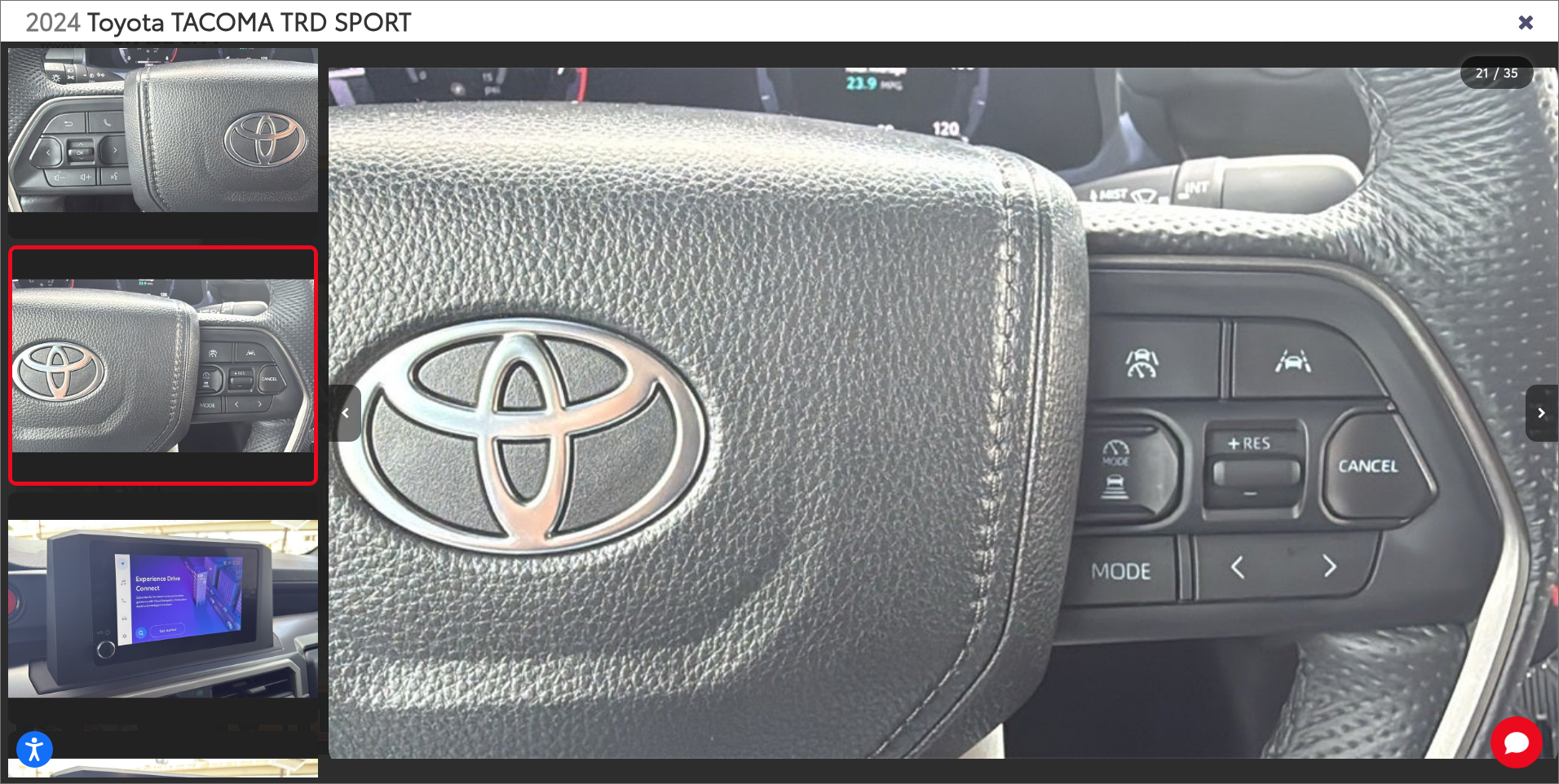
click at [1542, 411] on icon "Next image" at bounding box center [1542, 413] width 8 height 12
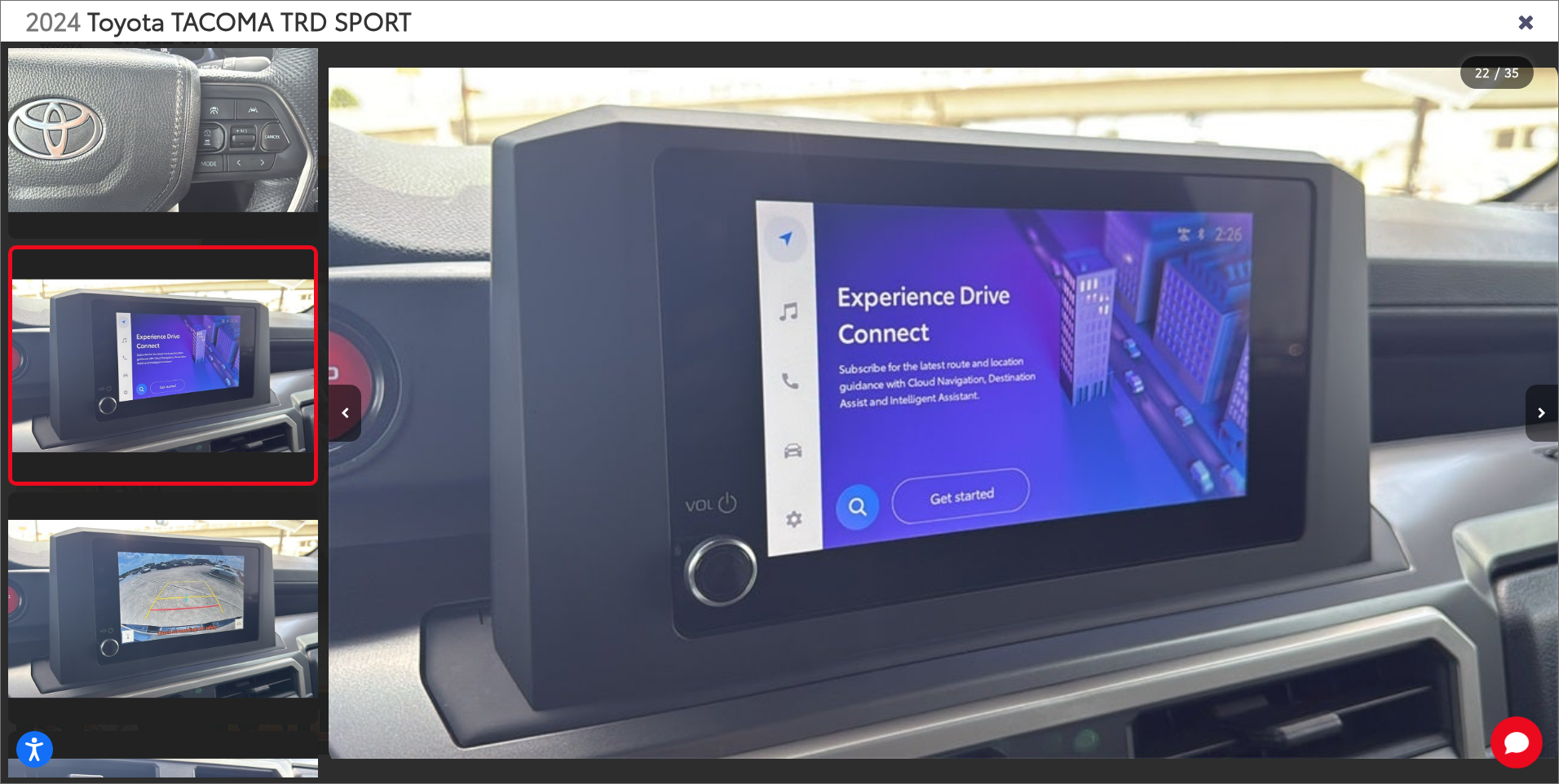
click at [1542, 411] on icon "Next image" at bounding box center [1542, 413] width 8 height 12
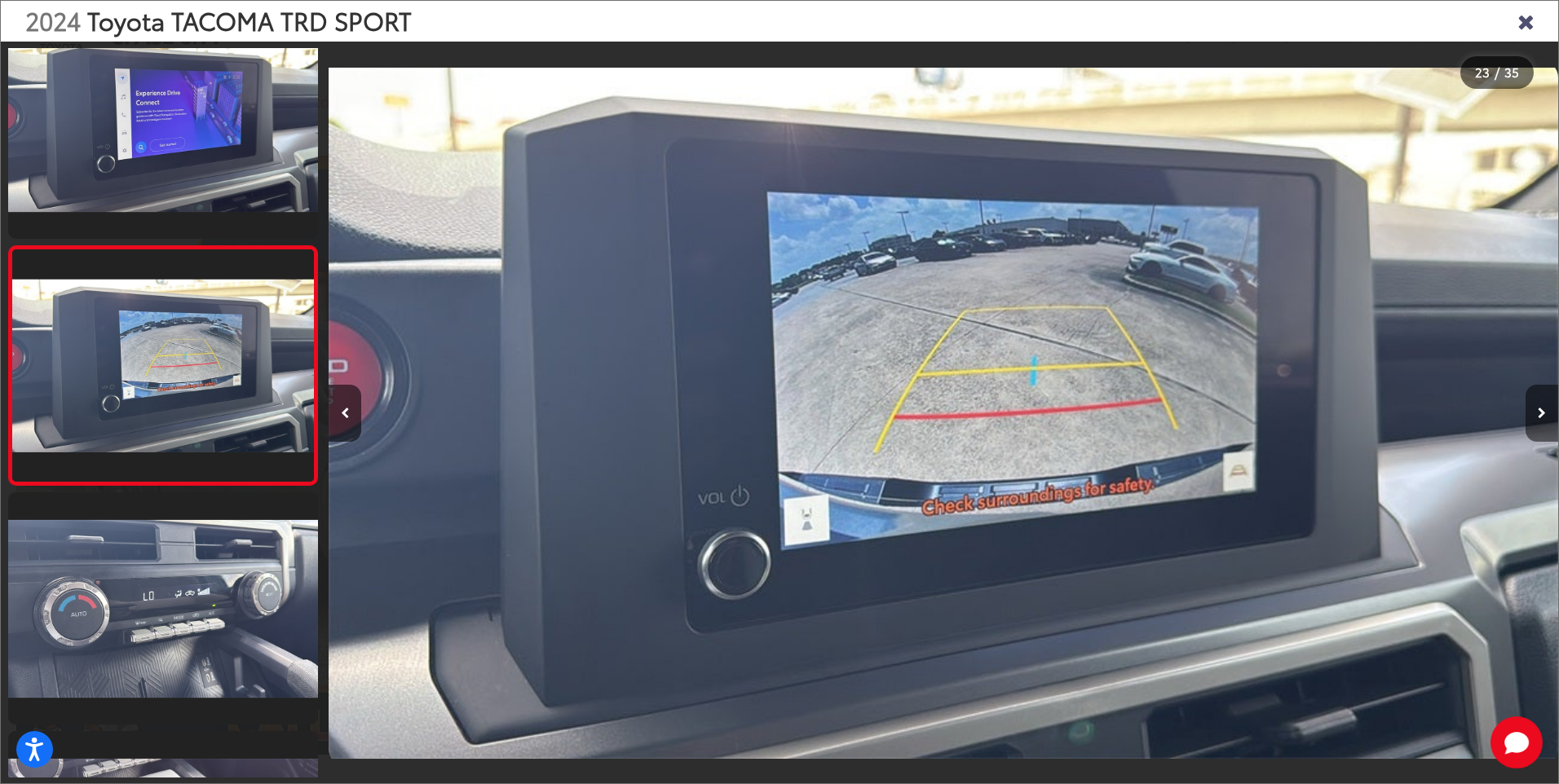
click at [1542, 411] on icon "Next image" at bounding box center [1542, 413] width 8 height 12
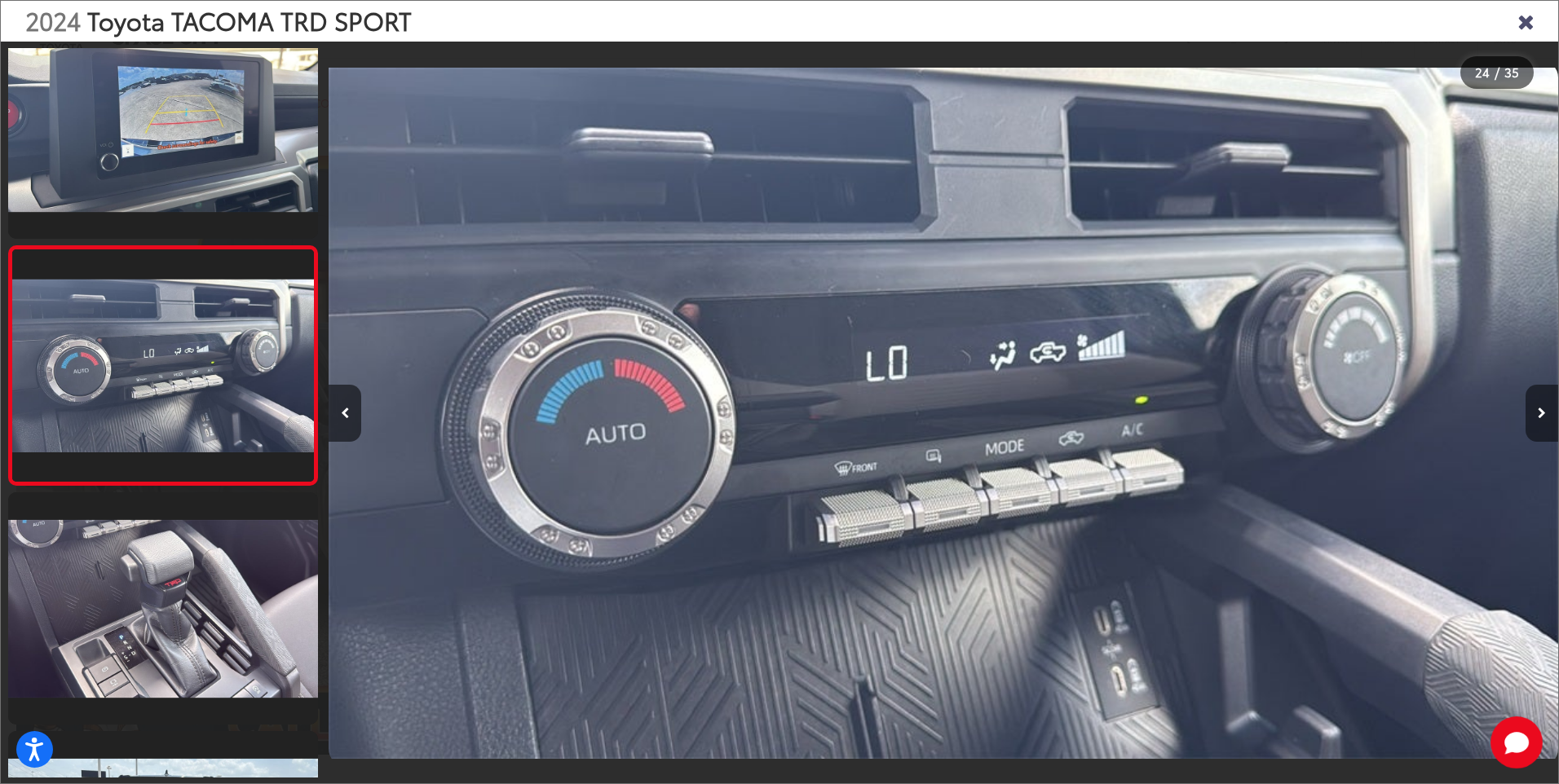
click at [1541, 411] on icon "Next image" at bounding box center [1542, 413] width 8 height 12
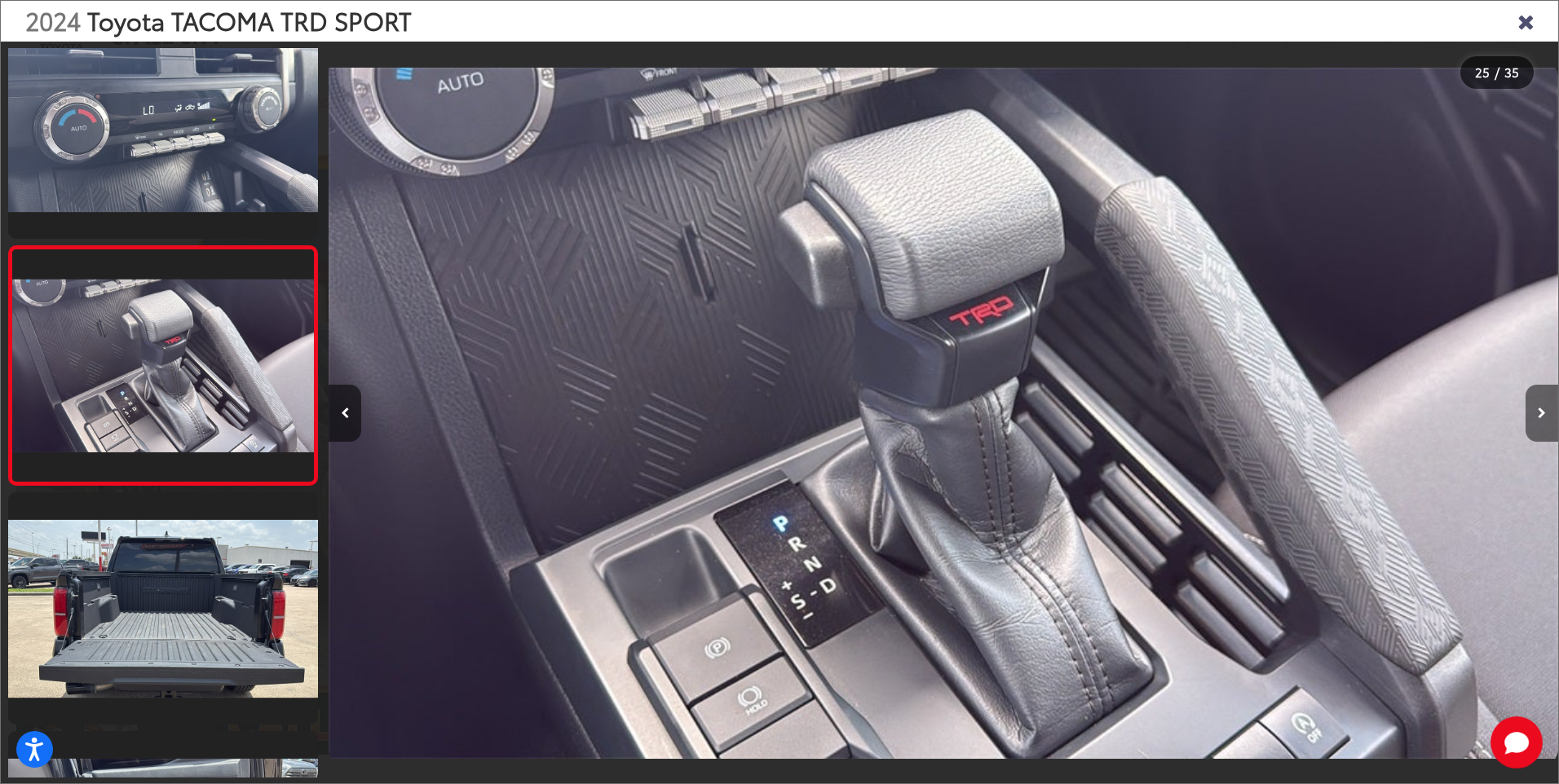
click at [1541, 411] on icon "Next image" at bounding box center [1542, 413] width 8 height 12
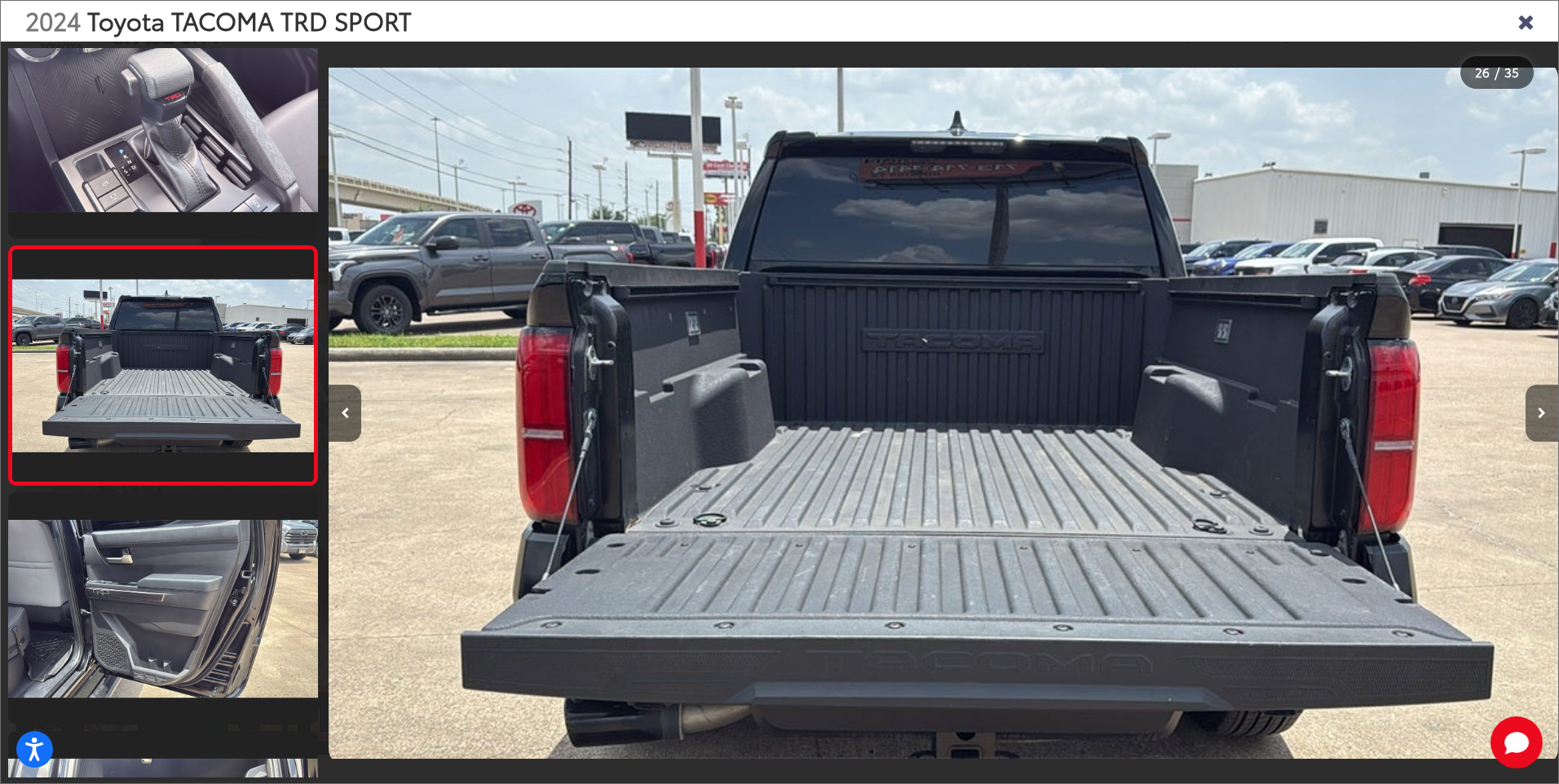
click at [1541, 411] on icon "Next image" at bounding box center [1542, 413] width 8 height 12
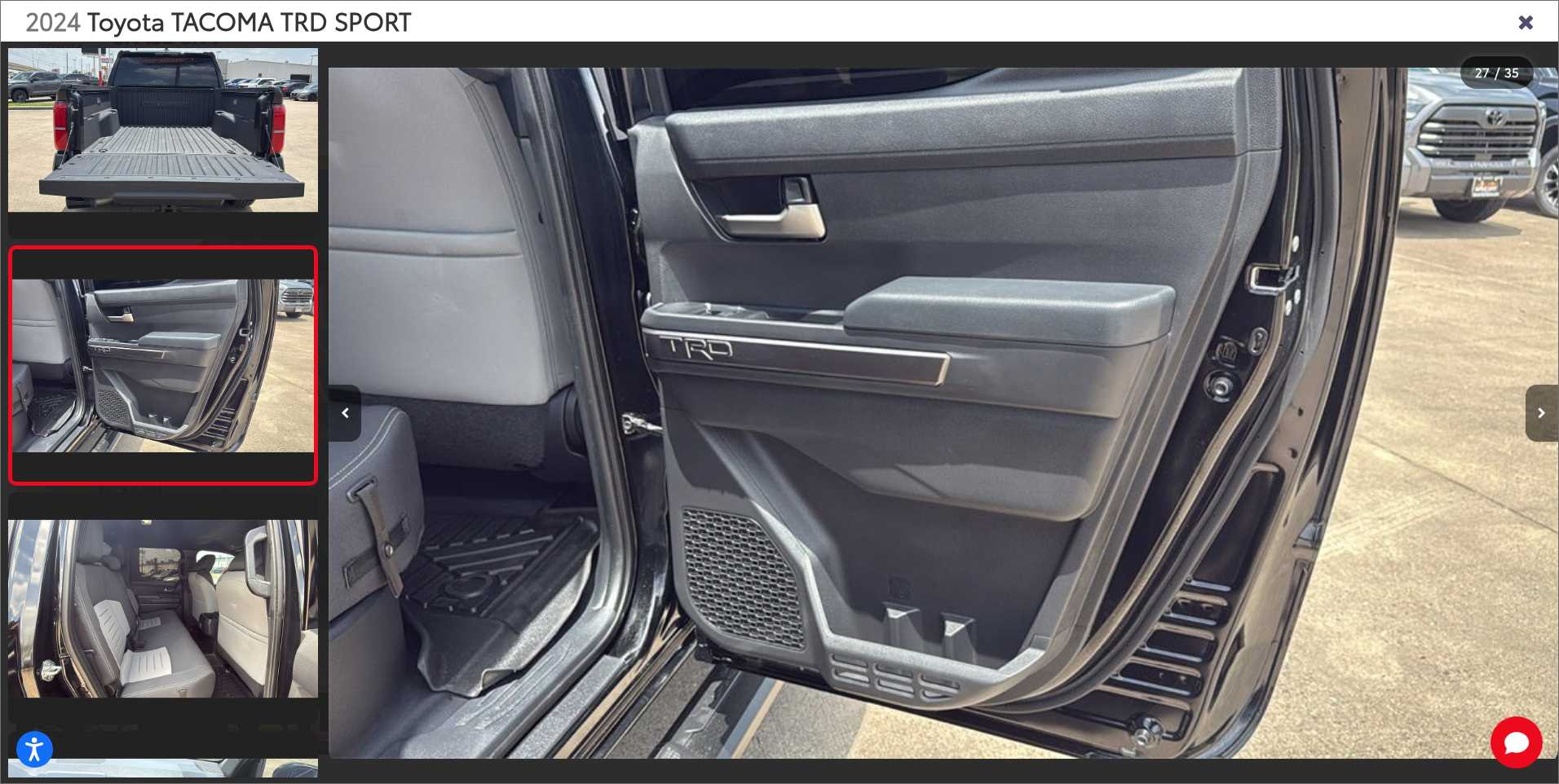
click at [1541, 411] on icon "Next image" at bounding box center [1542, 413] width 8 height 12
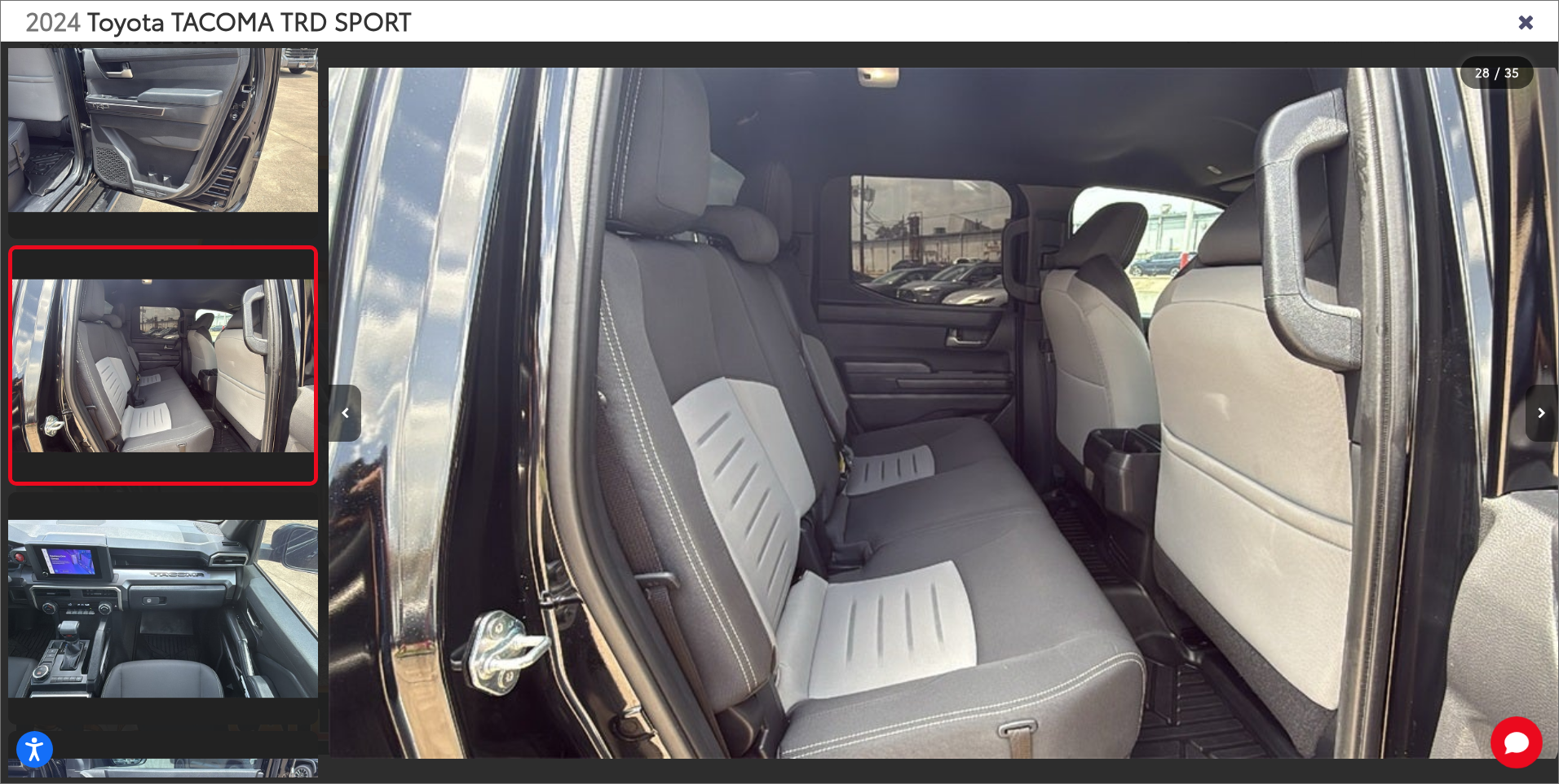
click at [1541, 411] on icon "Next image" at bounding box center [1542, 413] width 8 height 12
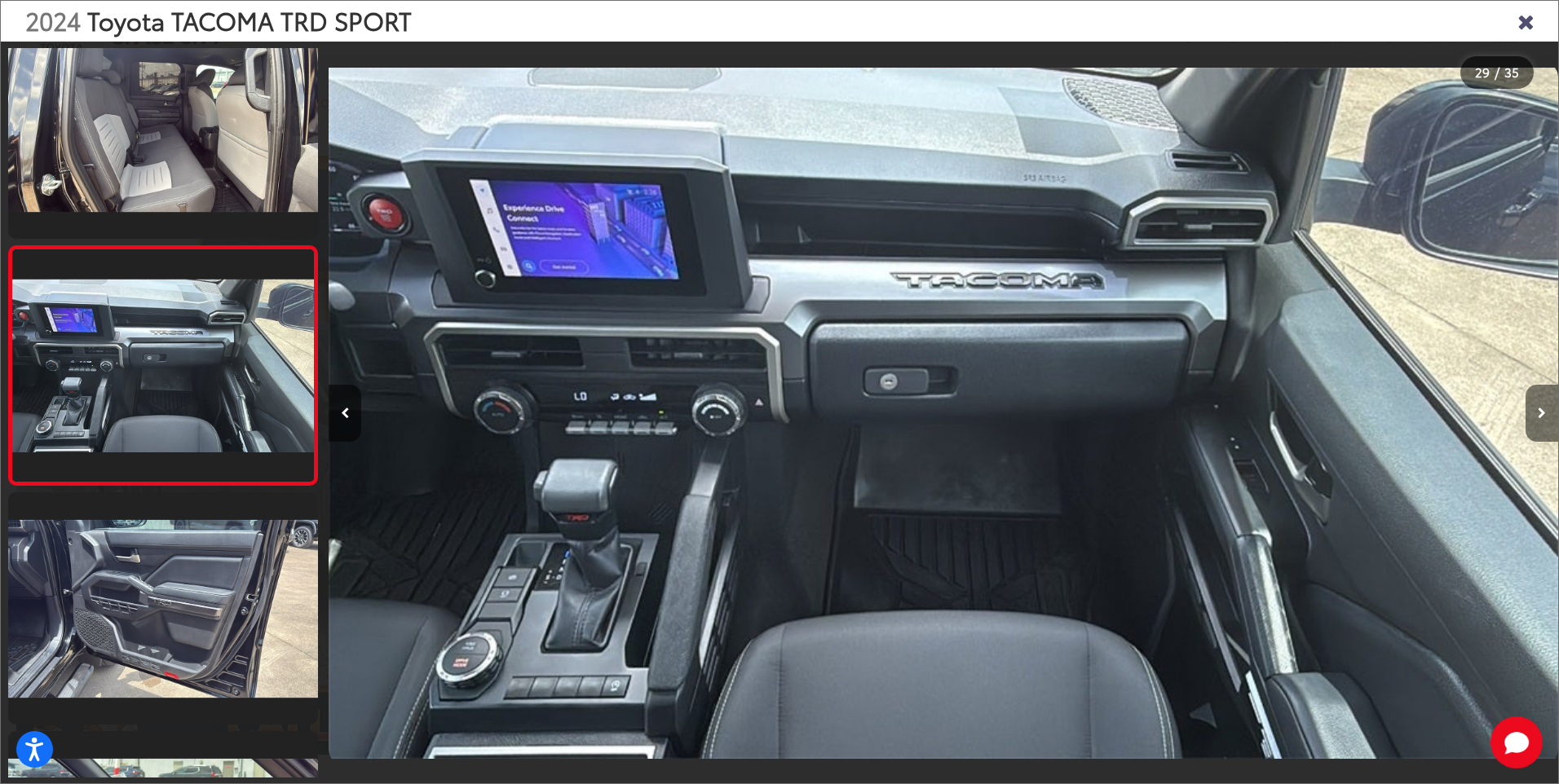
click at [1541, 411] on icon "Next image" at bounding box center [1542, 413] width 8 height 12
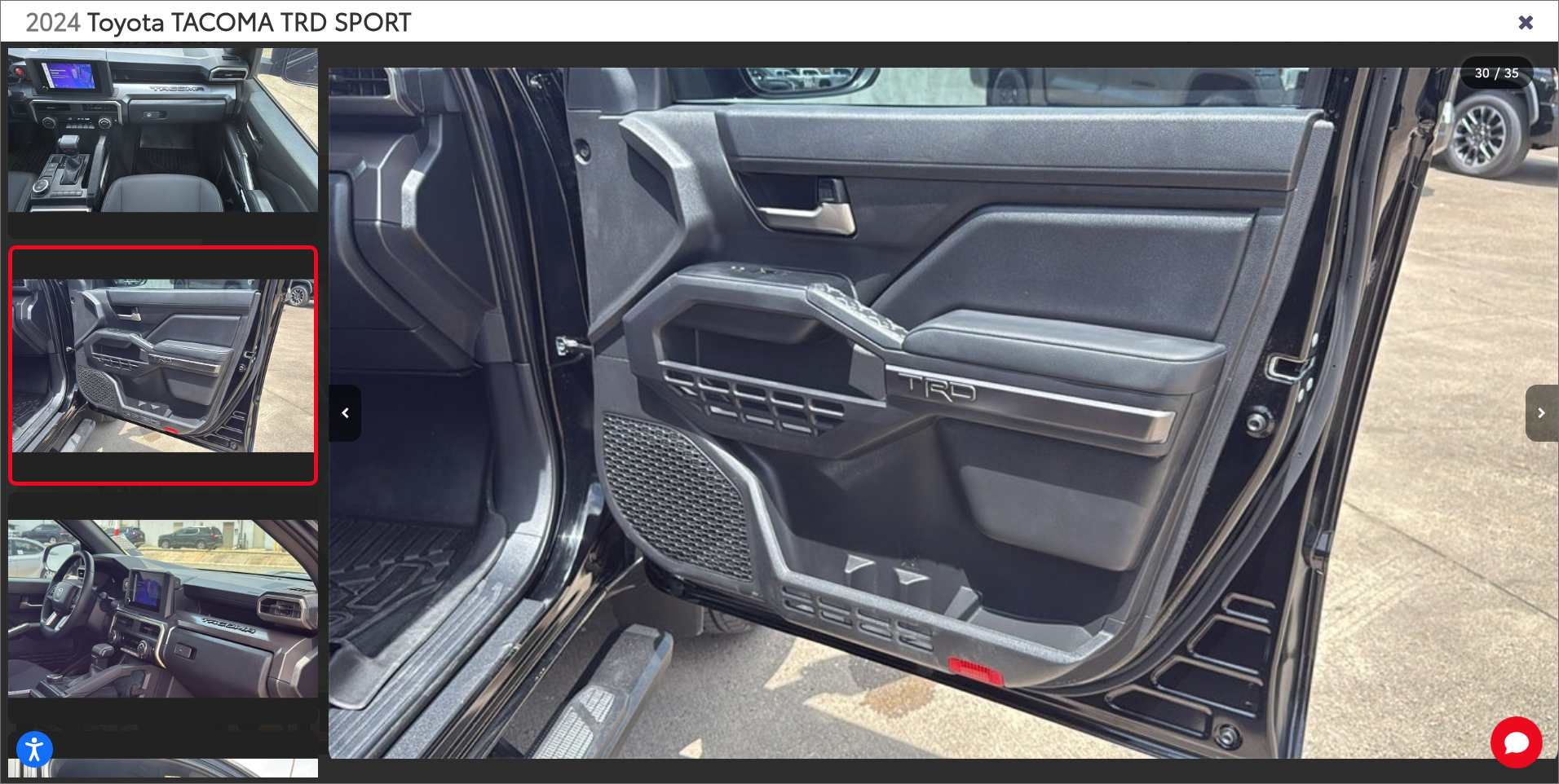
click at [1541, 411] on icon "Next image" at bounding box center [1542, 413] width 8 height 12
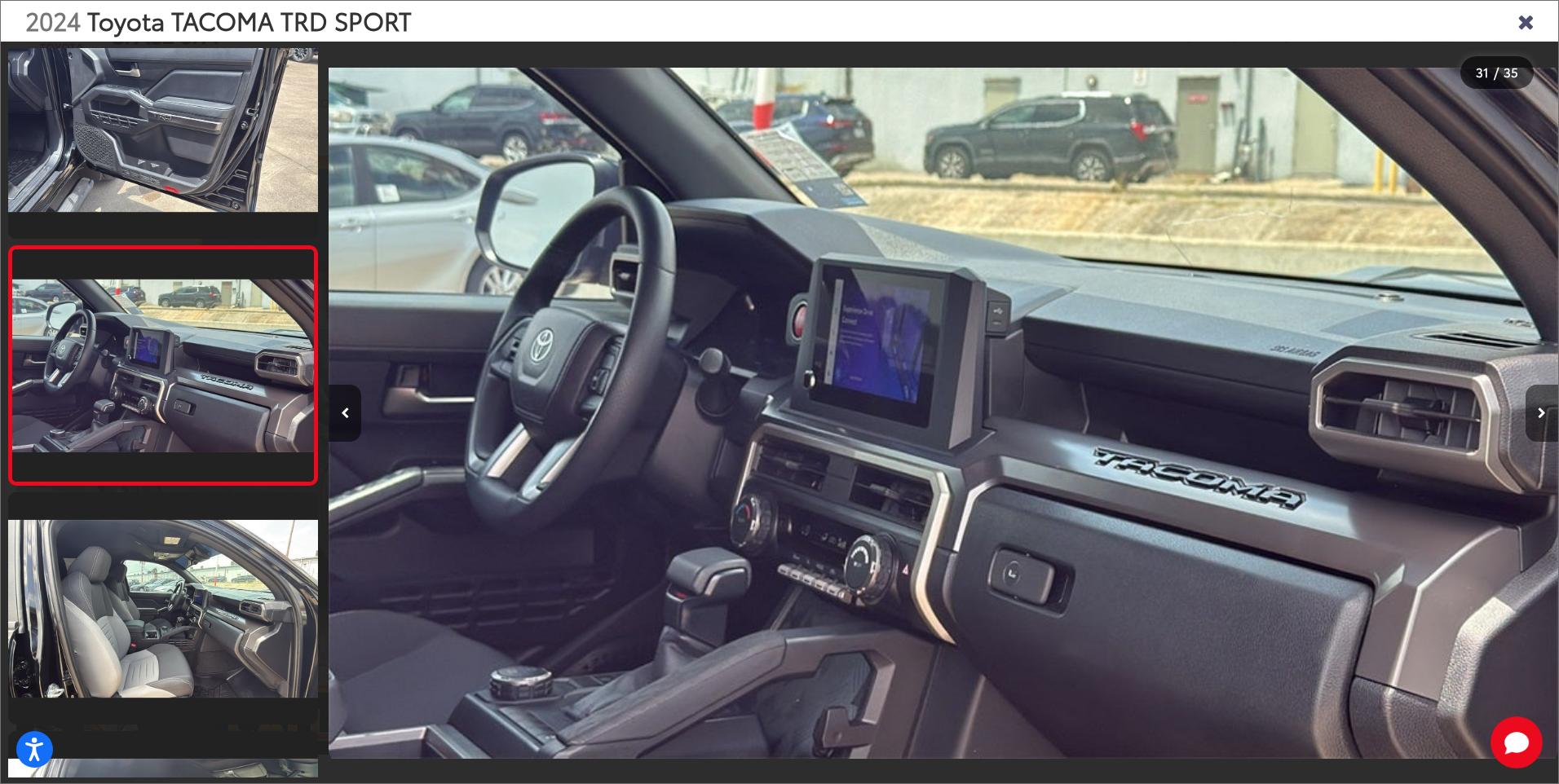
click at [1541, 411] on icon "Next image" at bounding box center [1542, 413] width 8 height 12
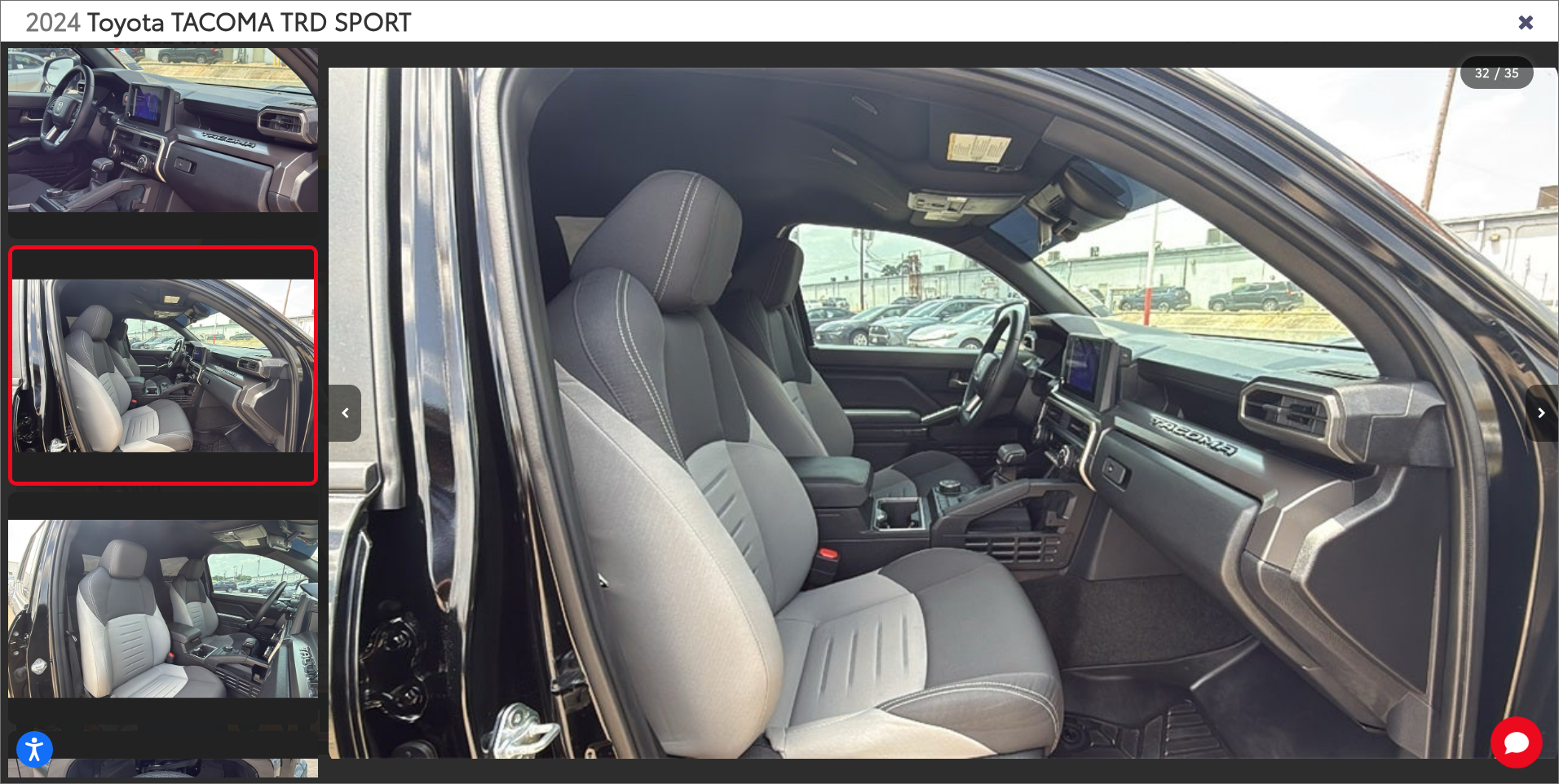
click at [1541, 411] on icon "Next image" at bounding box center [1542, 413] width 8 height 12
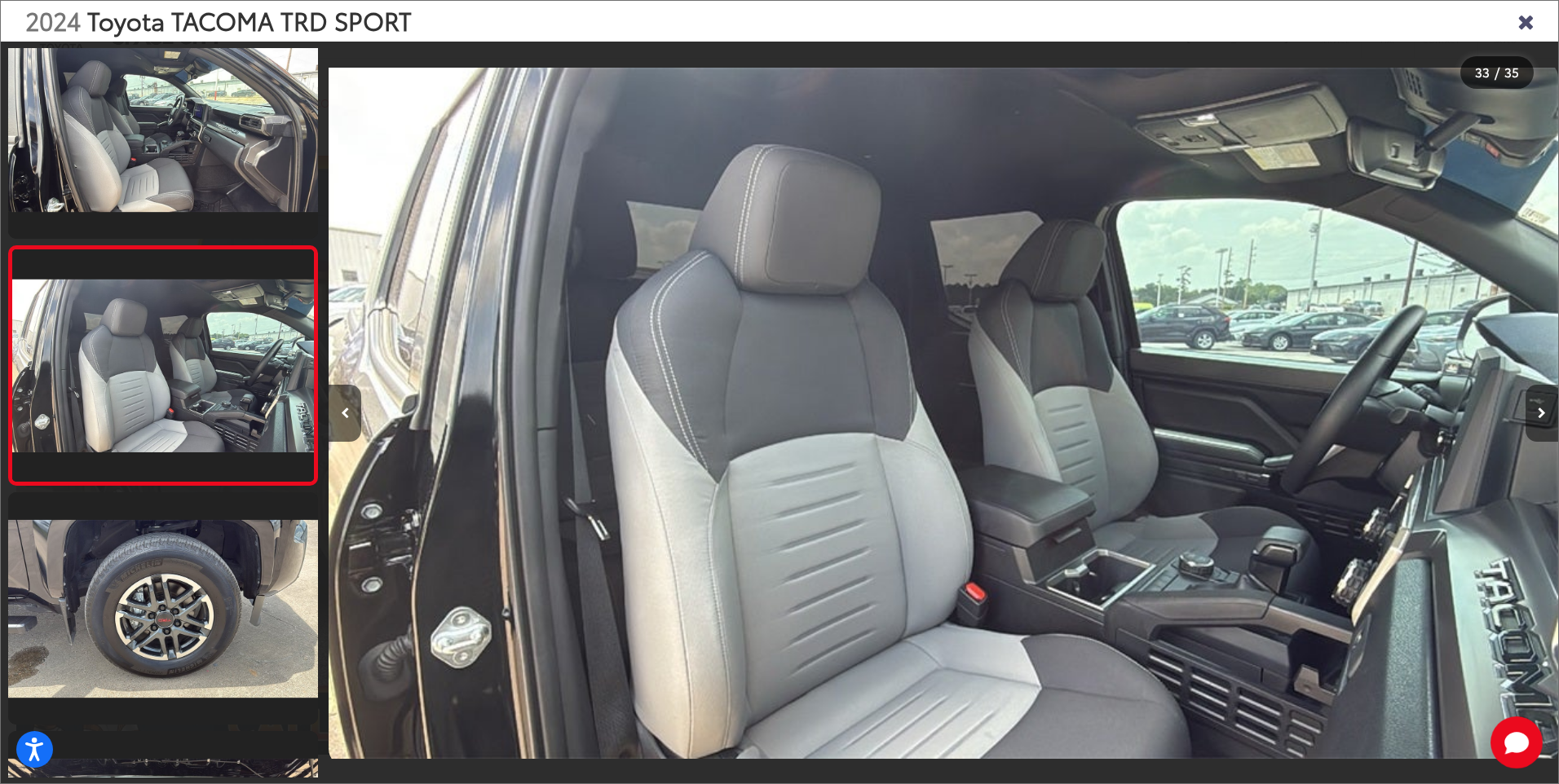
click at [1541, 411] on icon "Next image" at bounding box center [1542, 413] width 8 height 12
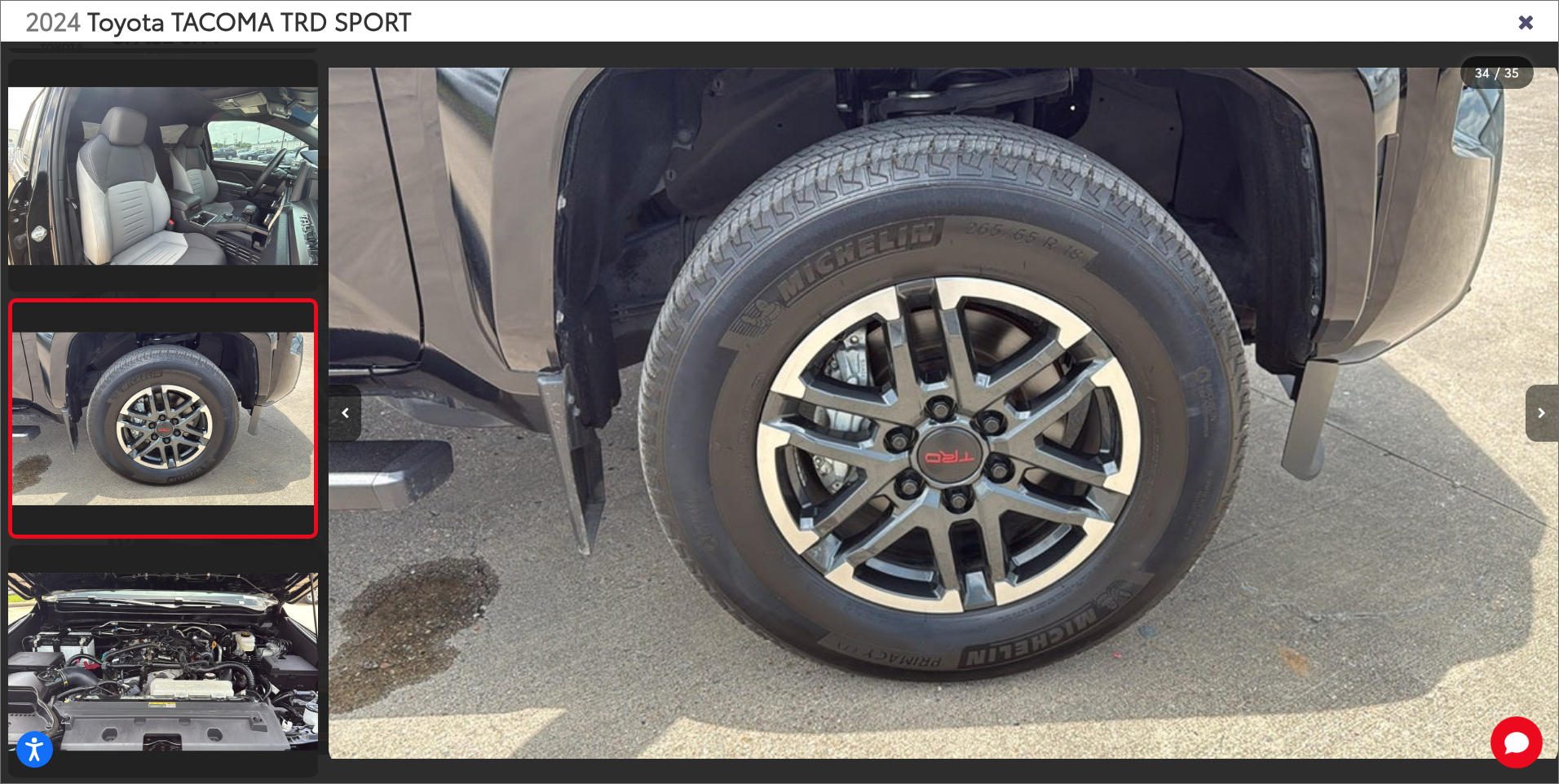
click at [1541, 411] on icon "Next image" at bounding box center [1542, 413] width 8 height 12
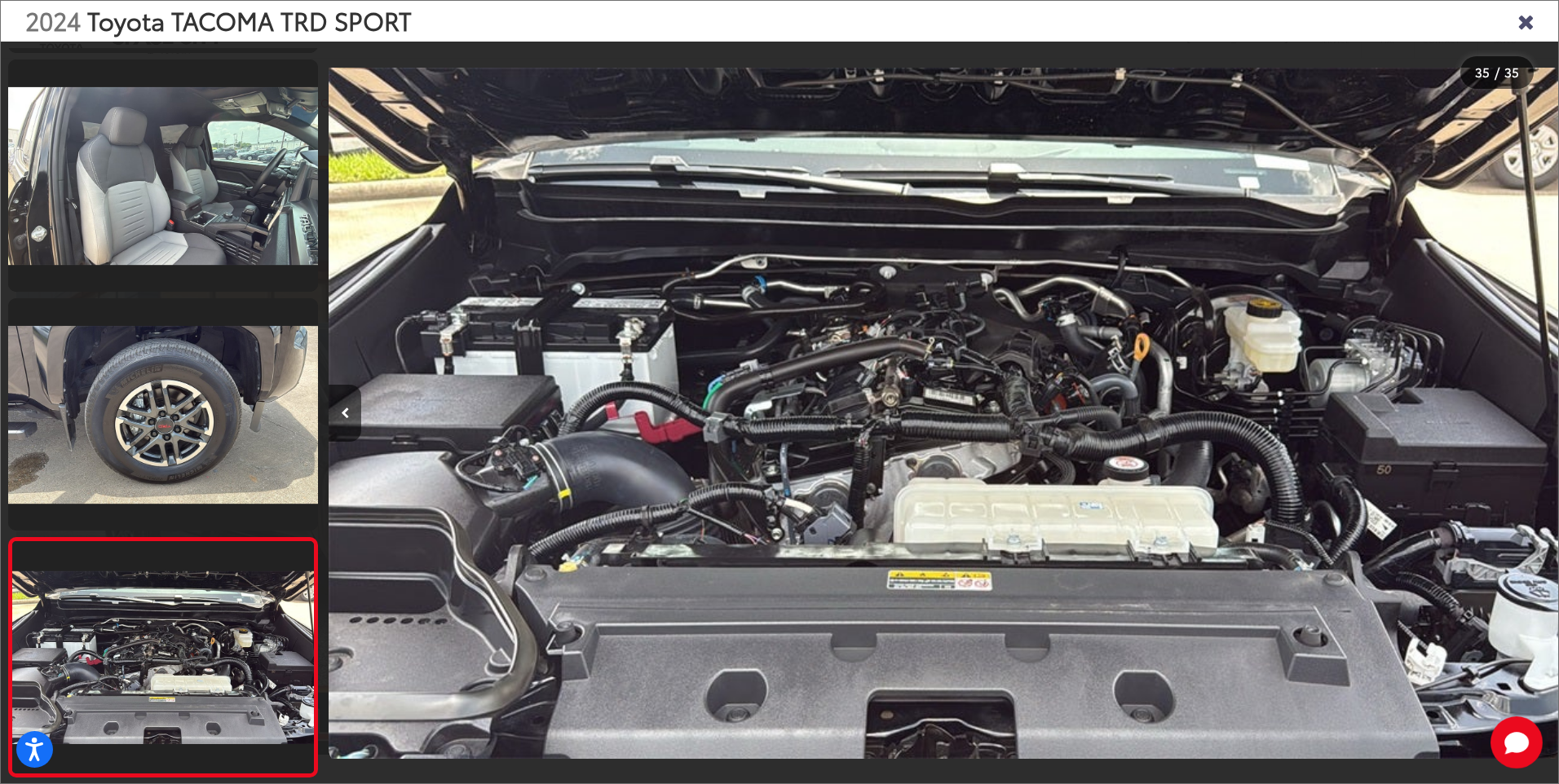
click at [1531, 23] on icon "Close gallery" at bounding box center [1525, 20] width 16 height 21
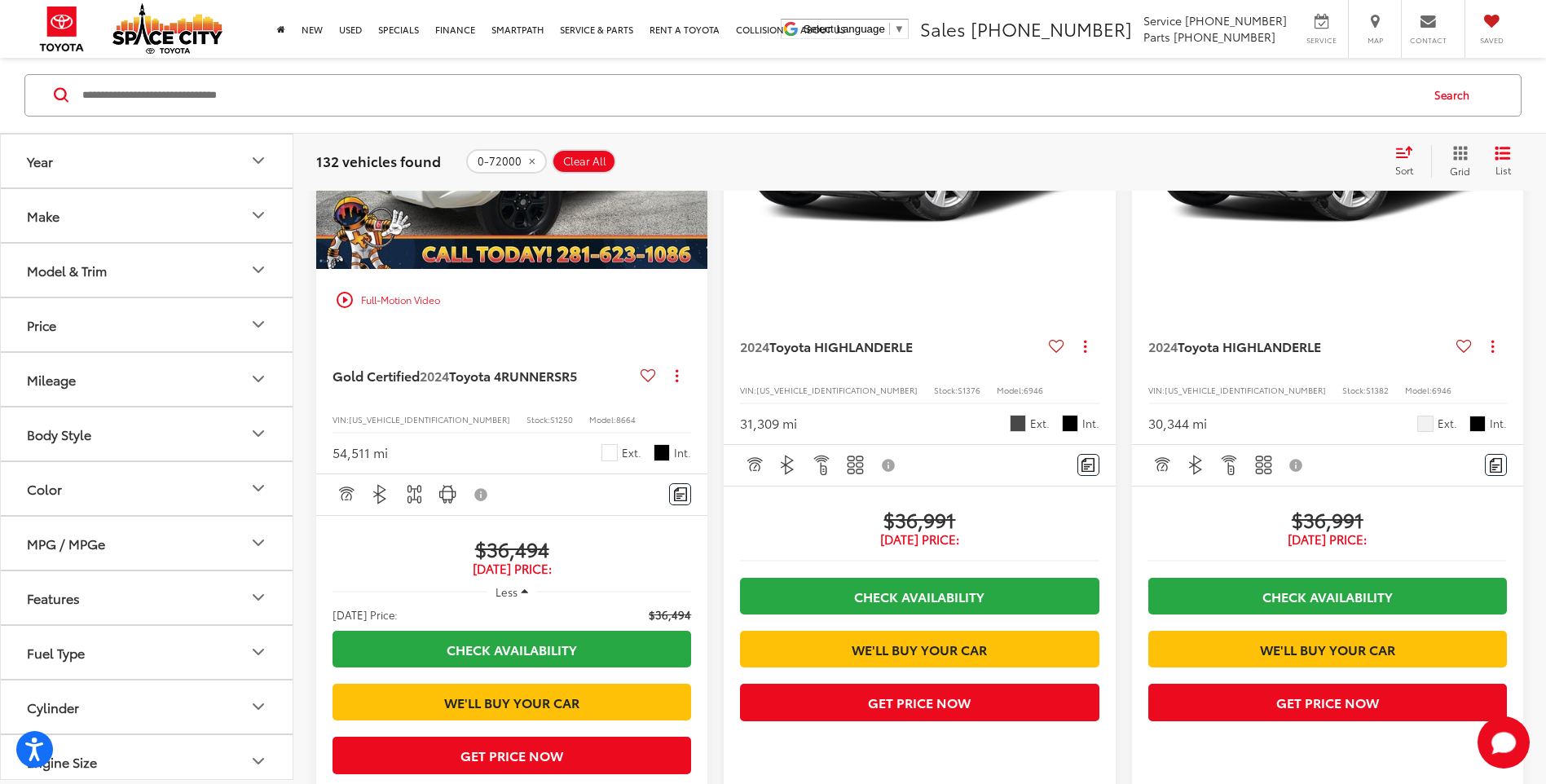
scroll to position [2192, 0]
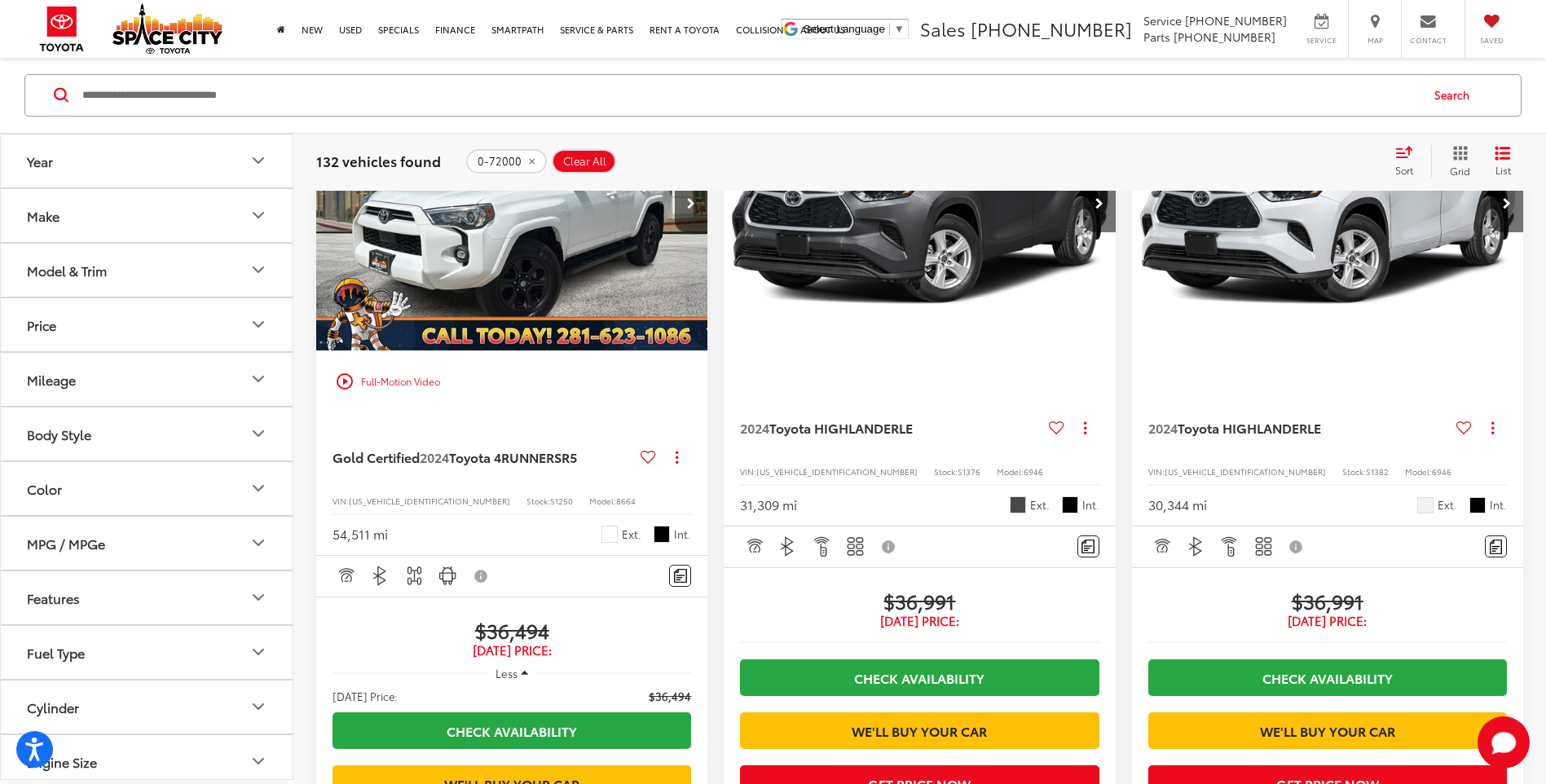
click at [542, 351] on img "2024 Toyota 4RUNNER SR5 0" at bounding box center [512, 203] width 394 height 295
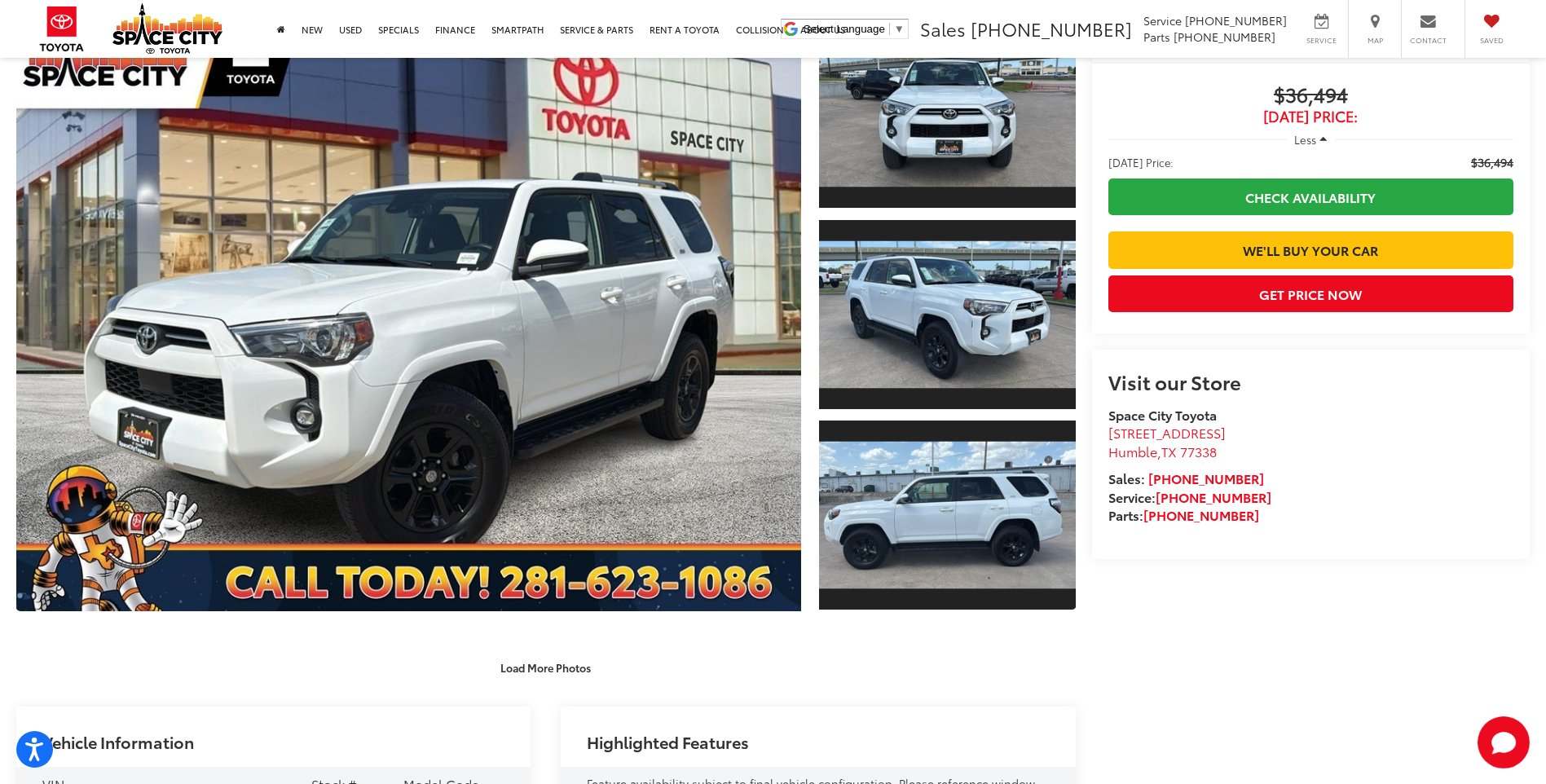
scroll to position [81, 0]
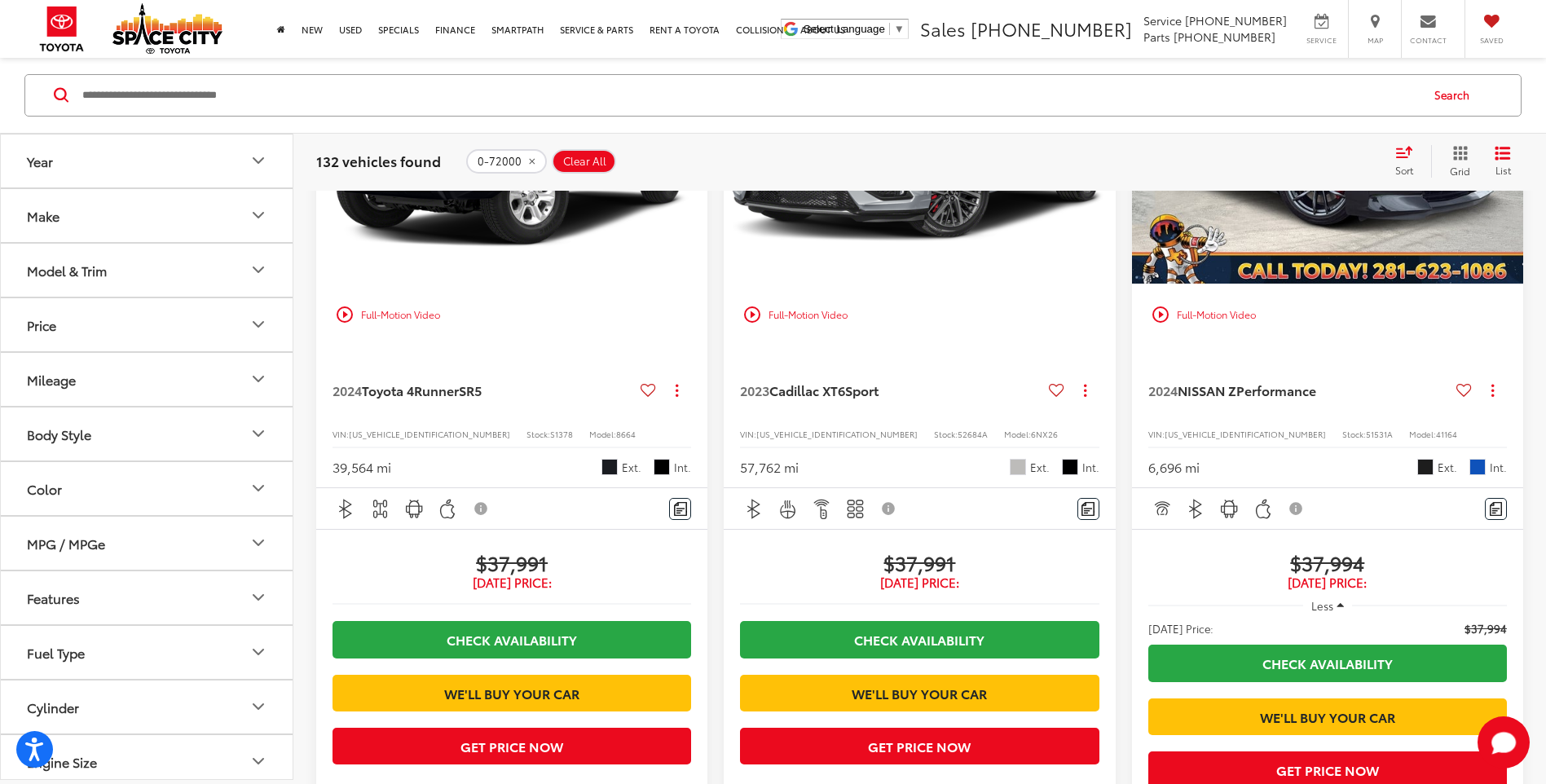
scroll to position [3281, 0]
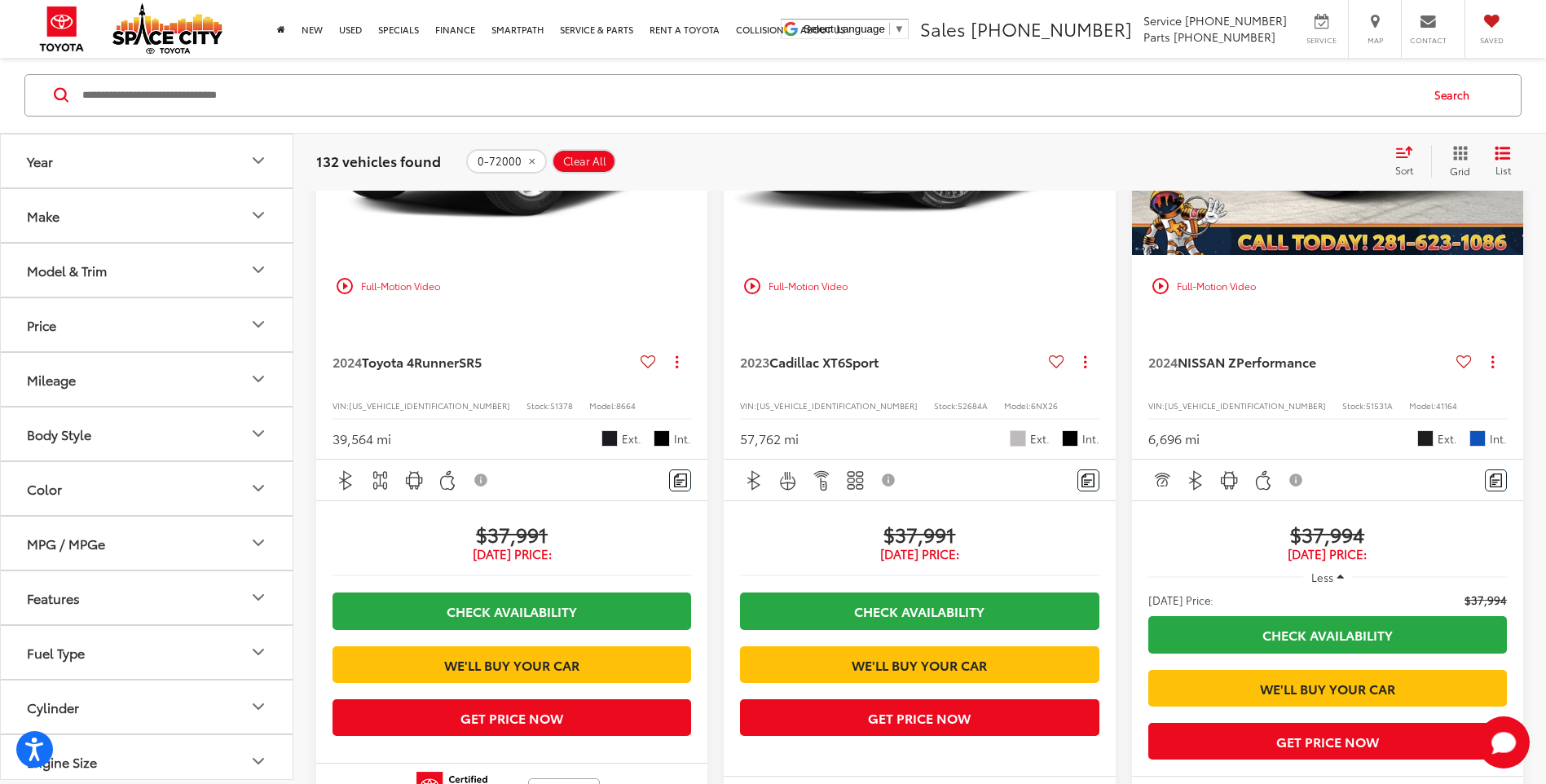
click at [969, 256] on img "2023 Cadillac XT6 Sport 0" at bounding box center [920, 108] width 394 height 295
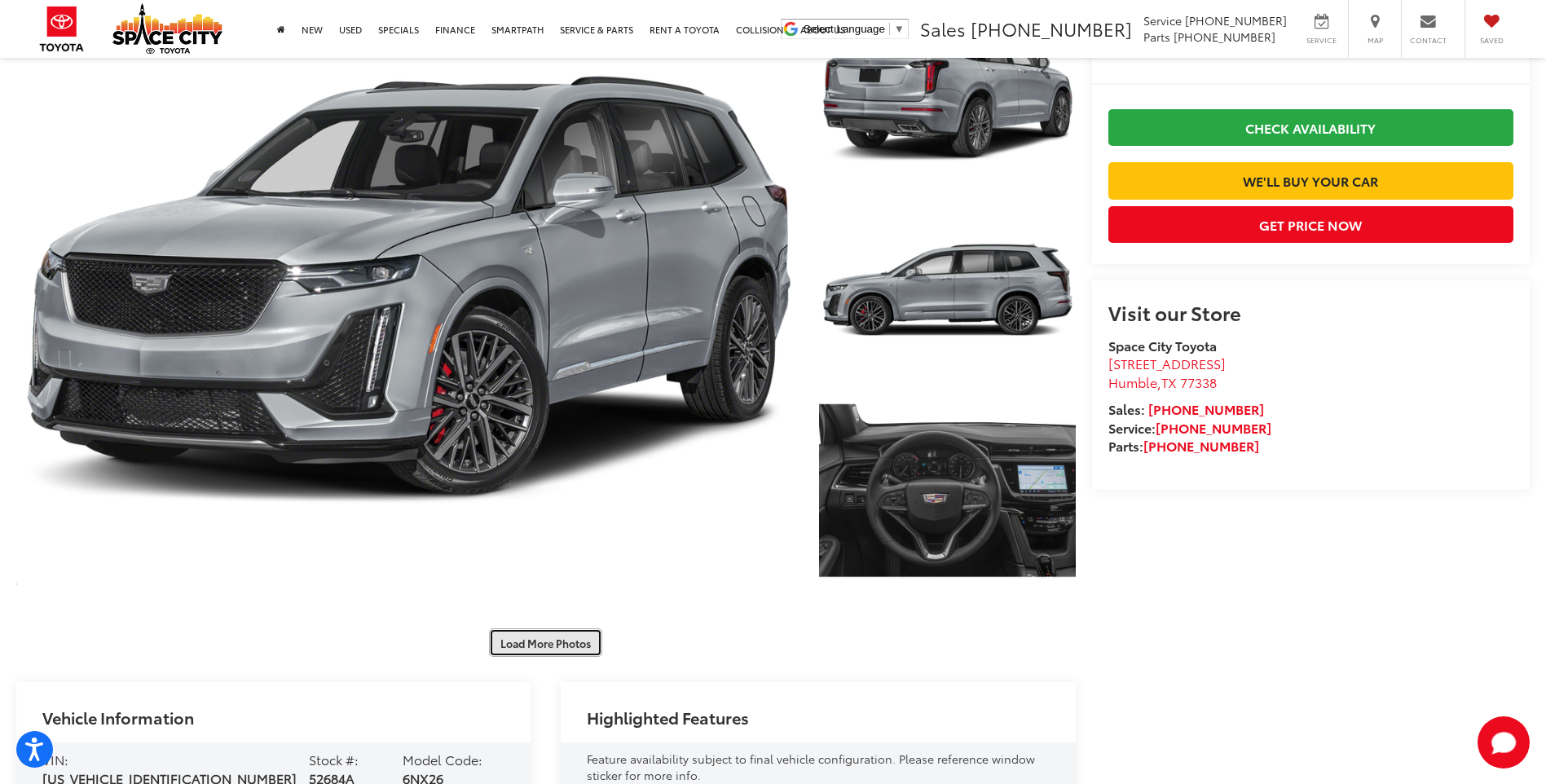
click at [540, 640] on button "Load More Photos" at bounding box center [545, 642] width 113 height 28
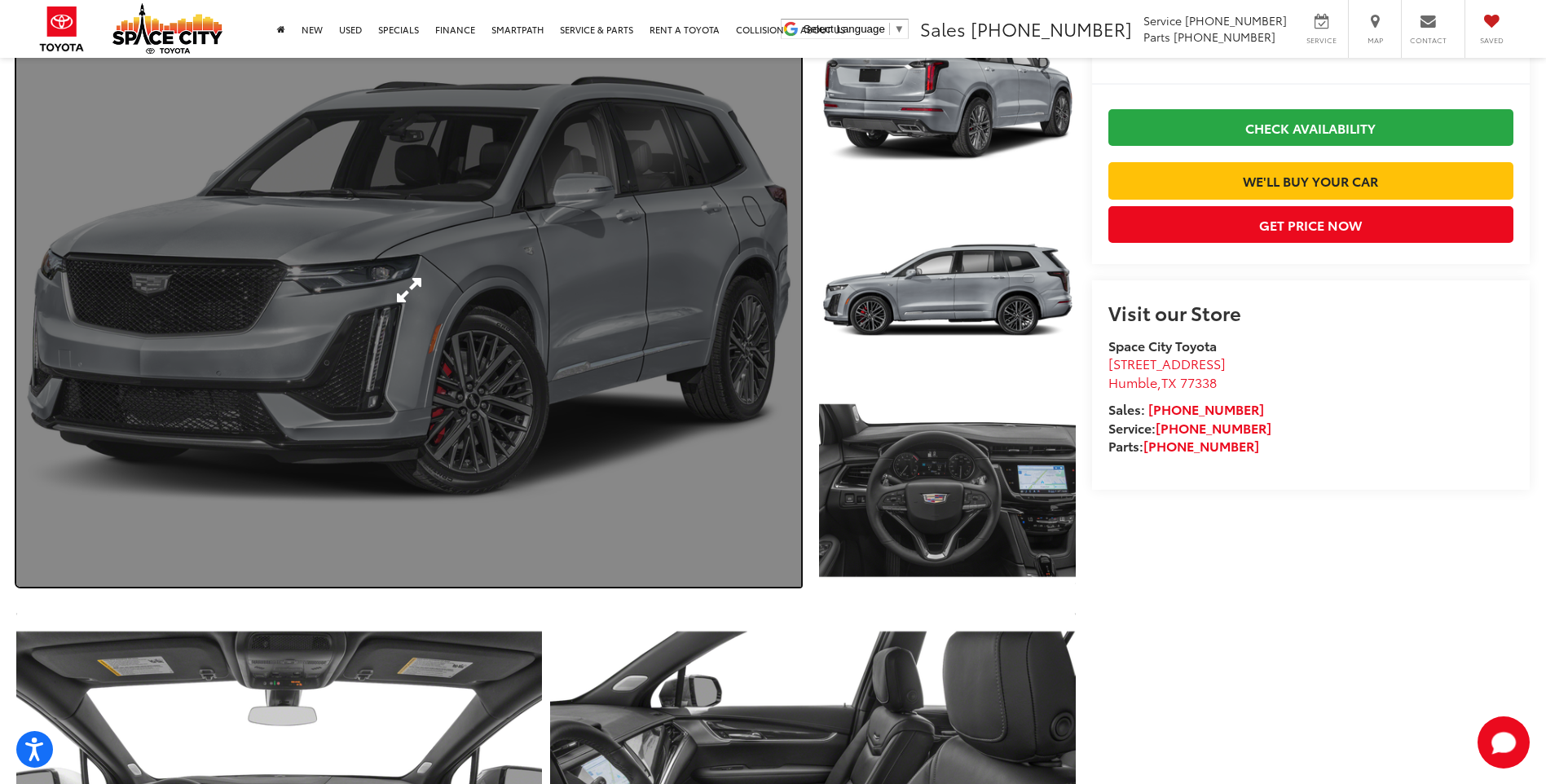
click at [564, 270] on link "Expand Photo 0" at bounding box center [409, 289] width 785 height 594
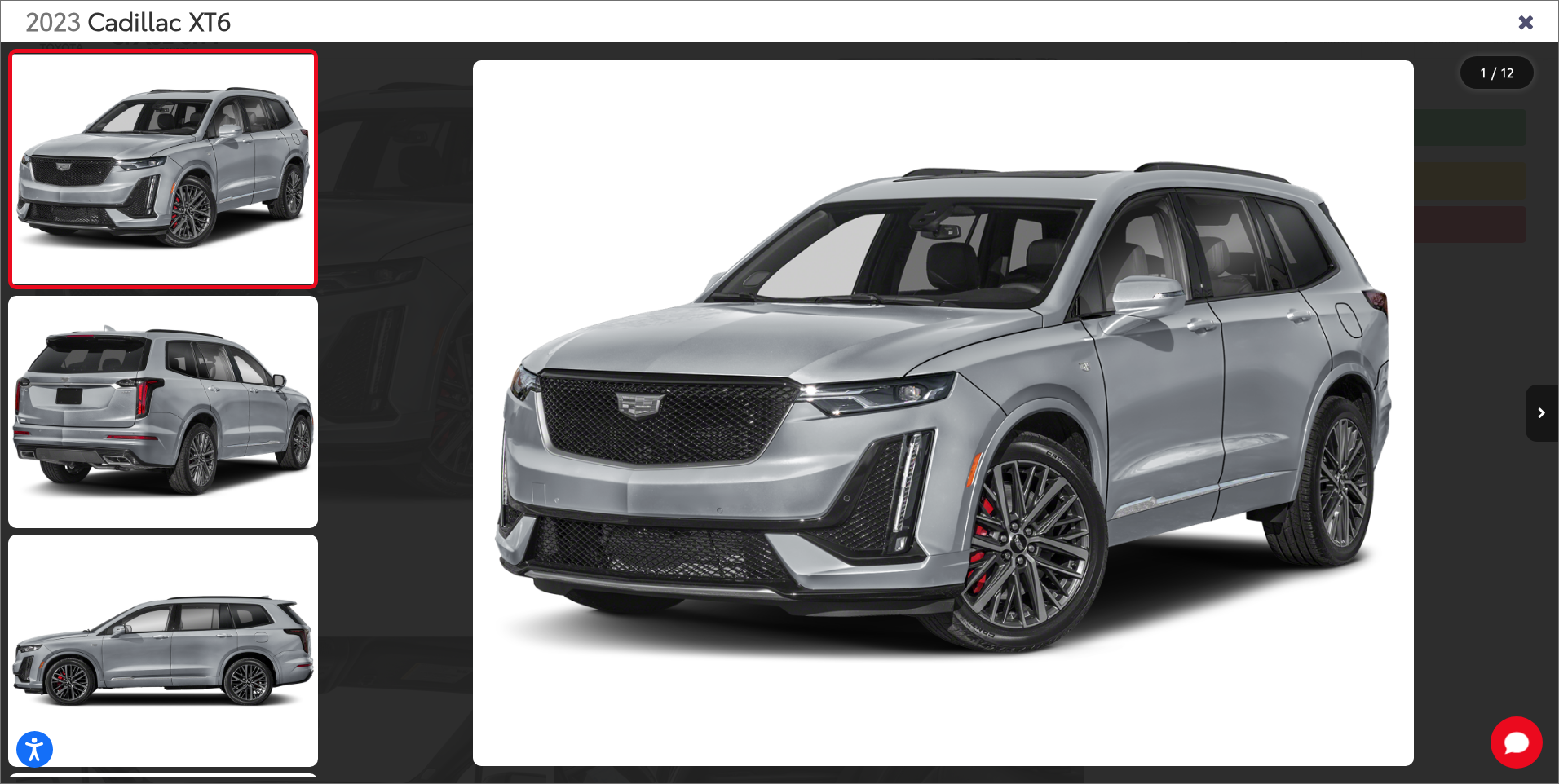
click at [1539, 411] on icon "Next image" at bounding box center [1542, 413] width 8 height 12
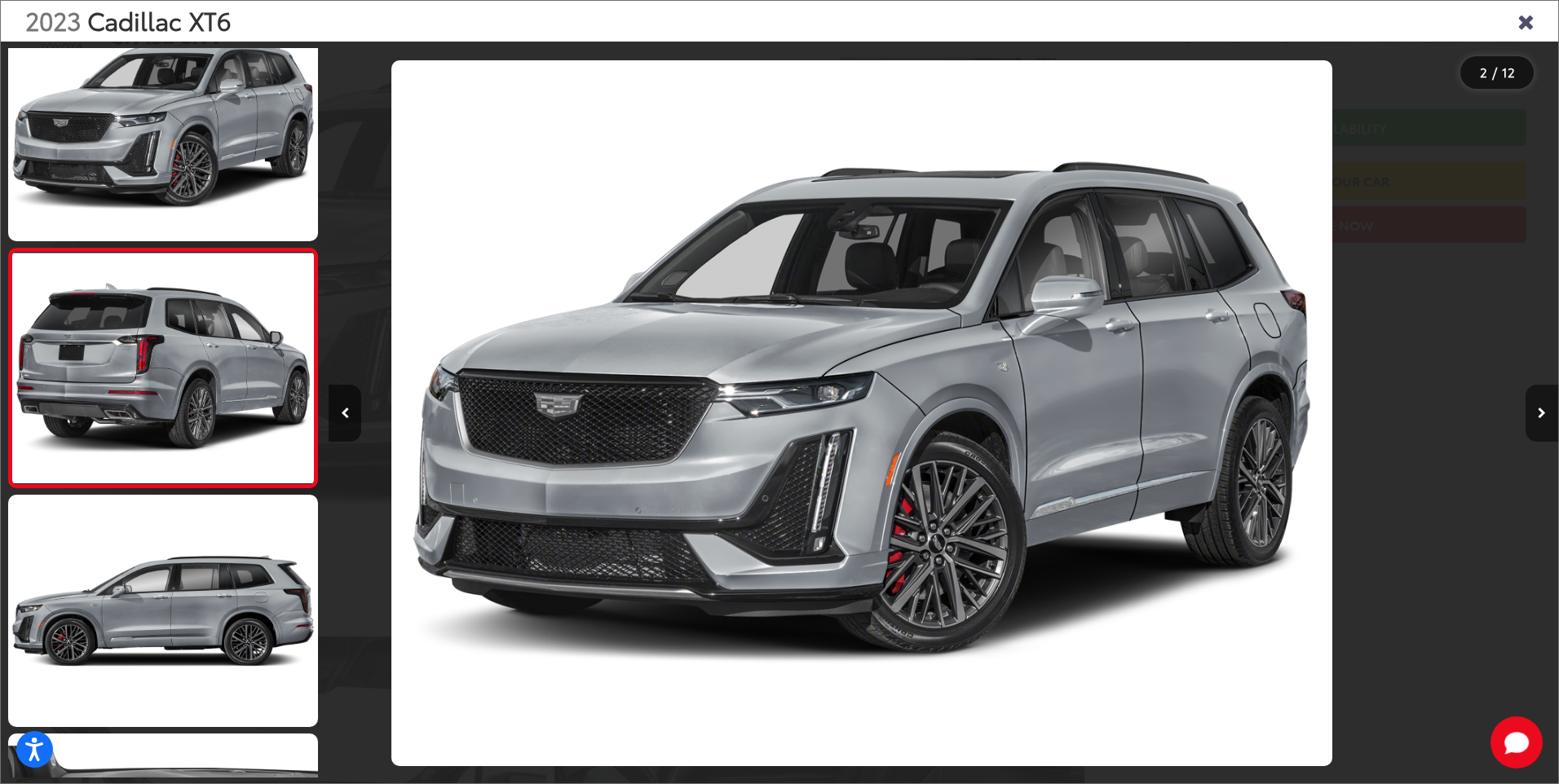
scroll to position [43, 0]
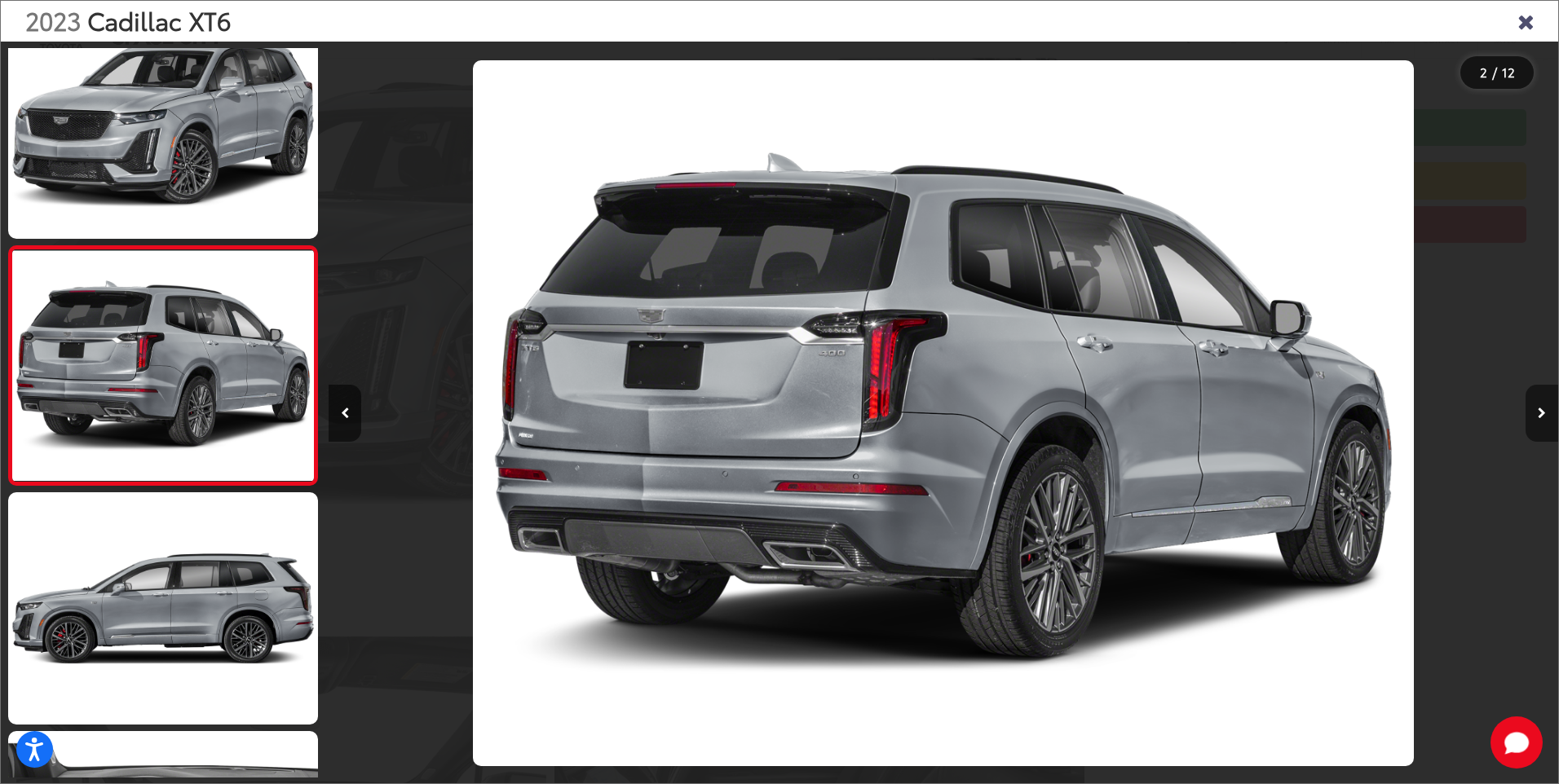
click at [1539, 410] on icon "Next image" at bounding box center [1542, 413] width 8 height 12
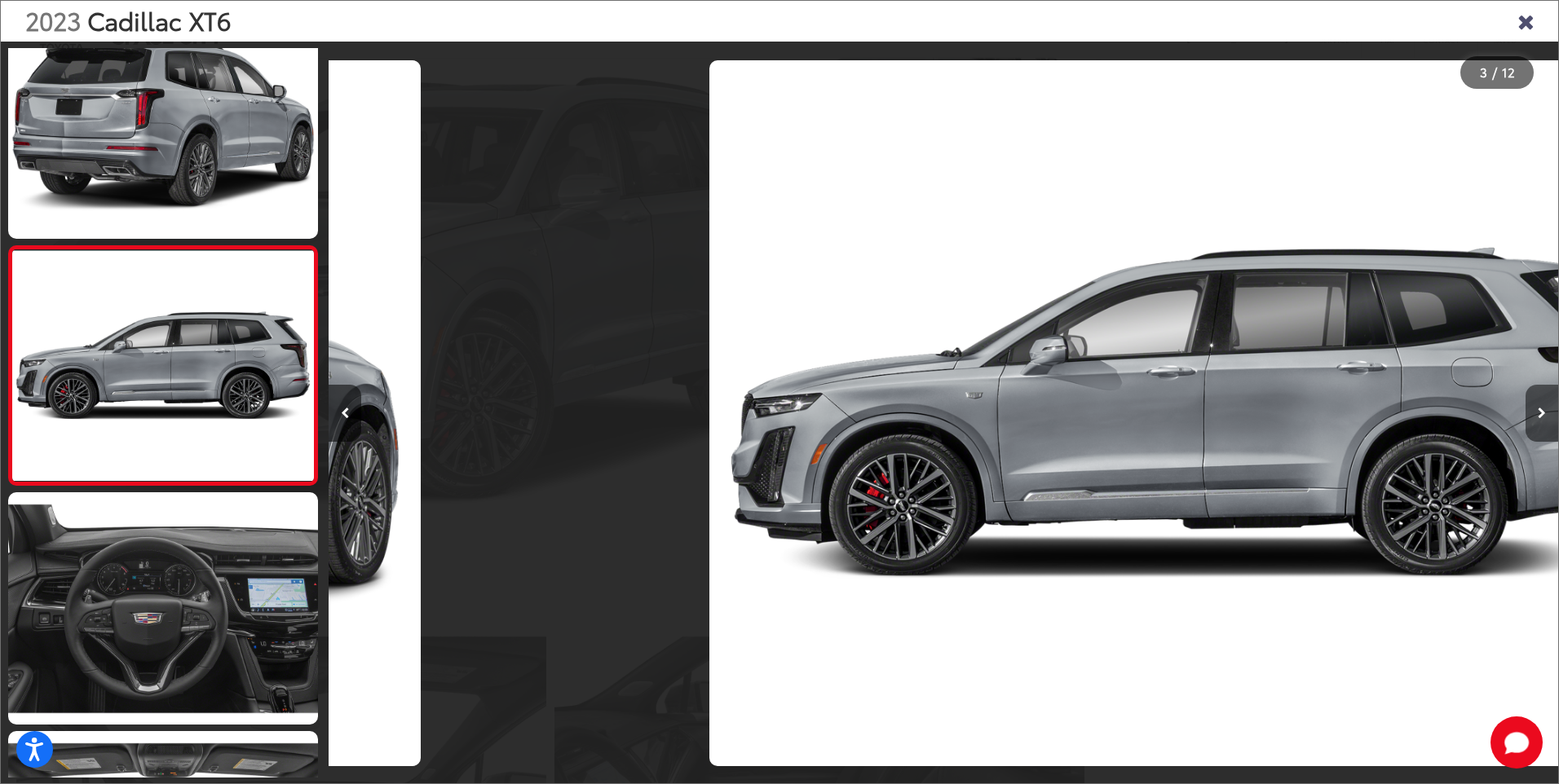
scroll to position [0, 2460]
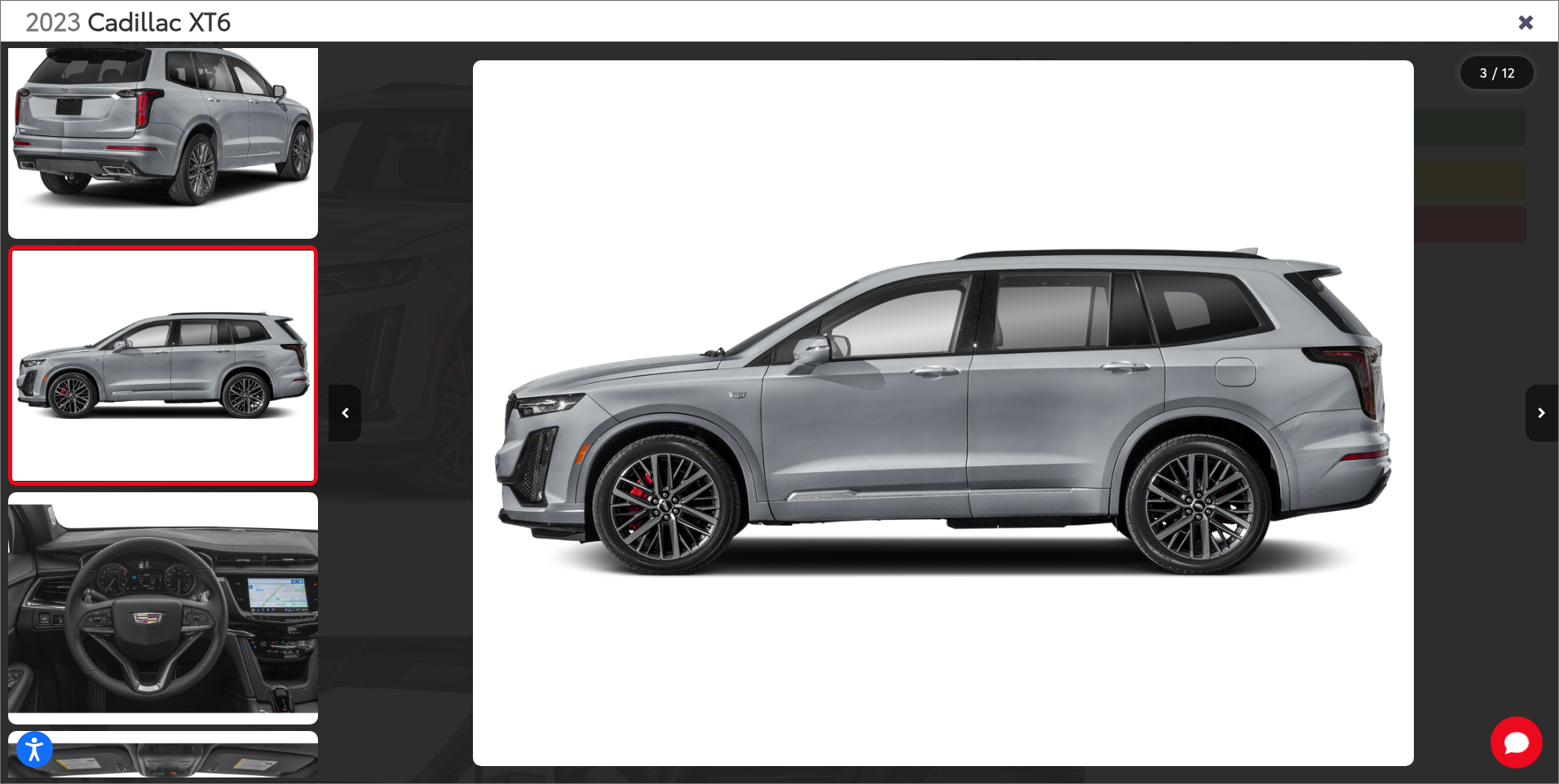
click at [1539, 410] on icon "Next image" at bounding box center [1542, 413] width 8 height 12
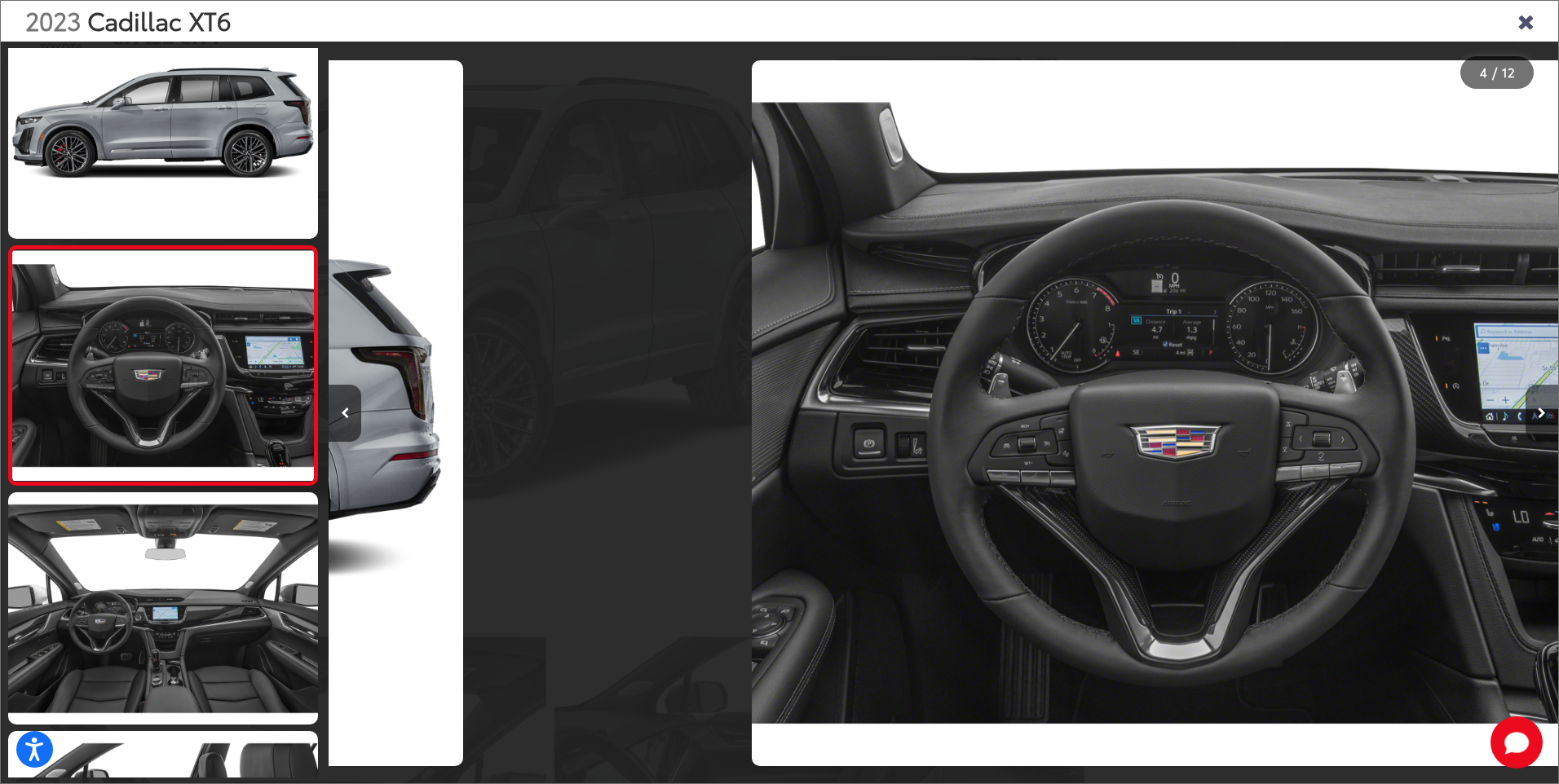
scroll to position [0, 3689]
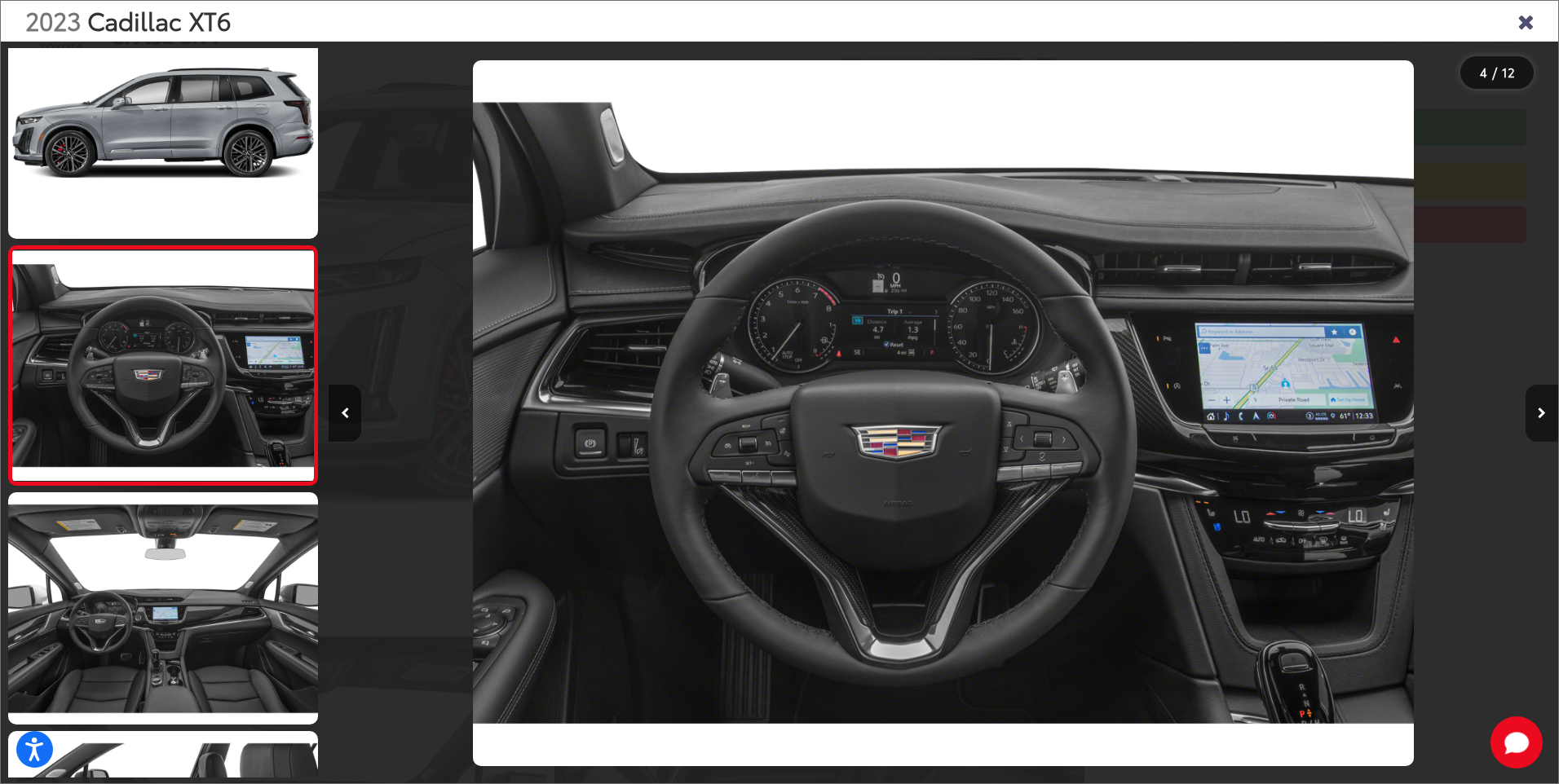
click at [1539, 410] on icon "Next image" at bounding box center [1542, 413] width 8 height 12
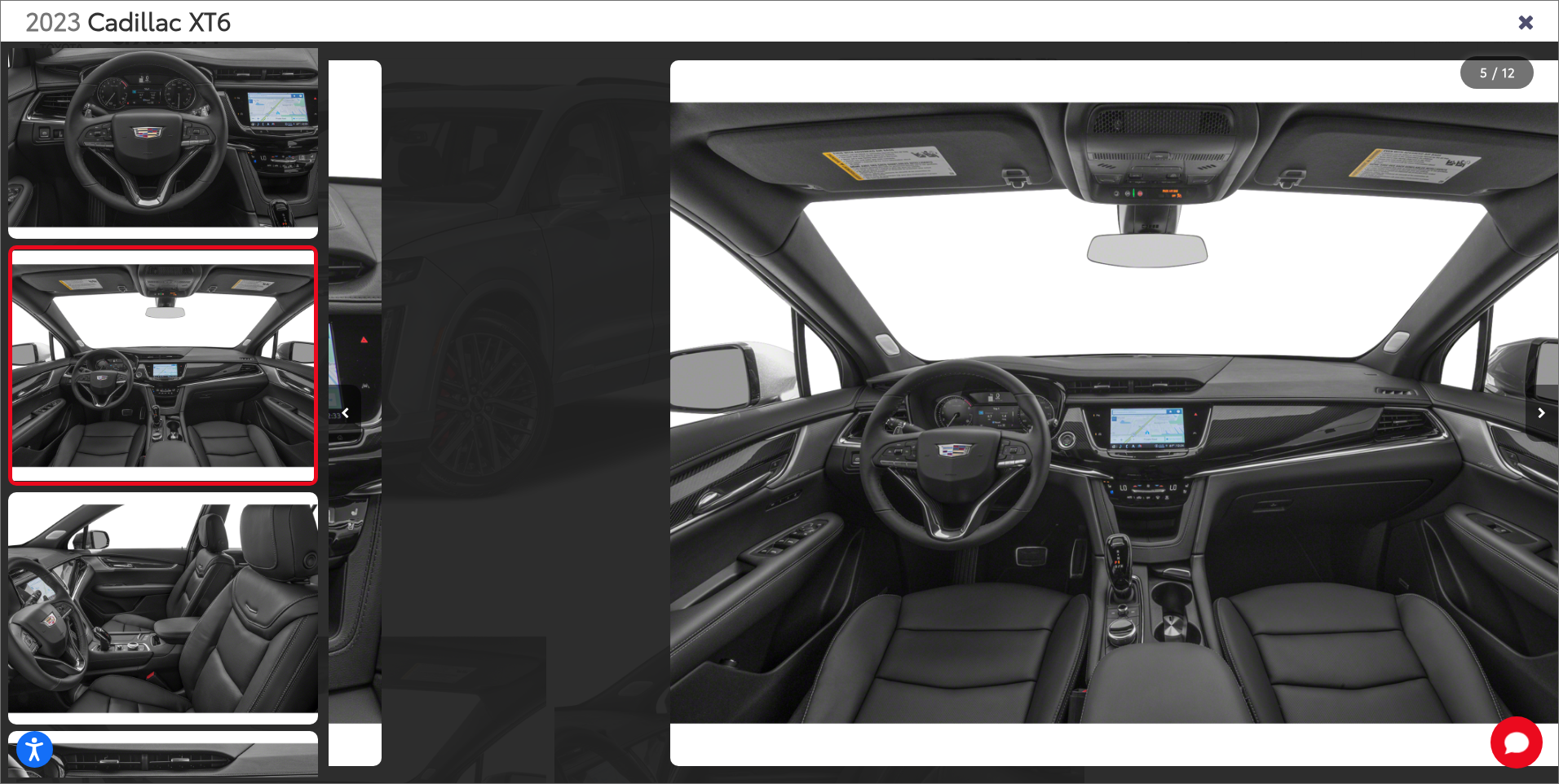
scroll to position [0, 4918]
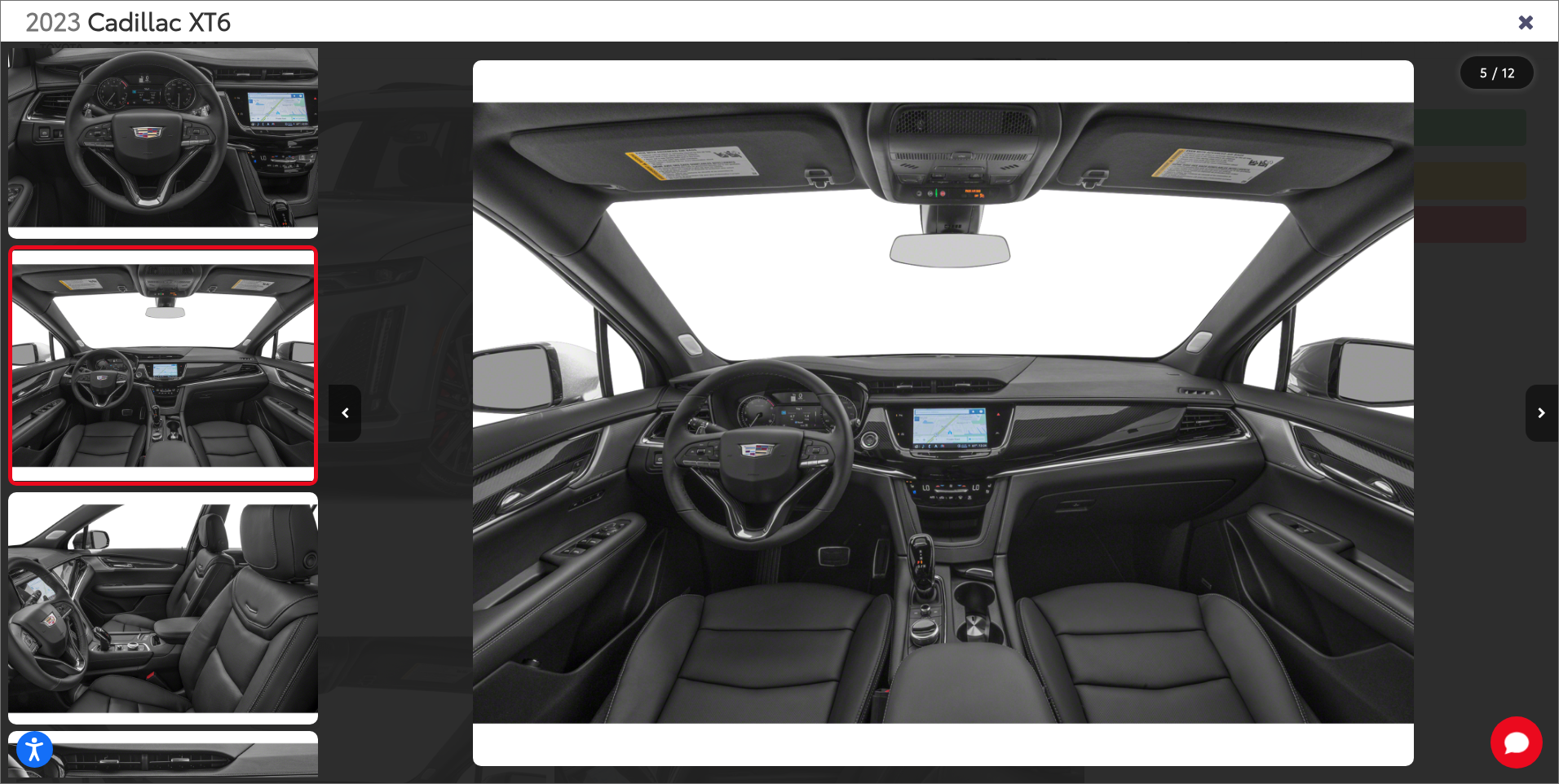
click at [1539, 410] on icon "Next image" at bounding box center [1542, 413] width 8 height 12
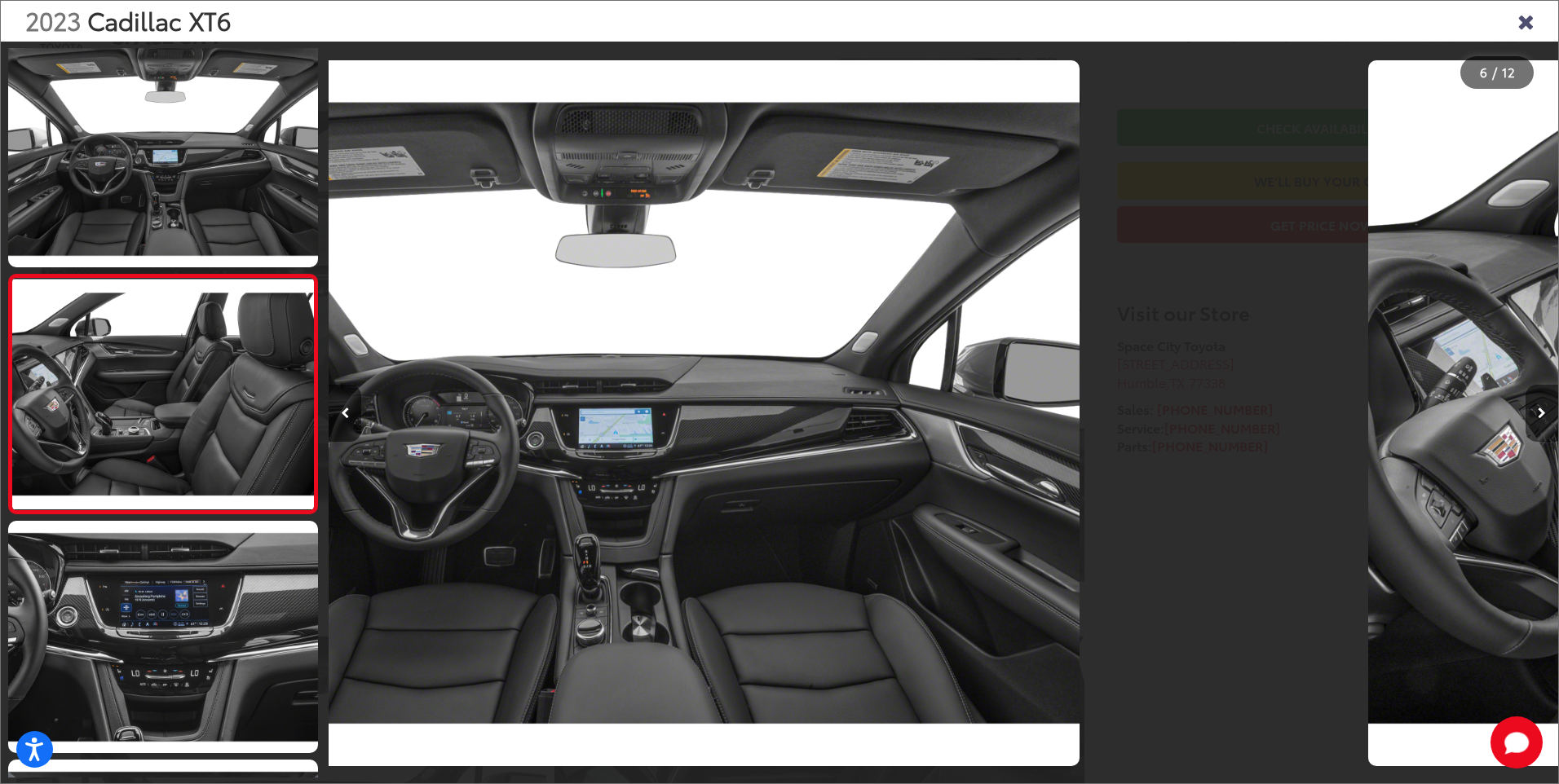
scroll to position [998, 0]
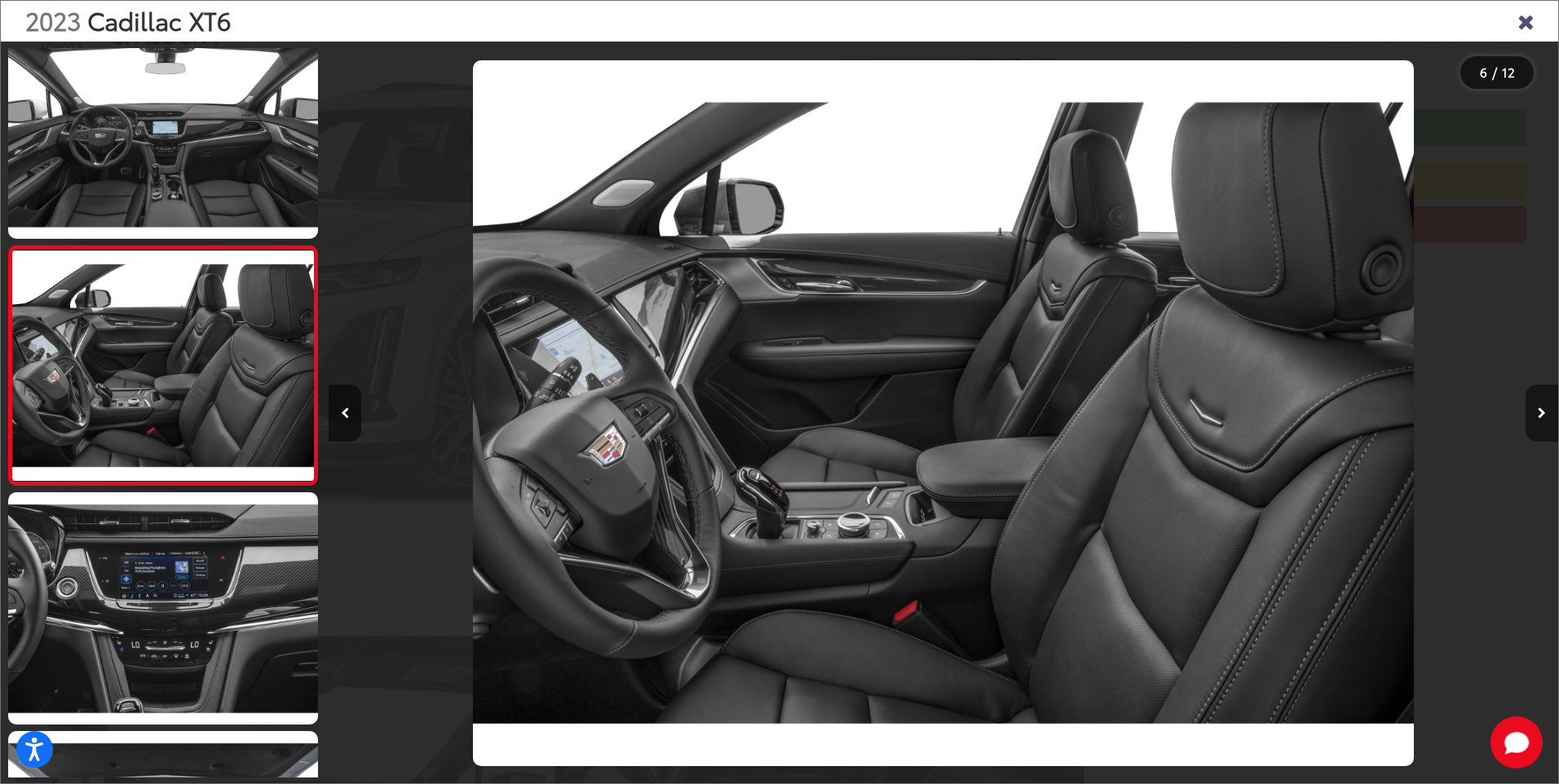
click at [1539, 410] on icon "Next image" at bounding box center [1542, 413] width 8 height 12
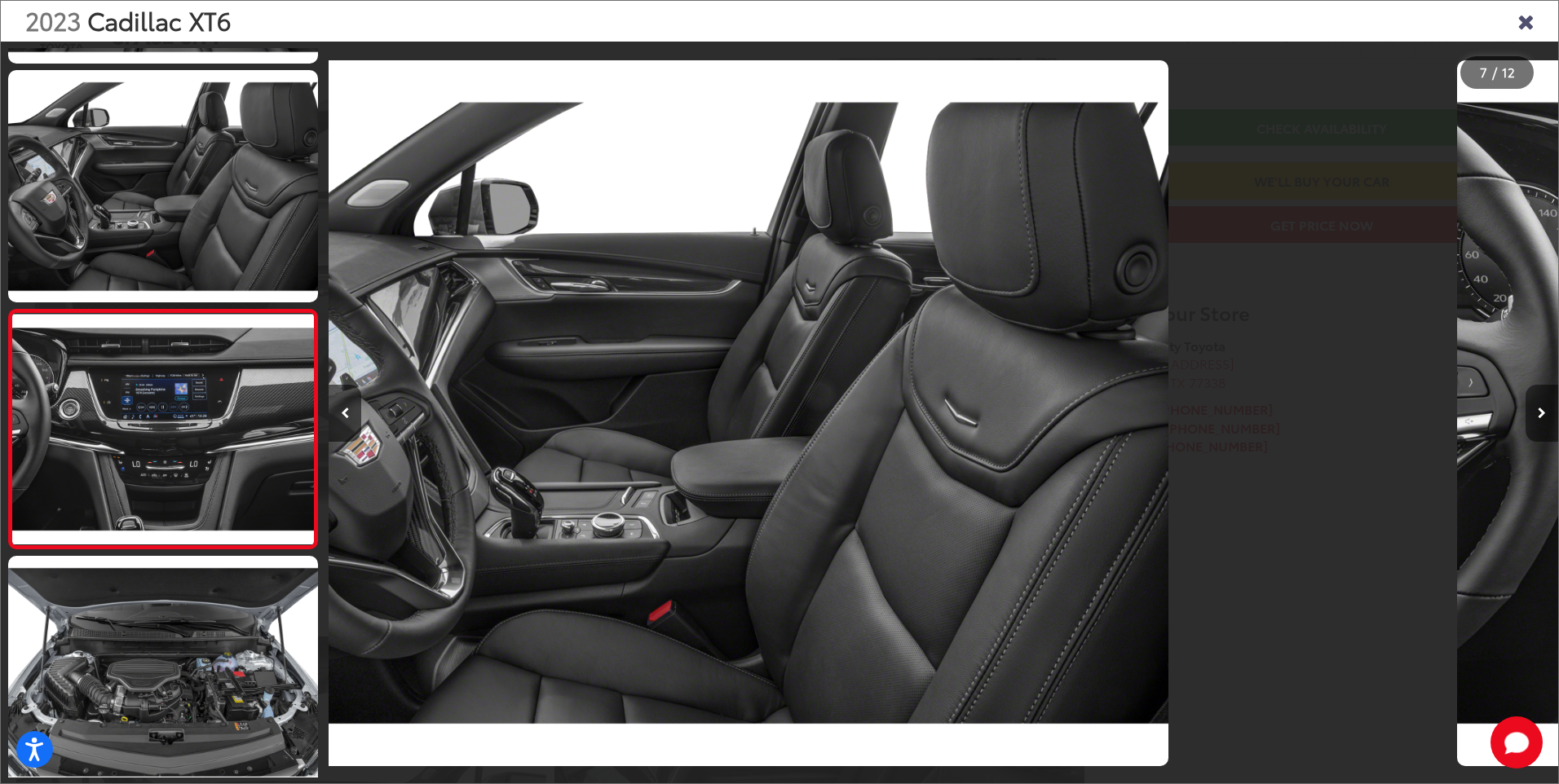
scroll to position [1236, 0]
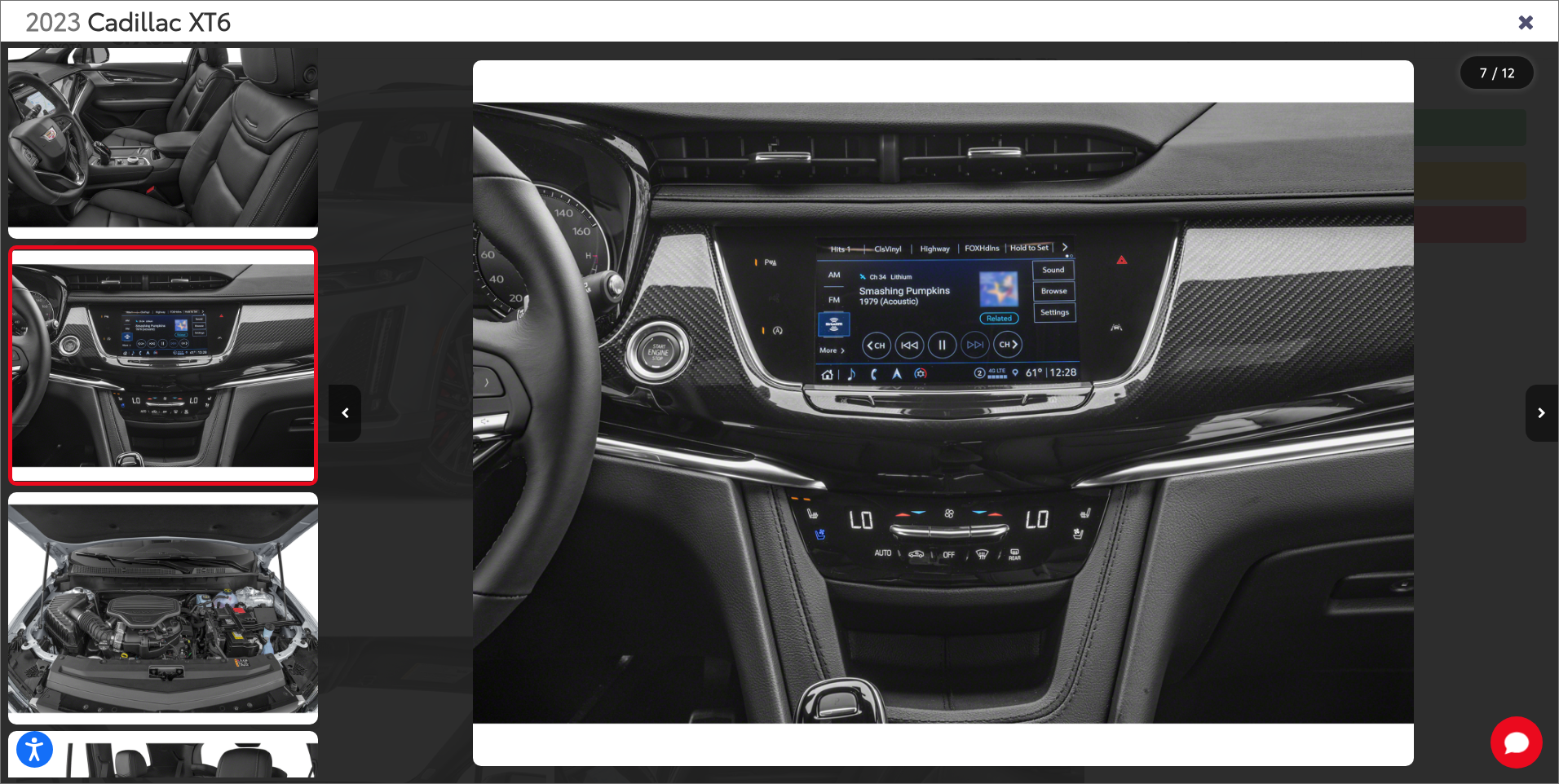
click at [1539, 410] on icon "Next image" at bounding box center [1542, 413] width 8 height 12
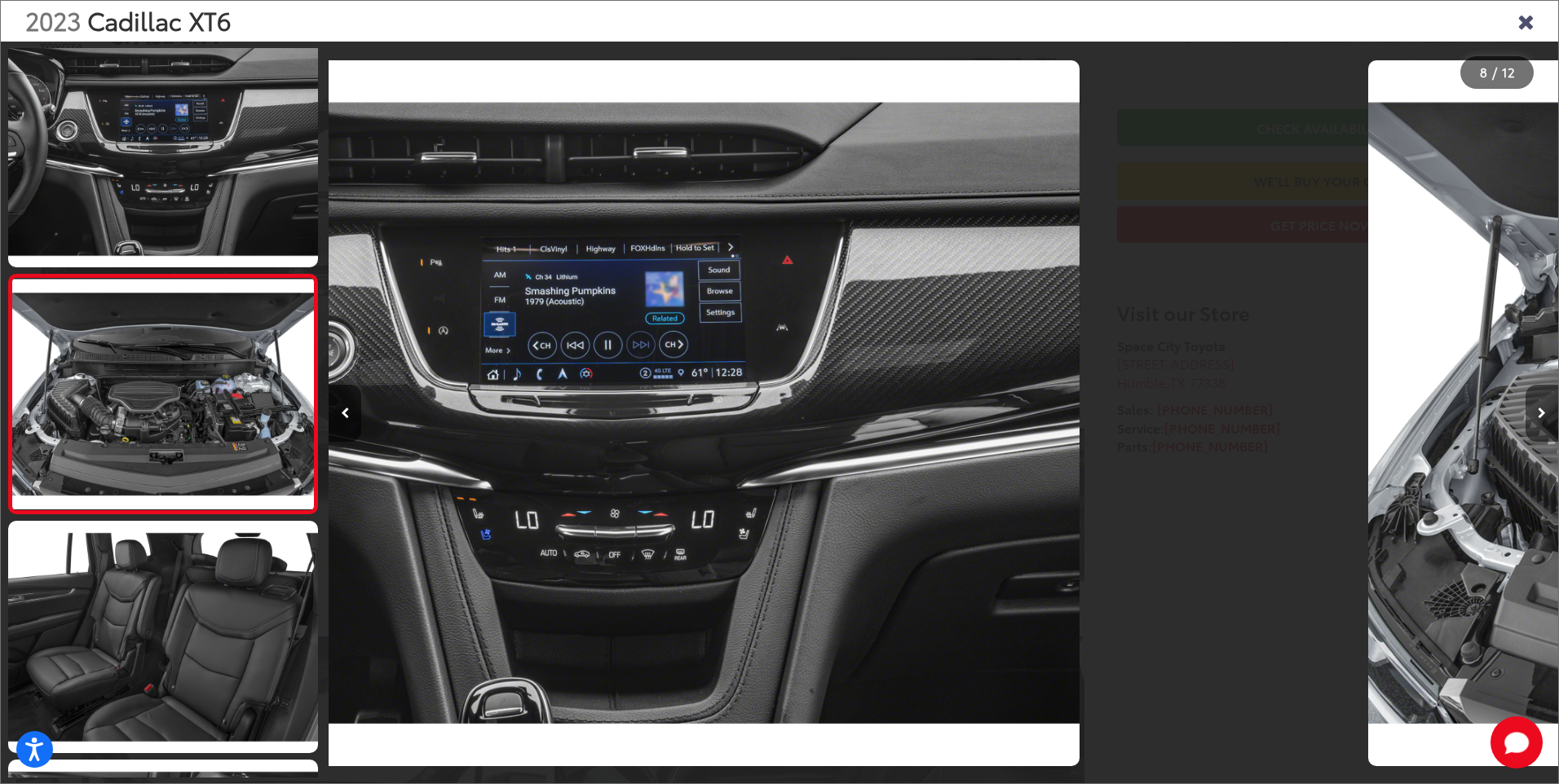
scroll to position [1475, 0]
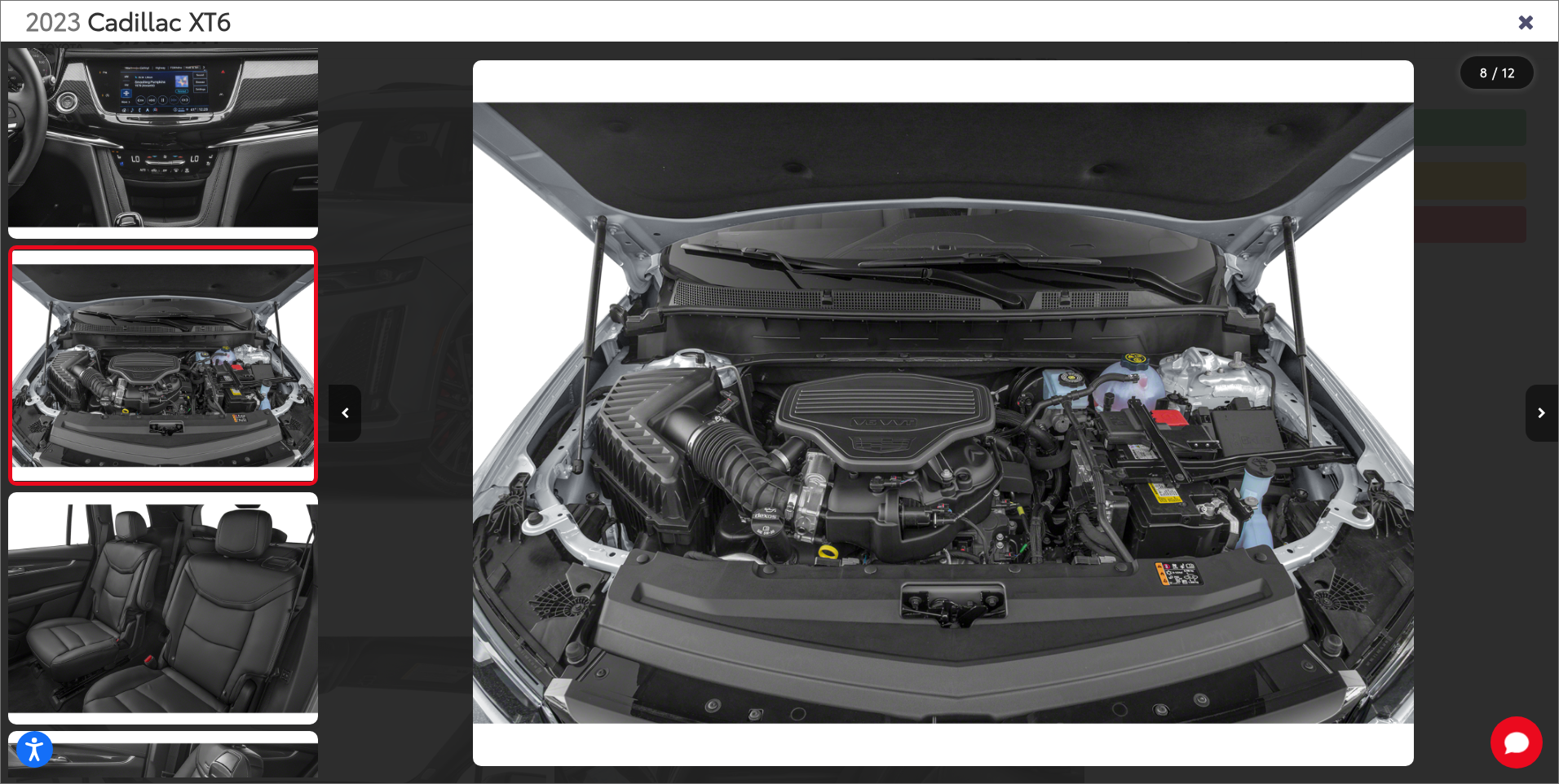
click at [1539, 410] on icon "Next image" at bounding box center [1542, 413] width 8 height 12
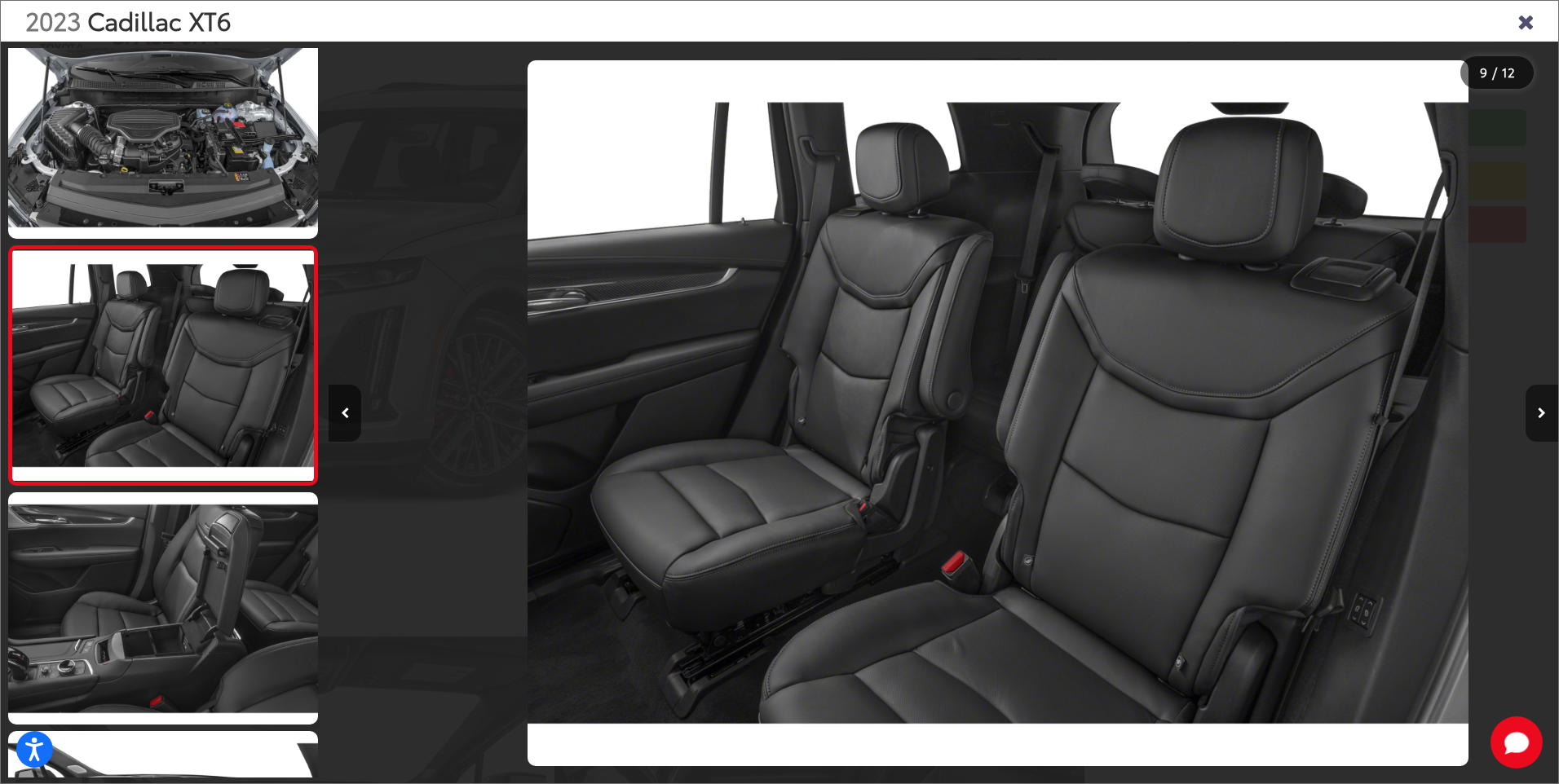
scroll to position [0, 9837]
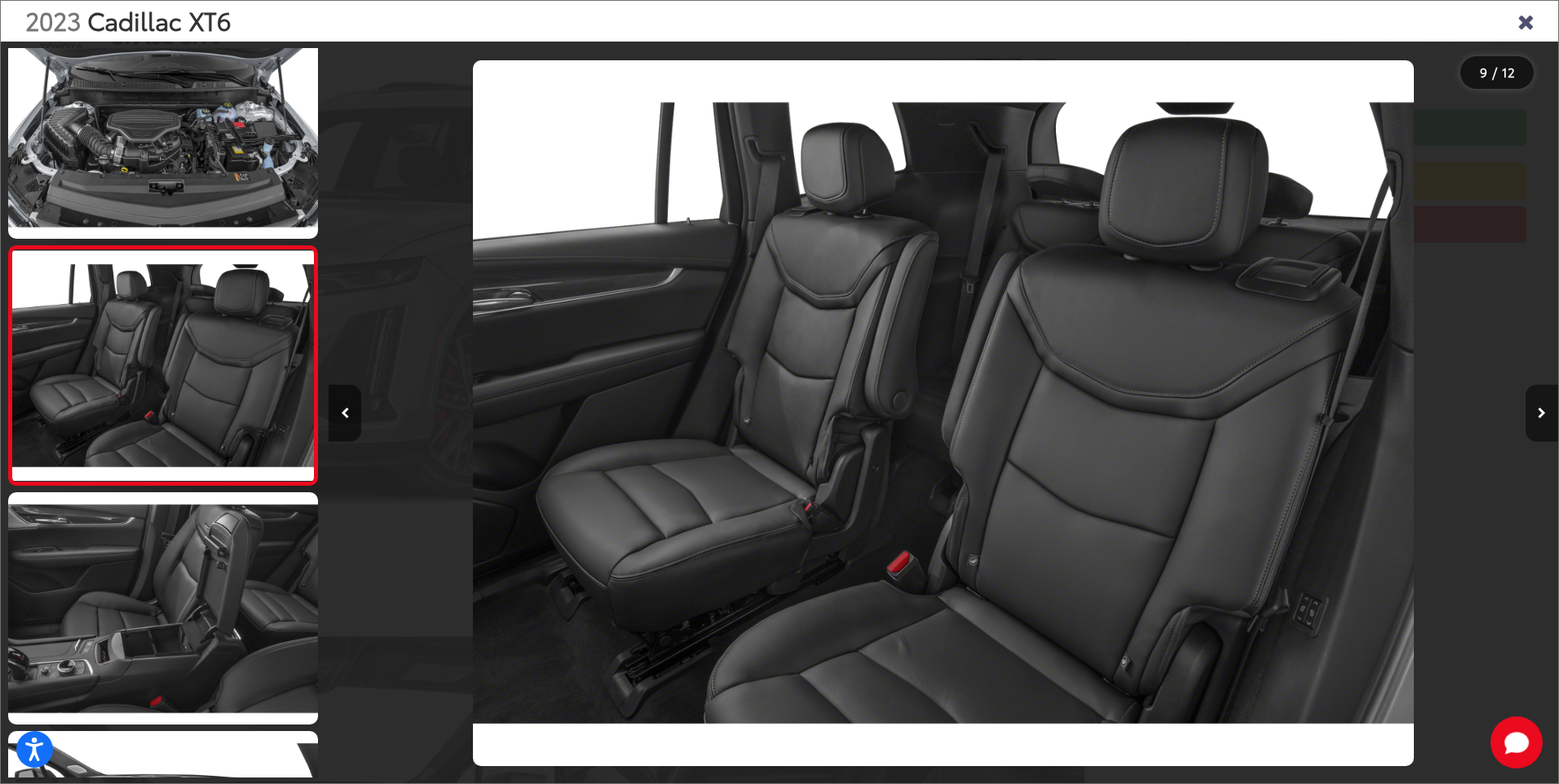
click at [1538, 410] on icon "Next image" at bounding box center [1542, 413] width 8 height 12
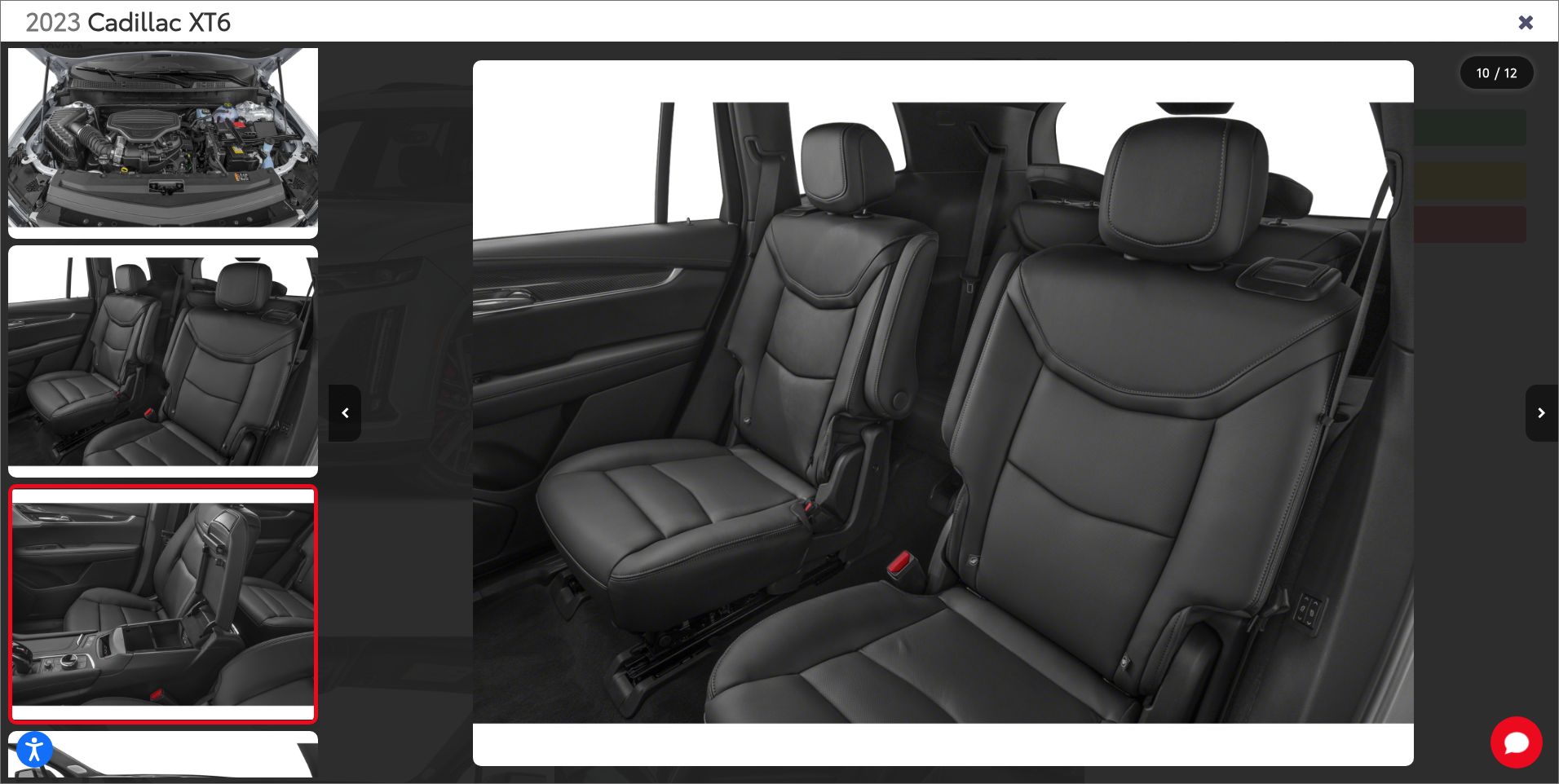
scroll to position [0, 0]
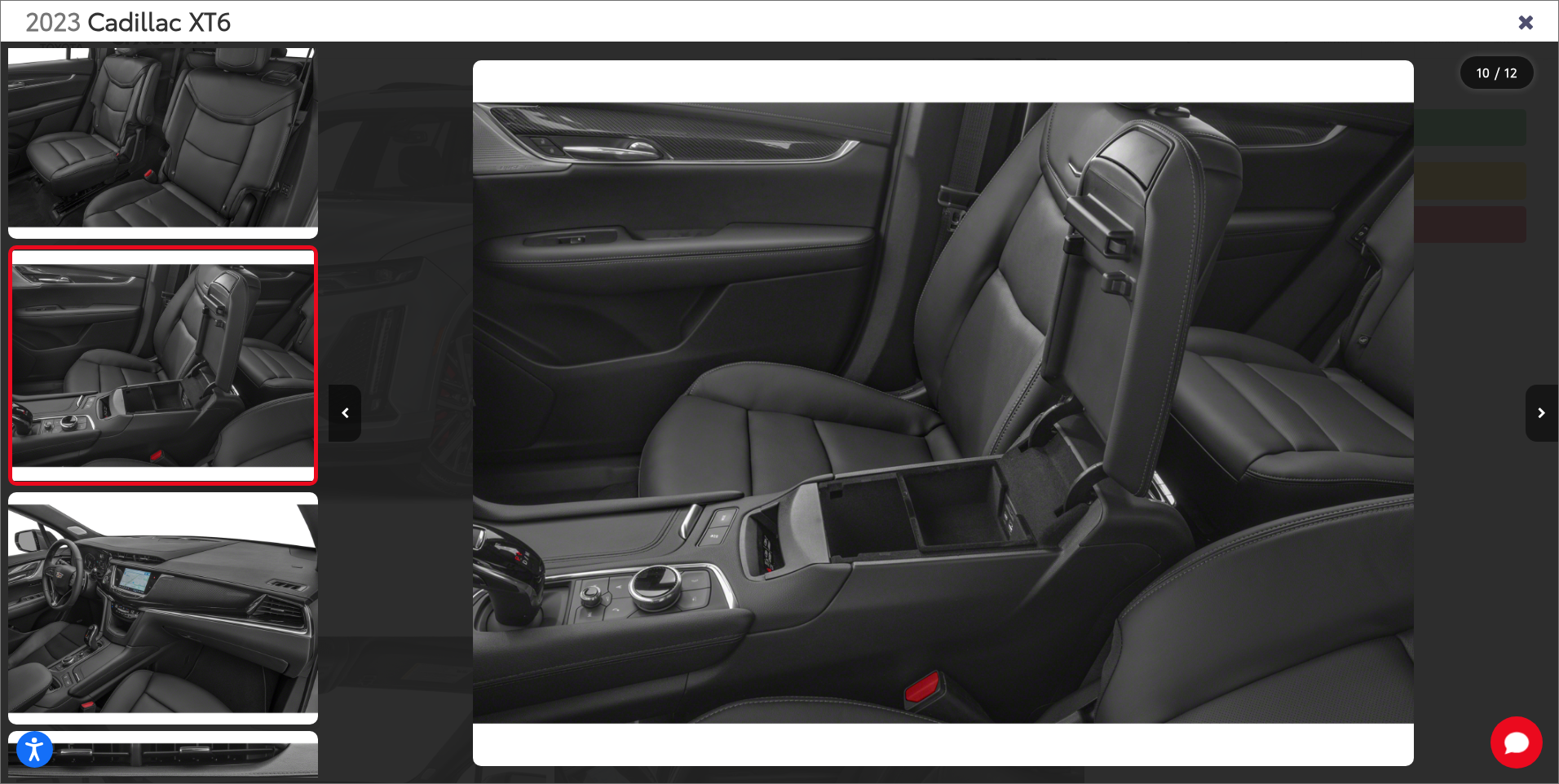
click at [1538, 410] on icon "Next image" at bounding box center [1542, 413] width 8 height 12
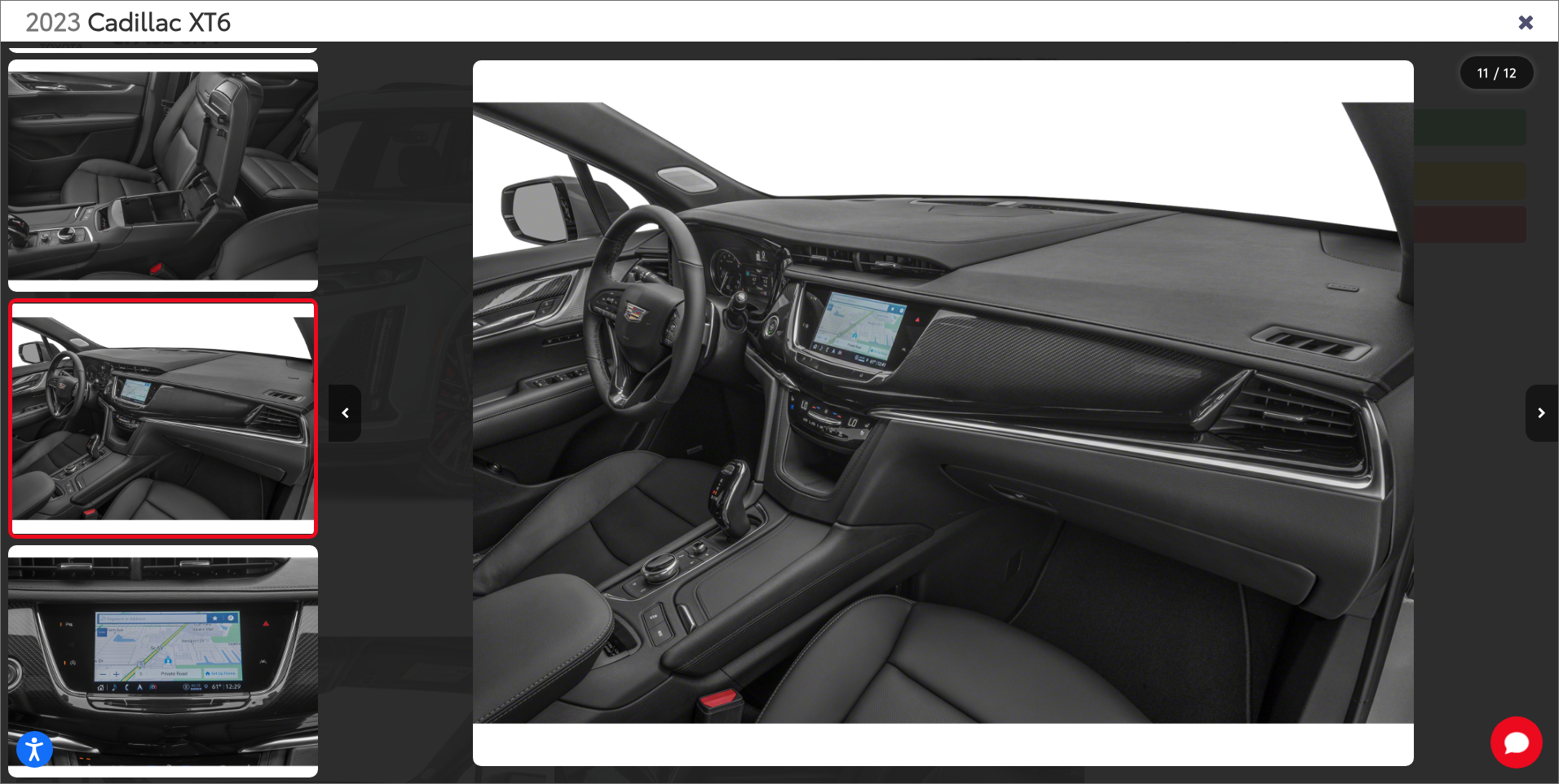
click at [1538, 410] on icon "Next image" at bounding box center [1542, 413] width 8 height 12
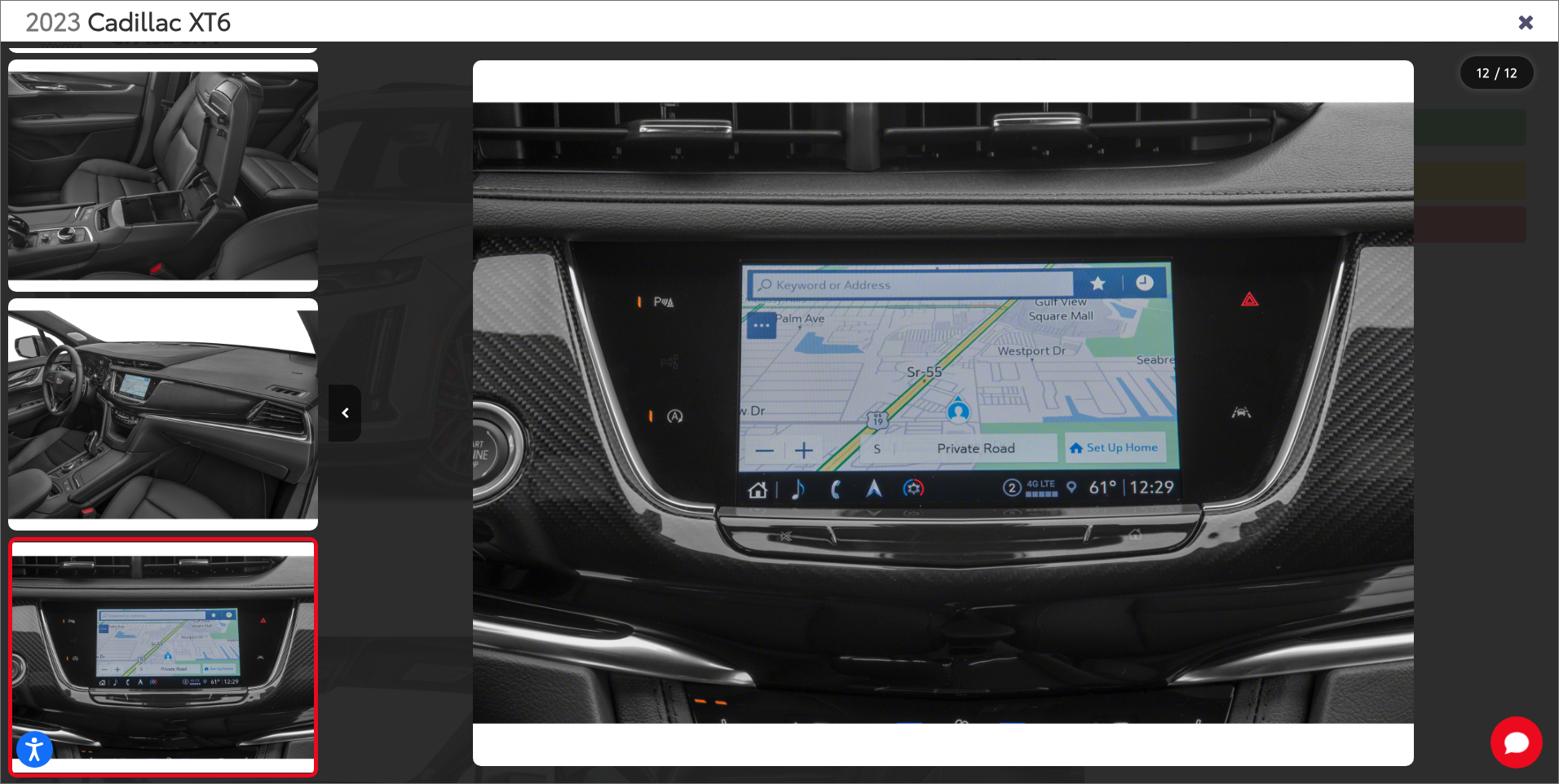
click at [1526, 18] on icon "Close gallery" at bounding box center [1525, 20] width 16 height 21
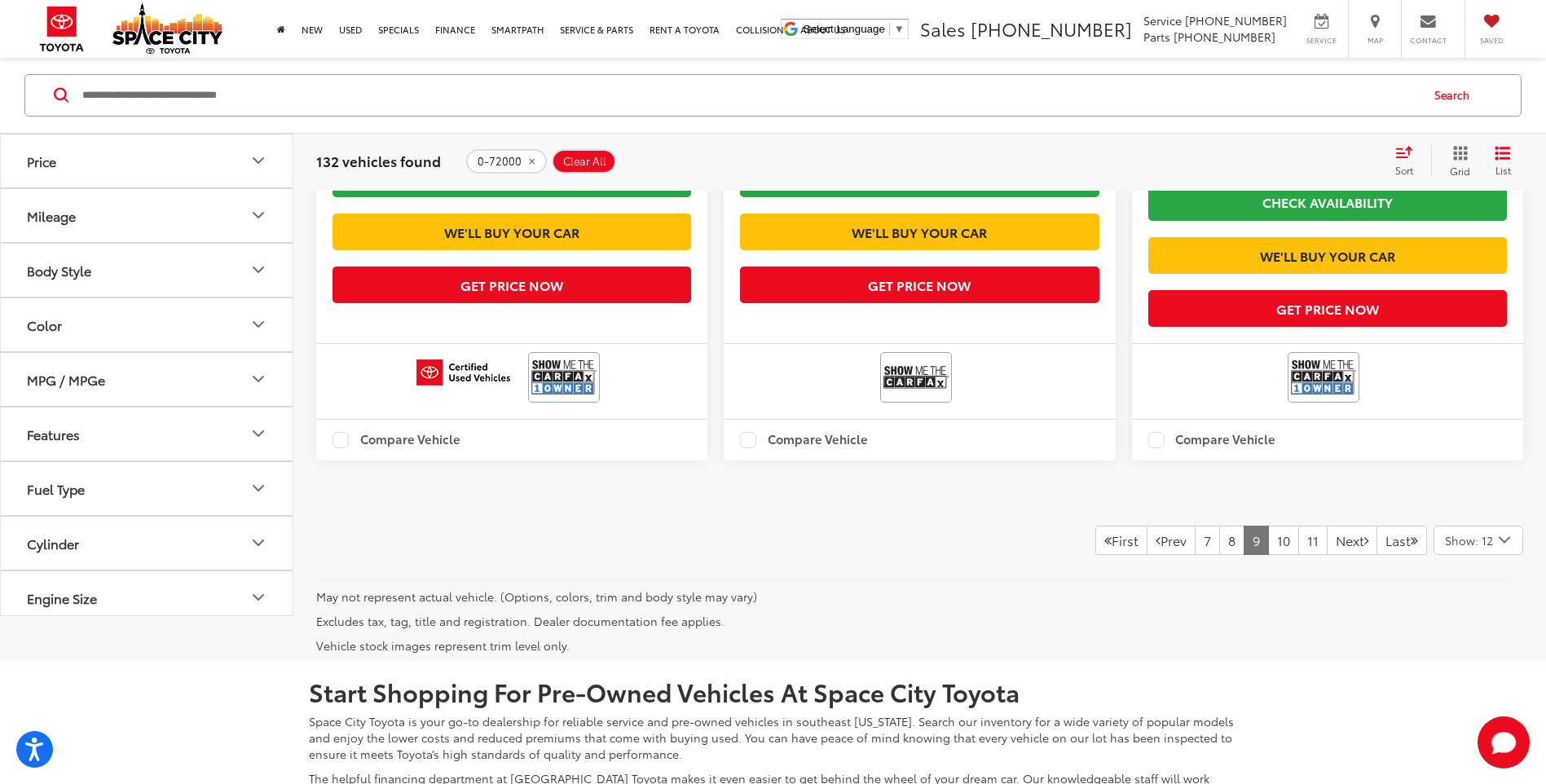
scroll to position [4090, 0]
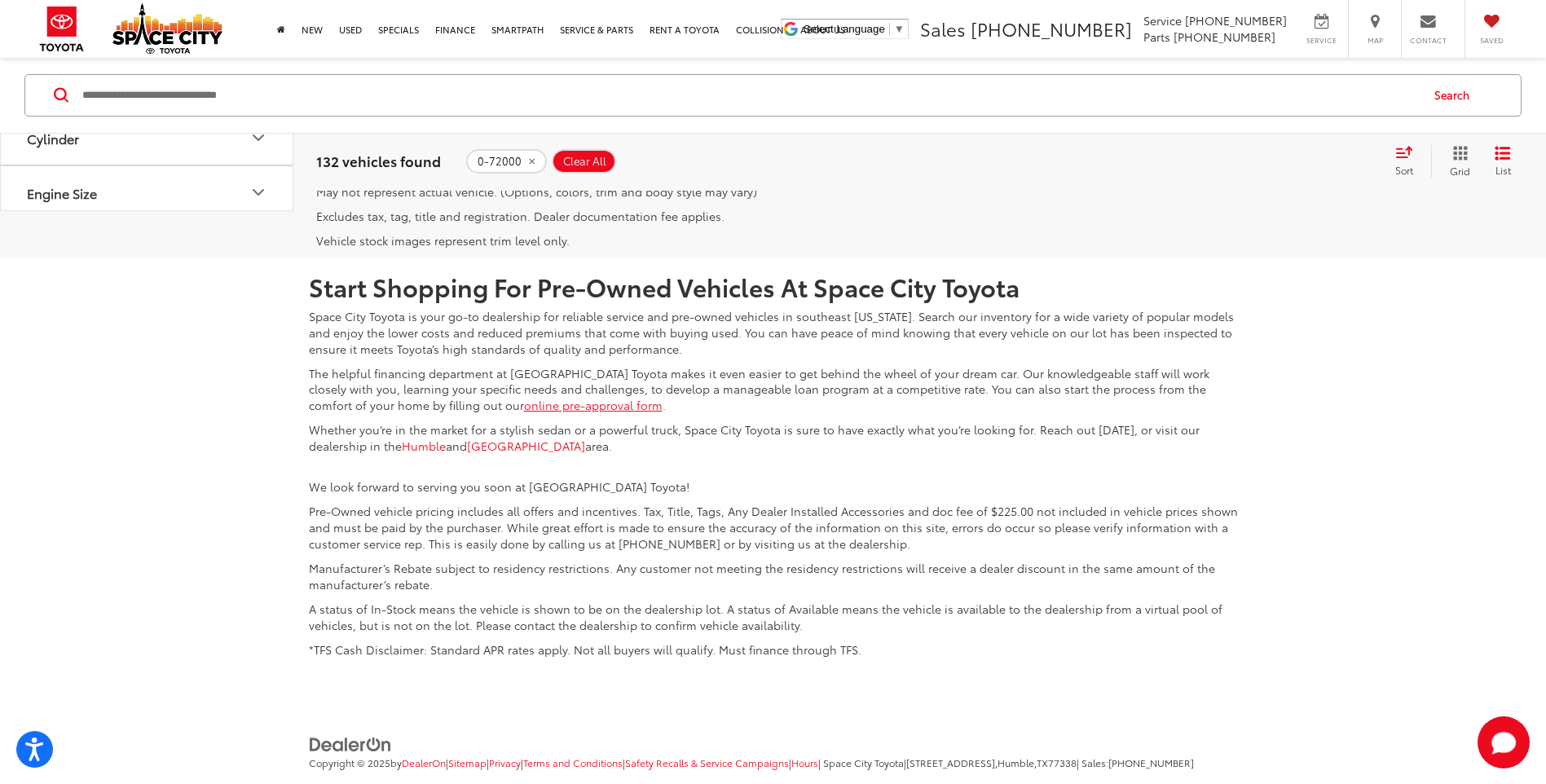
click at [1329, 150] on link "Next" at bounding box center [1352, 136] width 50 height 29
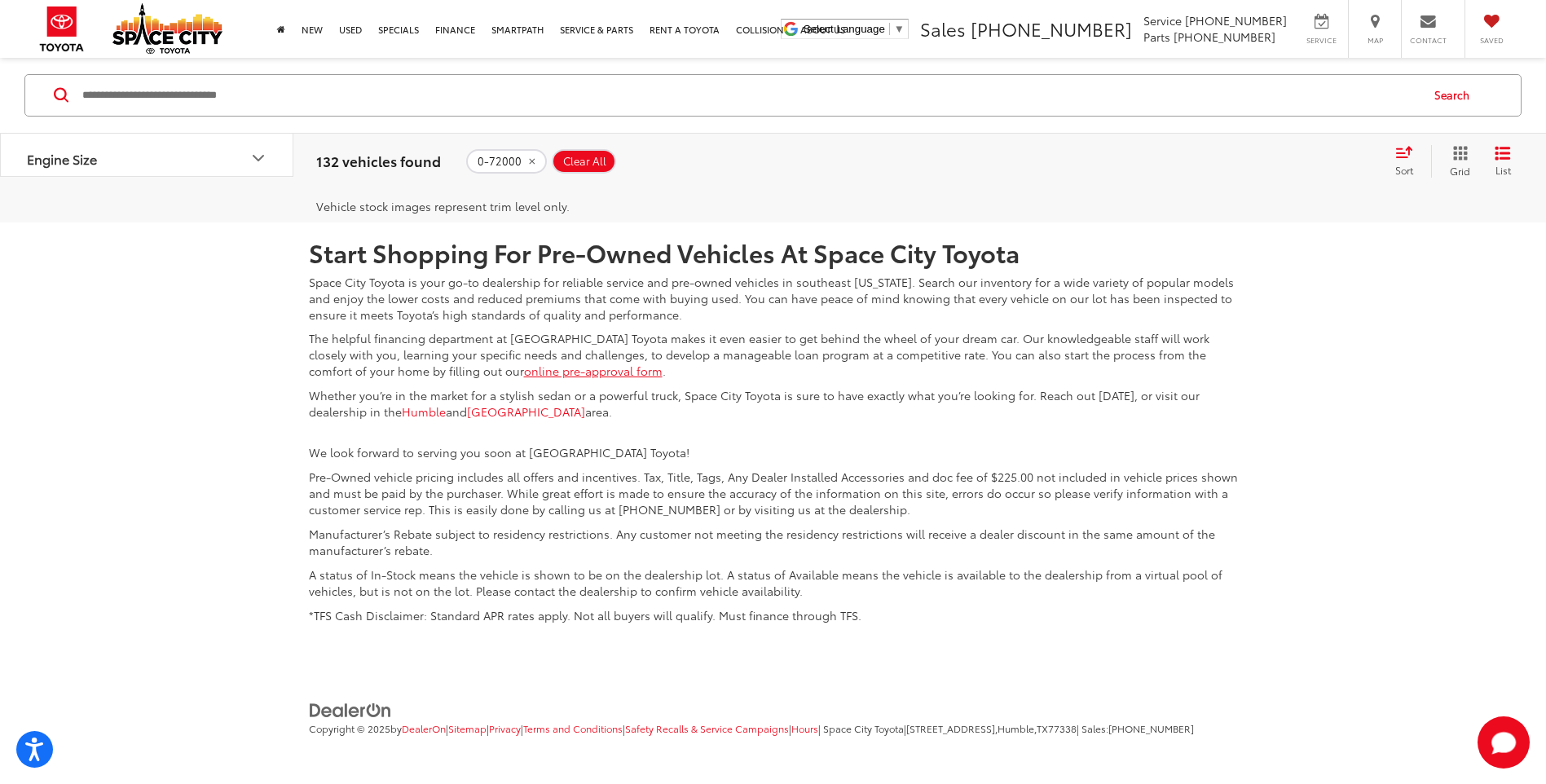
scroll to position [4148, 0]
click at [1327, 116] on link "Next" at bounding box center [1352, 101] width 50 height 29
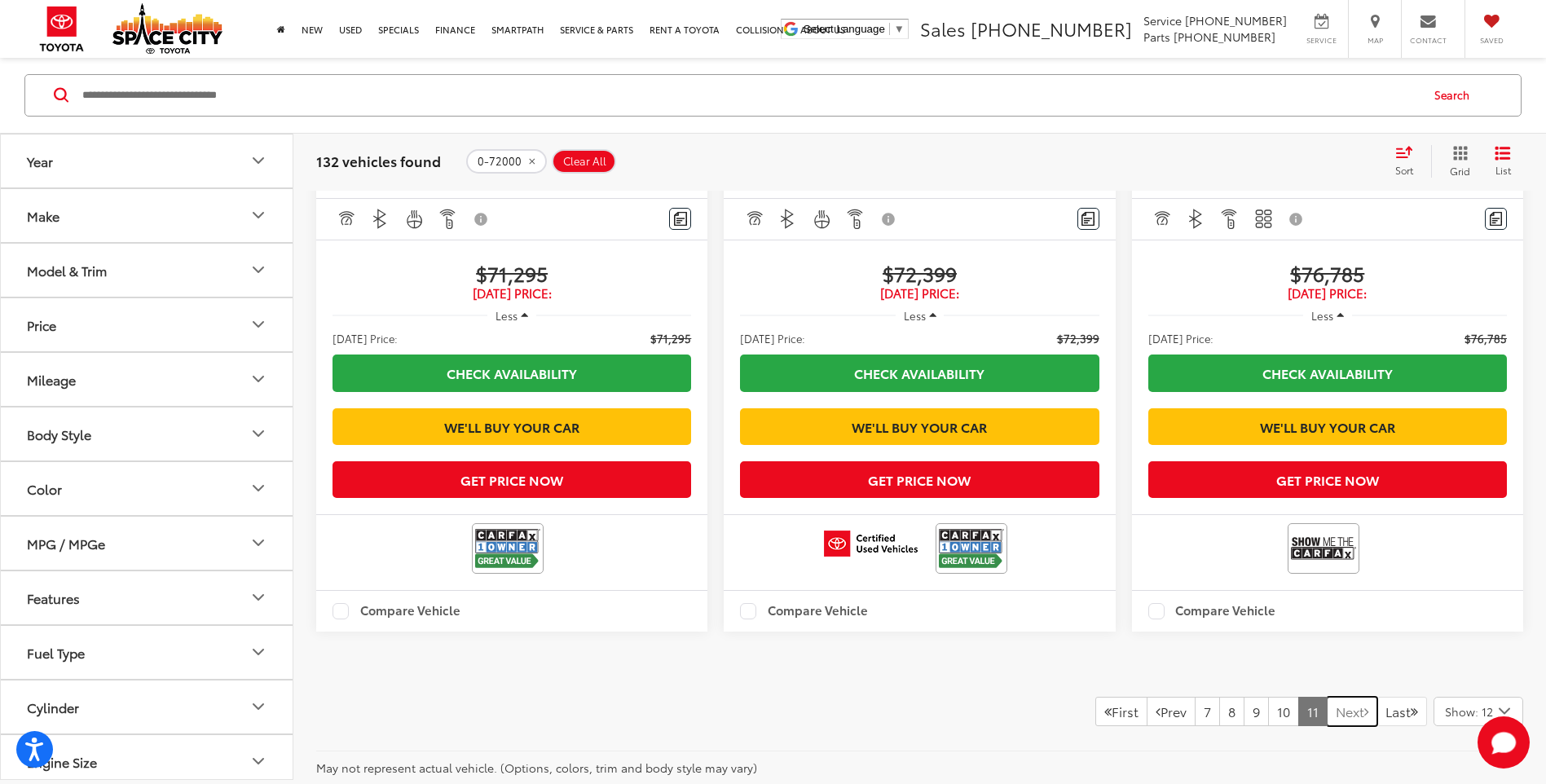
scroll to position [3822, 0]
